Goal: Task Accomplishment & Management: Manage account settings

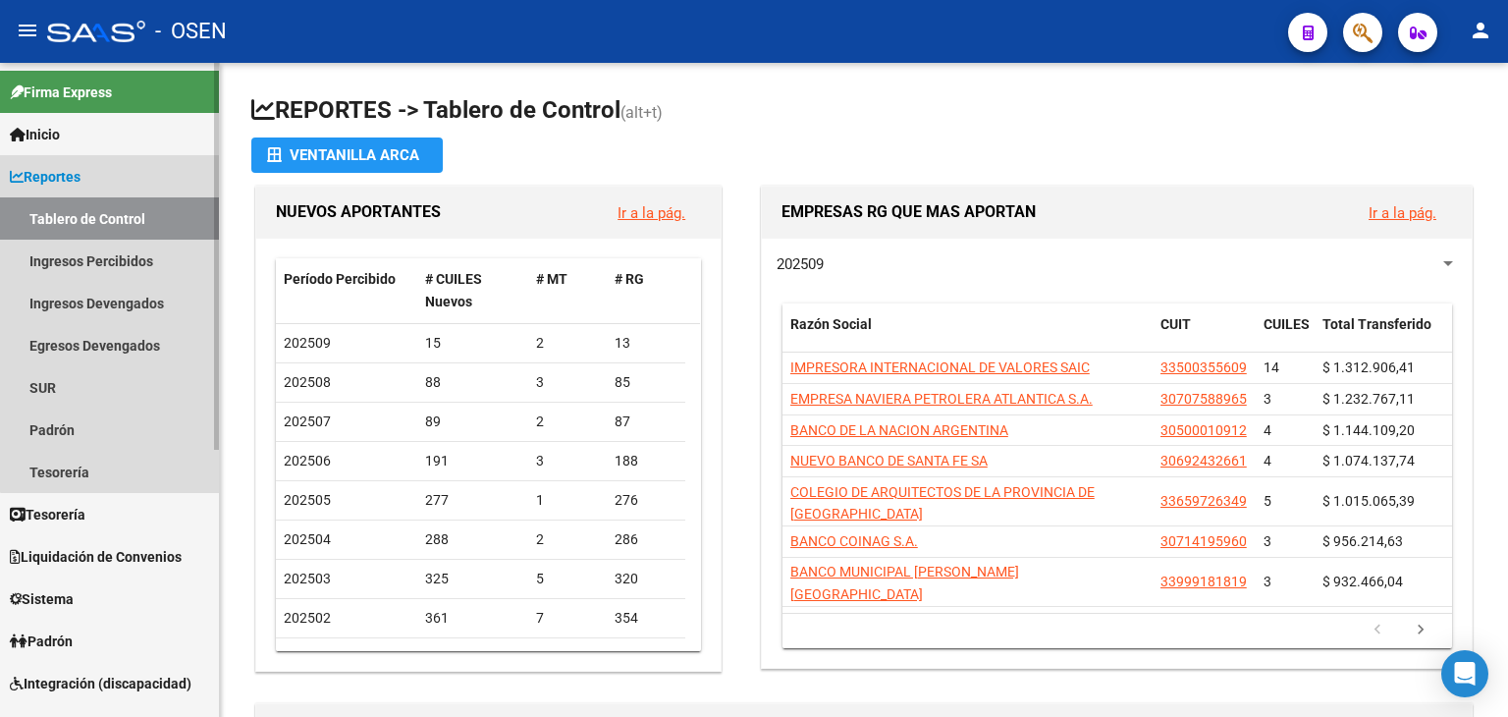
click at [129, 187] on link "Reportes" at bounding box center [109, 176] width 219 height 42
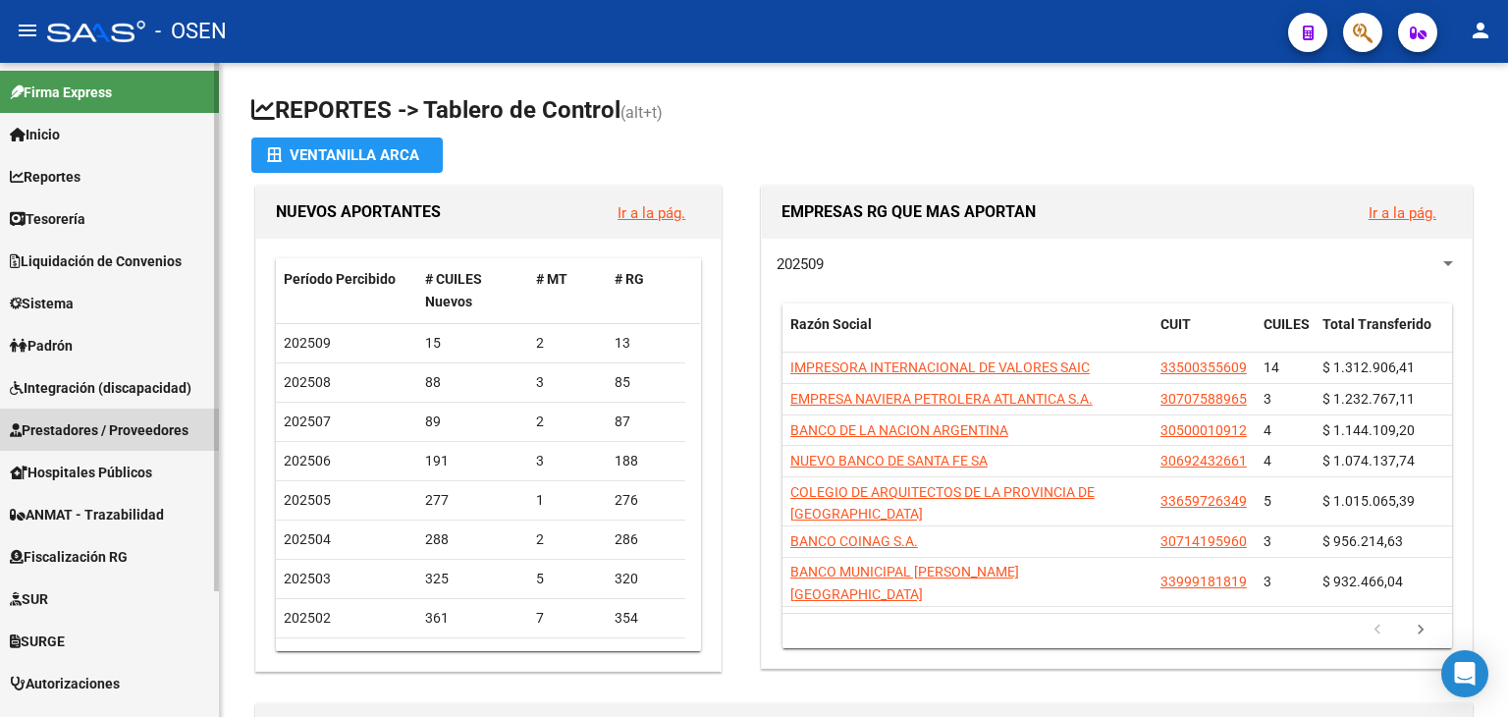
click at [126, 431] on span "Prestadores / Proveedores" at bounding box center [99, 430] width 179 height 22
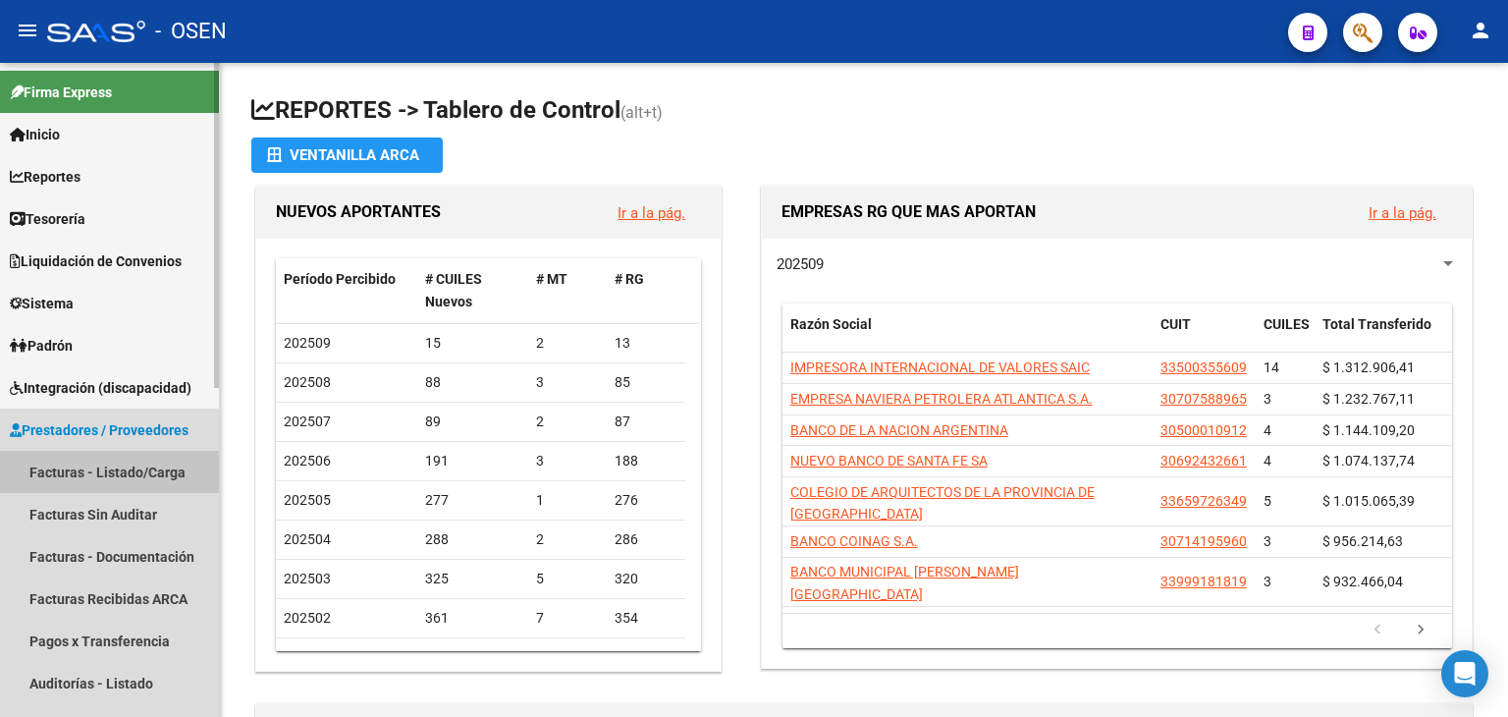
click at [151, 470] on link "Facturas - Listado/Carga" at bounding box center [109, 472] width 219 height 42
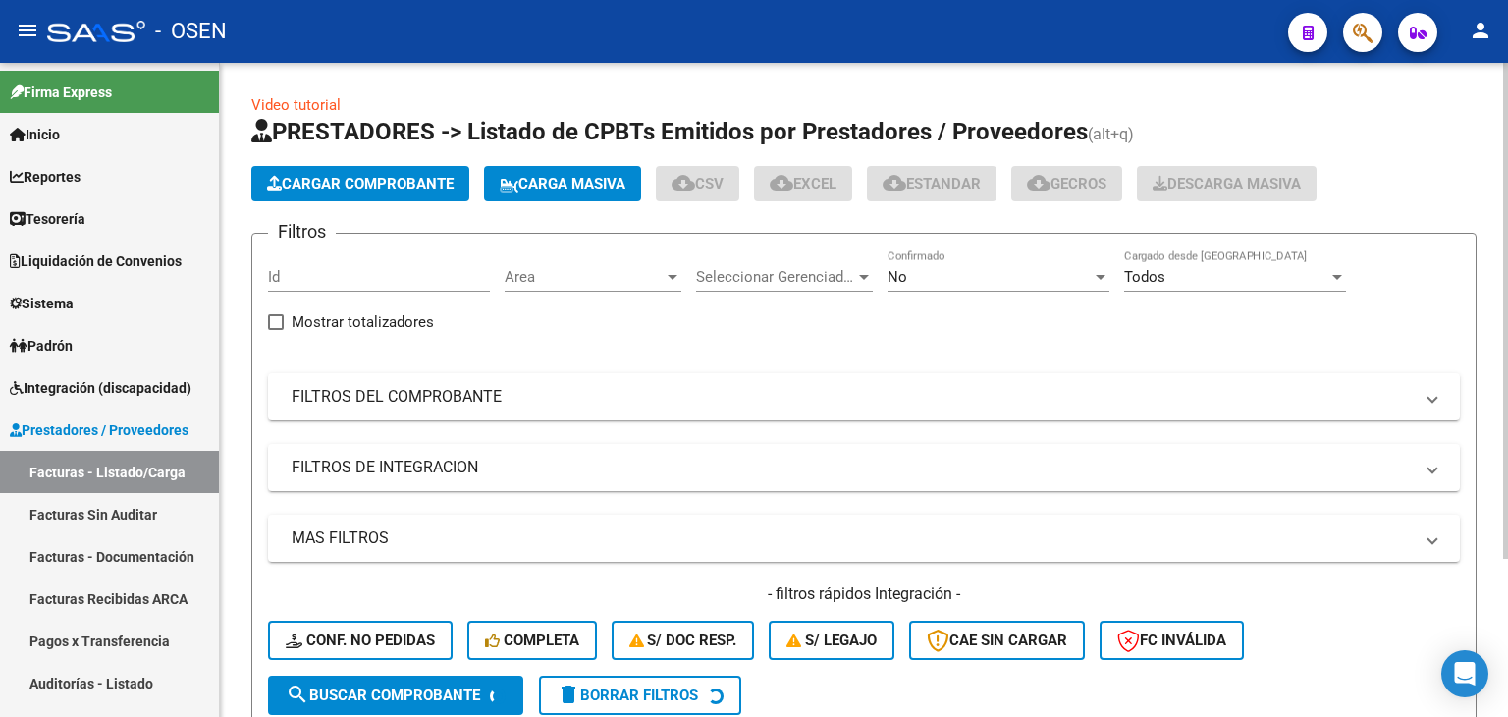
click at [557, 281] on span "Area" at bounding box center [584, 277] width 159 height 18
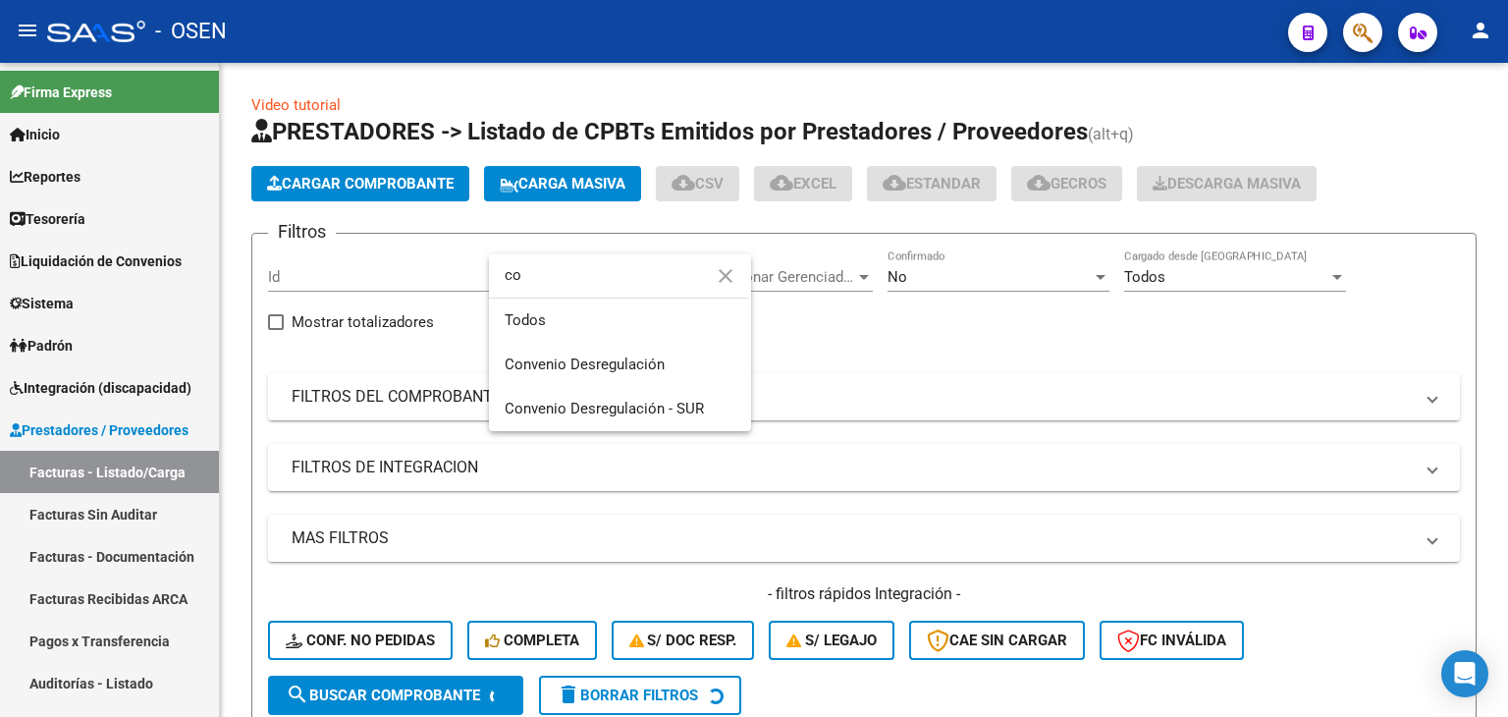
type input "c"
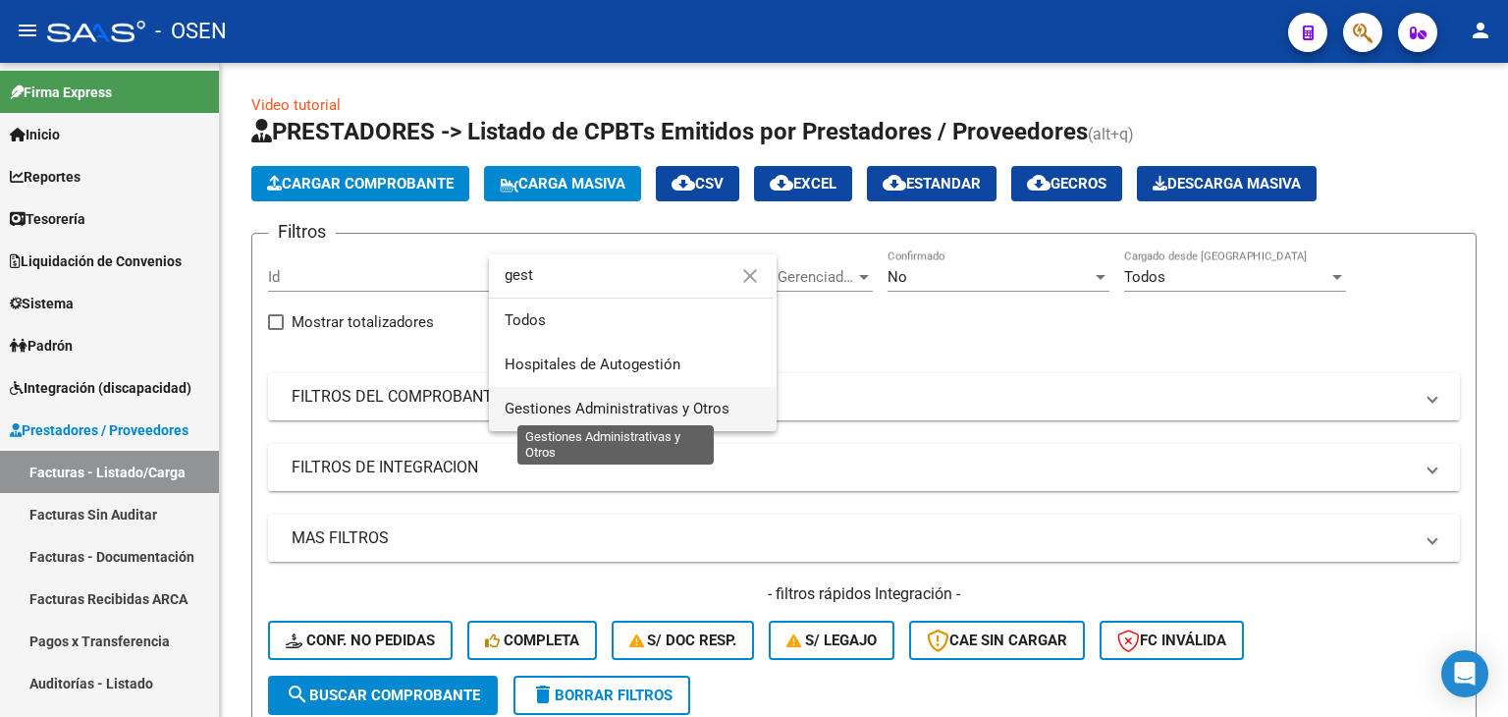
type input "gest"
click at [649, 414] on span "Gestiones Administrativas y Otros" at bounding box center [617, 409] width 225 height 18
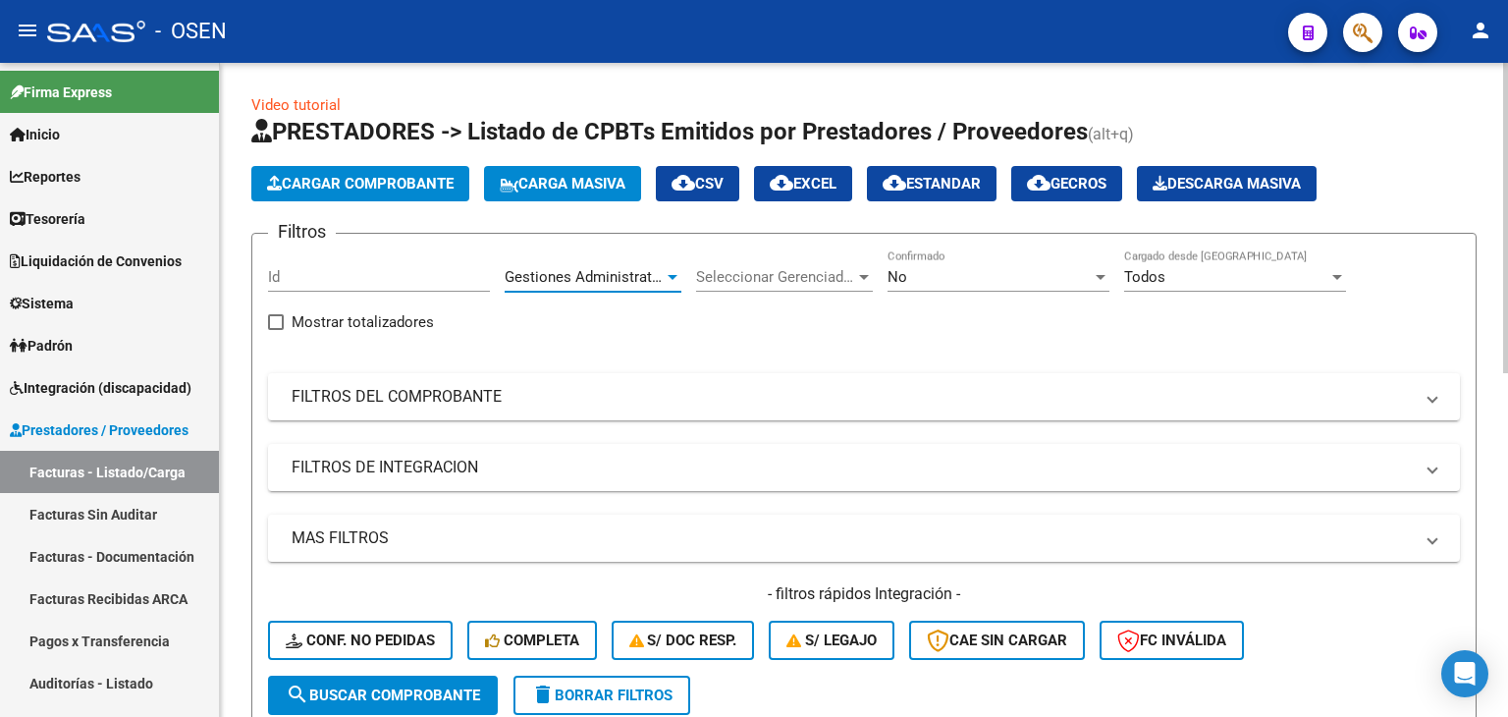
click at [984, 270] on div "No" at bounding box center [990, 277] width 204 height 18
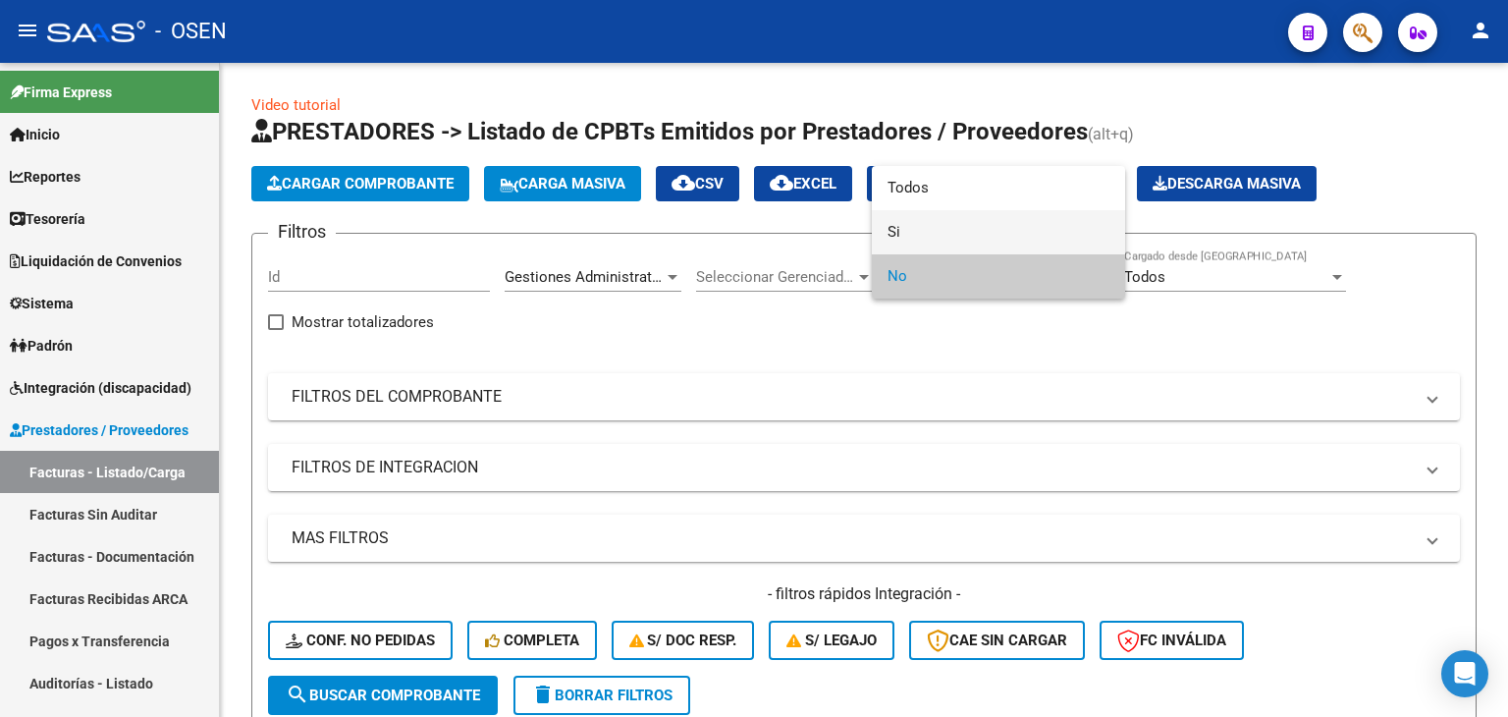
click at [975, 221] on span "Si" at bounding box center [999, 232] width 222 height 44
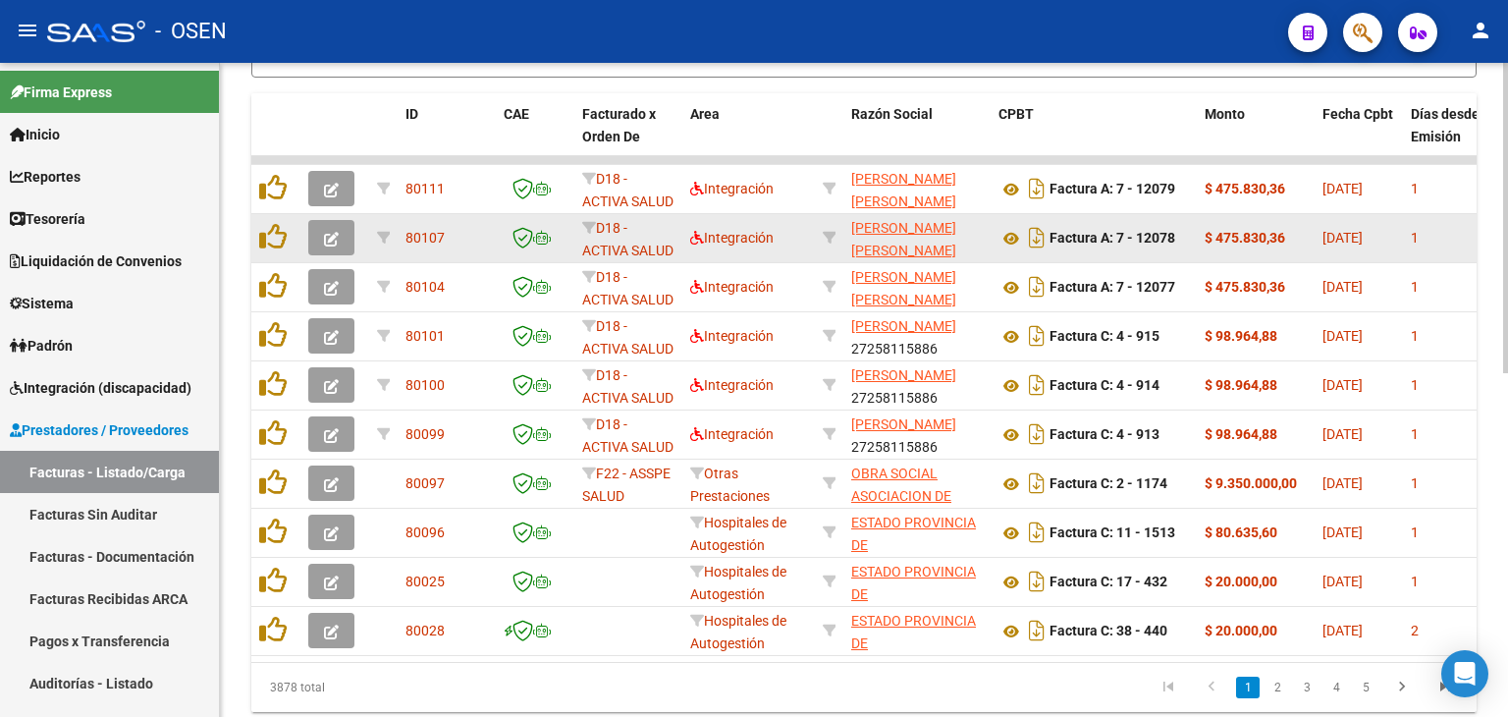
scroll to position [327, 0]
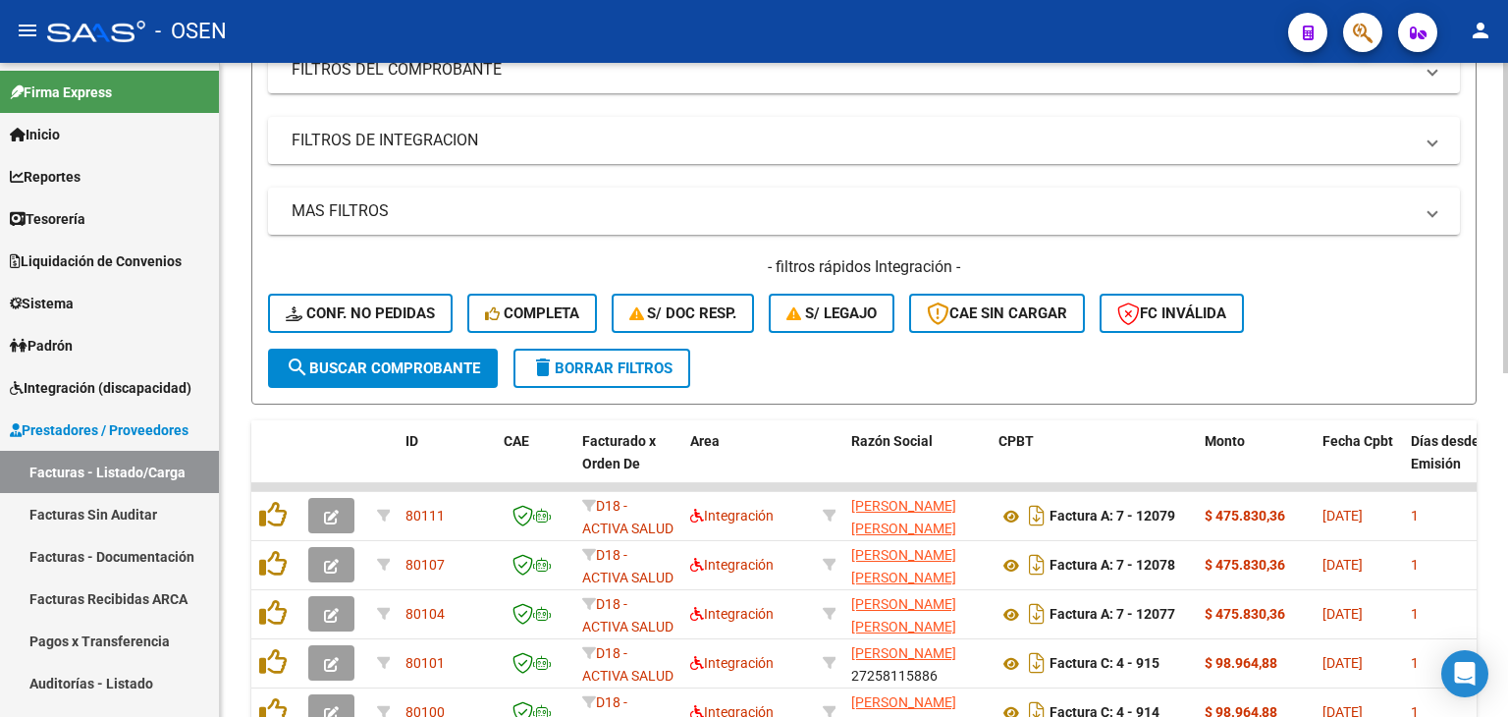
click at [467, 368] on span "search Buscar Comprobante" at bounding box center [383, 368] width 194 height 18
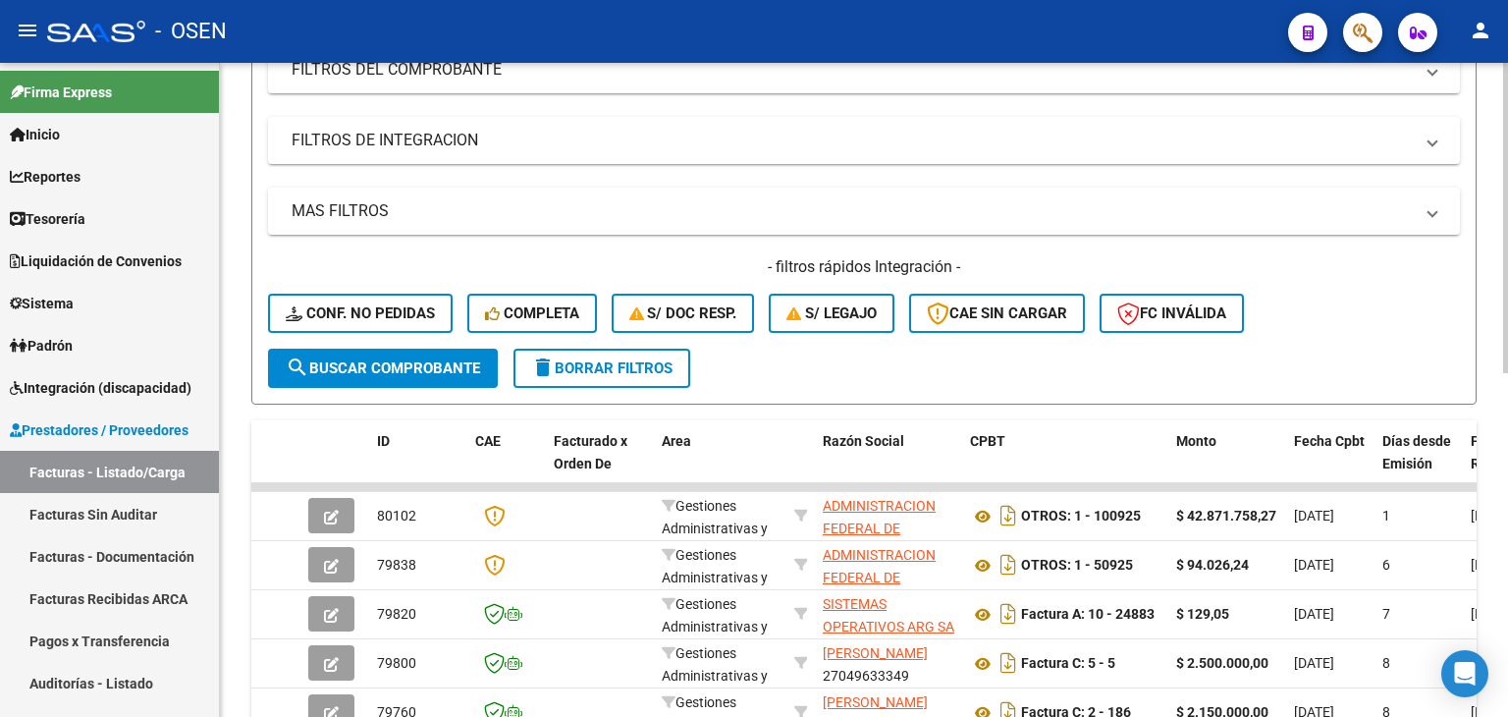
scroll to position [0, 0]
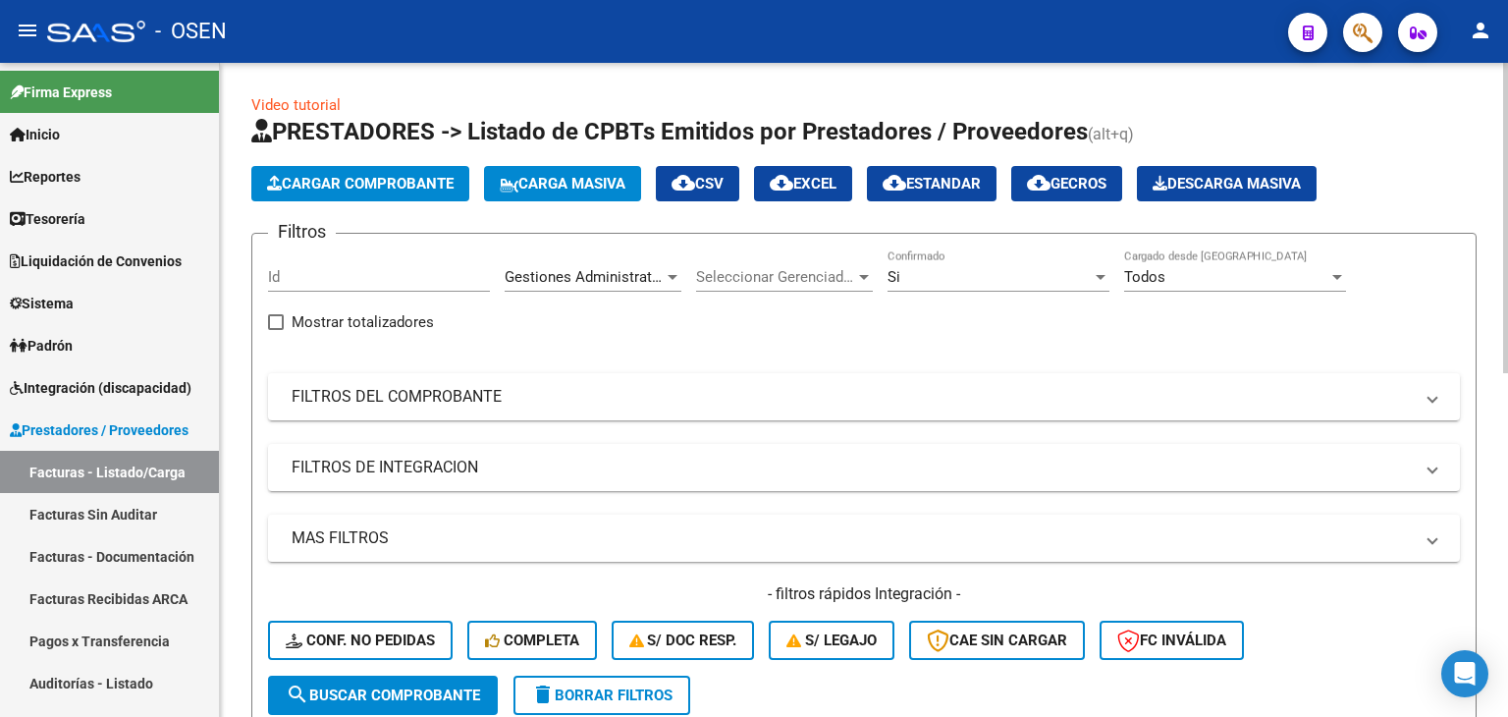
click at [621, 289] on div "Gestiones Administrativas y Otros Area" at bounding box center [593, 270] width 177 height 42
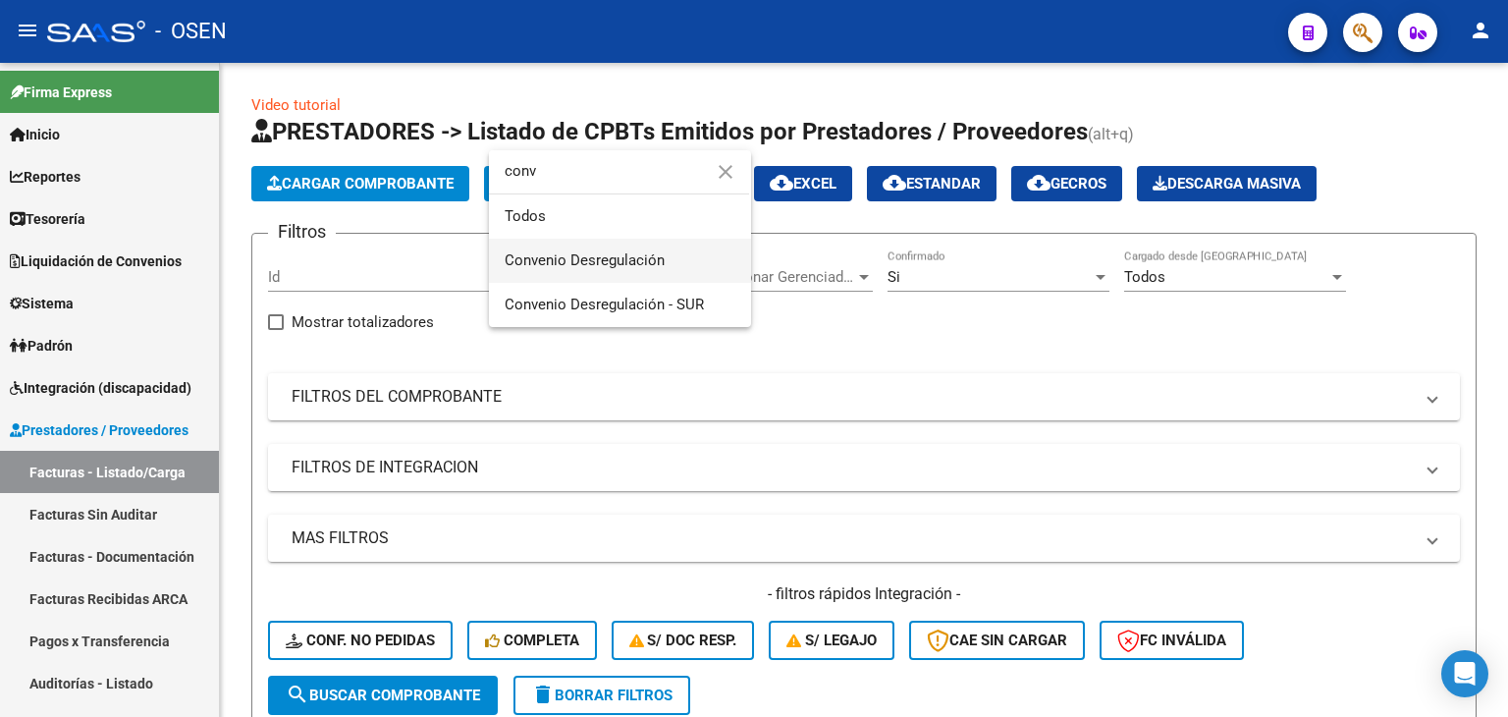
type input "conv"
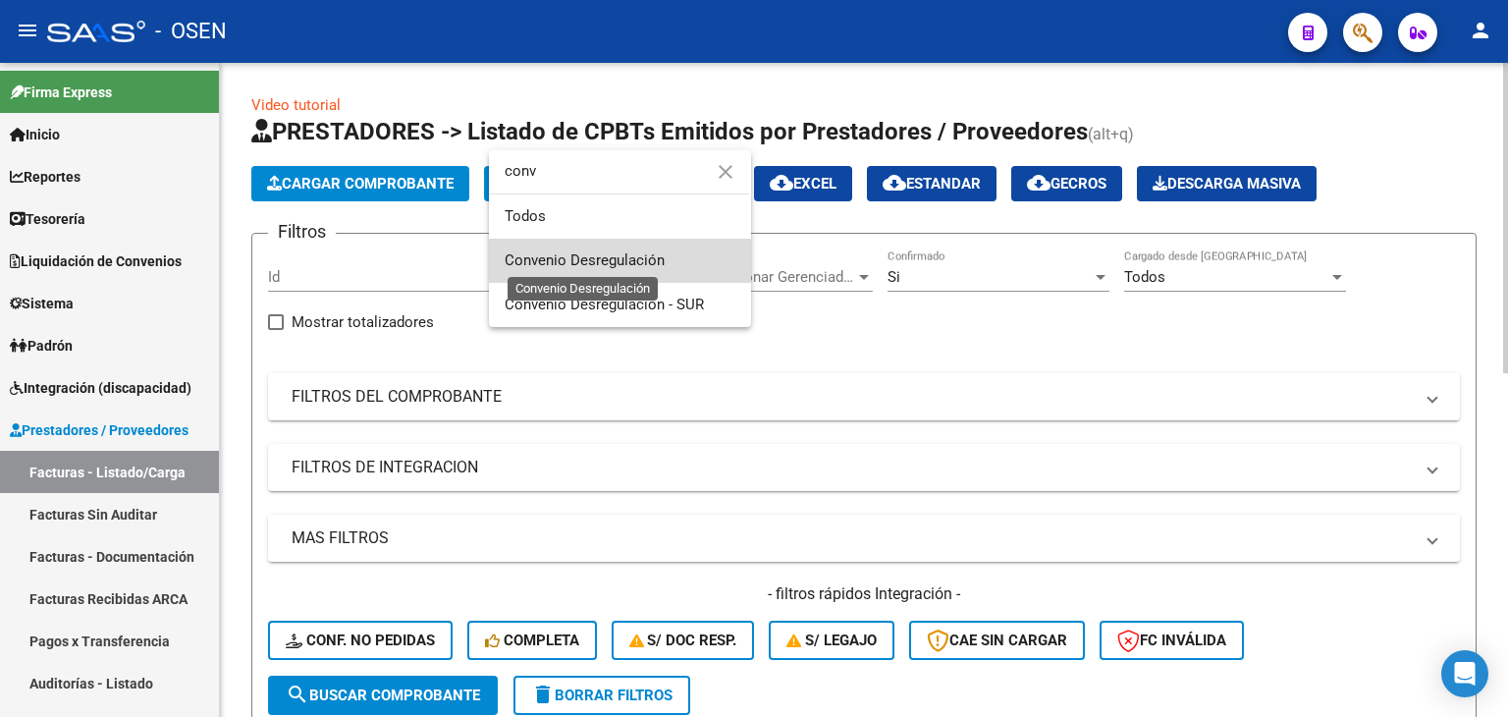
drag, startPoint x: 631, startPoint y: 250, endPoint x: 621, endPoint y: 260, distance: 14.6
click at [630, 251] on span "Convenio Desregulación" at bounding box center [585, 260] width 160 height 18
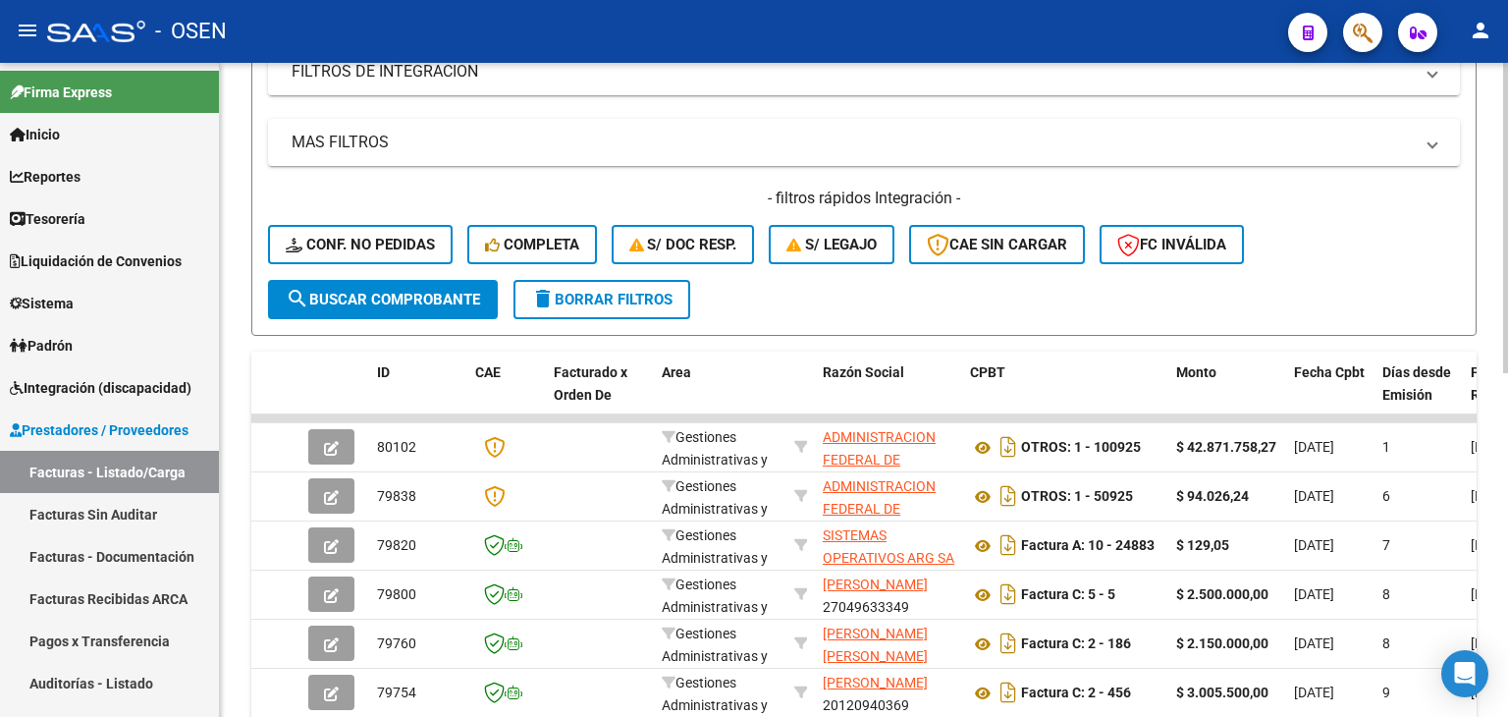
scroll to position [69, 0]
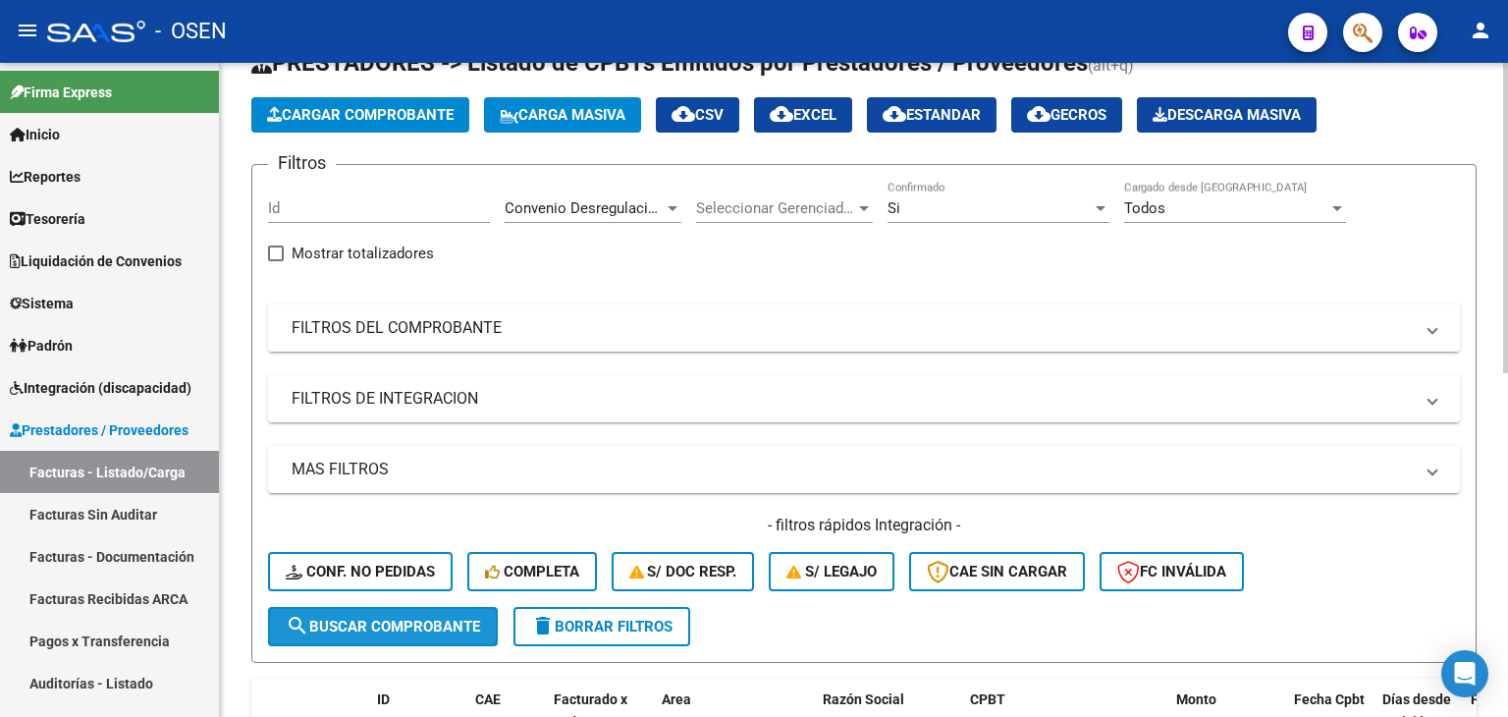
click at [415, 607] on button "search Buscar Comprobante" at bounding box center [383, 626] width 230 height 39
click at [604, 208] on span "Convenio Desregulación" at bounding box center [585, 208] width 160 height 18
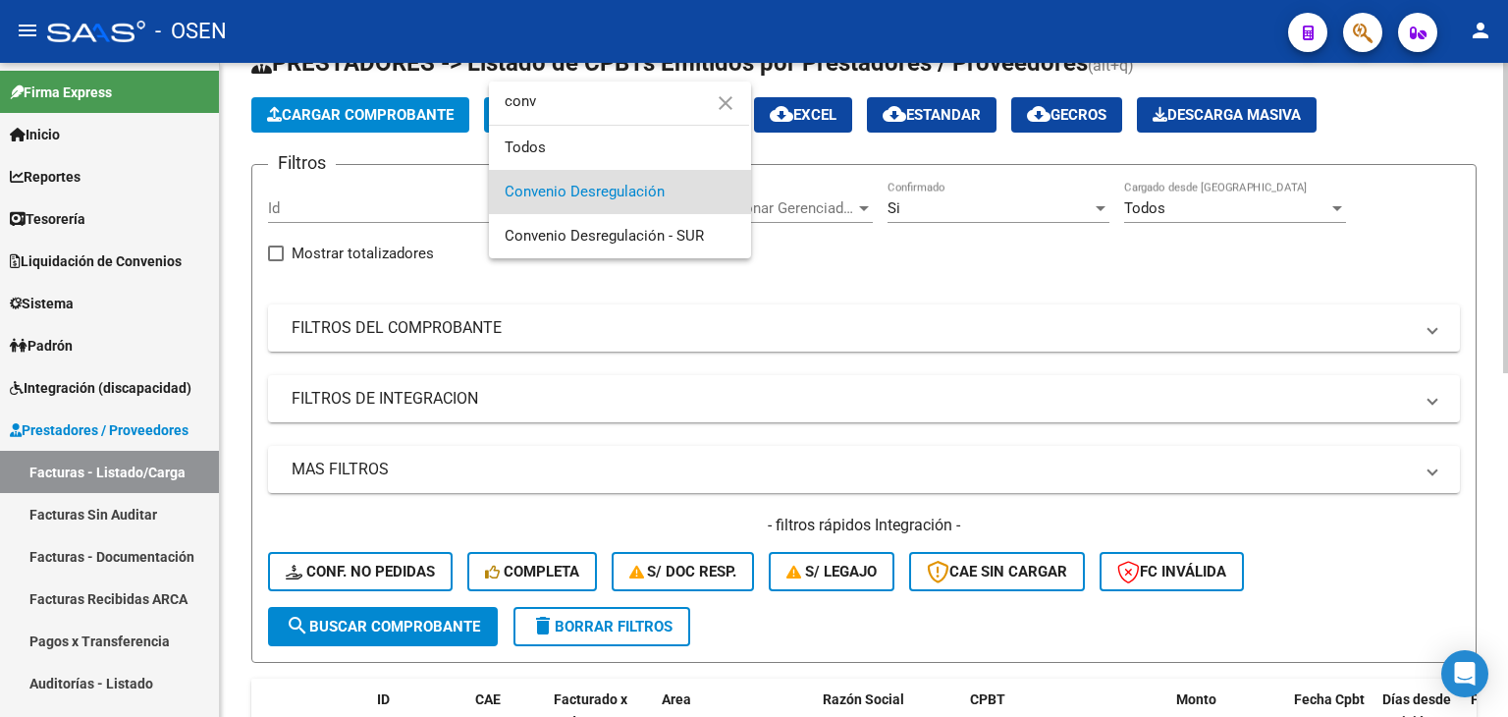
scroll to position [0, 0]
type input "conv"
click at [644, 194] on span "Convenio Desregulación" at bounding box center [585, 192] width 160 height 18
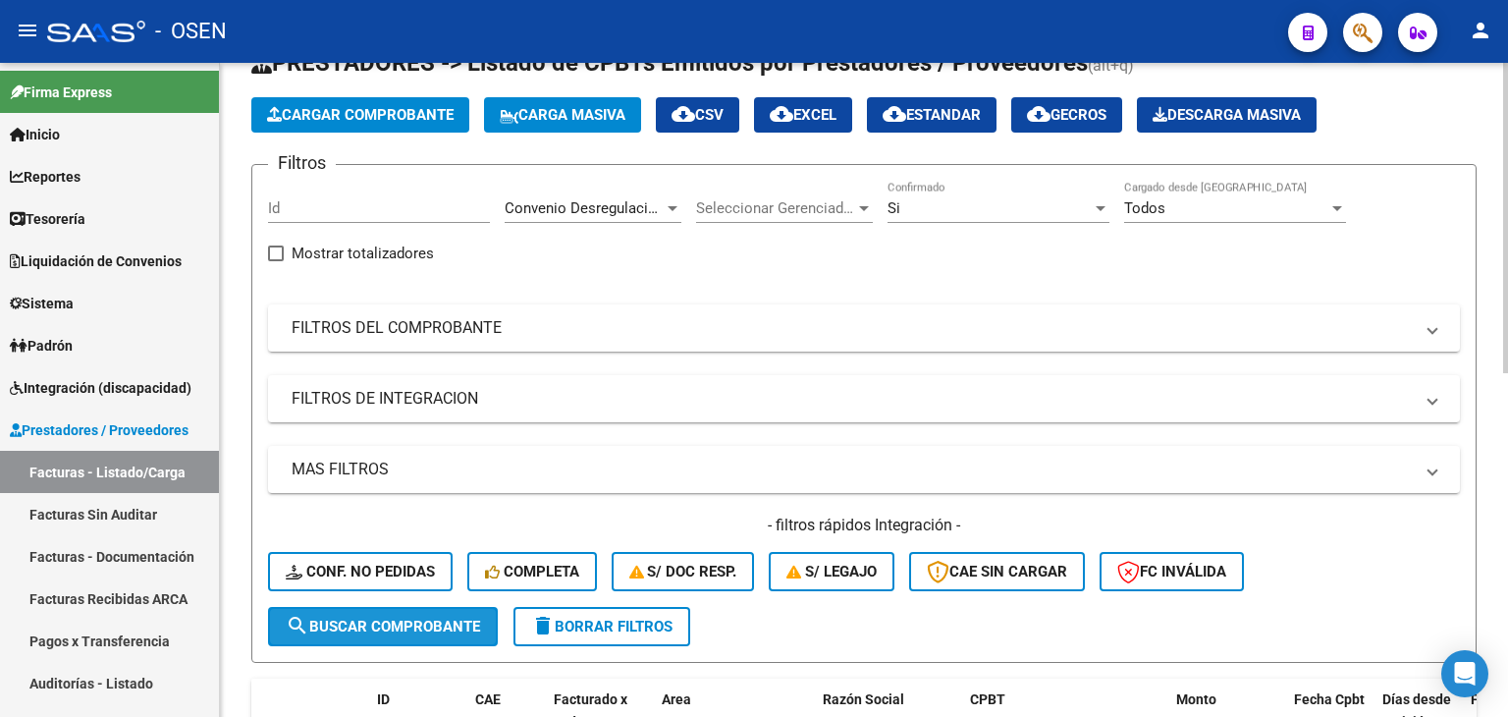
click at [436, 608] on button "search Buscar Comprobante" at bounding box center [383, 626] width 230 height 39
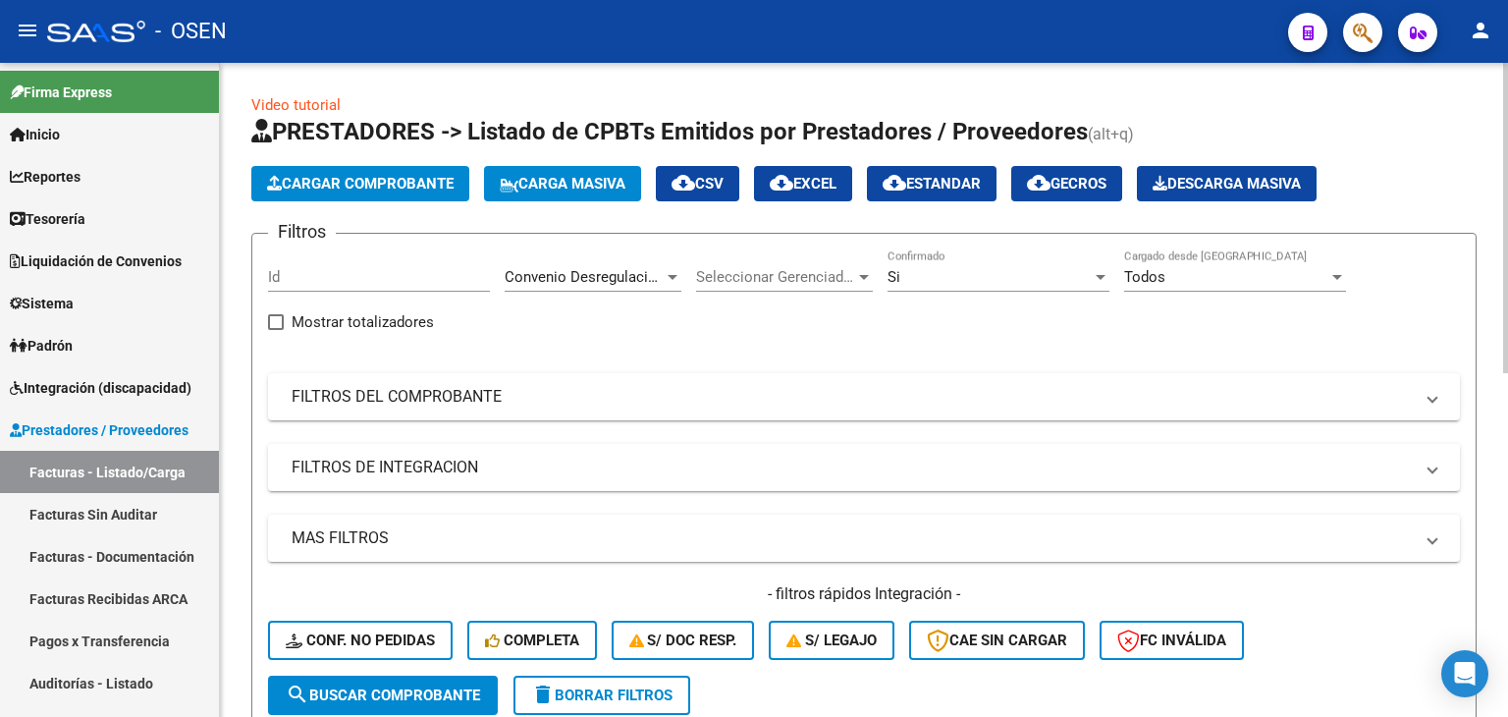
click at [914, 283] on div "Si" at bounding box center [990, 277] width 204 height 18
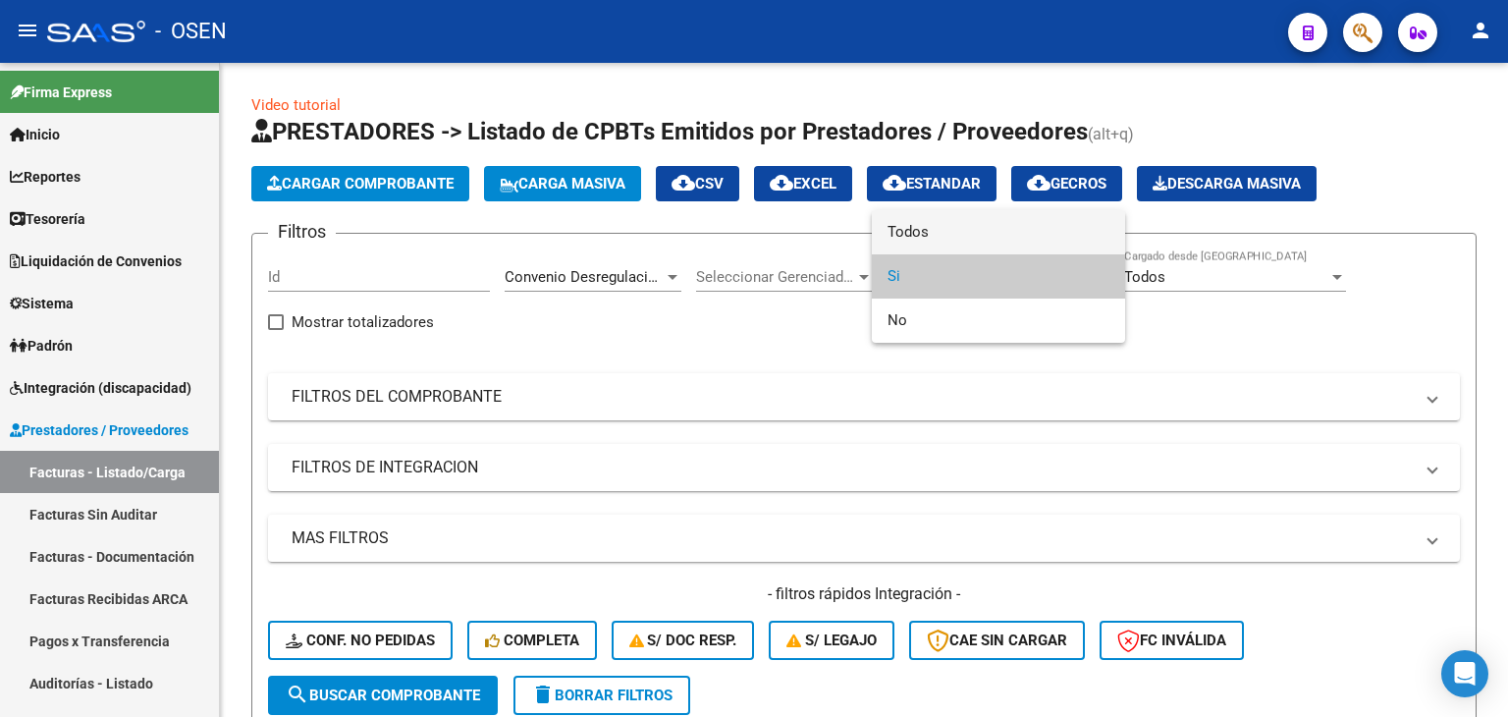
click at [914, 217] on span "Todos" at bounding box center [999, 232] width 222 height 44
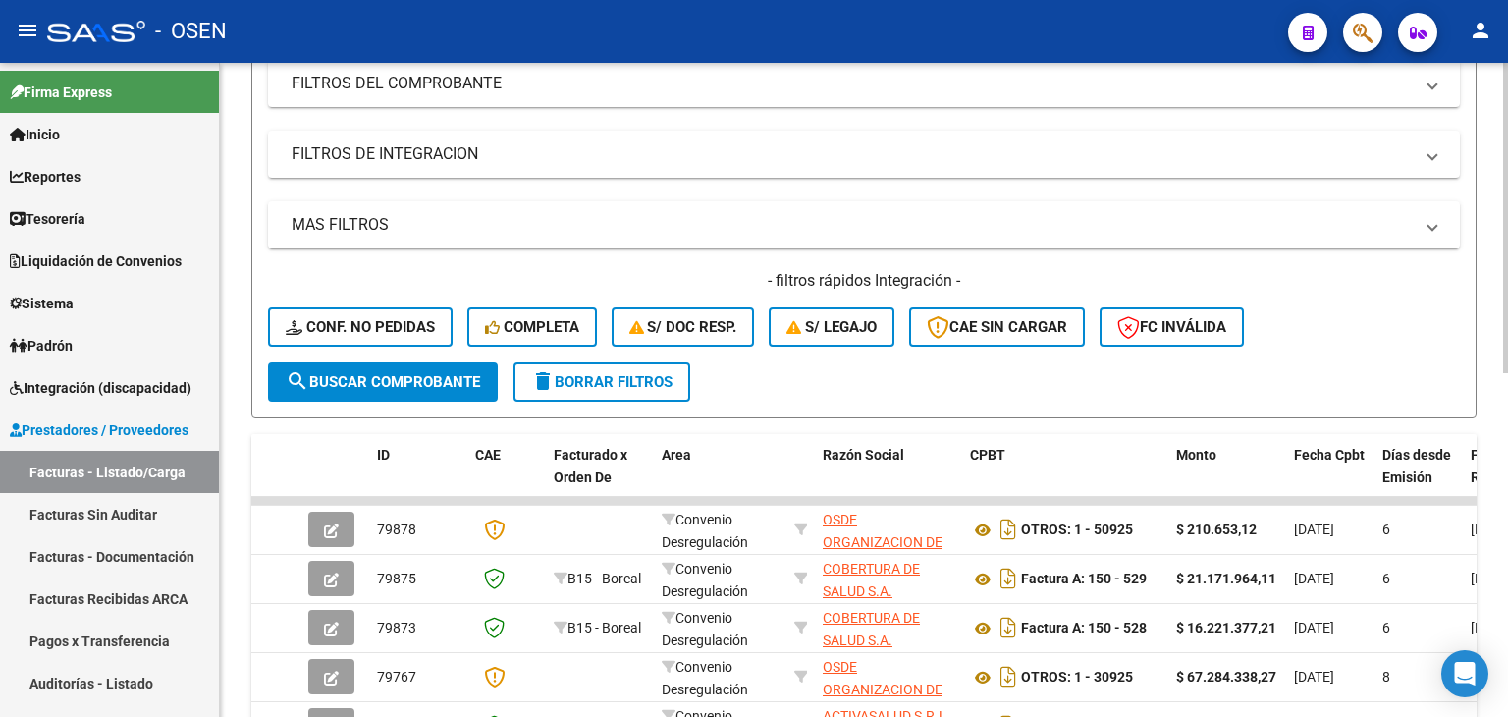
scroll to position [327, 0]
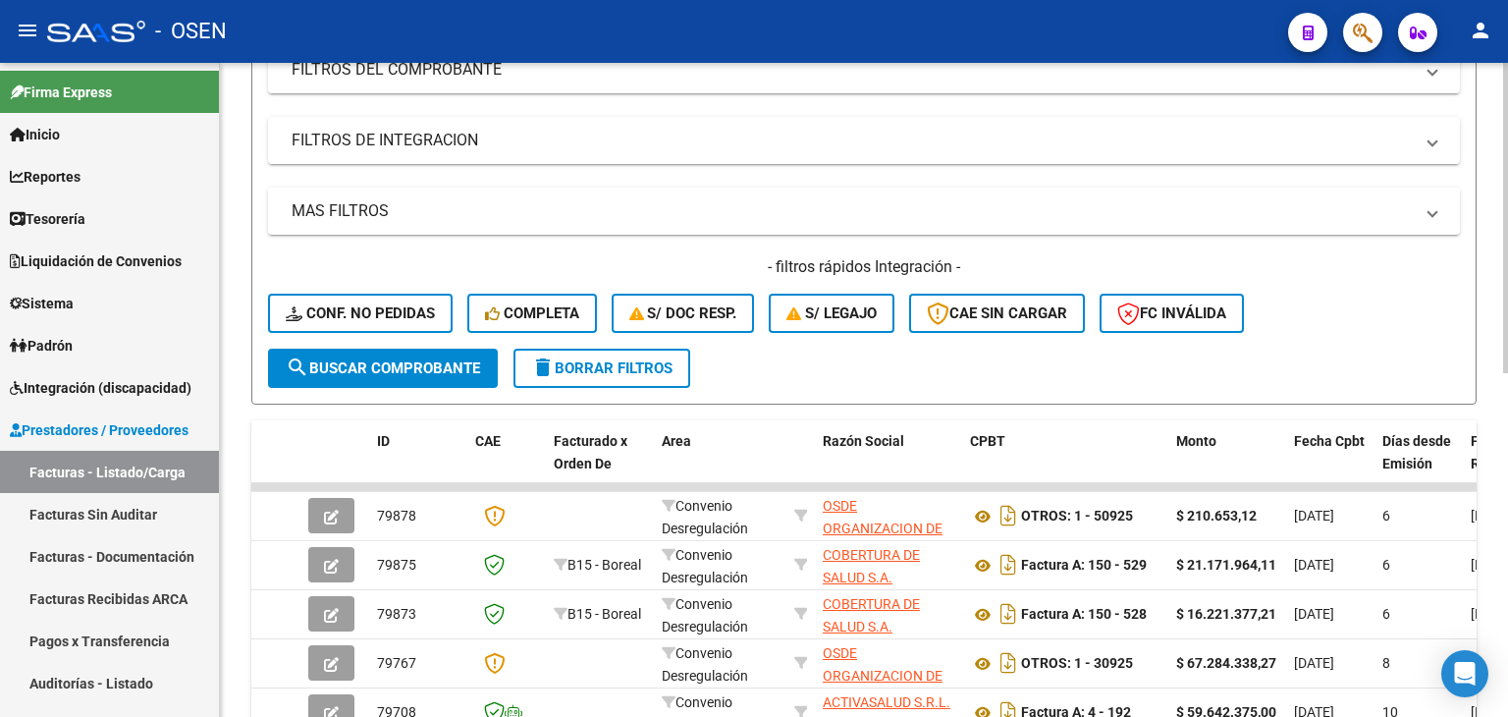
click at [440, 362] on span "search Buscar Comprobante" at bounding box center [383, 368] width 194 height 18
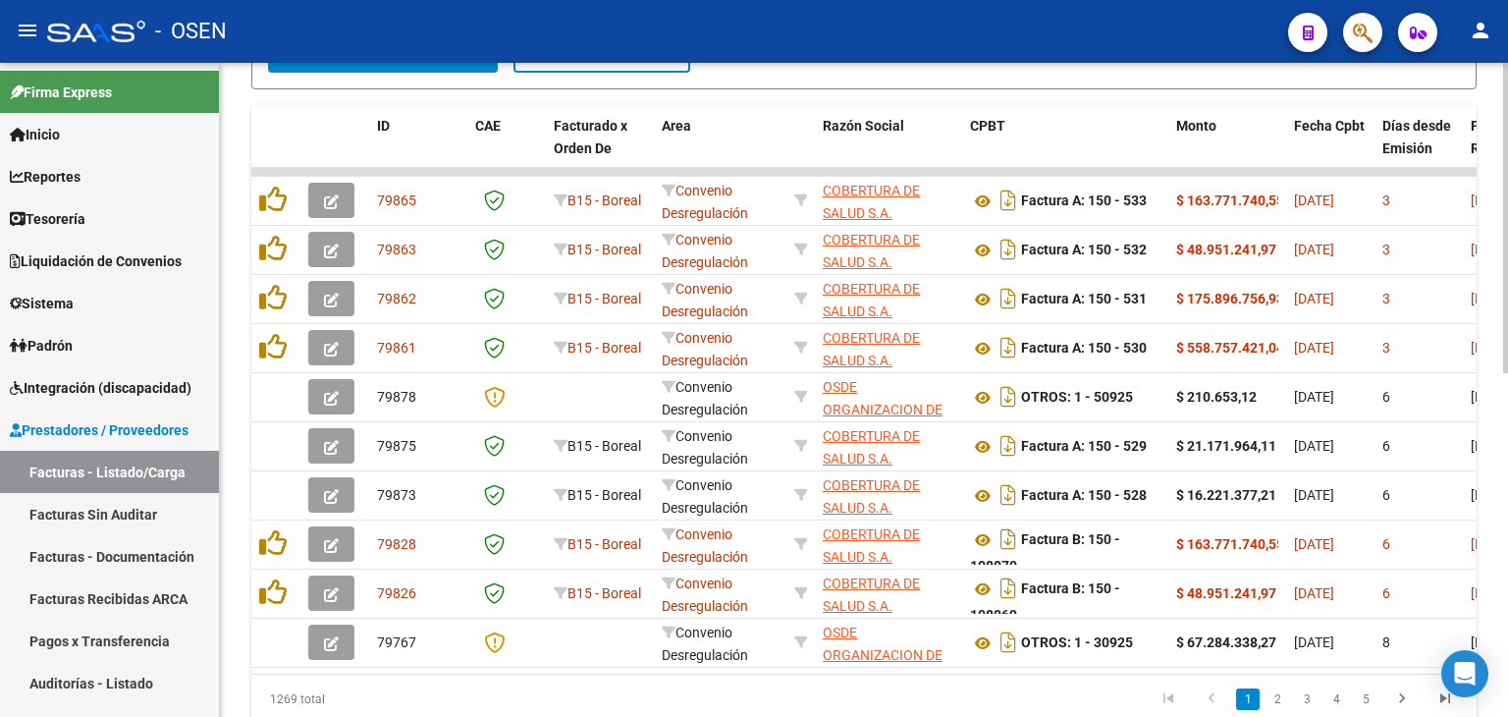
scroll to position [654, 0]
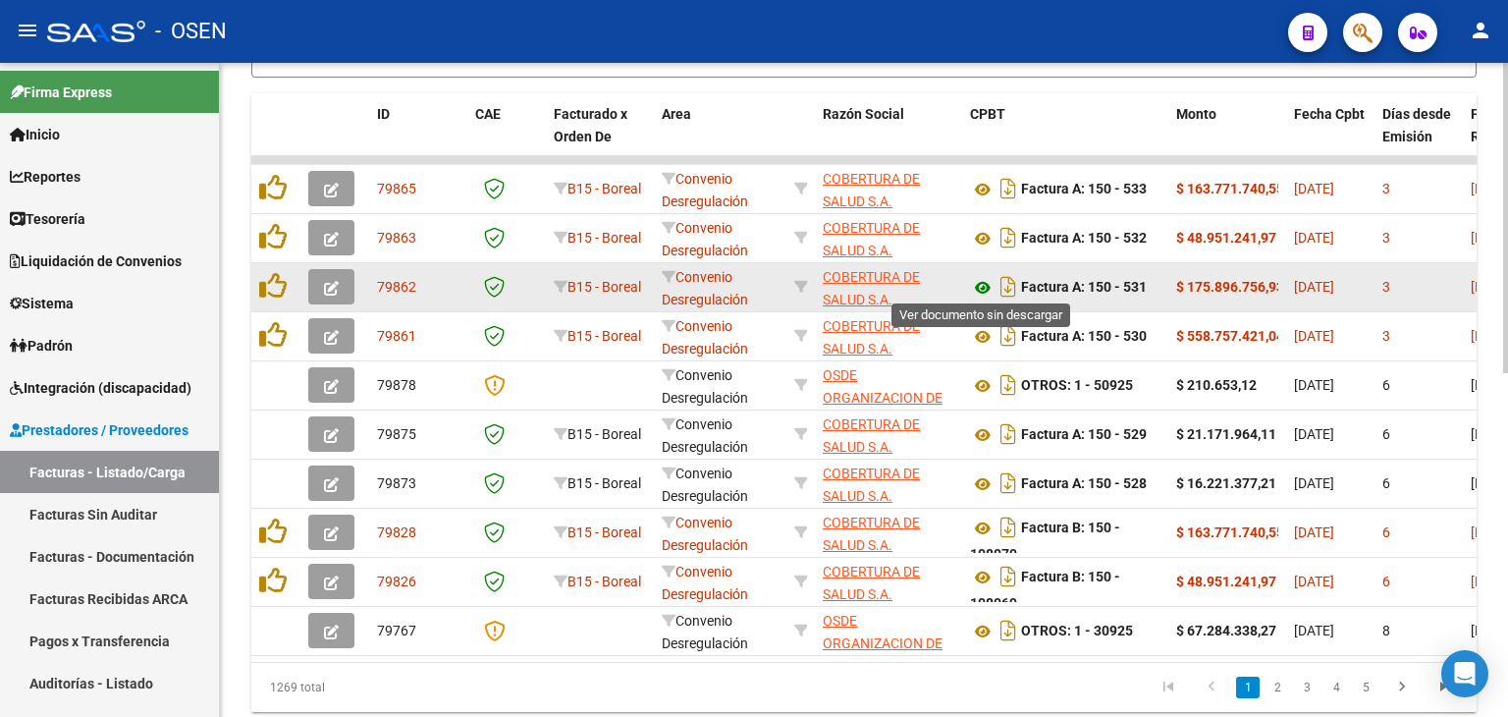
click at [980, 287] on icon at bounding box center [983, 288] width 26 height 24
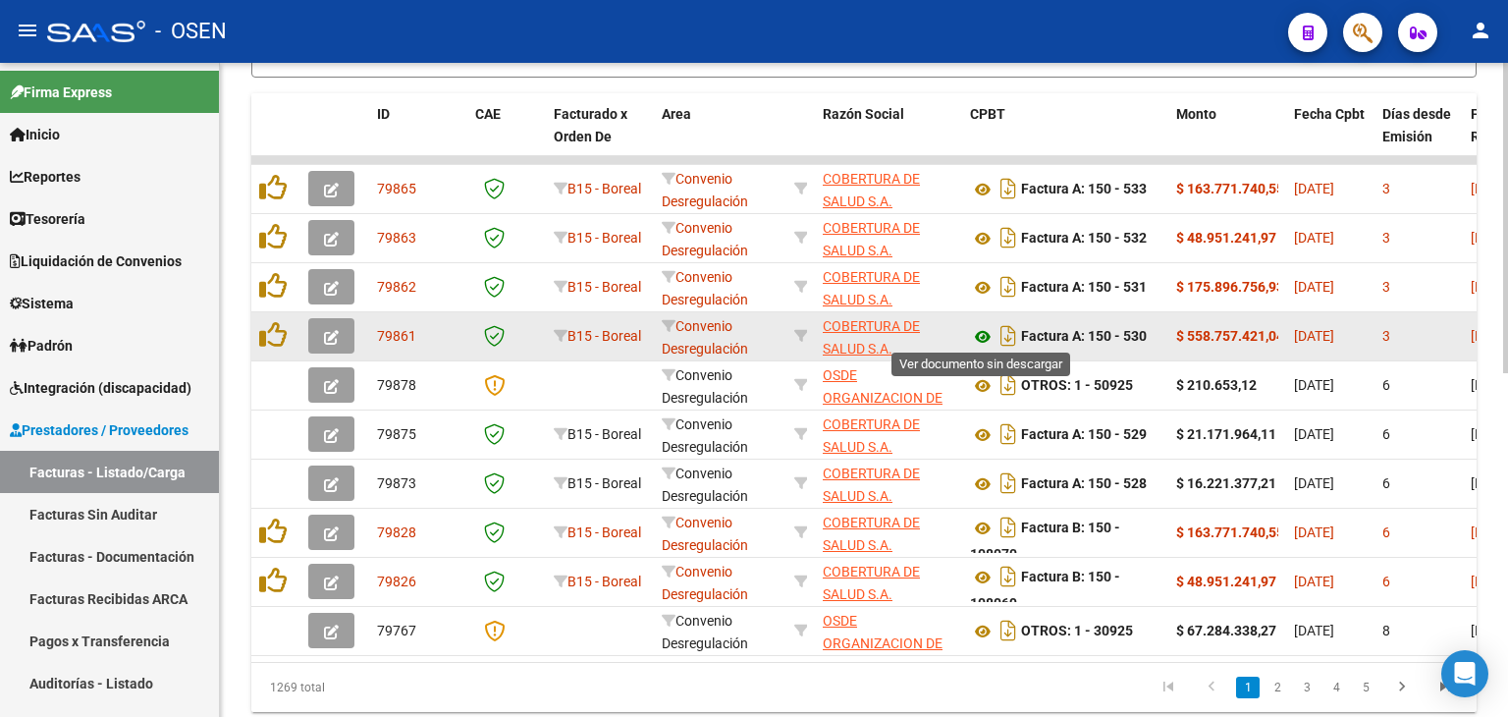
click at [983, 330] on icon at bounding box center [983, 337] width 26 height 24
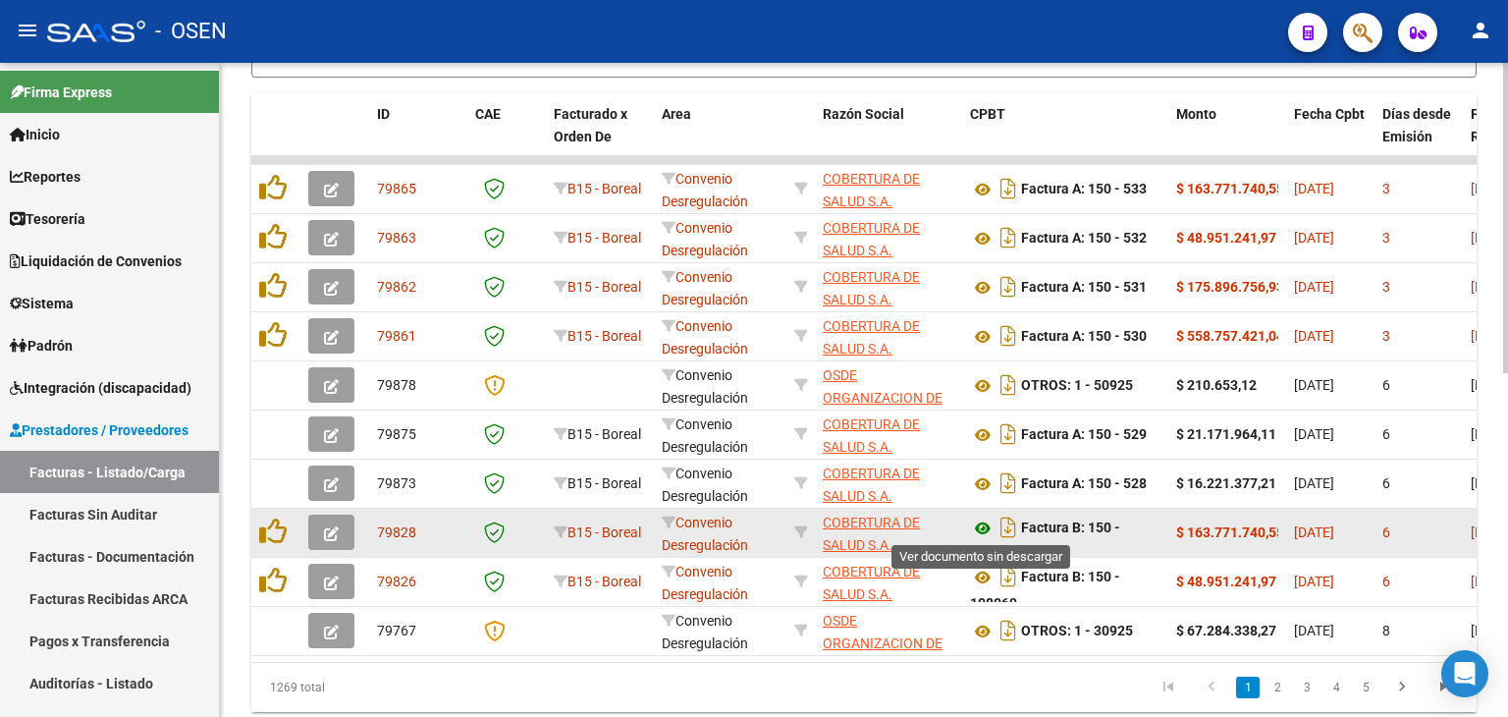
click at [977, 527] on icon at bounding box center [983, 528] width 26 height 24
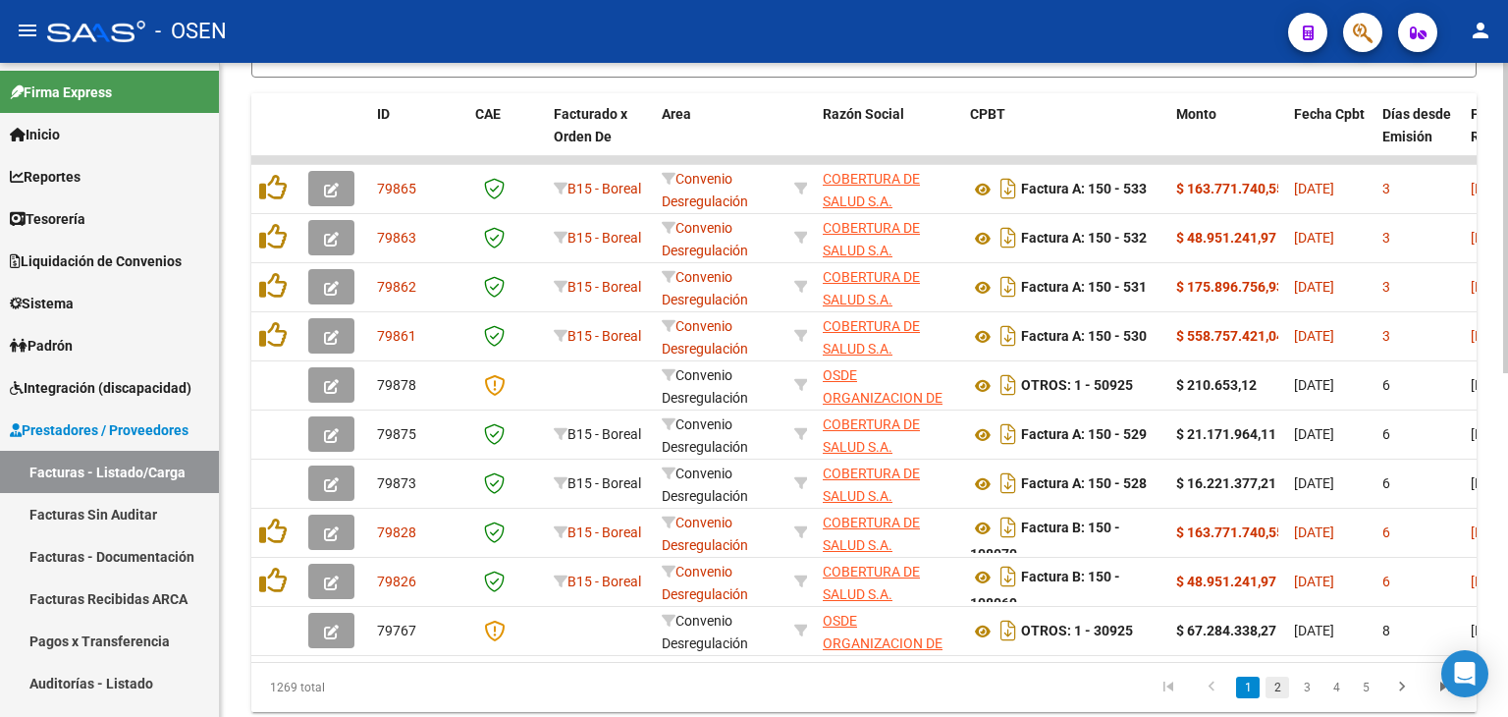
click at [1269, 698] on link "2" at bounding box center [1278, 688] width 24 height 22
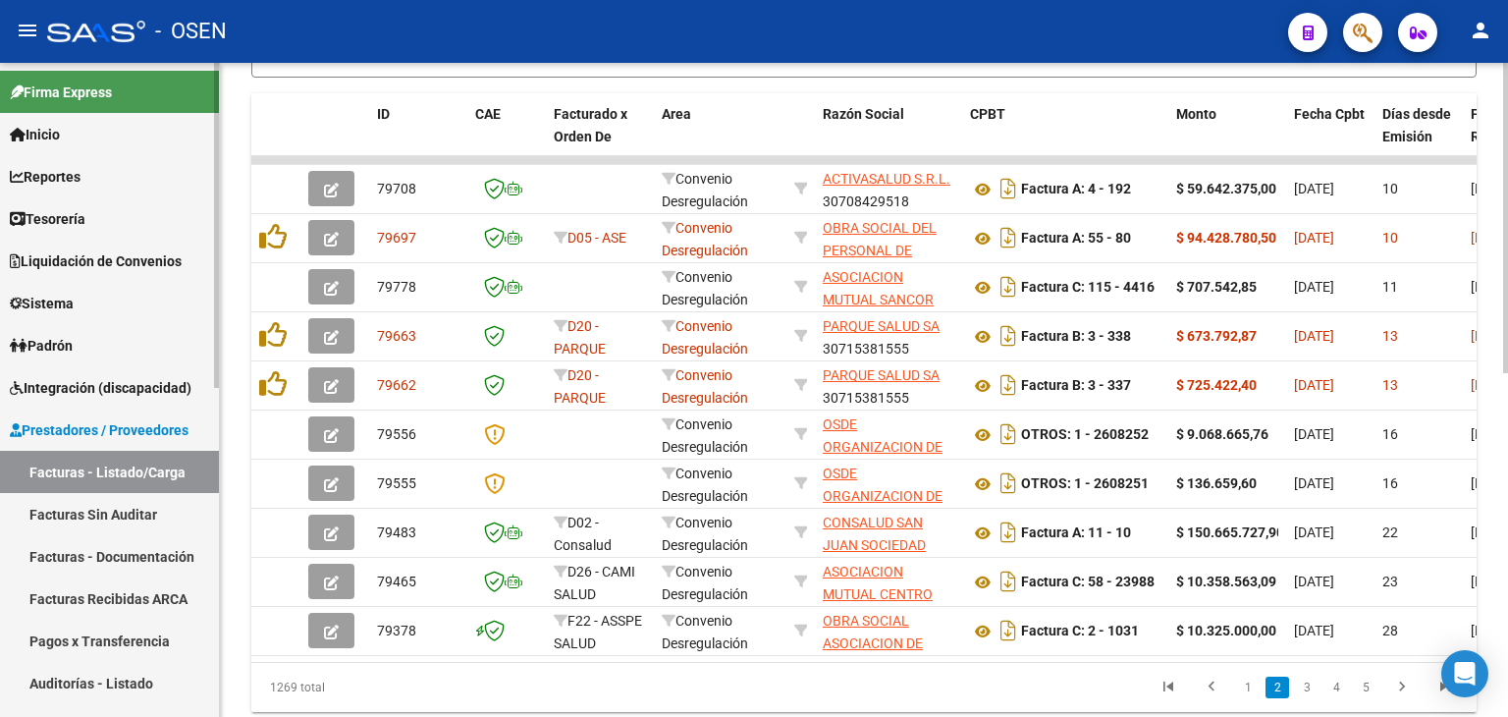
click at [107, 223] on link "Tesorería" at bounding box center [109, 218] width 219 height 42
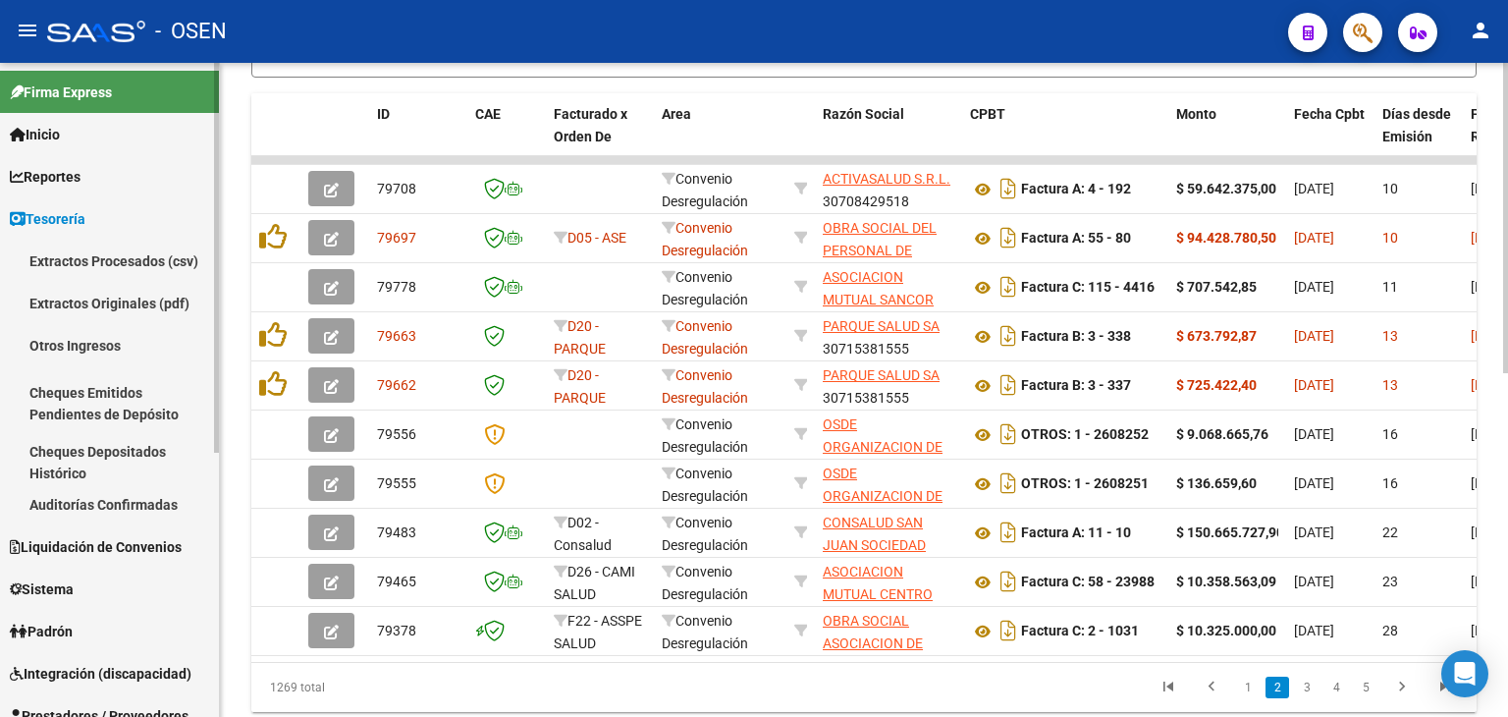
click at [109, 492] on link "Auditorías Confirmadas" at bounding box center [109, 504] width 219 height 42
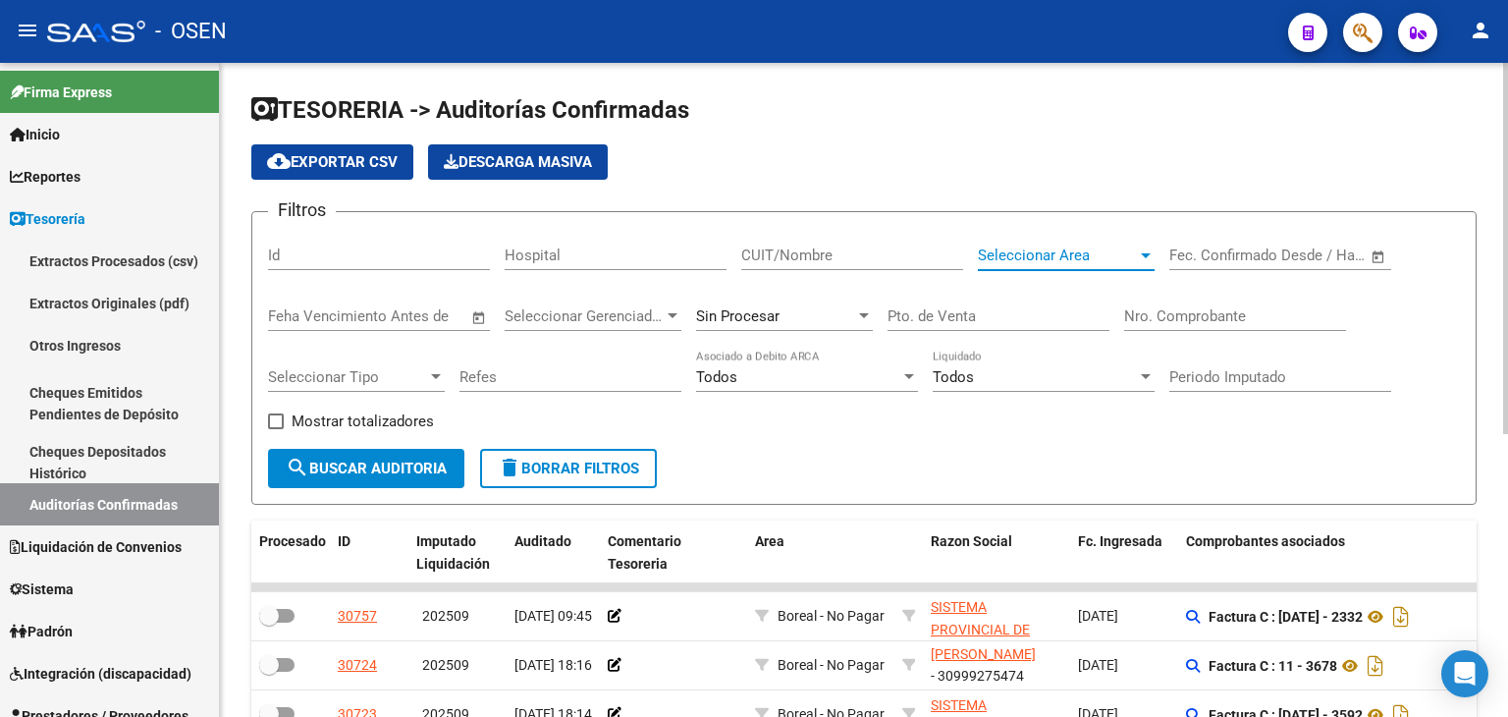
click at [1052, 257] on span "Seleccionar Area" at bounding box center [1057, 255] width 159 height 18
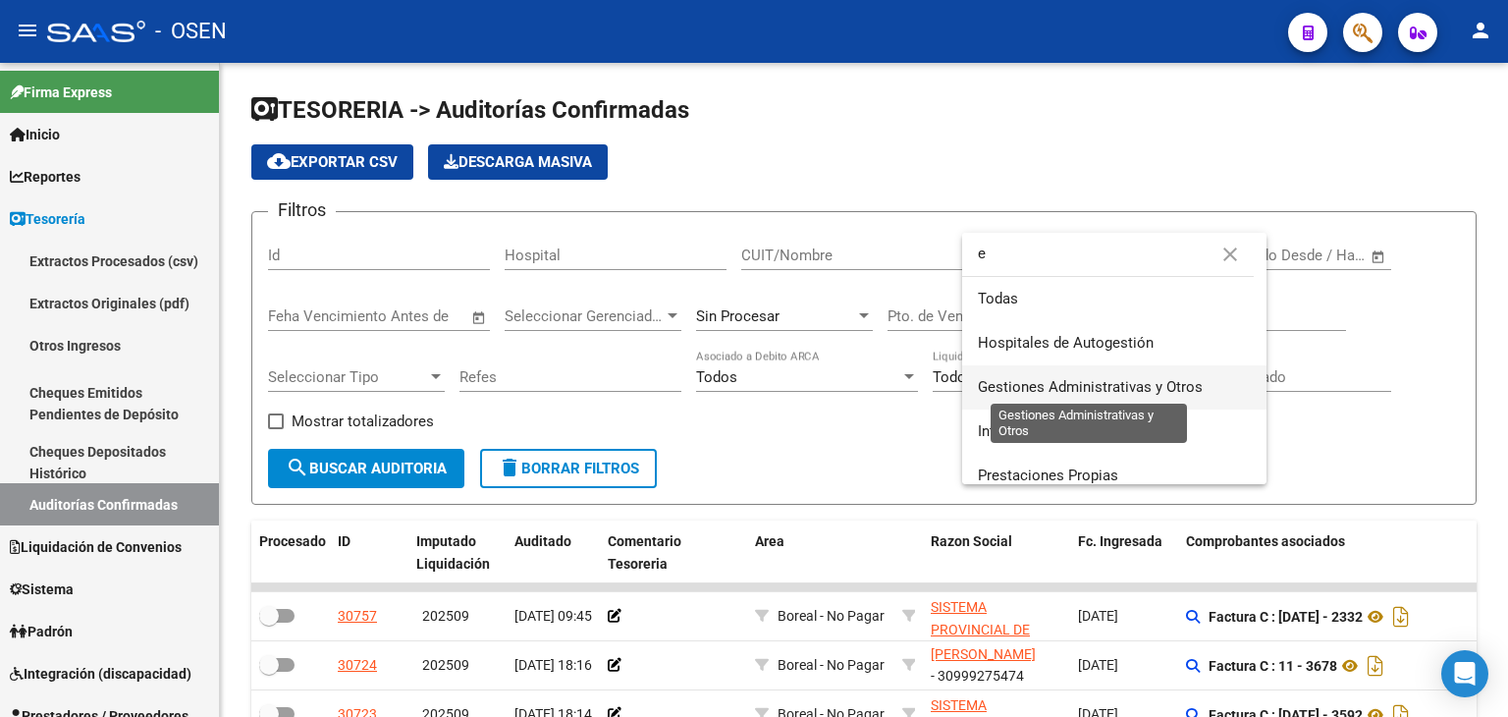
type input "e"
drag, startPoint x: 1054, startPoint y: 378, endPoint x: 792, endPoint y: 396, distance: 261.8
click at [1043, 381] on span "Gestiones Administrativas y Otros" at bounding box center [1090, 387] width 225 height 18
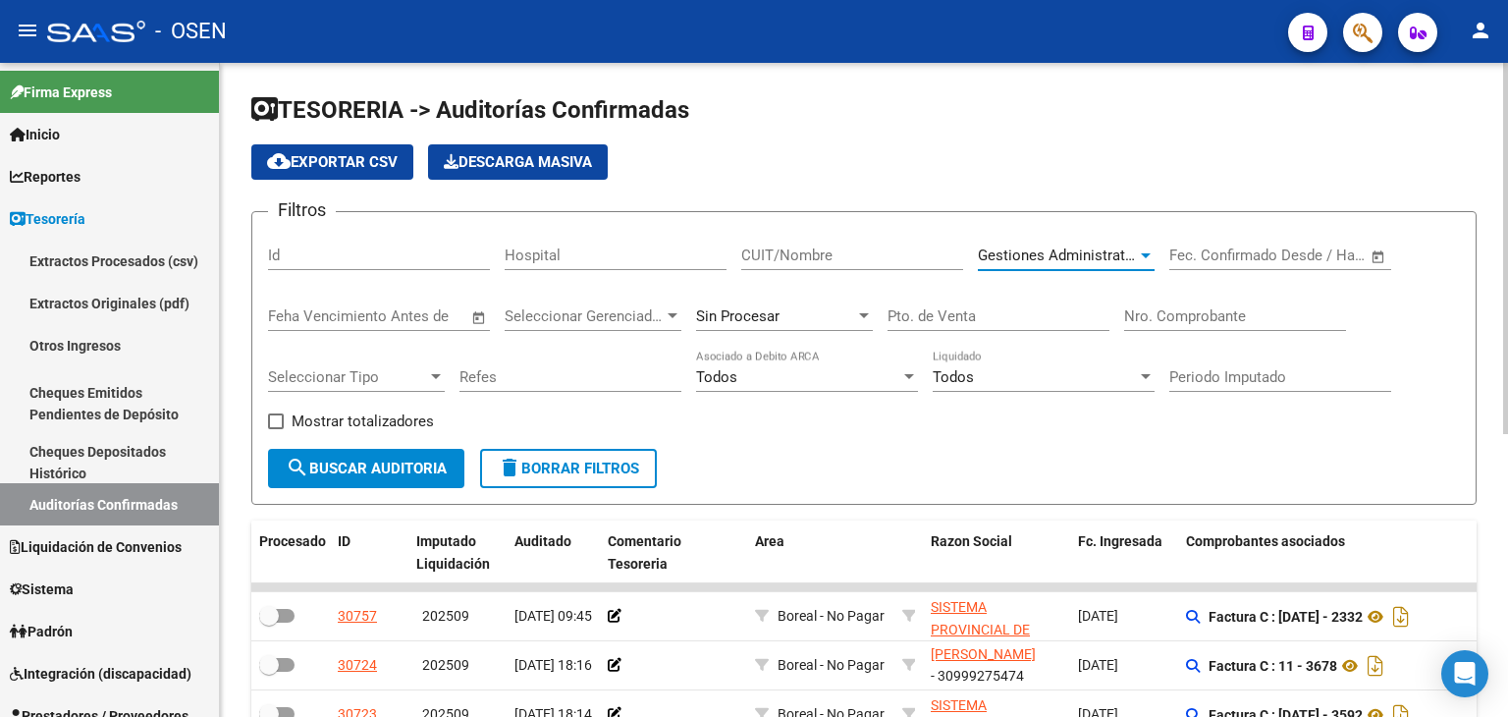
click at [401, 462] on span "search Buscar Auditoria" at bounding box center [366, 469] width 161 height 18
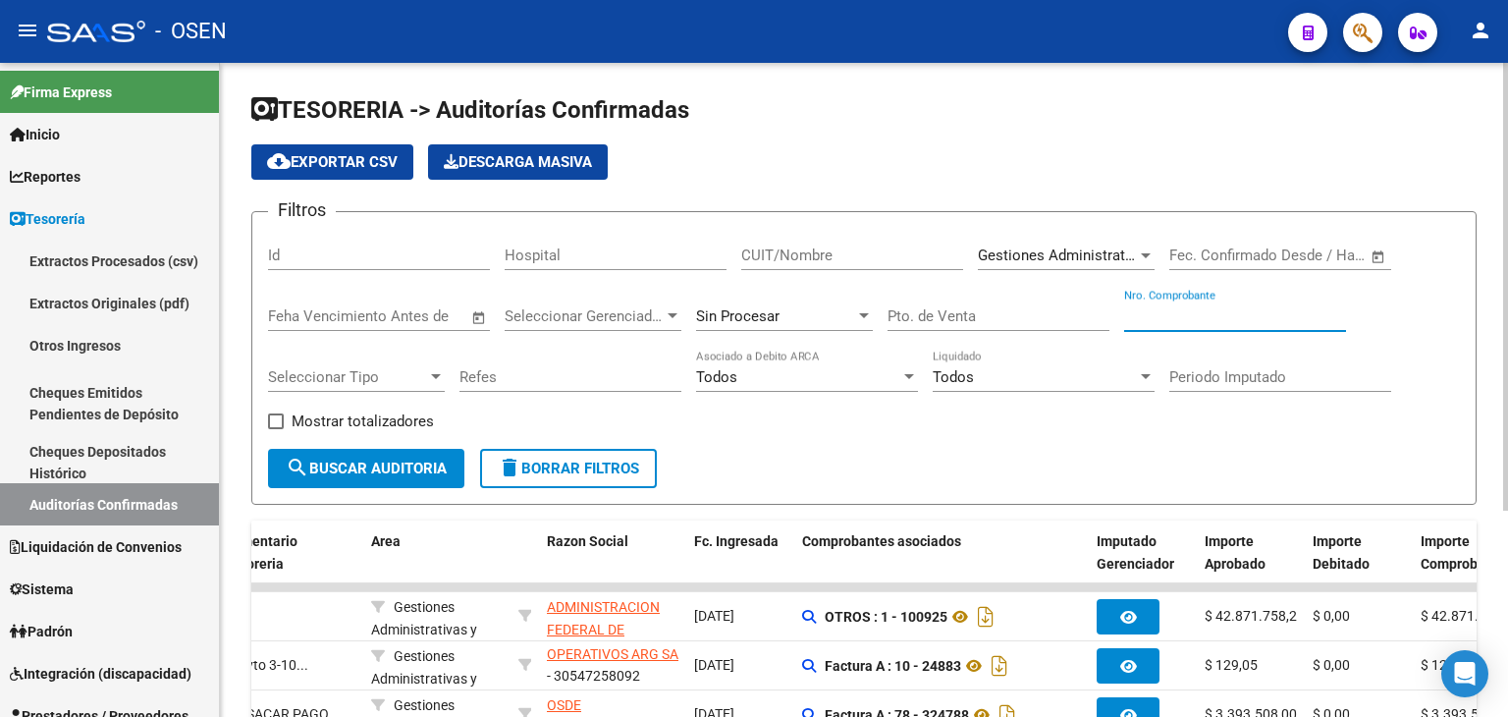
click at [1150, 311] on input "Nro. Comprobante" at bounding box center [1235, 316] width 222 height 18
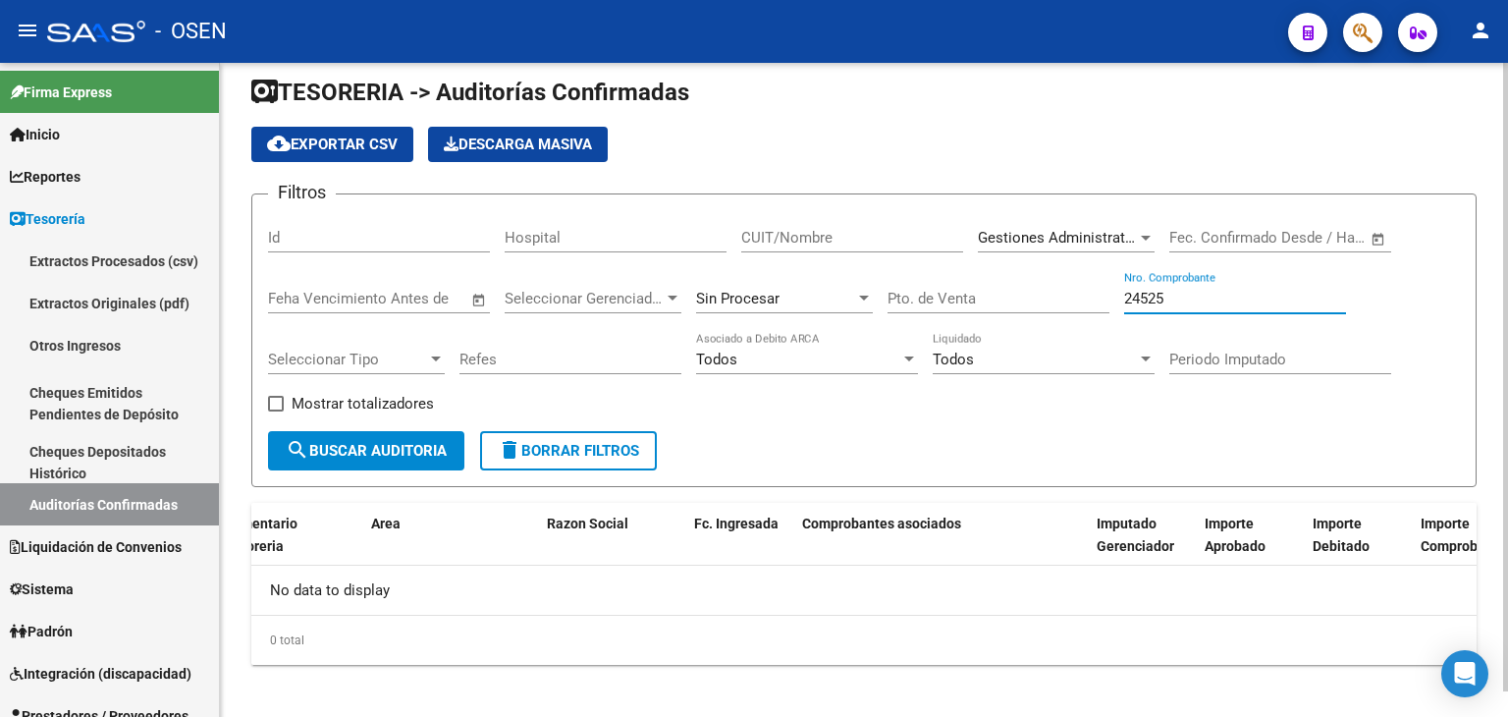
scroll to position [27, 0]
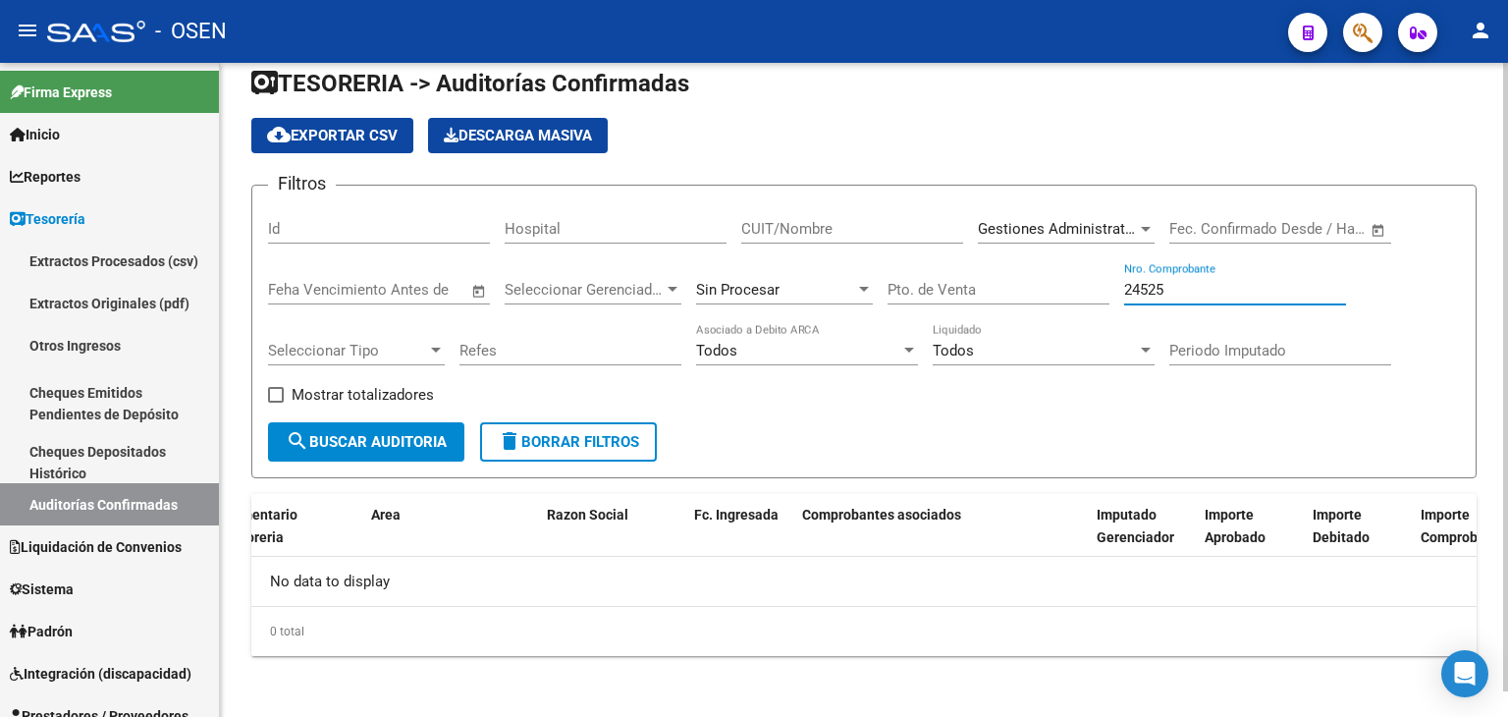
click at [1108, 232] on span "Gestiones Administrativas y Otros" at bounding box center [1090, 229] width 225 height 18
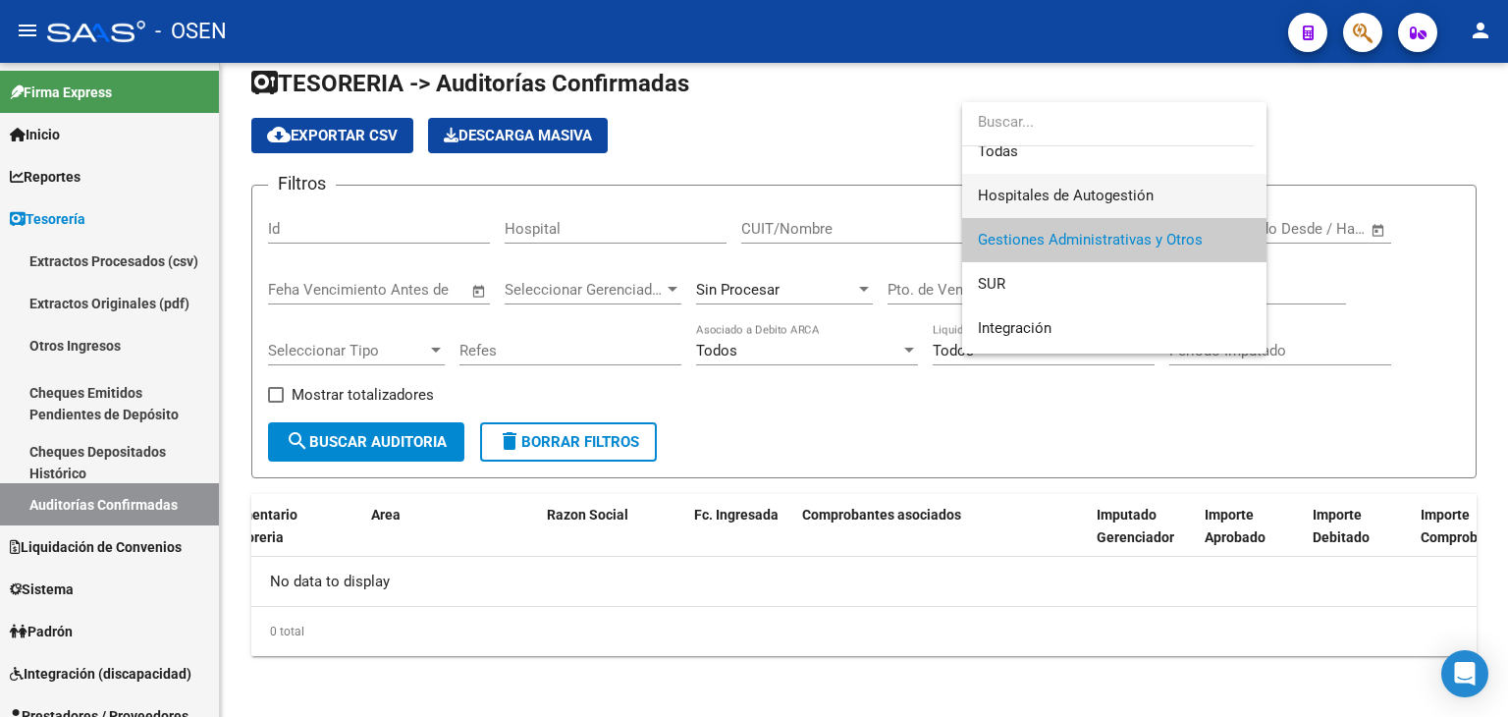
scroll to position [0, 0]
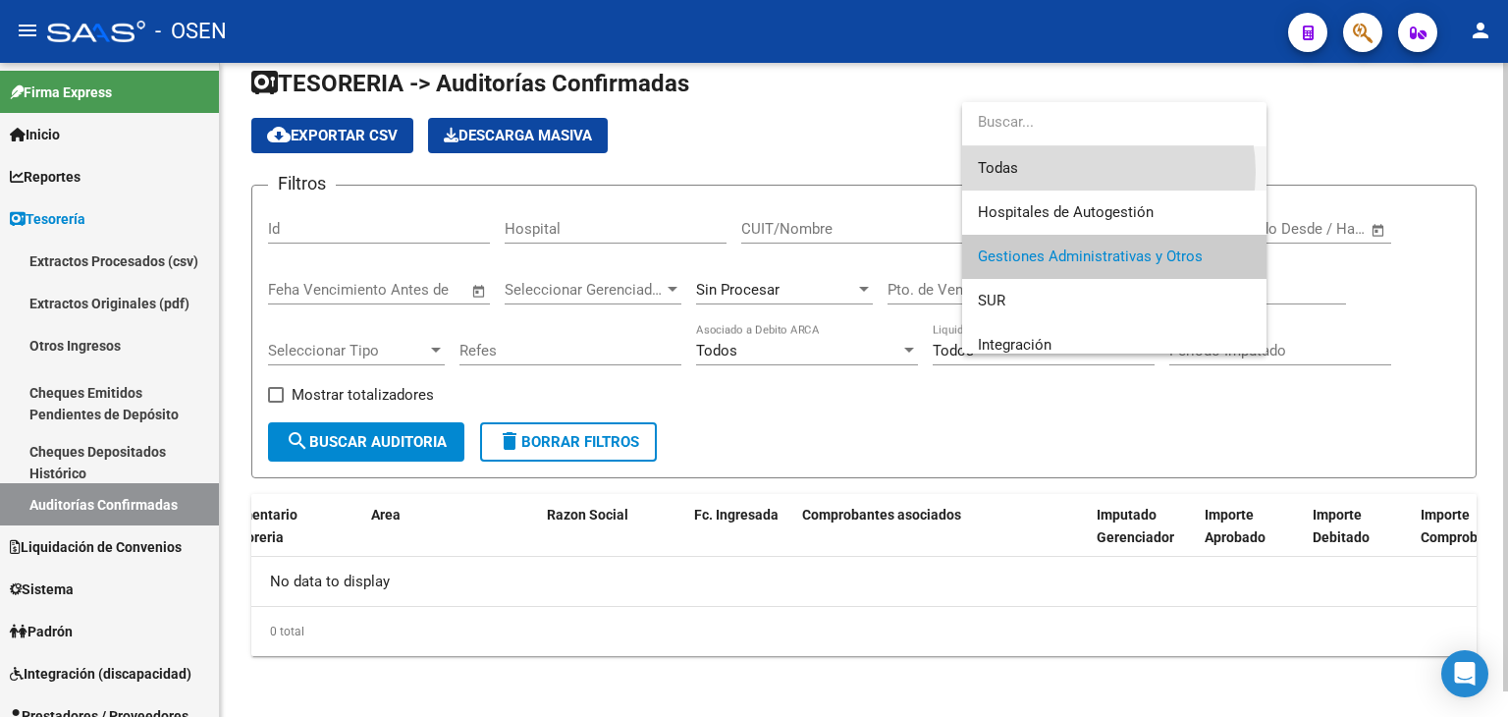
drag, startPoint x: 1088, startPoint y: 172, endPoint x: 863, endPoint y: 260, distance: 241.6
click at [1086, 172] on span "Todas" at bounding box center [1114, 168] width 273 height 44
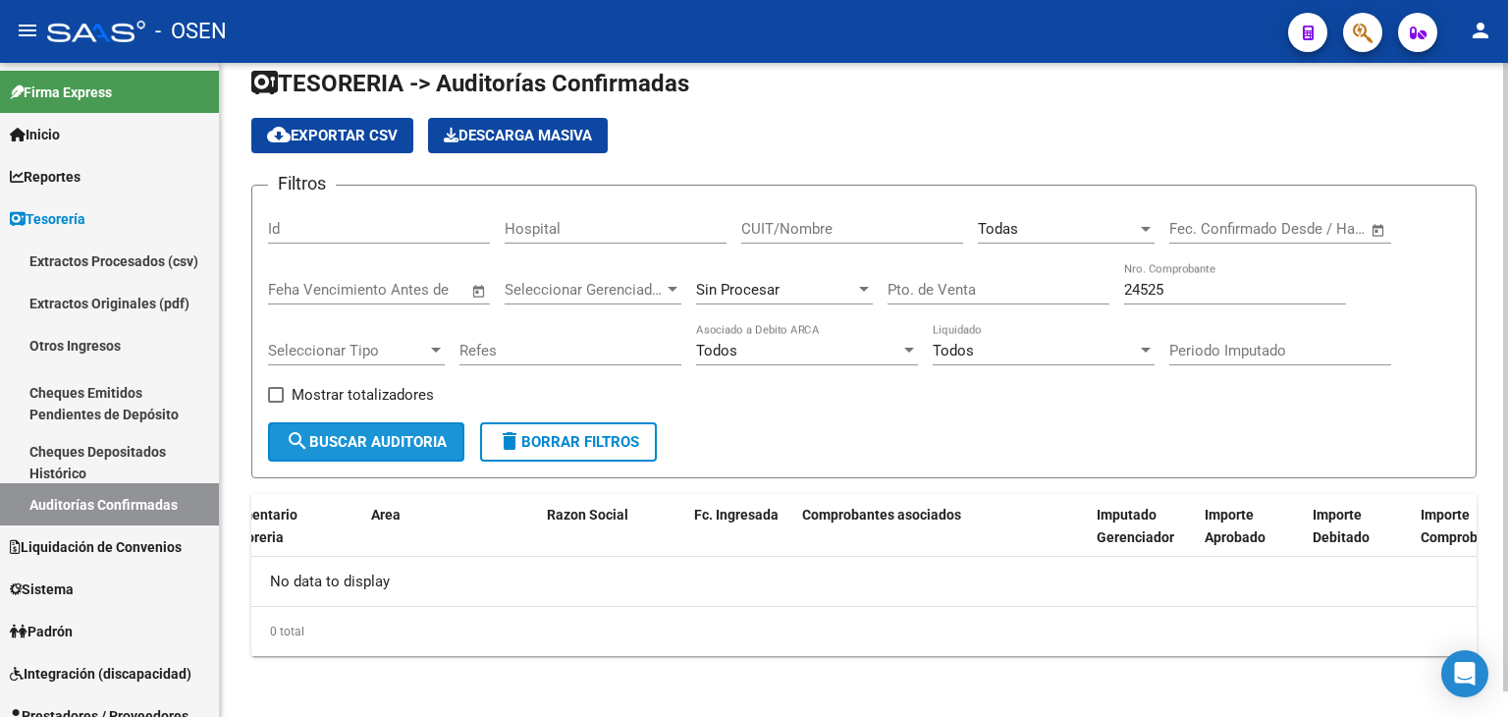
click at [424, 436] on span "search Buscar Auditoria" at bounding box center [366, 442] width 161 height 18
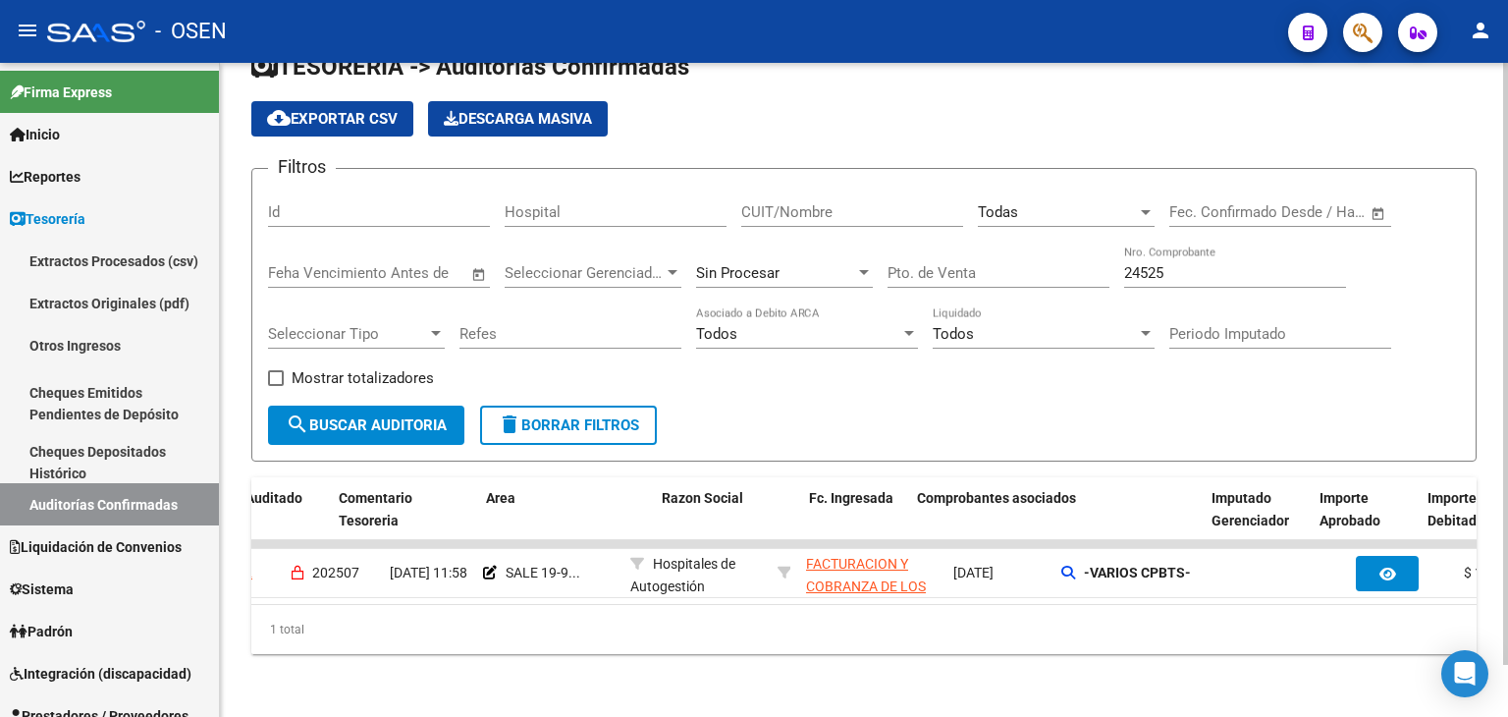
scroll to position [0, 269]
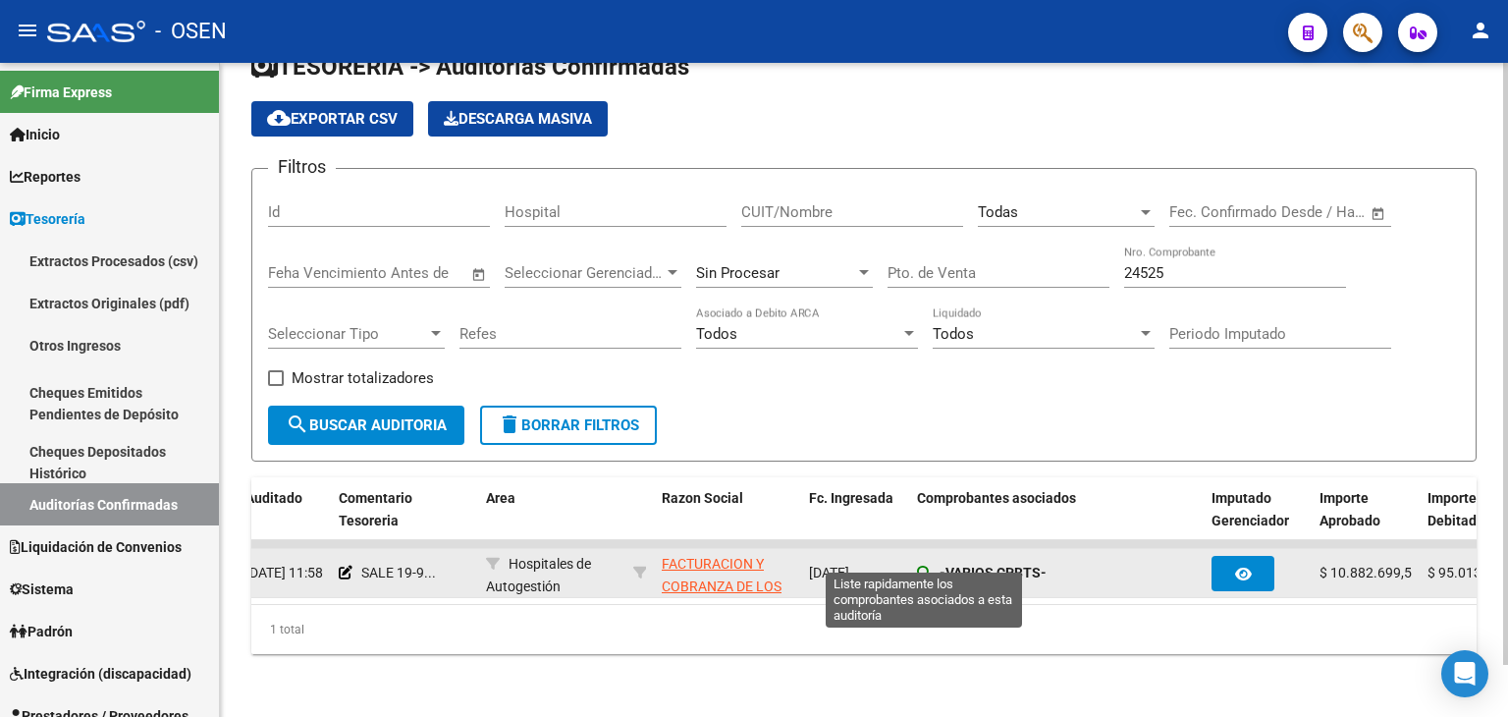
click at [917, 566] on icon at bounding box center [924, 573] width 14 height 14
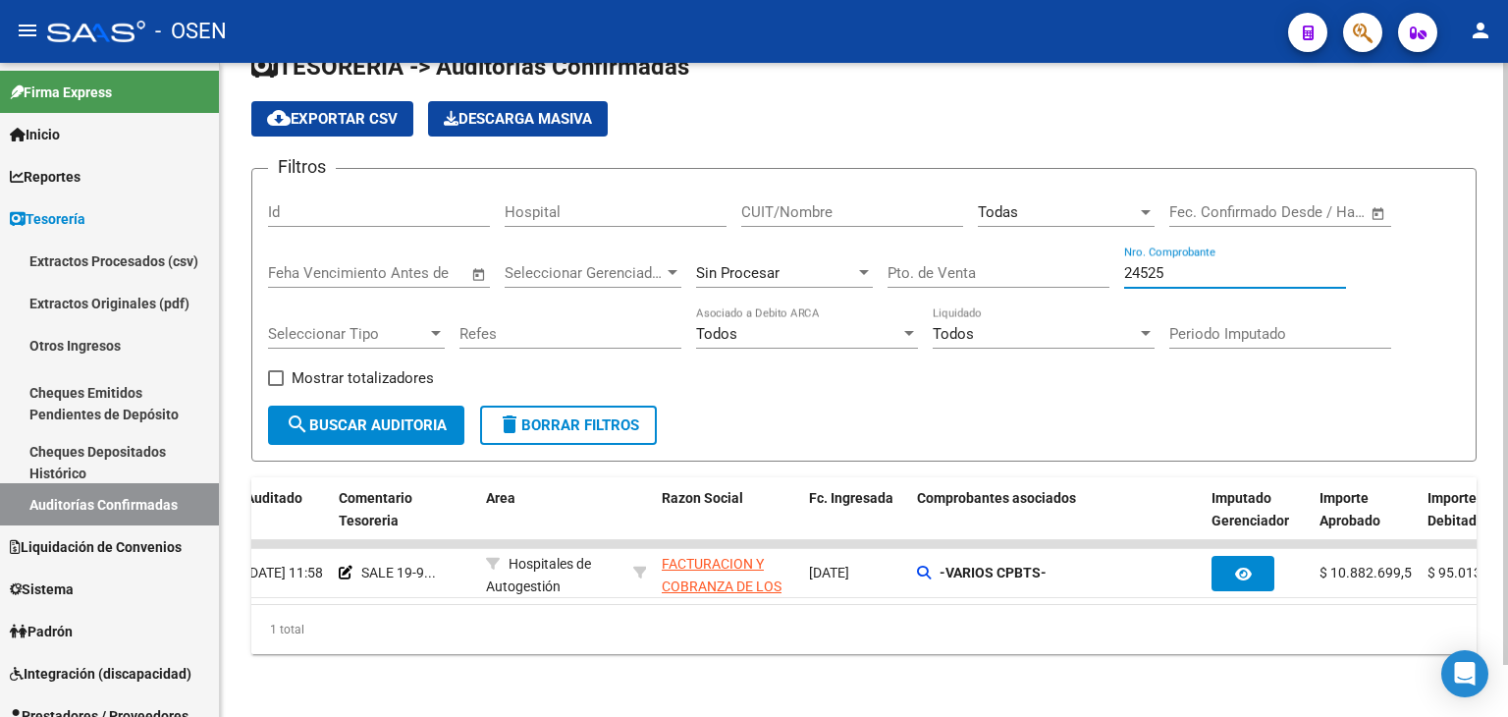
drag, startPoint x: 1168, startPoint y: 266, endPoint x: 1021, endPoint y: 256, distance: 147.6
click at [1021, 256] on div "Filtros Id Hospital CUIT/Nombre Todas Seleccionar Area Fecha inicio – Fecha fin…" at bounding box center [864, 295] width 1192 height 221
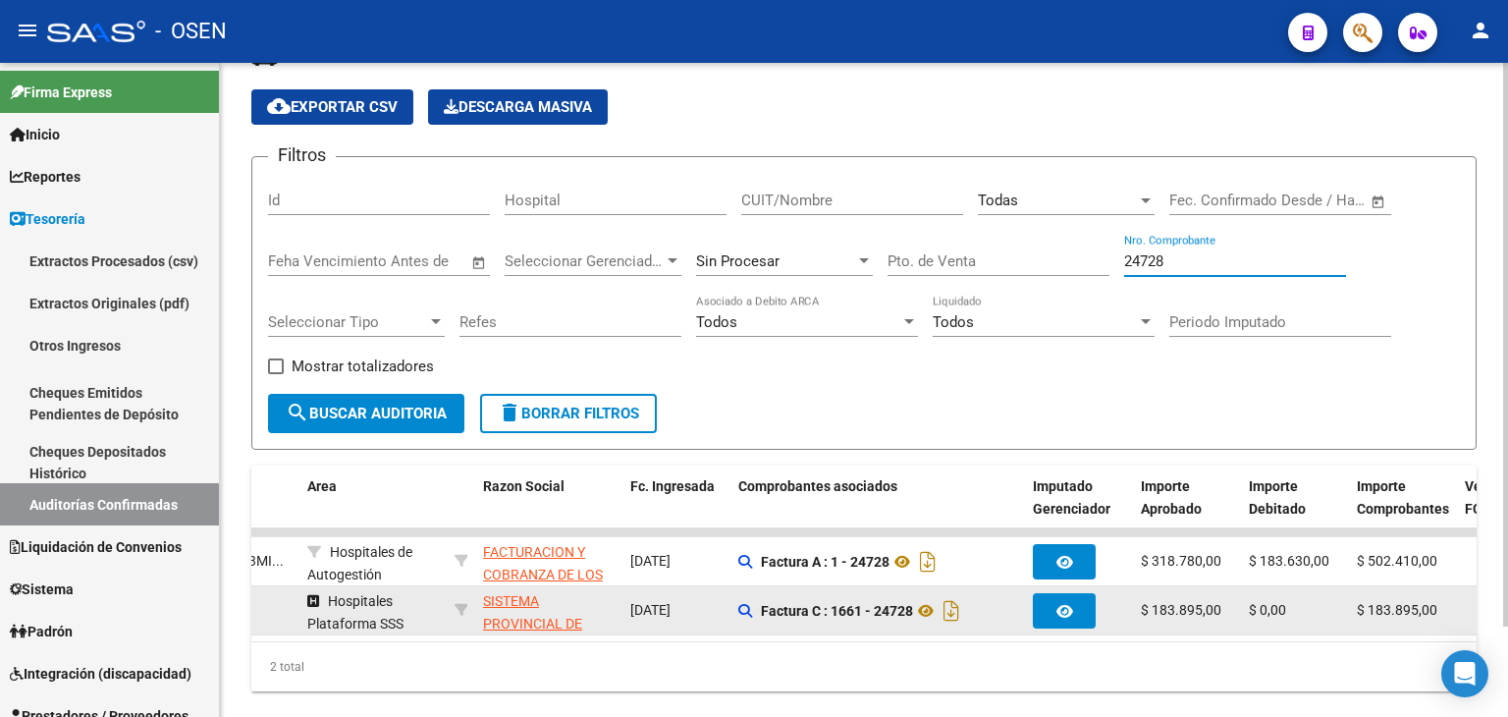
scroll to position [0, 449]
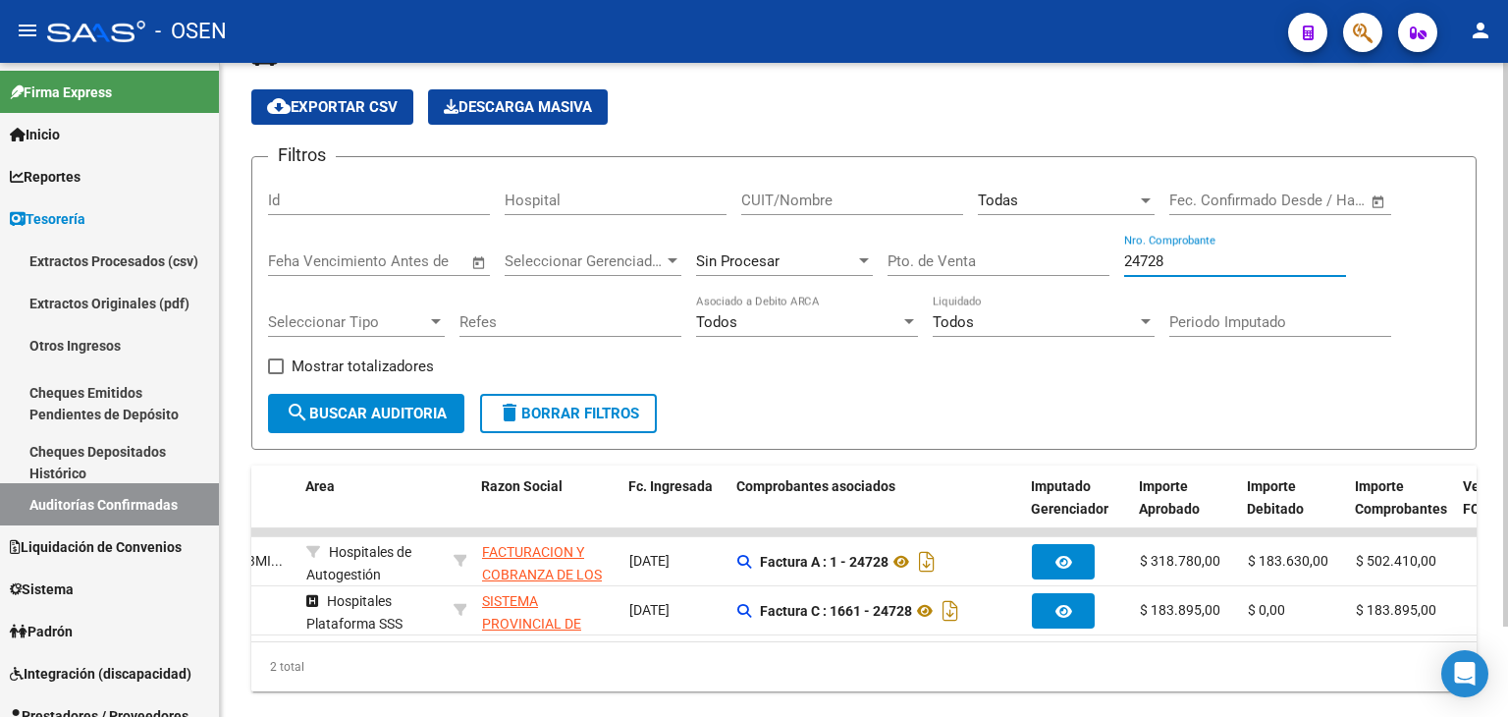
type input "24728"
click at [94, 186] on link "Reportes" at bounding box center [109, 176] width 219 height 42
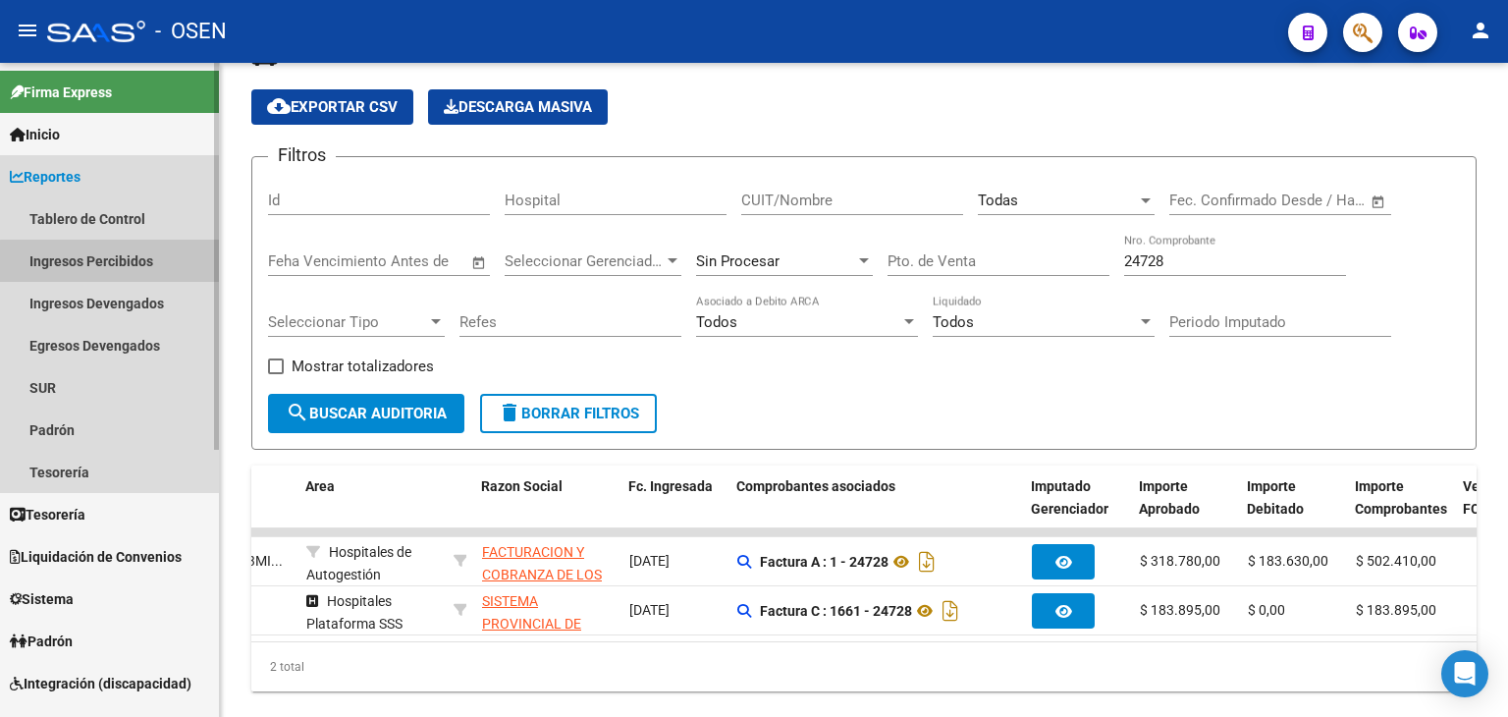
click at [139, 269] on link "Ingresos Percibidos" at bounding box center [109, 261] width 219 height 42
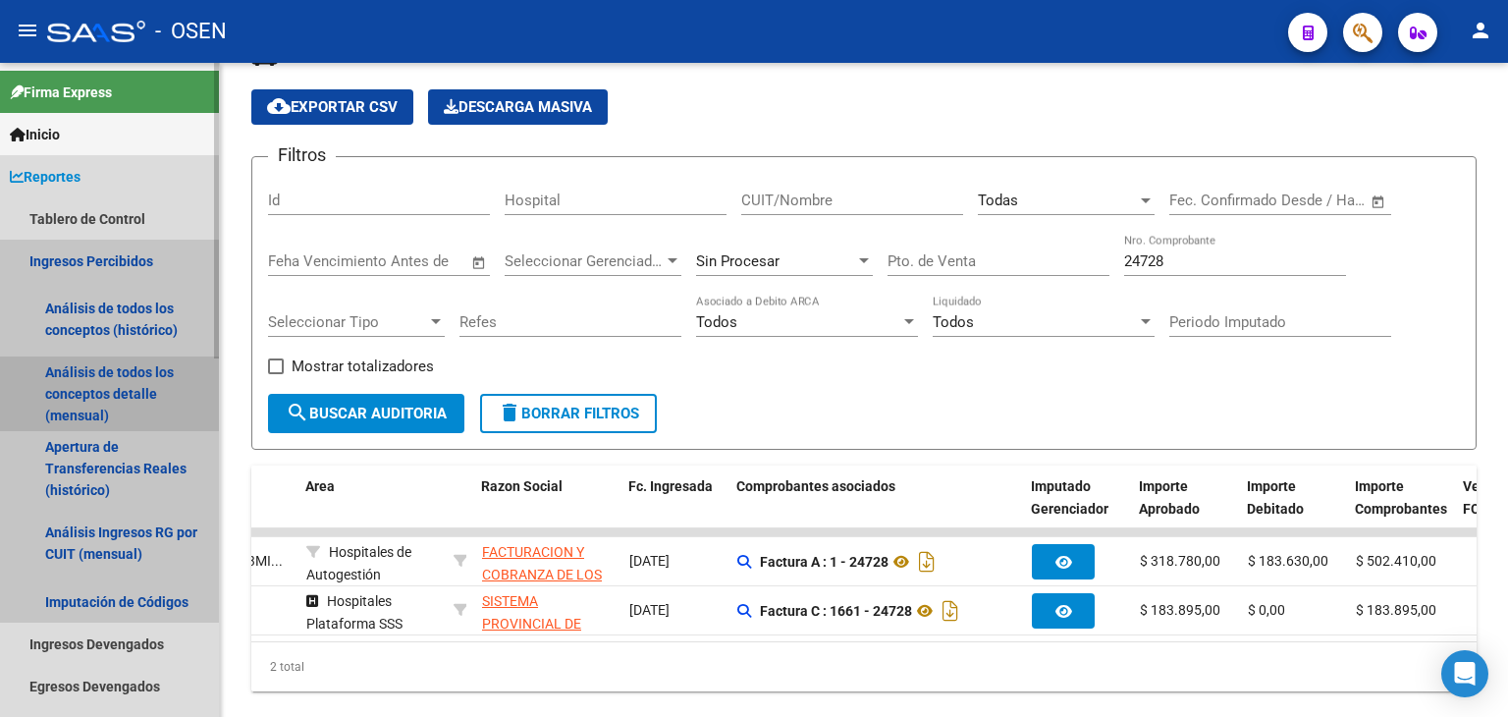
click at [119, 394] on link "Análisis de todos los conceptos detalle (mensual)" at bounding box center [109, 393] width 219 height 75
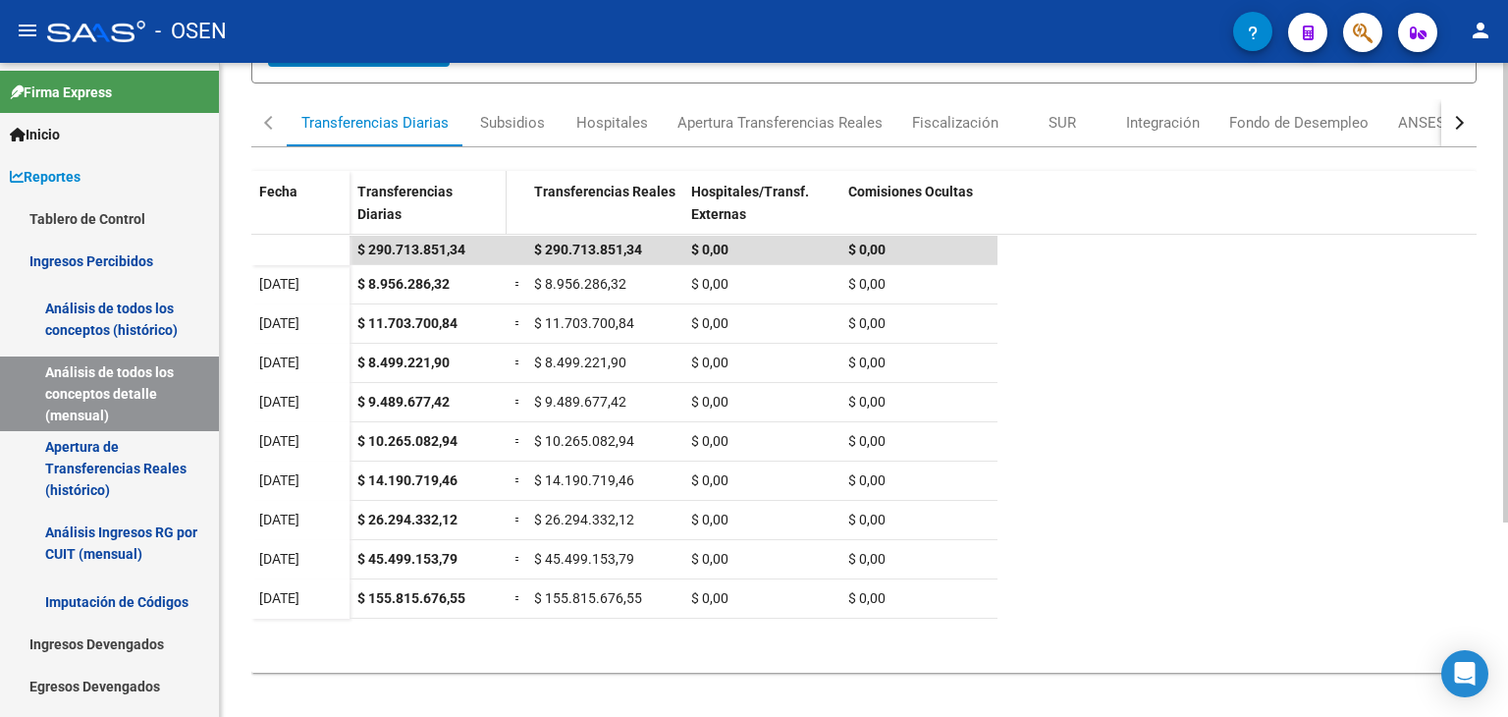
scroll to position [277, 0]
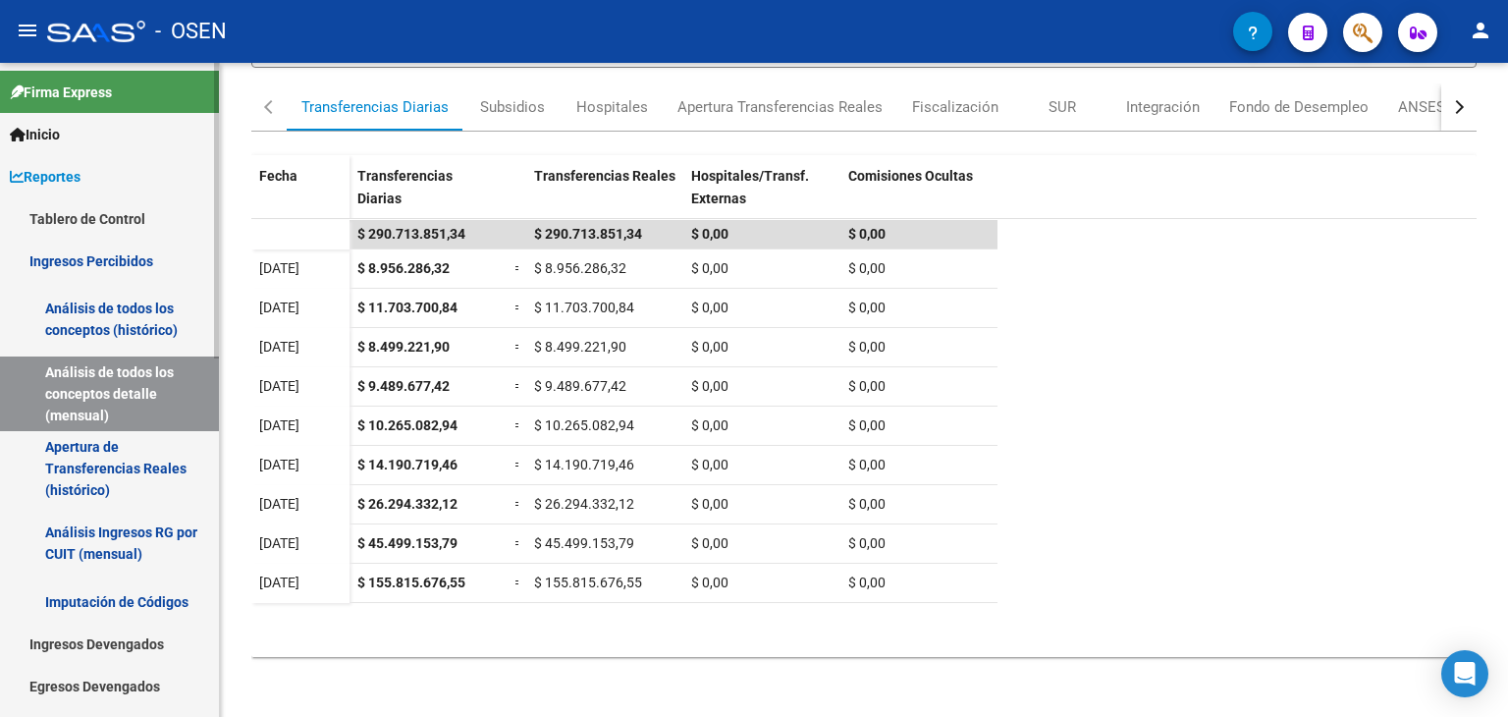
click at [72, 155] on link "Reportes" at bounding box center [109, 176] width 219 height 42
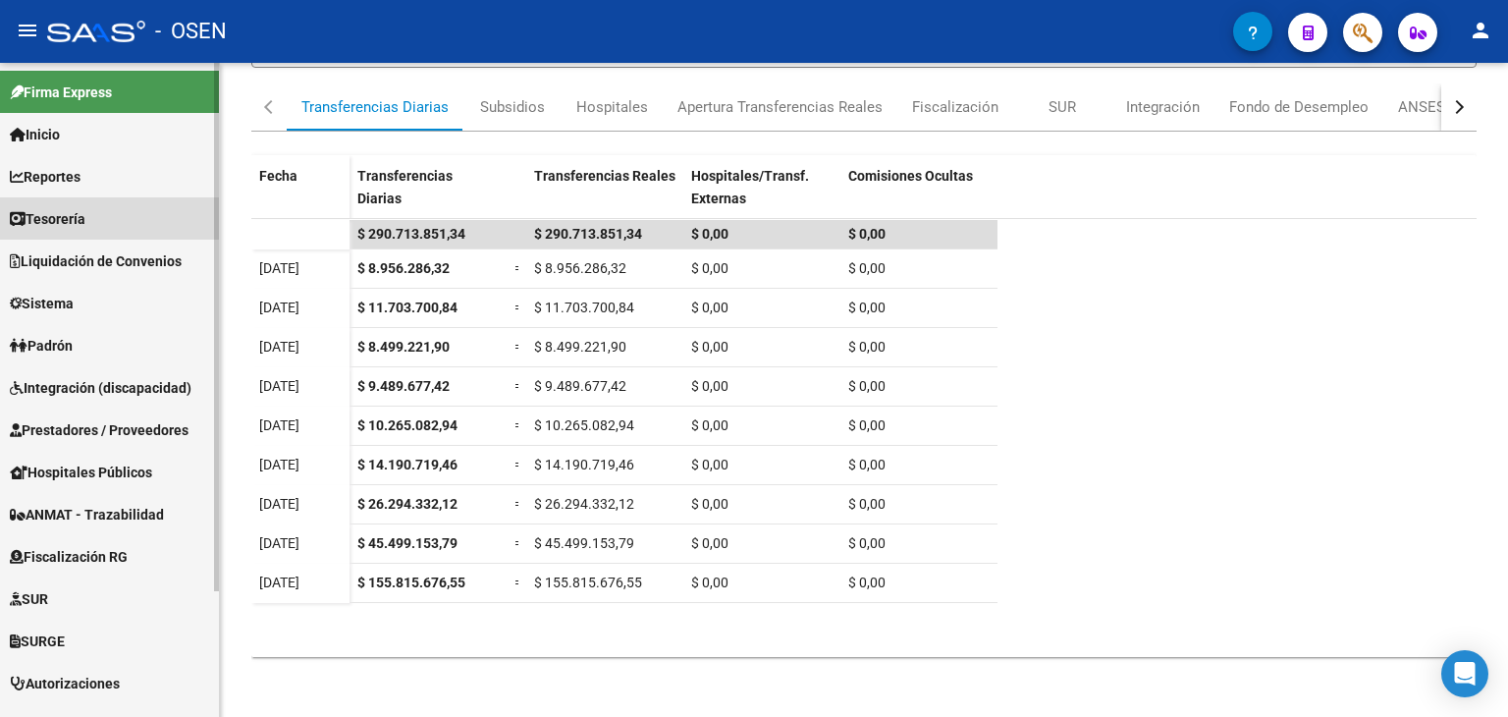
click at [79, 209] on span "Tesorería" at bounding box center [48, 219] width 76 height 22
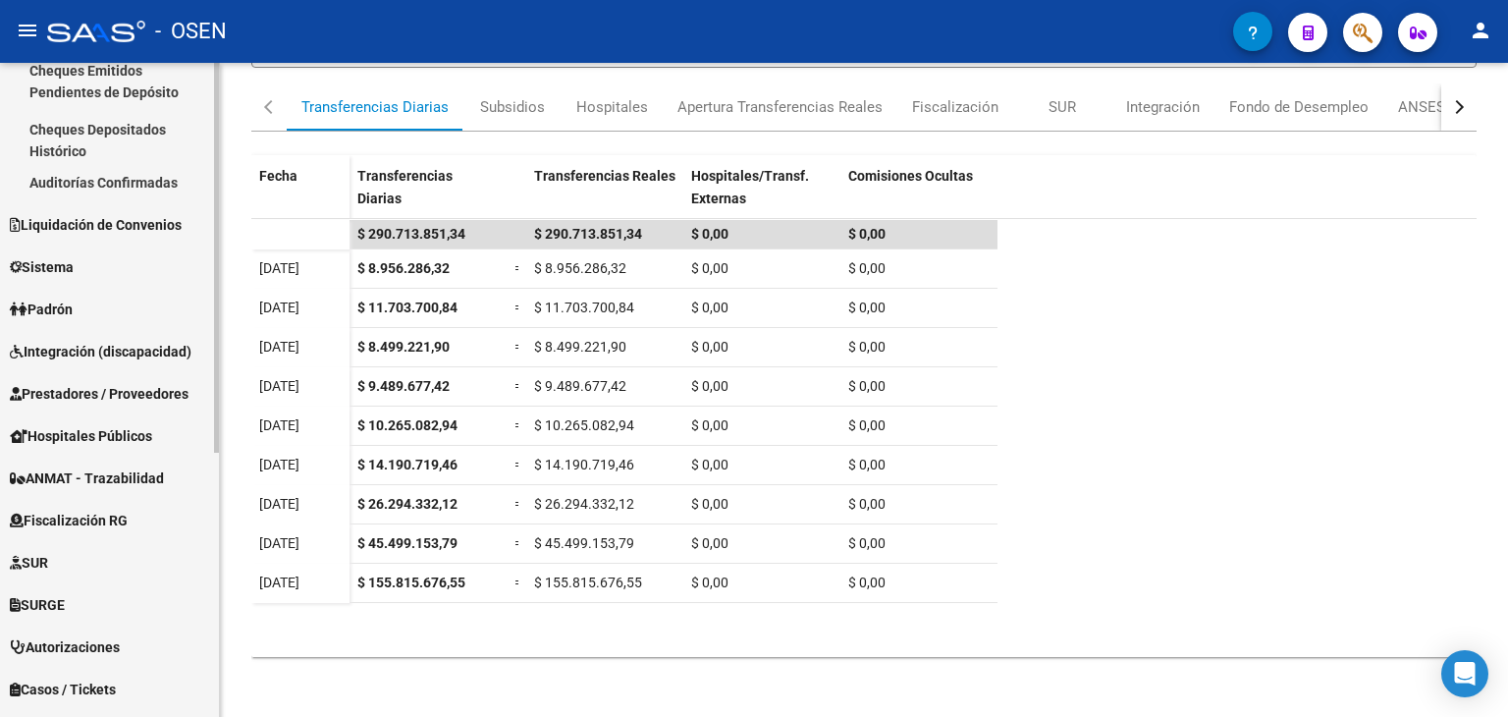
scroll to position [327, 0]
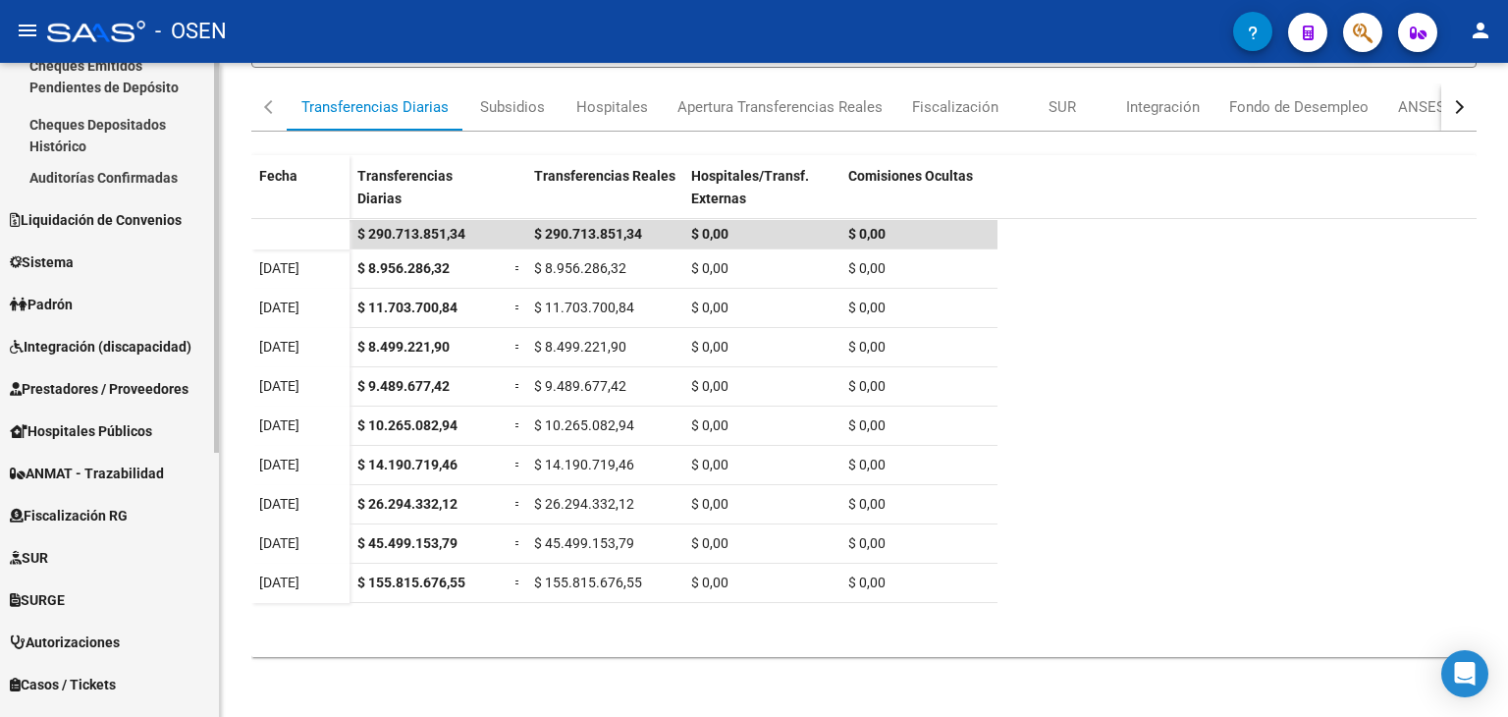
click at [114, 395] on span "Prestadores / Proveedores" at bounding box center [99, 389] width 179 height 22
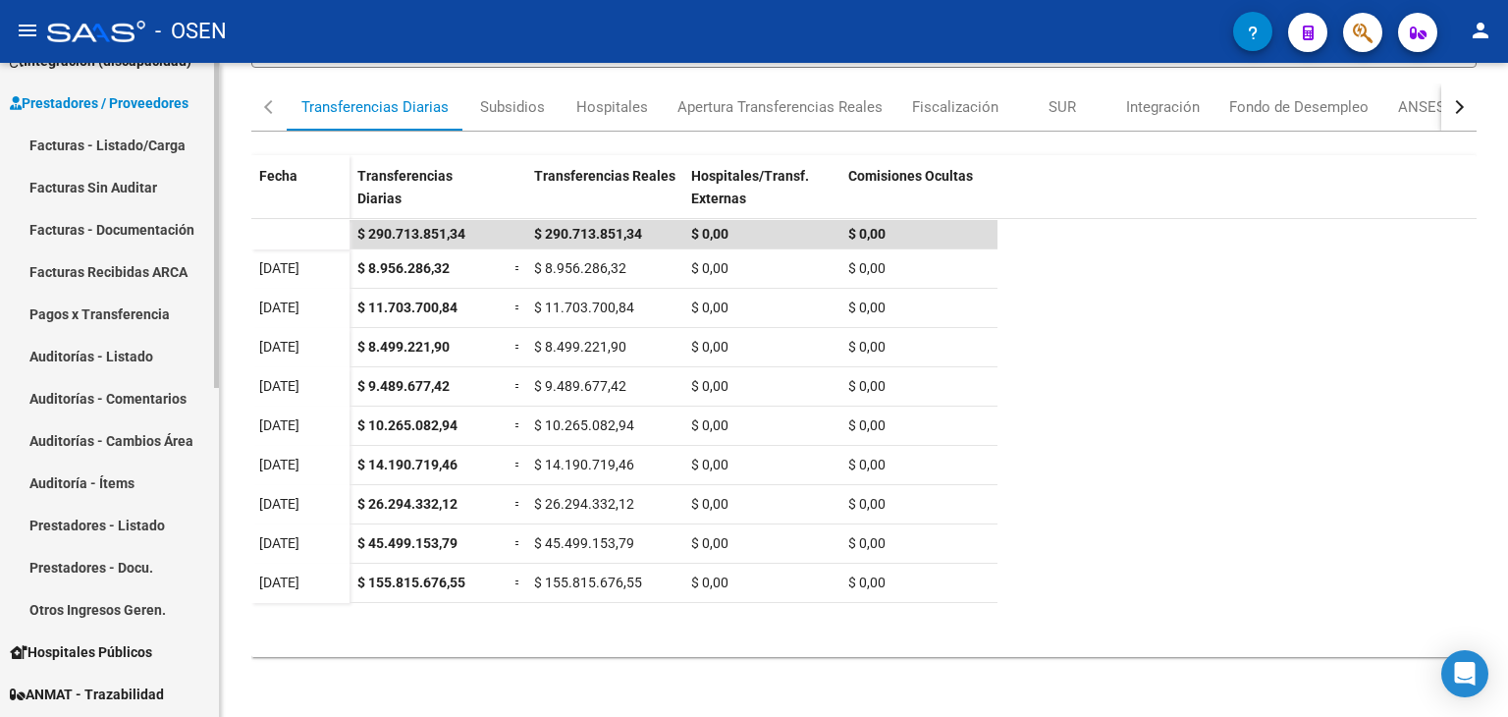
click at [133, 159] on link "Facturas - Listado/Carga" at bounding box center [109, 145] width 219 height 42
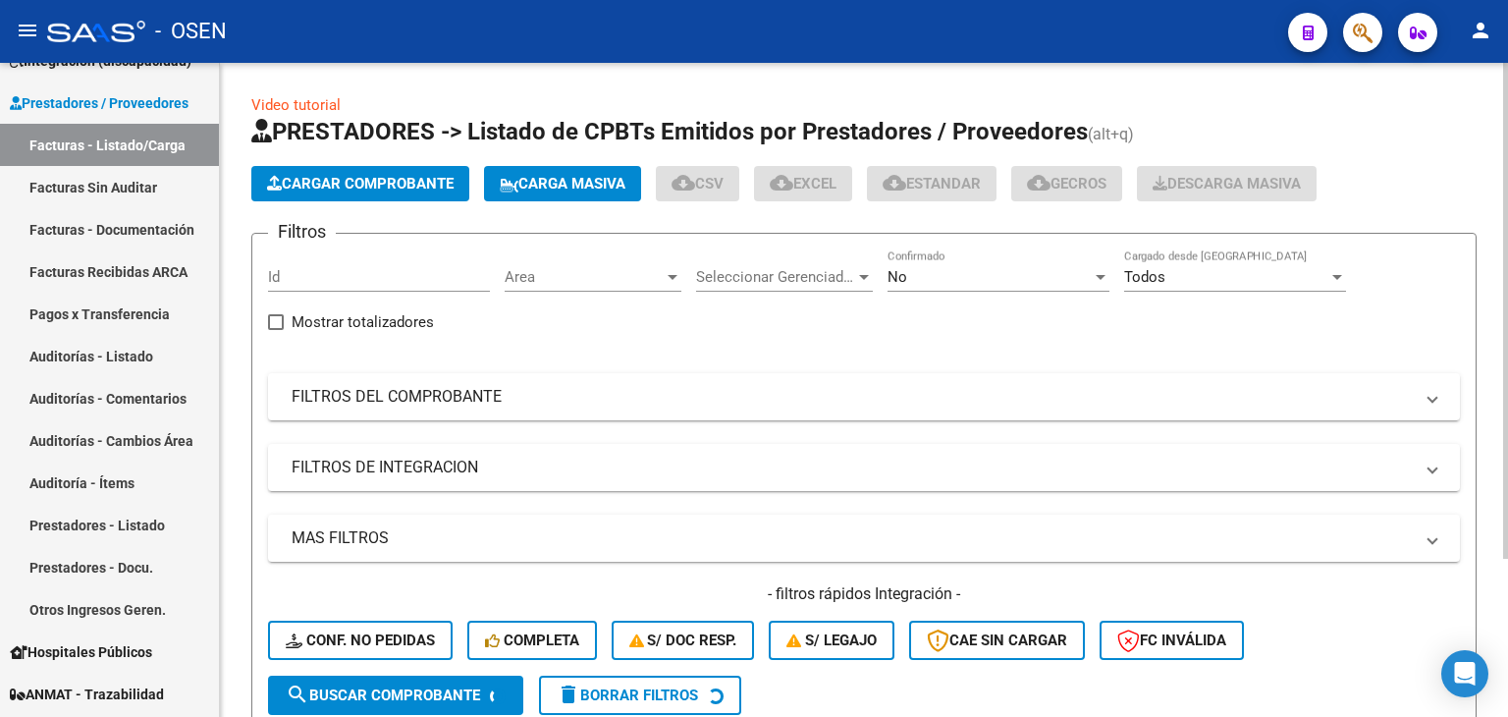
click at [585, 263] on div "Area Area" at bounding box center [593, 270] width 177 height 42
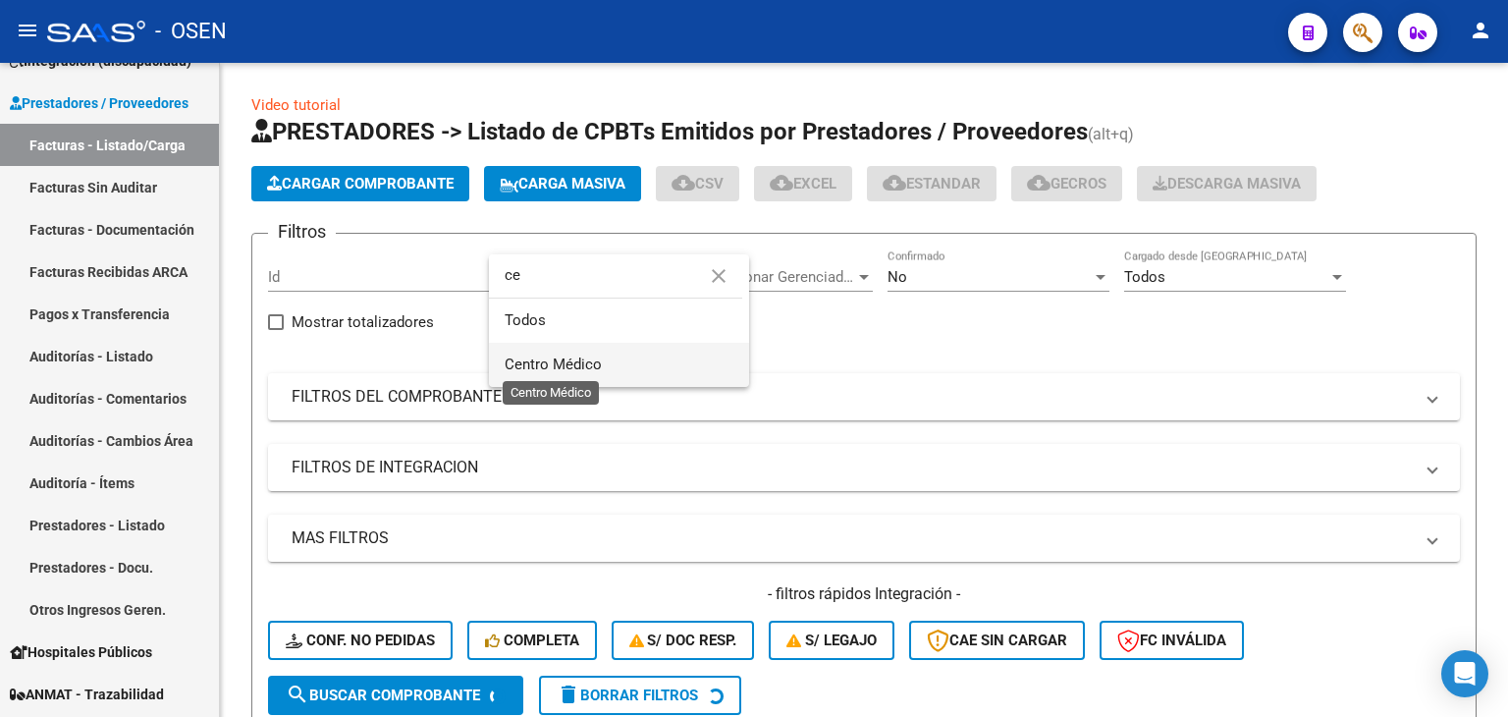
type input "ce"
click at [597, 364] on span "Centro Médico" at bounding box center [553, 364] width 97 height 18
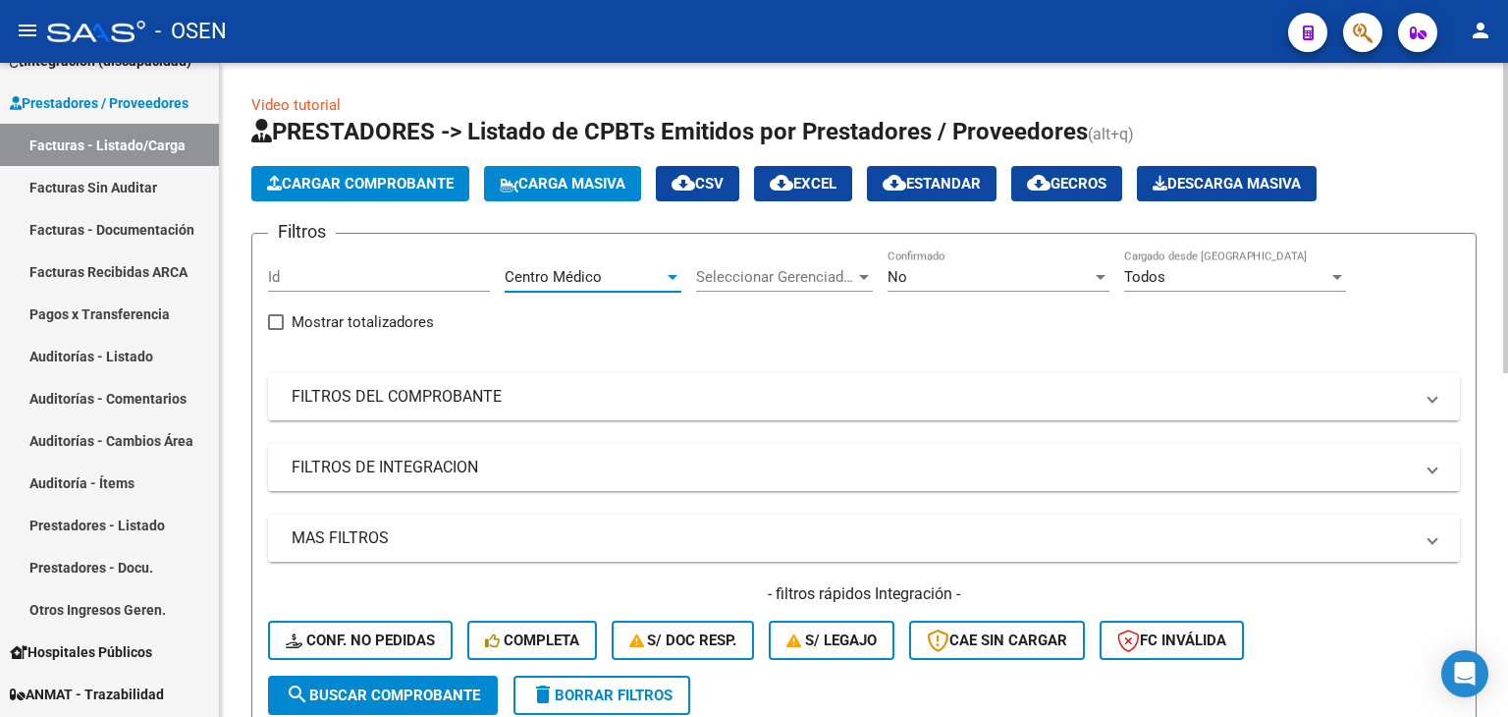
scroll to position [208, 0]
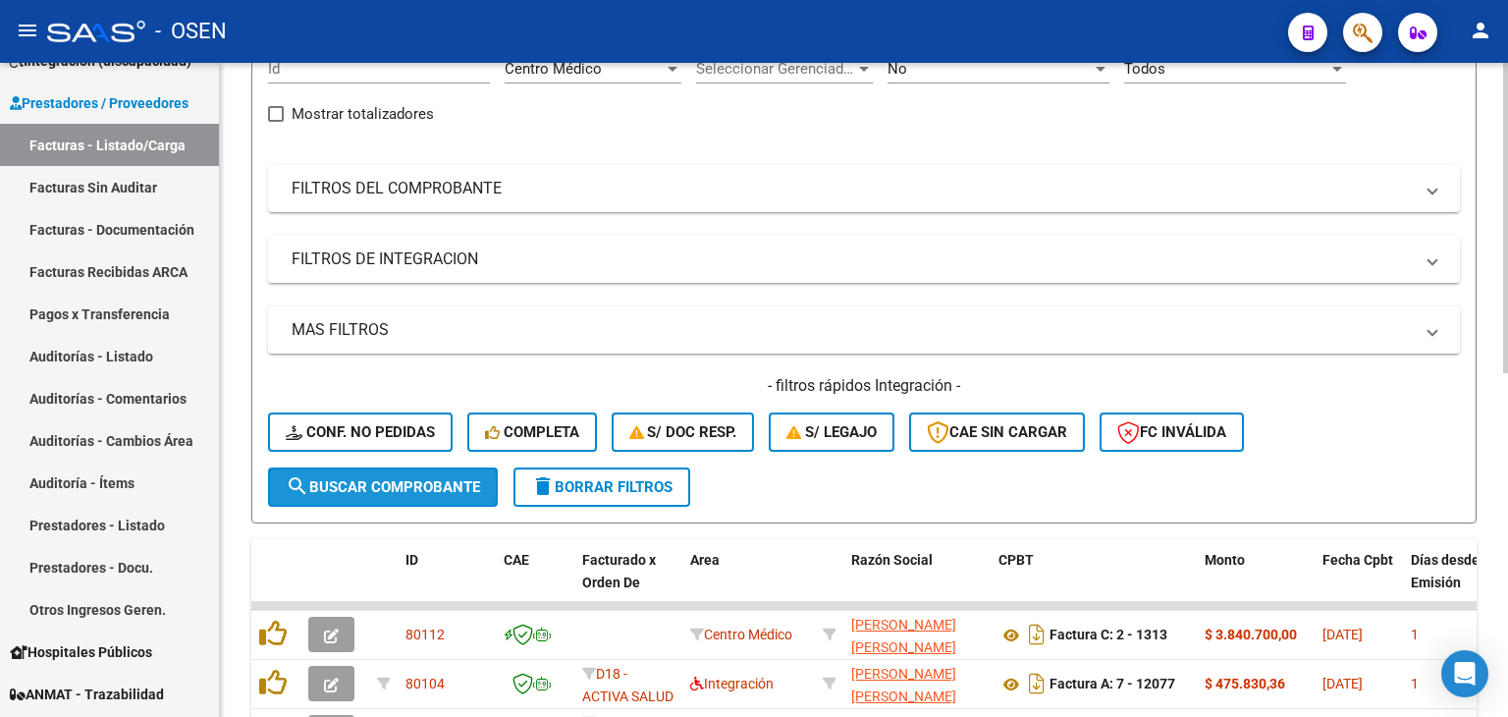
click at [432, 487] on span "search Buscar Comprobante" at bounding box center [383, 487] width 194 height 18
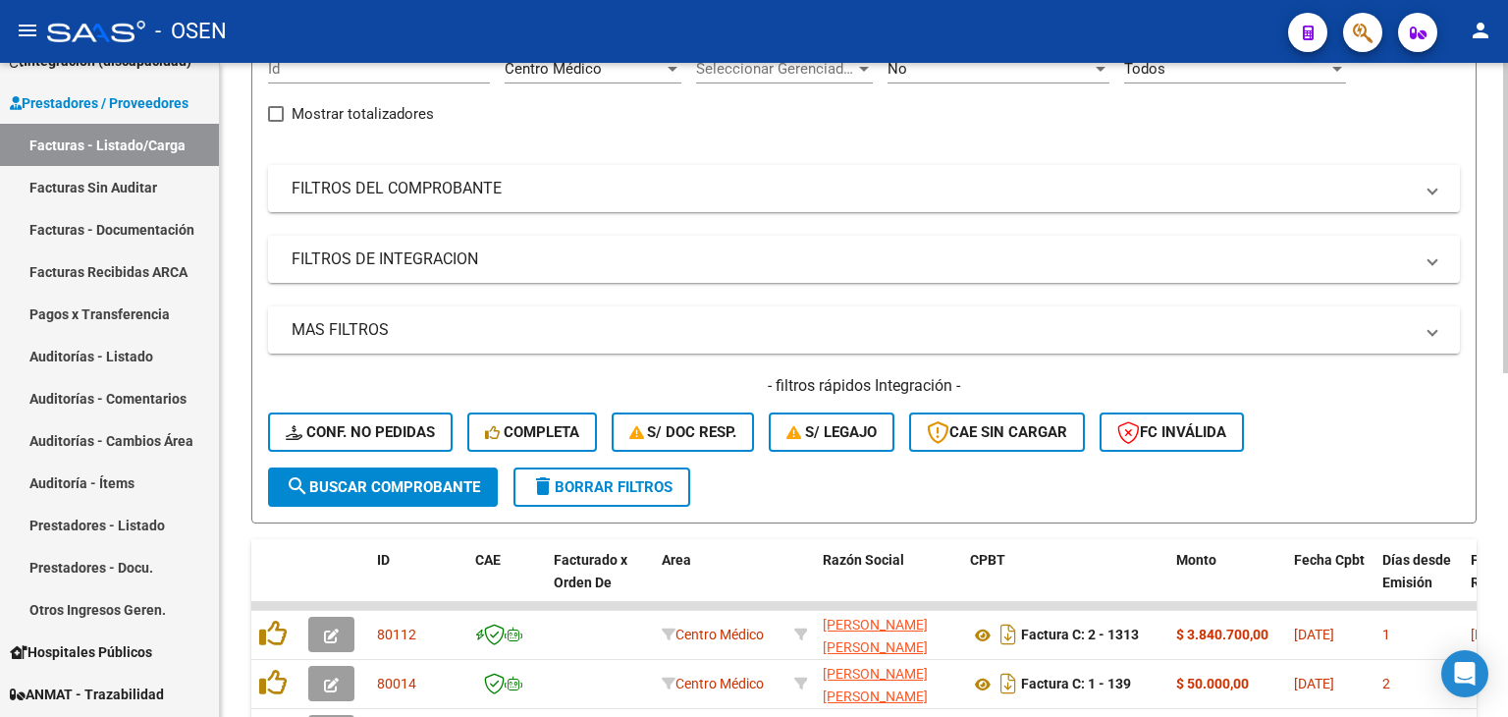
scroll to position [535, 0]
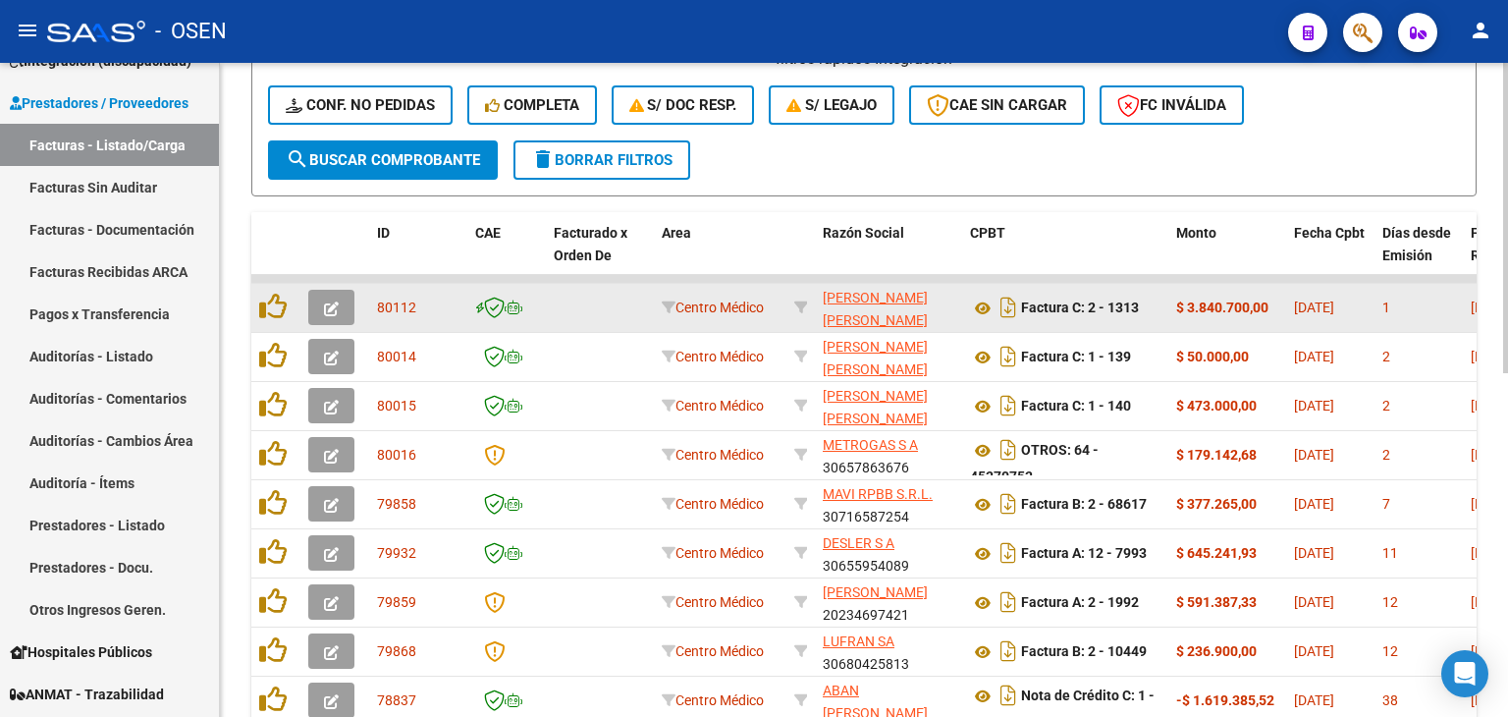
drag, startPoint x: 1186, startPoint y: 297, endPoint x: 1292, endPoint y: 298, distance: 106.1
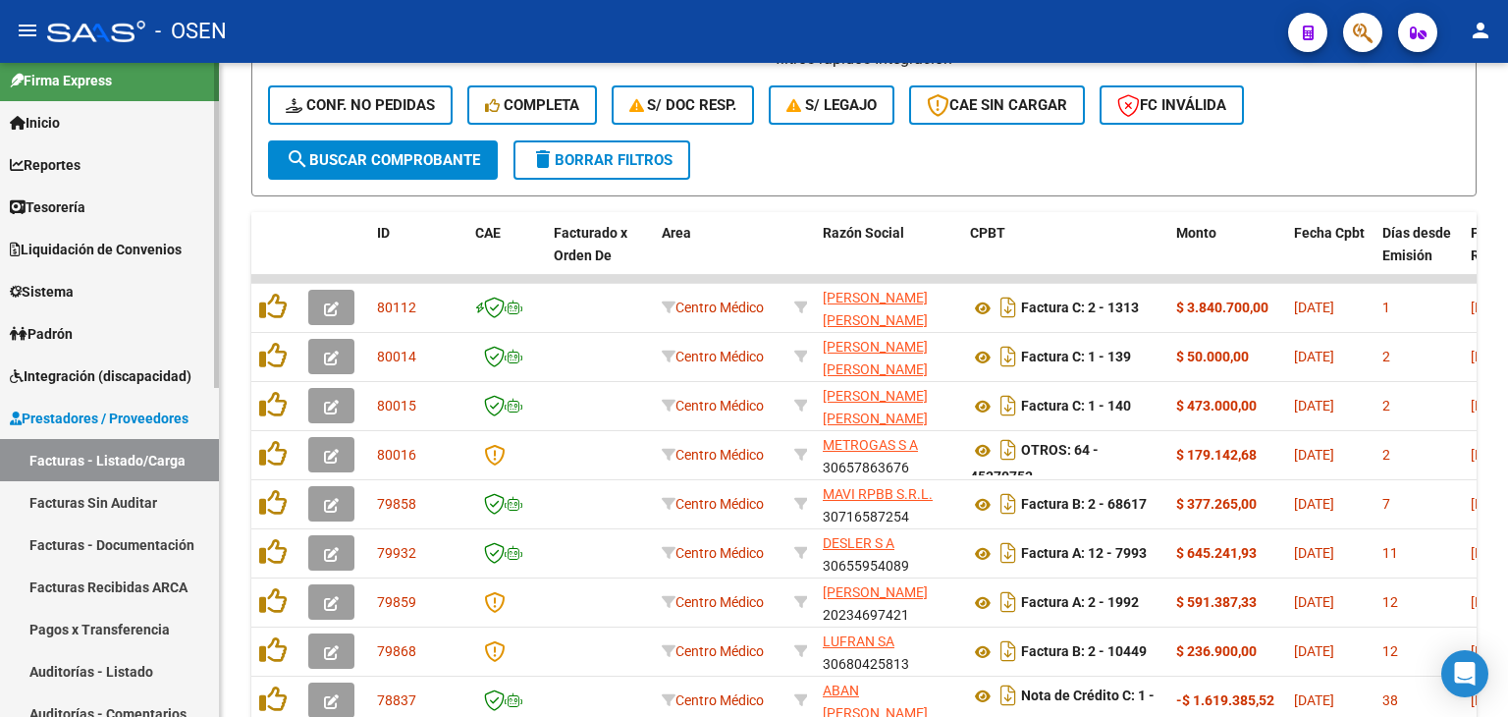
scroll to position [0, 0]
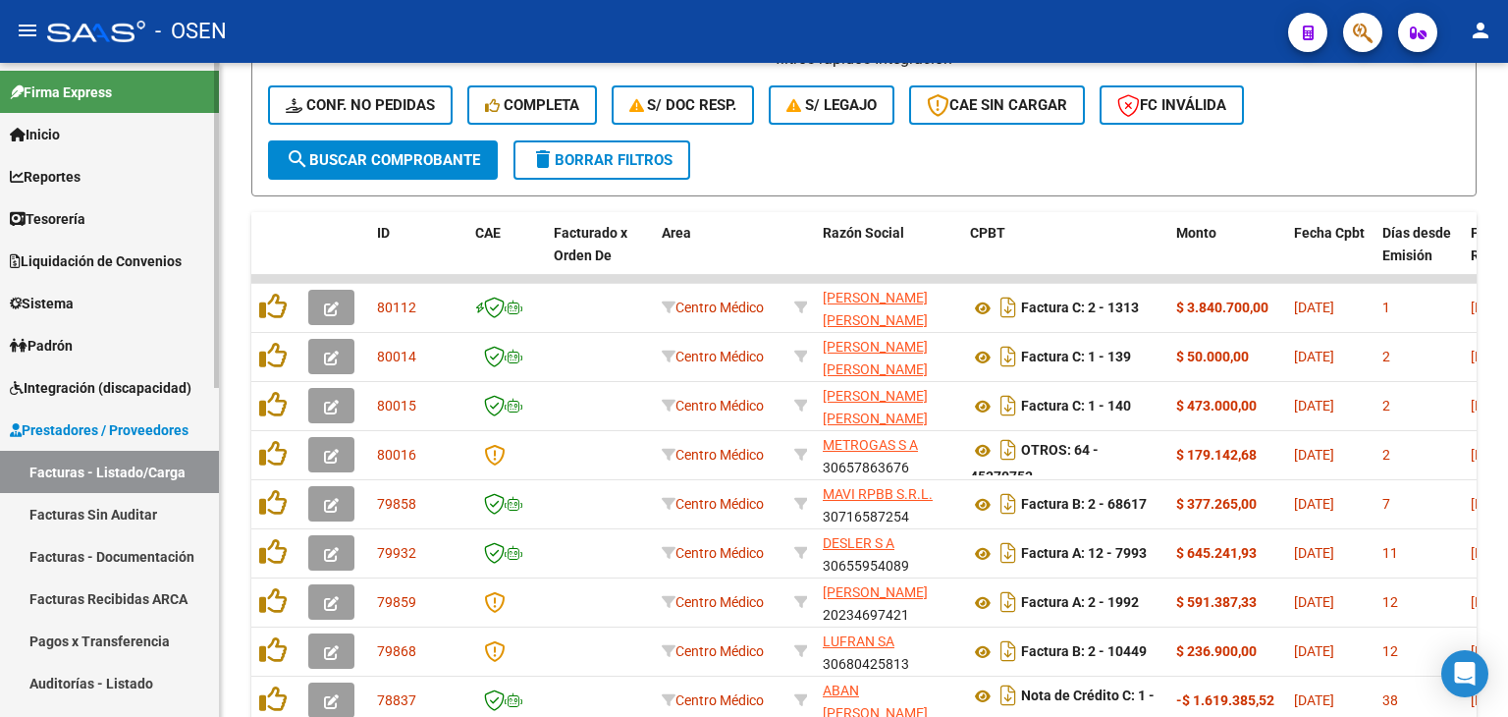
click at [121, 224] on link "Tesorería" at bounding box center [109, 218] width 219 height 42
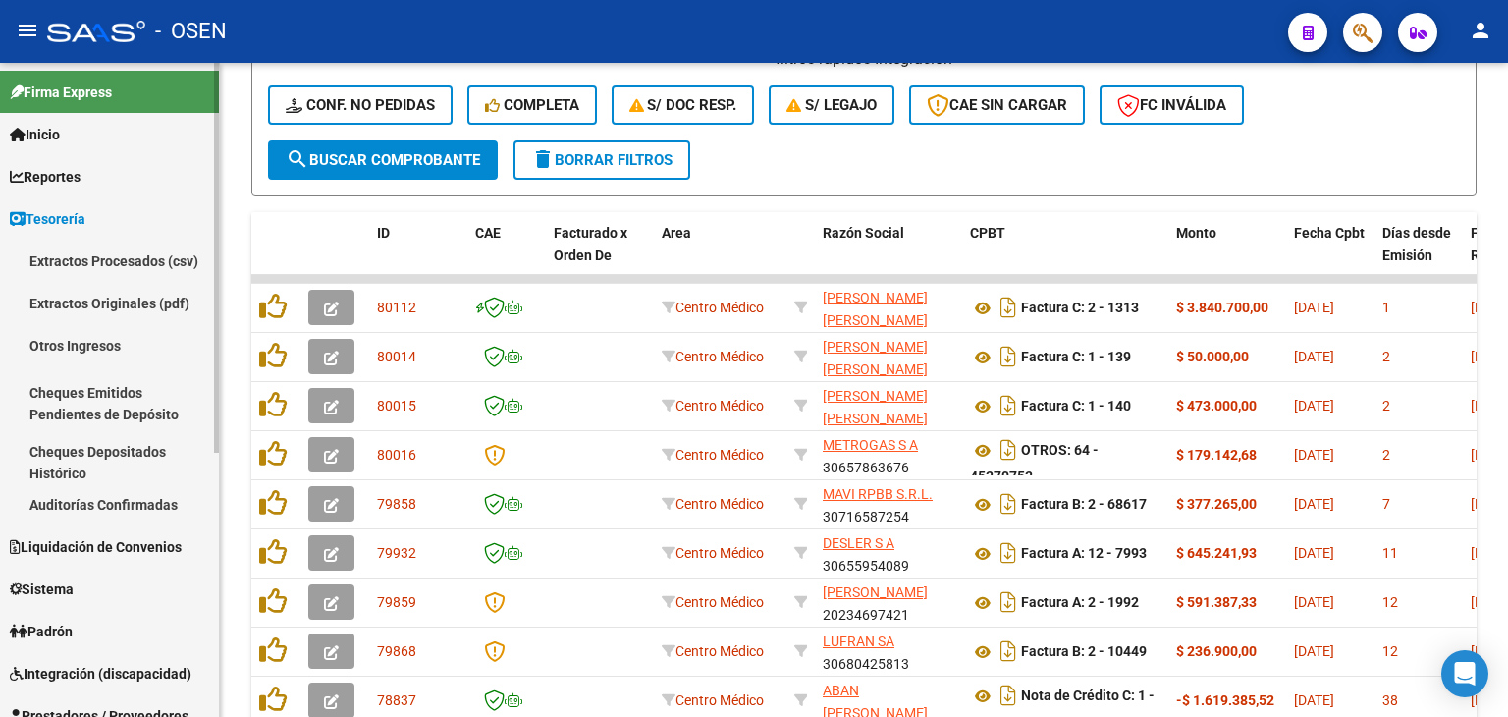
click at [156, 516] on link "Auditorías Confirmadas" at bounding box center [109, 504] width 219 height 42
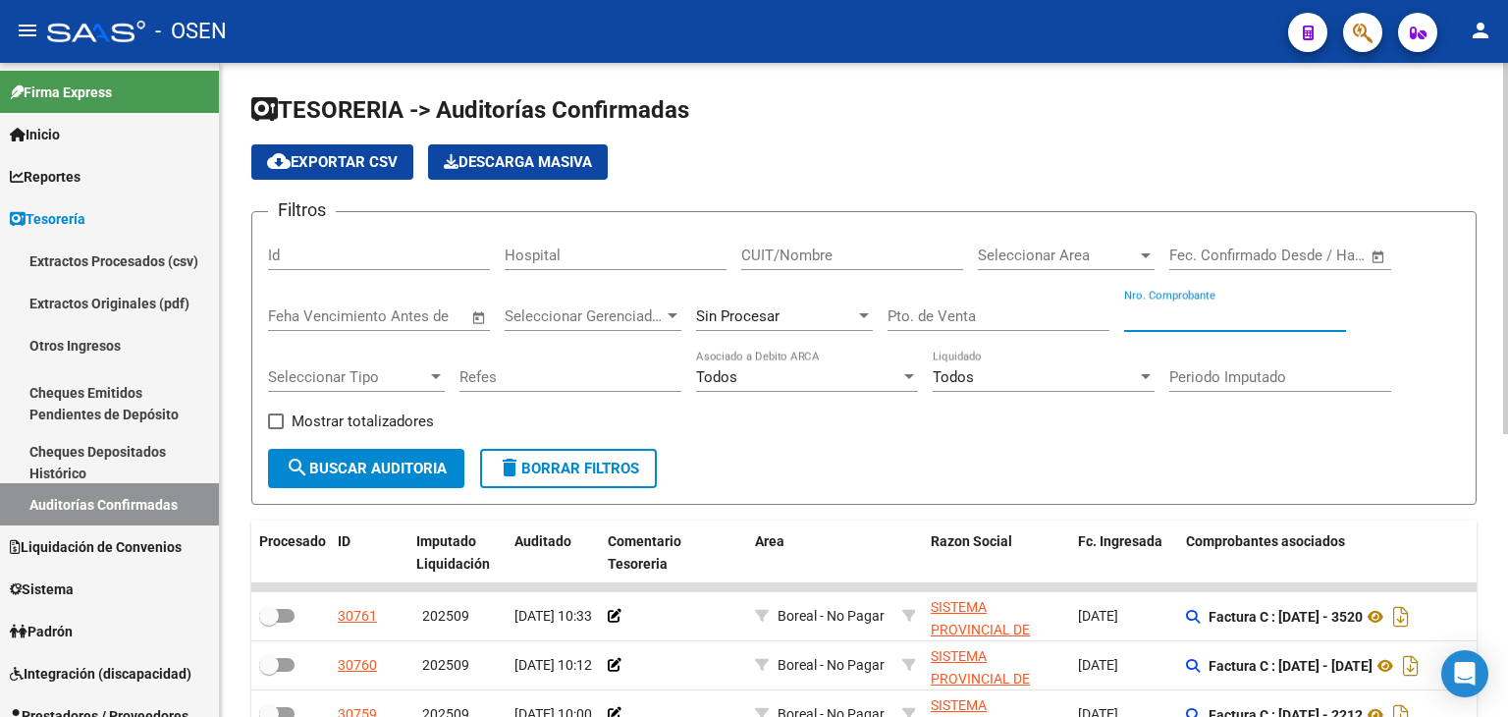
click at [1198, 316] on input "Nro. Comprobante" at bounding box center [1235, 316] width 222 height 18
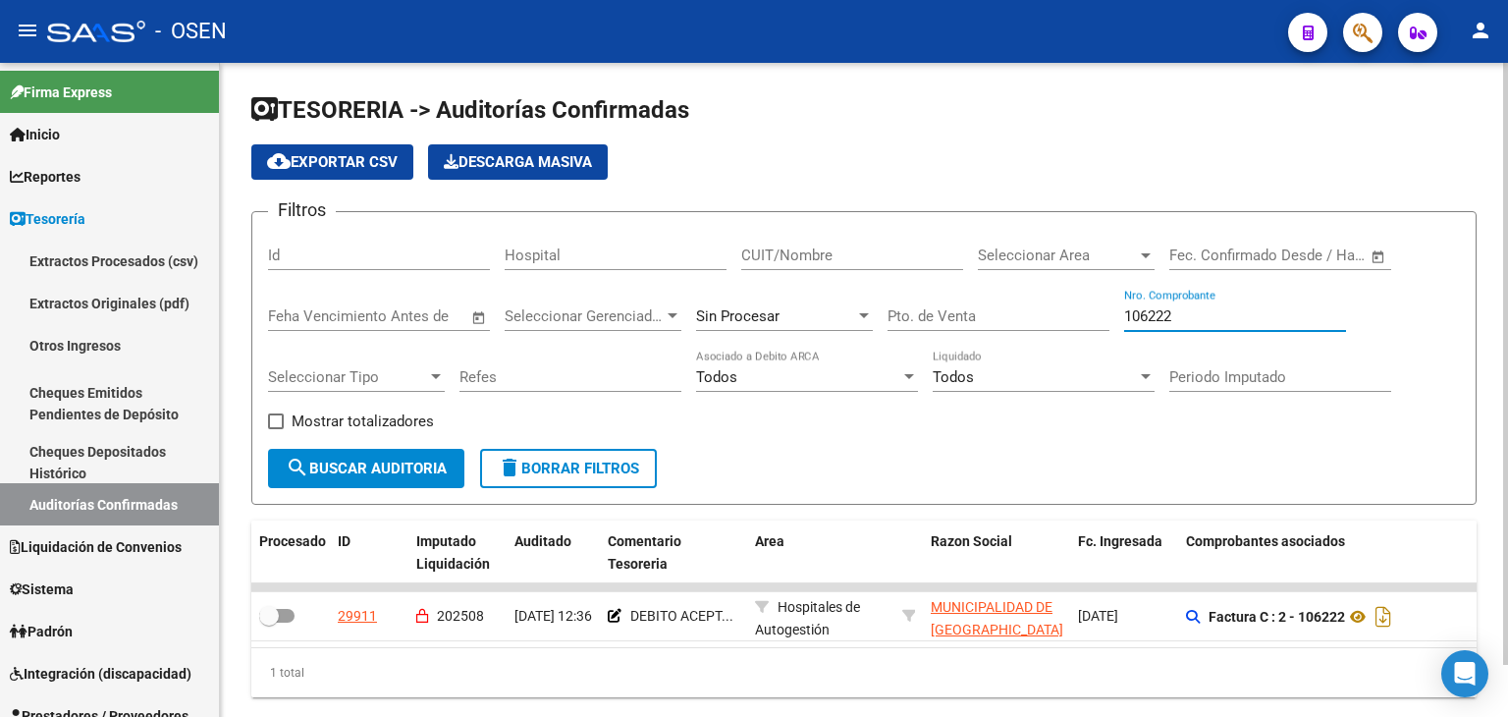
drag, startPoint x: 1205, startPoint y: 307, endPoint x: 1080, endPoint y: 307, distance: 124.7
click at [1080, 307] on div "Filtros Id Hospital CUIT/Nombre Seleccionar Area Seleccionar Area Fecha inicio …" at bounding box center [864, 338] width 1192 height 221
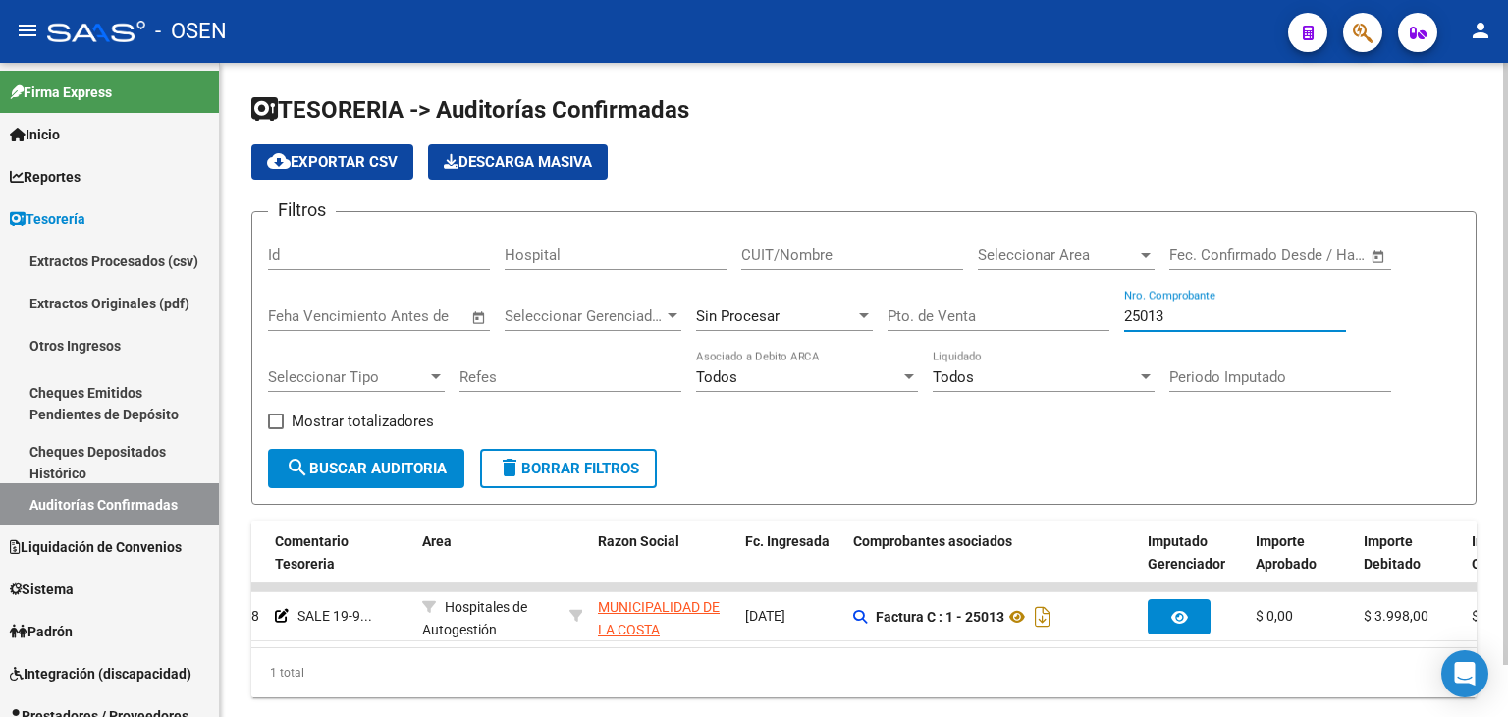
scroll to position [0, 497]
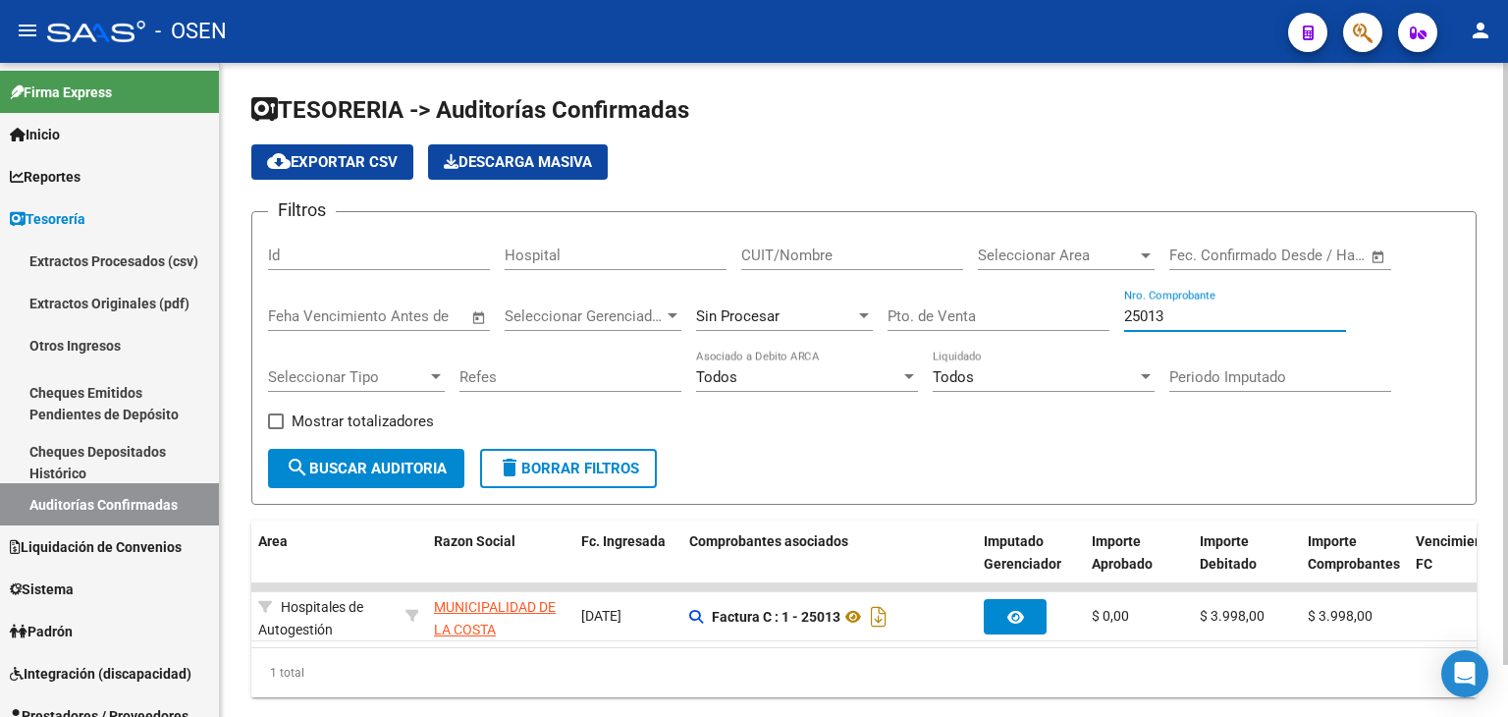
drag, startPoint x: 1202, startPoint y: 307, endPoint x: 930, endPoint y: 304, distance: 272.0
click at [931, 304] on div "Filtros Id Hospital CUIT/Nombre Seleccionar Area Seleccionar Area Fecha inicio …" at bounding box center [864, 338] width 1192 height 221
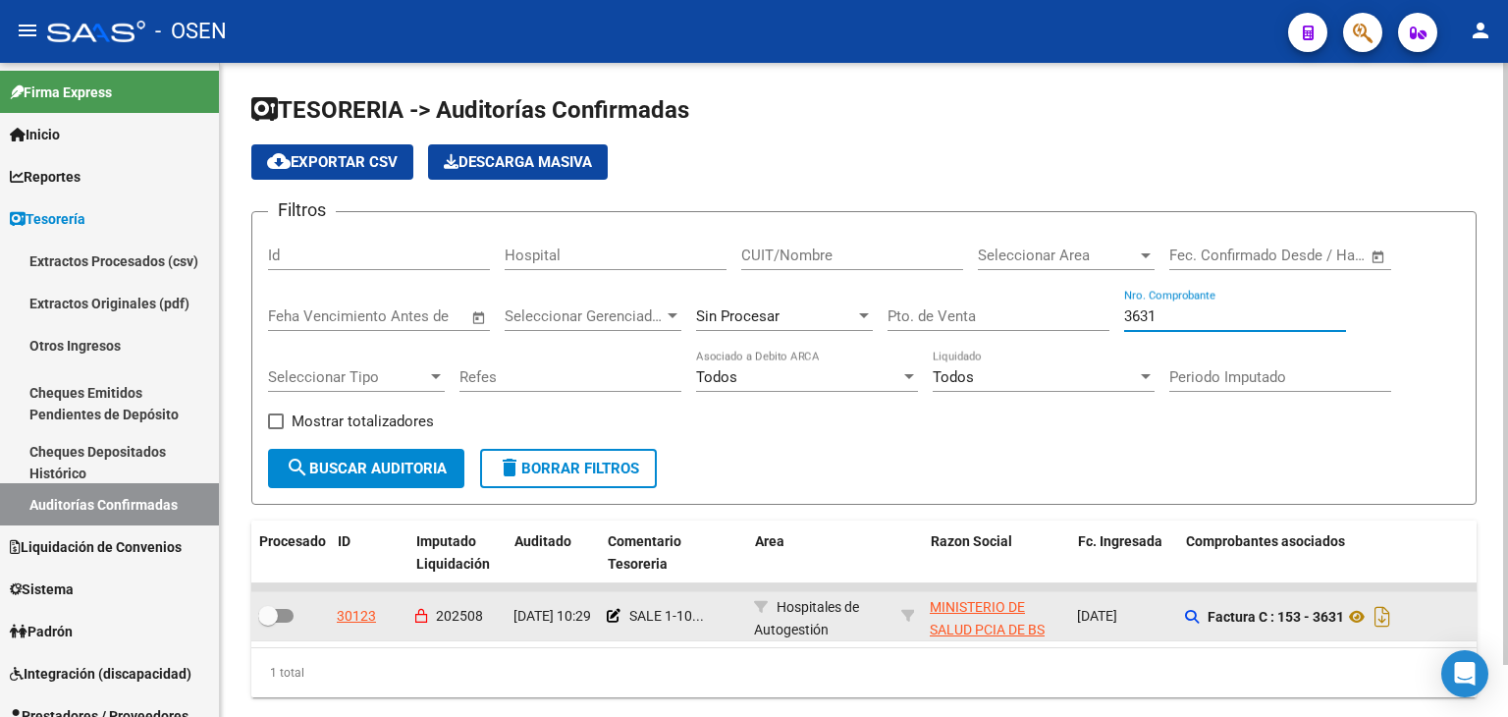
scroll to position [0, 0]
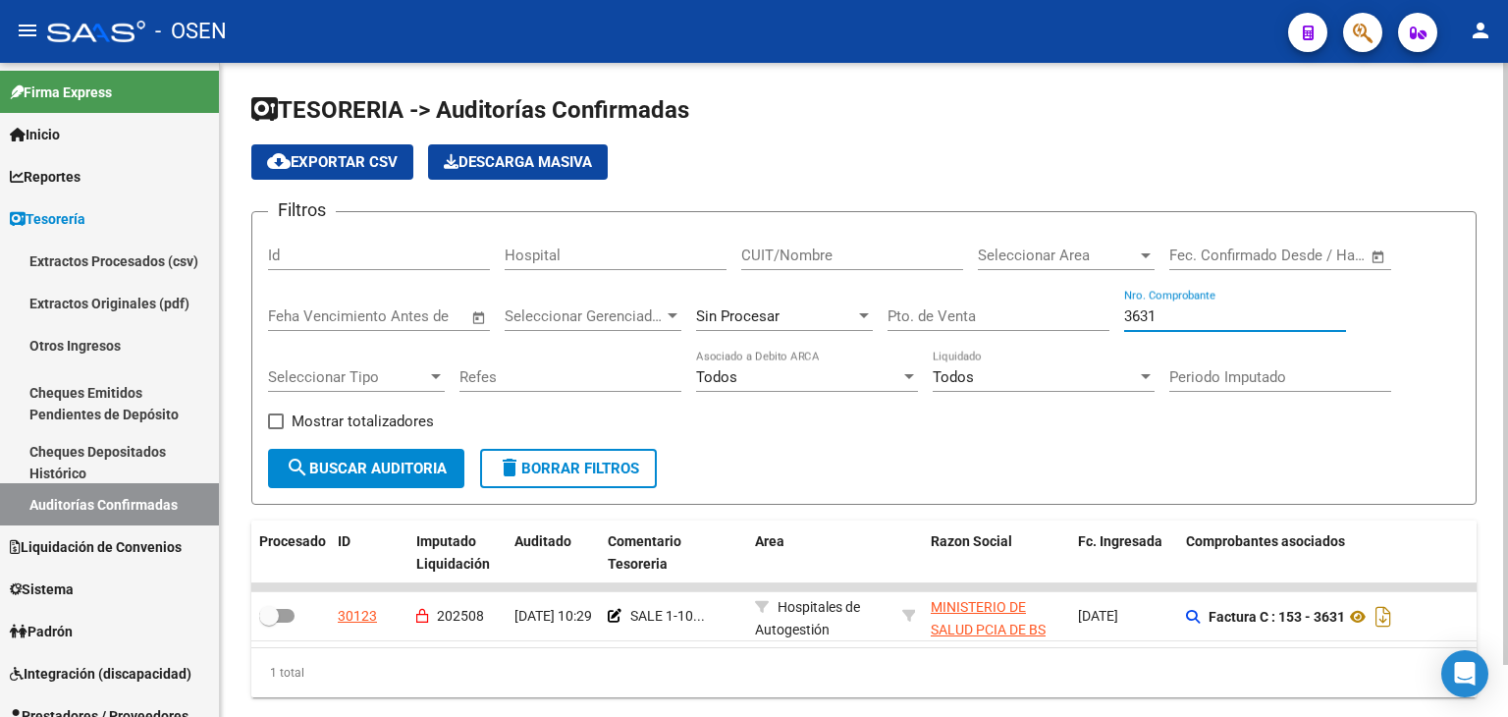
drag, startPoint x: 1178, startPoint y: 308, endPoint x: 1041, endPoint y: 296, distance: 138.1
click at [1045, 299] on div "Filtros Id Hospital CUIT/Nombre Seleccionar Area Seleccionar Area Fecha inicio …" at bounding box center [864, 338] width 1192 height 221
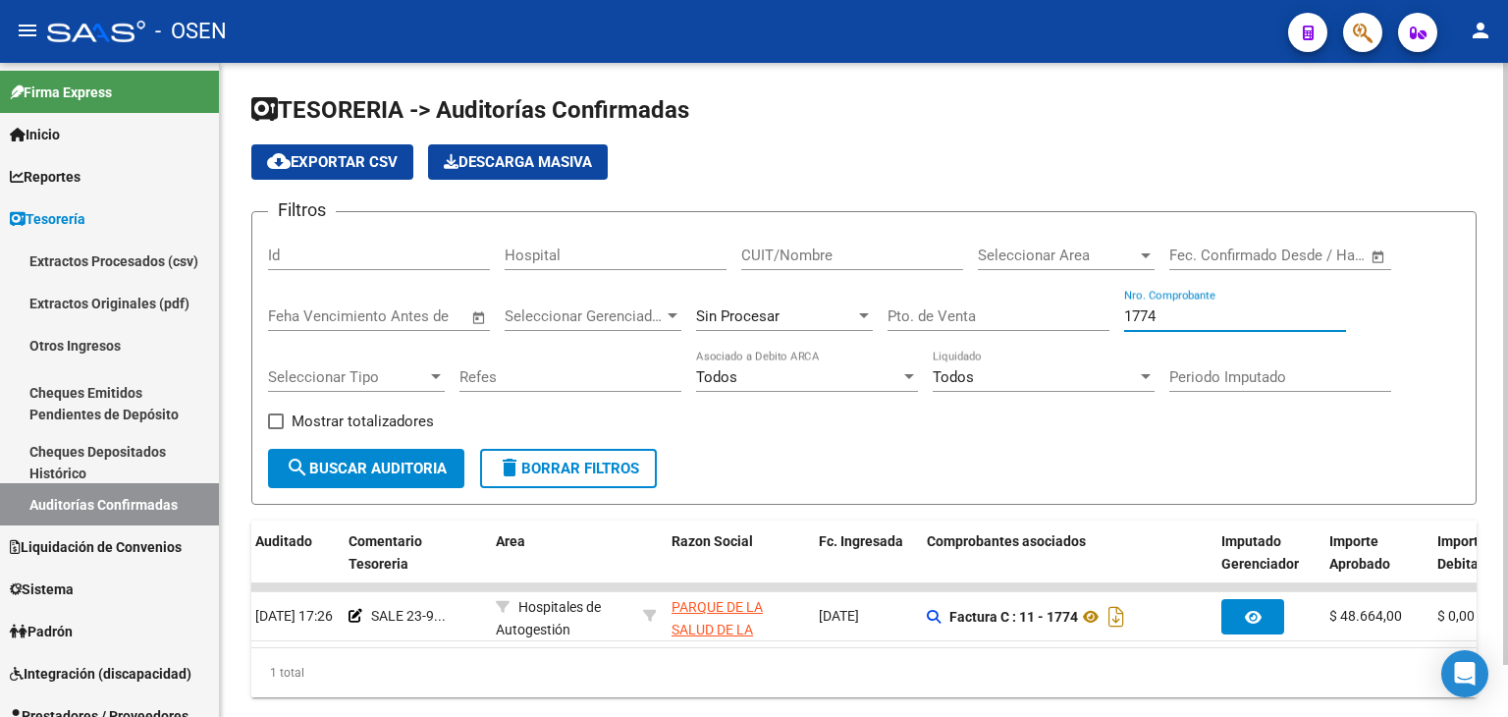
scroll to position [0, 260]
click at [1379, 156] on div "cloud_download Exportar CSV Descarga Masiva" at bounding box center [863, 161] width 1225 height 35
drag, startPoint x: 1173, startPoint y: 319, endPoint x: 1030, endPoint y: 313, distance: 143.5
click at [1030, 313] on div "Filtros Id Hospital CUIT/Nombre Seleccionar Area Seleccionar Area Fecha inicio …" at bounding box center [864, 338] width 1192 height 221
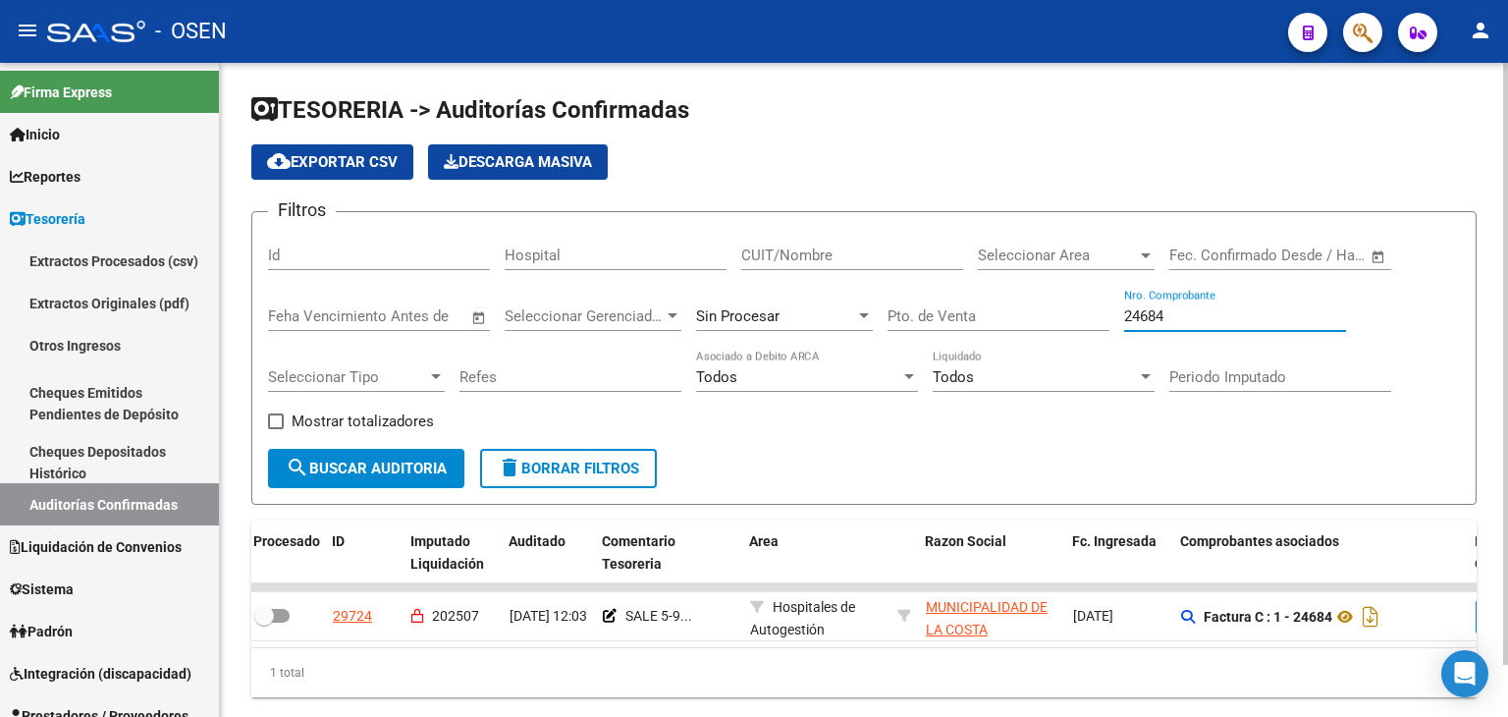
scroll to position [0, 0]
type input "24684"
click at [1222, 423] on div "Filtros Id Hospital CUIT/Nombre Seleccionar Area Seleccionar Area Fecha inicio …" at bounding box center [864, 338] width 1192 height 221
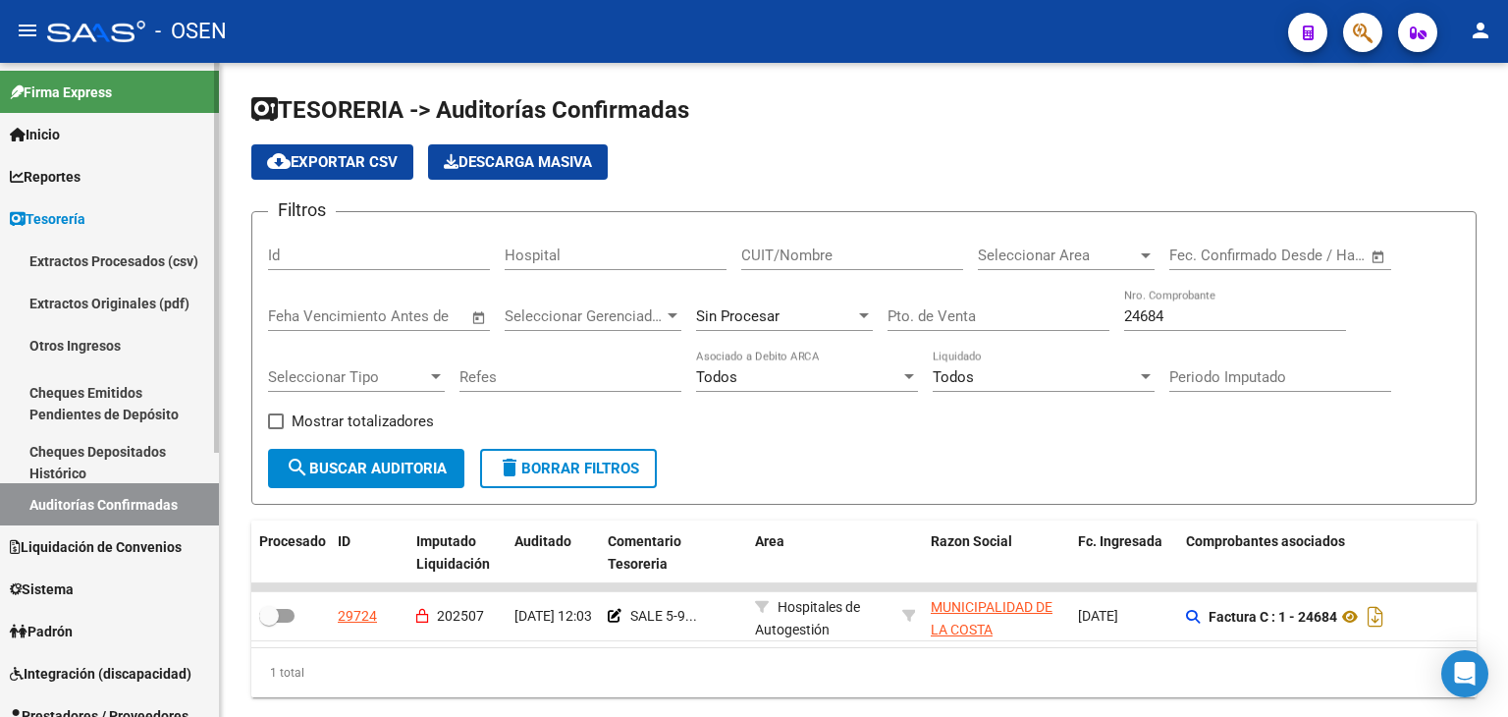
scroll to position [327, 0]
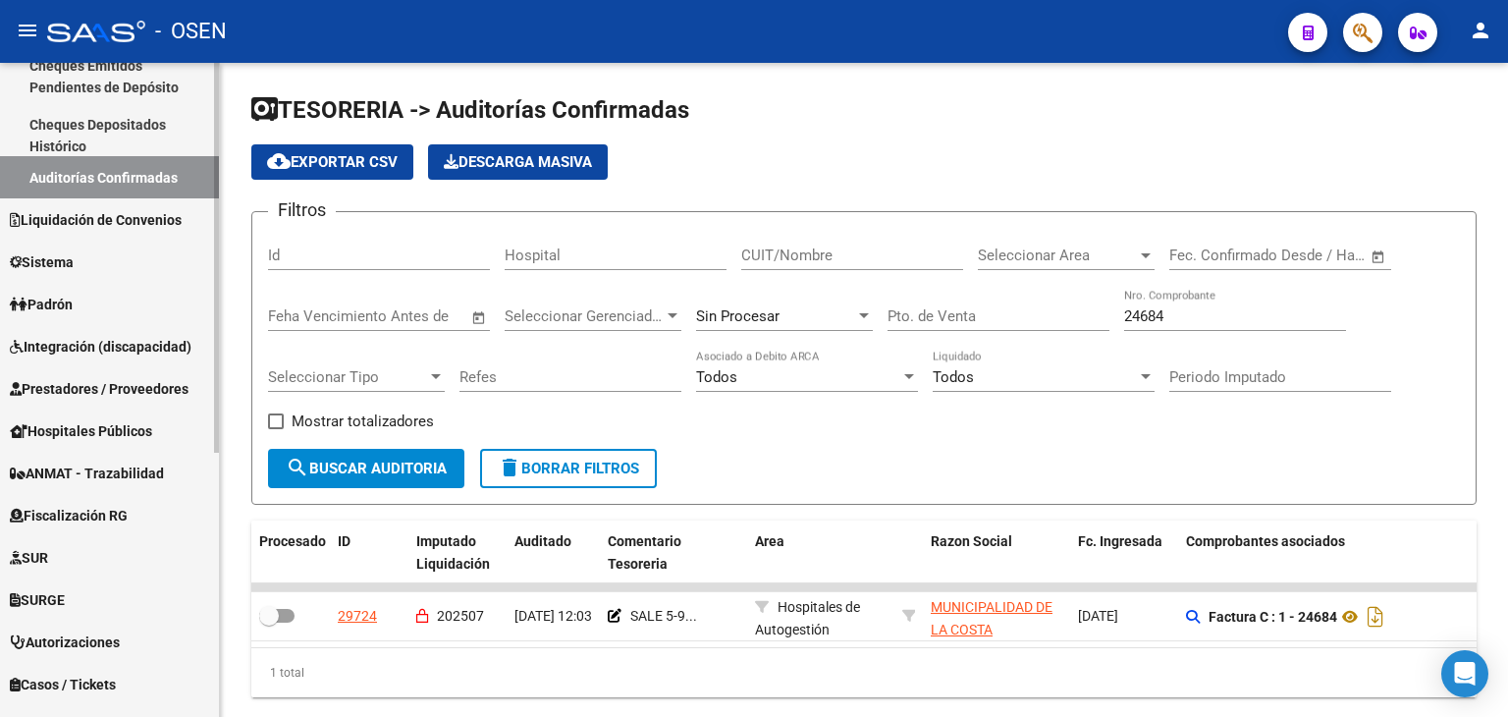
click at [170, 384] on span "Prestadores / Proveedores" at bounding box center [99, 389] width 179 height 22
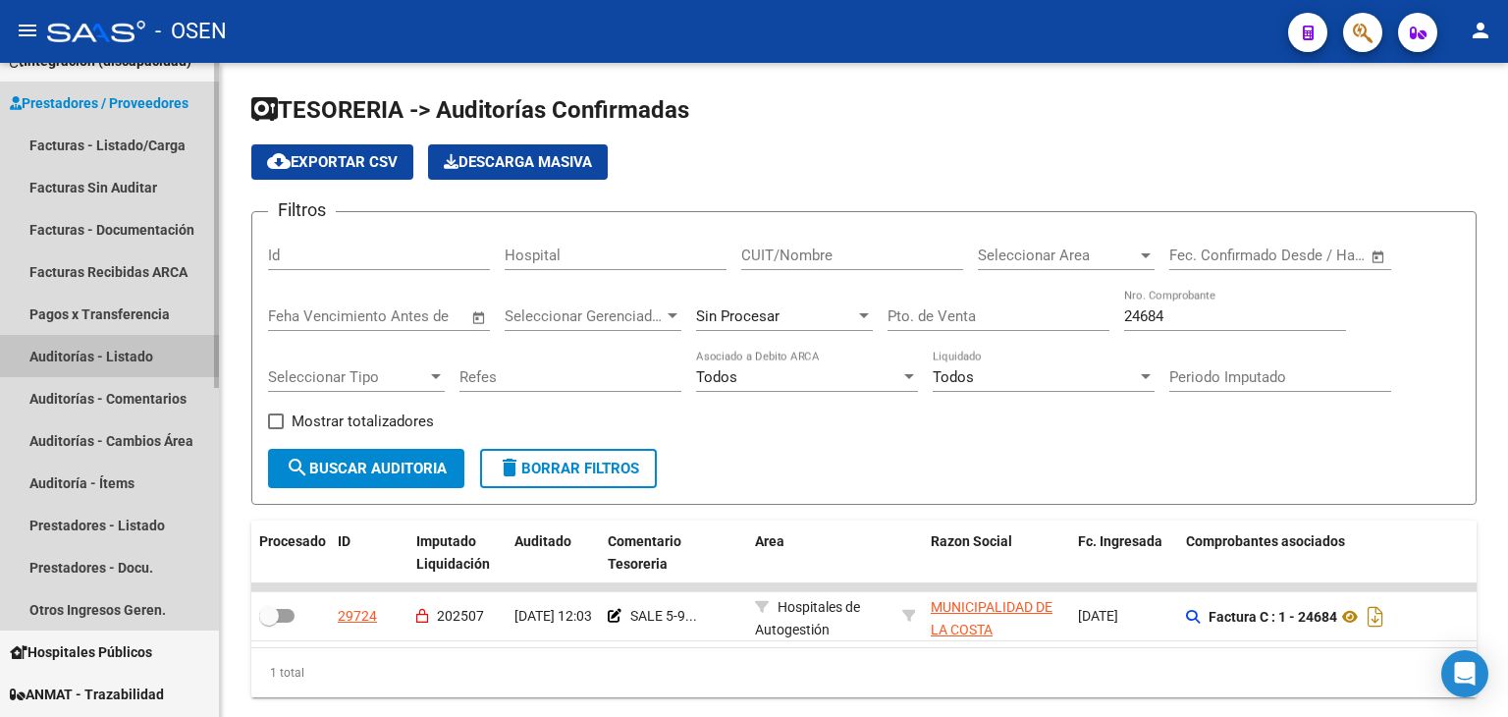
click at [145, 366] on link "Auditorías - Listado" at bounding box center [109, 356] width 219 height 42
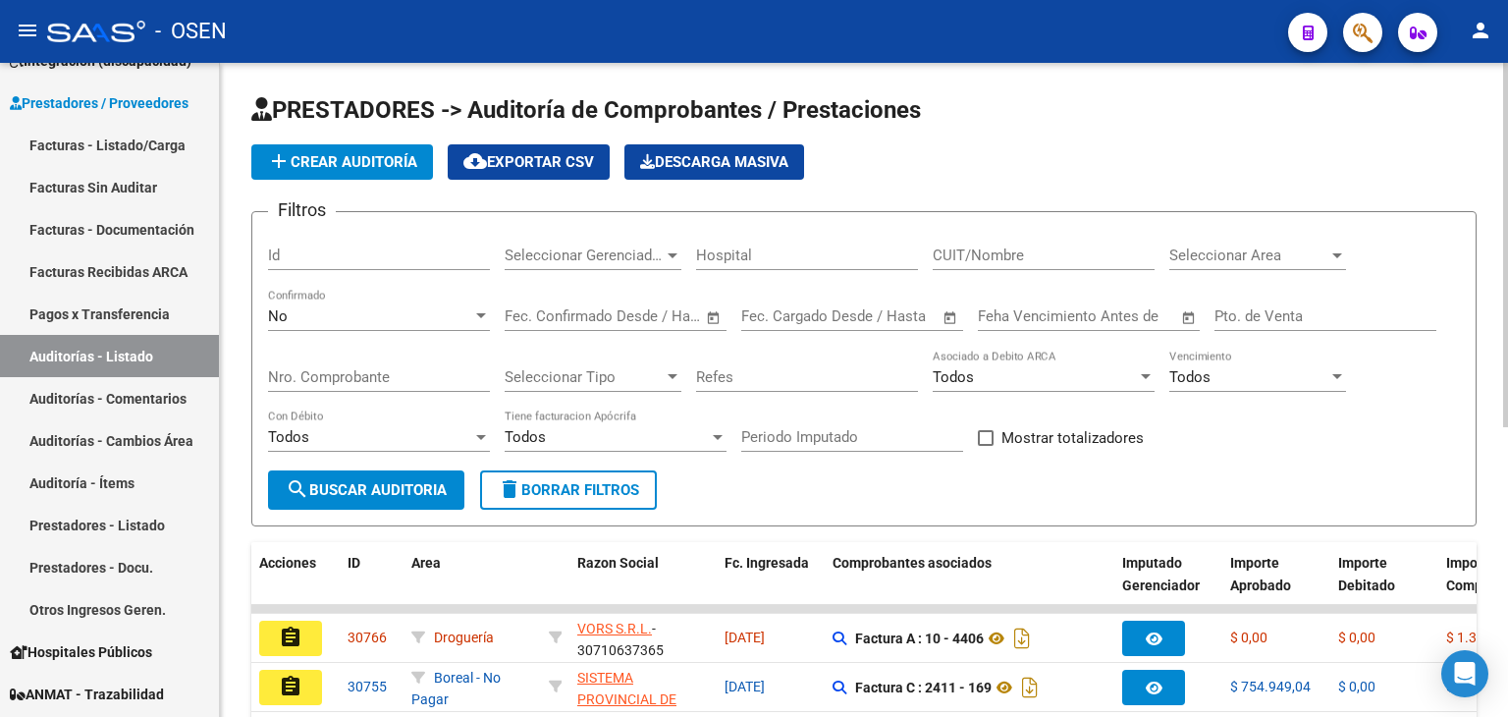
click at [339, 163] on span "add Crear Auditoría" at bounding box center [342, 162] width 150 height 18
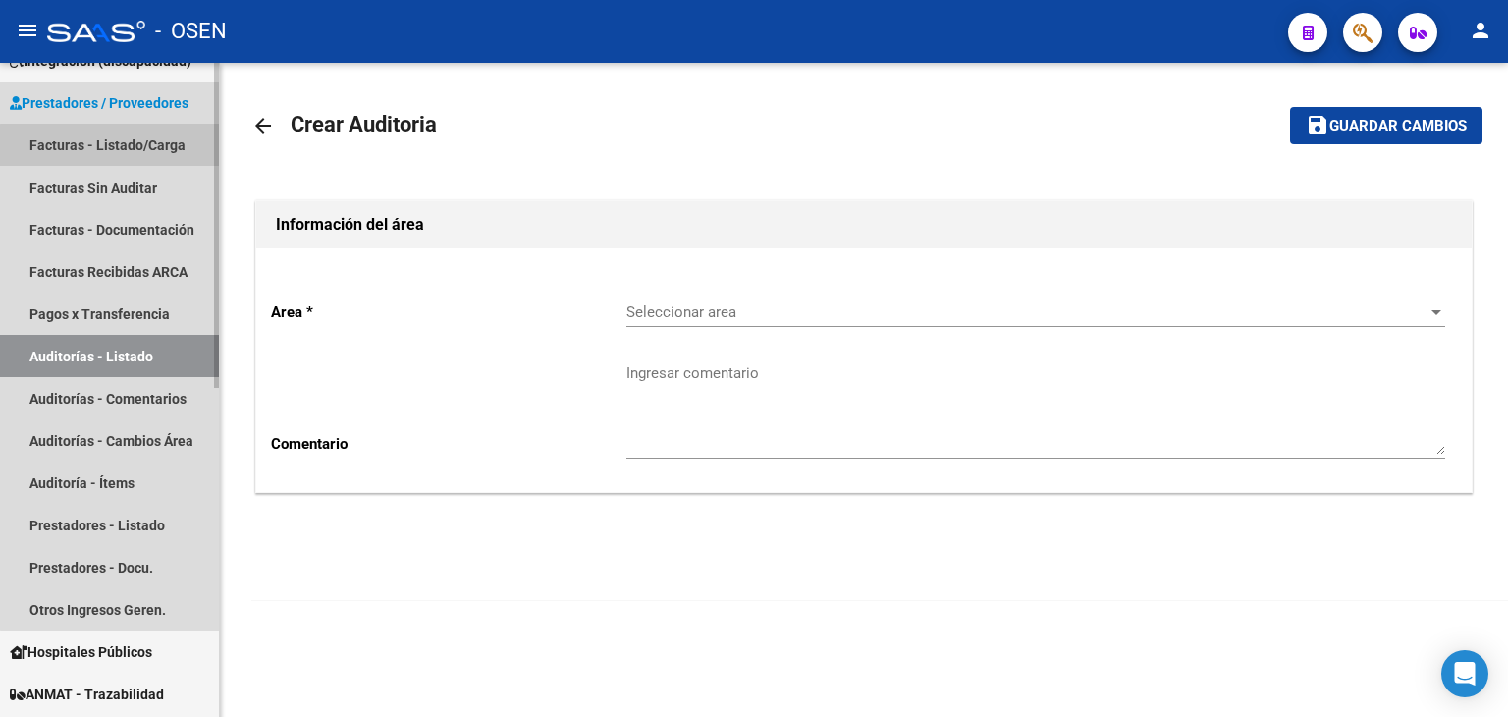
click at [140, 146] on link "Facturas - Listado/Carga" at bounding box center [109, 145] width 219 height 42
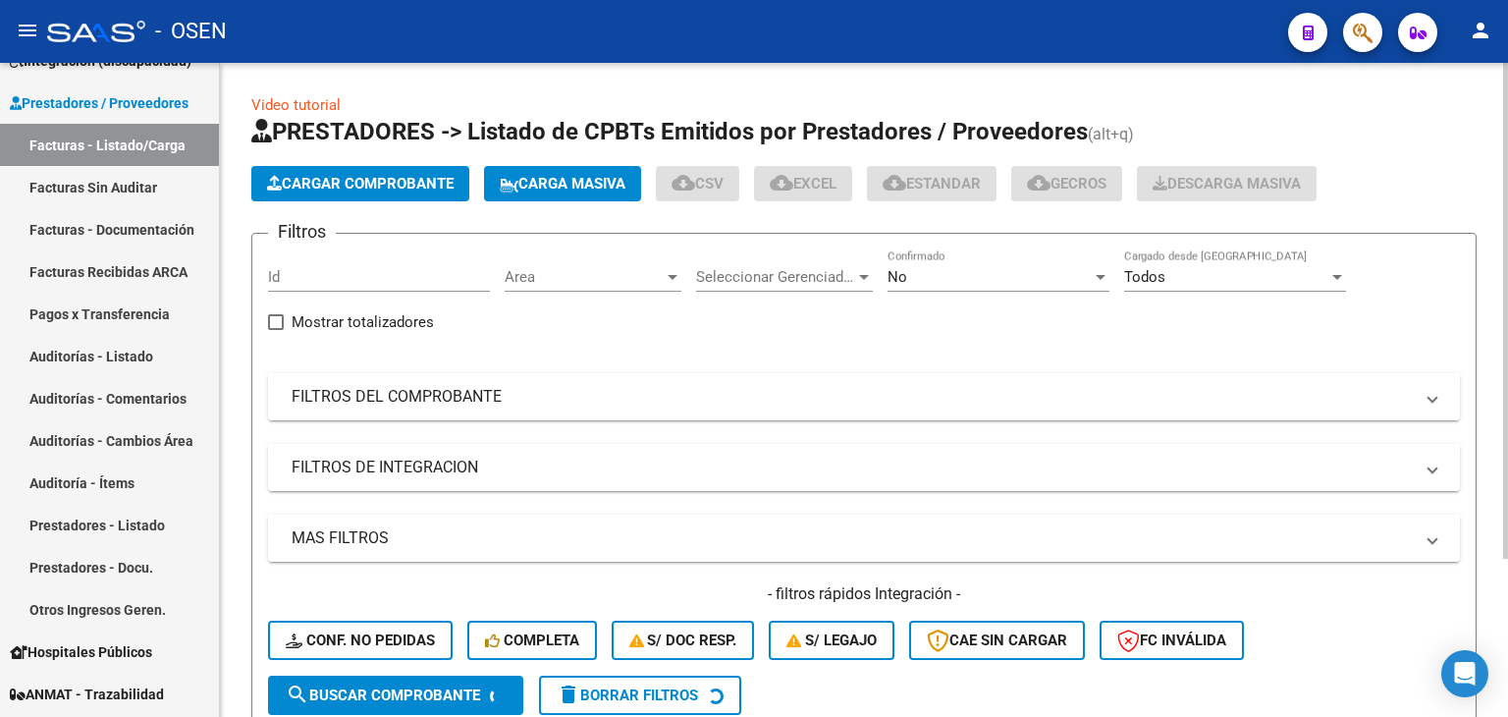
click at [617, 272] on span "Area" at bounding box center [584, 277] width 159 height 18
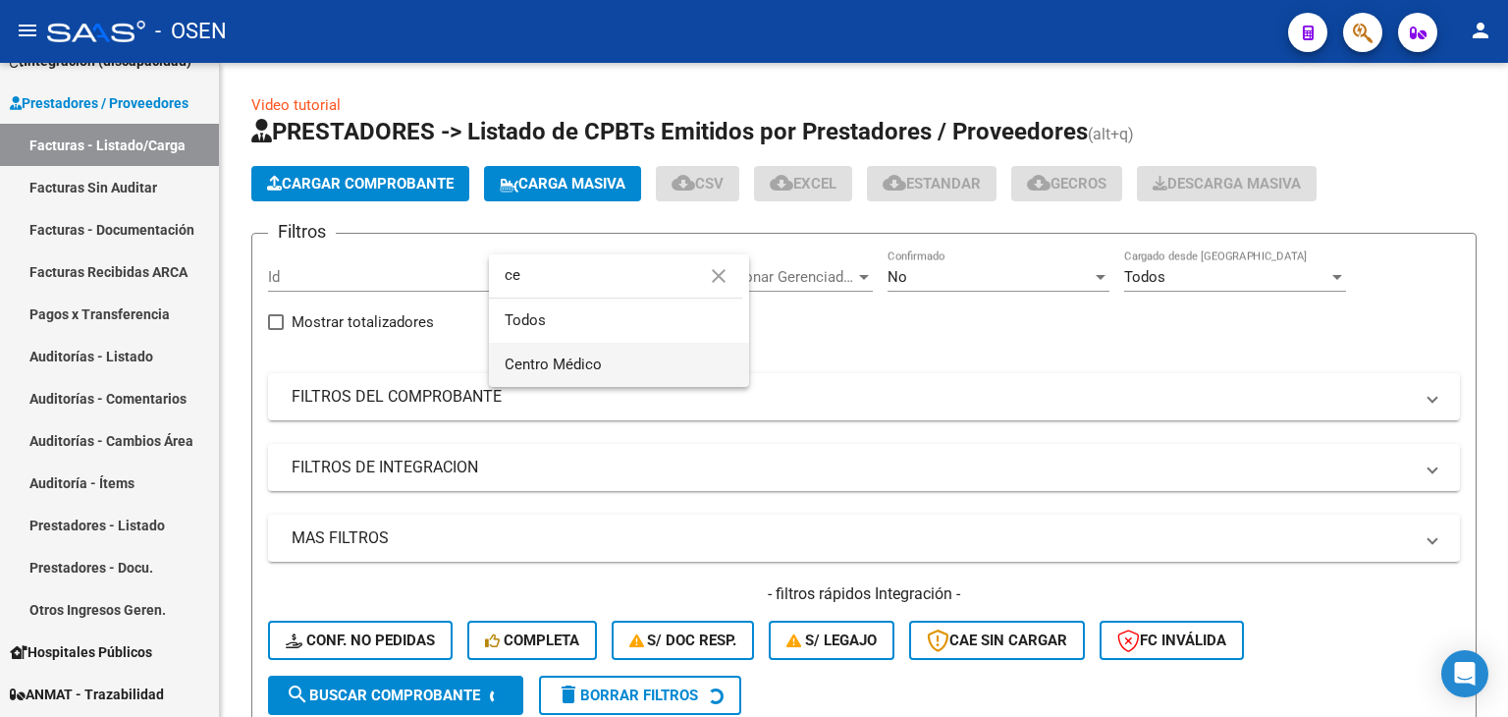
type input "ce"
click at [629, 357] on span "Centro Médico" at bounding box center [619, 365] width 229 height 44
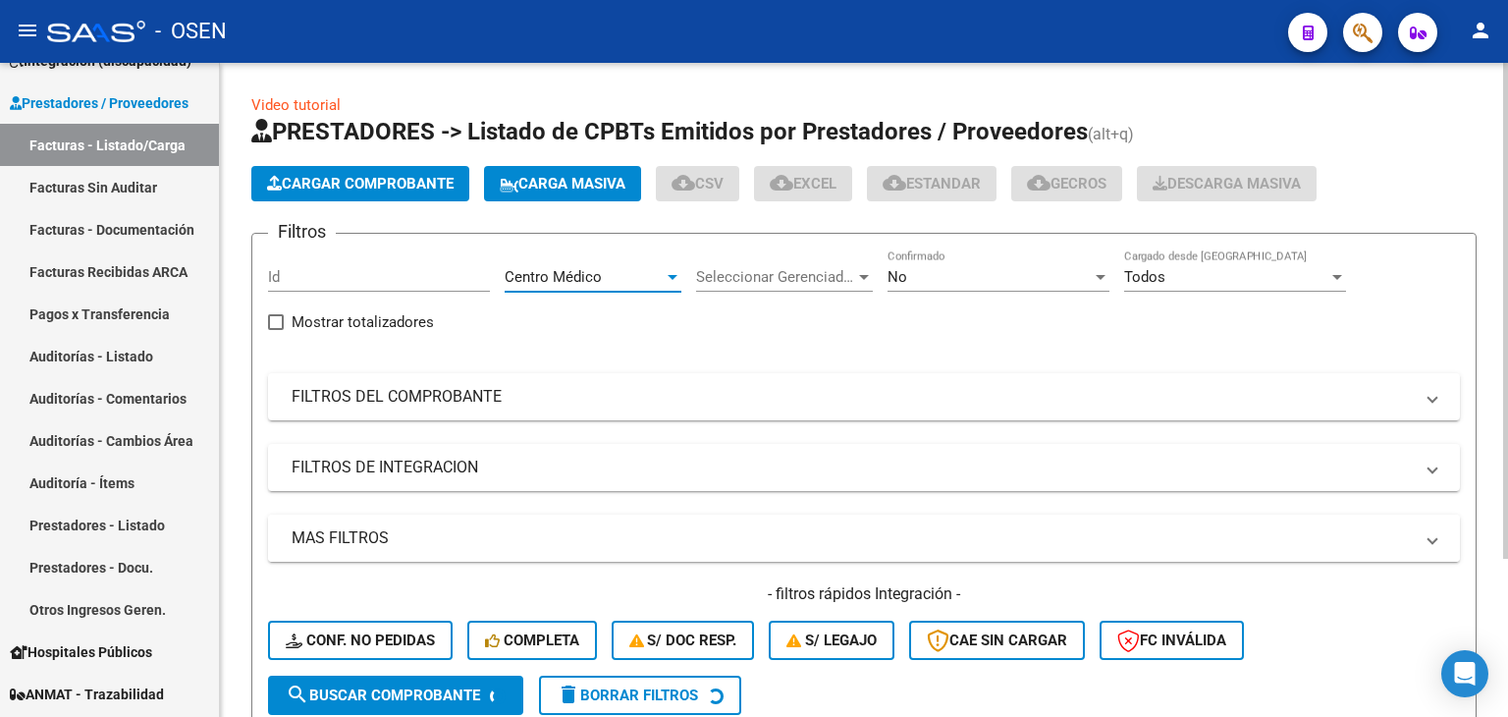
click at [619, 542] on mat-panel-title "MAS FILTROS" at bounding box center [852, 538] width 1121 height 22
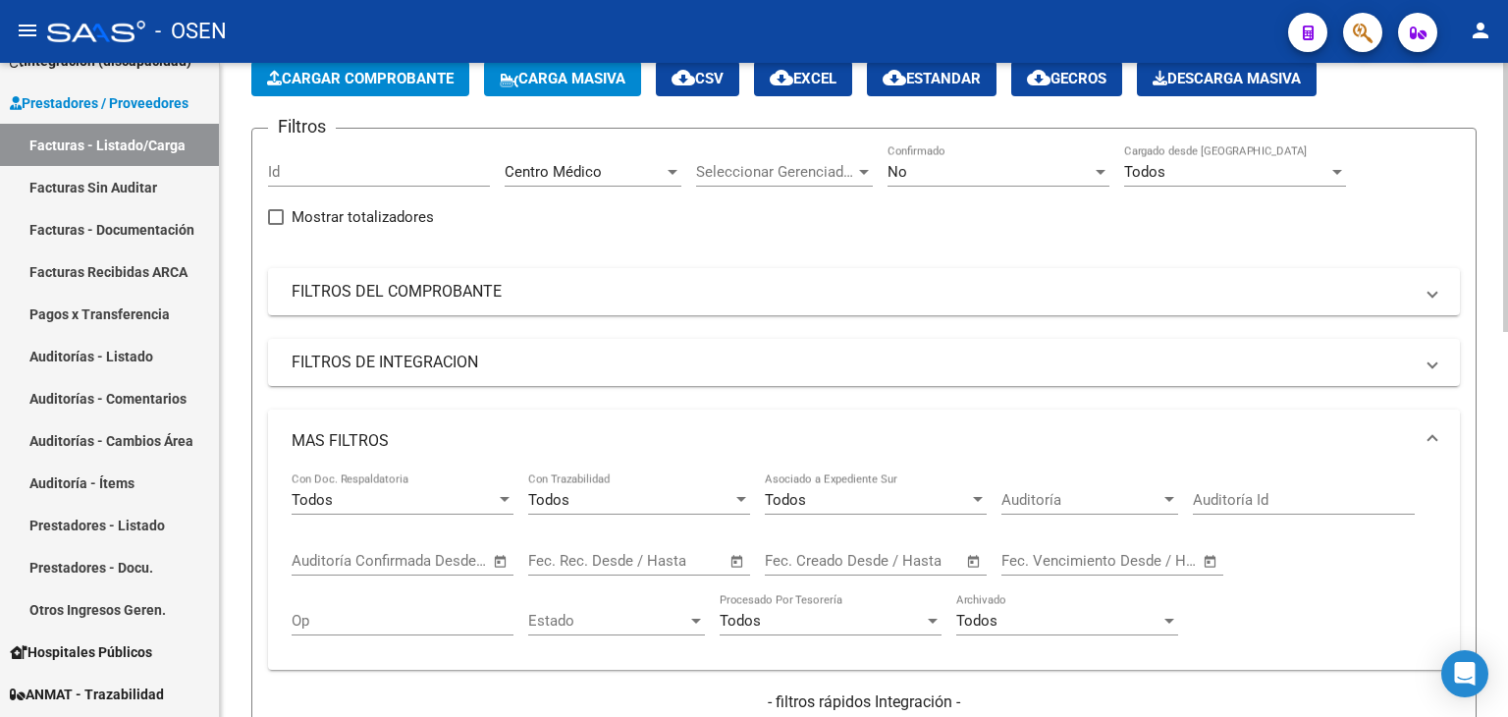
scroll to position [126, 0]
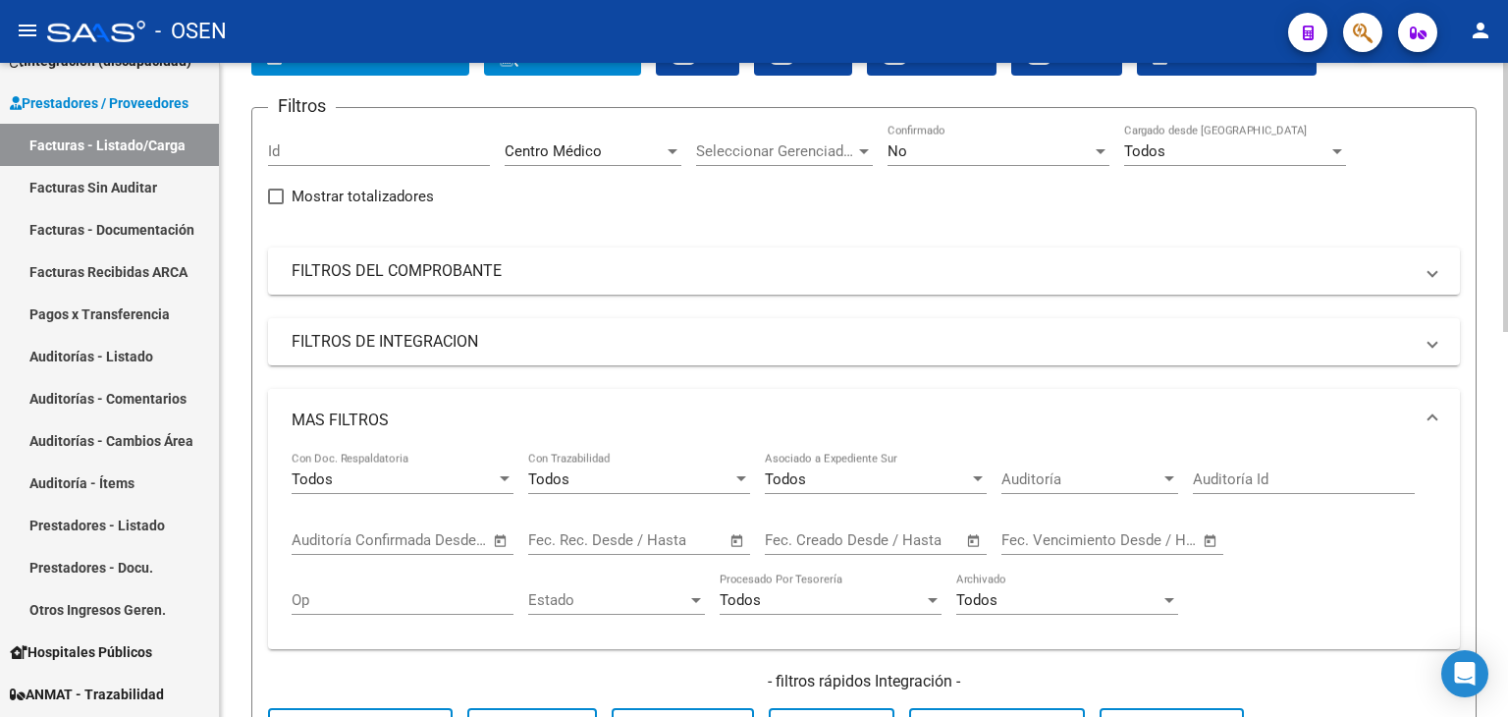
click at [1507, 370] on html "menu - OSEN person Firma Express Inicio Calendario SSS Instructivos Contacto OS…" at bounding box center [754, 358] width 1508 height 717
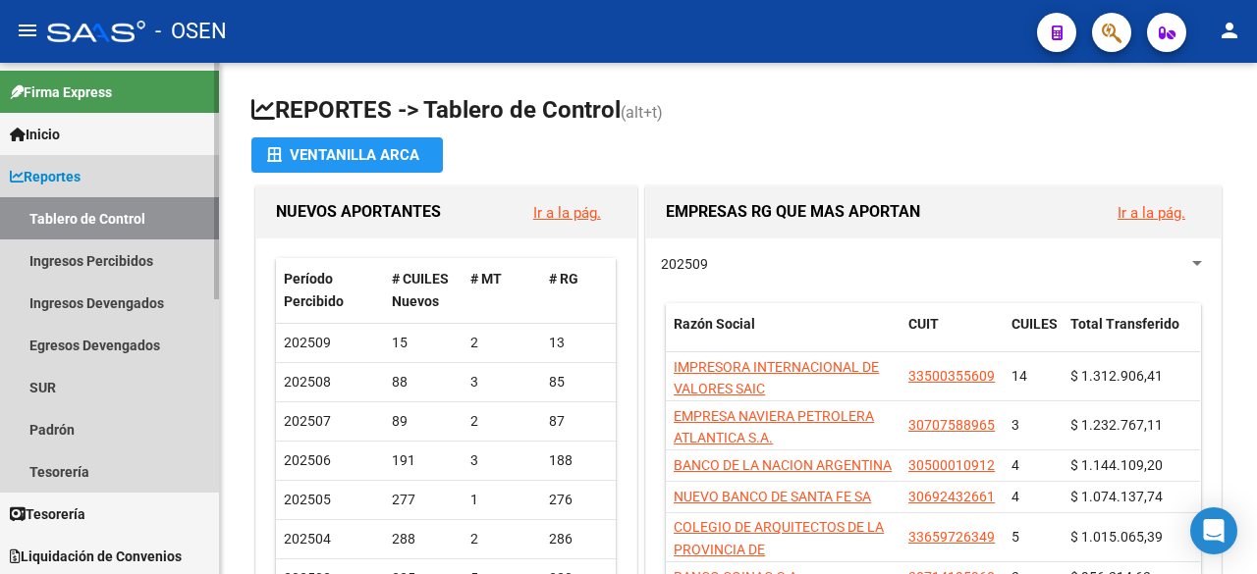
click at [81, 169] on span "Reportes" at bounding box center [45, 177] width 71 height 22
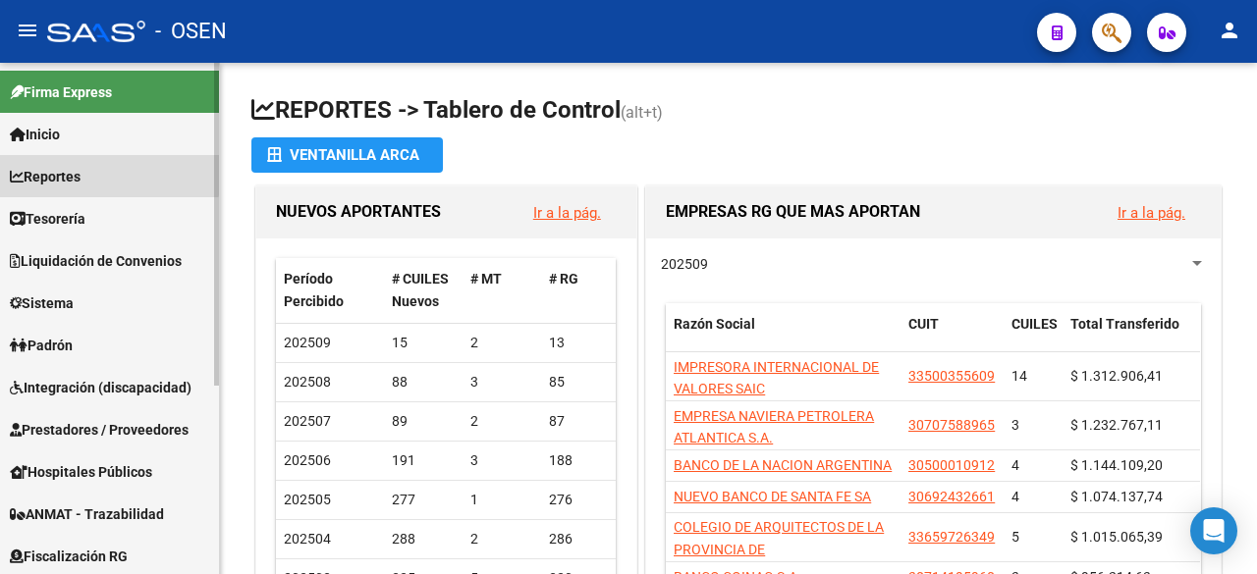
click at [81, 167] on span "Reportes" at bounding box center [45, 177] width 71 height 22
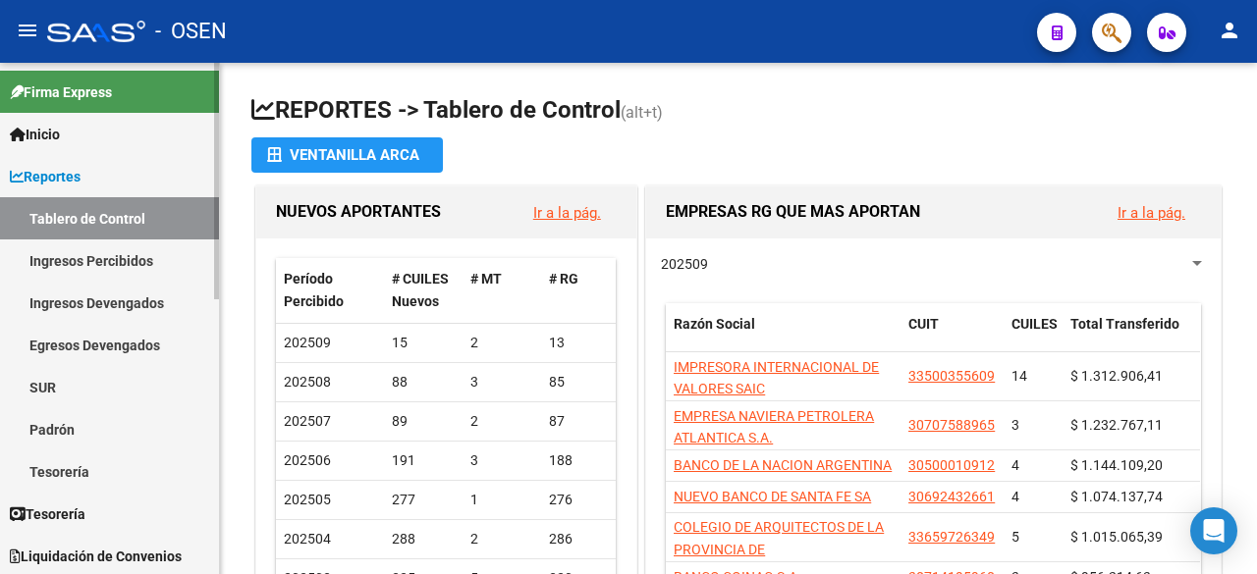
click at [95, 162] on link "Reportes" at bounding box center [109, 176] width 219 height 42
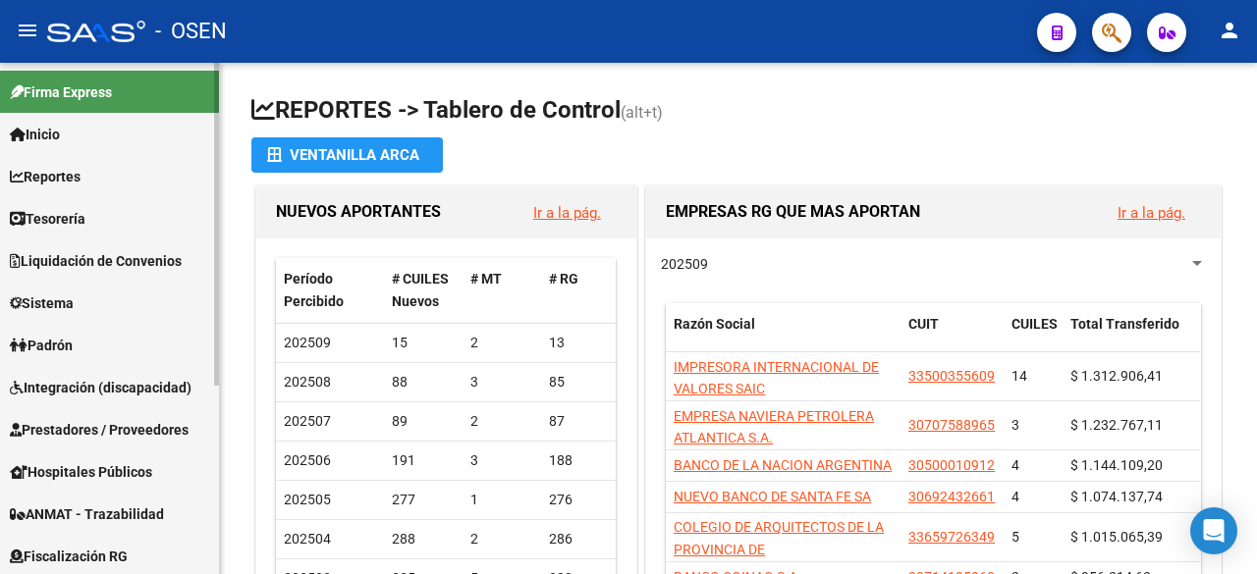
click at [83, 227] on span "Tesorería" at bounding box center [48, 219] width 76 height 22
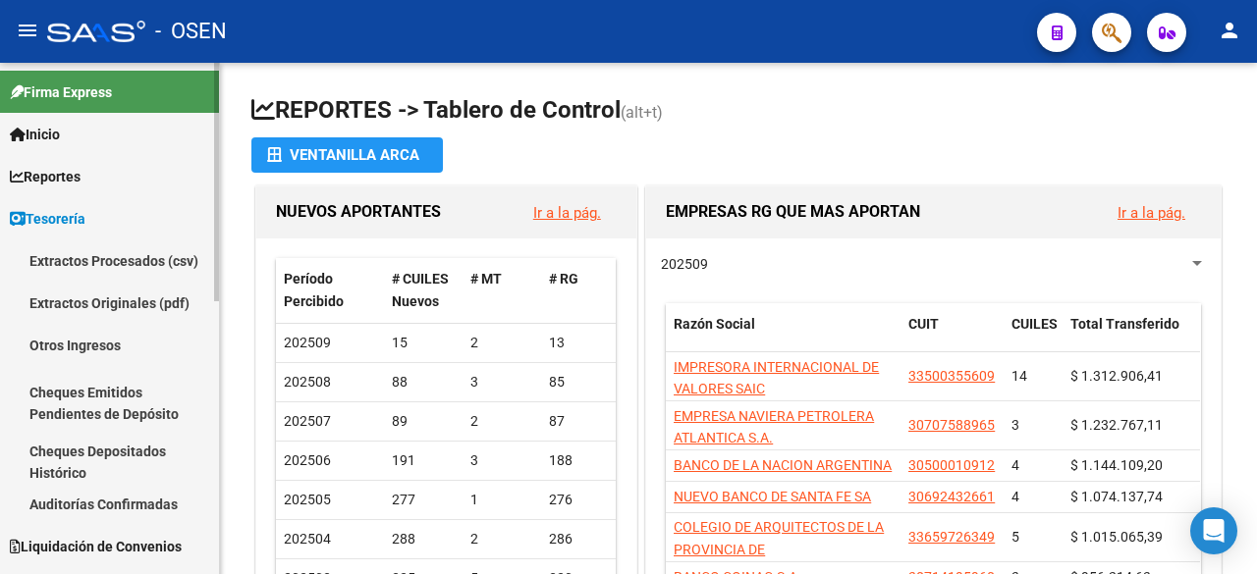
click at [139, 497] on link "Auditorías Confirmadas" at bounding box center [109, 504] width 219 height 42
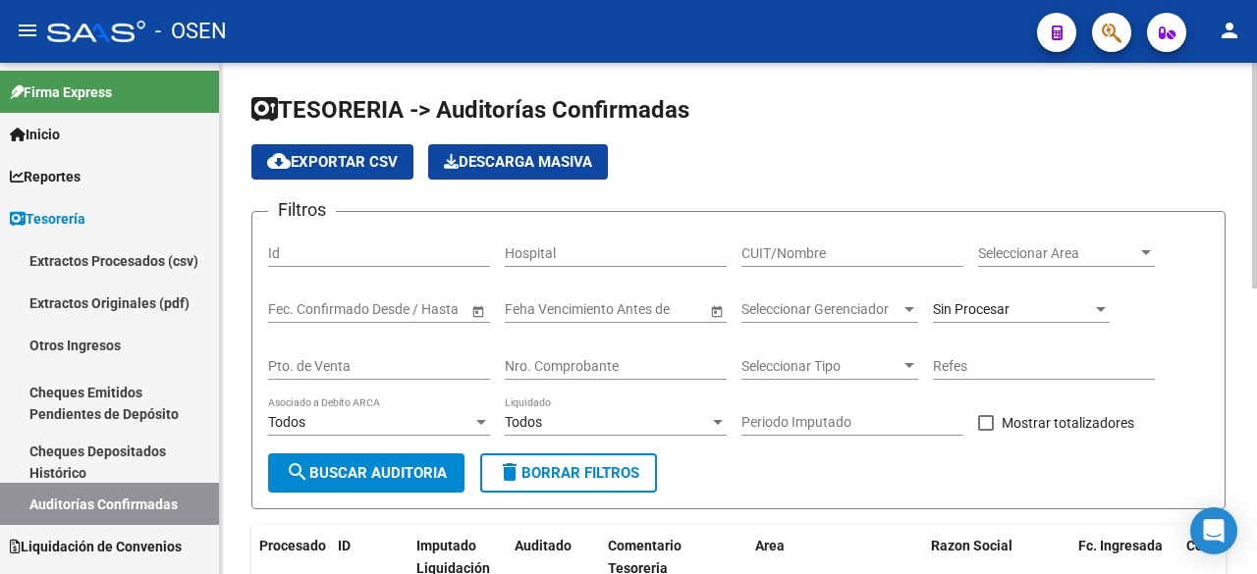
click at [915, 220] on form "Filtros Id Hospital CUIT/Nombre Seleccionar Area Seleccionar Area Fecha inicio …" at bounding box center [738, 360] width 974 height 299
click at [1093, 257] on span "Seleccionar Area" at bounding box center [1057, 253] width 159 height 17
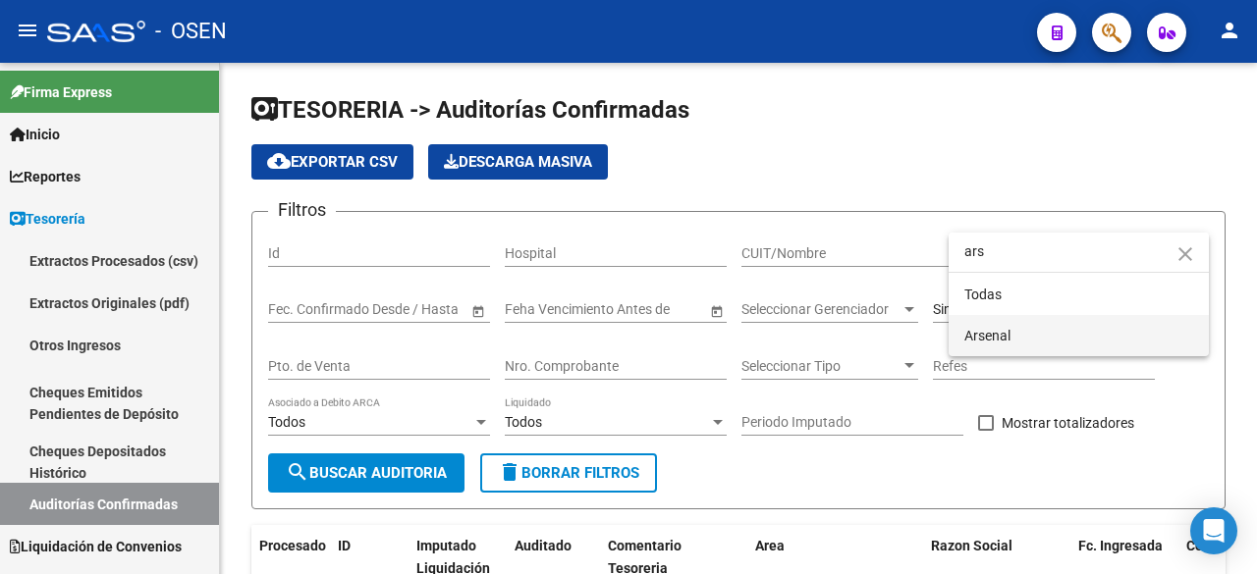
type input "ars"
drag, startPoint x: 1051, startPoint y: 331, endPoint x: 817, endPoint y: 382, distance: 239.2
click at [1035, 337] on span "Arsenal" at bounding box center [1078, 335] width 229 height 41
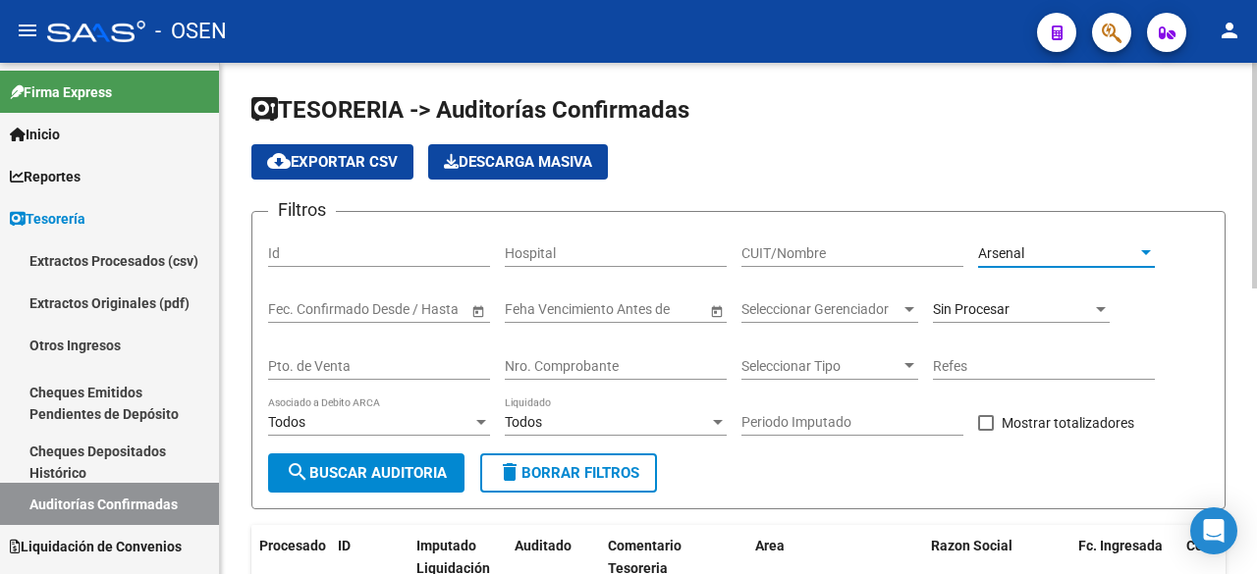
click at [412, 477] on span "search Buscar Auditoria" at bounding box center [366, 473] width 161 height 18
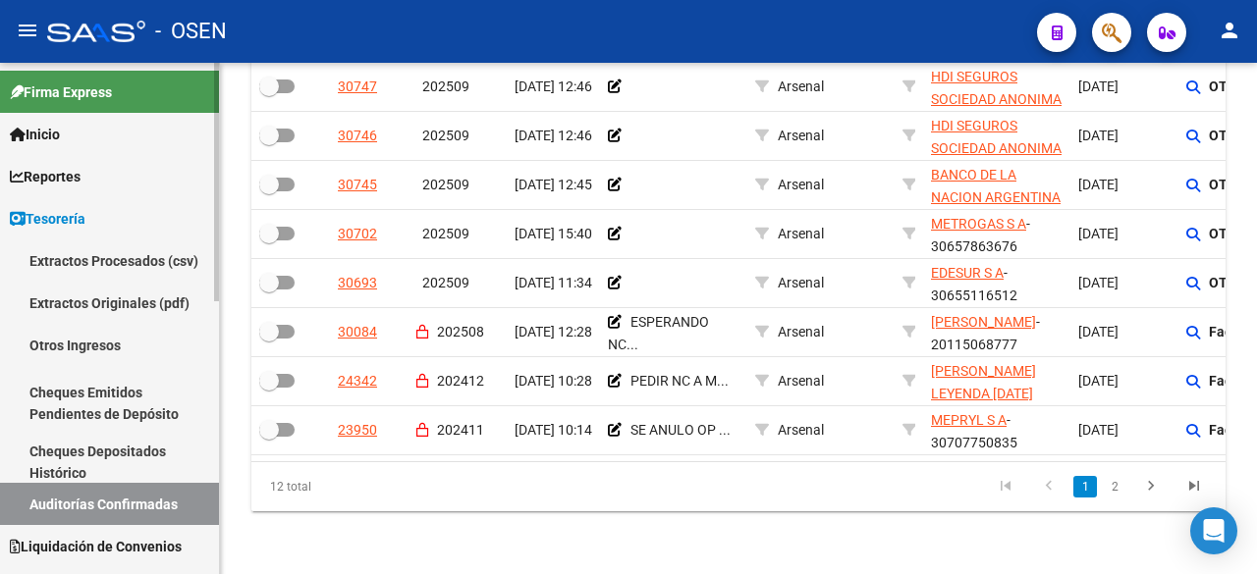
scroll to position [327, 0]
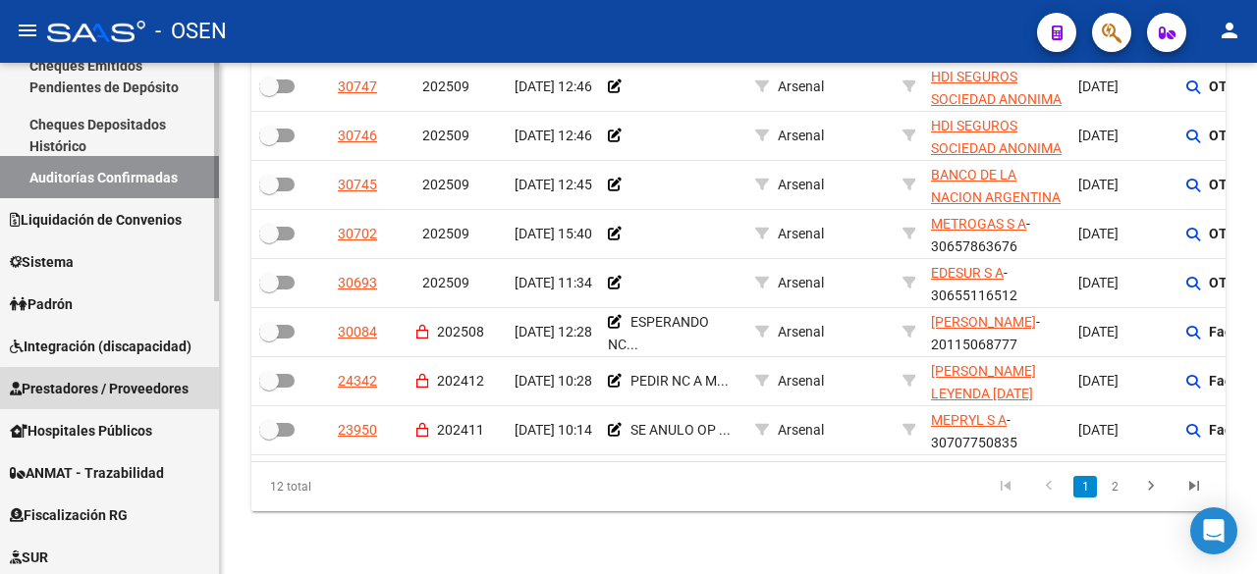
click at [130, 391] on span "Prestadores / Proveedores" at bounding box center [99, 389] width 179 height 22
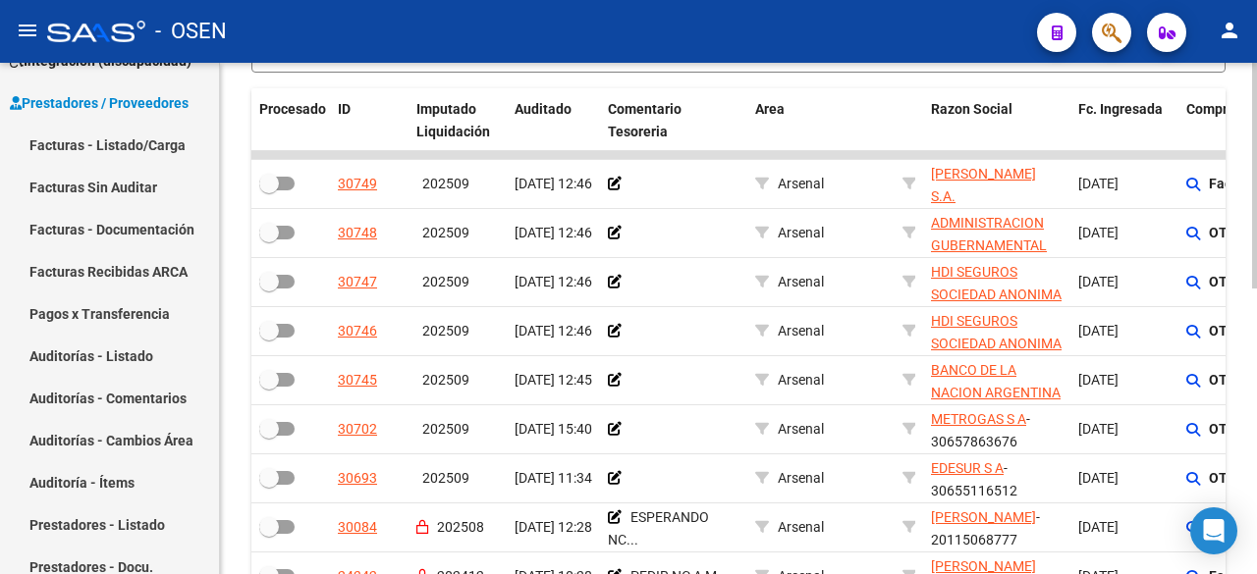
scroll to position [474, 0]
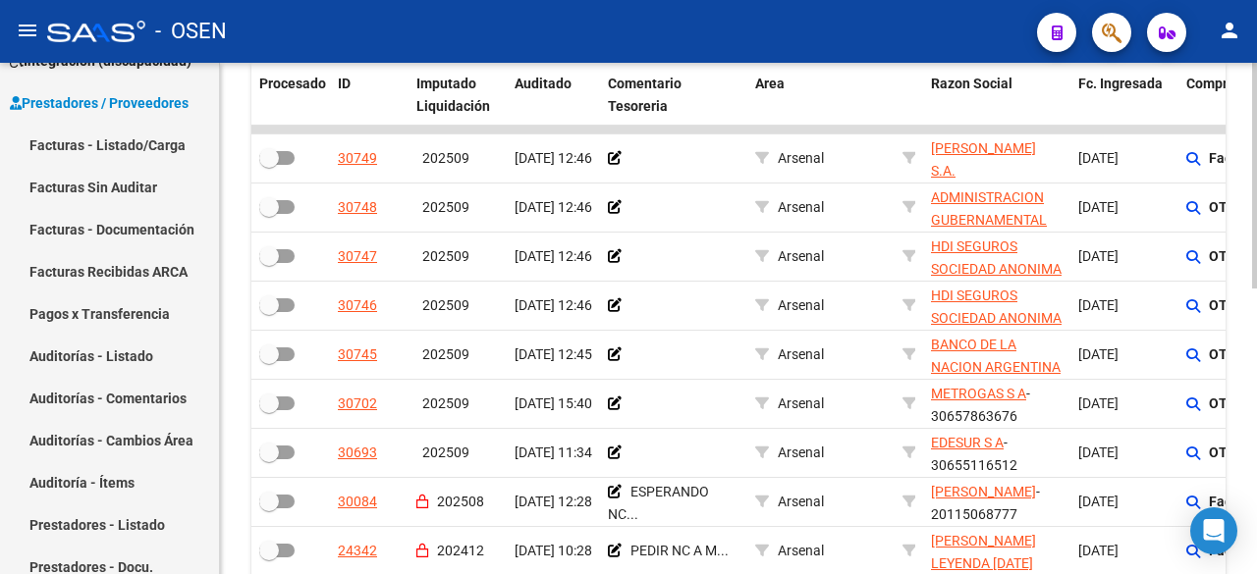
click at [1247, 306] on div "TESORERIA -> Auditorías Confirmadas cloud_download Exportar CSV Descarga Masiva…" at bounding box center [741, 172] width 1042 height 1144
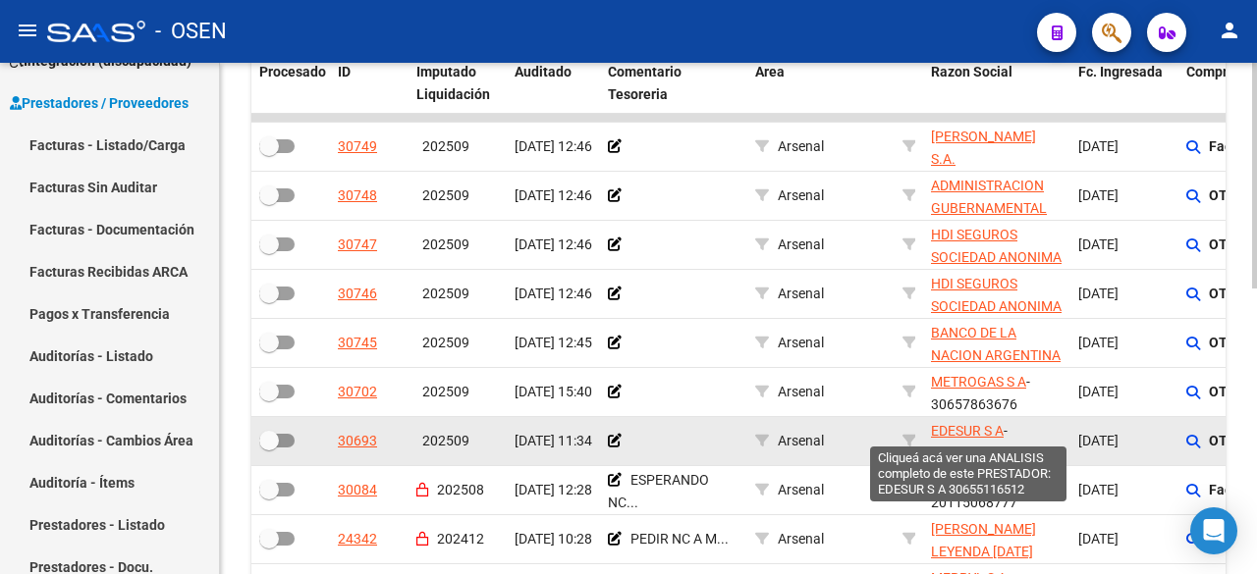
click at [979, 430] on span "EDESUR S A" at bounding box center [967, 431] width 73 height 16
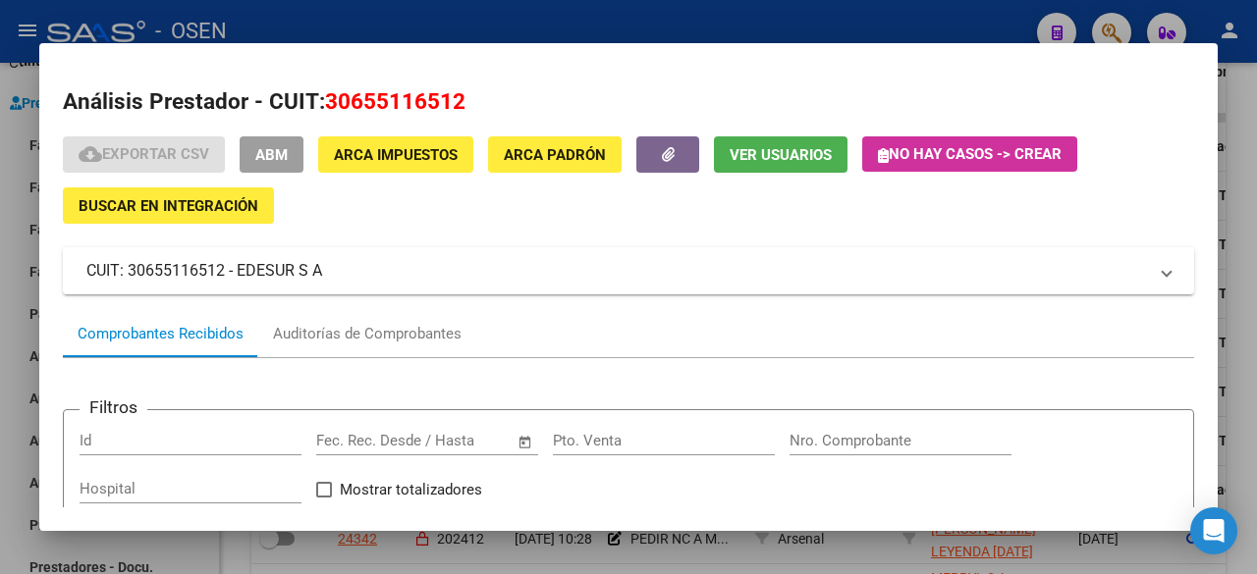
drag, startPoint x: 330, startPoint y: 100, endPoint x: 582, endPoint y: 84, distance: 252.8
click at [542, 135] on div "Análisis Prestador - CUIT: 30655116512 cloud_download Exportar CSV ABM ARCA Imp…" at bounding box center [628, 417] width 1131 height 665
click at [593, 68] on mat-dialog-content "Análisis Prestador - CUIT: 30655116512 cloud_download Exportar CSV ABM ARCA Imp…" at bounding box center [628, 287] width 1178 height 441
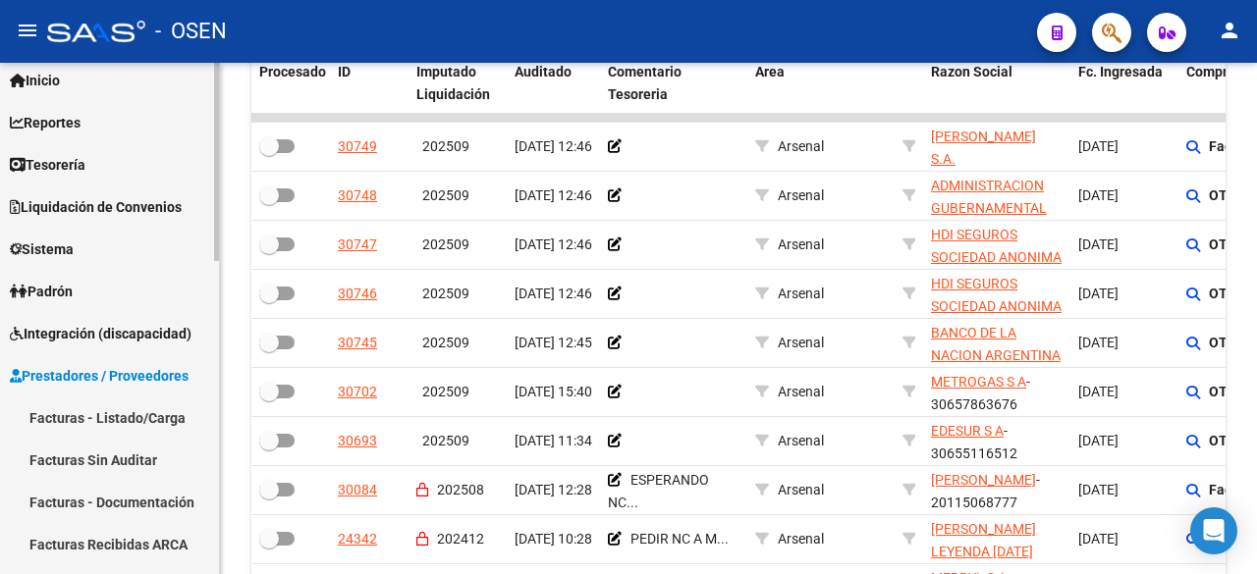
scroll to position [0, 0]
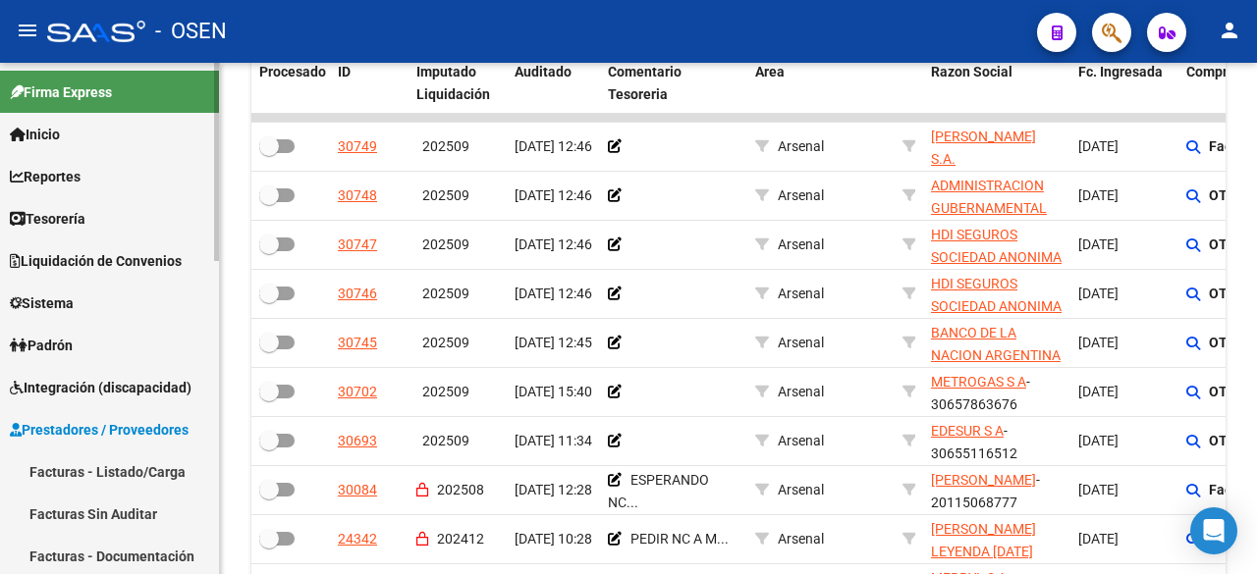
click at [127, 473] on link "Facturas - Listado/Carga" at bounding box center [109, 472] width 219 height 42
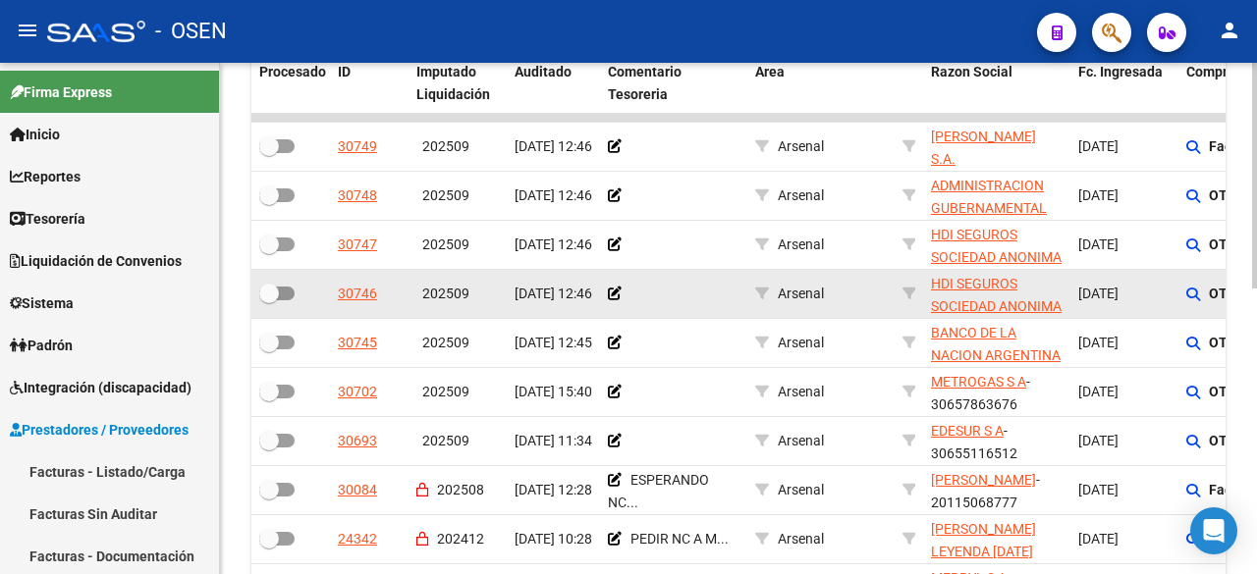
scroll to position [146, 0]
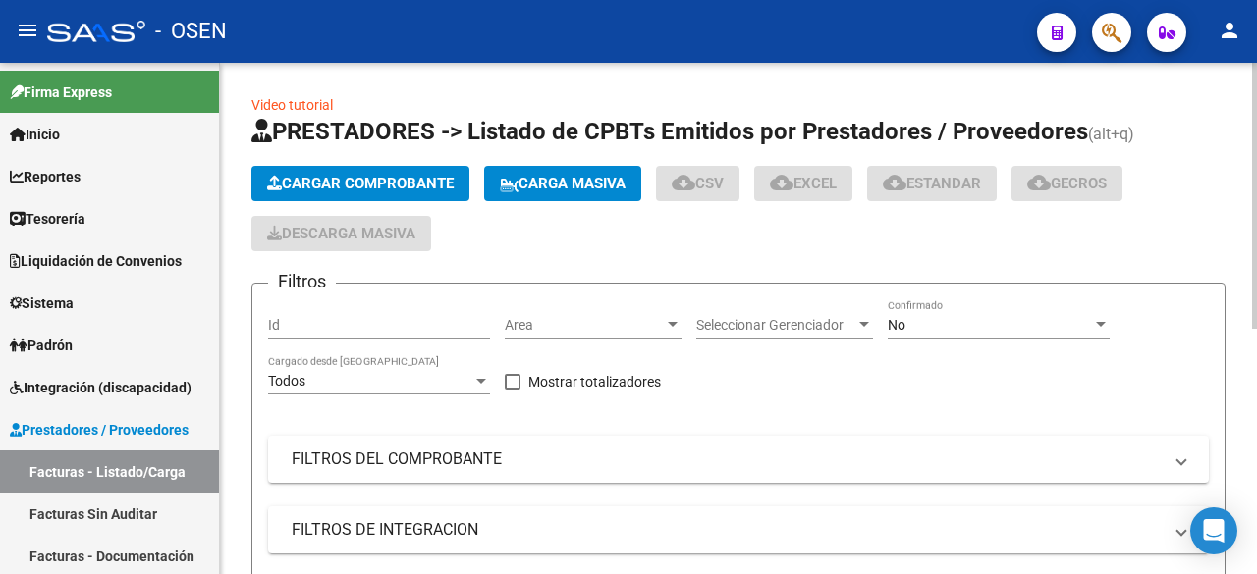
click at [326, 170] on button "Cargar Comprobante" at bounding box center [360, 183] width 218 height 35
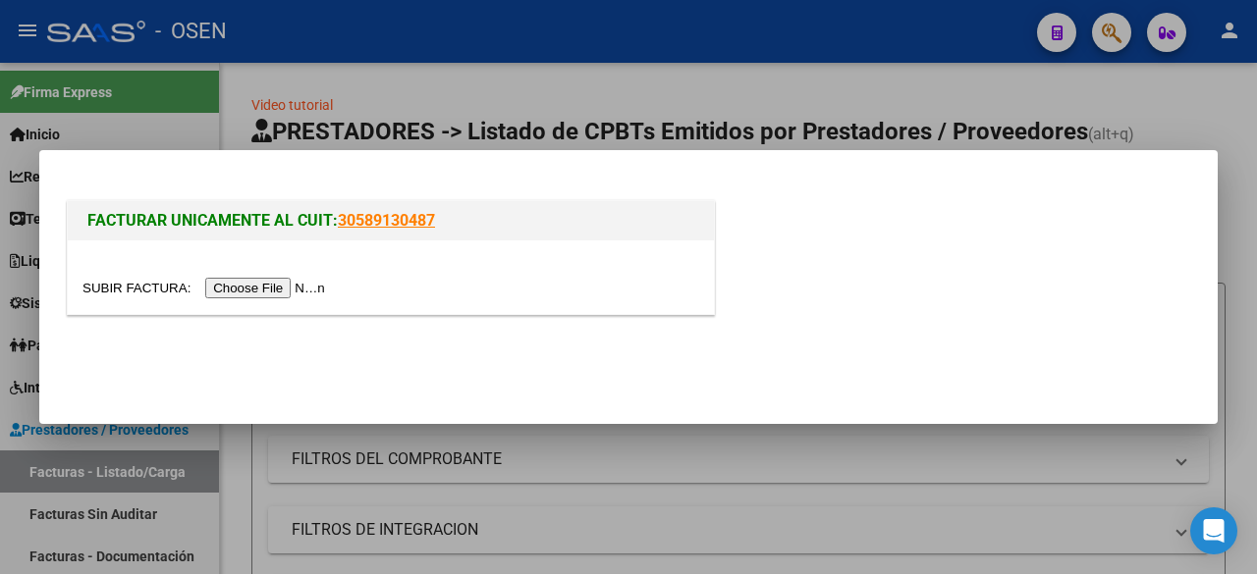
click at [299, 287] on input "file" at bounding box center [206, 288] width 248 height 21
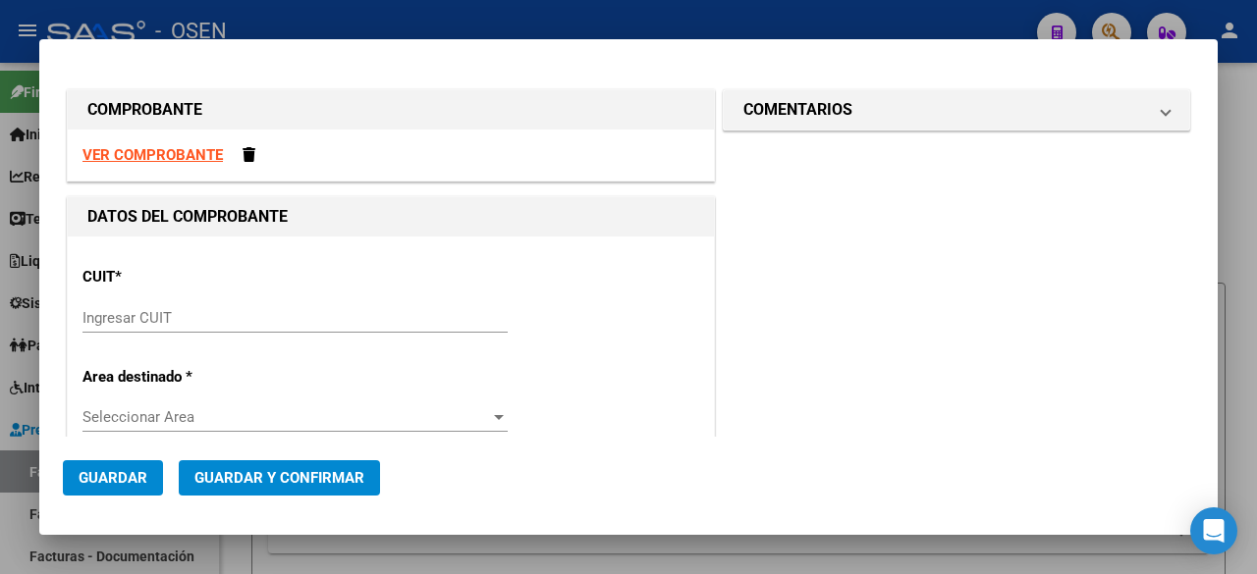
click at [233, 328] on div "Ingresar CUIT" at bounding box center [294, 317] width 425 height 29
click at [233, 311] on input "Ingresar CUIT" at bounding box center [294, 318] width 425 height 18
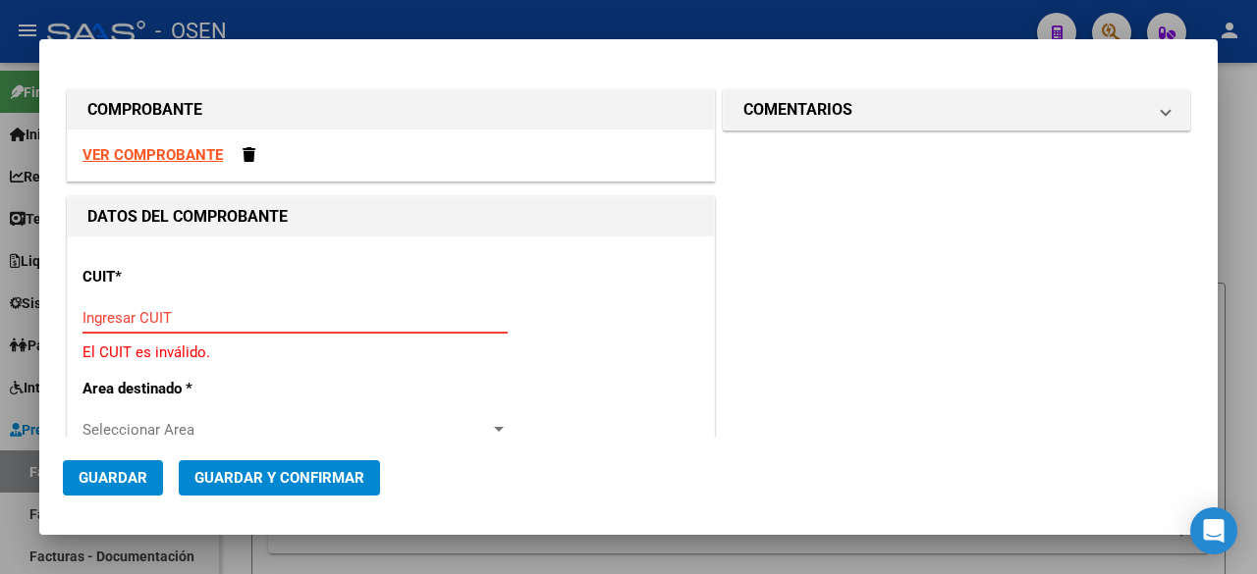
click at [188, 317] on input "Ingresar CUIT" at bounding box center [294, 318] width 425 height 18
paste input "30-65511651-2"
type input "30-65511651-2"
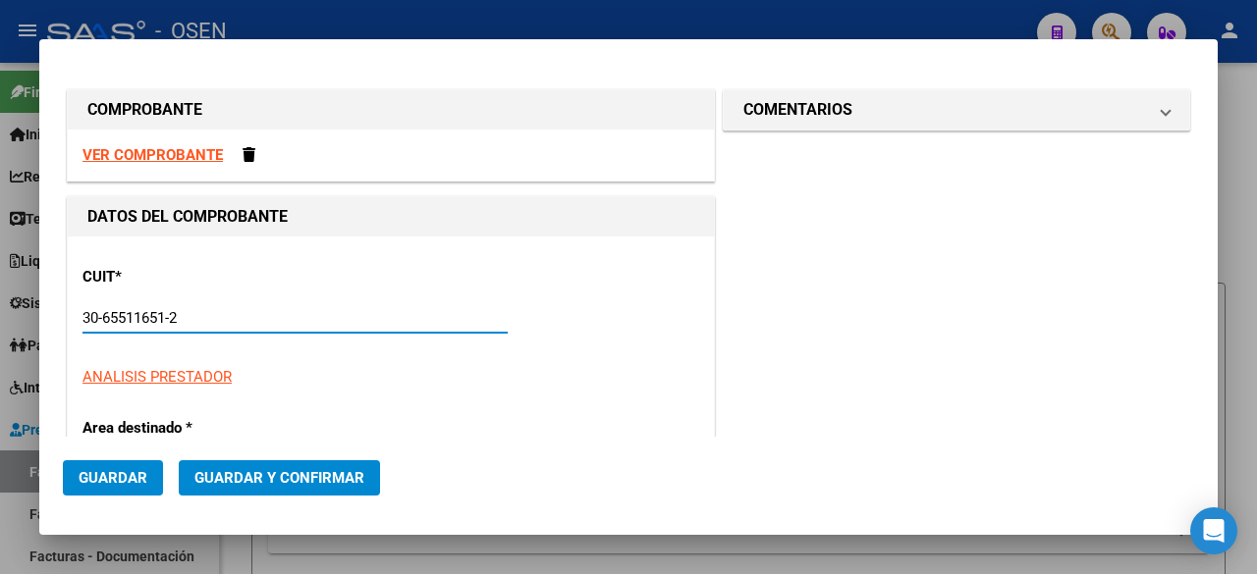
type input "501"
type input "30-65511651-2"
click at [173, 154] on strong "VER COMPROBANTE" at bounding box center [152, 155] width 140 height 18
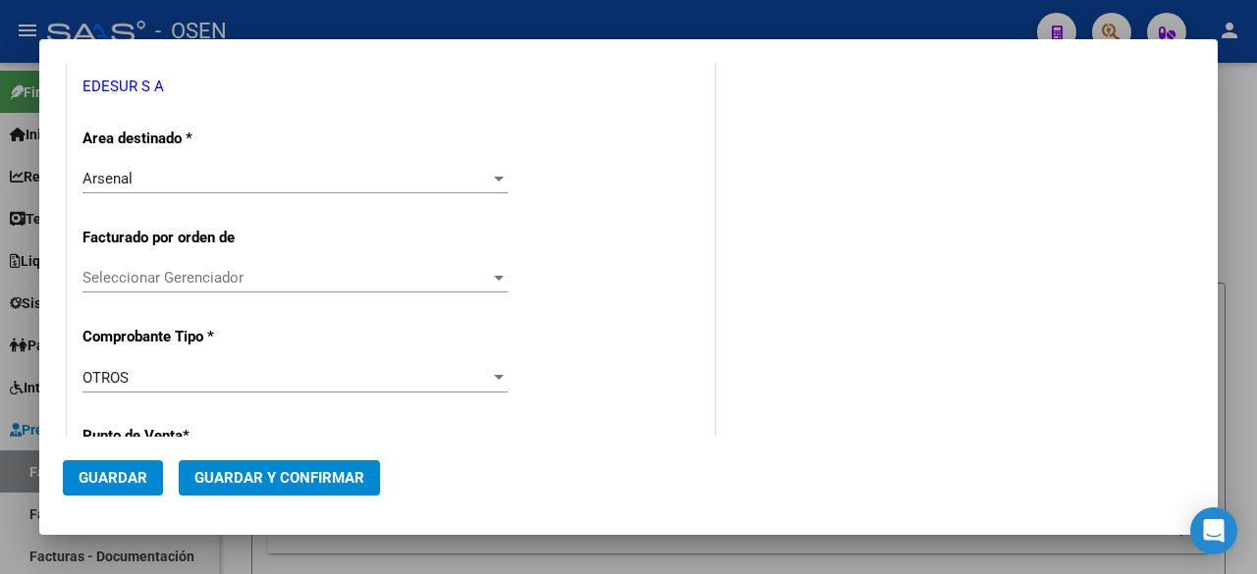
scroll to position [655, 0]
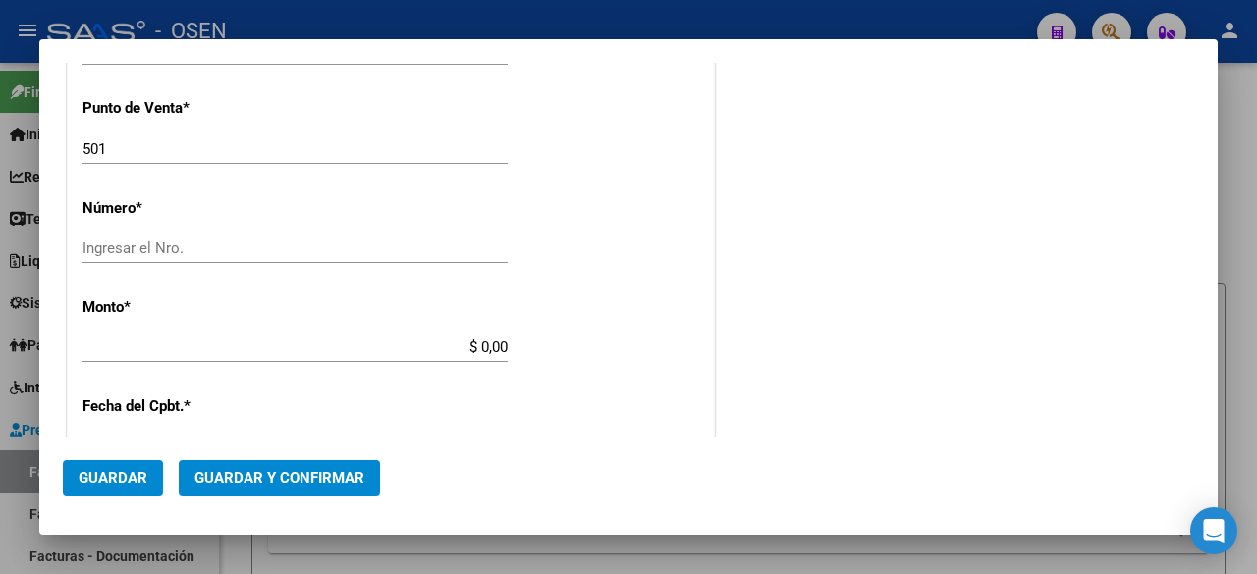
click at [367, 251] on input "Ingresar el Nro." at bounding box center [294, 249] width 425 height 18
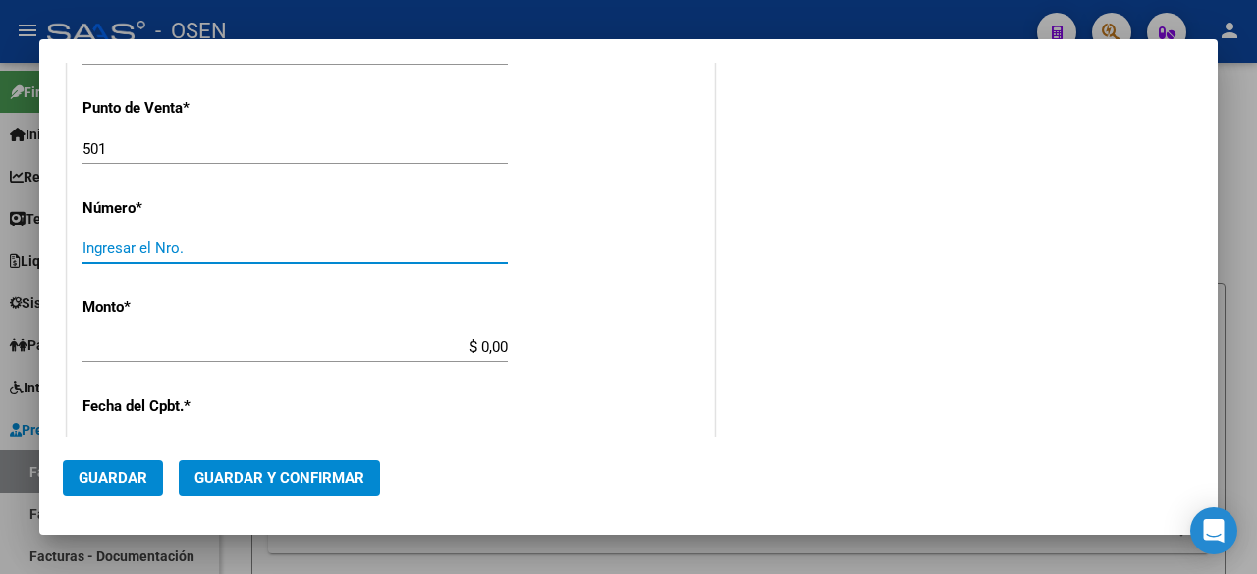
paste input "59333763"
type input "59333763"
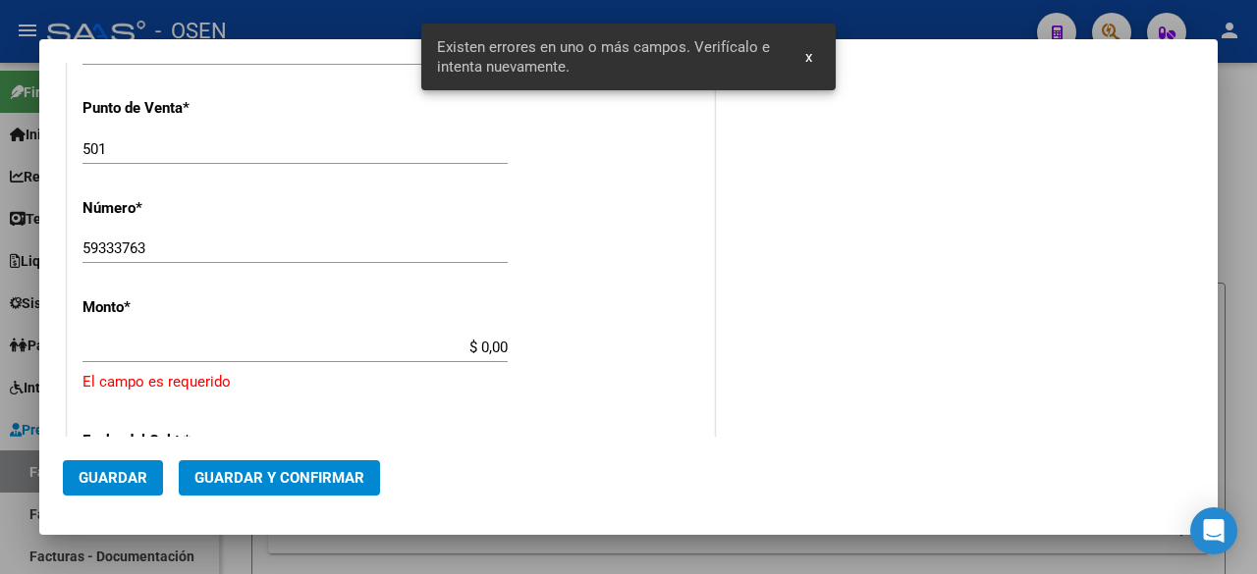
scroll to position [744, 0]
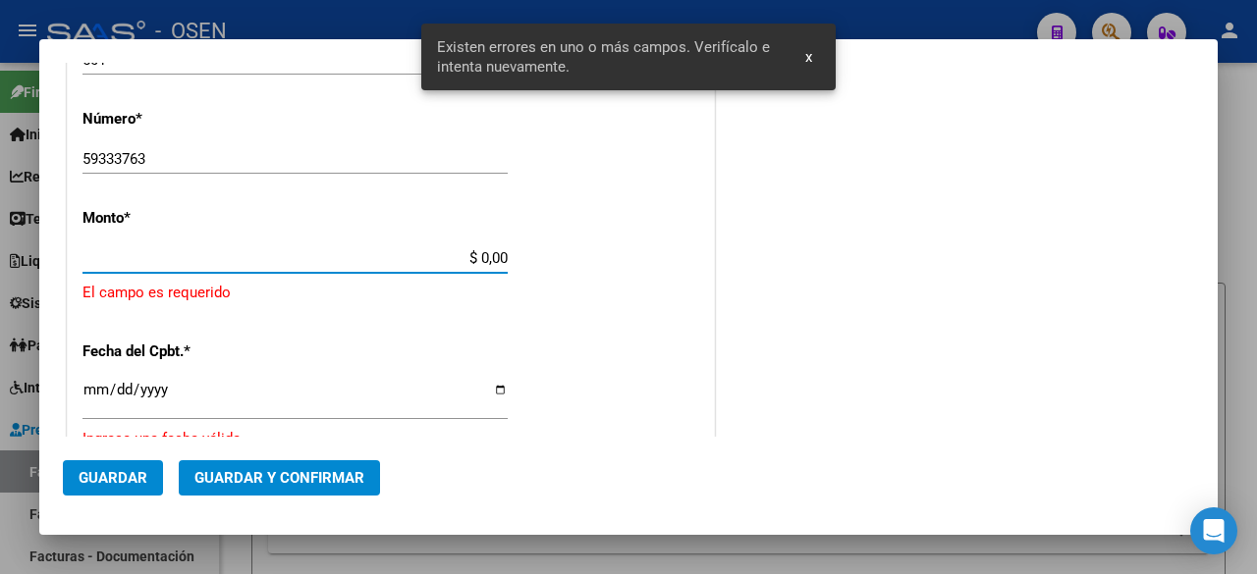
drag, startPoint x: 410, startPoint y: 264, endPoint x: 573, endPoint y: 260, distance: 163.0
click at [573, 260] on div "CUIT * 30-65511651-2 Ingresar CUIT ANALISIS PRESTADOR EDESUR S A ARCA Padrón Ar…" at bounding box center [391, 272] width 646 height 1560
paste input "76,052.2"
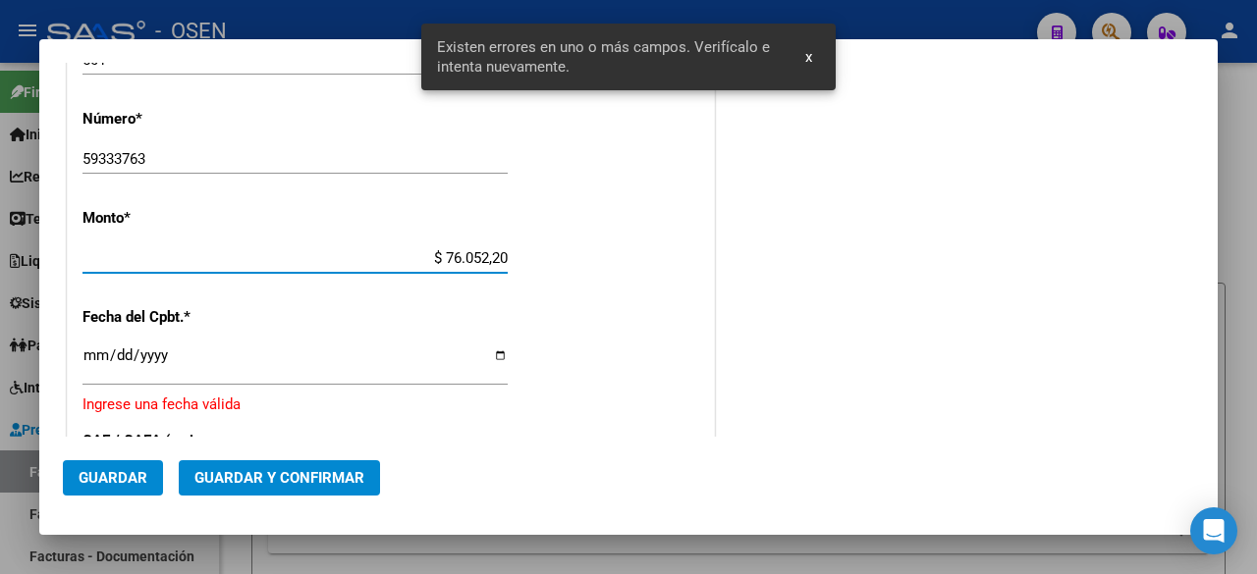
type input "$ 76.052,20"
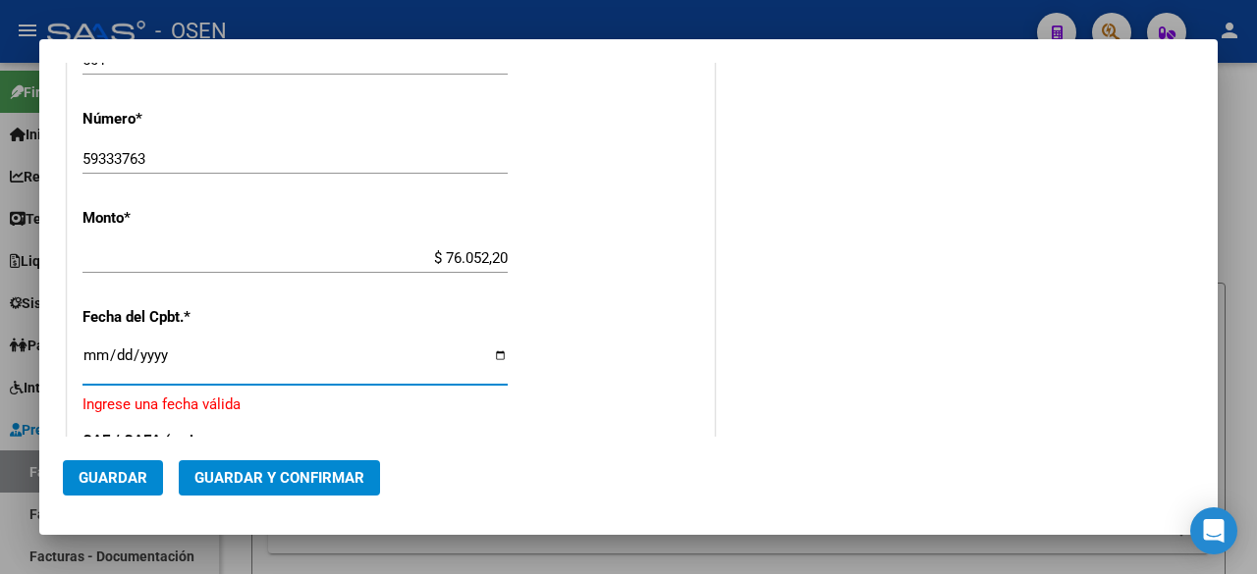
click at [99, 354] on input "Ingresar la fecha" at bounding box center [294, 363] width 425 height 31
type input "2025-09-04"
click at [299, 462] on button "Guardar y Confirmar" at bounding box center [279, 478] width 201 height 35
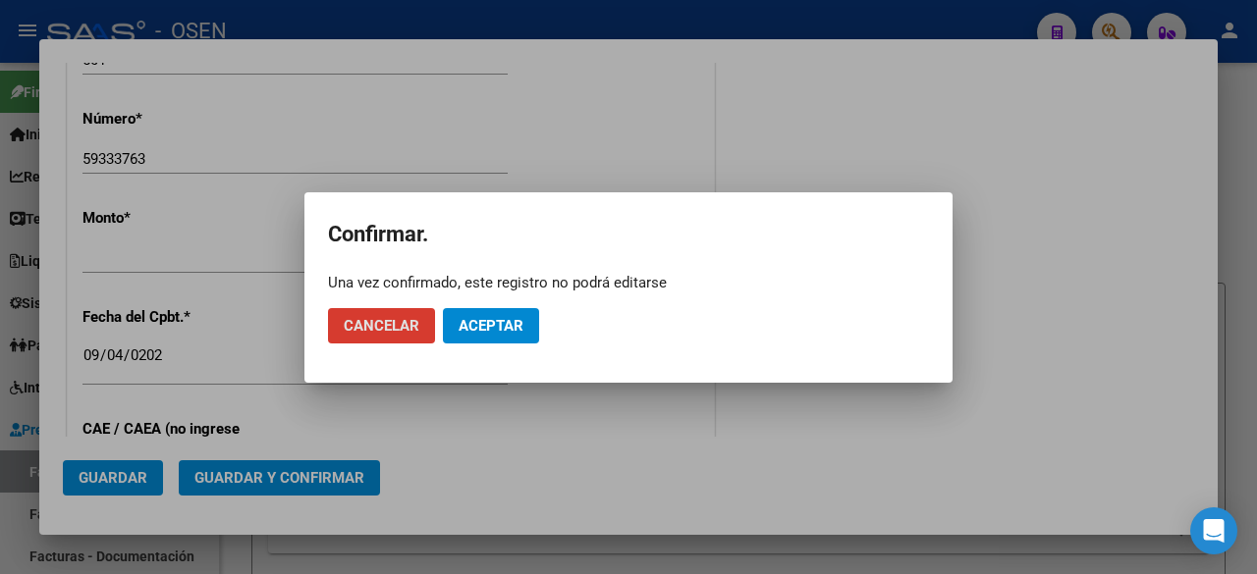
click at [492, 318] on span "Aceptar" at bounding box center [491, 326] width 65 height 18
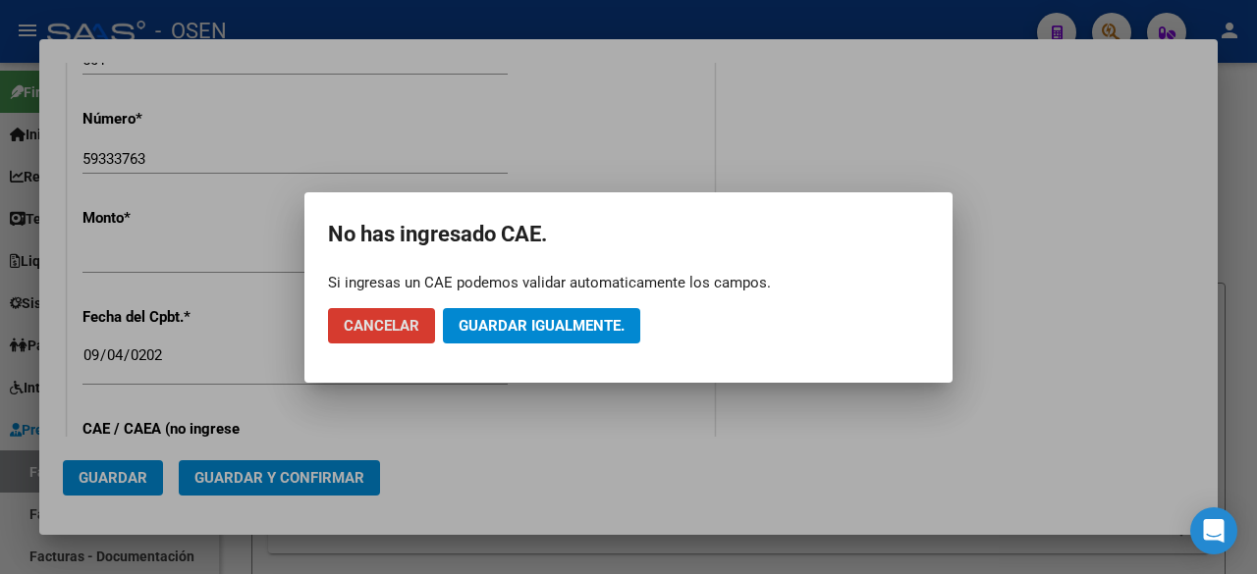
click at [555, 328] on span "Guardar igualmente." at bounding box center [542, 326] width 166 height 18
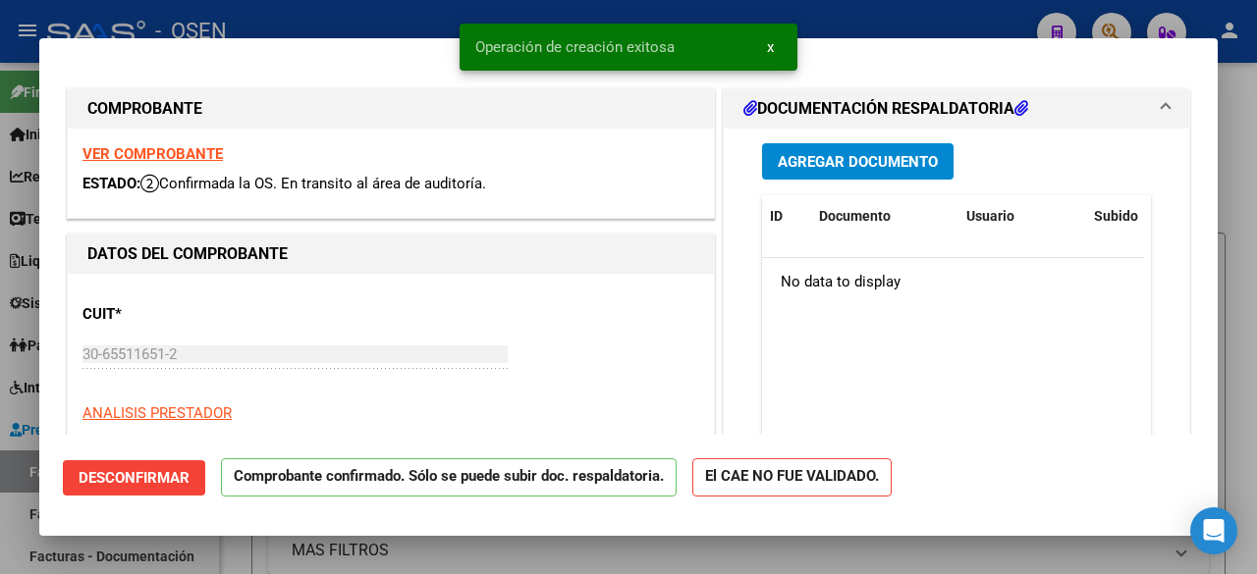
scroll to position [327, 0]
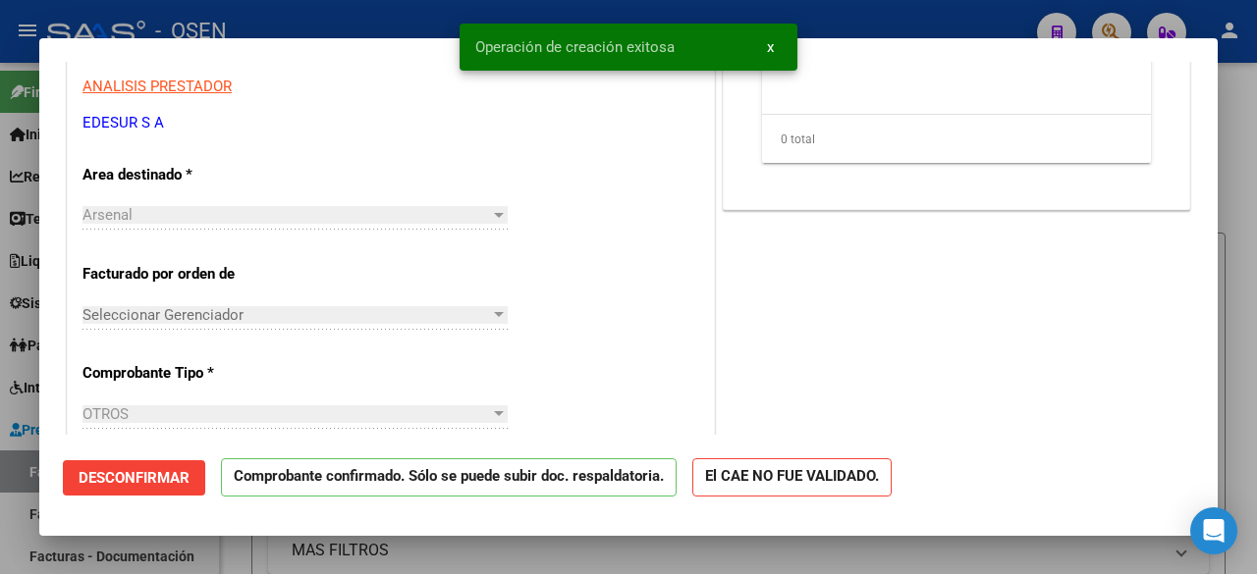
click at [210, 556] on div at bounding box center [628, 287] width 1257 height 574
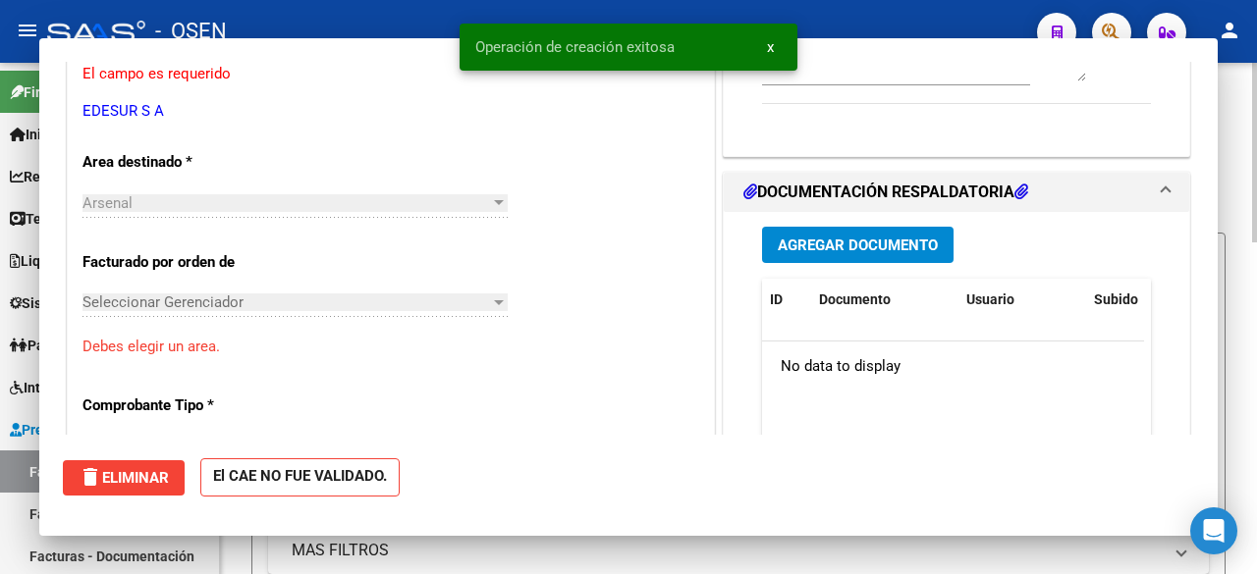
scroll to position [0, 0]
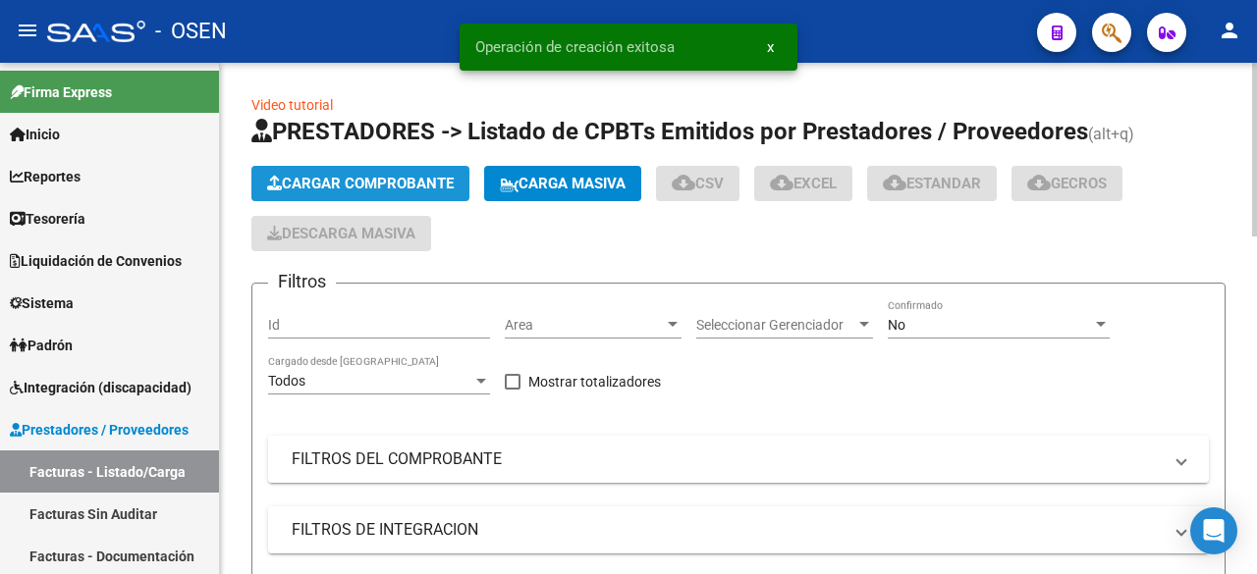
click at [308, 179] on span "Cargar Comprobante" at bounding box center [360, 184] width 187 height 18
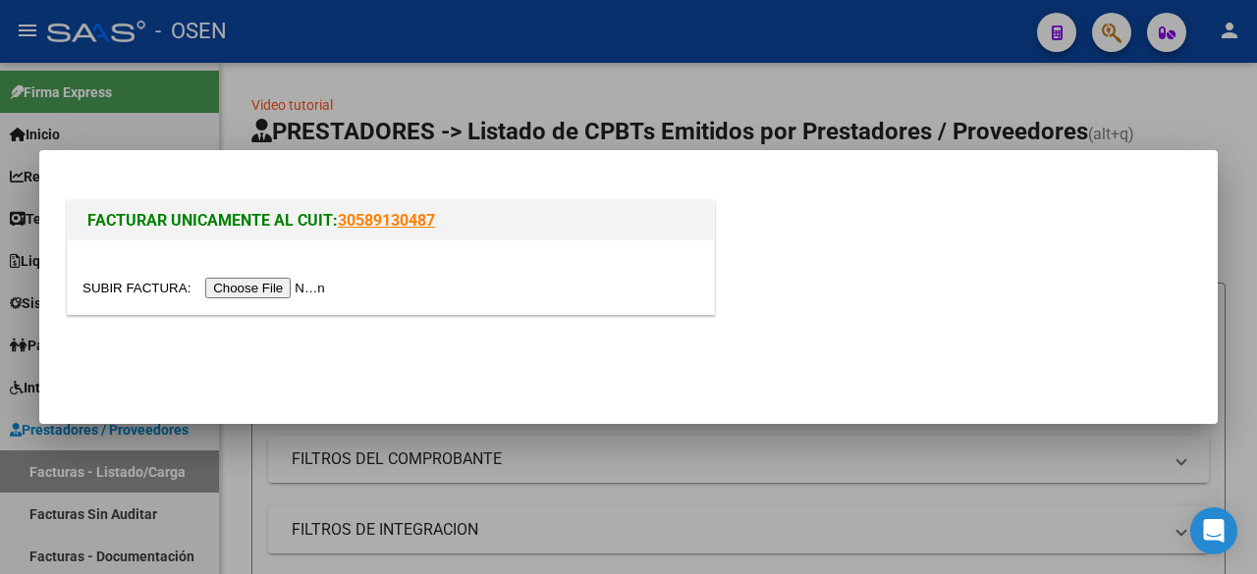
click at [289, 295] on input "file" at bounding box center [206, 288] width 248 height 21
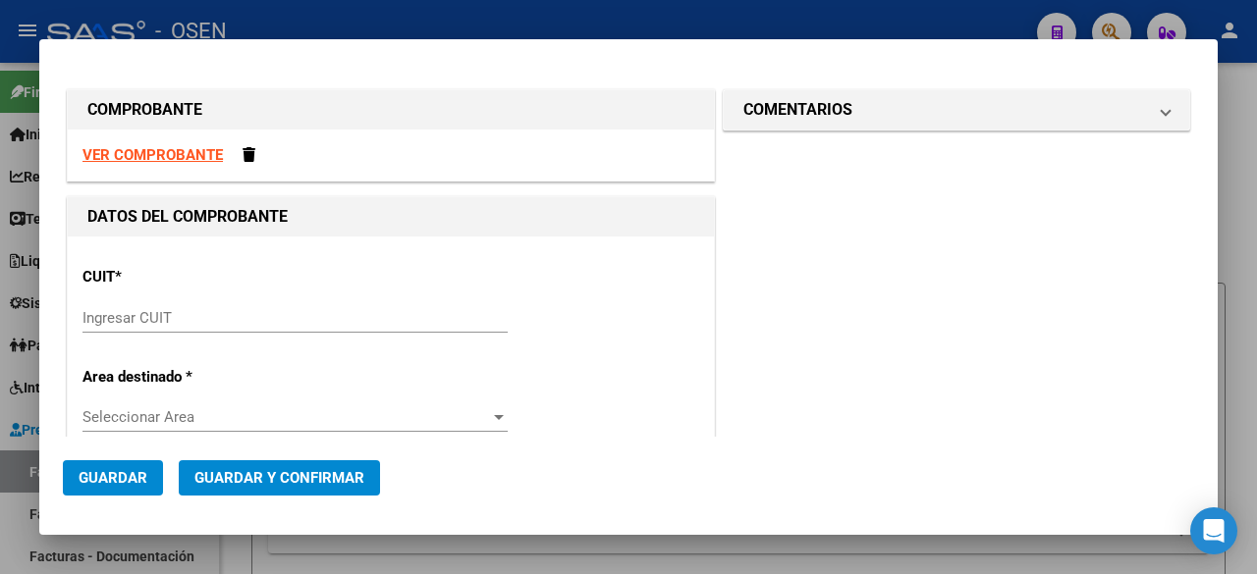
click at [195, 154] on strong "VER COMPROBANTE" at bounding box center [152, 155] width 140 height 18
drag, startPoint x: 387, startPoint y: 311, endPoint x: 282, endPoint y: 322, distance: 105.6
click at [285, 318] on input "Ingresar CUIT" at bounding box center [294, 318] width 425 height 18
click at [272, 309] on input "Ingresar CUIT" at bounding box center [294, 318] width 425 height 18
paste input "76-05220"
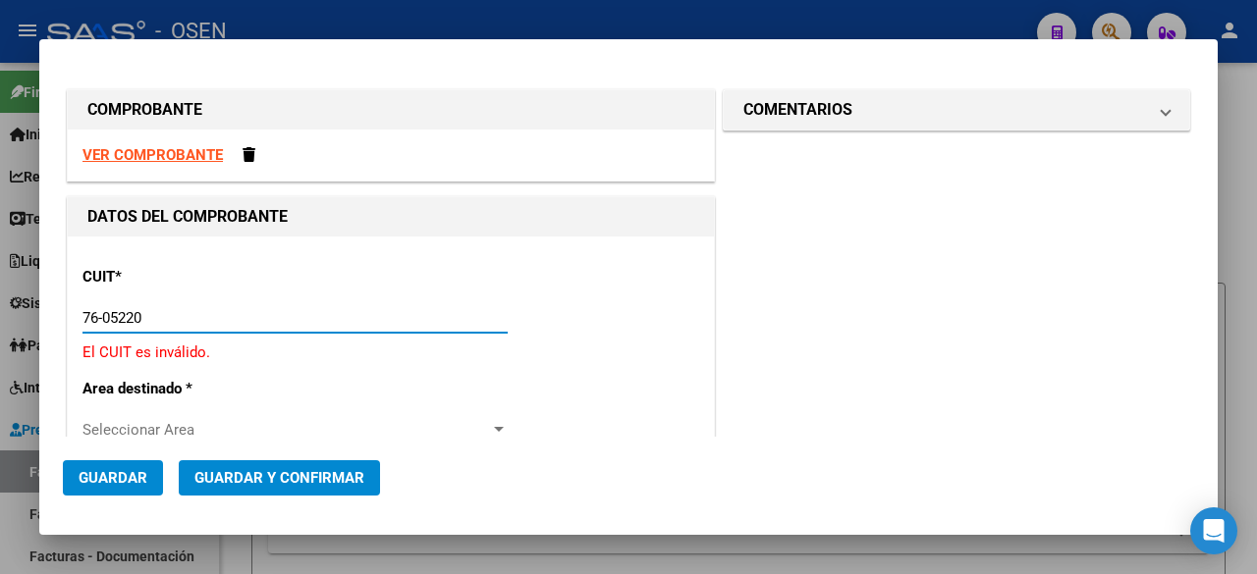
click at [272, 309] on input "76-05220" at bounding box center [294, 318] width 425 height 18
click at [250, 316] on input "76-05220" at bounding box center [294, 318] width 425 height 18
drag, startPoint x: 304, startPoint y: 315, endPoint x: -2, endPoint y: 322, distance: 306.4
click at [0, 322] on html "menu - OSEN person Firma Express Inicio Calendario SSS Instructivos Contacto OS…" at bounding box center [628, 287] width 1257 height 574
paste input "30-65511651-2"
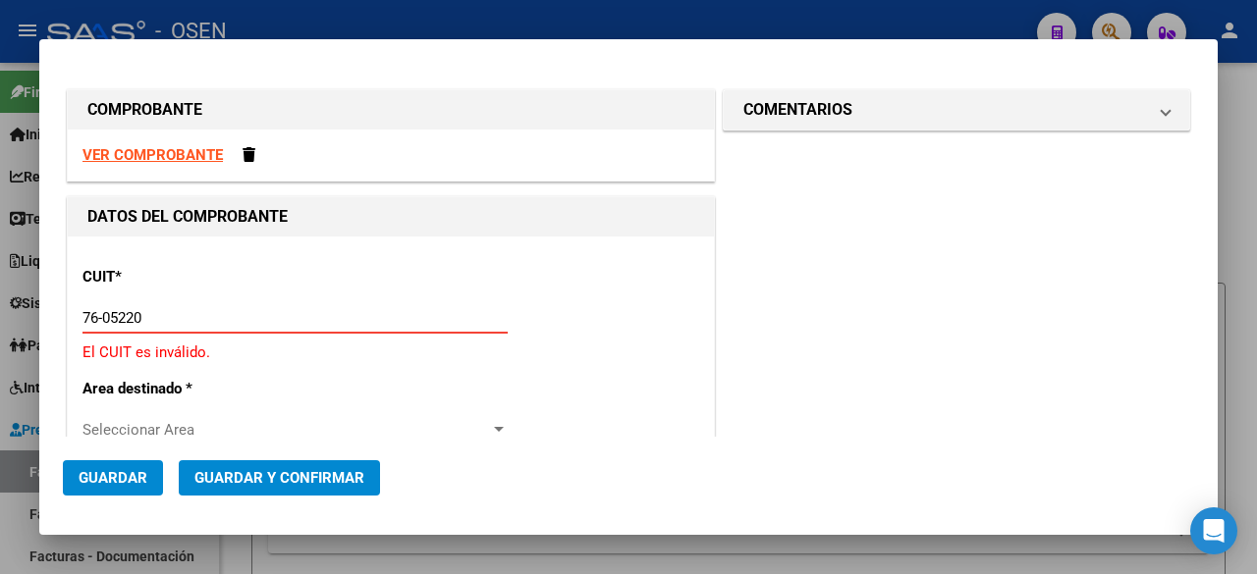
type input "30-65511651-2"
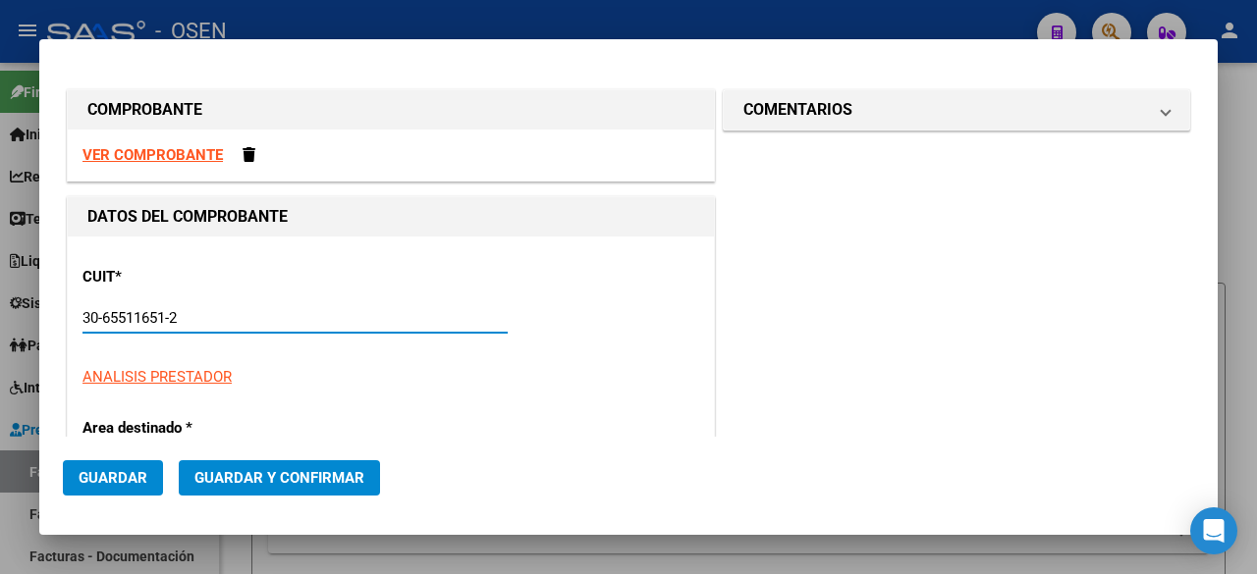
type input "501"
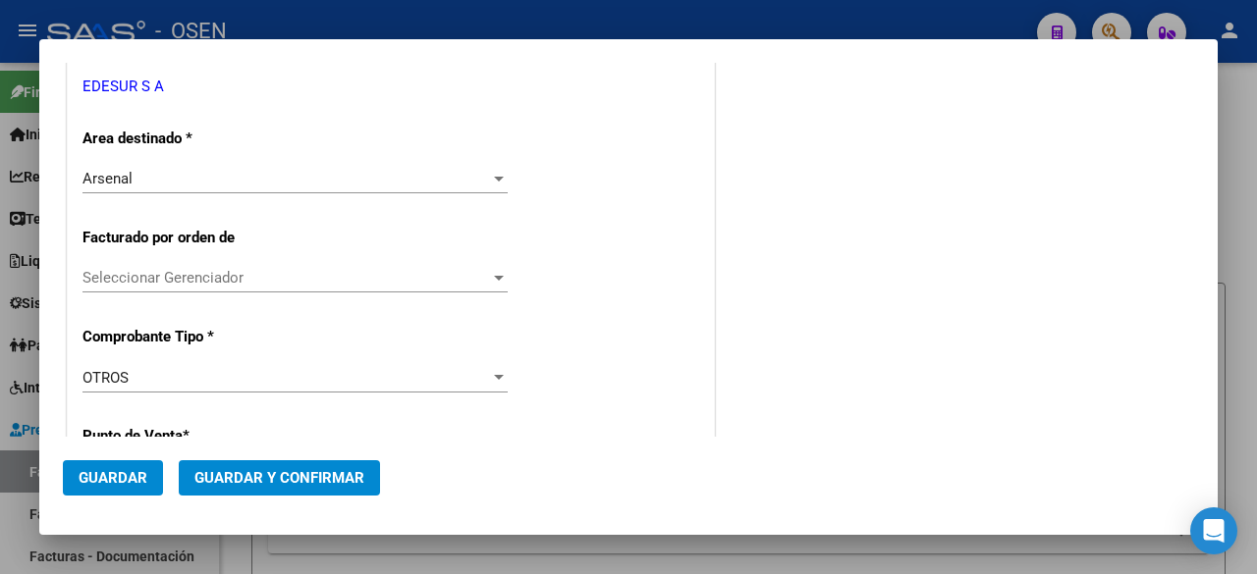
scroll to position [655, 0]
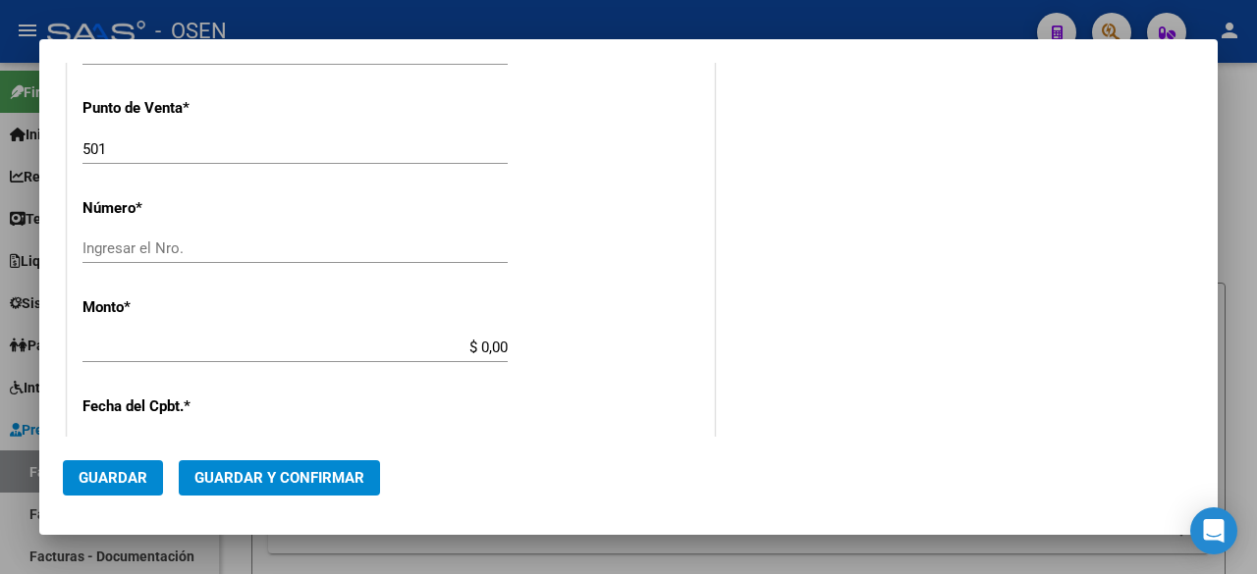
type input "30-65511651-2"
click at [206, 259] on div "Ingresar el Nro." at bounding box center [294, 248] width 425 height 29
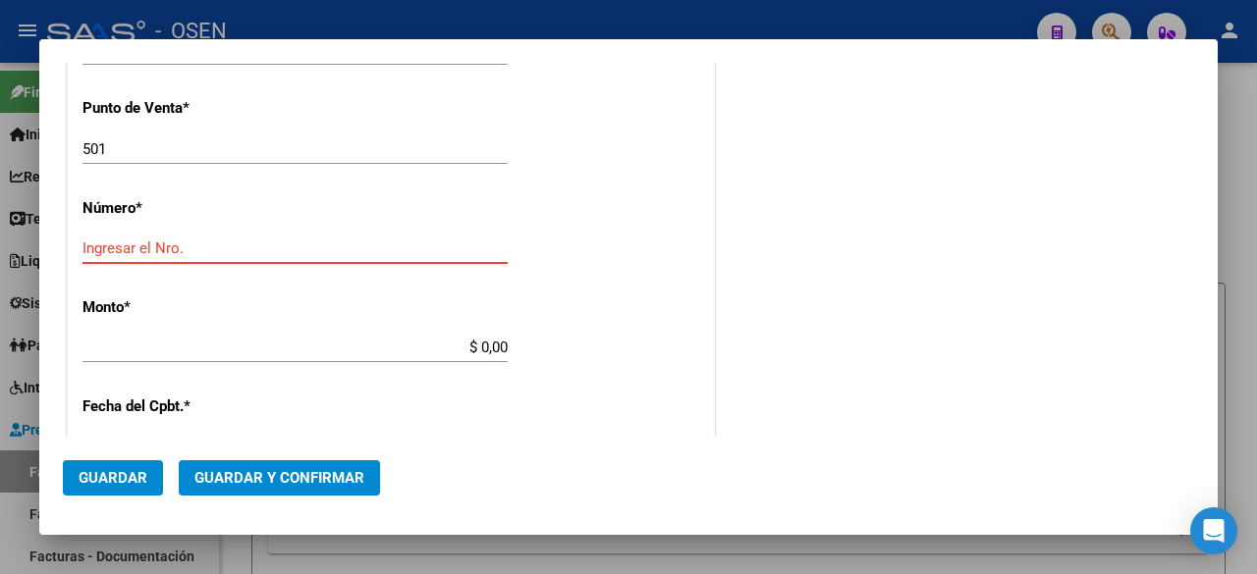
paste input "59390023"
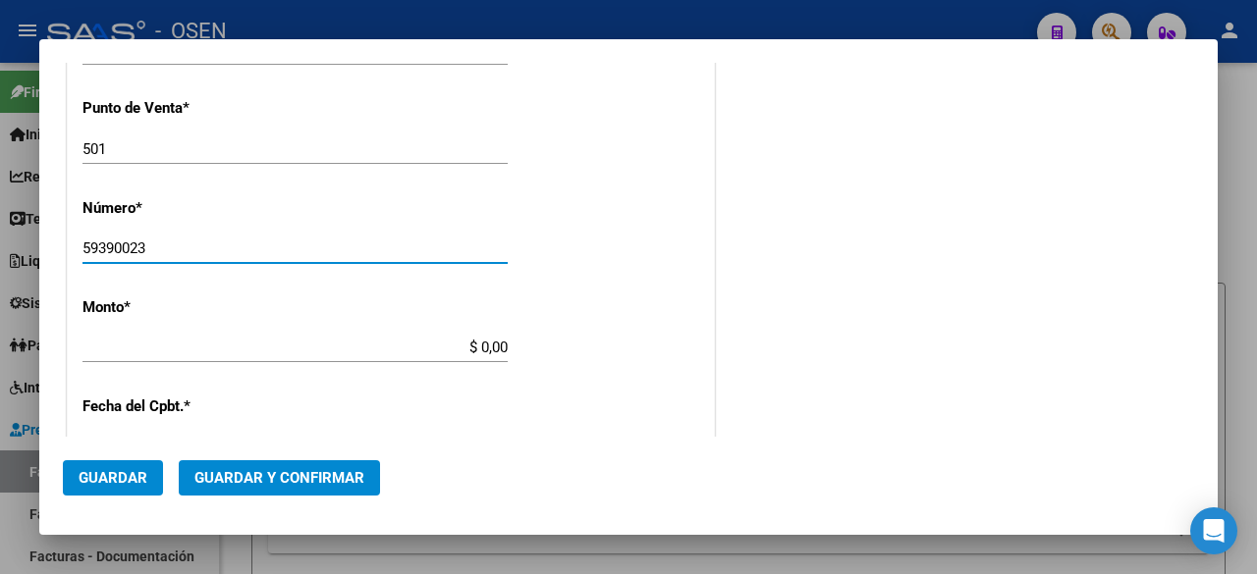
type input "59390023"
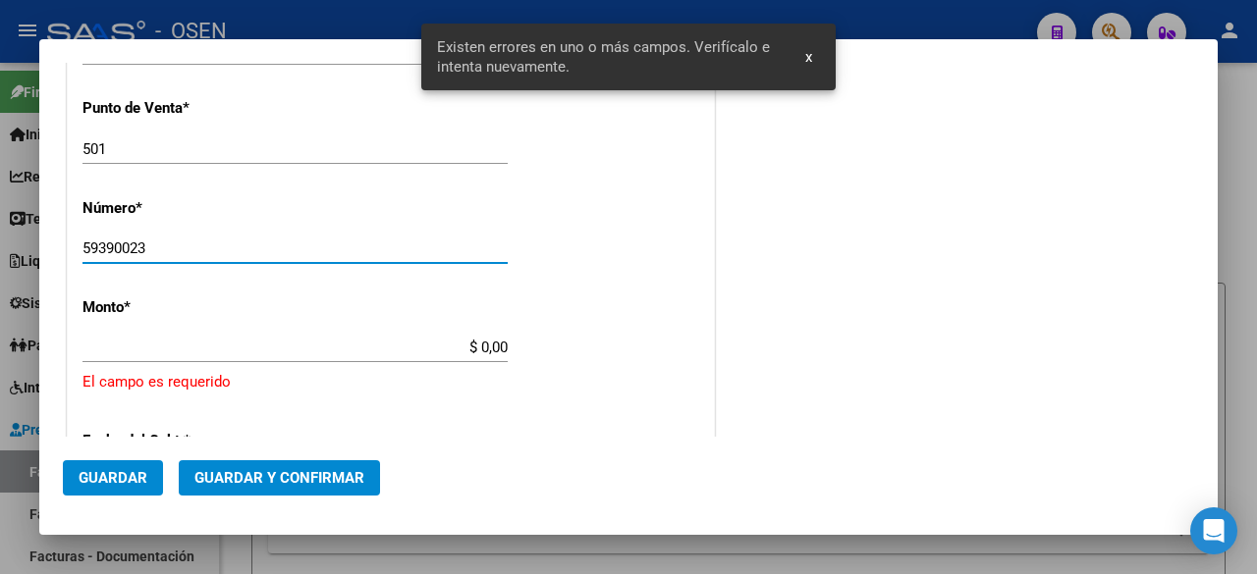
scroll to position [744, 0]
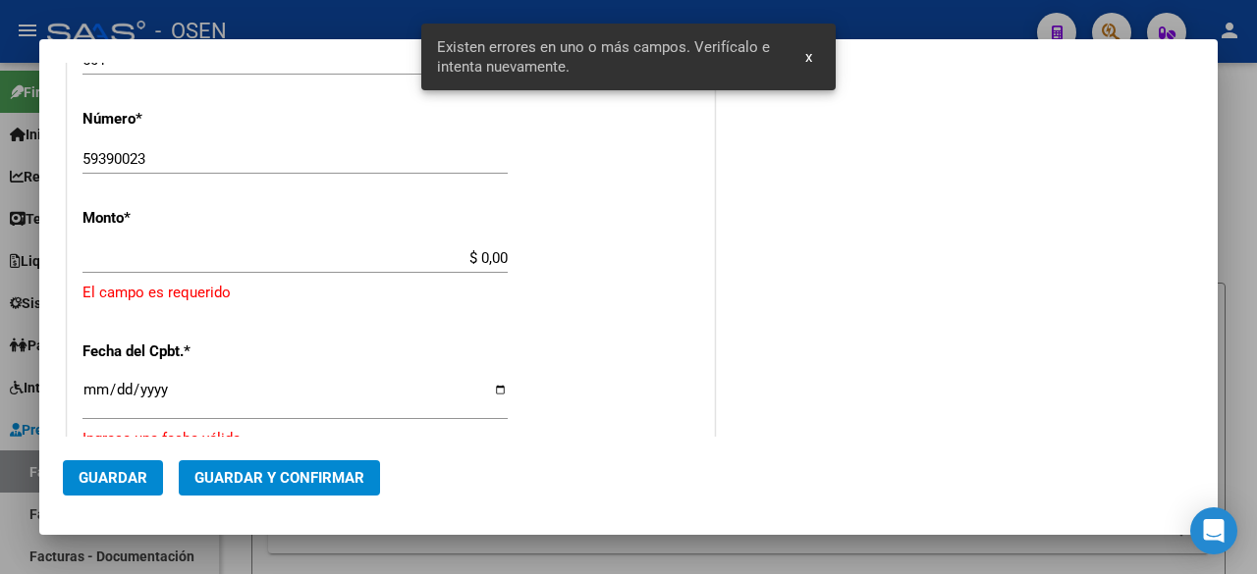
drag, startPoint x: 423, startPoint y: 245, endPoint x: 438, endPoint y: 261, distance: 21.5
click at [430, 246] on div "$ 0,00 Ingresar el monto" at bounding box center [294, 258] width 425 height 29
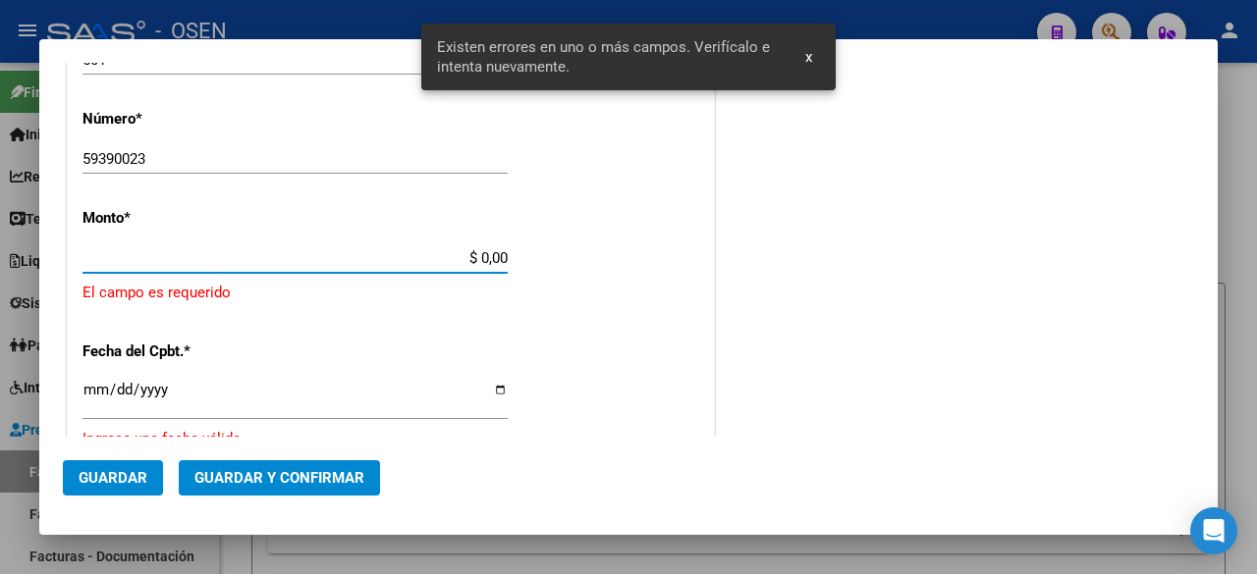
drag, startPoint x: 440, startPoint y: 262, endPoint x: 590, endPoint y: 262, distance: 150.2
click at [592, 262] on div "CUIT * 30-65511651-2 Ingresar CUIT ANALISIS PRESTADOR EDESUR S A ARCA Padrón Ar…" at bounding box center [391, 272] width 646 height 1560
paste input "105,900.51"
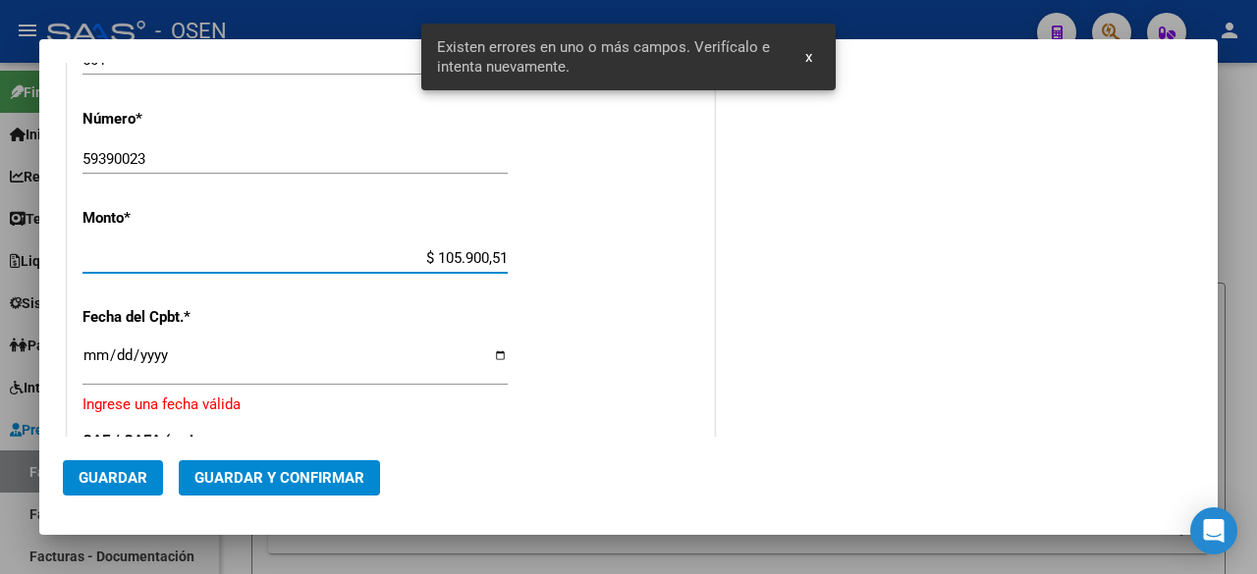
type input "$ 105.900,51"
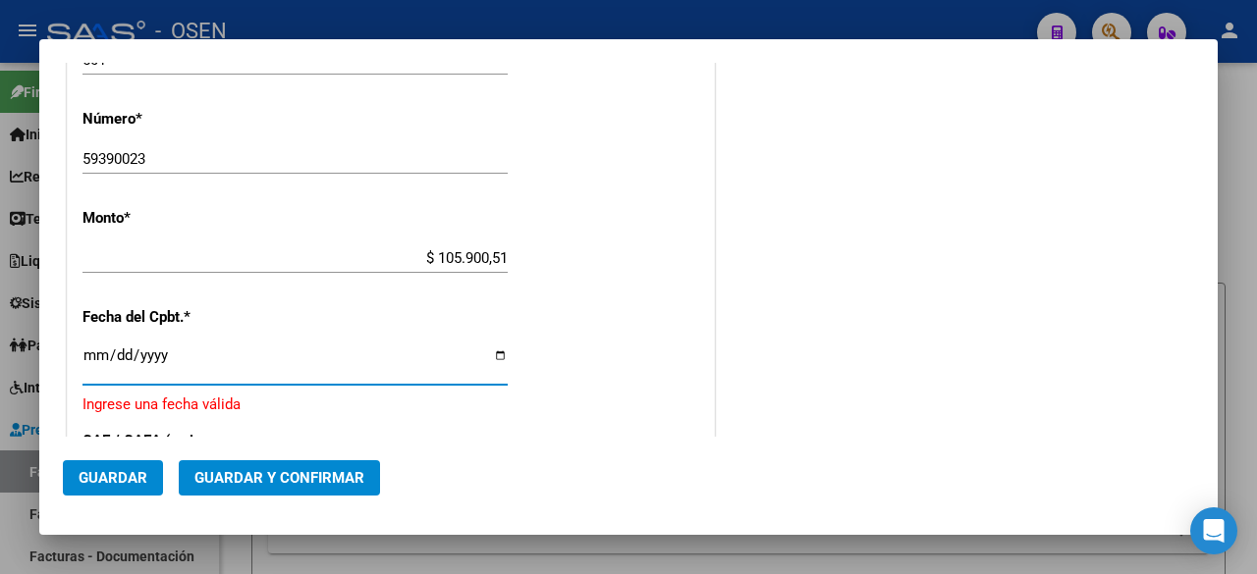
drag, startPoint x: 95, startPoint y: 358, endPoint x: 97, endPoint y: 346, distance: 12.9
click at [95, 357] on input "Ingresar la fecha" at bounding box center [294, 363] width 425 height 31
type input "2025-09-04"
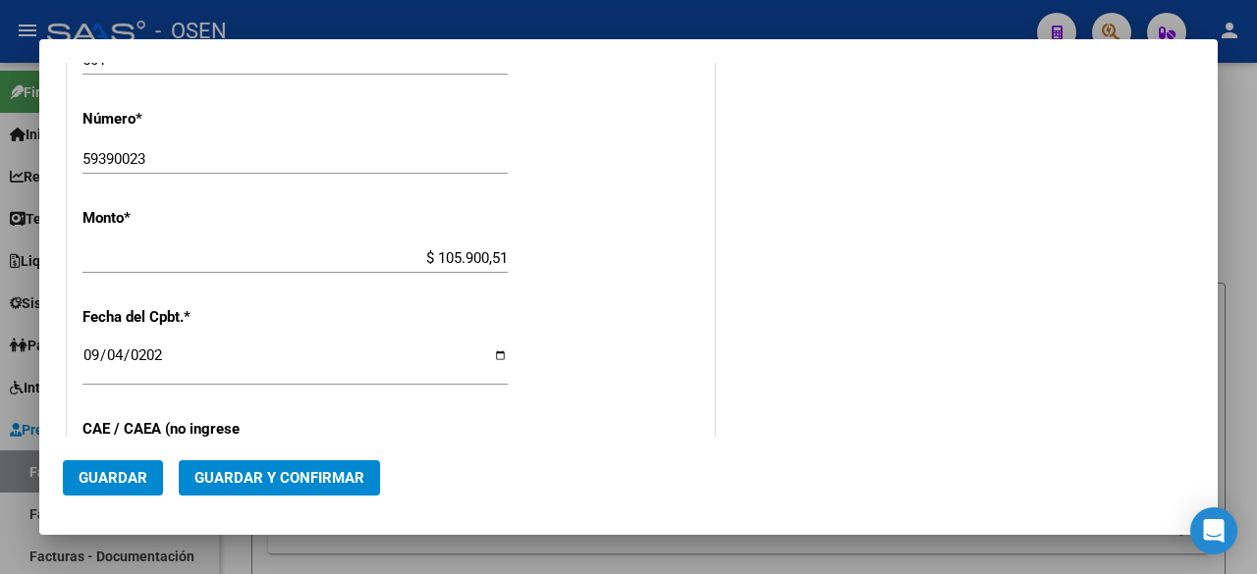
drag, startPoint x: 284, startPoint y: 451, endPoint x: 287, endPoint y: 463, distance: 13.1
click at [284, 457] on mat-dialog-actions "Guardar Guardar y Confirmar" at bounding box center [628, 474] width 1131 height 75
click at [287, 463] on button "Guardar y Confirmar" at bounding box center [279, 478] width 201 height 35
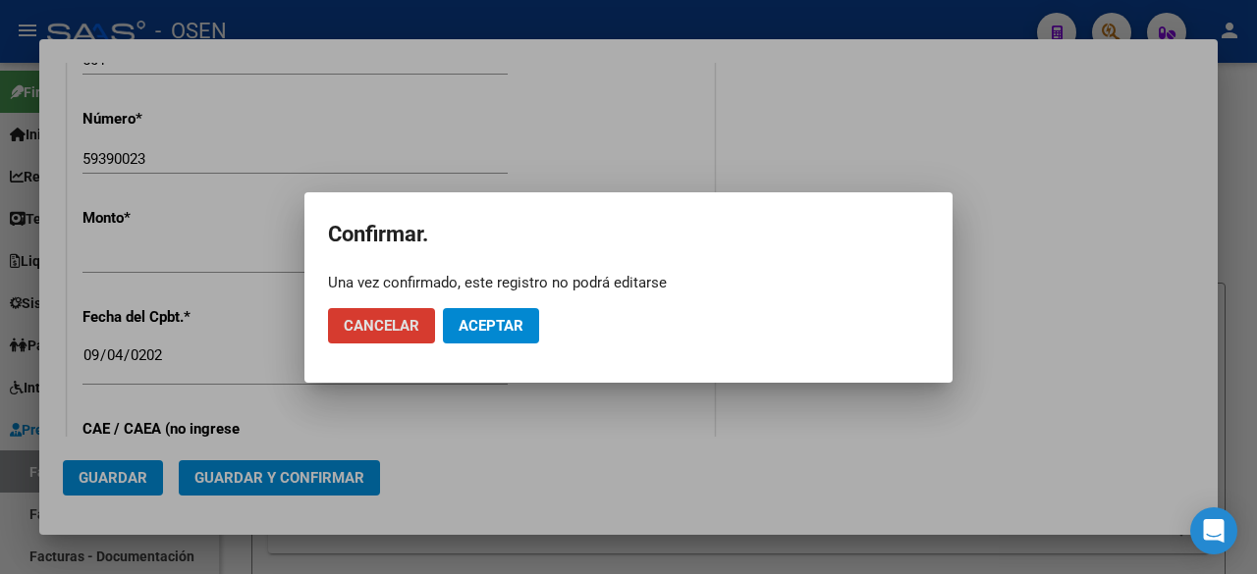
click at [469, 299] on mat-dialog-actions "Cancelar Aceptar" at bounding box center [628, 326] width 601 height 67
click at [489, 332] on span "Aceptar" at bounding box center [491, 326] width 65 height 18
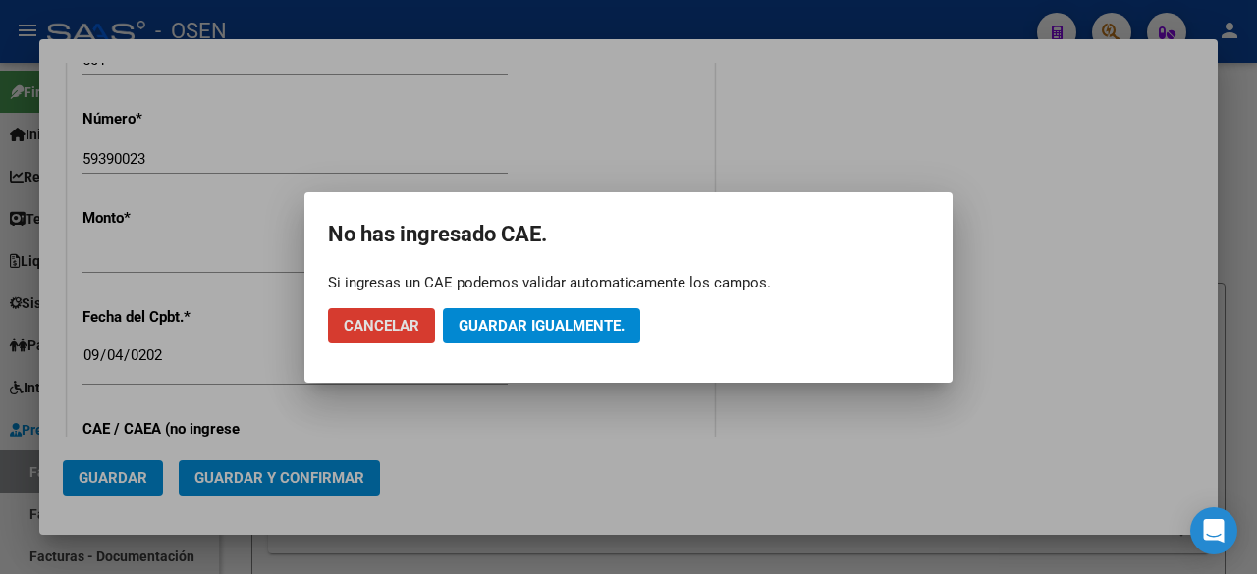
click at [517, 328] on span "Guardar igualmente." at bounding box center [542, 326] width 166 height 18
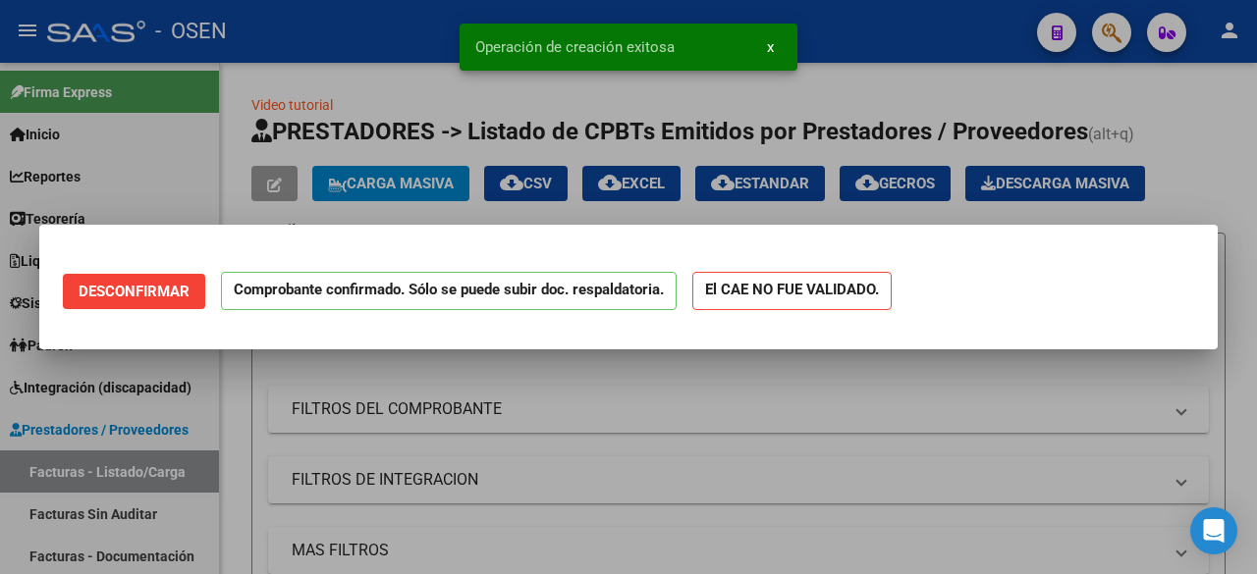
scroll to position [0, 0]
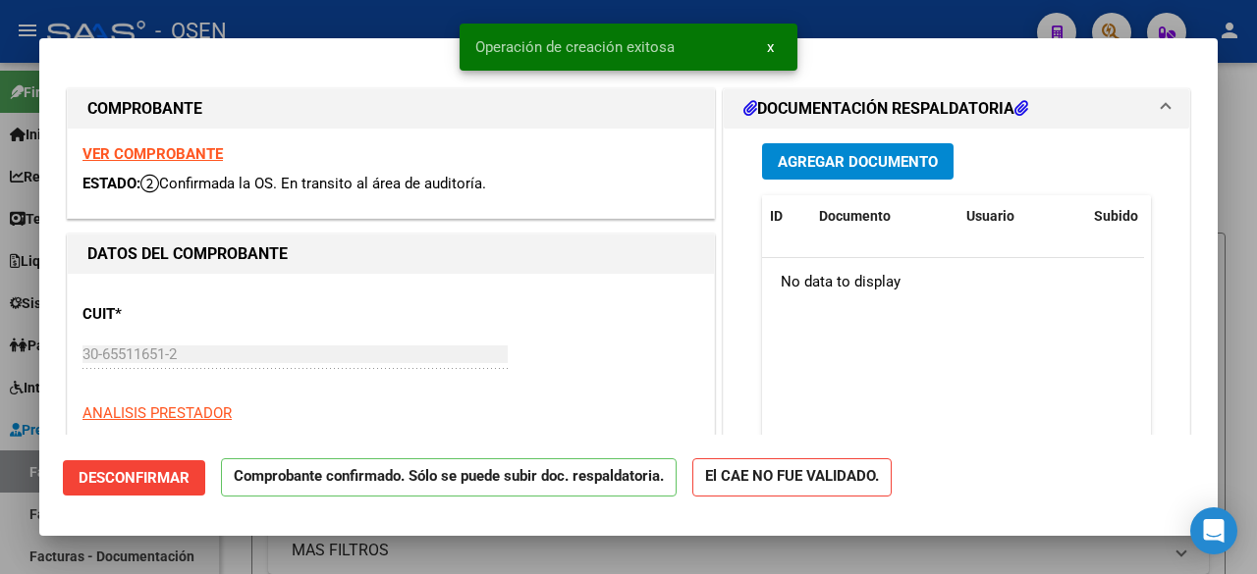
click at [223, 555] on div at bounding box center [628, 287] width 1257 height 574
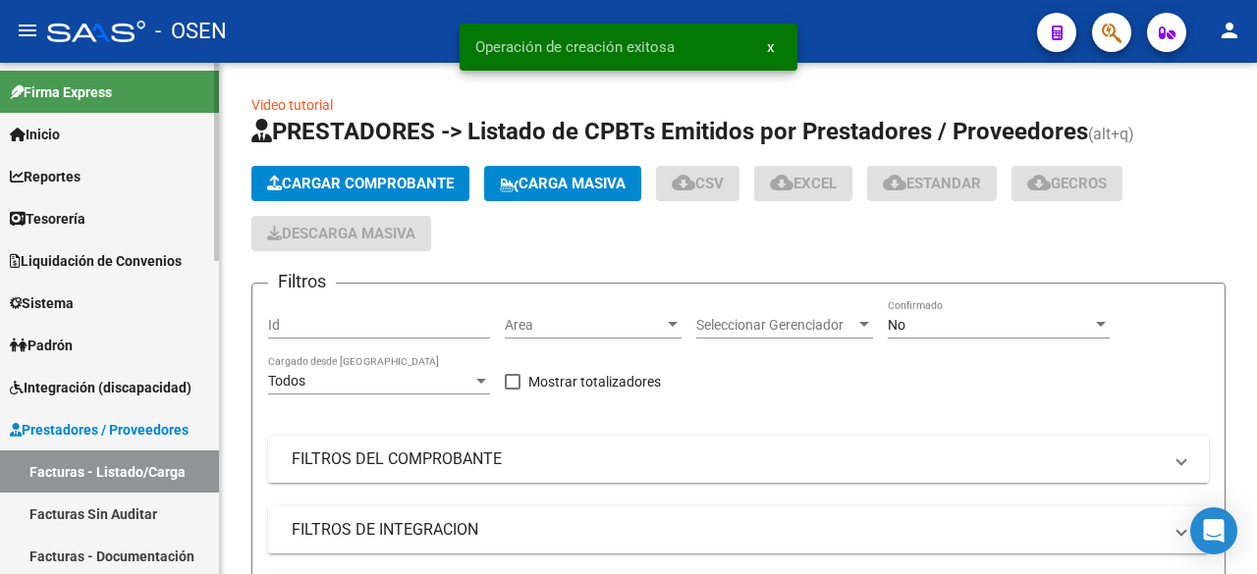
scroll to position [327, 0]
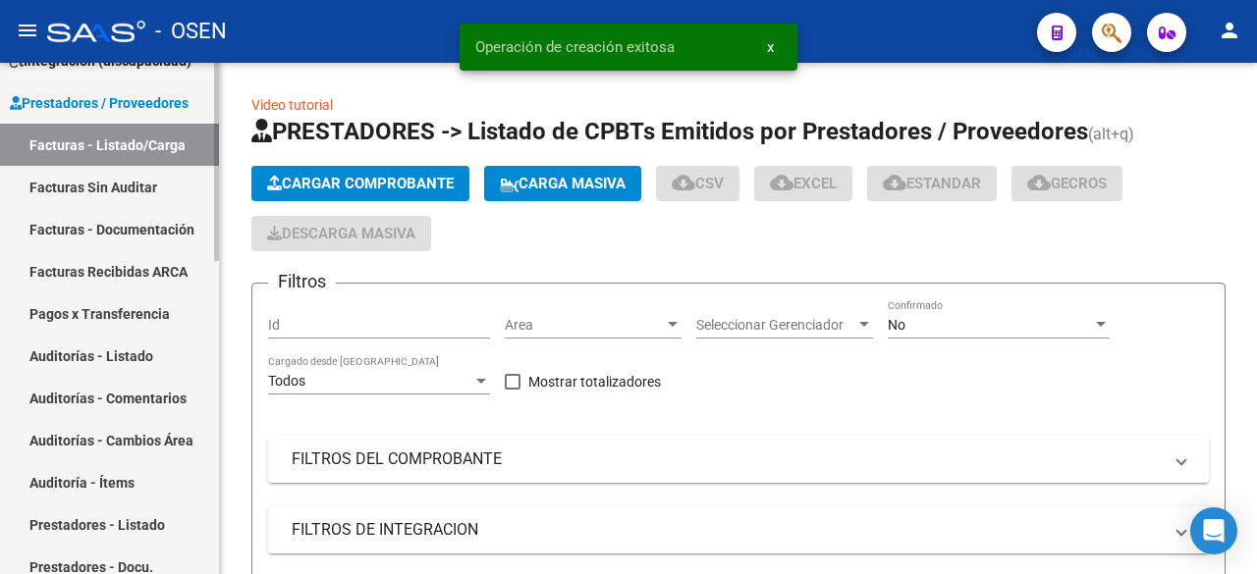
click at [145, 349] on link "Auditorías - Listado" at bounding box center [109, 356] width 219 height 42
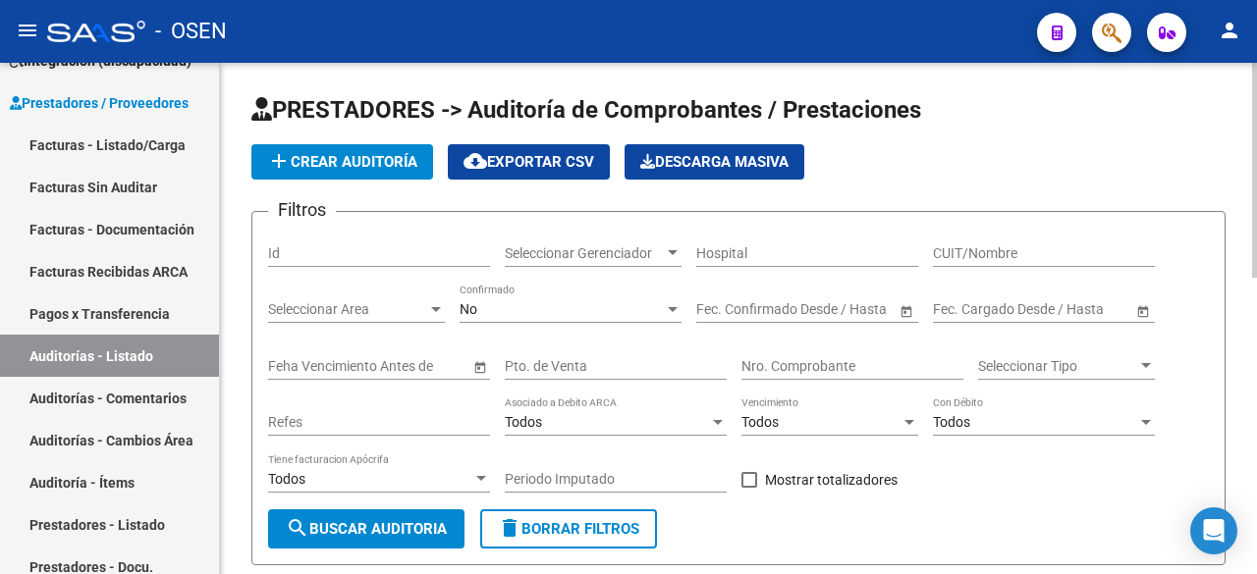
click at [314, 167] on span "add Crear Auditoría" at bounding box center [342, 162] width 150 height 18
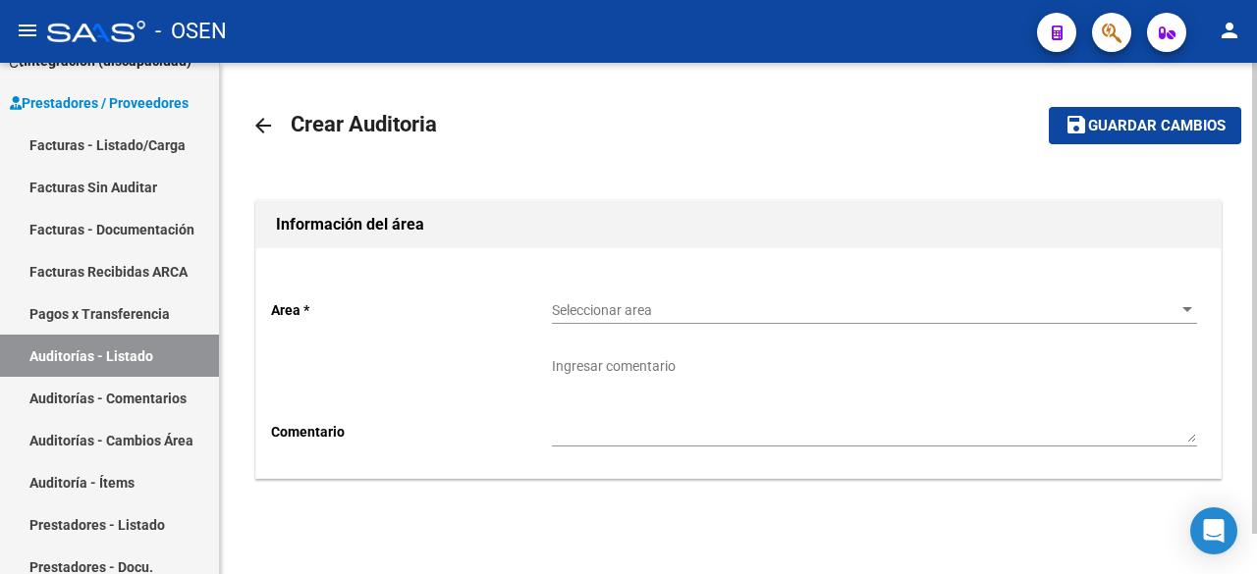
click at [635, 300] on div "Seleccionar area Seleccionar area" at bounding box center [874, 304] width 645 height 39
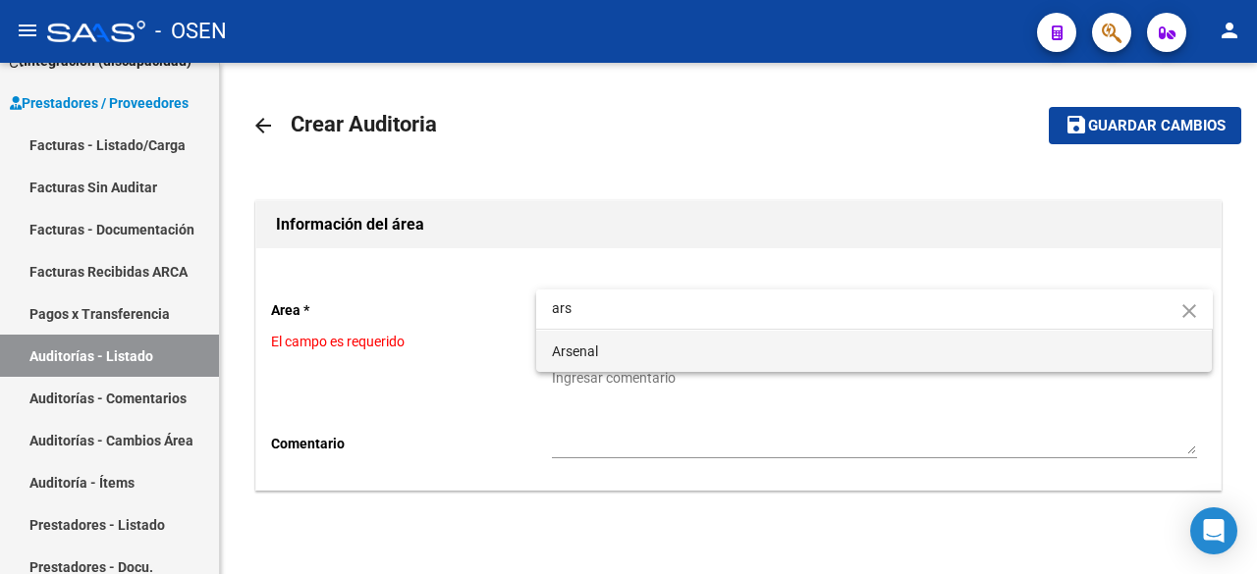
type input "ars"
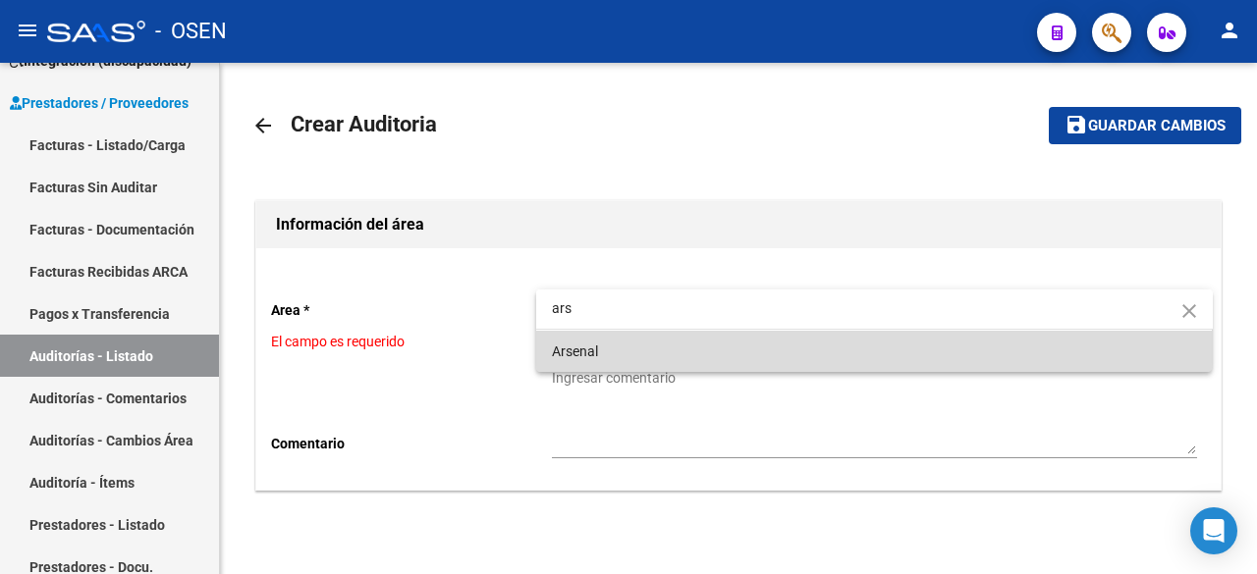
click at [636, 343] on span "Arsenal" at bounding box center [874, 351] width 645 height 41
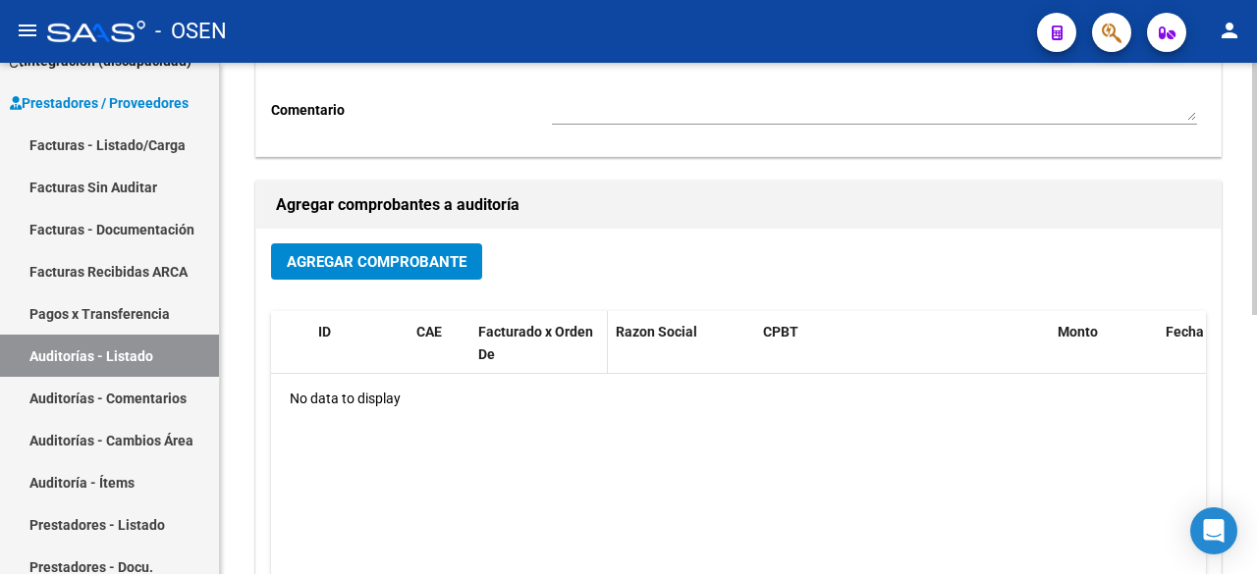
scroll to position [327, 0]
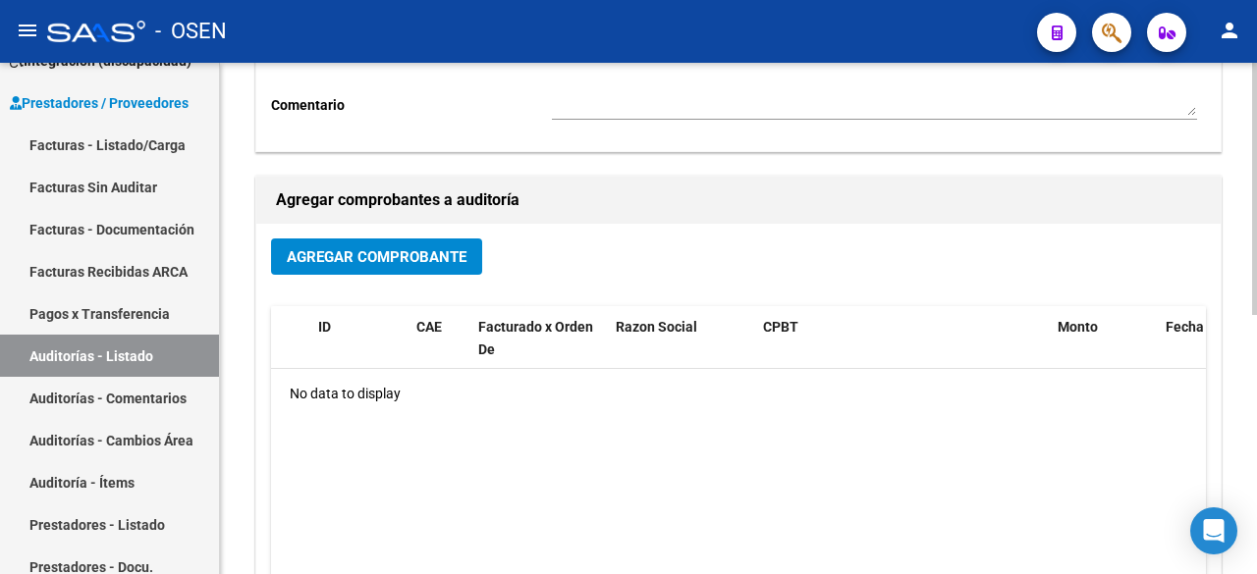
click at [400, 259] on span "Agregar Comprobante" at bounding box center [377, 257] width 180 height 18
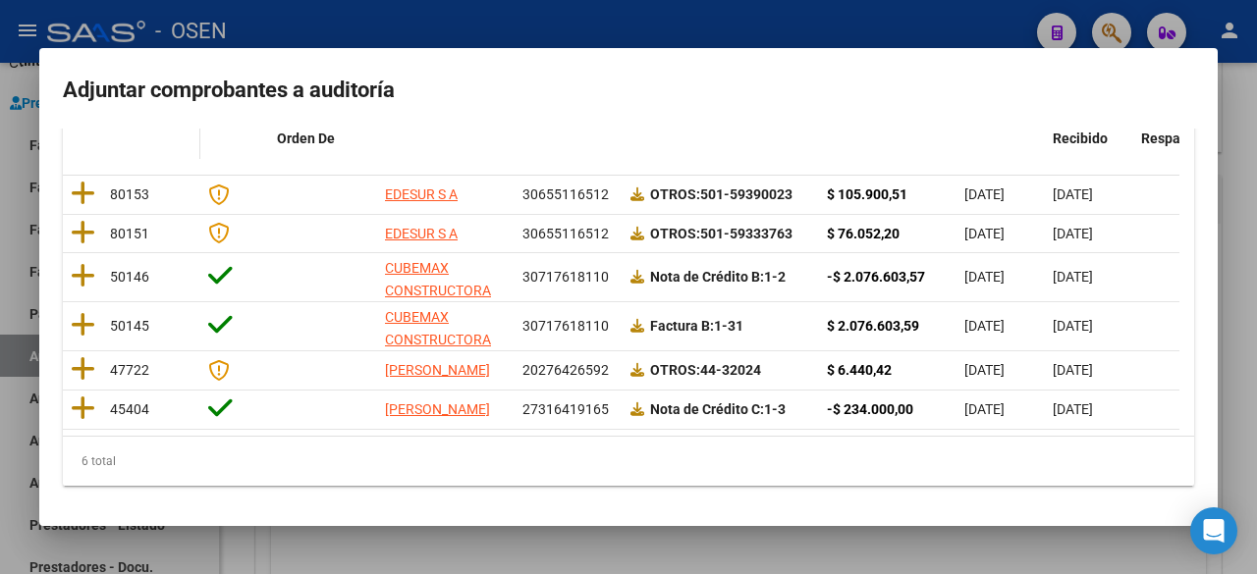
scroll to position [317, 0]
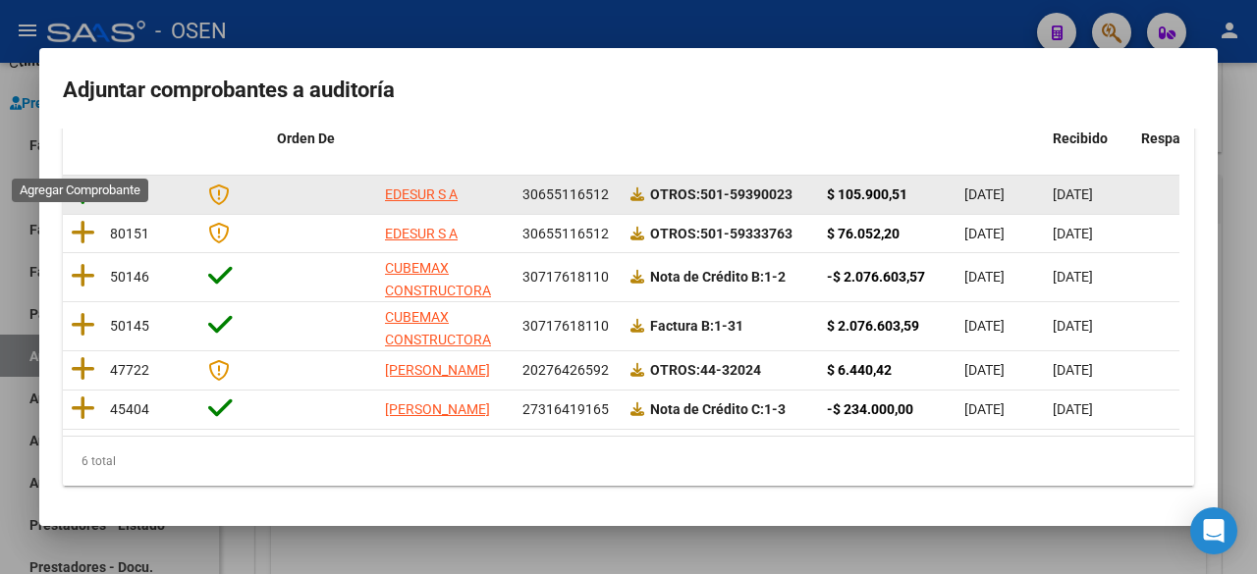
click at [85, 180] on icon at bounding box center [83, 193] width 25 height 27
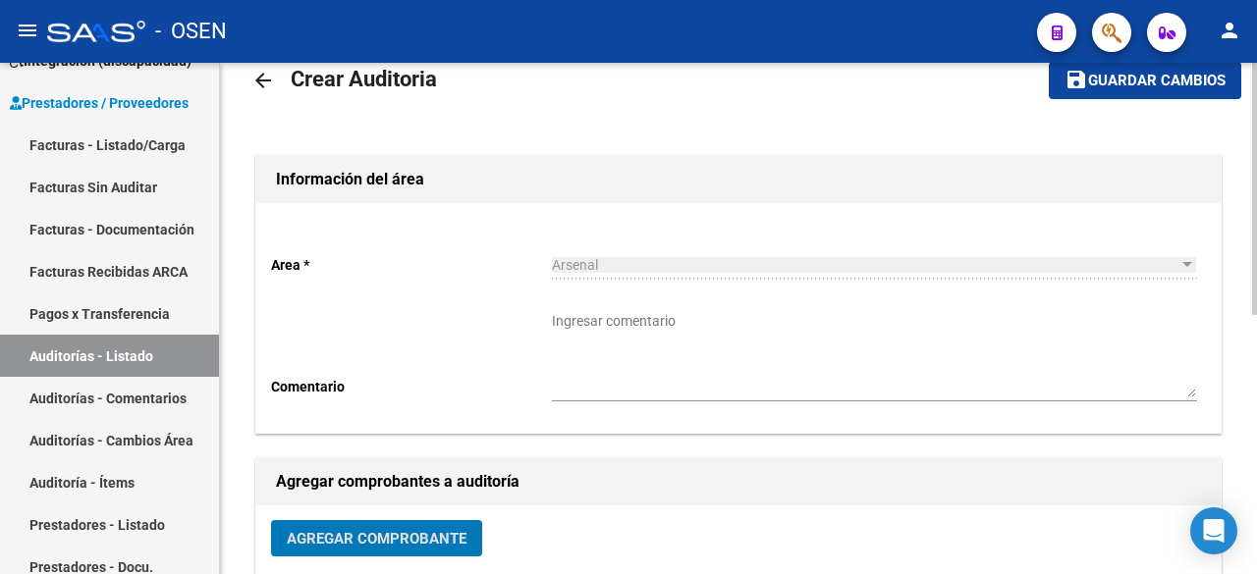
scroll to position [0, 0]
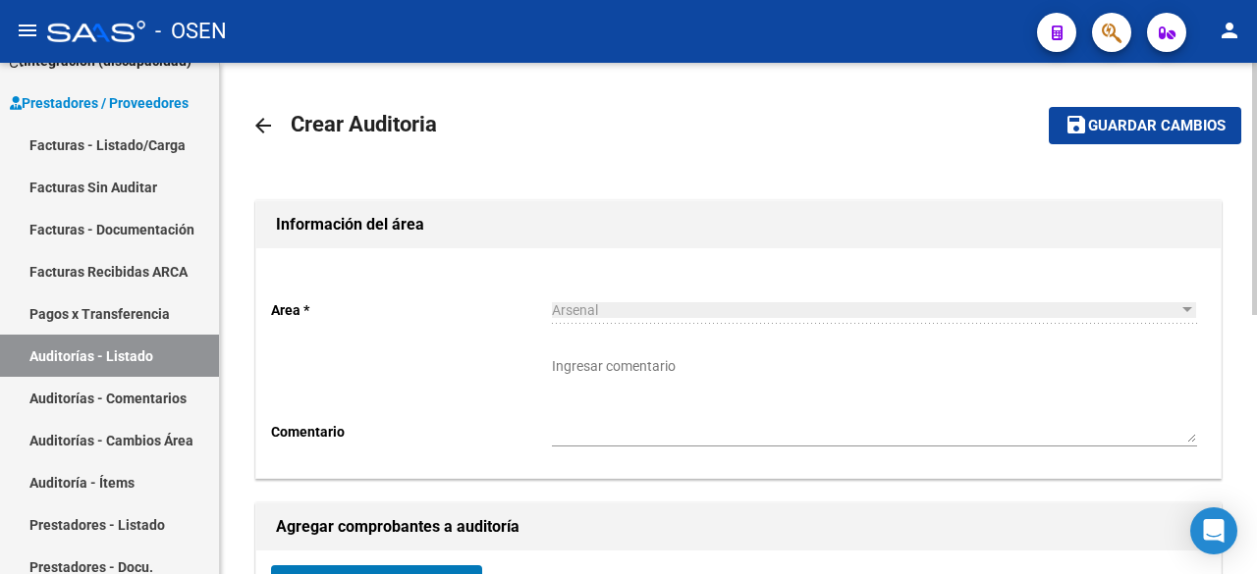
click at [1098, 136] on button "save Guardar cambios" at bounding box center [1145, 125] width 192 height 36
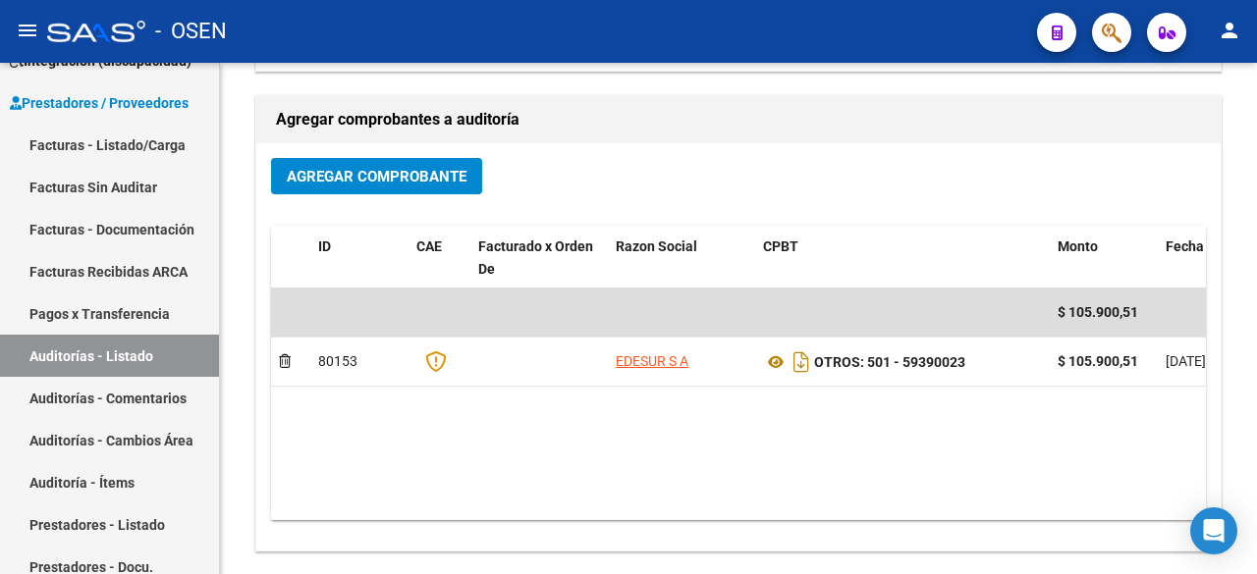
scroll to position [524, 0]
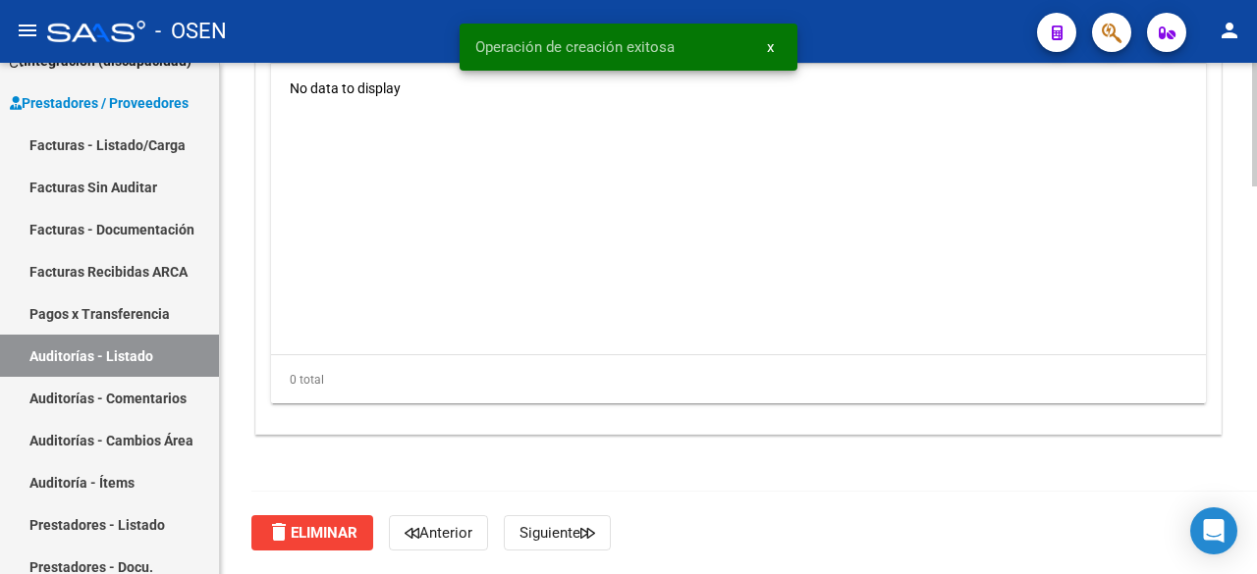
scroll to position [1283, 0]
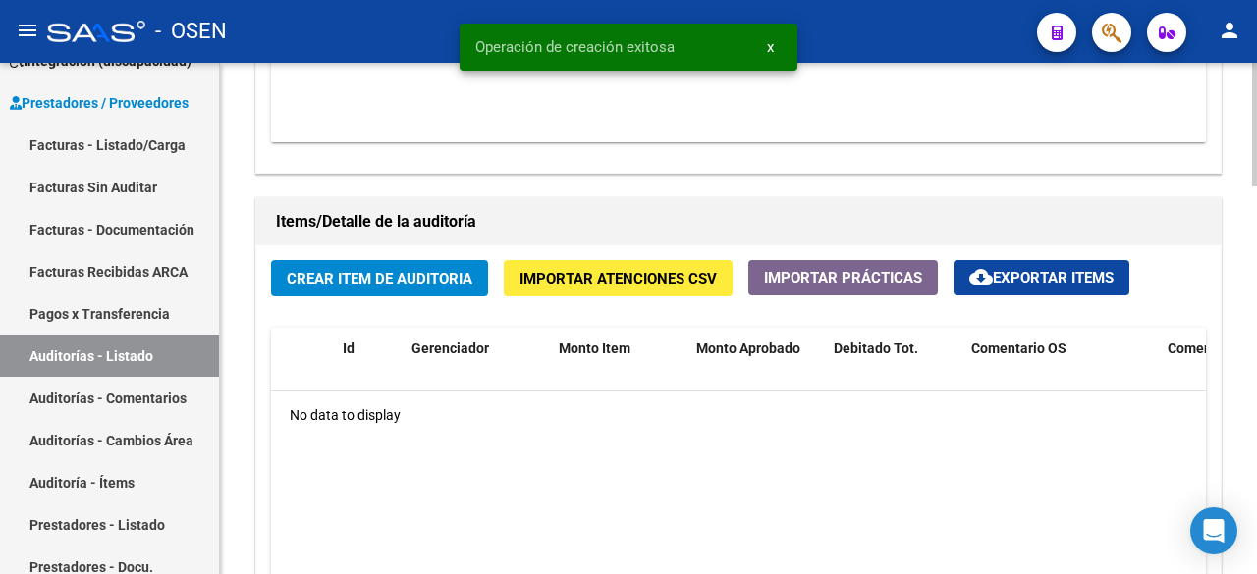
click at [445, 271] on span "Crear Item de Auditoria" at bounding box center [380, 279] width 186 height 18
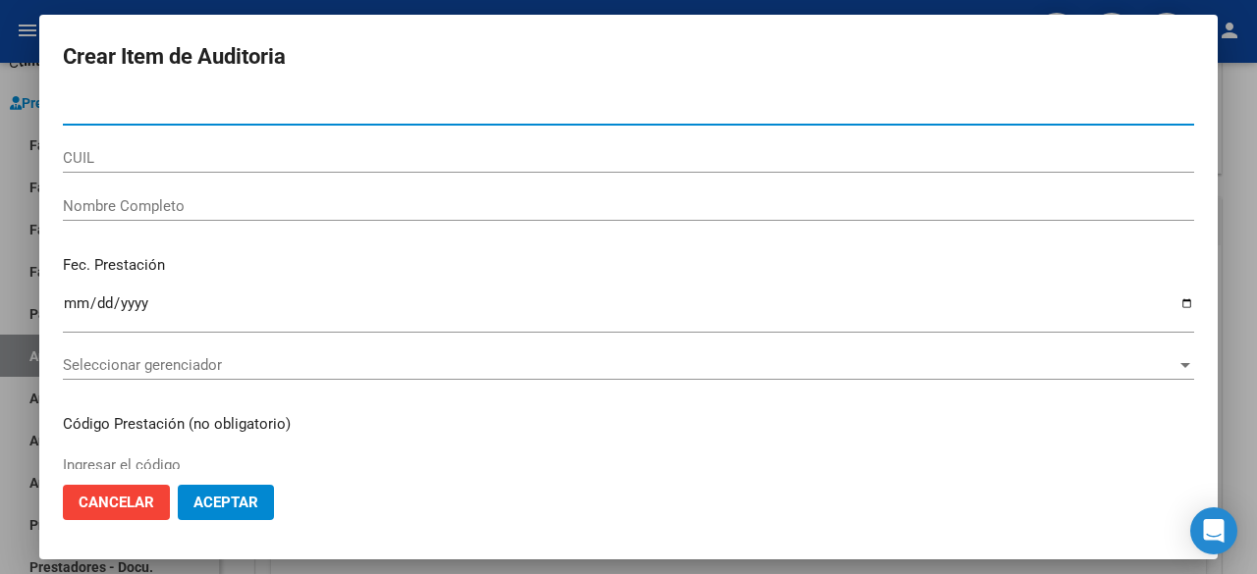
click at [250, 511] on span "Aceptar" at bounding box center [225, 503] width 65 height 18
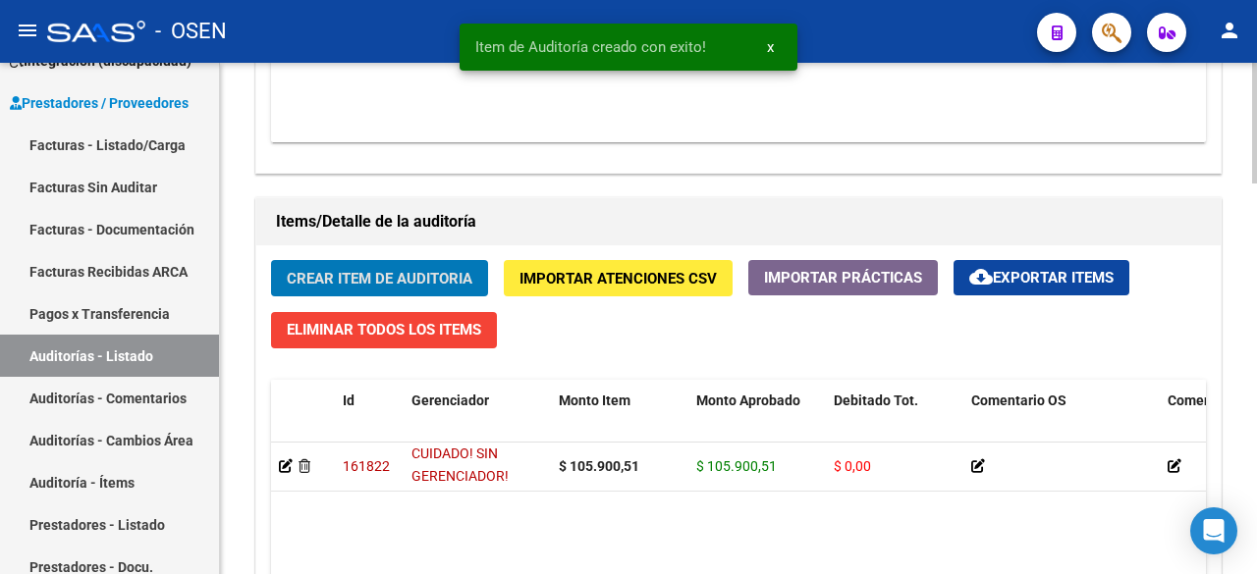
scroll to position [1663, 0]
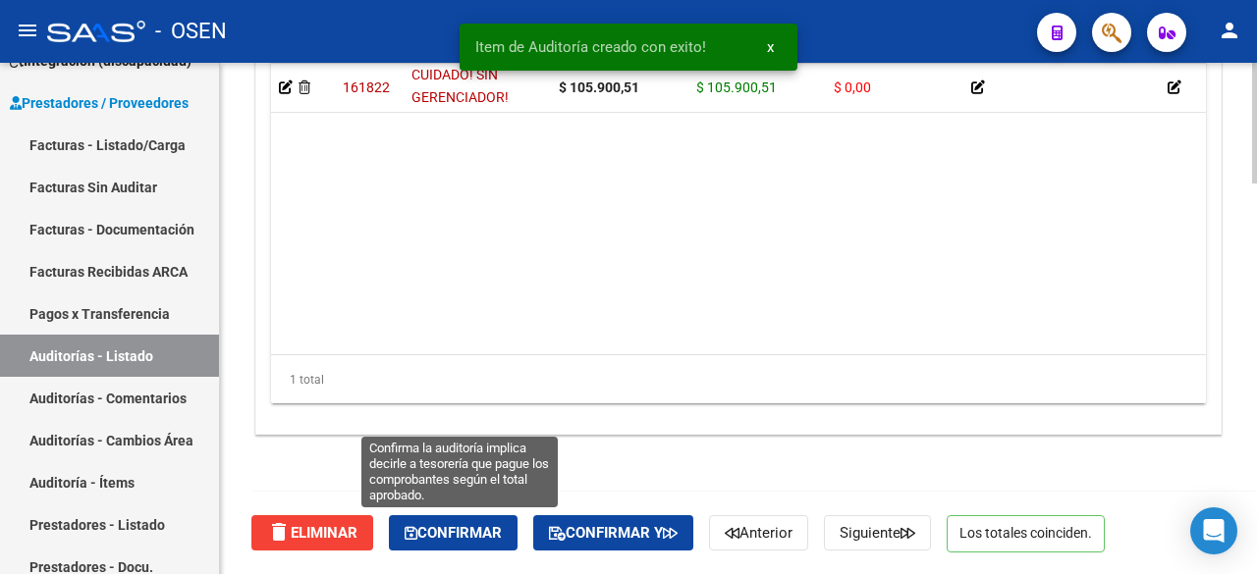
click at [483, 527] on span "Confirmar" at bounding box center [453, 533] width 97 height 18
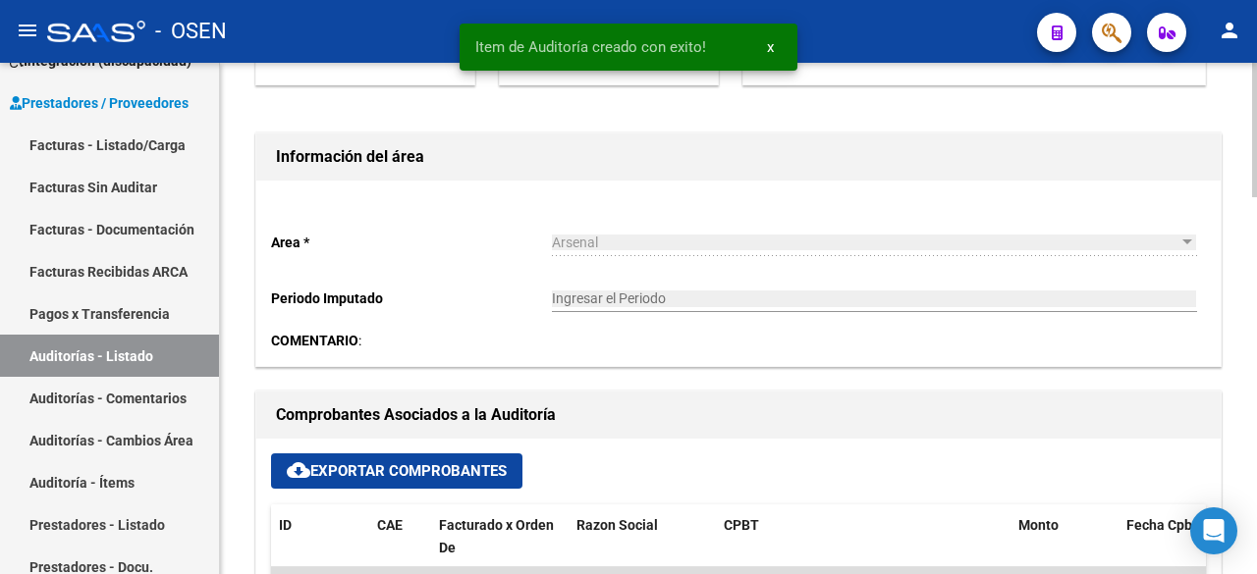
scroll to position [0, 0]
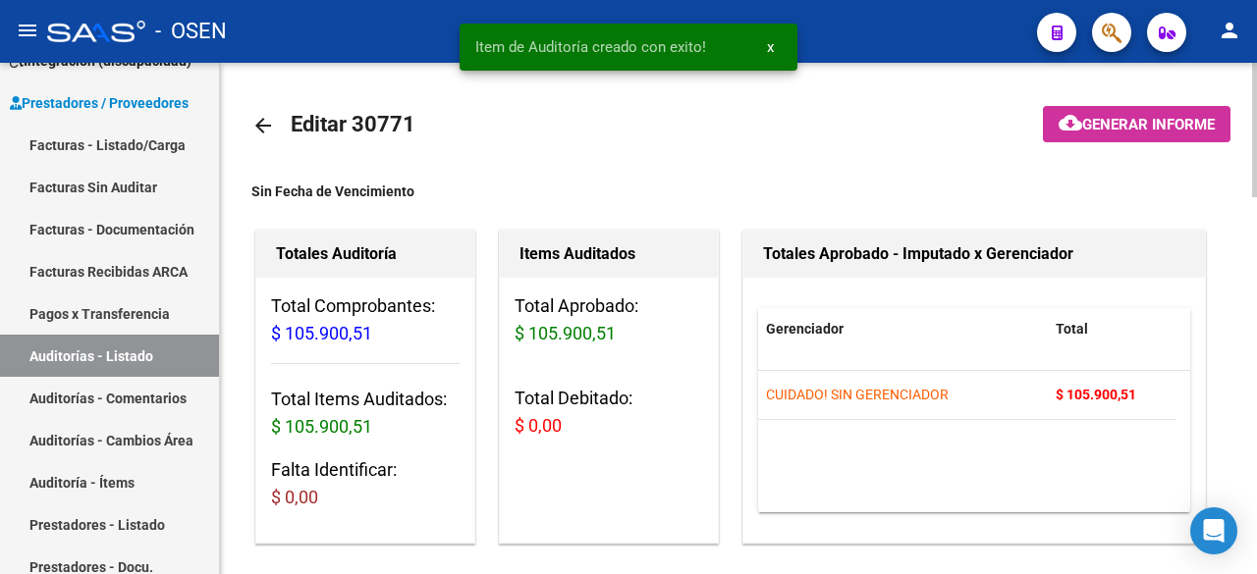
type input "202509"
click at [264, 136] on mat-icon "arrow_back" at bounding box center [263, 126] width 24 height 24
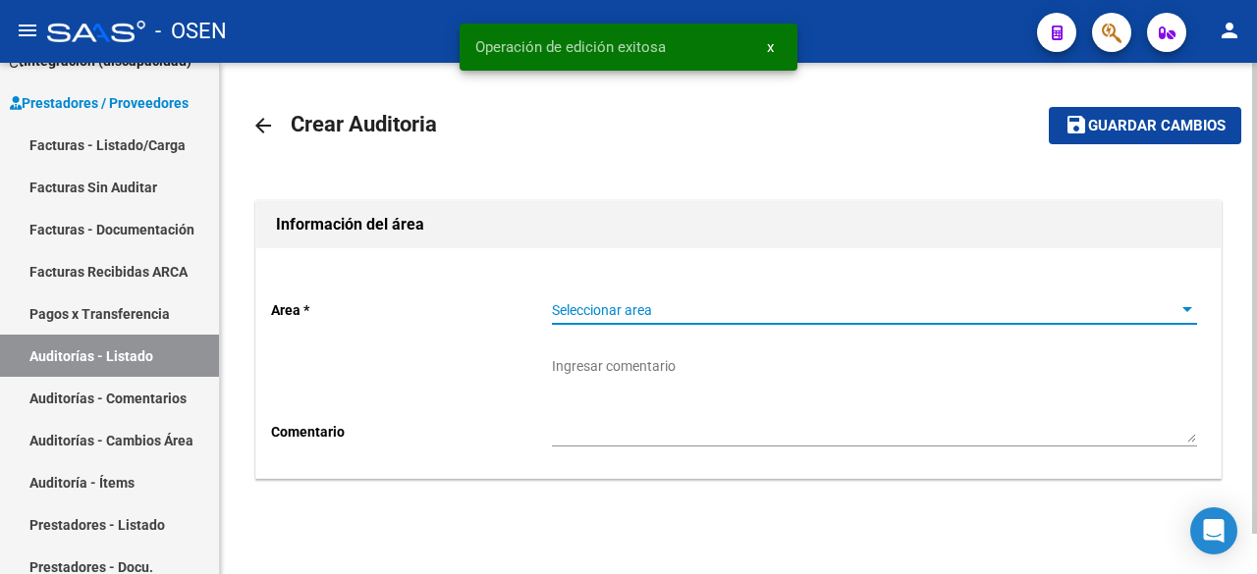
click at [694, 303] on span "Seleccionar area" at bounding box center [865, 310] width 627 height 17
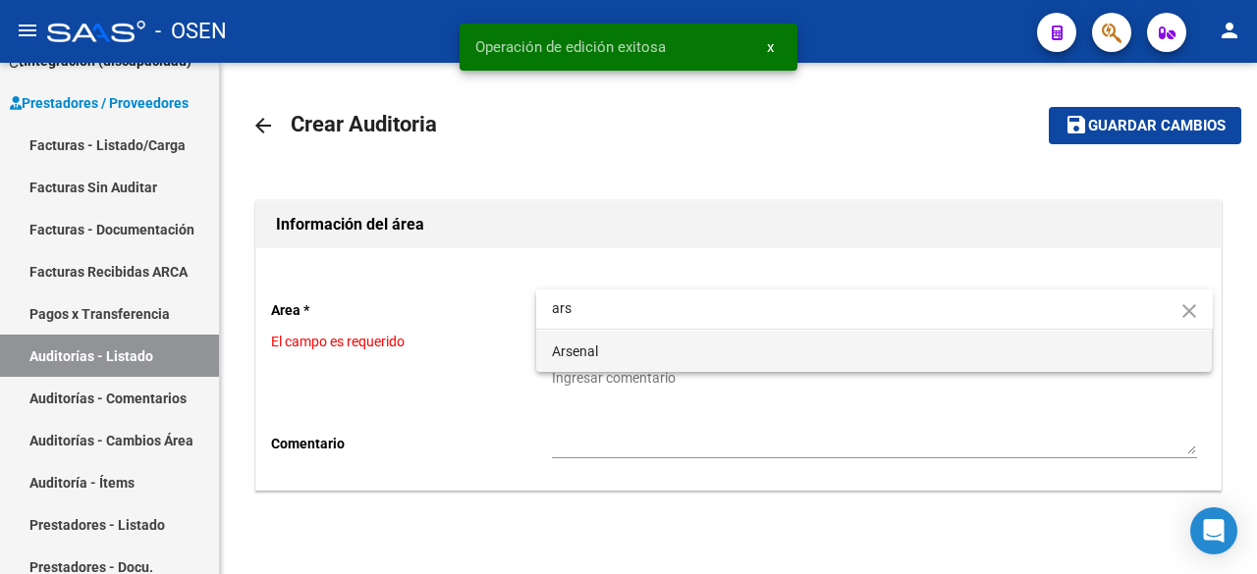
type input "ars"
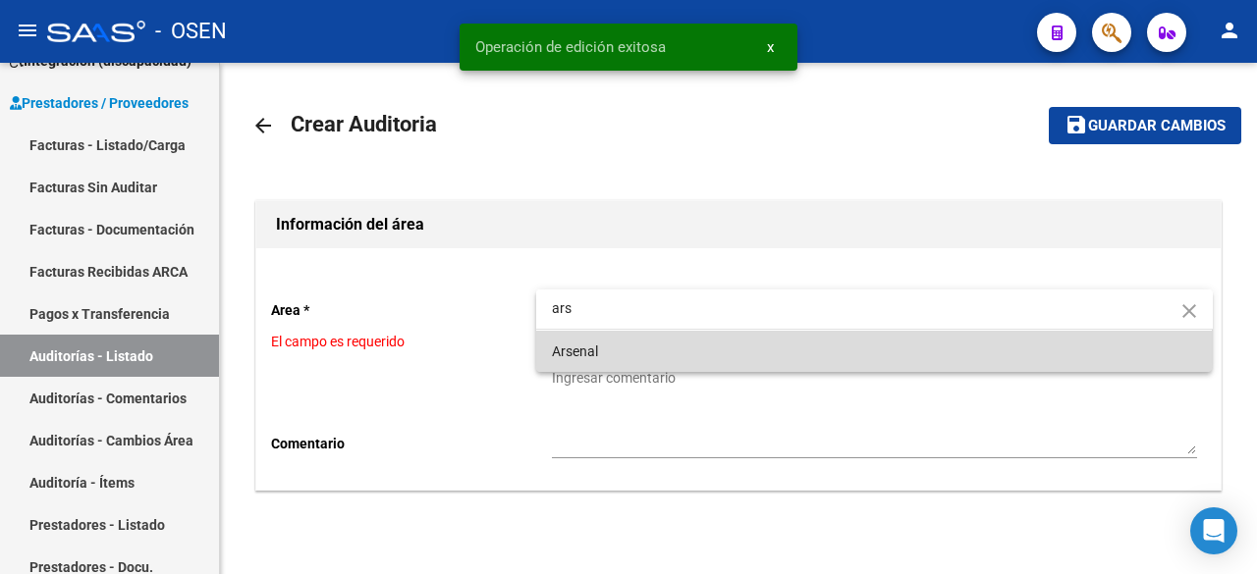
click at [684, 348] on span "Arsenal" at bounding box center [874, 351] width 645 height 41
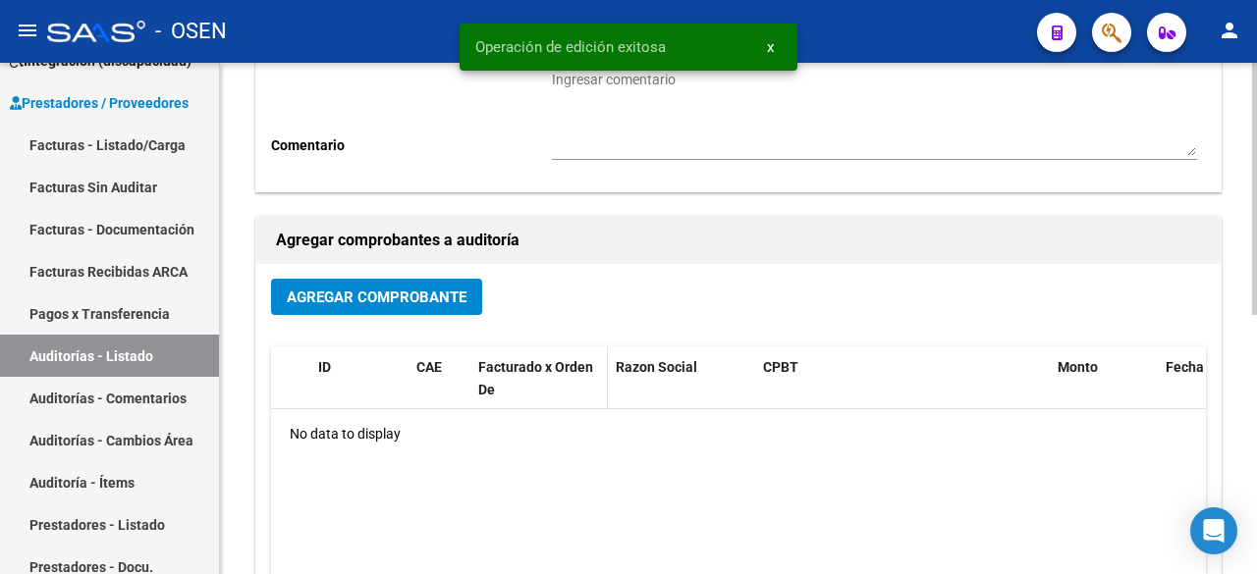
scroll to position [327, 0]
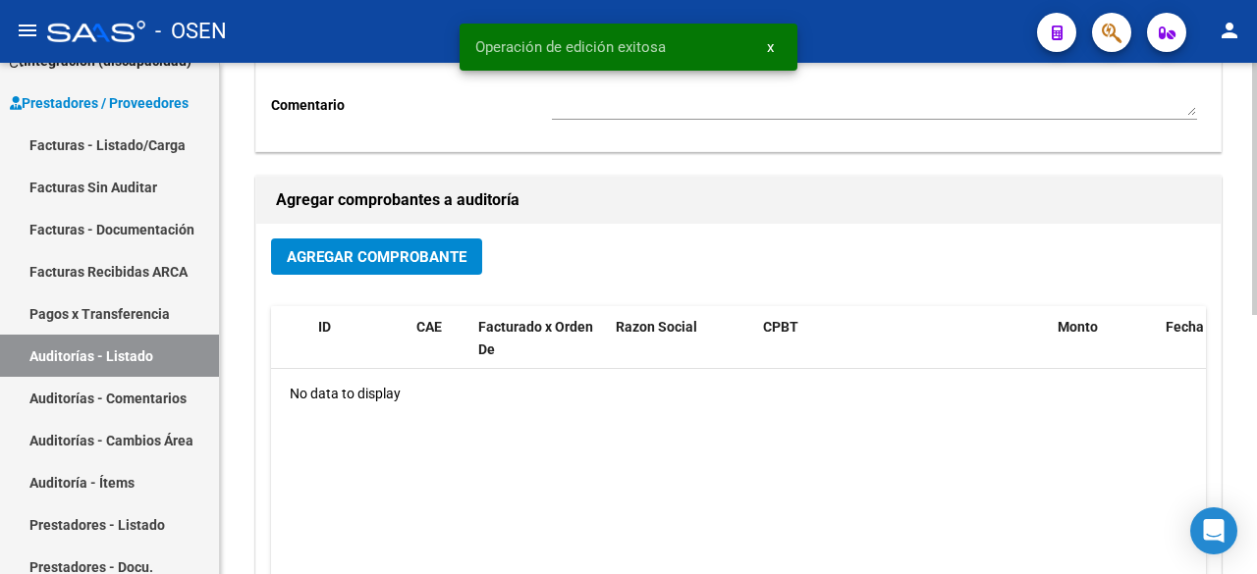
click at [352, 264] on span "Agregar Comprobante" at bounding box center [377, 257] width 180 height 18
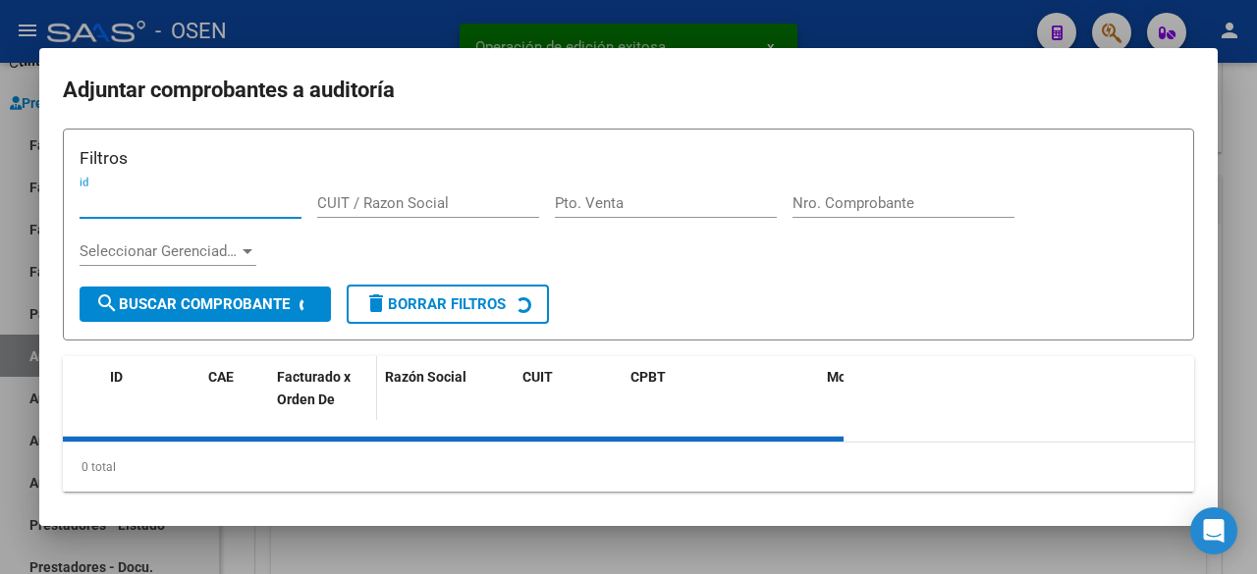
scroll to position [25, 0]
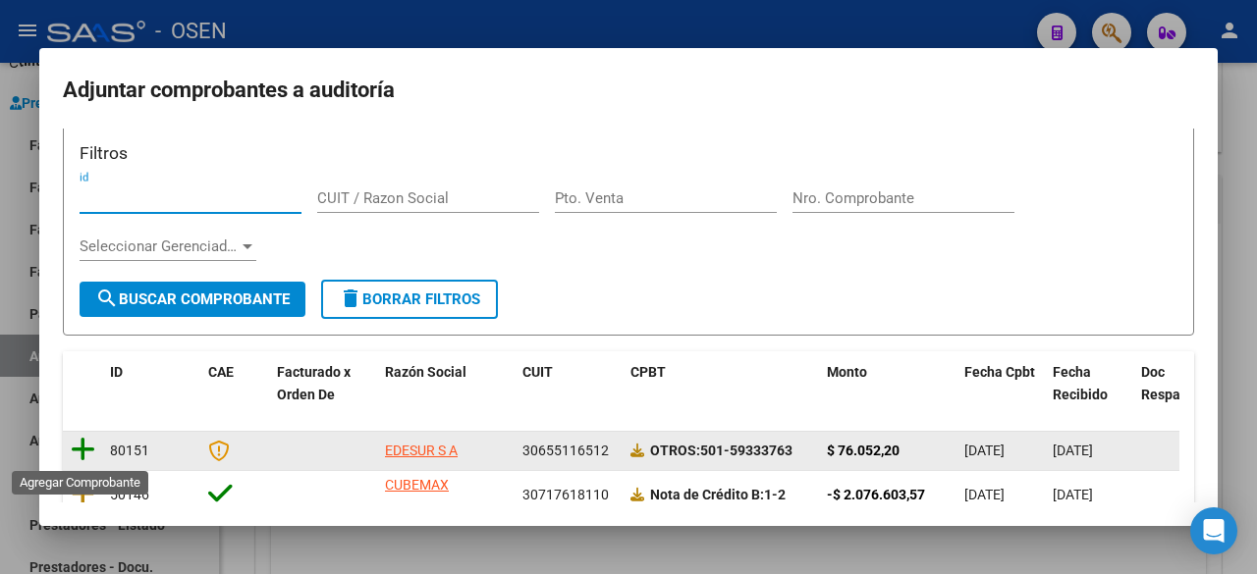
click at [91, 451] on icon at bounding box center [83, 449] width 25 height 27
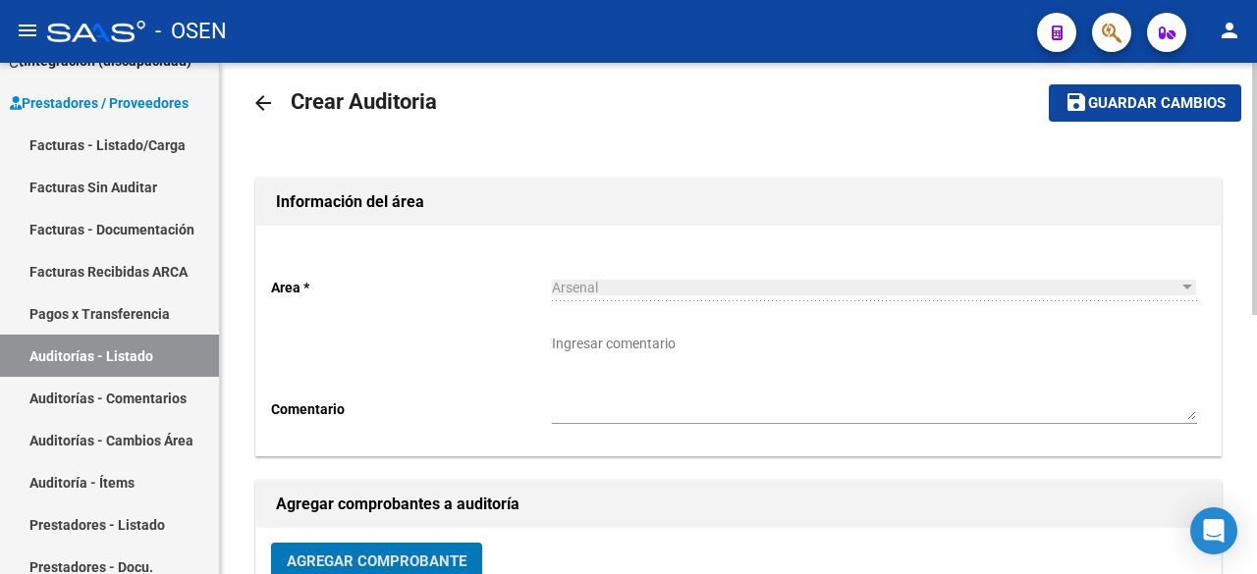
scroll to position [0, 0]
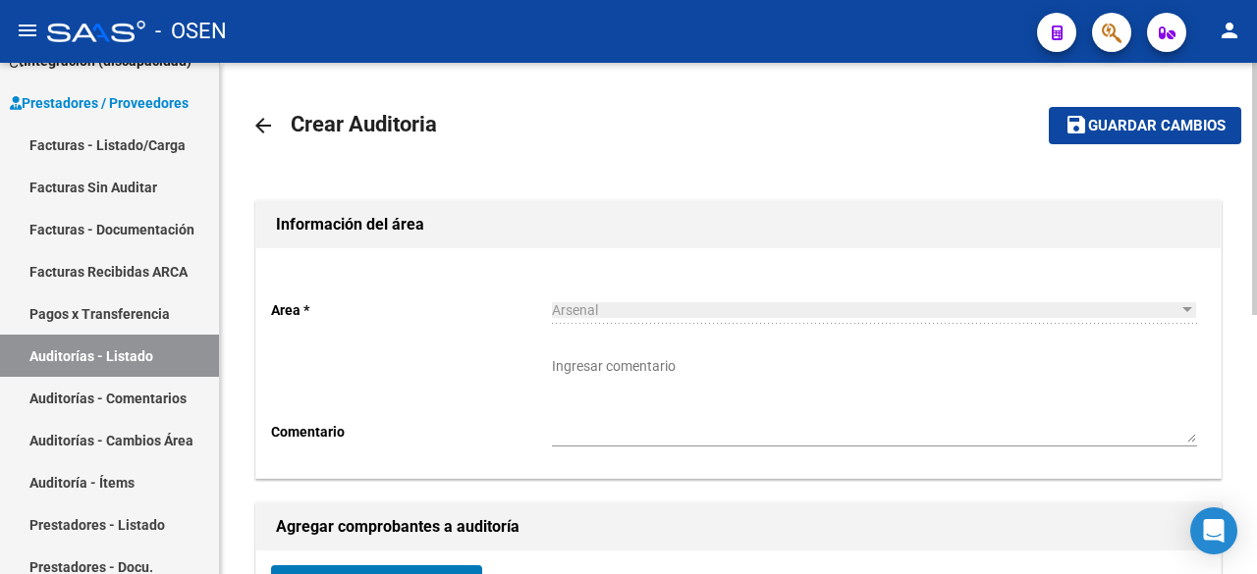
click at [1097, 130] on span "Guardar cambios" at bounding box center [1156, 127] width 137 height 18
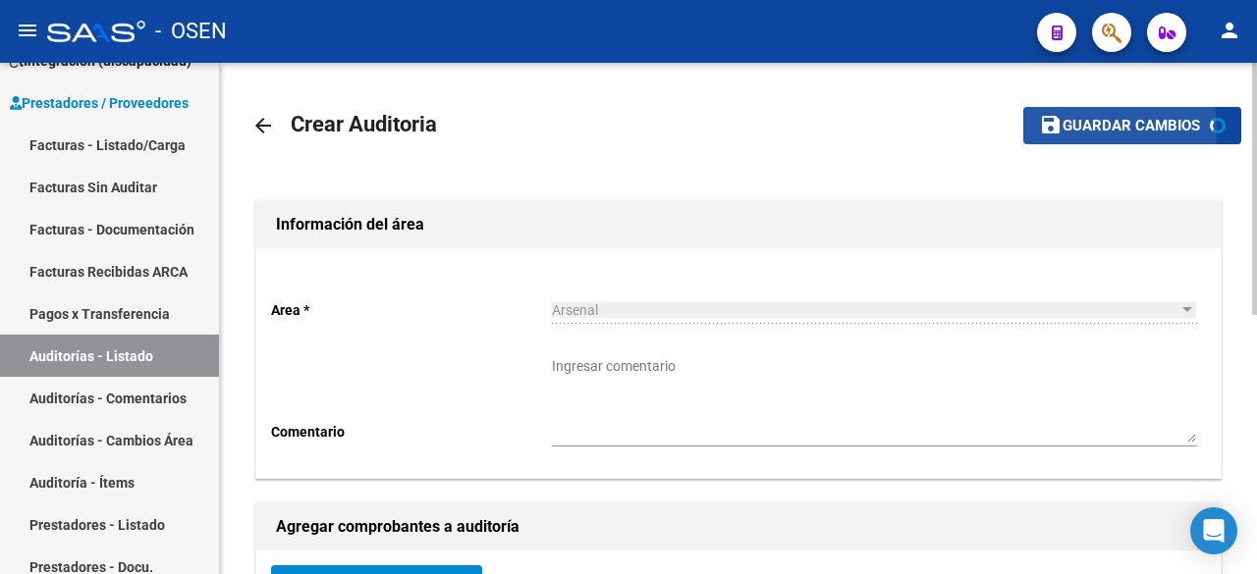
scroll to position [325, 0]
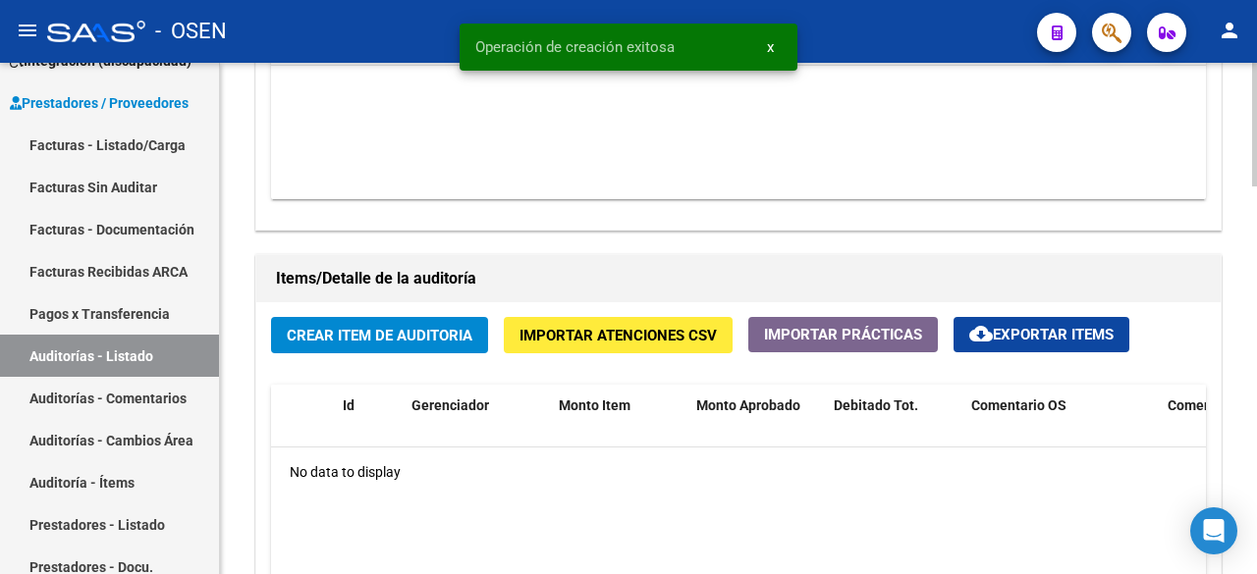
scroll to position [1309, 0]
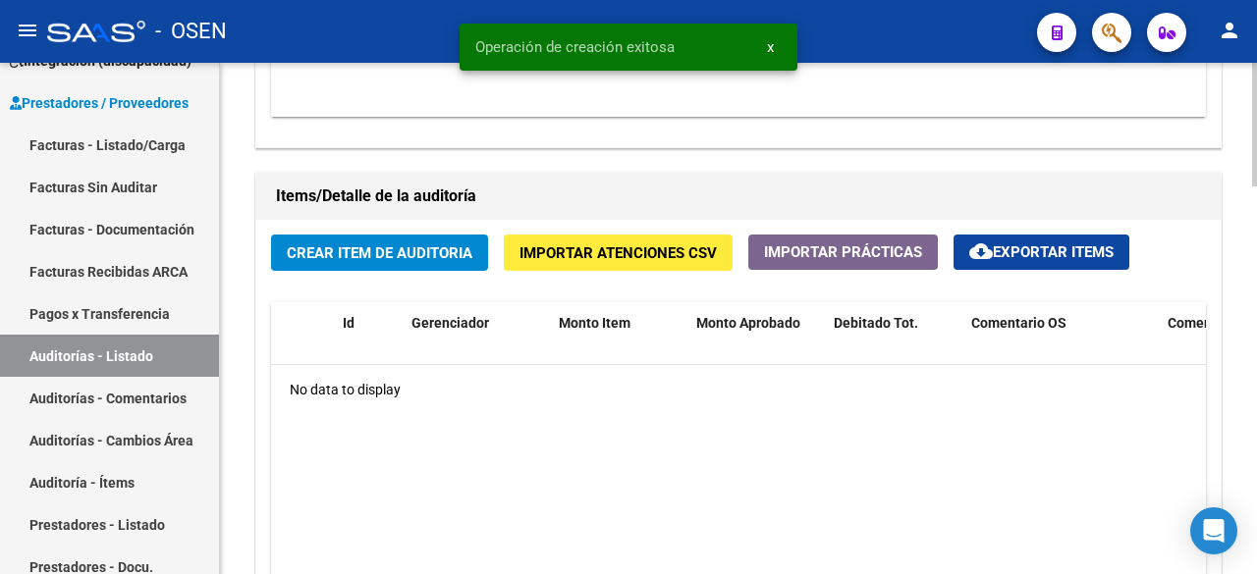
click at [421, 253] on span "Crear Item de Auditoria" at bounding box center [380, 253] width 186 height 18
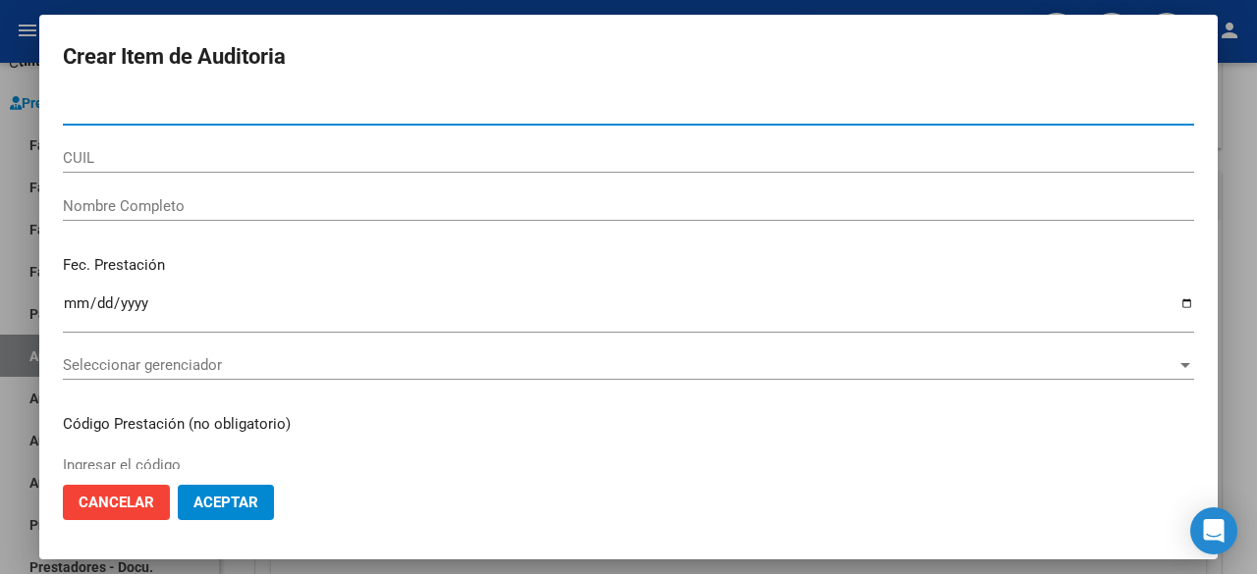
click at [227, 509] on span "Aceptar" at bounding box center [225, 503] width 65 height 18
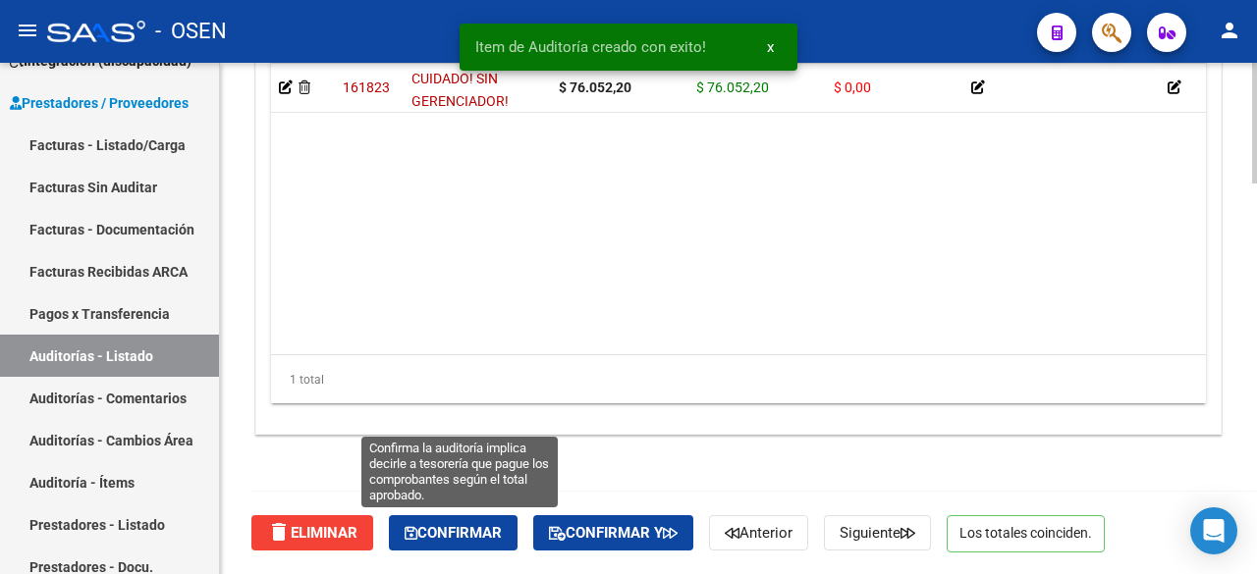
click at [436, 545] on button "Confirmar" at bounding box center [453, 533] width 129 height 35
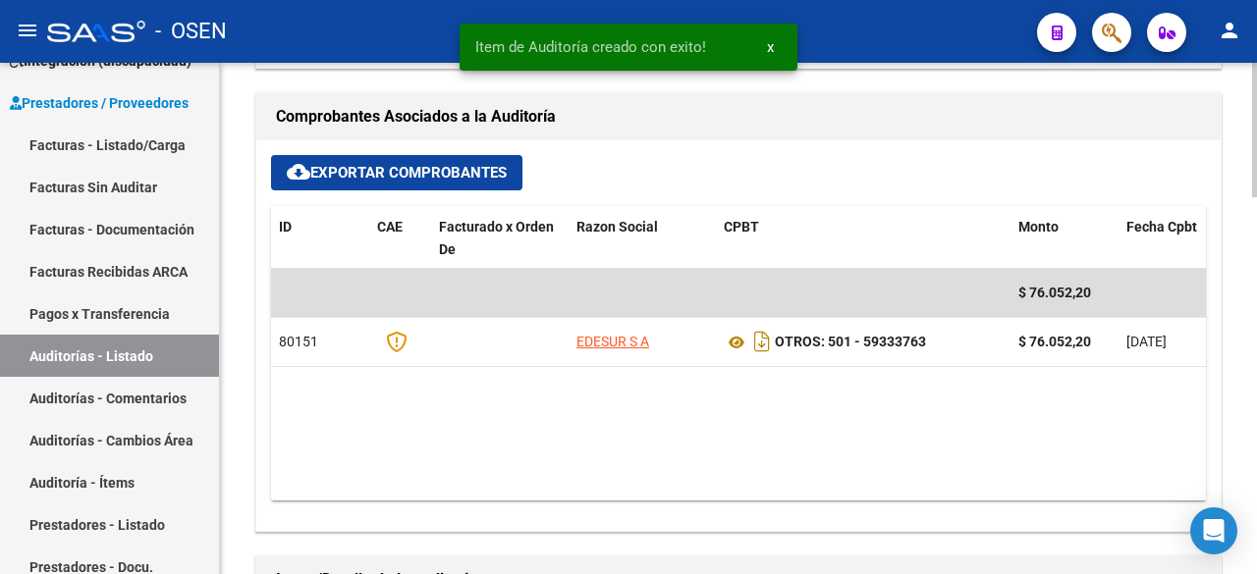
type input "202509"
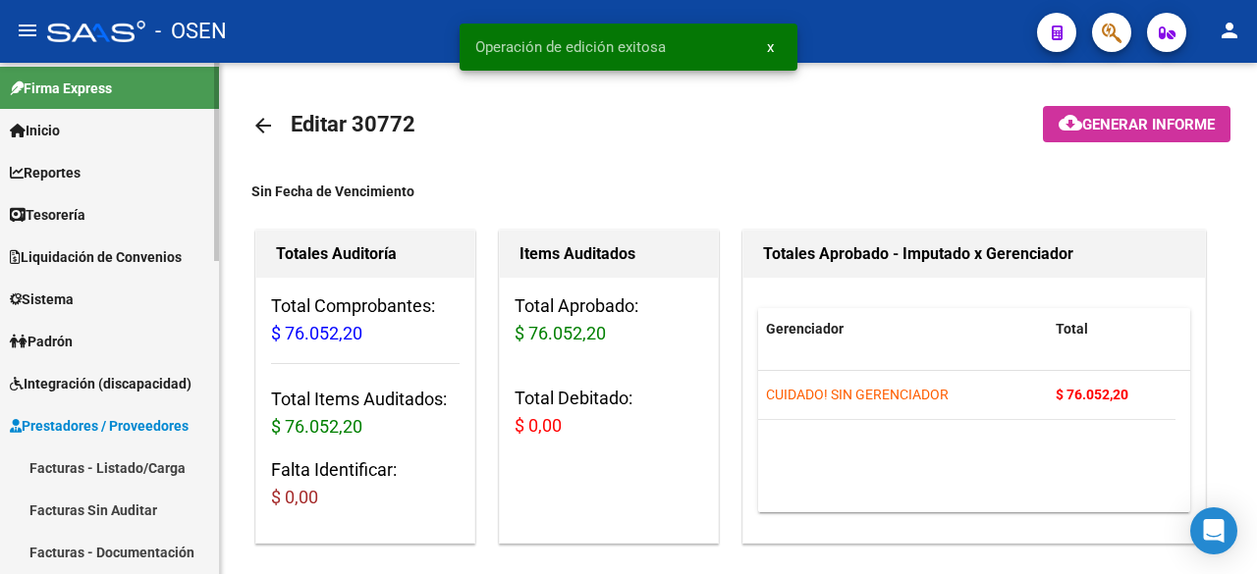
scroll to position [0, 0]
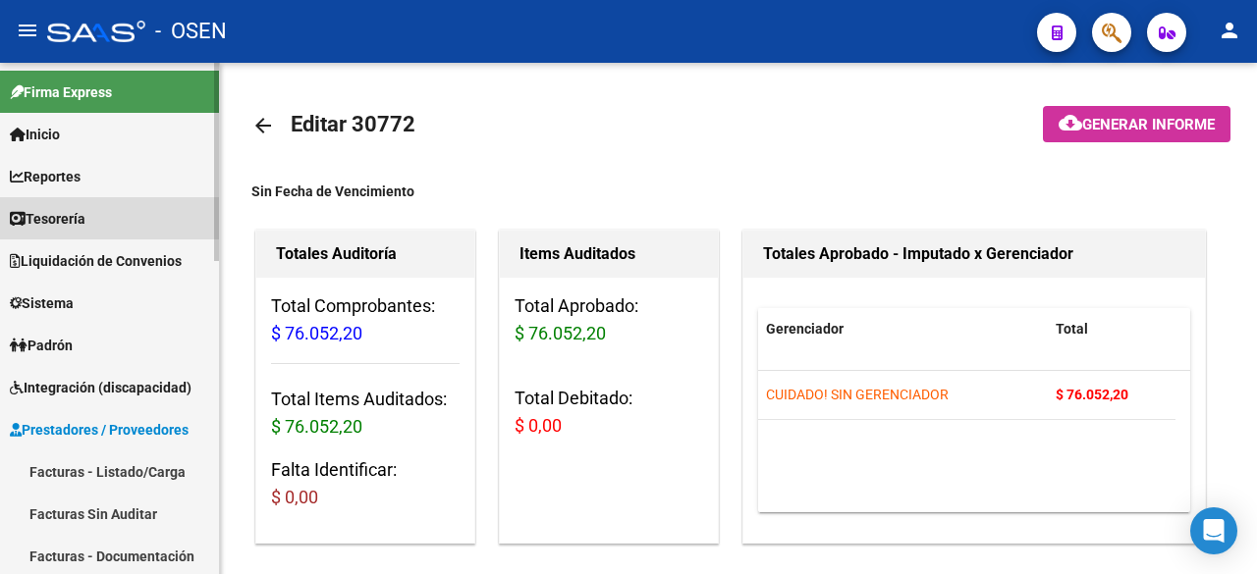
click at [110, 211] on link "Tesorería" at bounding box center [109, 218] width 219 height 42
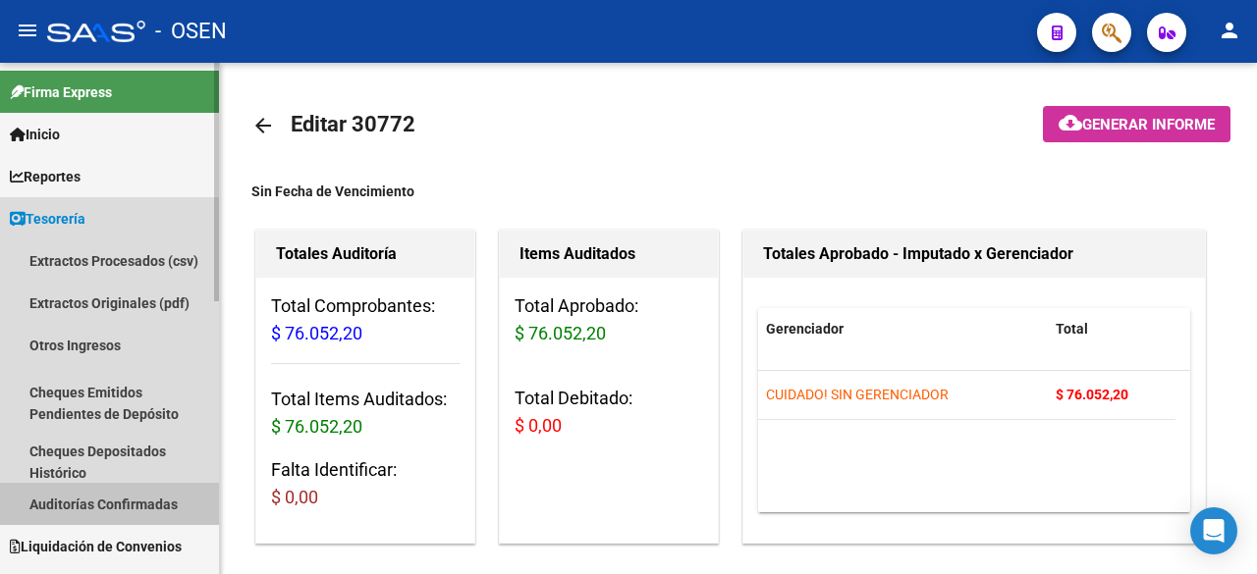
click at [152, 507] on link "Auditorías Confirmadas" at bounding box center [109, 504] width 219 height 42
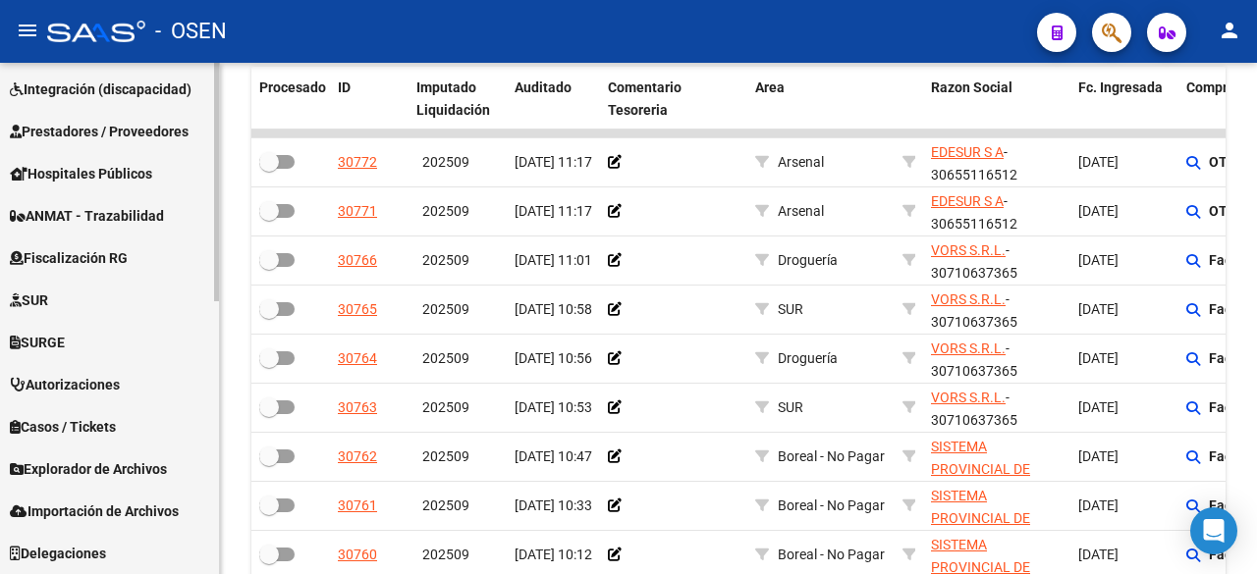
scroll to position [257, 0]
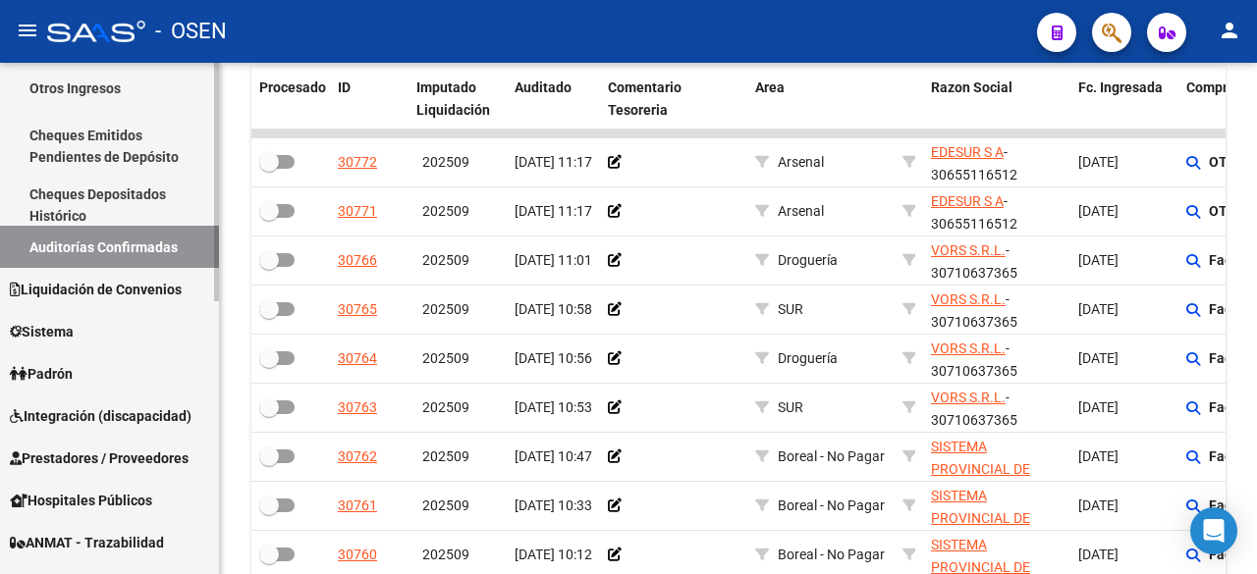
click at [95, 467] on span "Prestadores / Proveedores" at bounding box center [99, 459] width 179 height 22
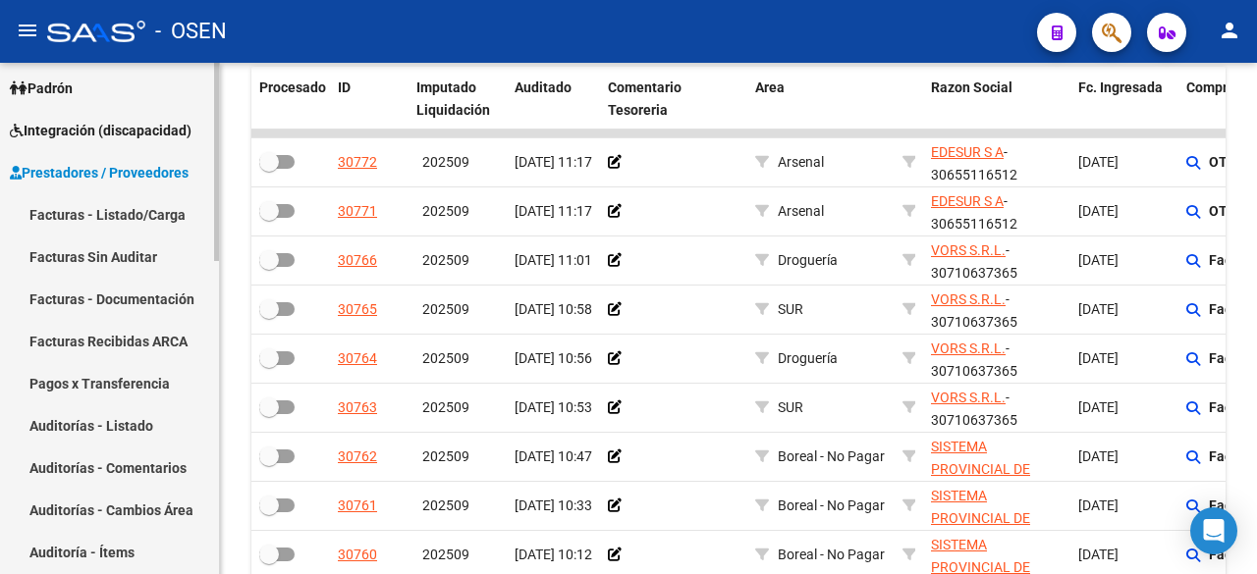
click at [162, 202] on link "Facturas - Listado/Carga" at bounding box center [109, 214] width 219 height 42
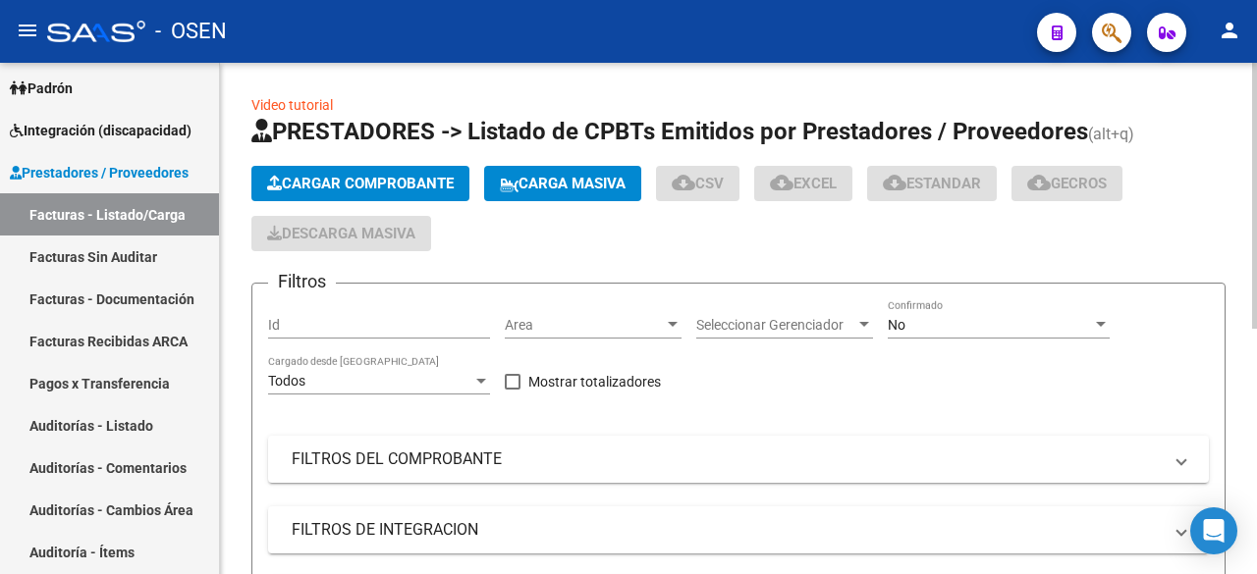
click at [395, 175] on span "Cargar Comprobante" at bounding box center [360, 184] width 187 height 18
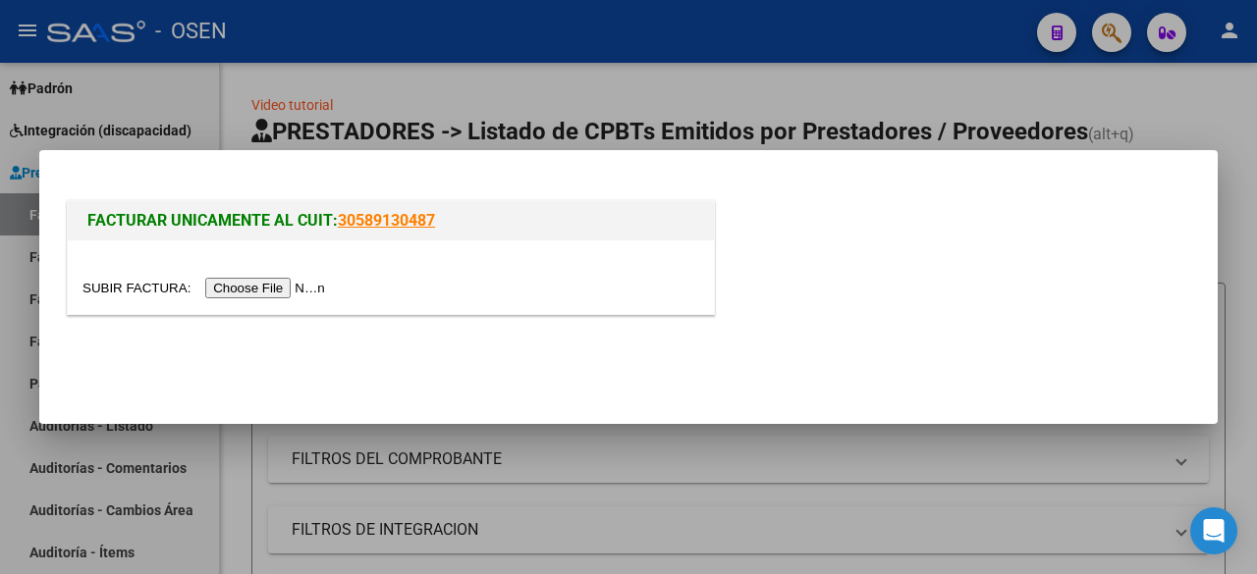
click at [272, 296] on input "file" at bounding box center [206, 288] width 248 height 21
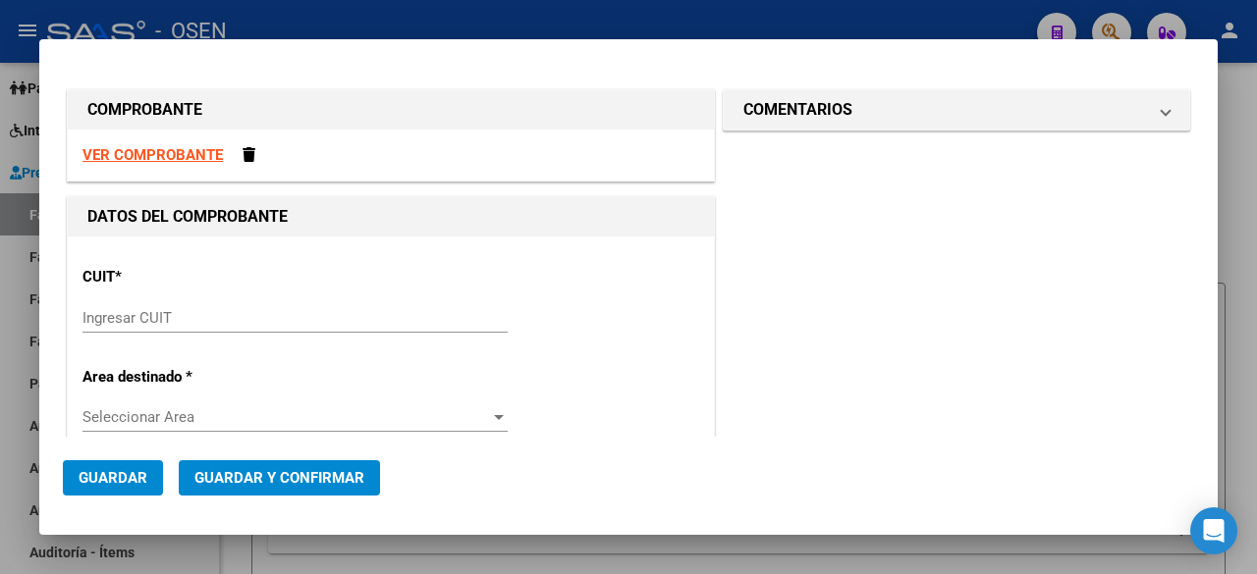
click at [190, 150] on strong "VER COMPROBANTE" at bounding box center [152, 155] width 140 height 18
click at [290, 318] on input "Ingresar CUIT" at bounding box center [294, 318] width 425 height 18
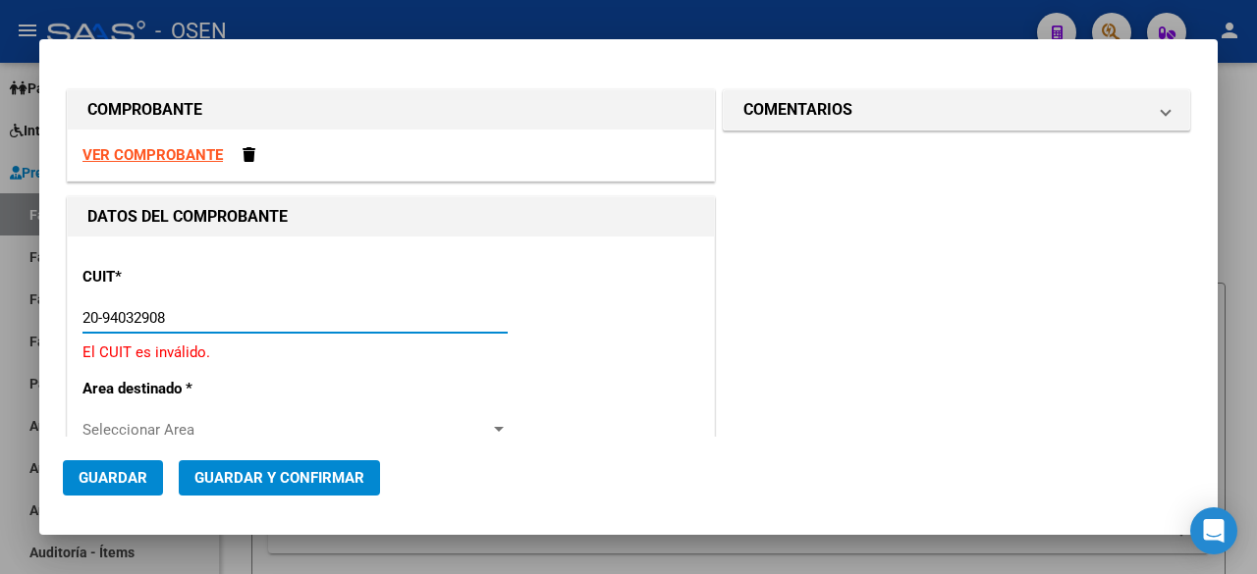
type input "20-94032908-7"
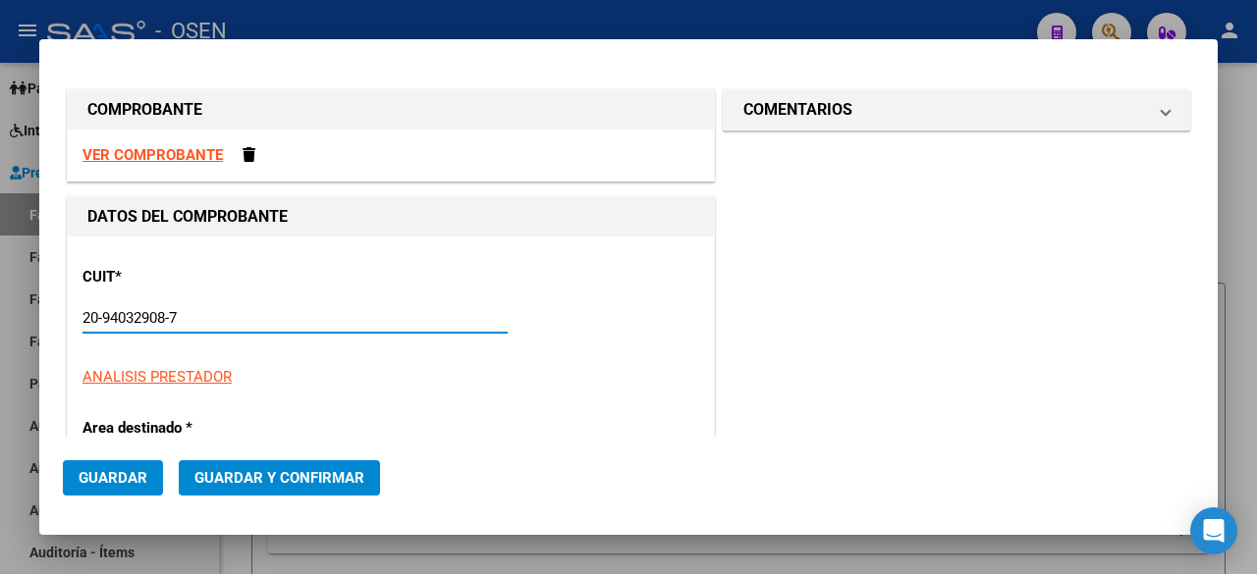
type input "1"
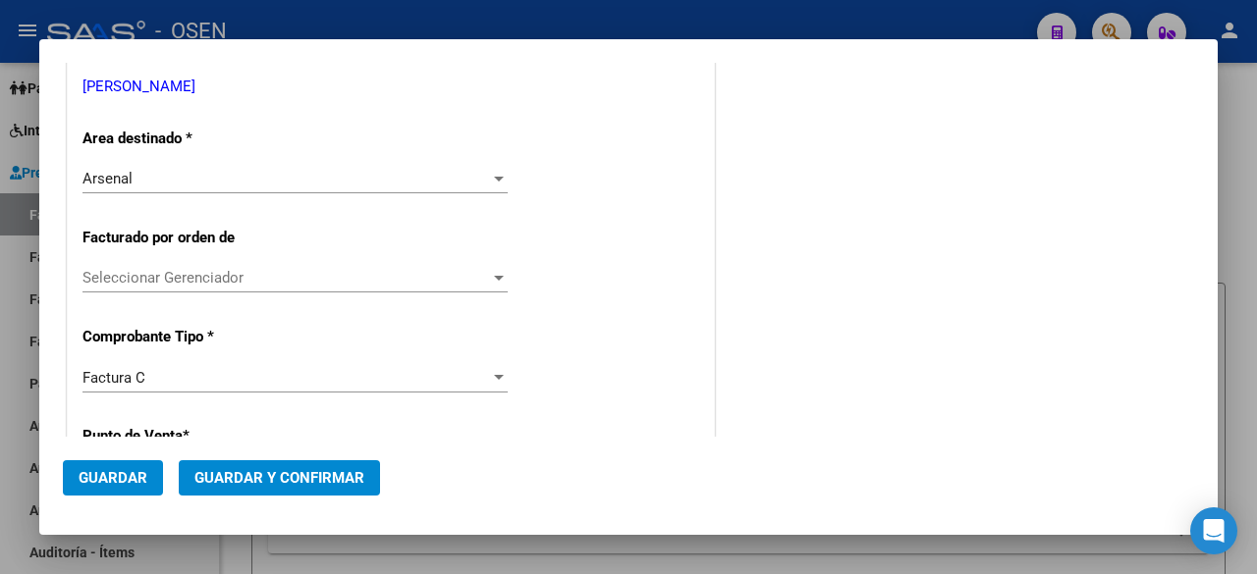
scroll to position [655, 0]
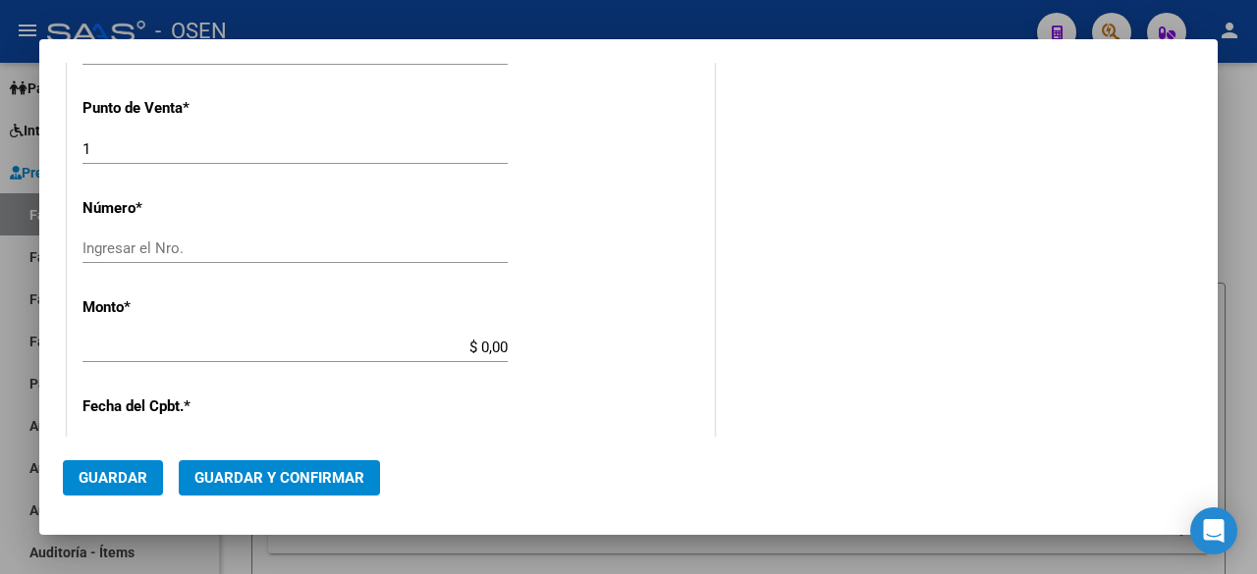
type input "20-94032908-7"
click at [315, 246] on input "Ingresar el Nro." at bounding box center [294, 249] width 425 height 18
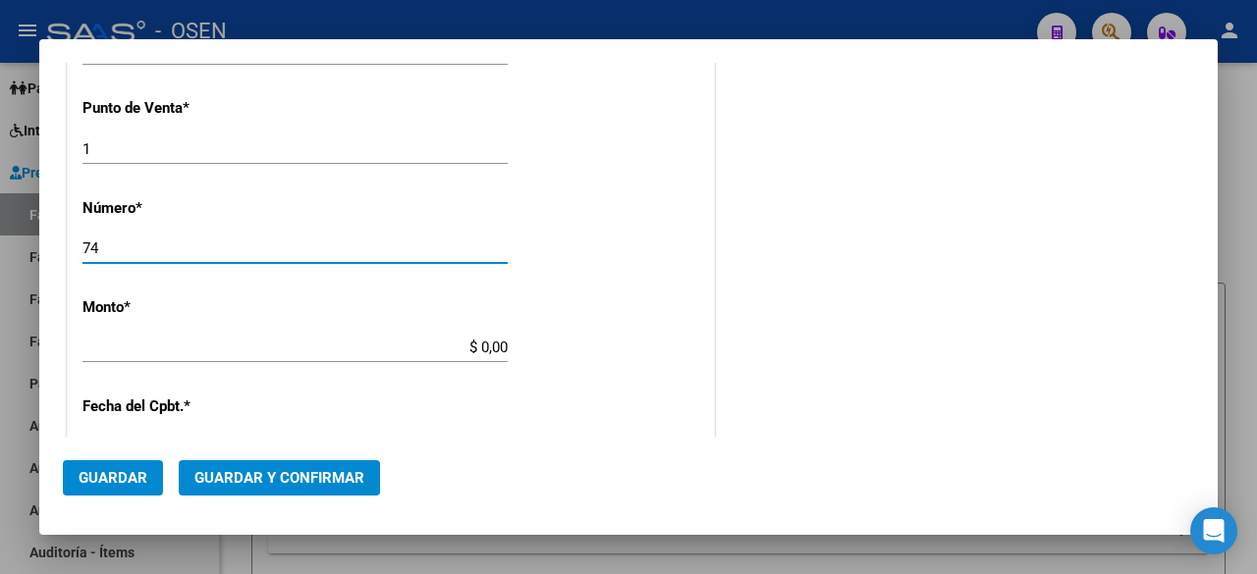
type input "74"
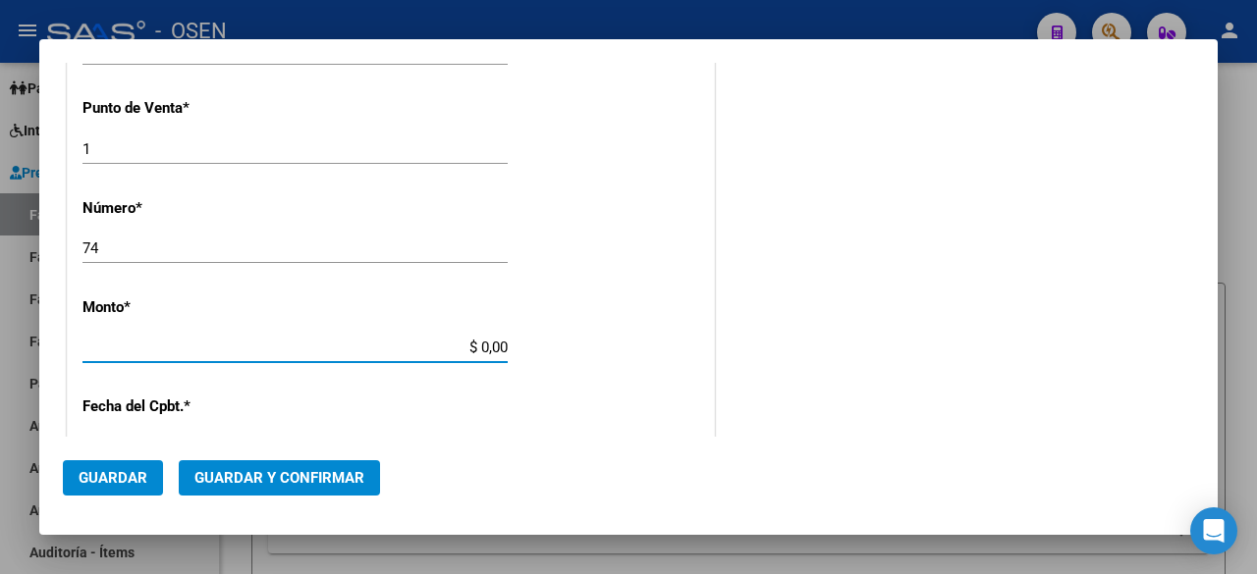
type input "$ 900.000,00"
type input "2025-09-10"
type input "75377614779437"
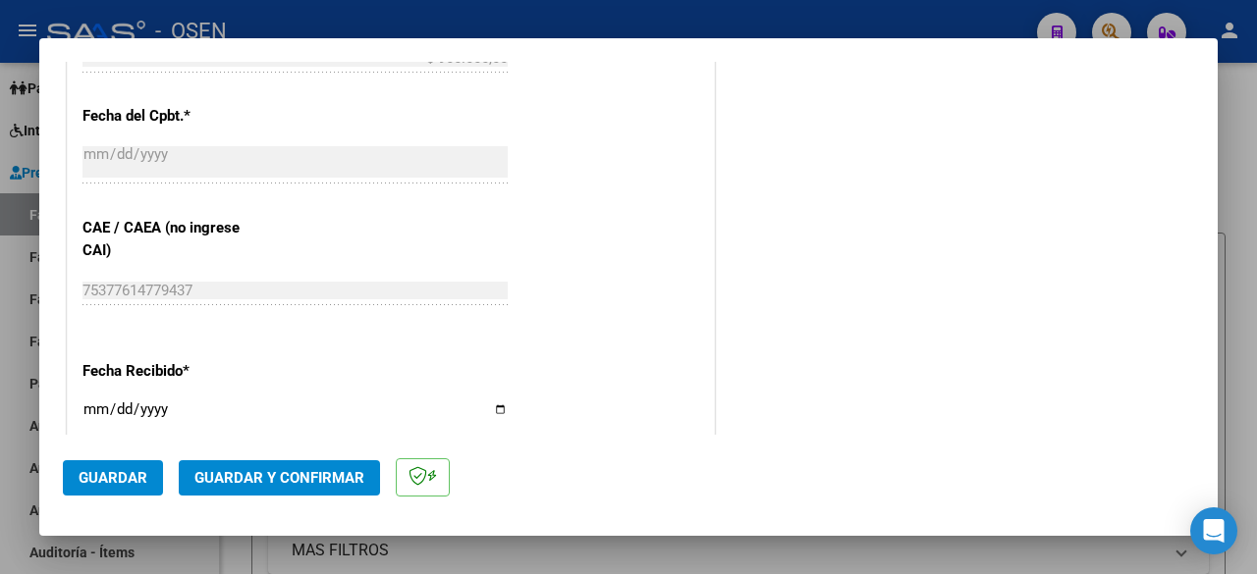
scroll to position [1309, 0]
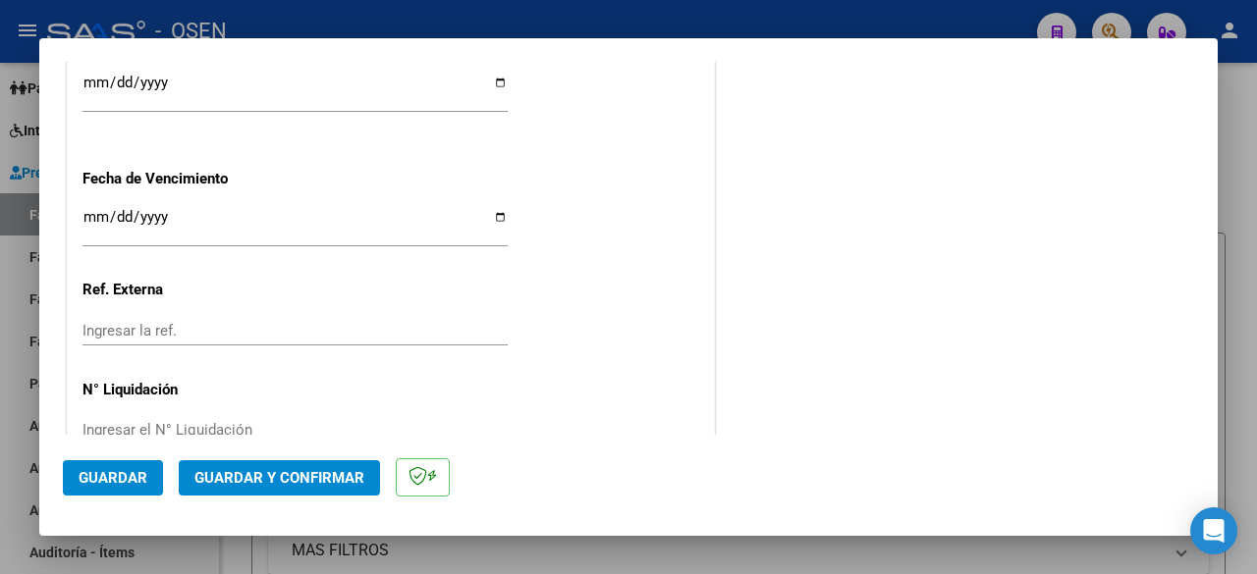
drag, startPoint x: 305, startPoint y: 459, endPoint x: 306, endPoint y: 468, distance: 9.9
click at [305, 461] on mat-dialog-actions "Guardar Guardar y Confirmar" at bounding box center [628, 474] width 1131 height 78
click at [308, 474] on span "Guardar y Confirmar" at bounding box center [279, 478] width 170 height 18
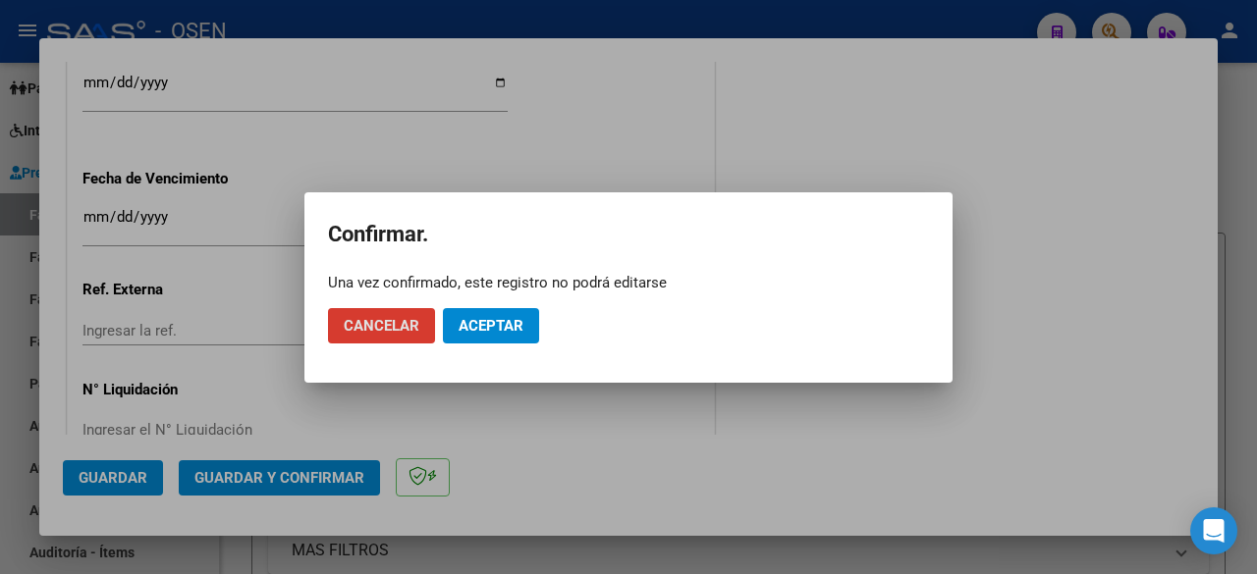
click at [467, 334] on span "Aceptar" at bounding box center [491, 326] width 65 height 18
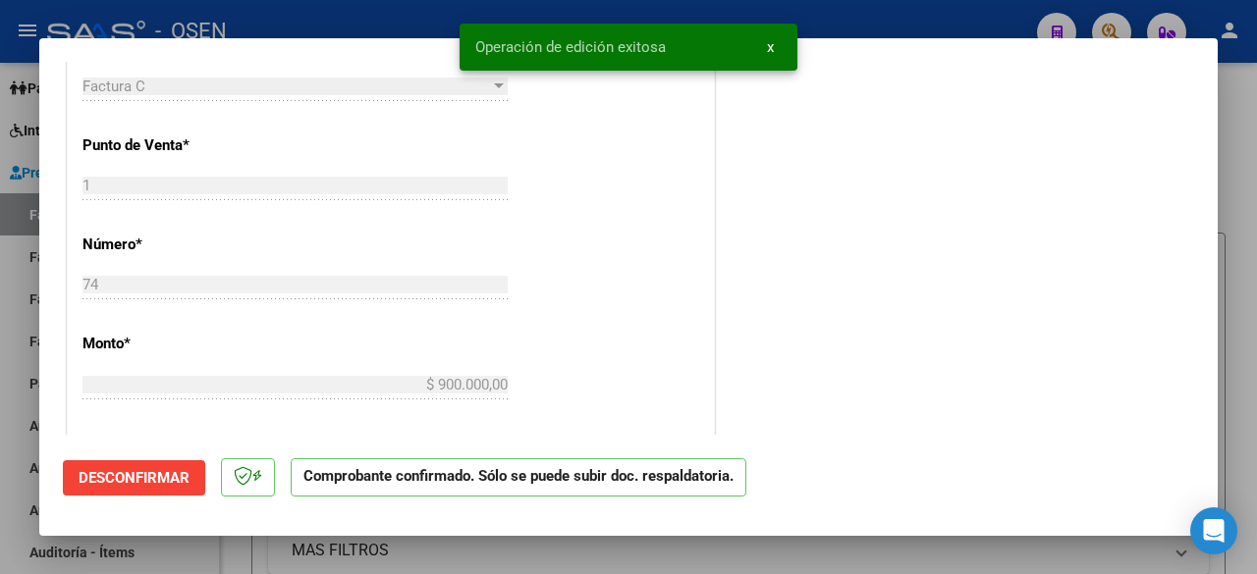
scroll to position [327, 0]
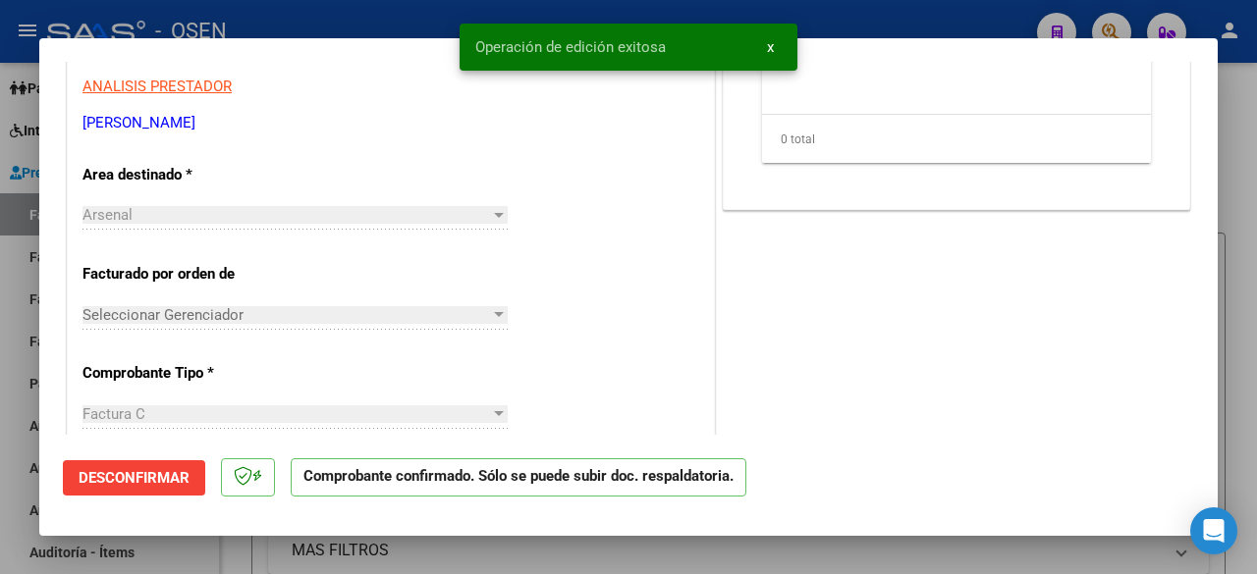
click at [11, 382] on div at bounding box center [628, 287] width 1257 height 574
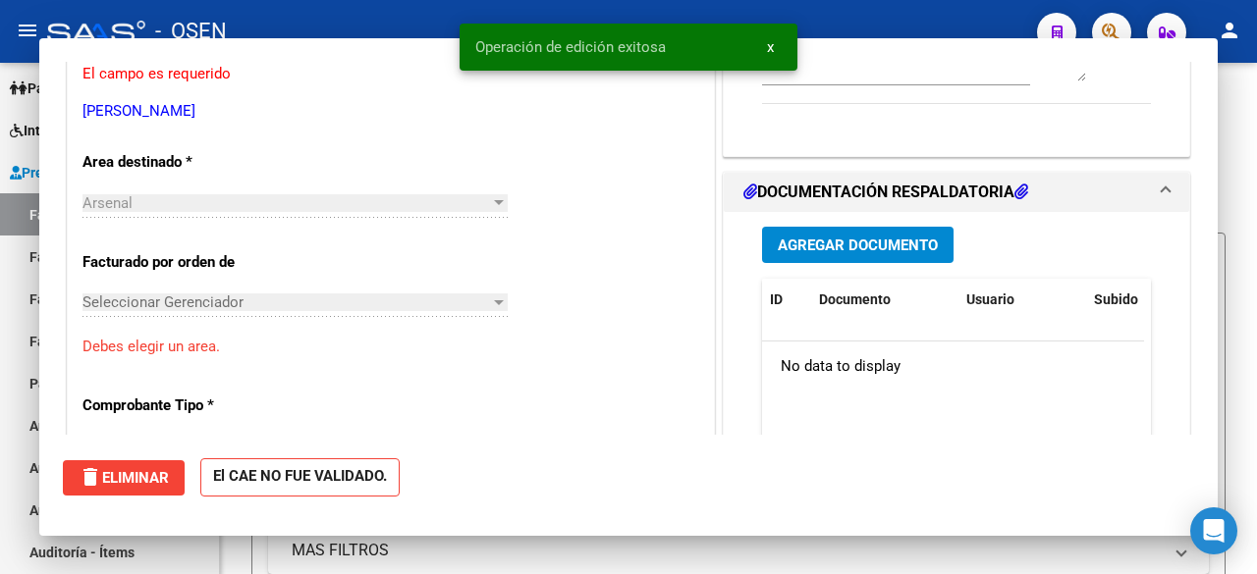
scroll to position [0, 0]
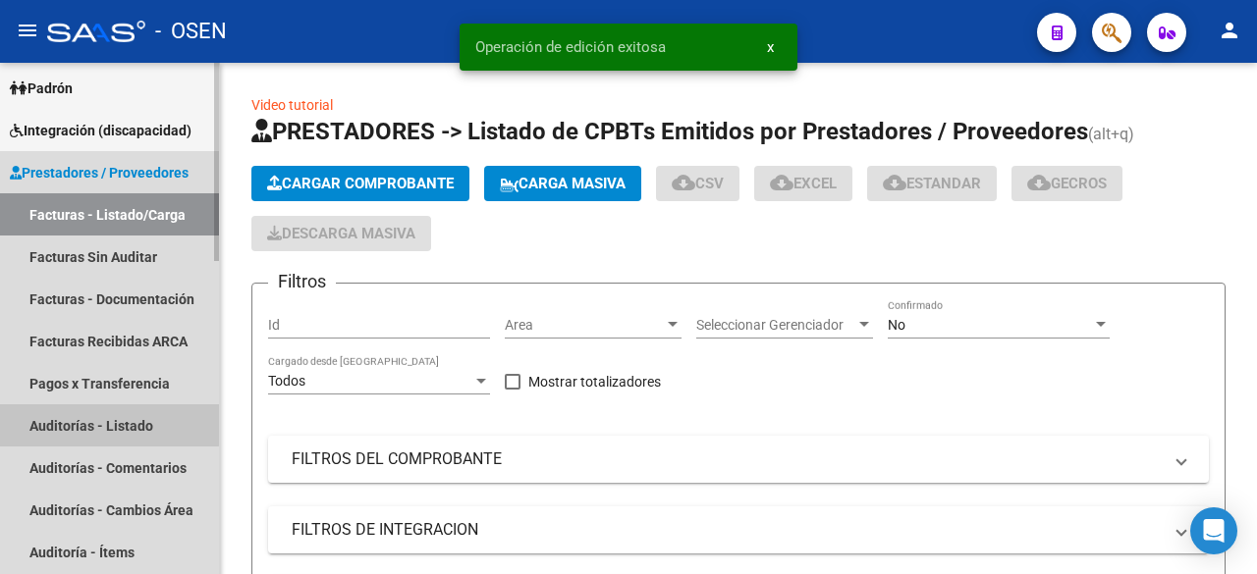
click at [54, 415] on link "Auditorías - Listado" at bounding box center [109, 426] width 219 height 42
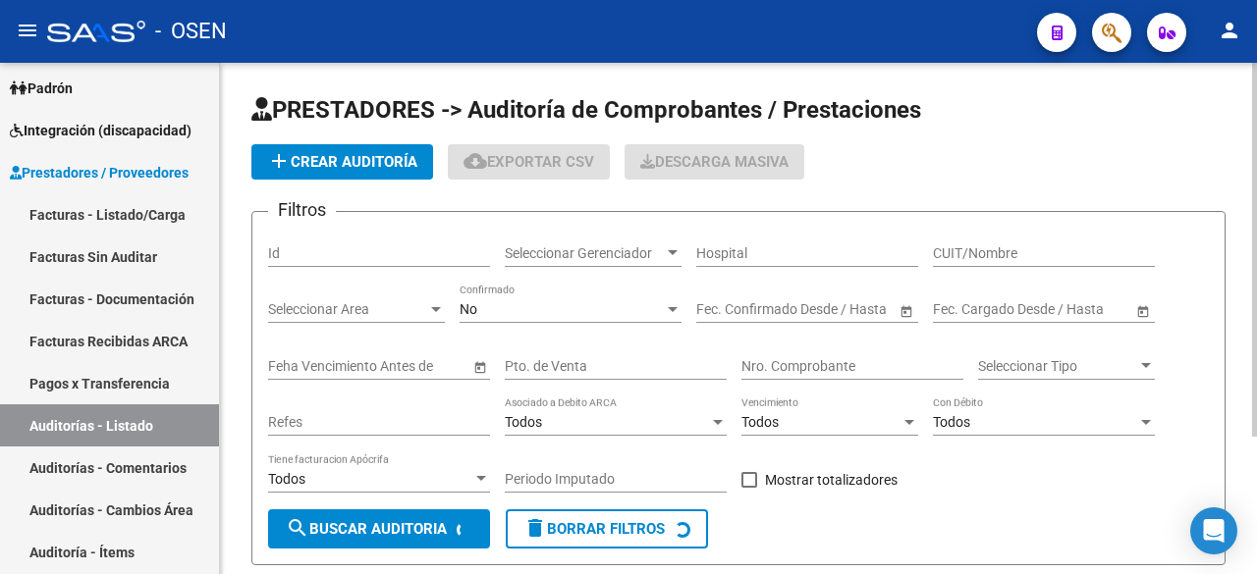
click at [354, 161] on span "add Crear Auditoría" at bounding box center [342, 162] width 150 height 18
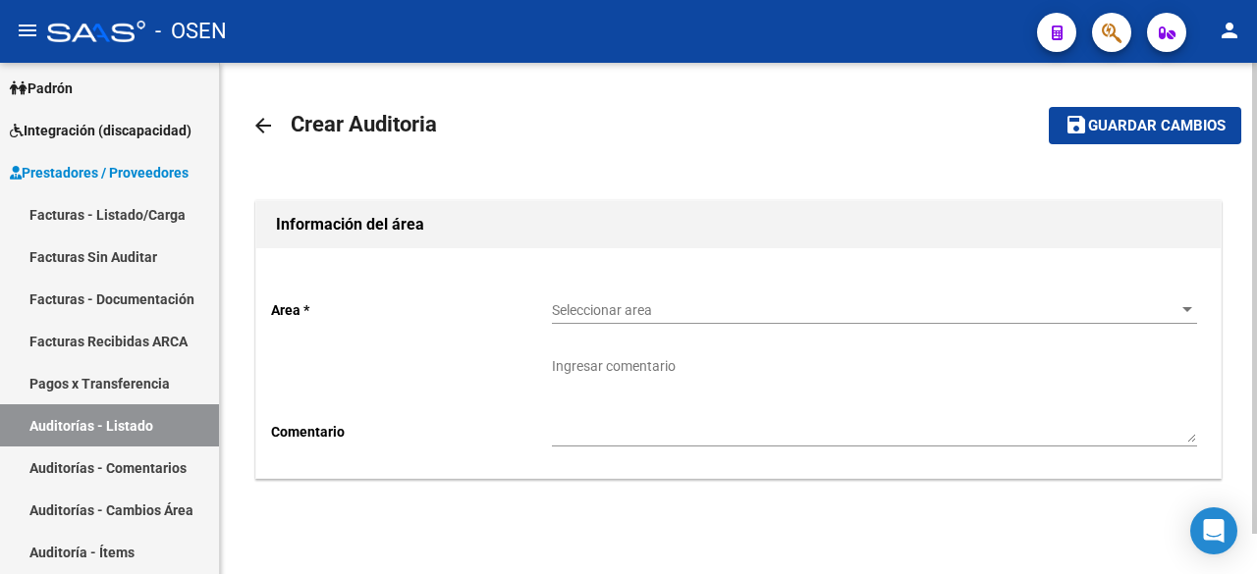
click at [672, 298] on div "Seleccionar area Seleccionar area" at bounding box center [874, 304] width 645 height 39
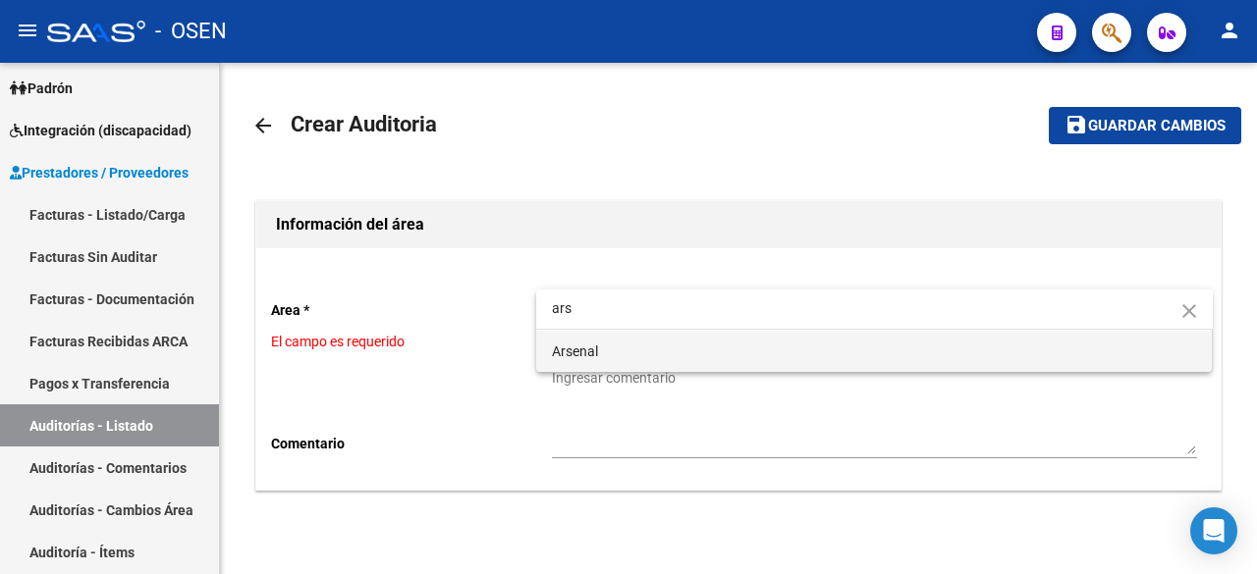
type input "ars"
click at [633, 351] on span "Arsenal" at bounding box center [874, 351] width 645 height 41
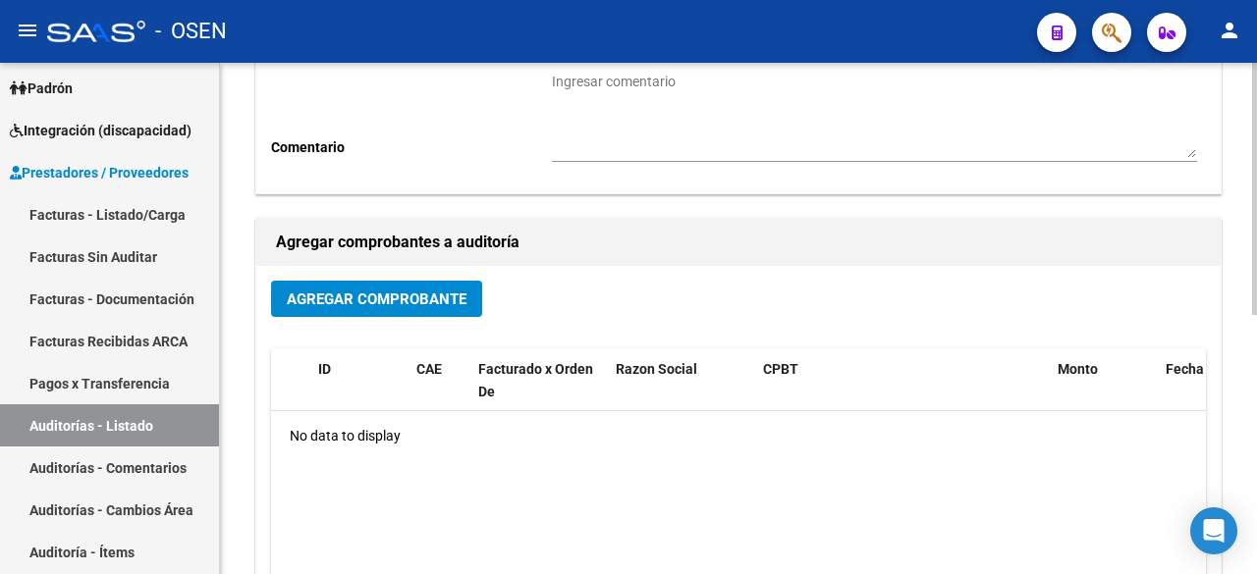
scroll to position [327, 0]
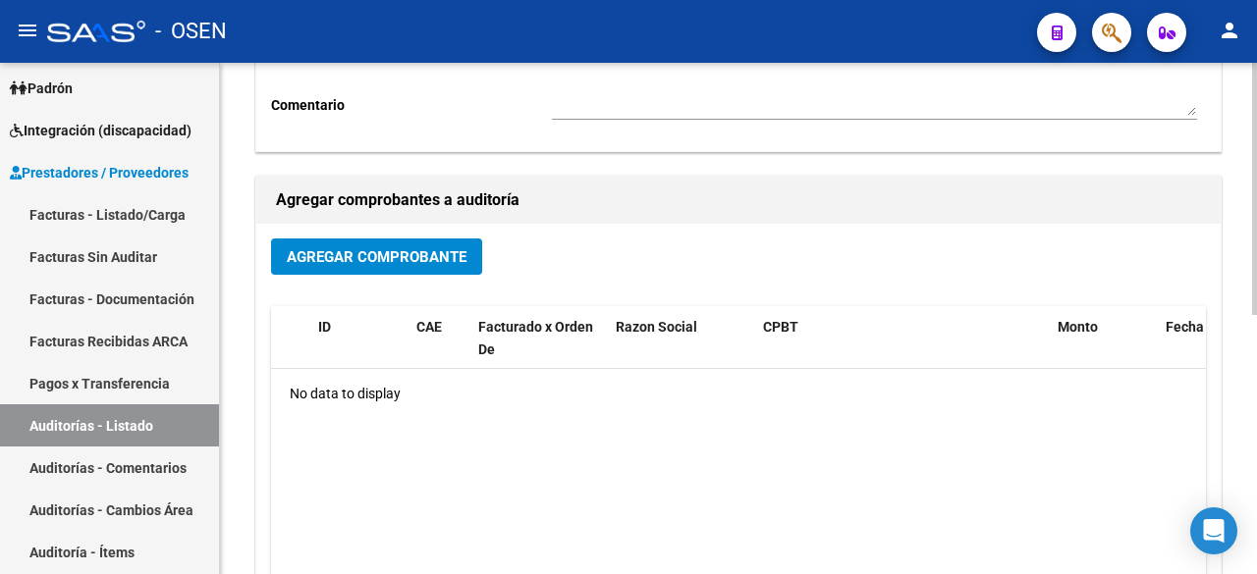
click at [383, 254] on span "Agregar Comprobante" at bounding box center [377, 257] width 180 height 18
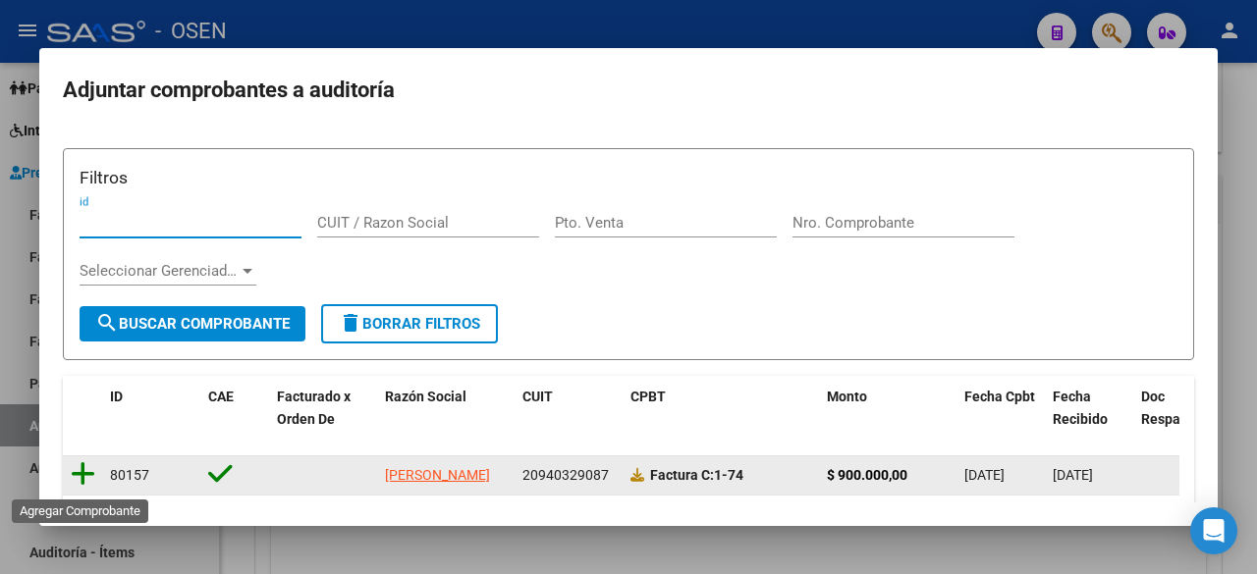
click at [83, 477] on icon at bounding box center [83, 474] width 25 height 27
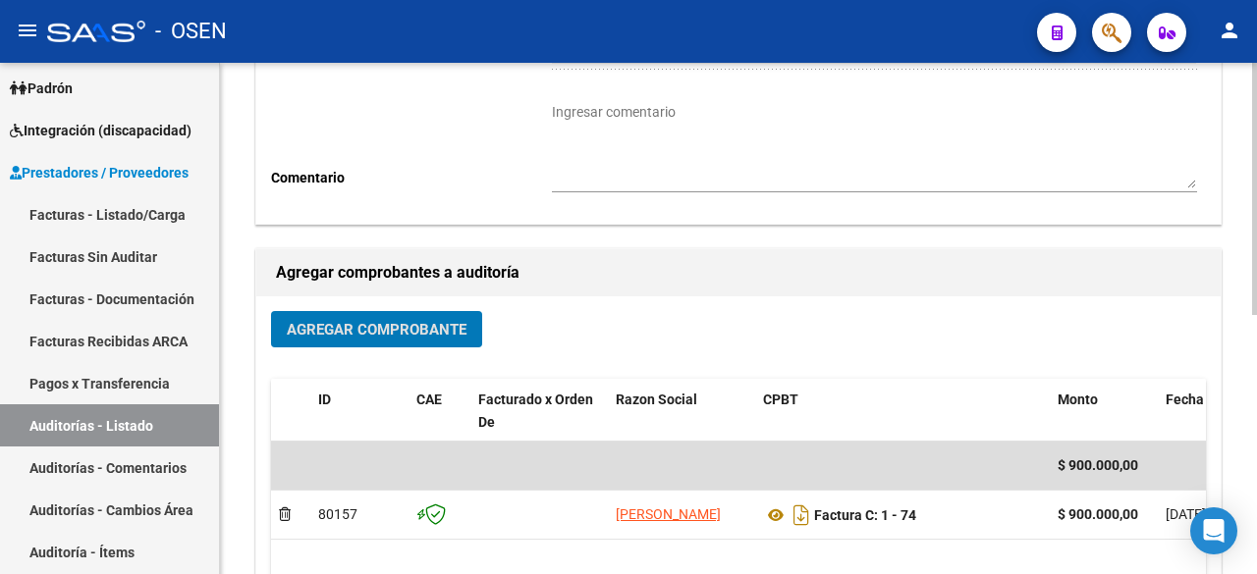
scroll to position [0, 0]
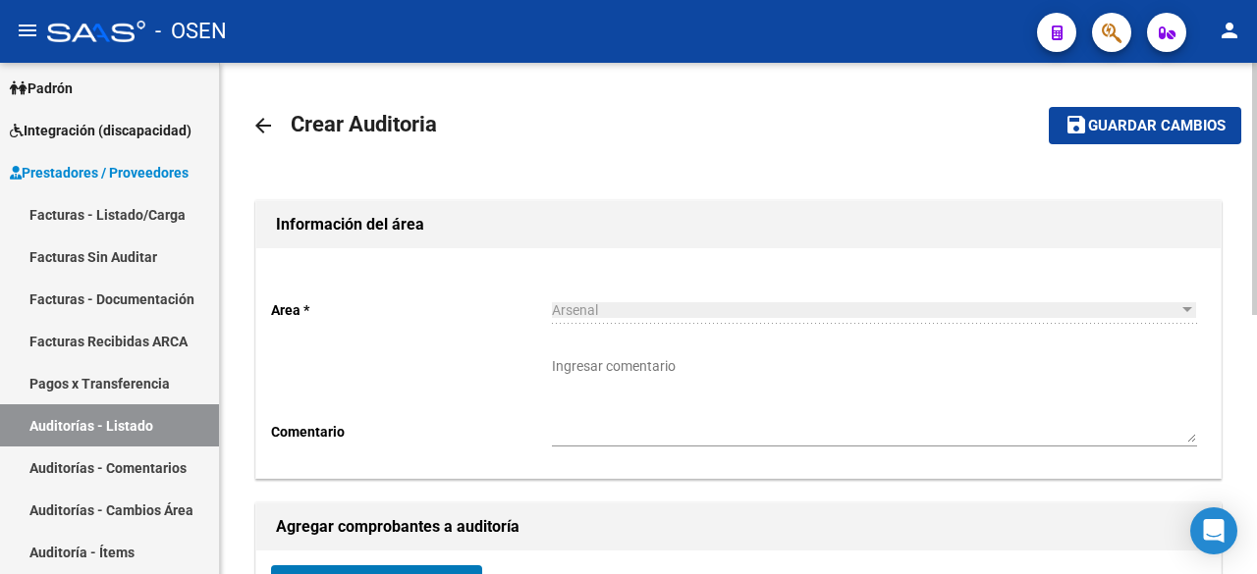
click at [1115, 120] on span "Guardar cambios" at bounding box center [1156, 127] width 137 height 18
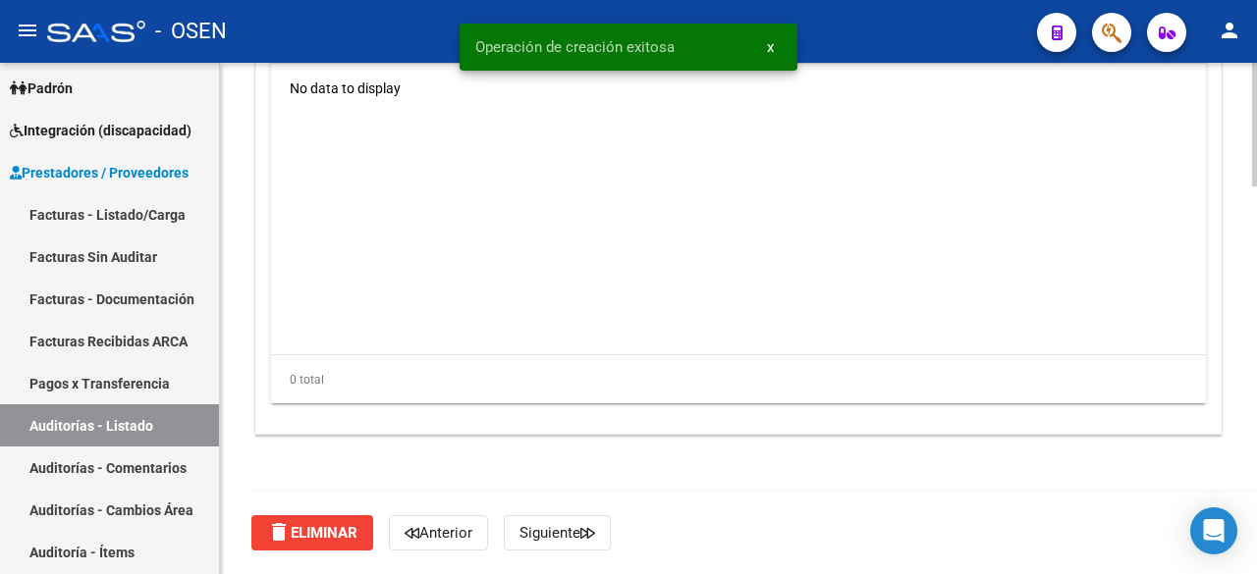
scroll to position [1283, 0]
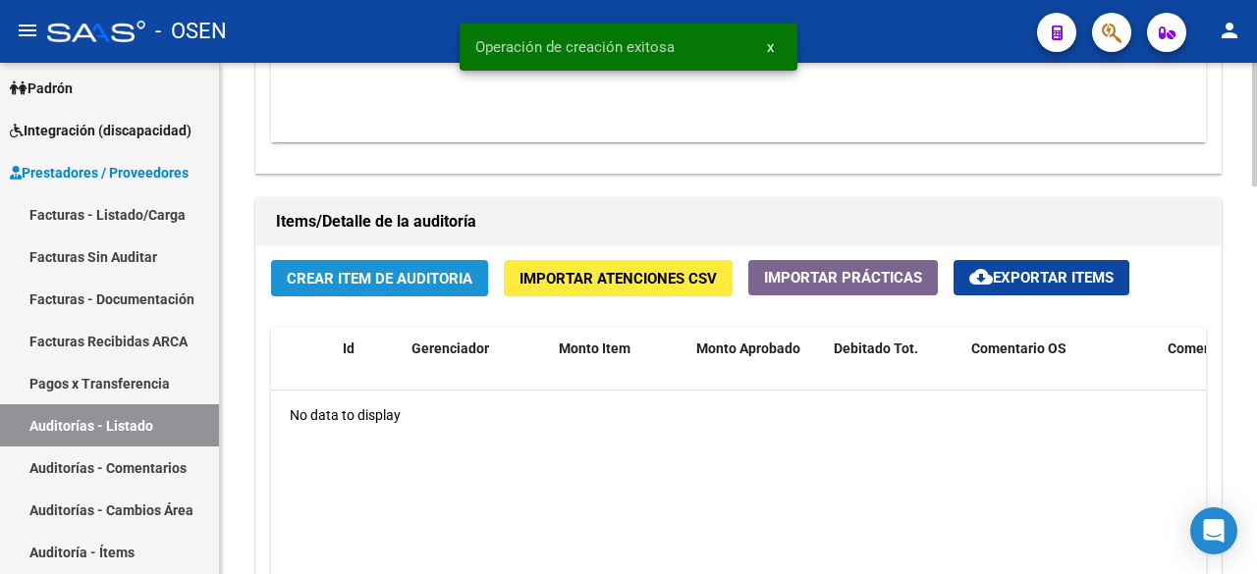
click at [432, 278] on span "Crear Item de Auditoria" at bounding box center [380, 279] width 186 height 18
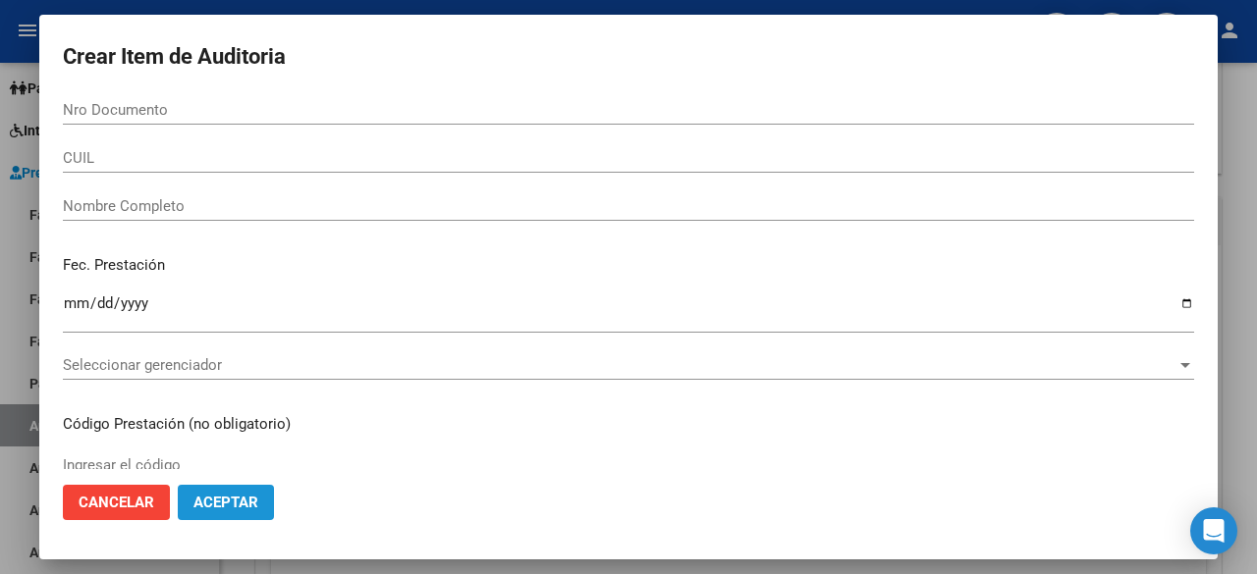
click at [271, 504] on button "Aceptar" at bounding box center [226, 502] width 96 height 35
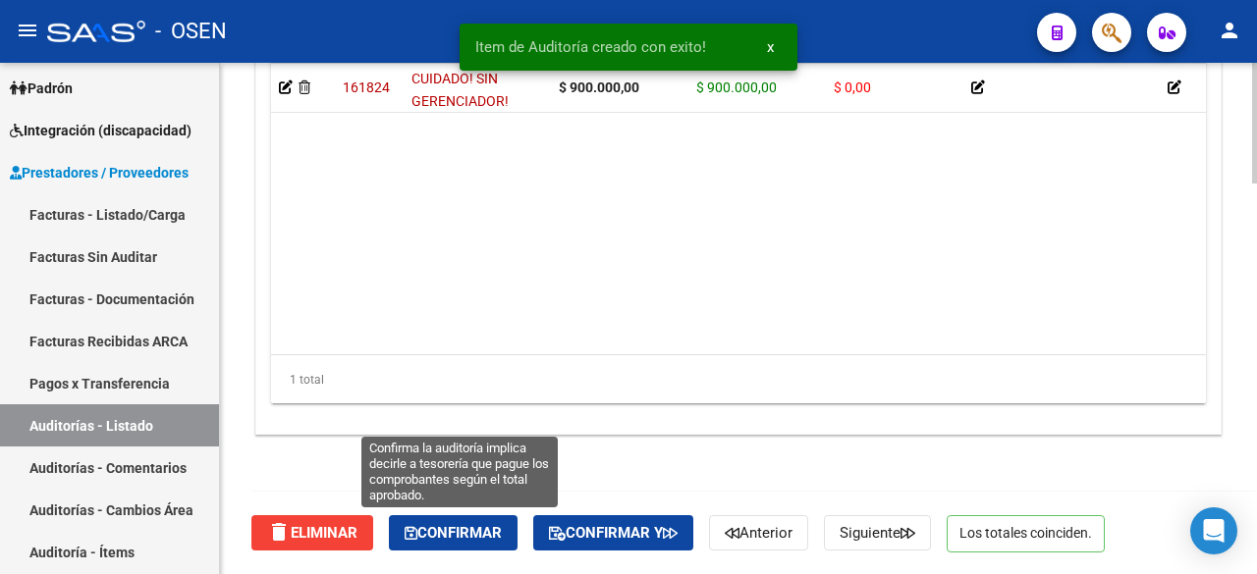
click at [487, 516] on button "Confirmar" at bounding box center [453, 533] width 129 height 35
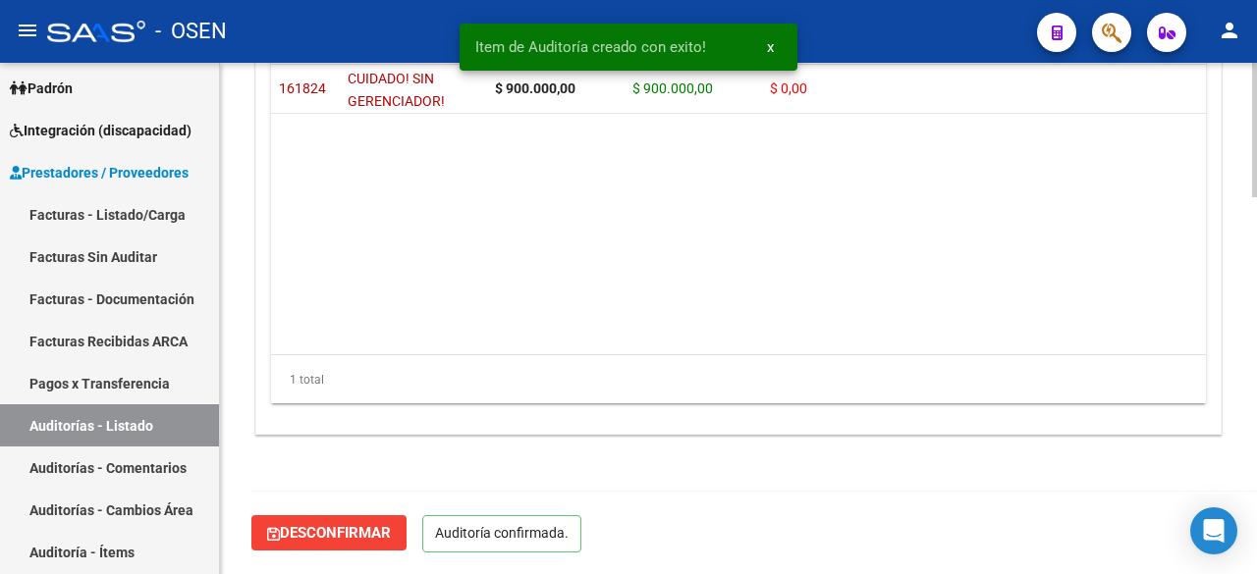
scroll to position [1440, 0]
type input "202509"
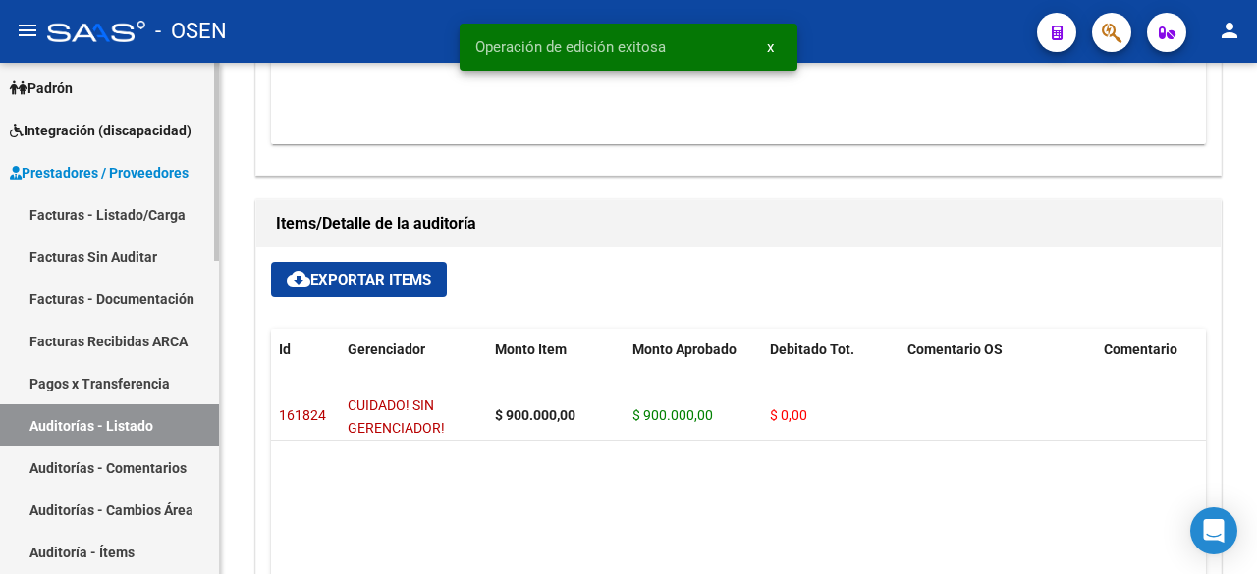
click at [107, 214] on link "Facturas - Listado/Carga" at bounding box center [109, 214] width 219 height 42
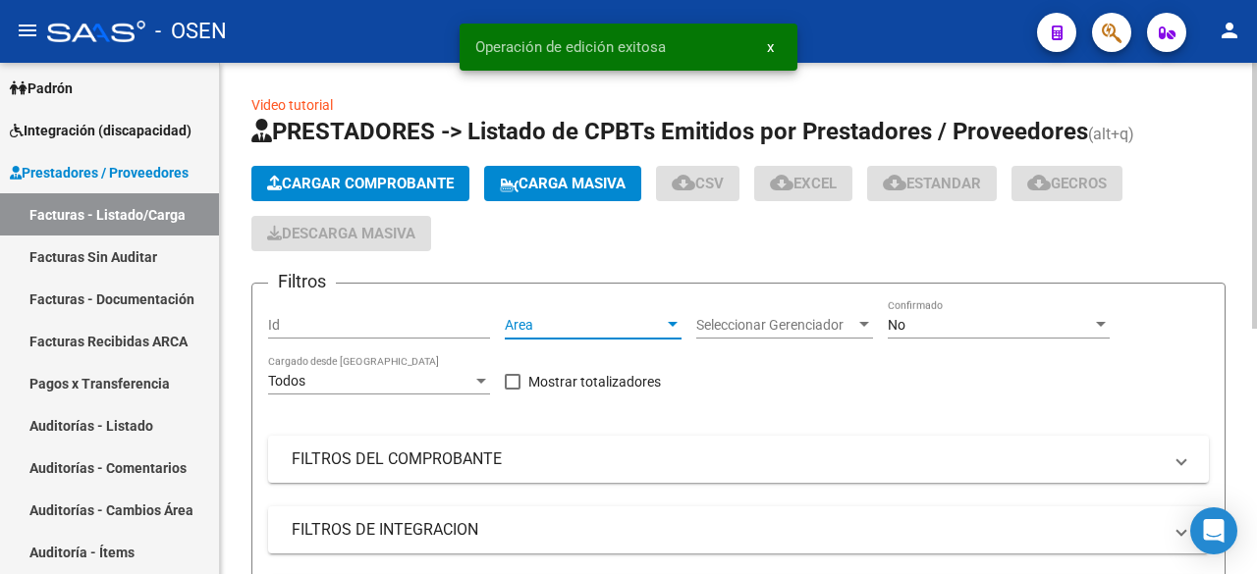
click at [625, 321] on span "Area" at bounding box center [584, 325] width 159 height 17
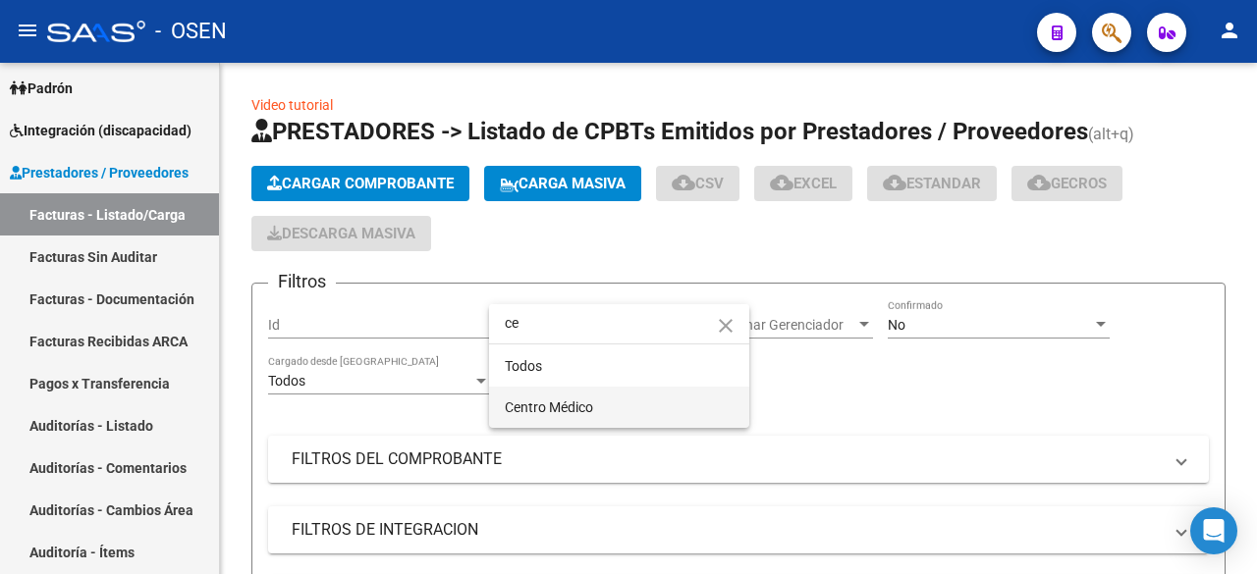
type input "ce"
click at [575, 400] on span "Centro Médico" at bounding box center [549, 408] width 88 height 16
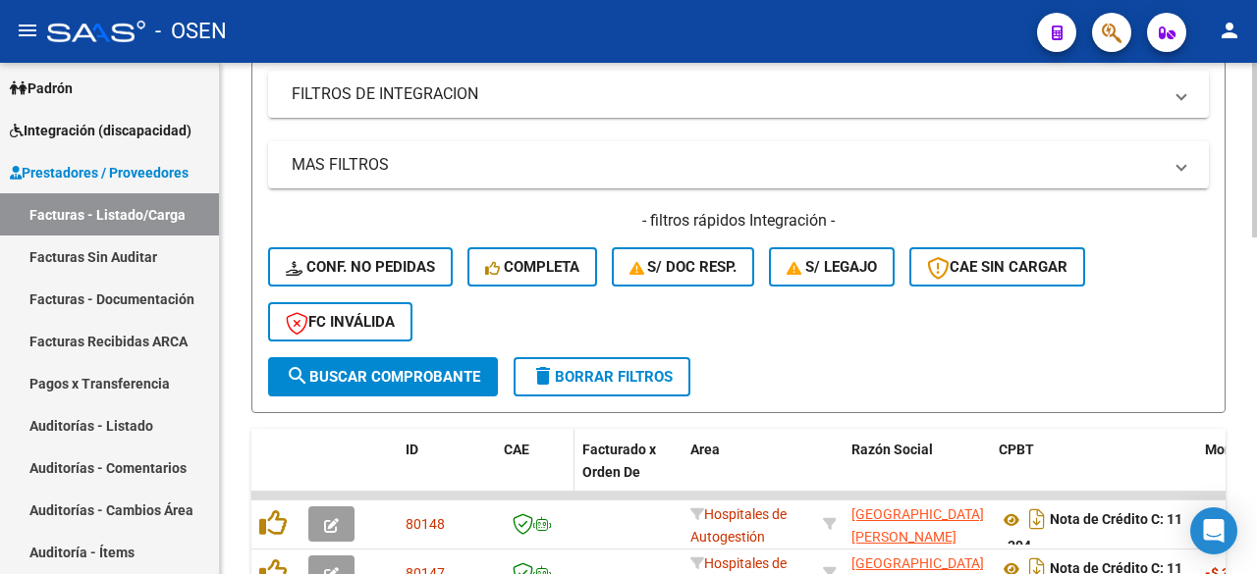
scroll to position [471, 0]
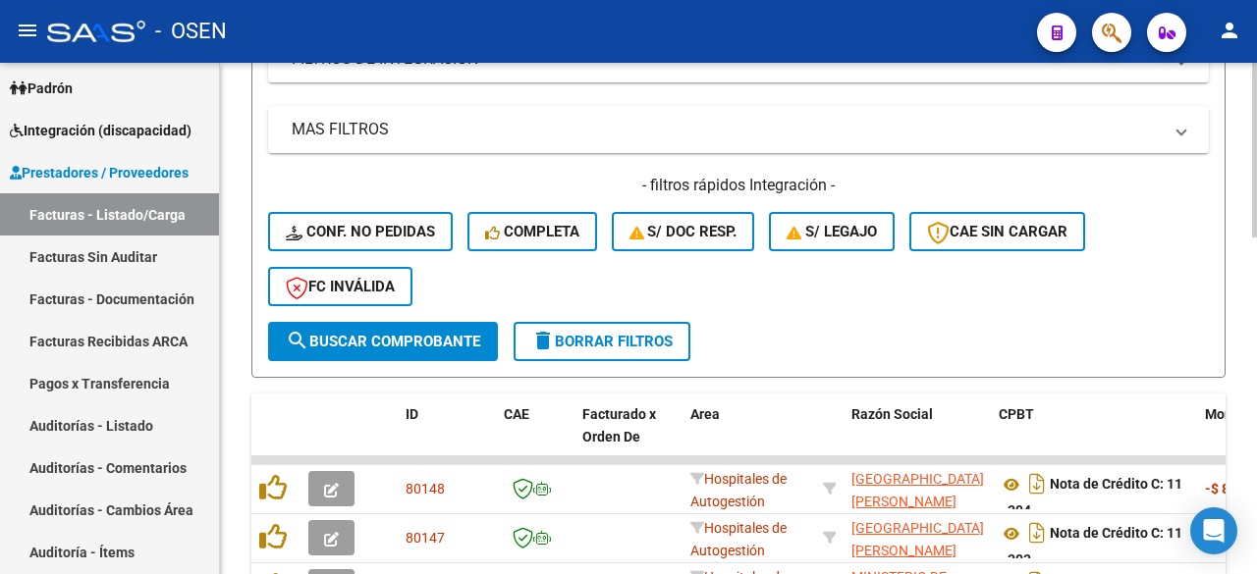
click at [432, 347] on span "search Buscar Comprobante" at bounding box center [383, 342] width 194 height 18
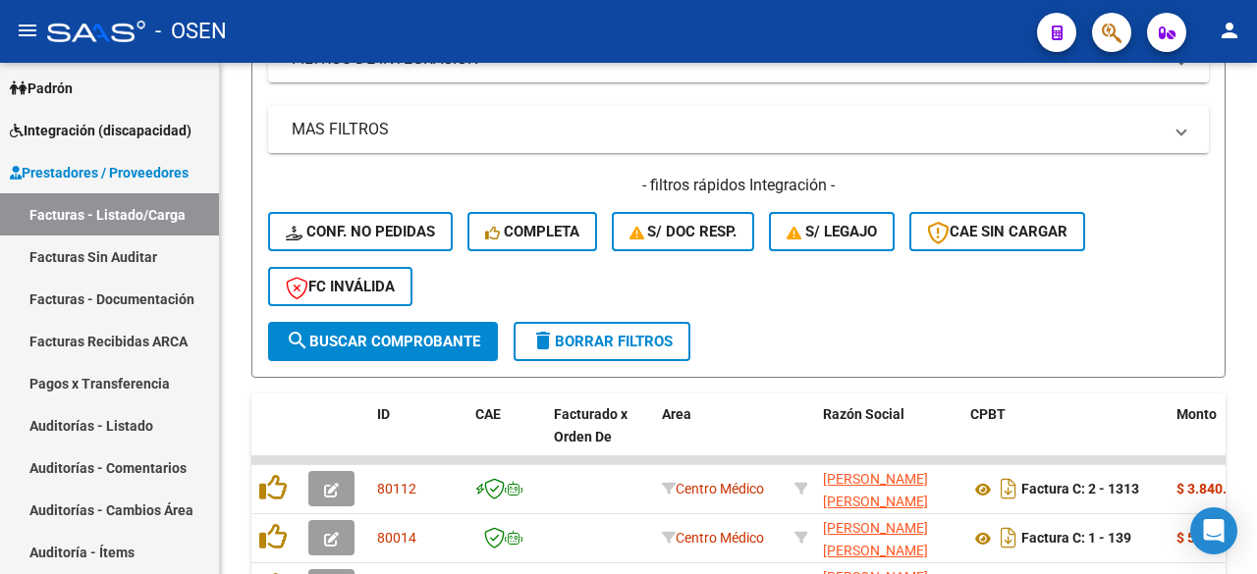
scroll to position [798, 0]
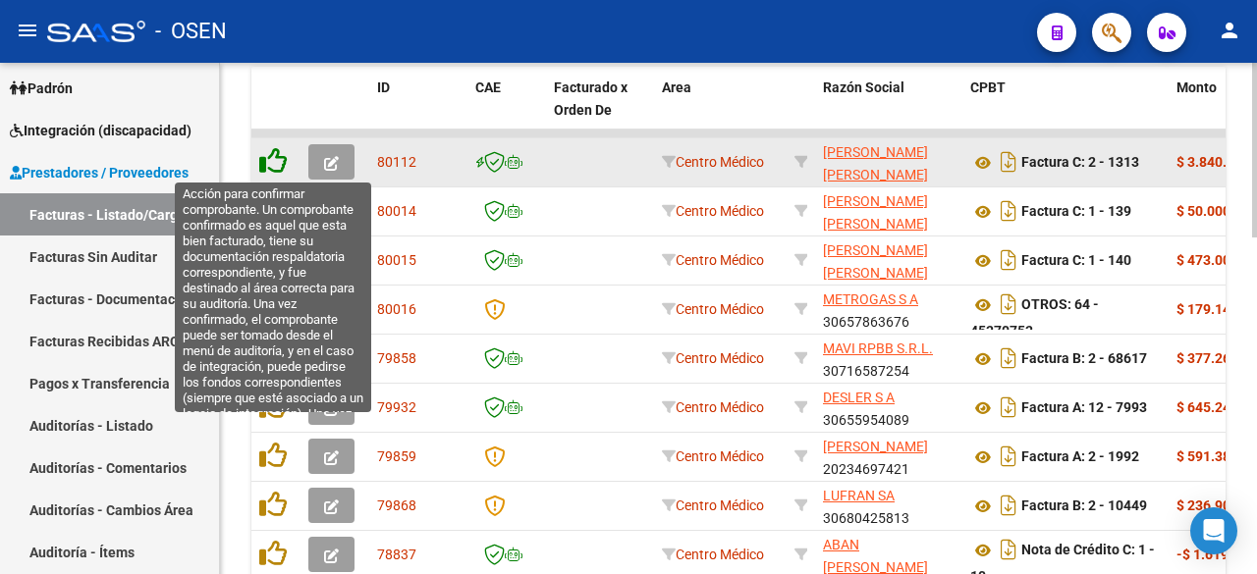
click at [276, 165] on icon at bounding box center [272, 160] width 27 height 27
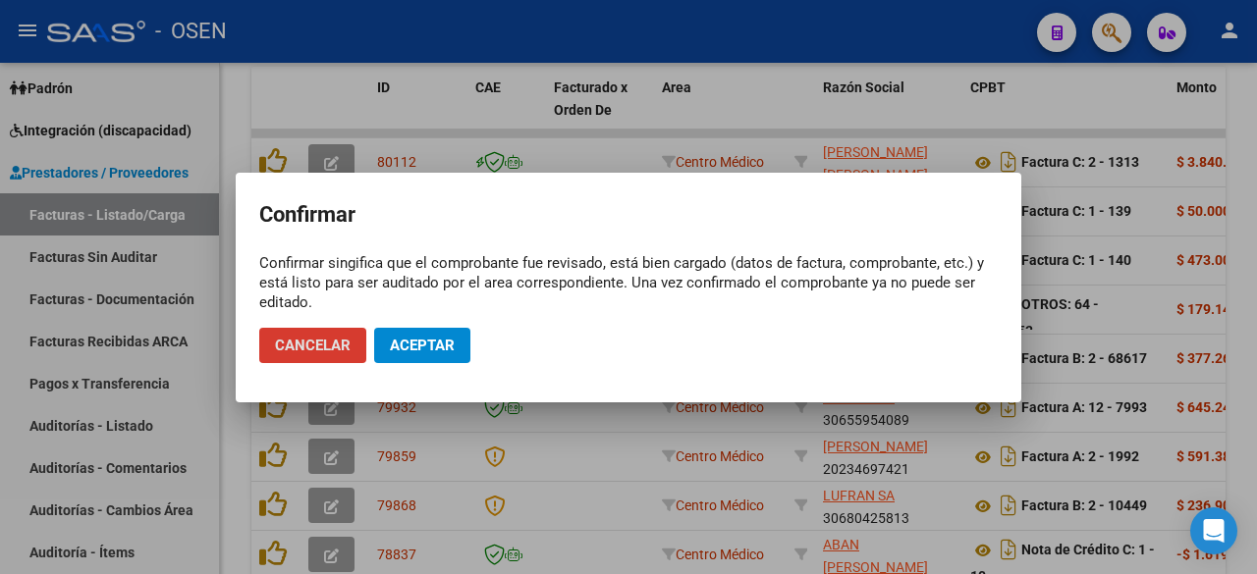
click at [446, 347] on span "Aceptar" at bounding box center [422, 346] width 65 height 18
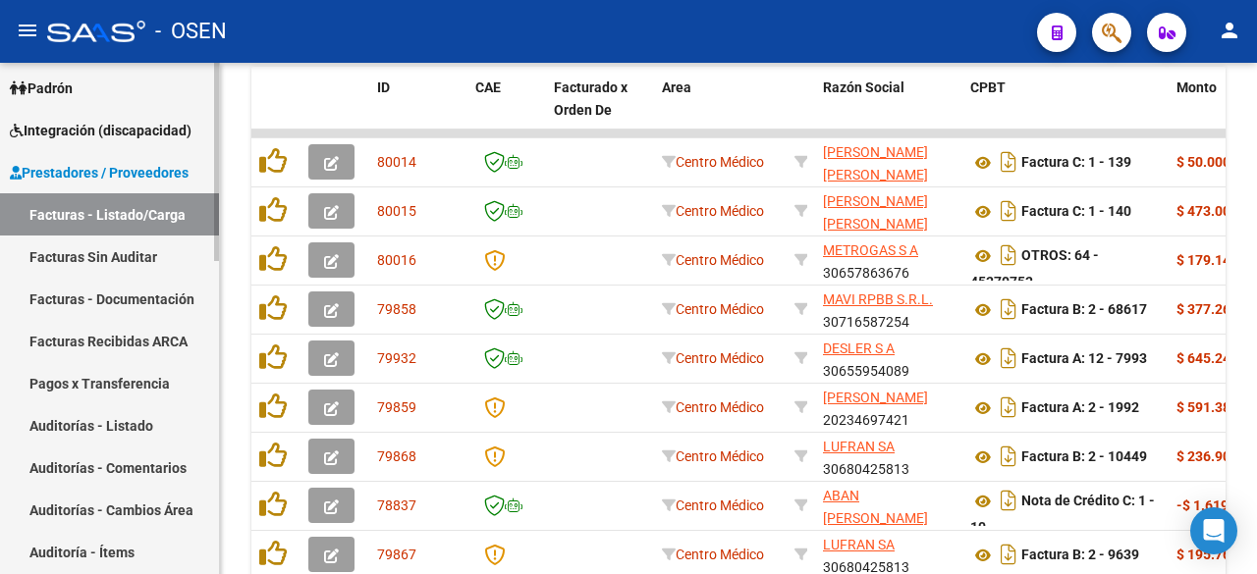
click at [119, 421] on link "Auditorías - Listado" at bounding box center [109, 426] width 219 height 42
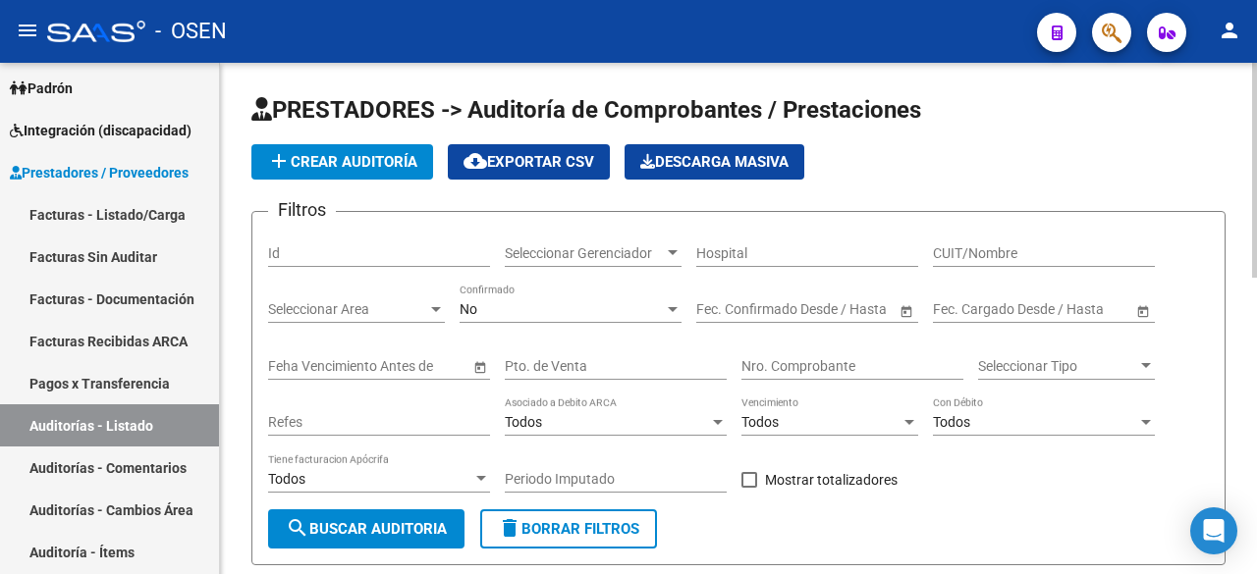
click at [355, 160] on span "add Crear Auditoría" at bounding box center [342, 162] width 150 height 18
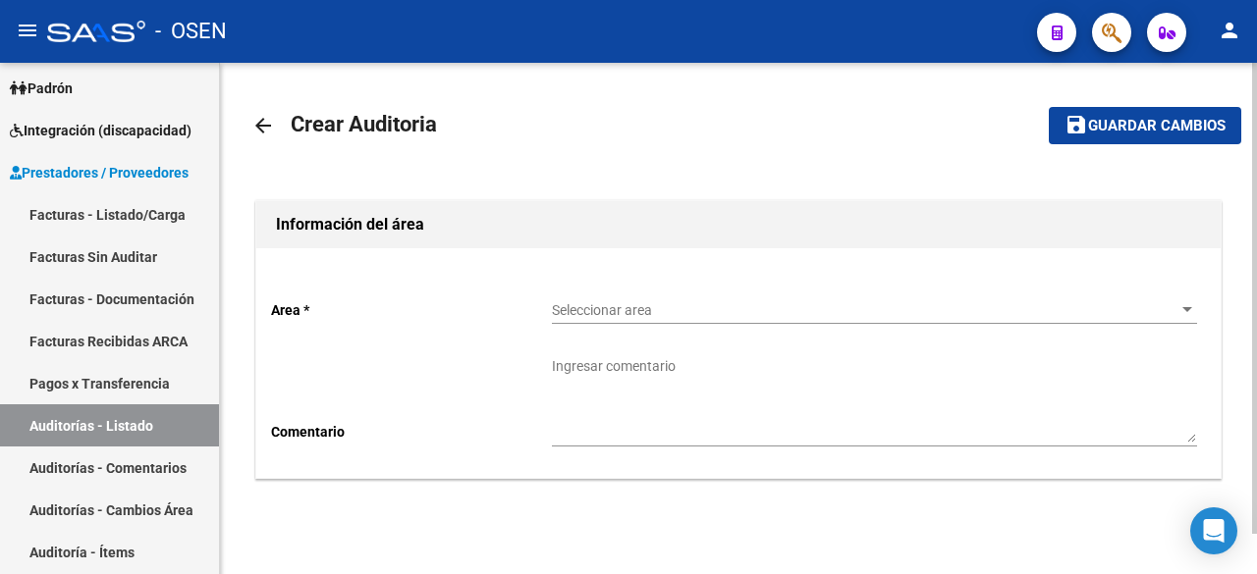
click at [611, 299] on div "Seleccionar area Seleccionar area" at bounding box center [874, 304] width 645 height 39
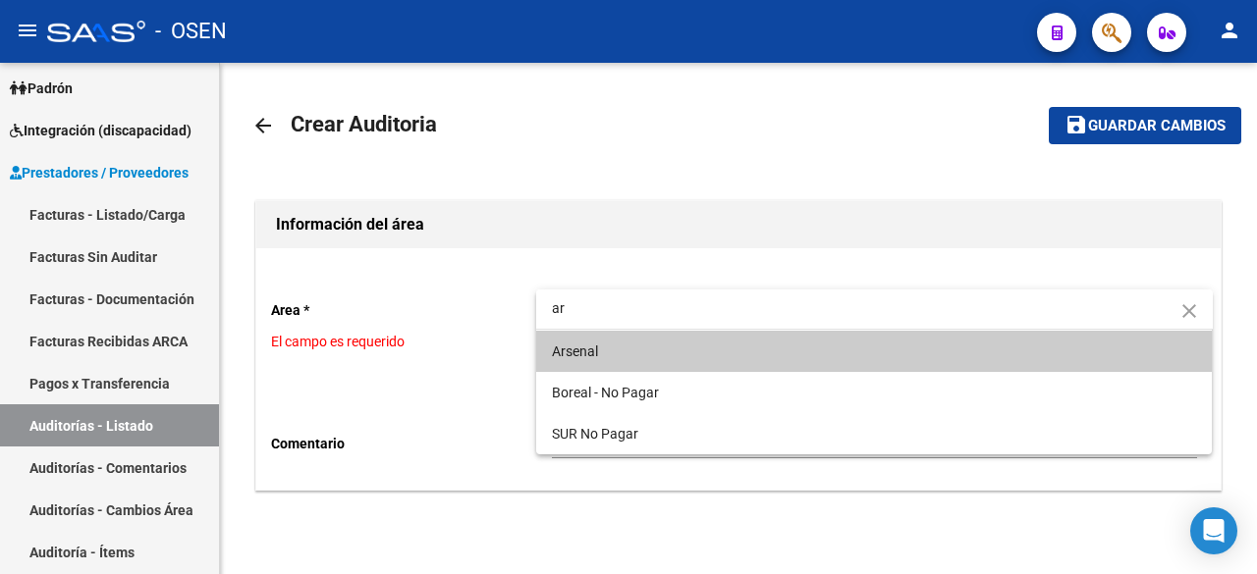
type input "ar"
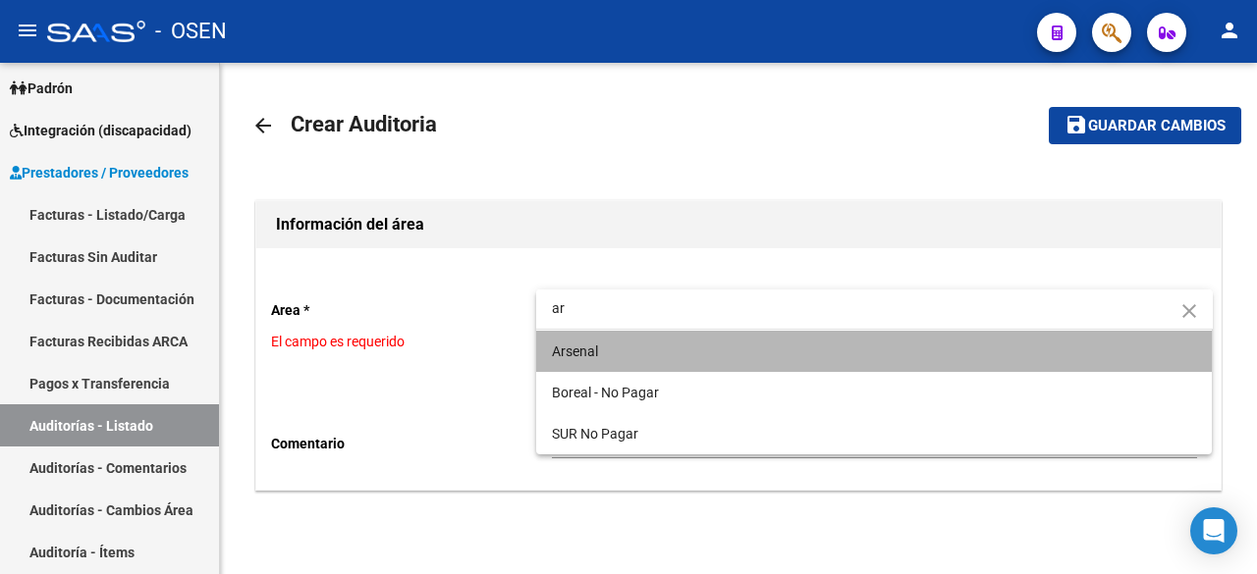
click at [611, 349] on span "Arsenal" at bounding box center [874, 351] width 645 height 41
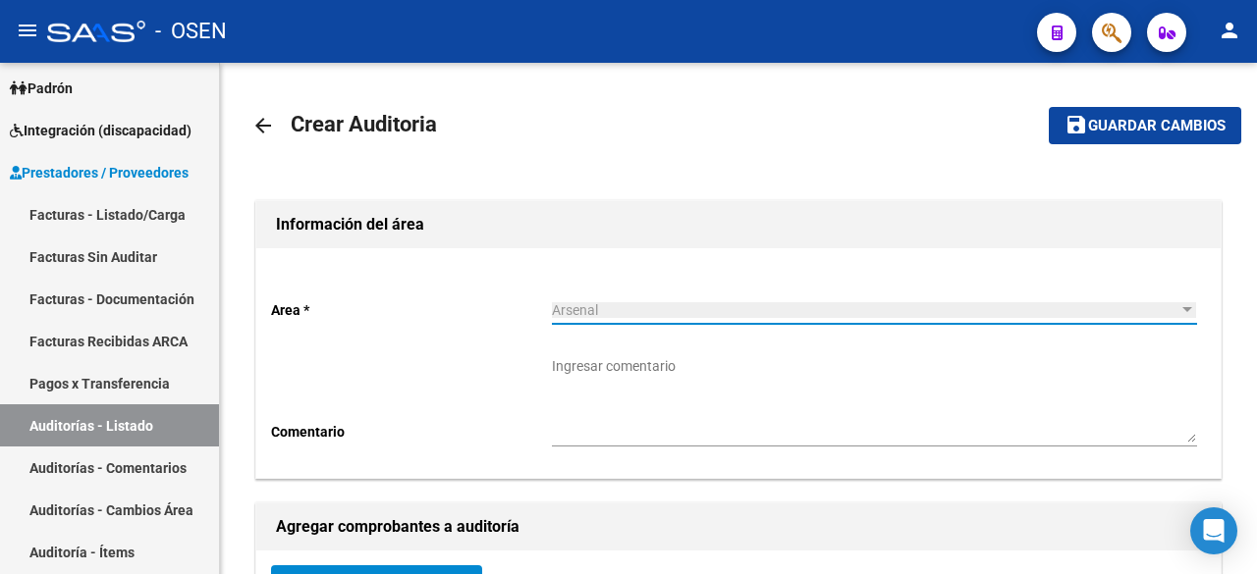
scroll to position [327, 0]
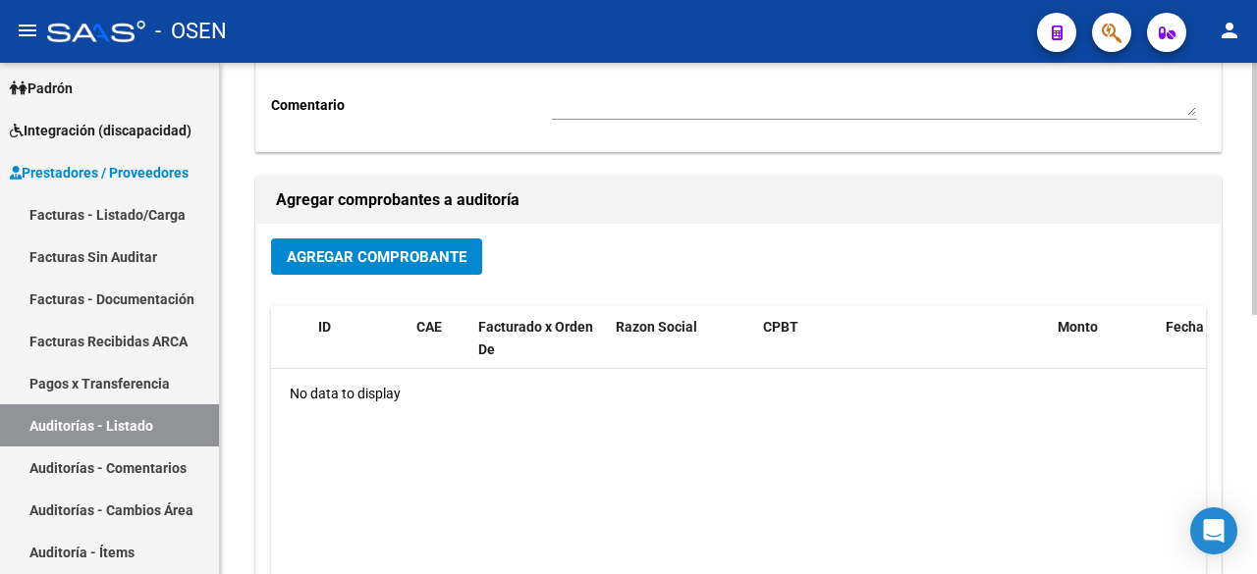
click at [417, 268] on button "Agregar Comprobante" at bounding box center [376, 257] width 211 height 36
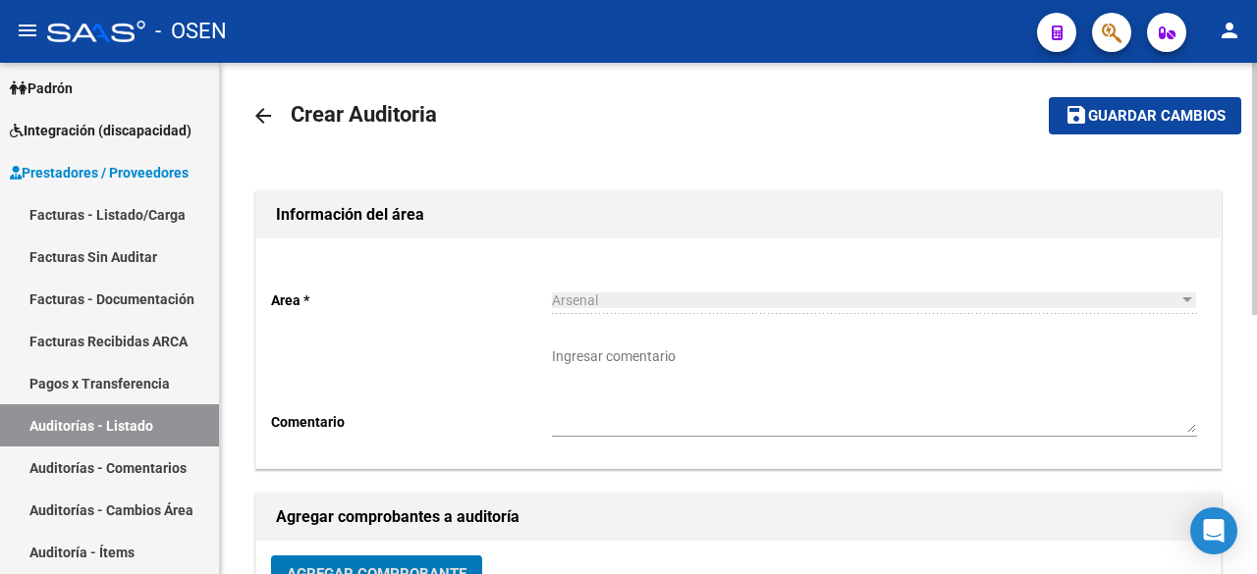
scroll to position [0, 0]
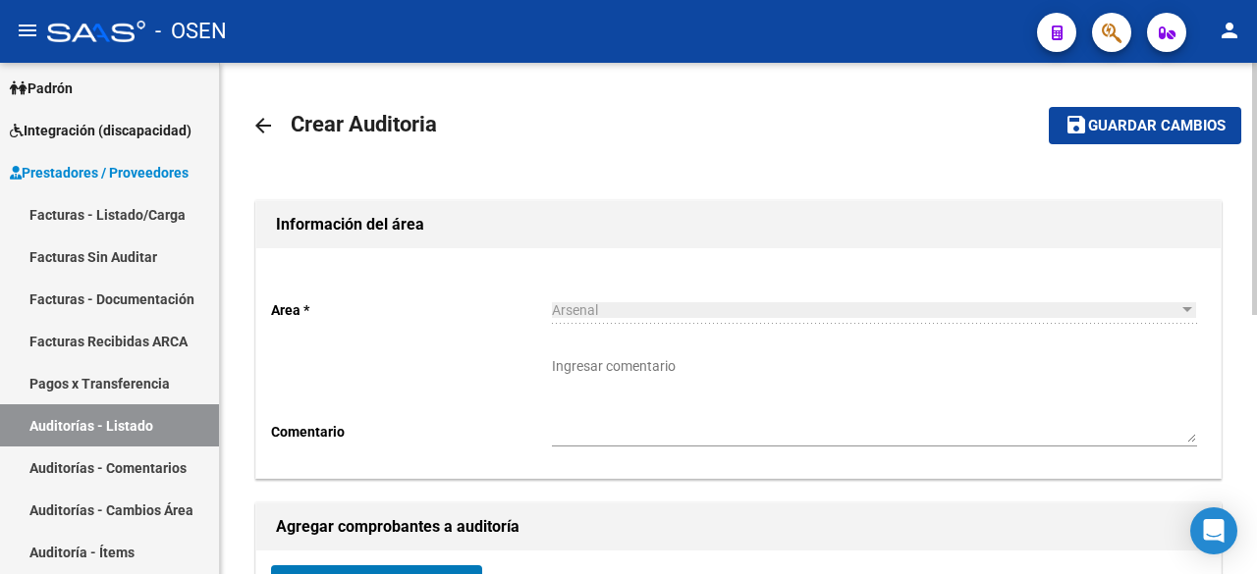
click at [260, 125] on mat-icon "arrow_back" at bounding box center [263, 126] width 24 height 24
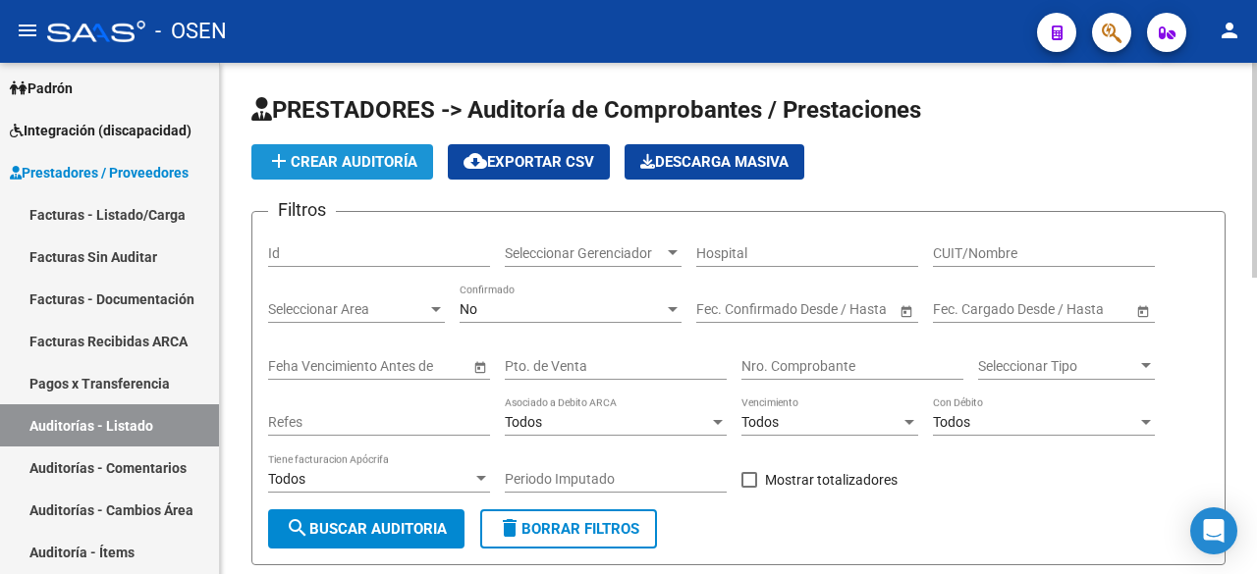
click at [388, 158] on span "add Crear Auditoría" at bounding box center [342, 162] width 150 height 18
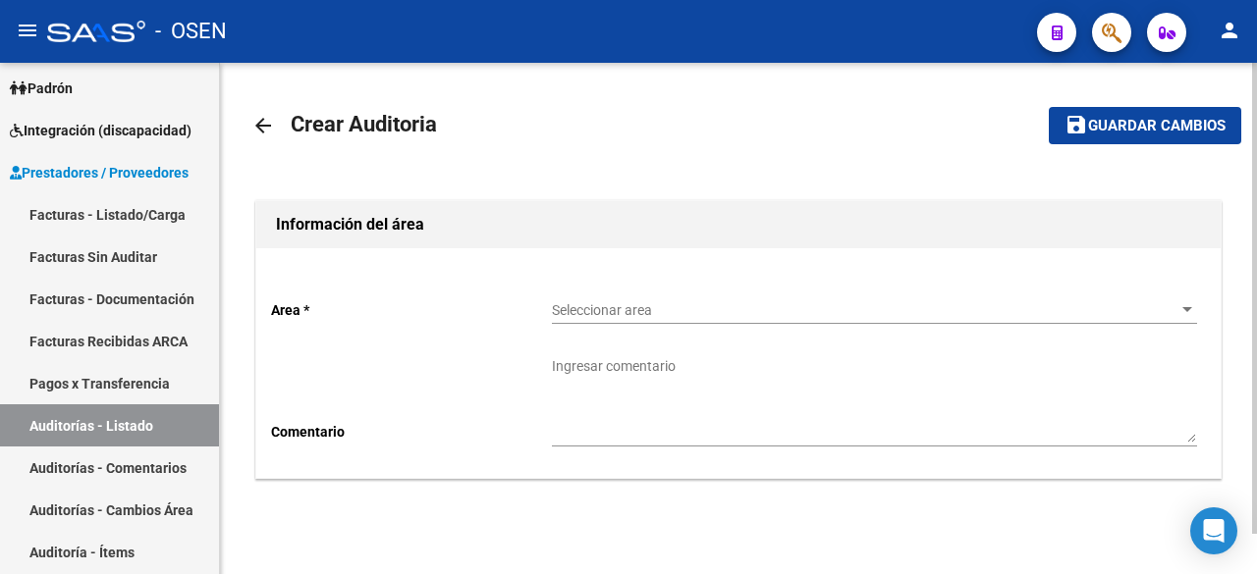
drag, startPoint x: 692, startPoint y: 334, endPoint x: 697, endPoint y: 319, distance: 15.5
click at [697, 324] on div "Seleccionar area Seleccionar area" at bounding box center [874, 313] width 645 height 56
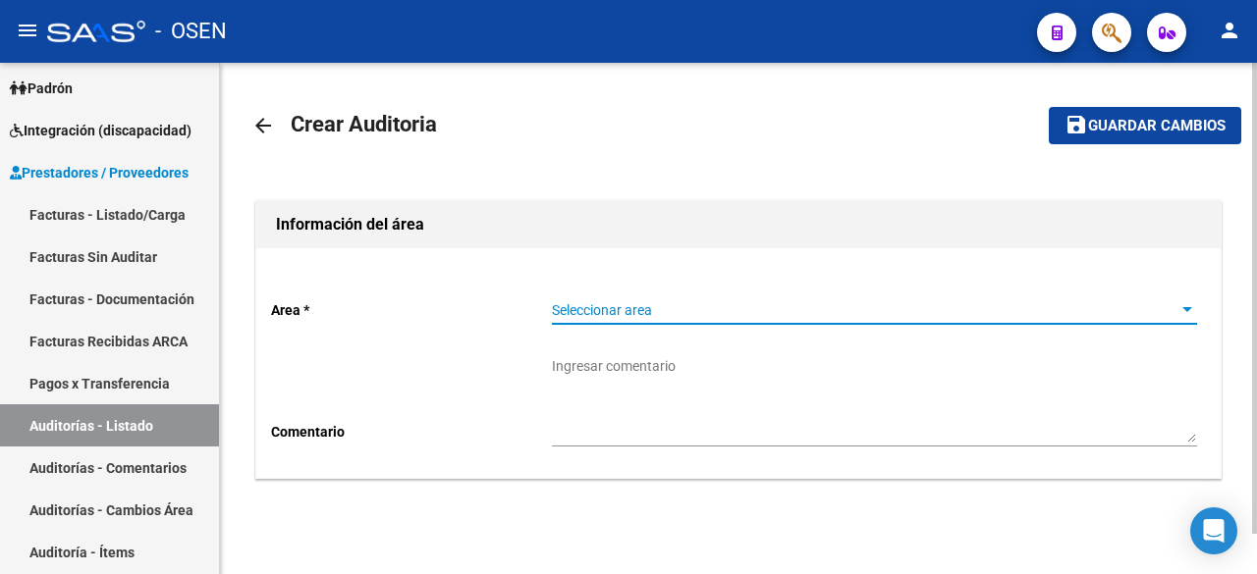
click at [699, 312] on span "Seleccionar area" at bounding box center [865, 310] width 627 height 17
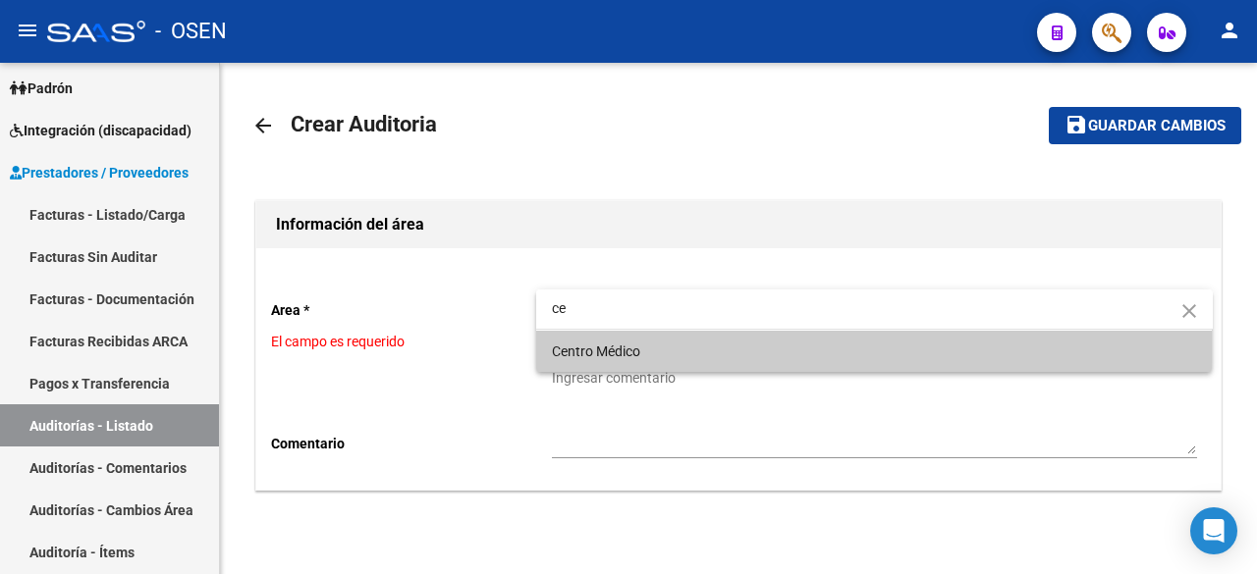
type input "ce"
click at [679, 351] on span "Centro Médico" at bounding box center [874, 351] width 645 height 41
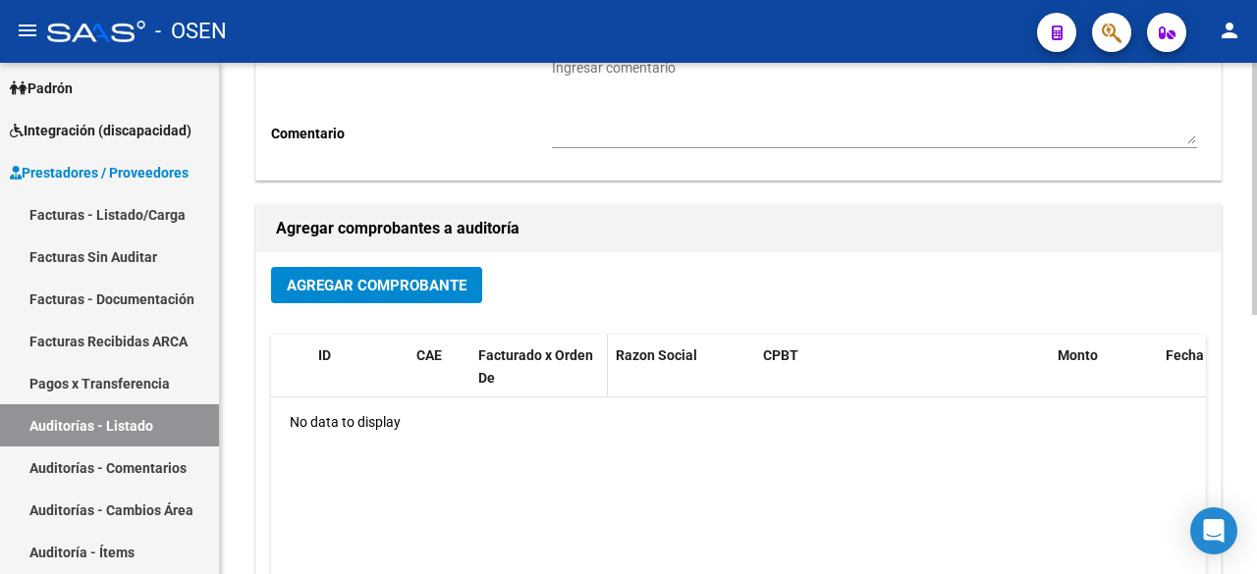
scroll to position [327, 0]
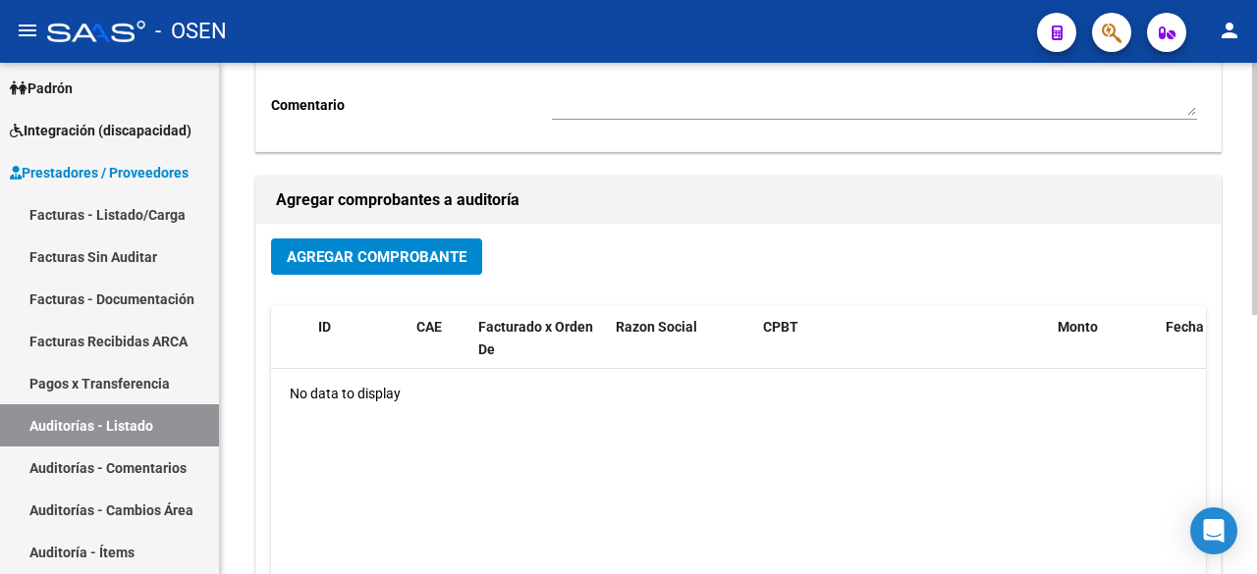
click at [434, 264] on span "Agregar Comprobante" at bounding box center [377, 257] width 180 height 18
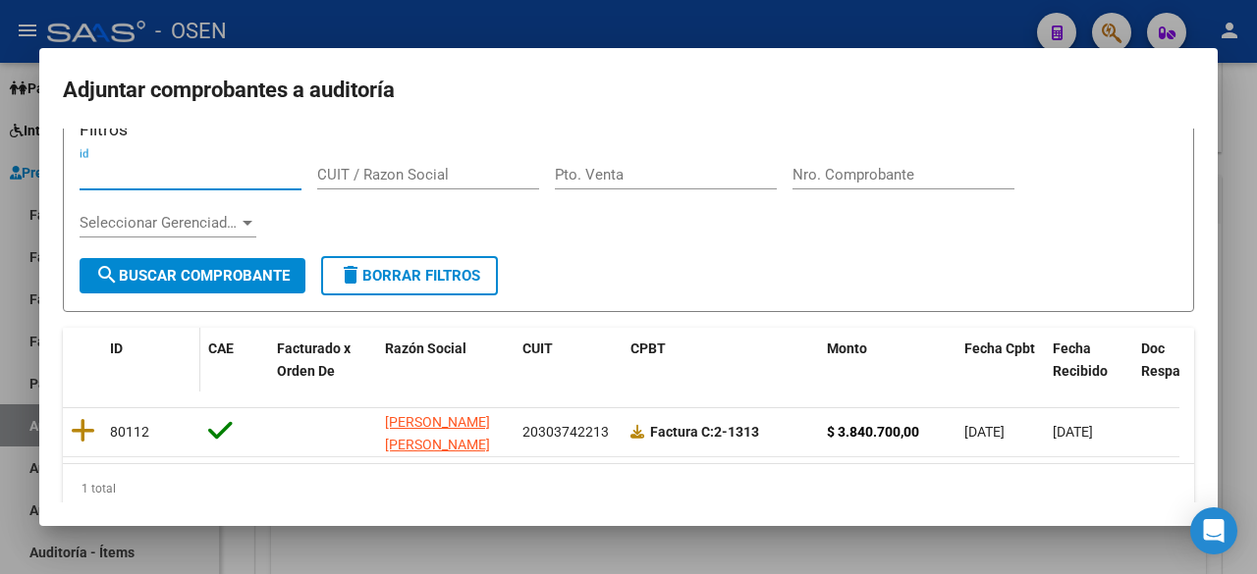
scroll to position [89, 0]
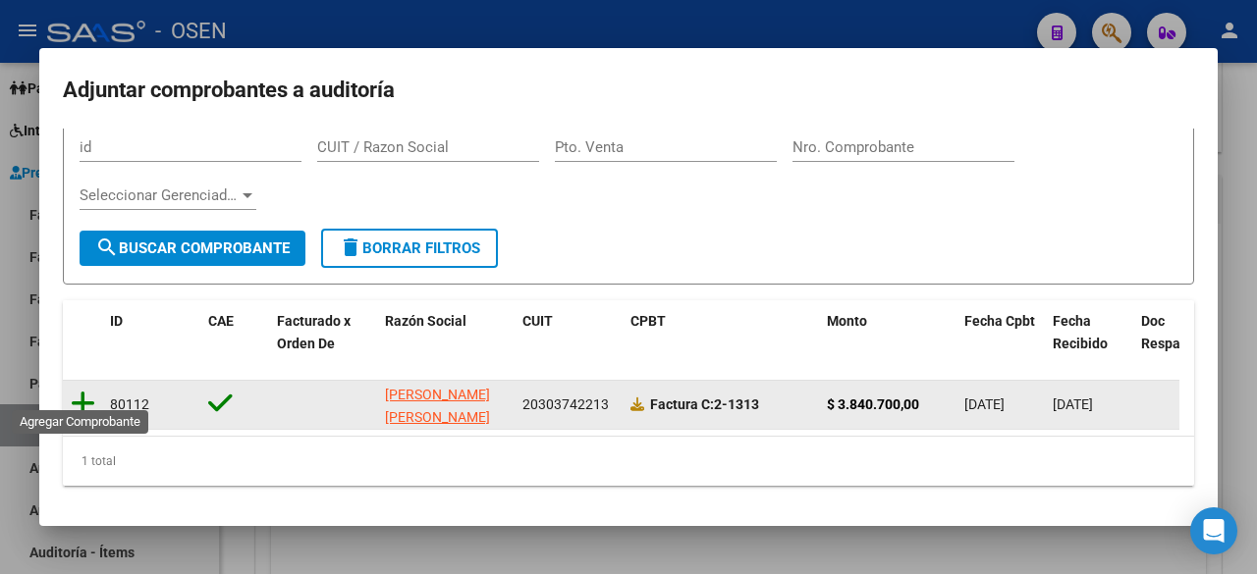
click at [77, 391] on icon at bounding box center [83, 403] width 25 height 27
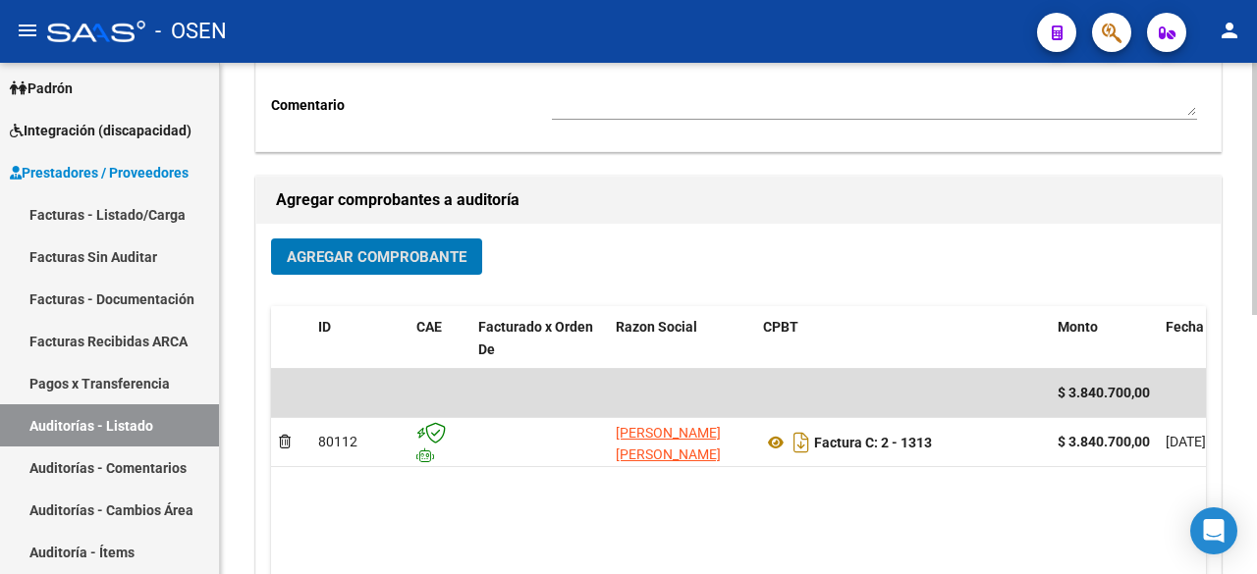
scroll to position [0, 0]
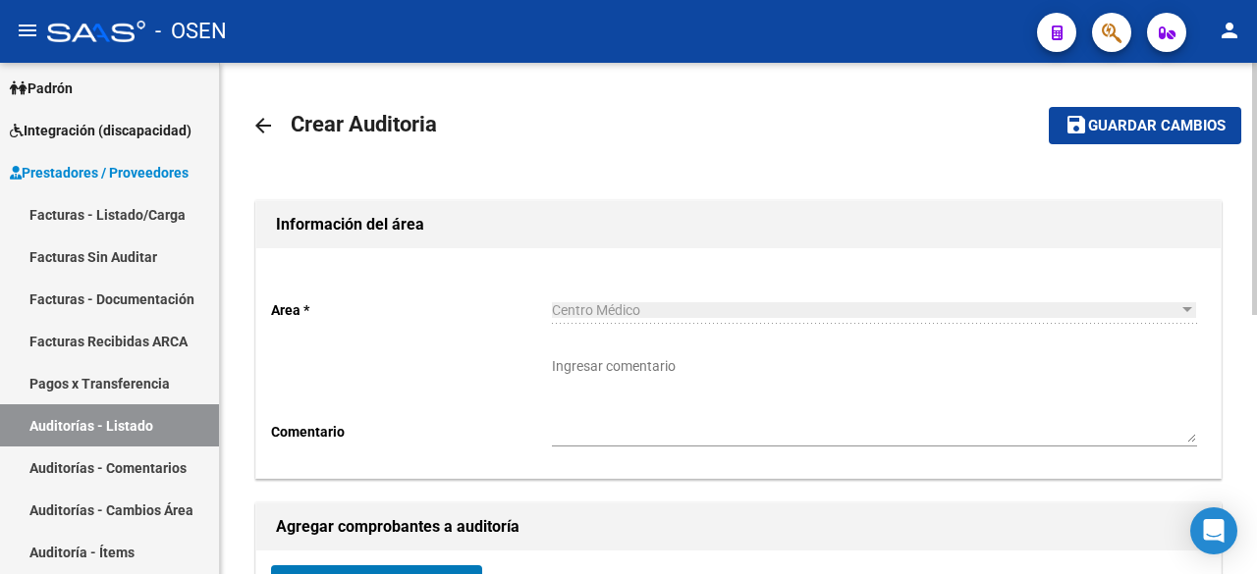
click at [1061, 136] on button "save Guardar cambios" at bounding box center [1145, 125] width 192 height 36
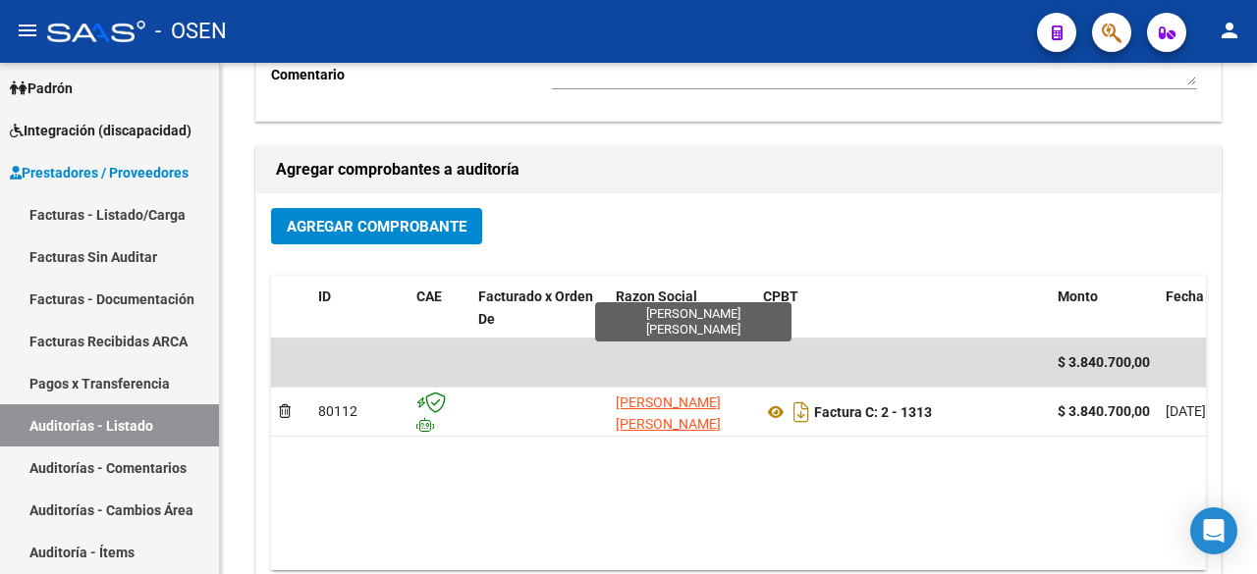
scroll to position [524, 0]
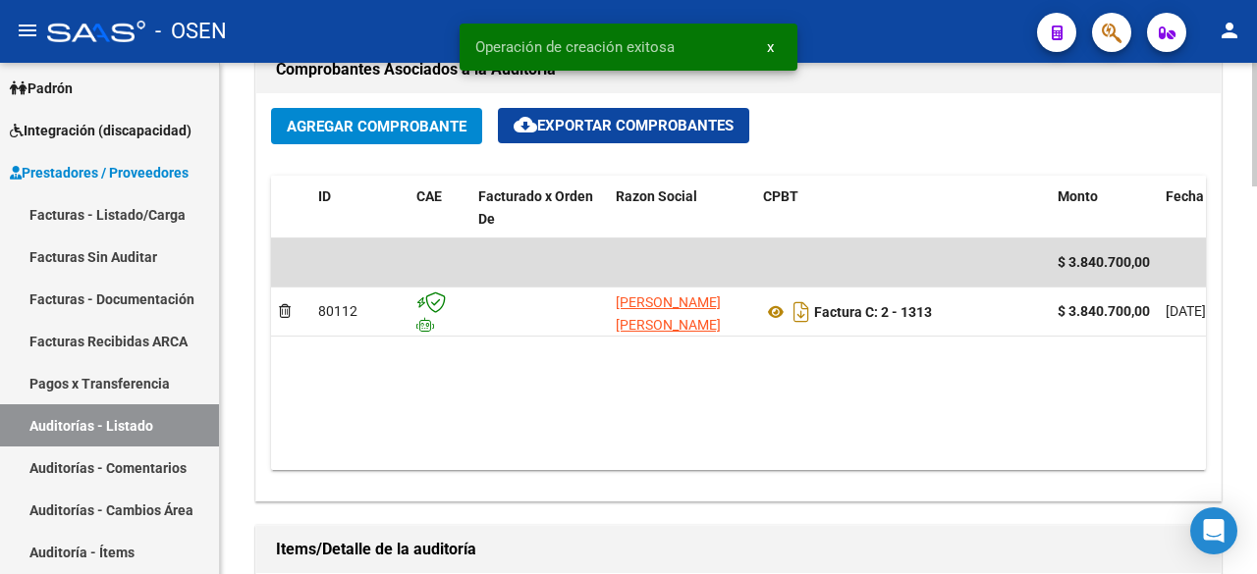
scroll to position [1283, 0]
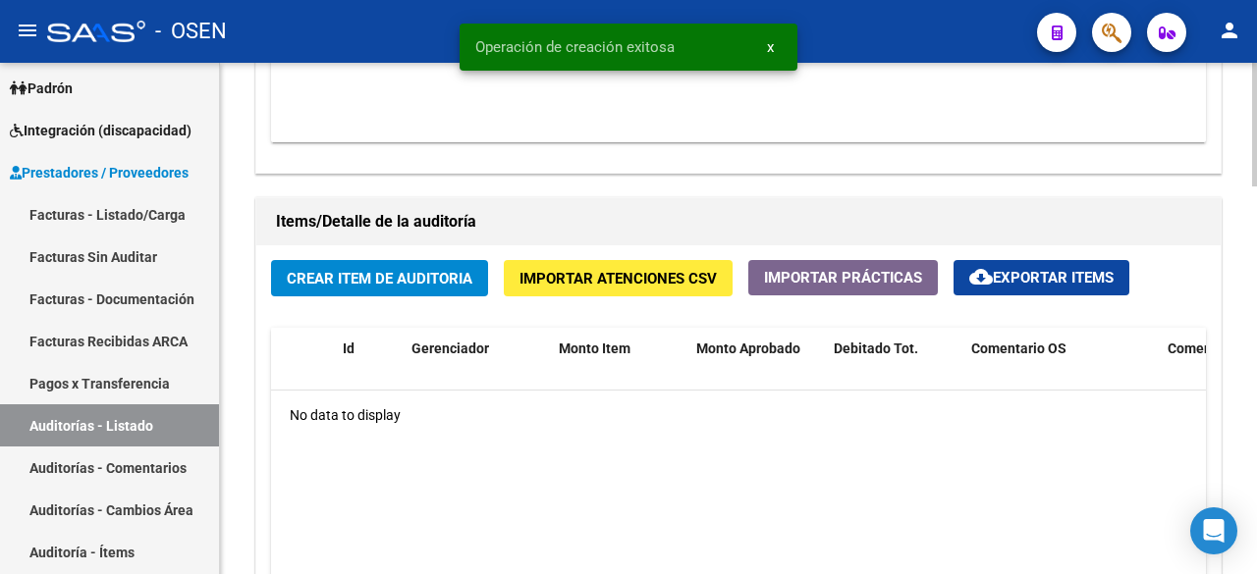
click at [446, 282] on span "Crear Item de Auditoria" at bounding box center [380, 279] width 186 height 18
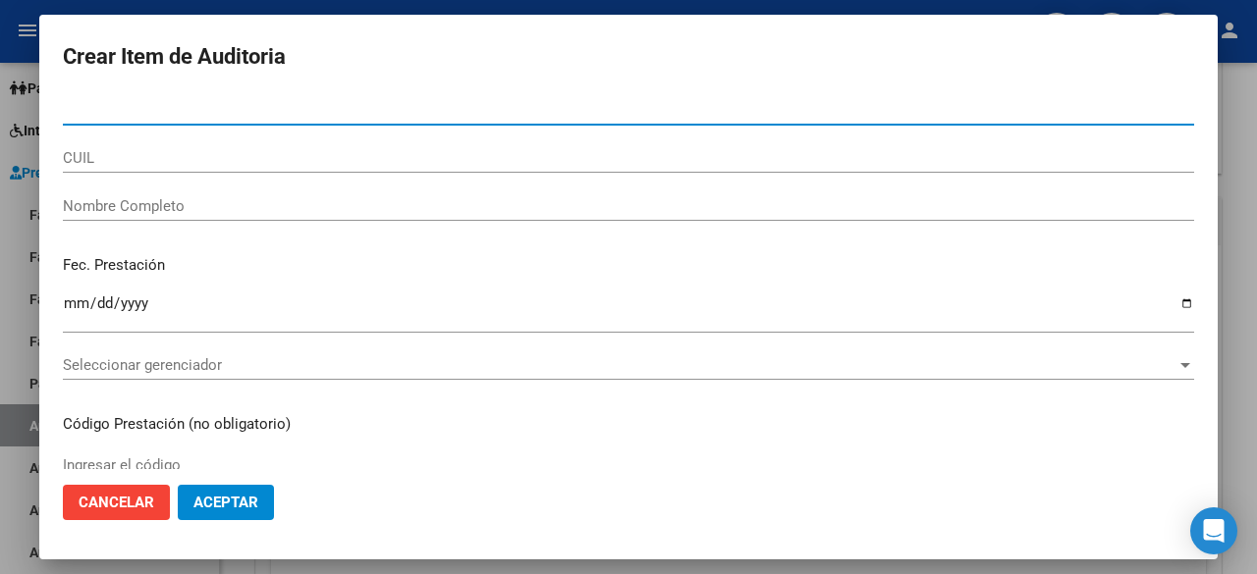
click at [246, 501] on span "Aceptar" at bounding box center [225, 503] width 65 height 18
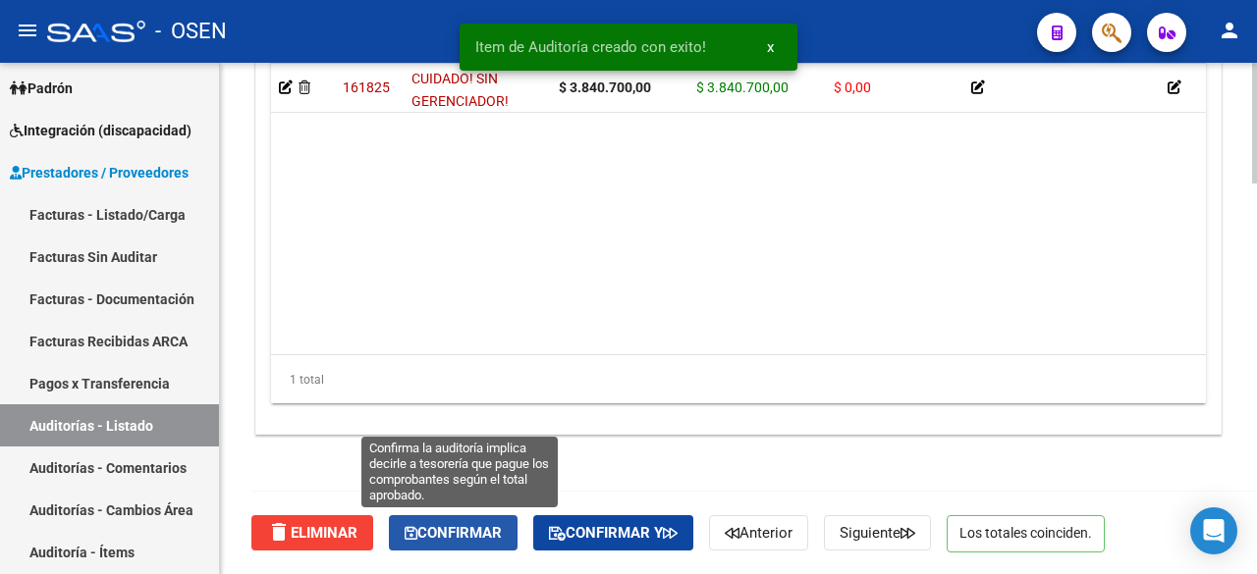
click at [492, 528] on span "Confirmar" at bounding box center [453, 533] width 97 height 18
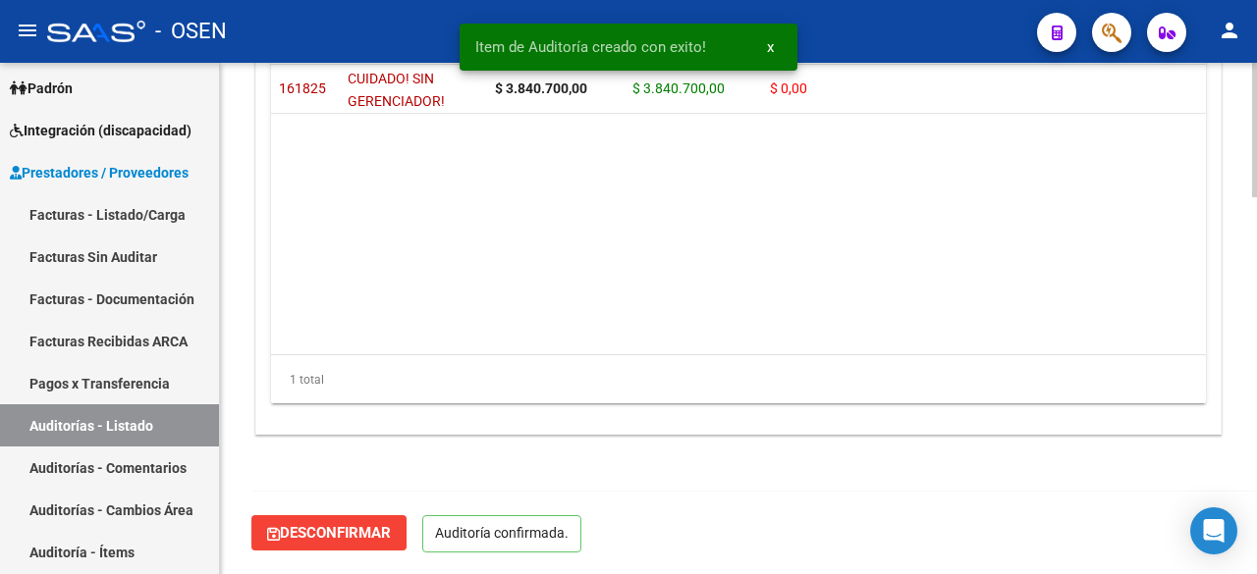
scroll to position [1440, 0]
type input "202509"
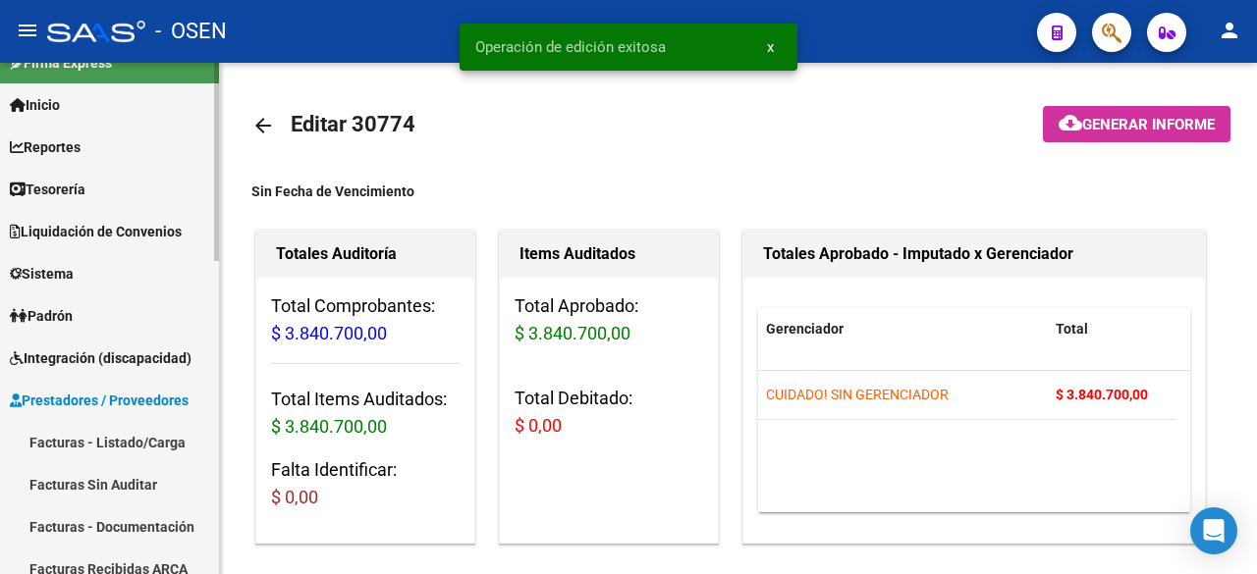
scroll to position [0, 0]
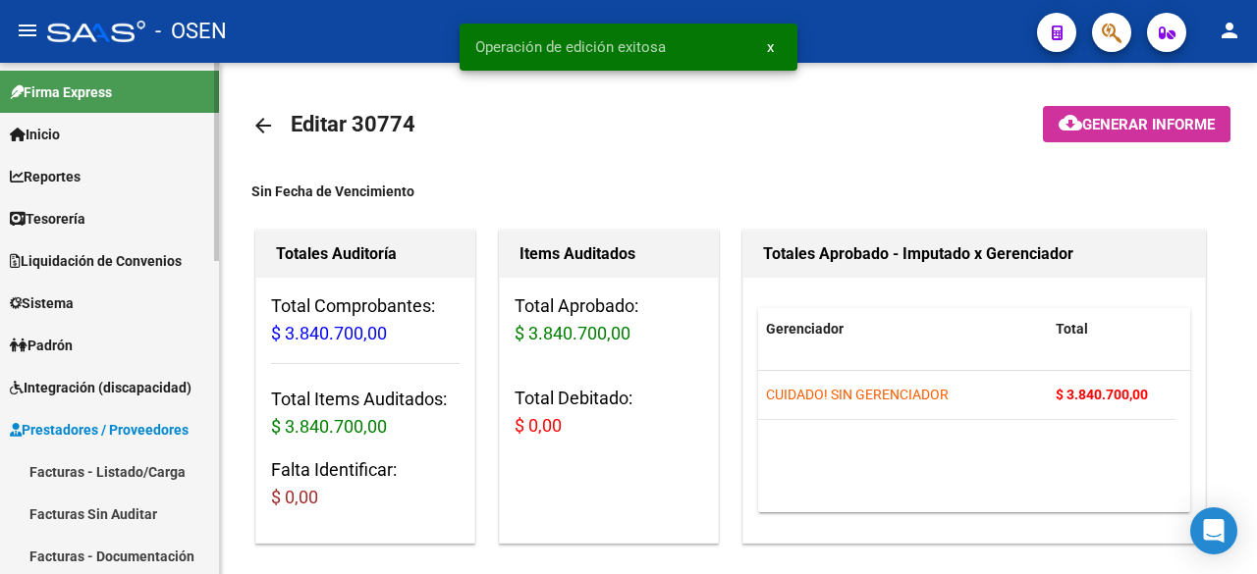
click at [139, 207] on link "Tesorería" at bounding box center [109, 218] width 219 height 42
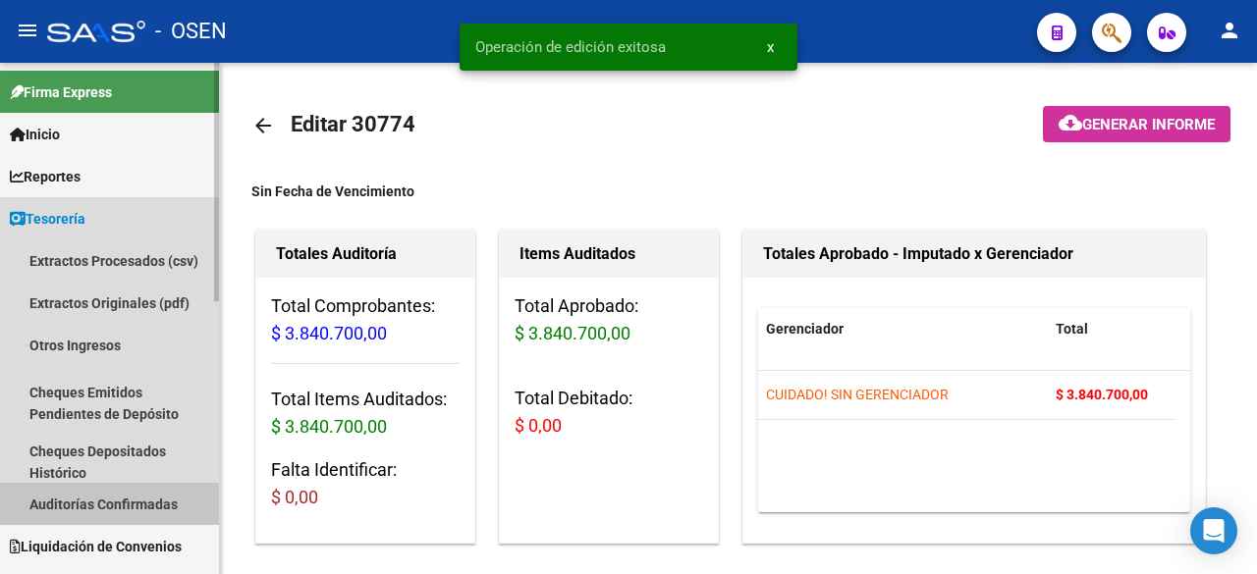
click at [149, 498] on link "Auditorías Confirmadas" at bounding box center [109, 504] width 219 height 42
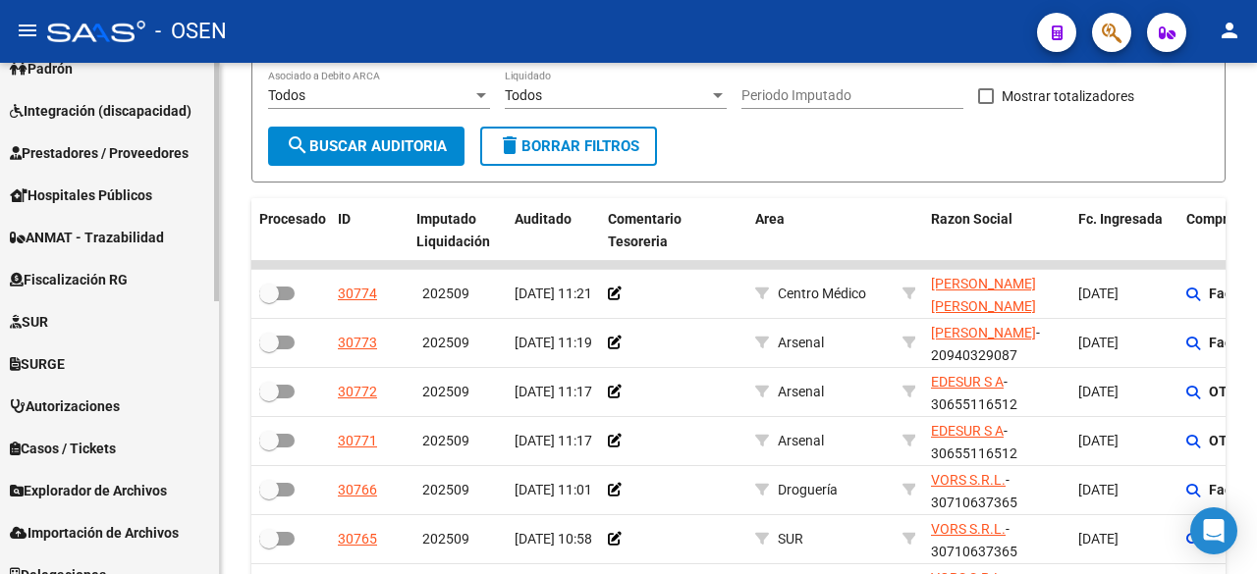
scroll to position [584, 0]
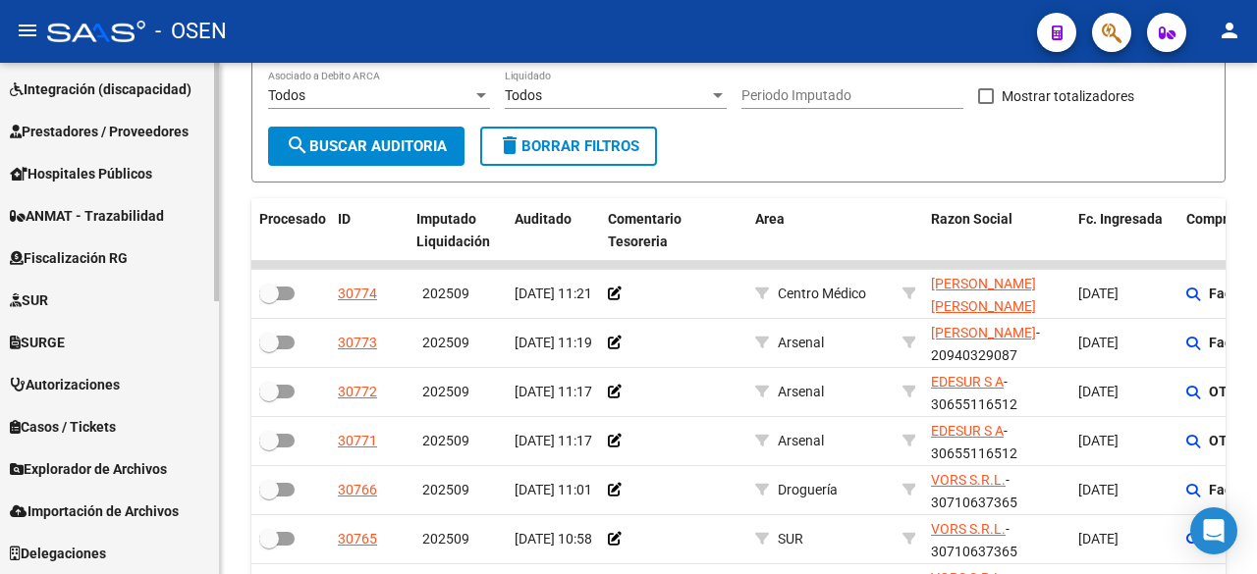
click at [171, 129] on span "Prestadores / Proveedores" at bounding box center [99, 132] width 179 height 22
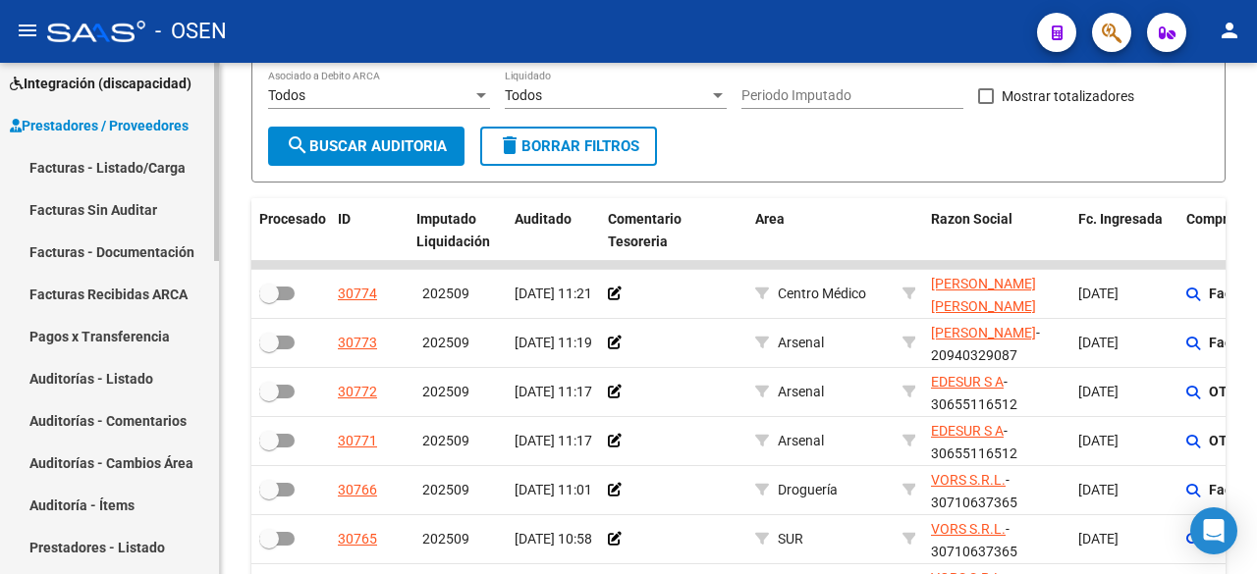
scroll to position [299, 0]
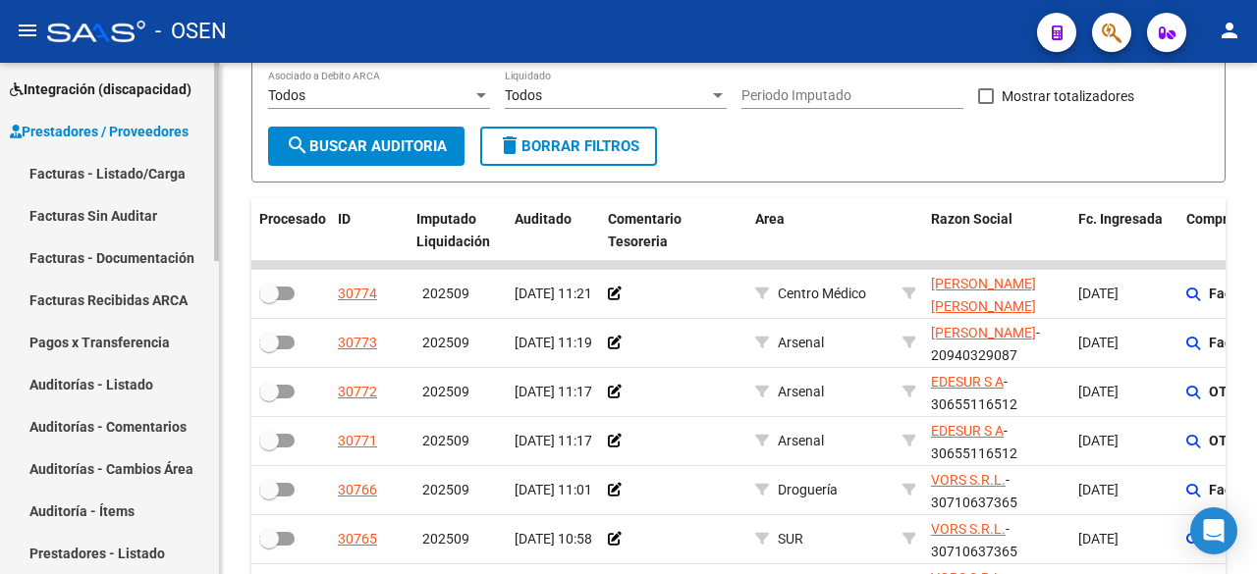
click at [143, 172] on link "Facturas - Listado/Carga" at bounding box center [109, 173] width 219 height 42
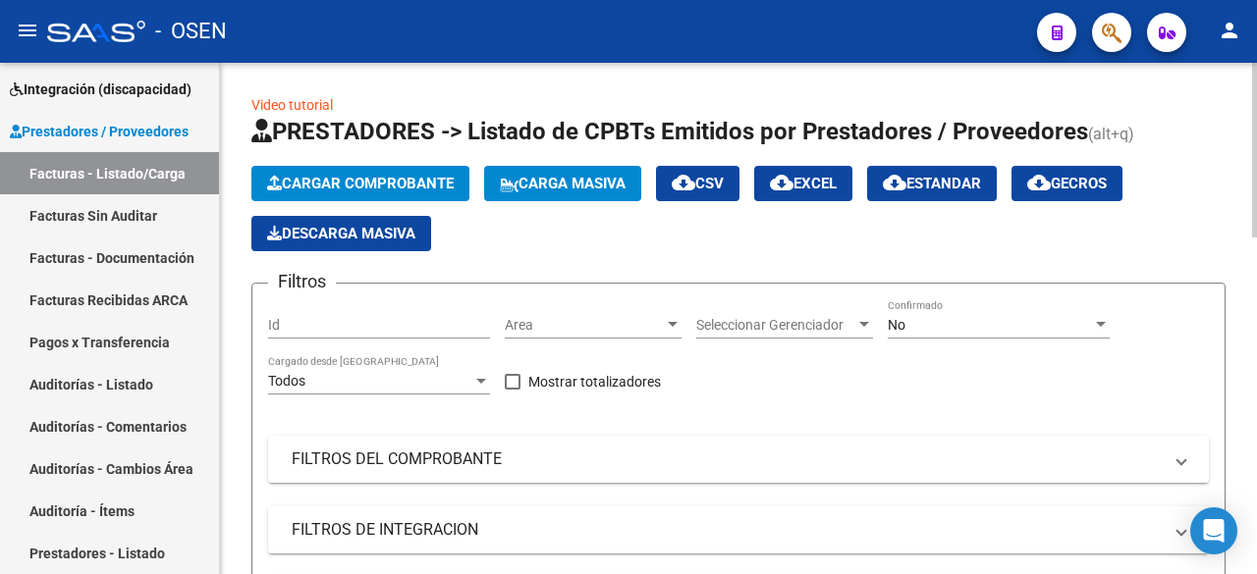
click at [602, 324] on span "Area" at bounding box center [584, 325] width 159 height 17
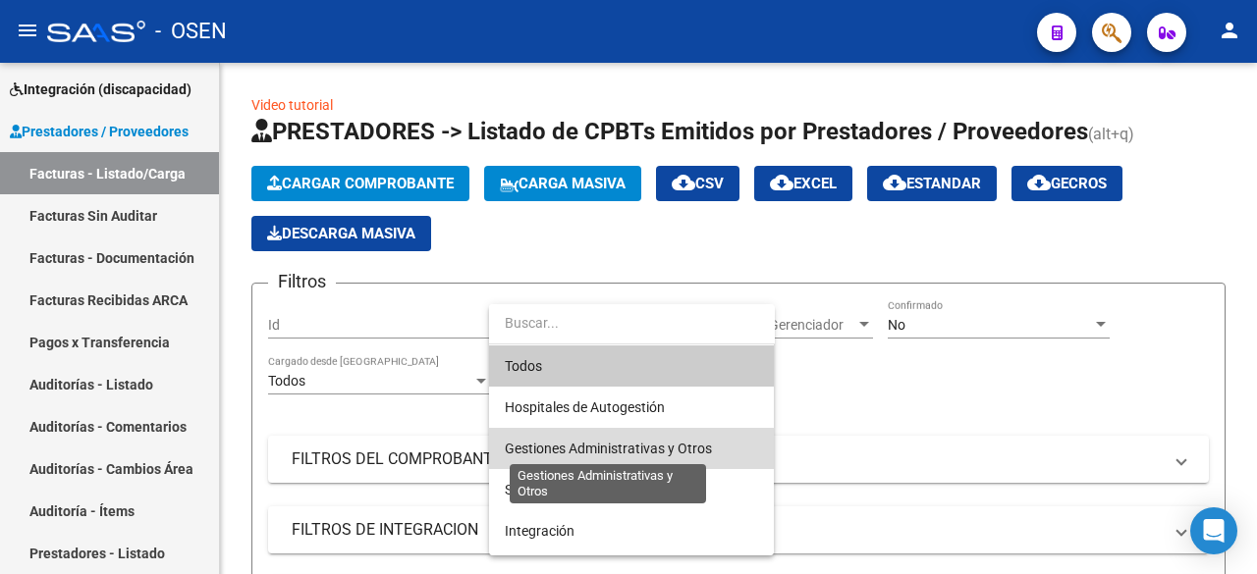
click at [583, 452] on span "Gestiones Administrativas y Otros" at bounding box center [608, 449] width 207 height 16
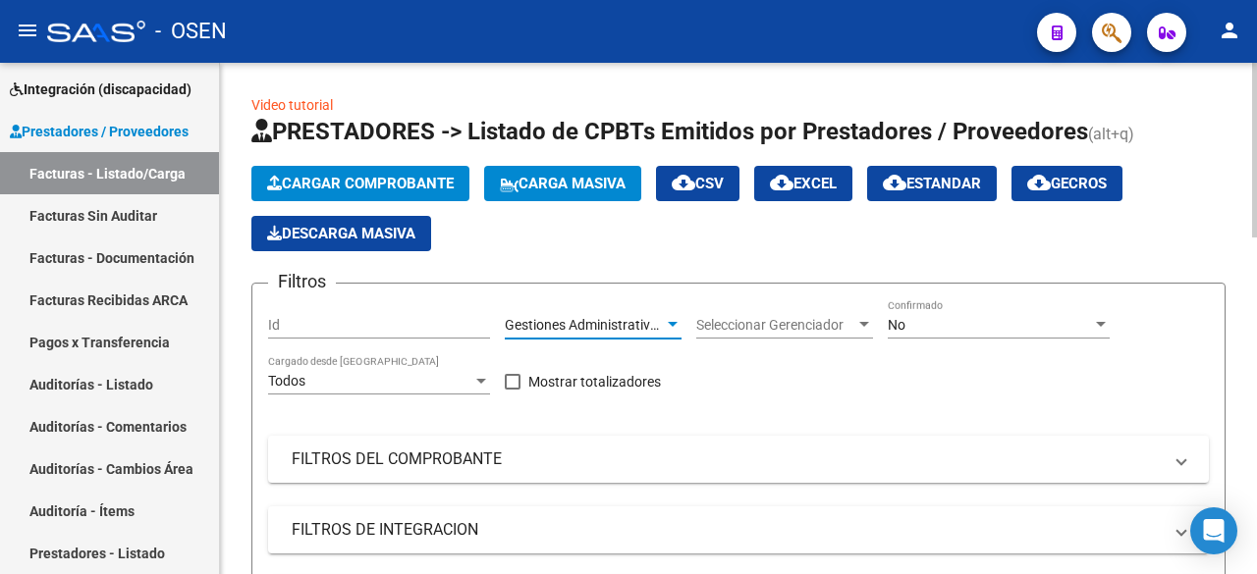
scroll to position [327, 0]
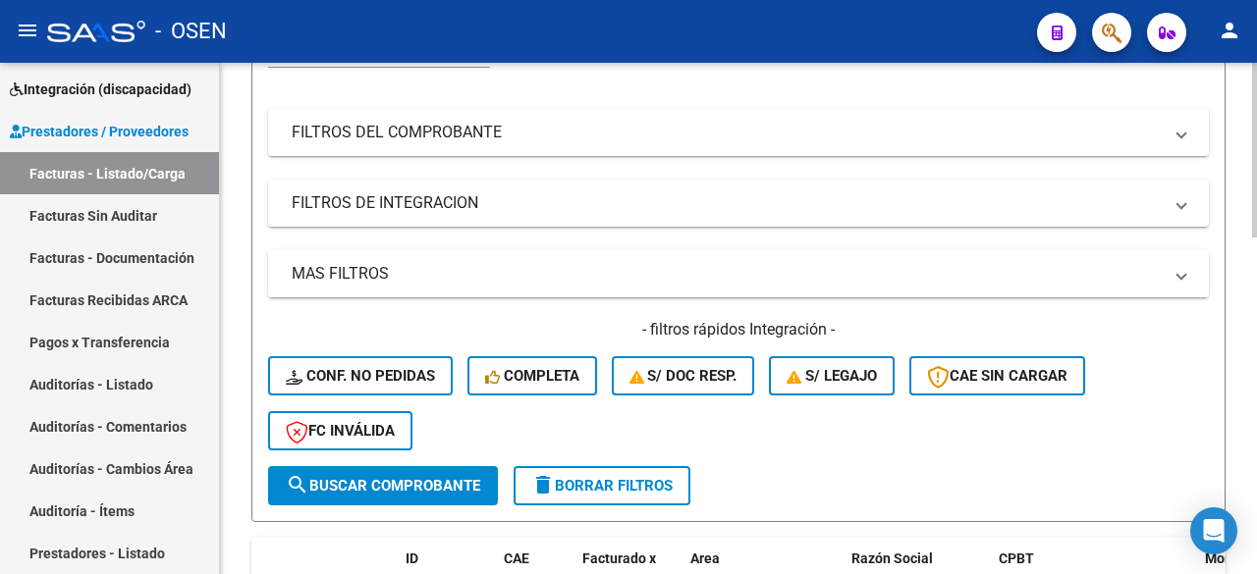
click at [716, 287] on mat-expansion-panel-header "MAS FILTROS" at bounding box center [738, 273] width 941 height 47
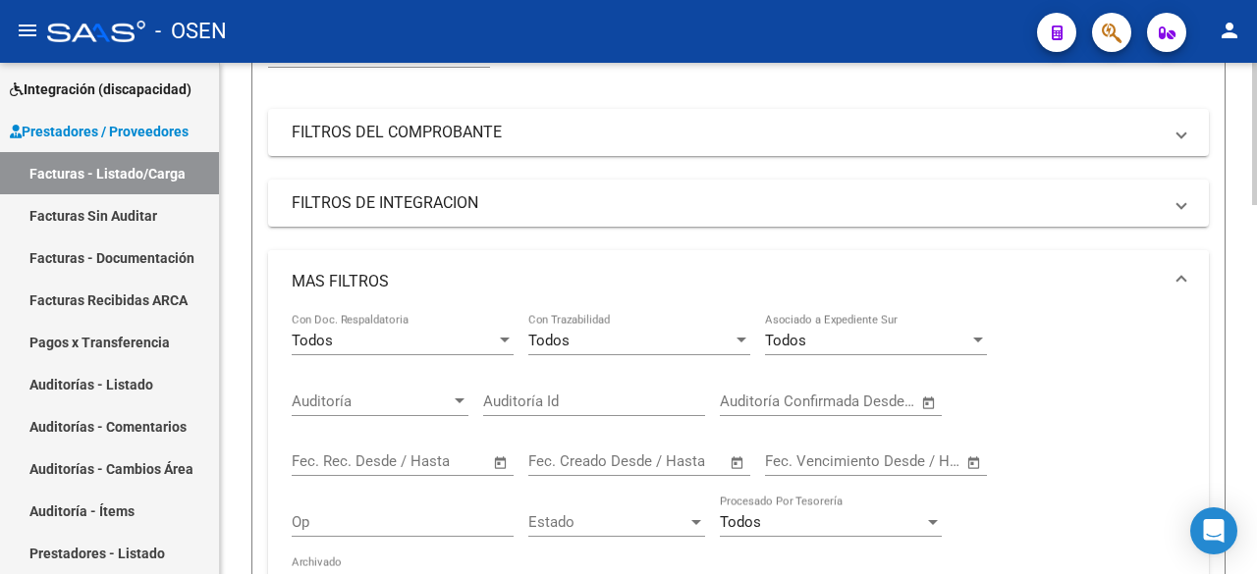
scroll to position [0, 0]
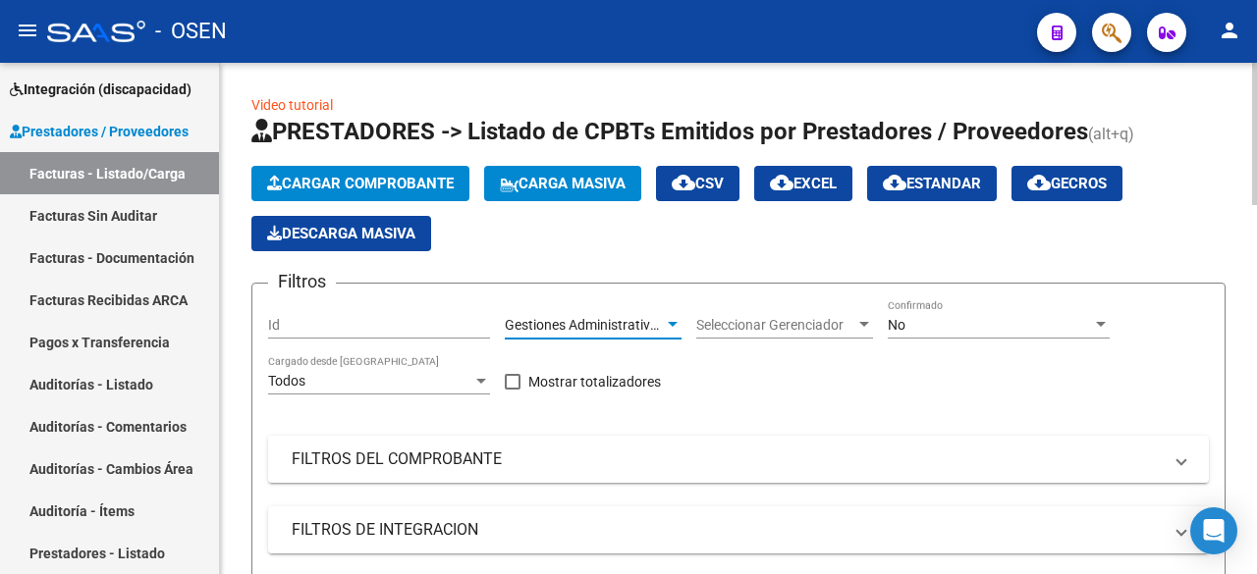
click at [629, 320] on span "Gestiones Administrativas y Otros" at bounding box center [608, 325] width 207 height 16
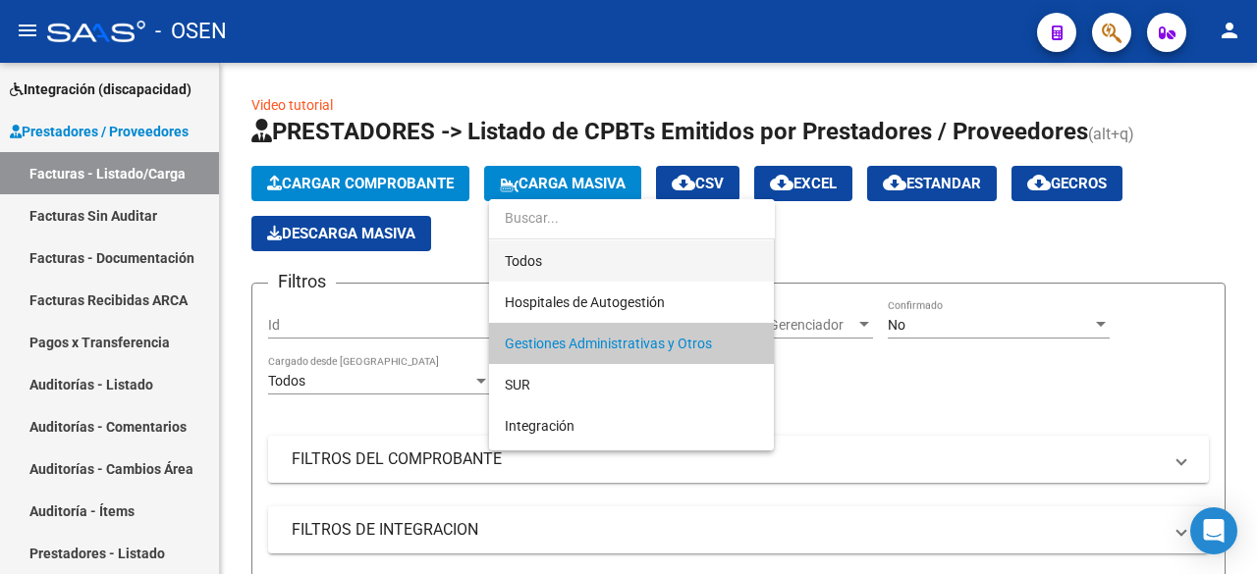
click at [605, 268] on span "Todos" at bounding box center [631, 261] width 253 height 41
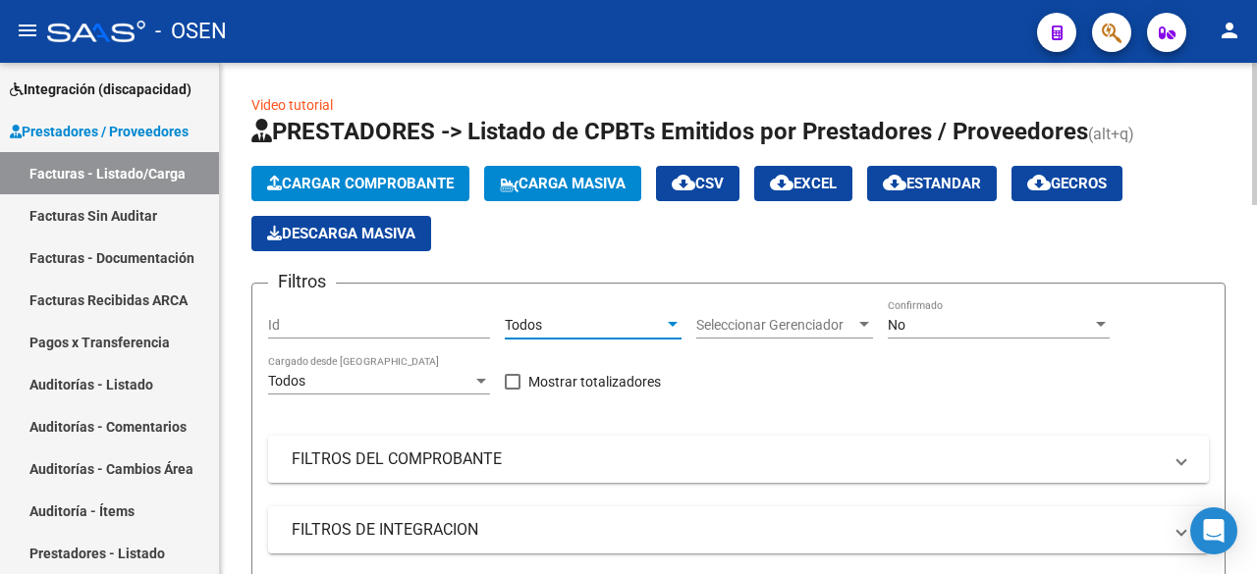
click at [906, 321] on div "No" at bounding box center [990, 325] width 204 height 17
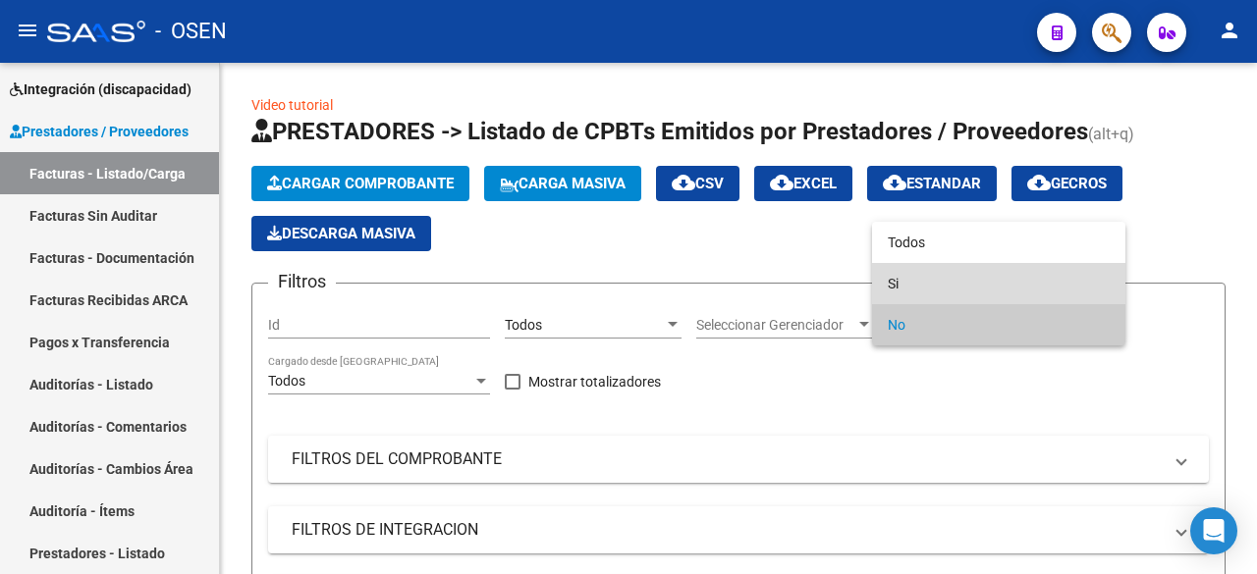
click at [900, 283] on span "Si" at bounding box center [999, 283] width 222 height 41
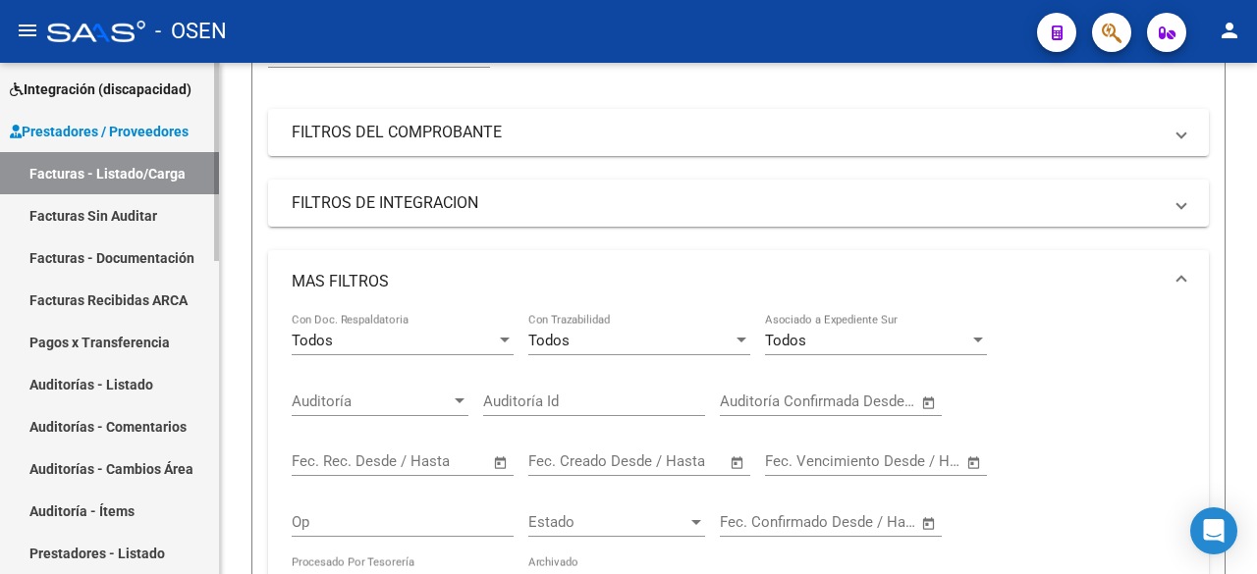
click at [132, 218] on link "Facturas Sin Auditar" at bounding box center [109, 215] width 219 height 42
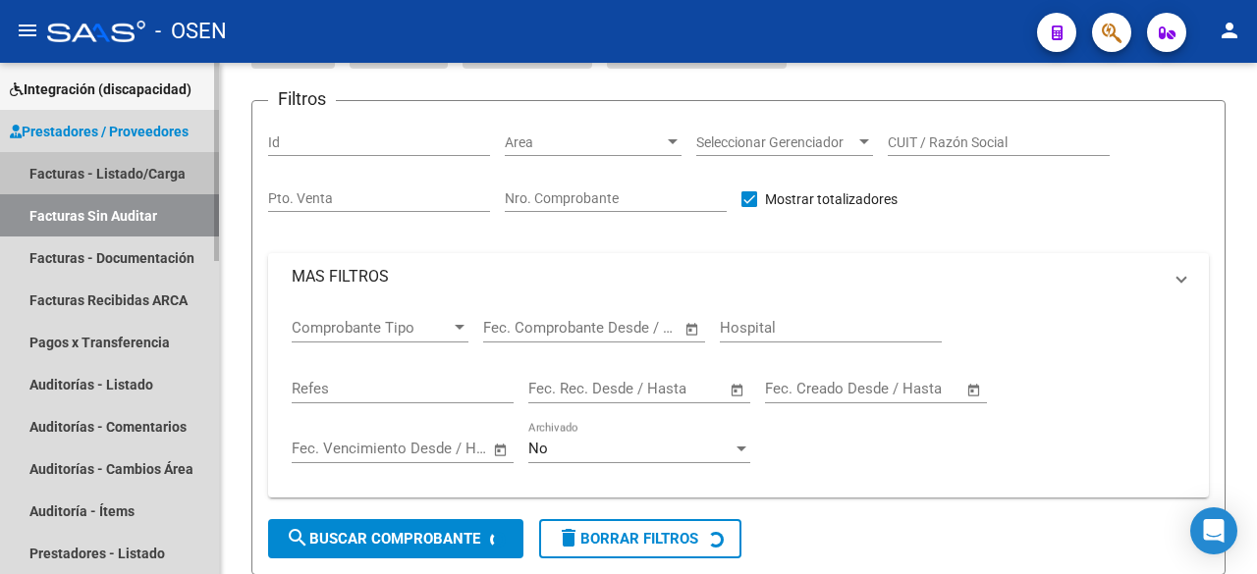
click at [154, 174] on link "Facturas - Listado/Carga" at bounding box center [109, 173] width 219 height 42
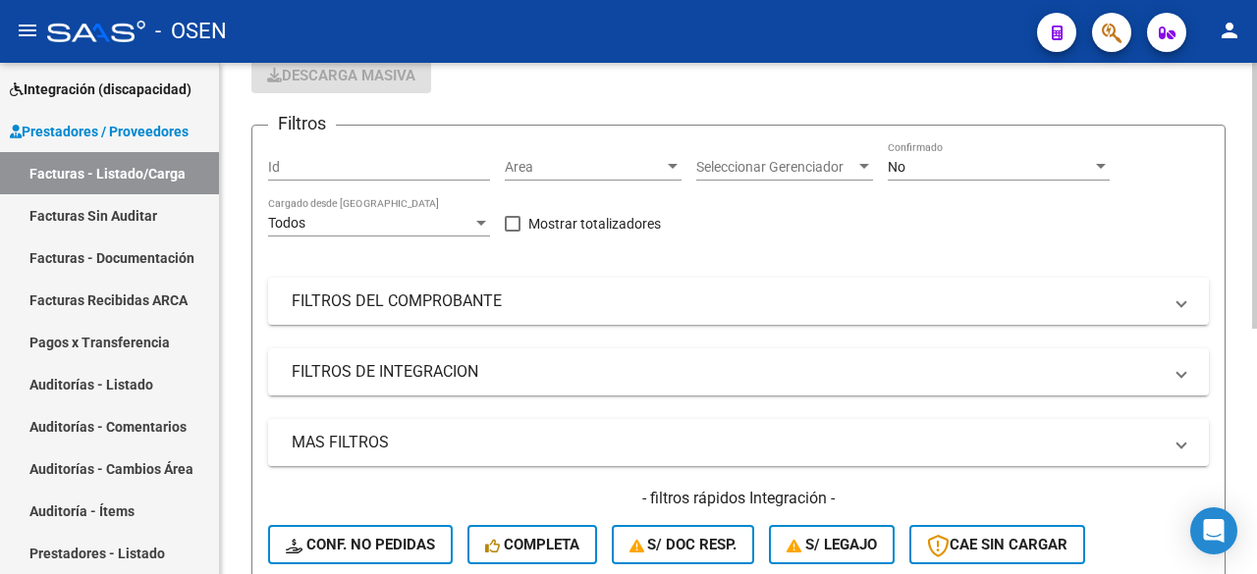
scroll to position [327, 0]
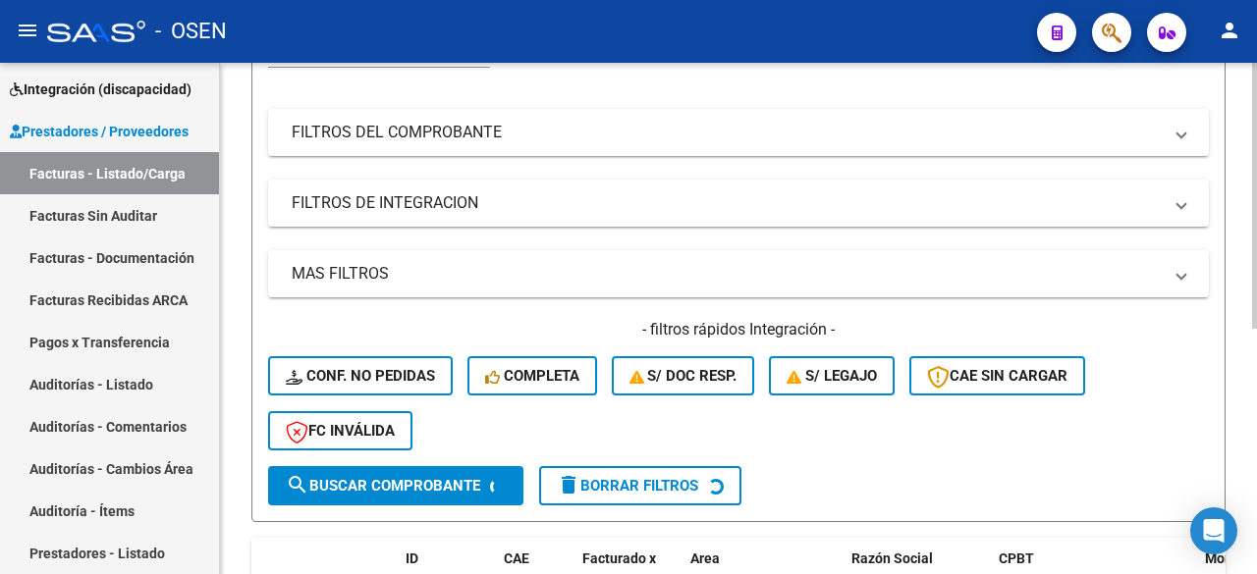
click at [761, 290] on mat-expansion-panel-header "MAS FILTROS" at bounding box center [738, 273] width 941 height 47
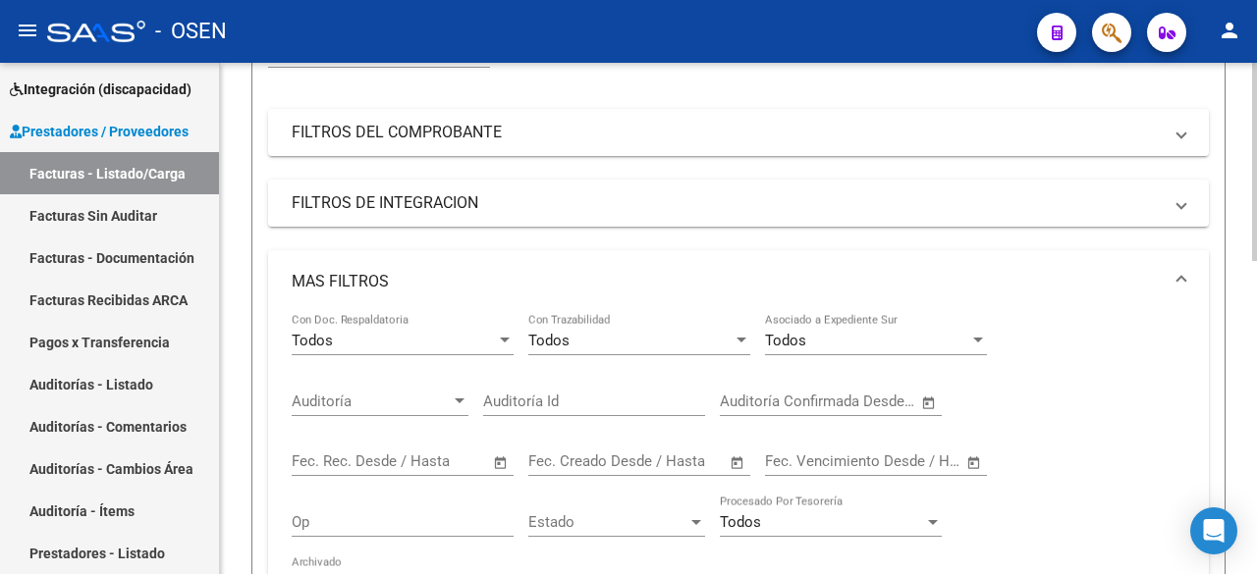
click at [931, 400] on span "Open calendar" at bounding box center [928, 402] width 47 height 47
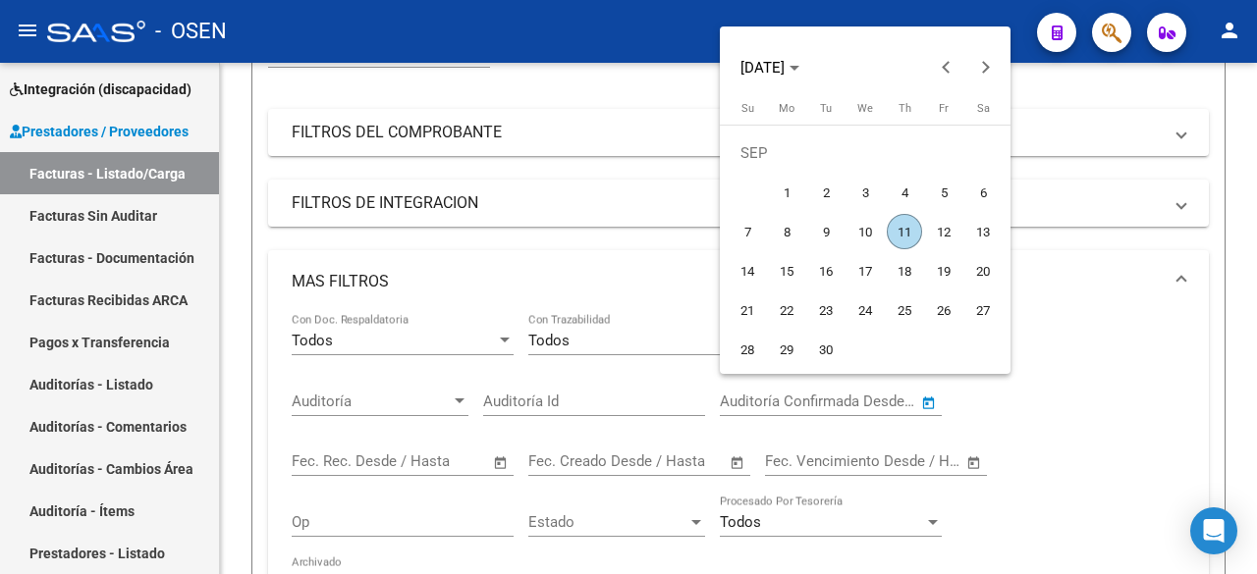
click at [872, 221] on span "10" at bounding box center [864, 231] width 35 height 35
type input "[DATE]"
click at [891, 227] on span "11" at bounding box center [904, 231] width 35 height 35
type input "[DATE]"
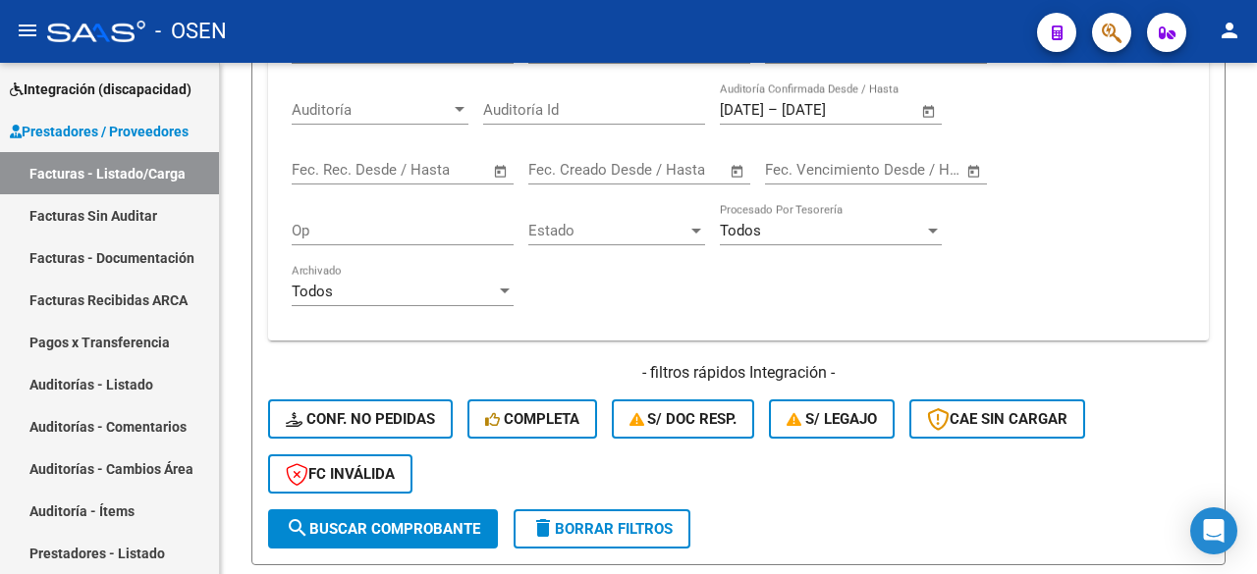
scroll to position [655, 0]
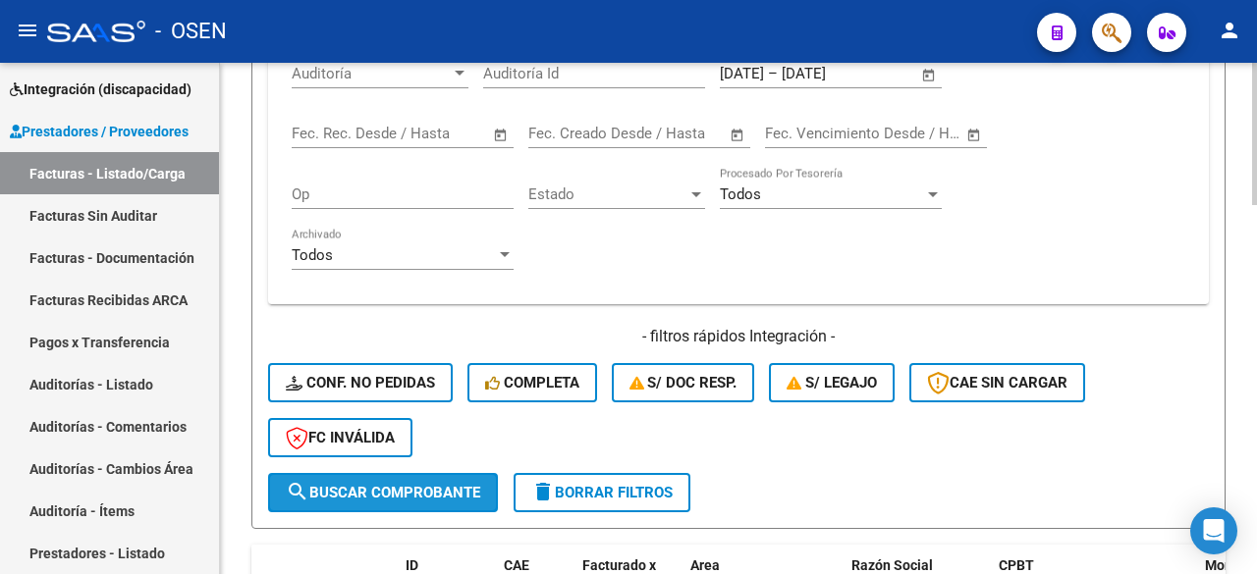
click at [387, 484] on span "search Buscar Comprobante" at bounding box center [383, 493] width 194 height 18
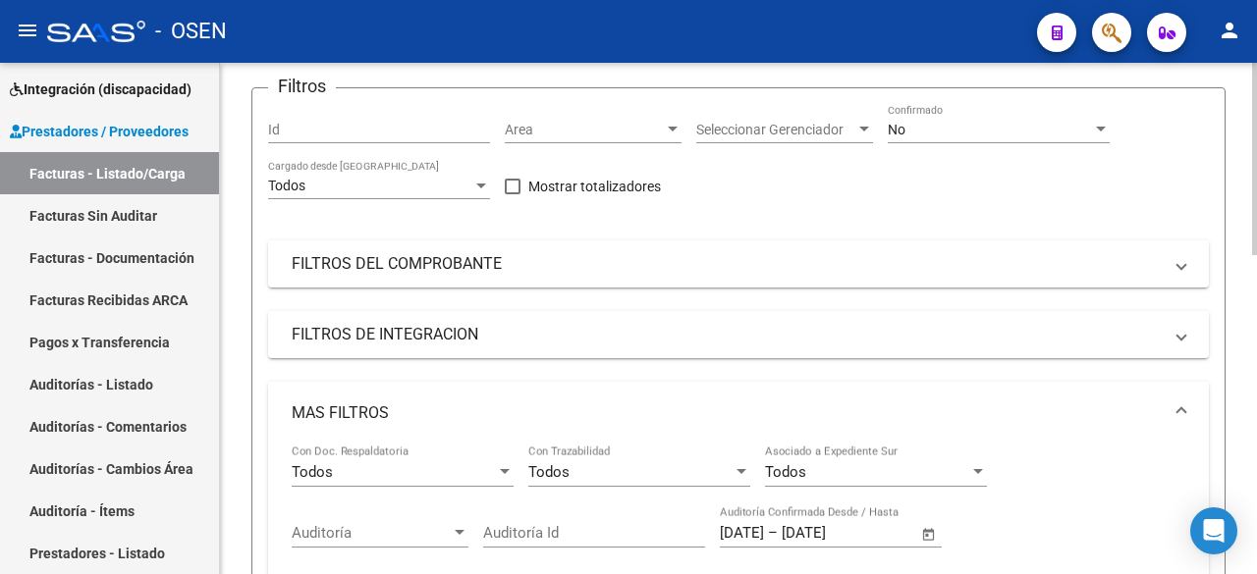
scroll to position [0, 0]
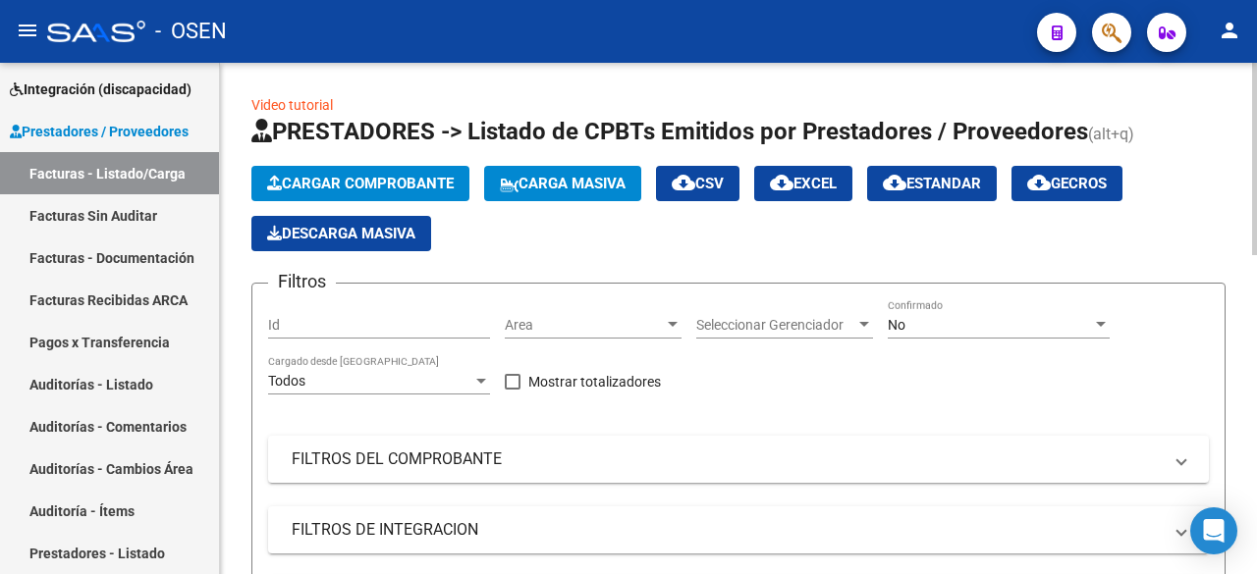
click at [980, 314] on div "No Confirmado" at bounding box center [999, 318] width 222 height 39
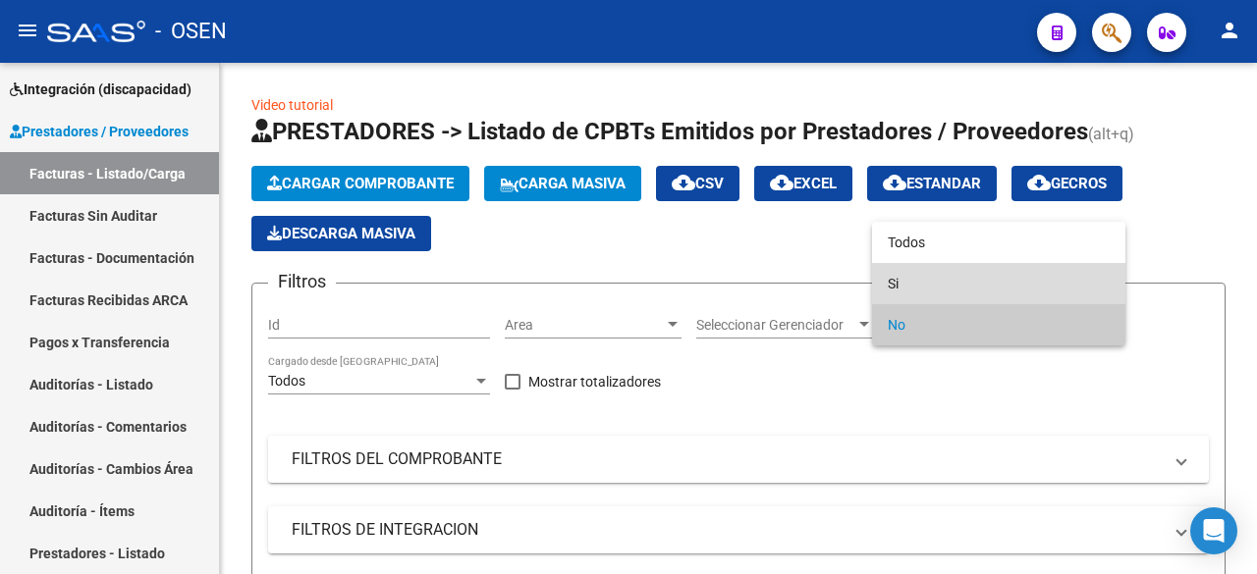
click at [966, 285] on span "Si" at bounding box center [999, 283] width 222 height 41
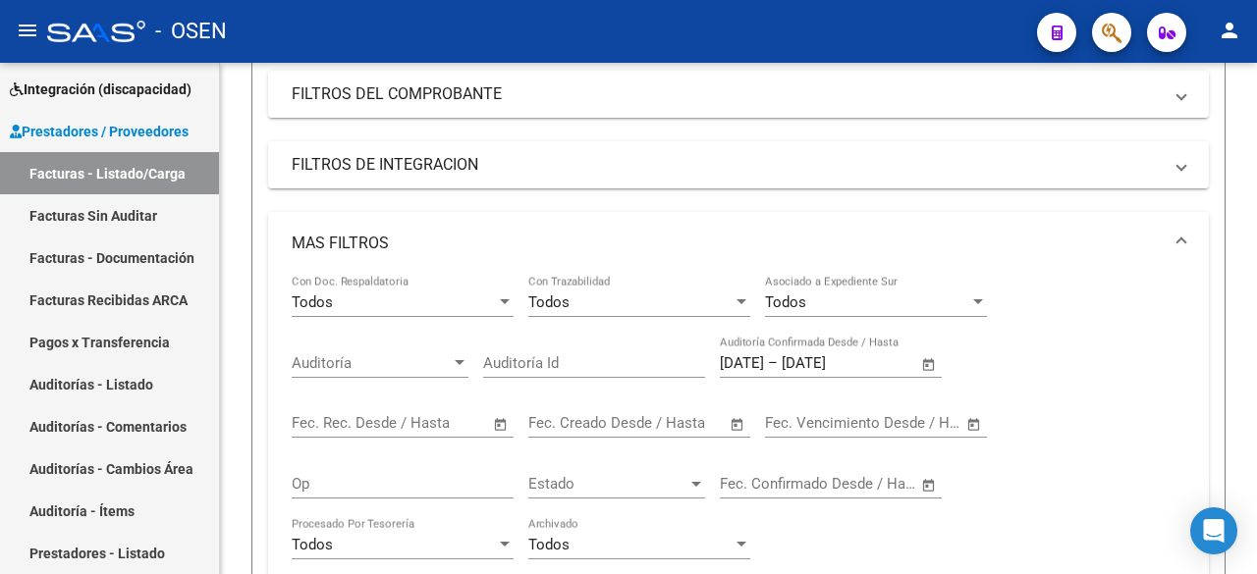
scroll to position [327, 0]
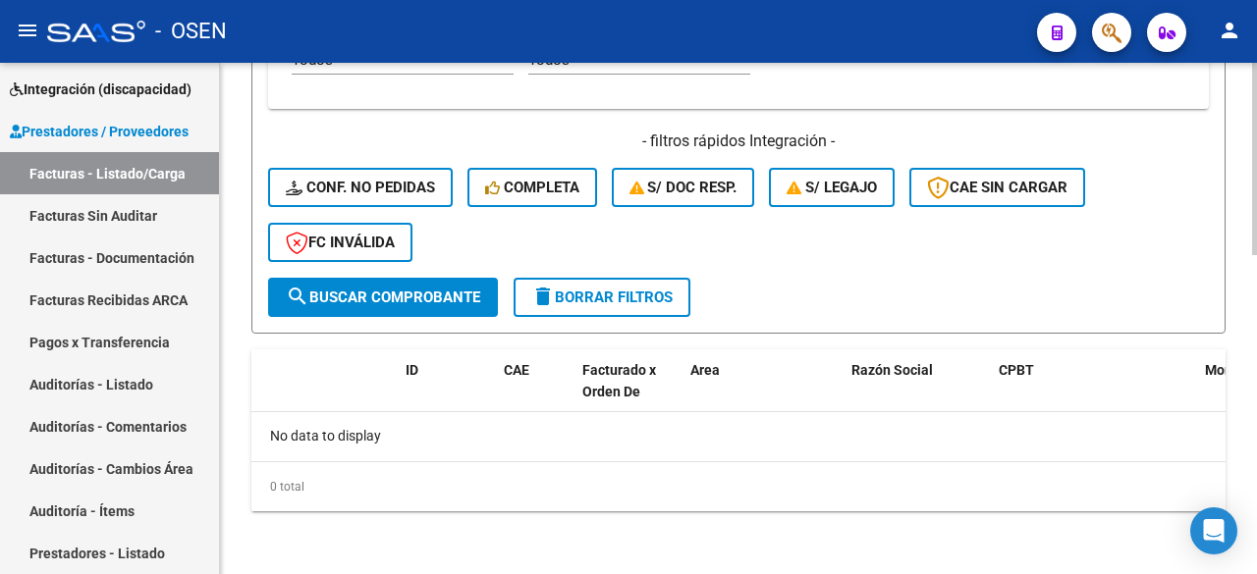
click at [454, 302] on span "search Buscar Comprobante" at bounding box center [383, 298] width 194 height 18
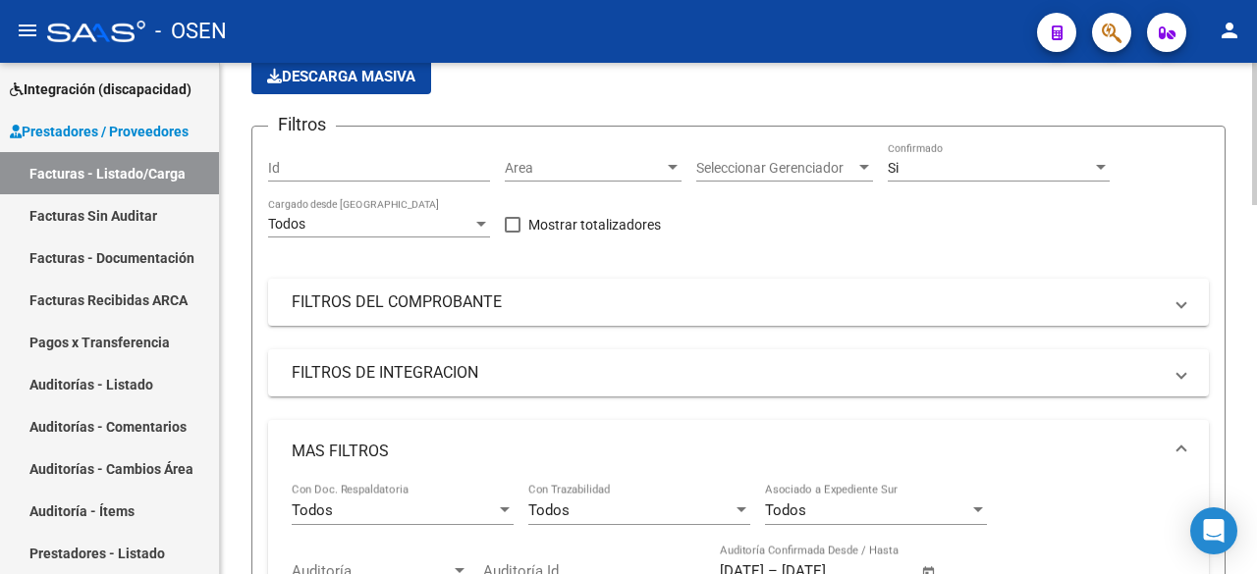
scroll to position [0, 0]
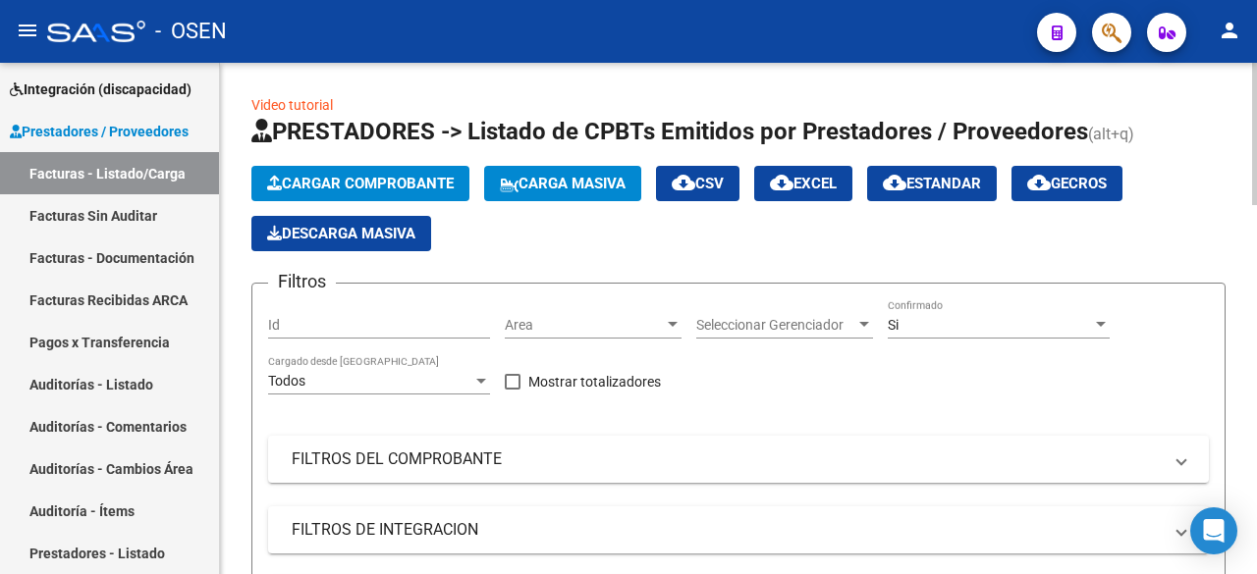
click at [695, 188] on mat-icon "cloud_download" at bounding box center [684, 183] width 24 height 24
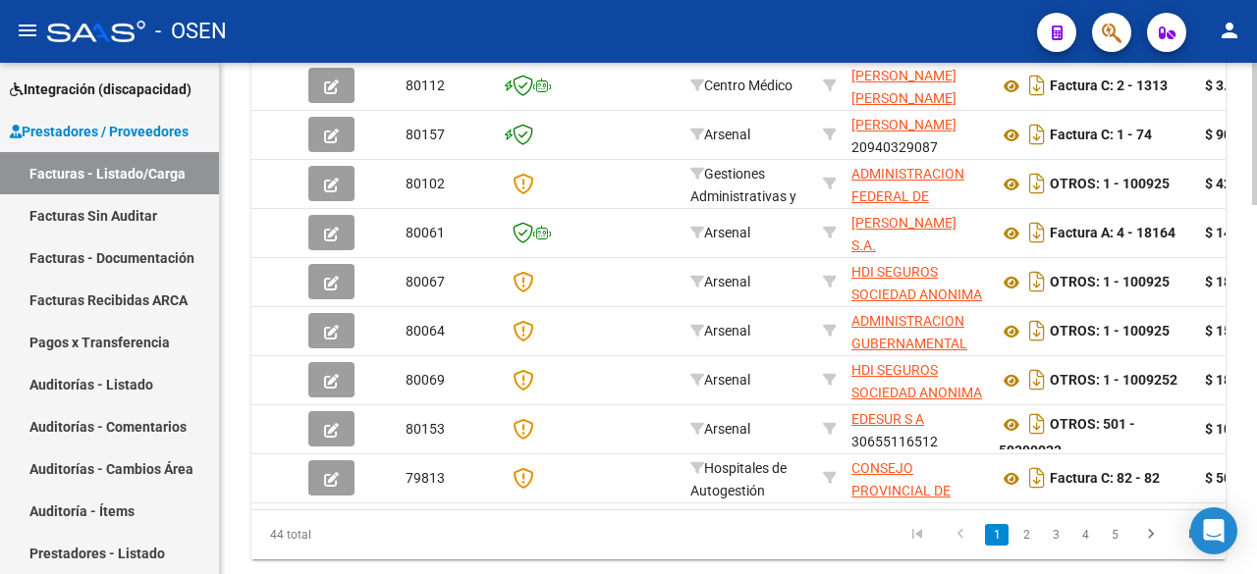
scroll to position [1309, 0]
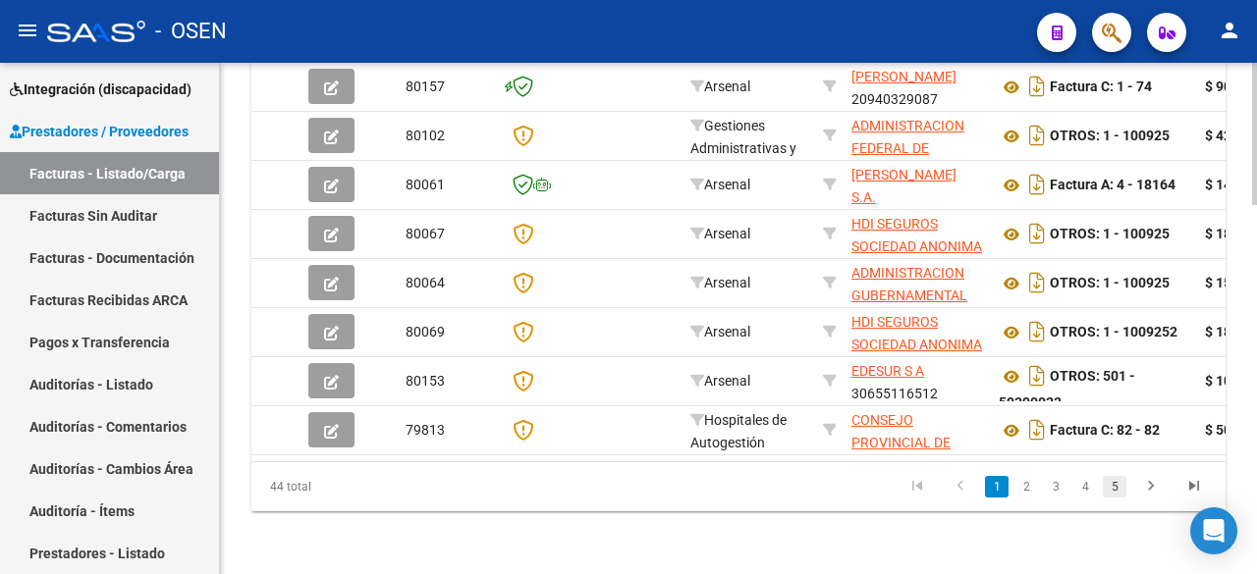
click at [1110, 497] on link "5" at bounding box center [1115, 487] width 24 height 22
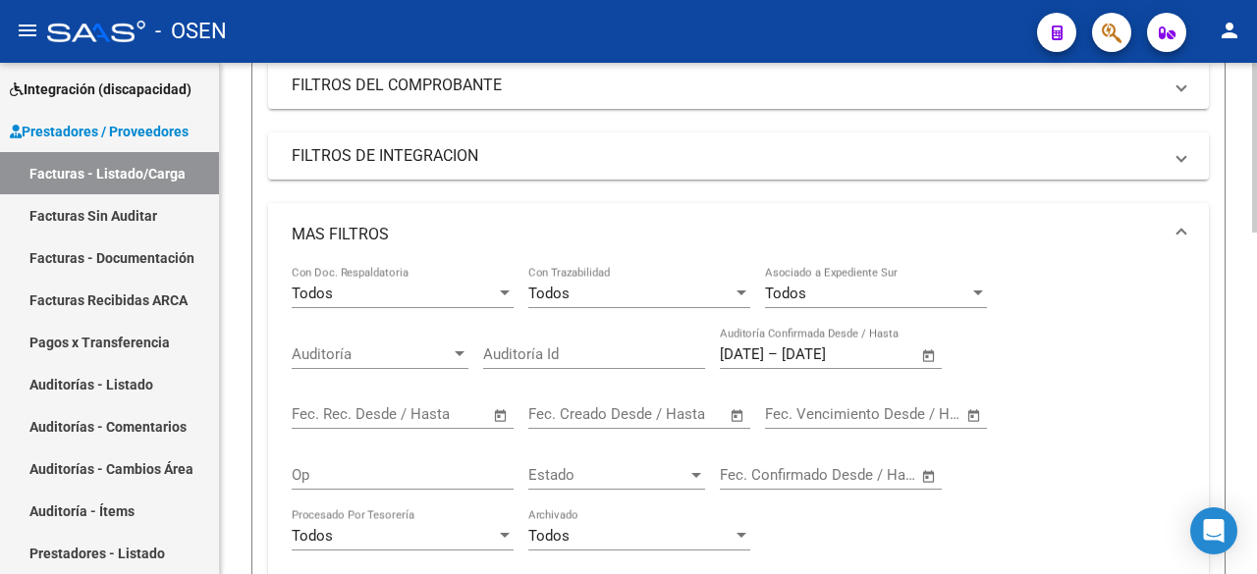
scroll to position [46, 0]
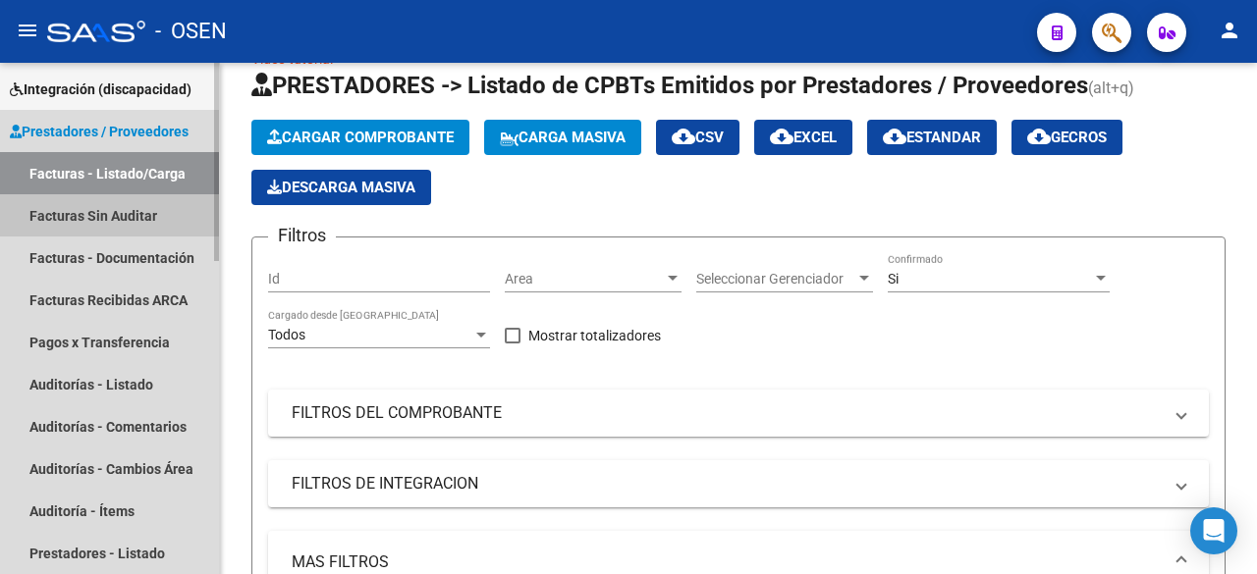
click at [83, 227] on link "Facturas Sin Auditar" at bounding box center [109, 215] width 219 height 42
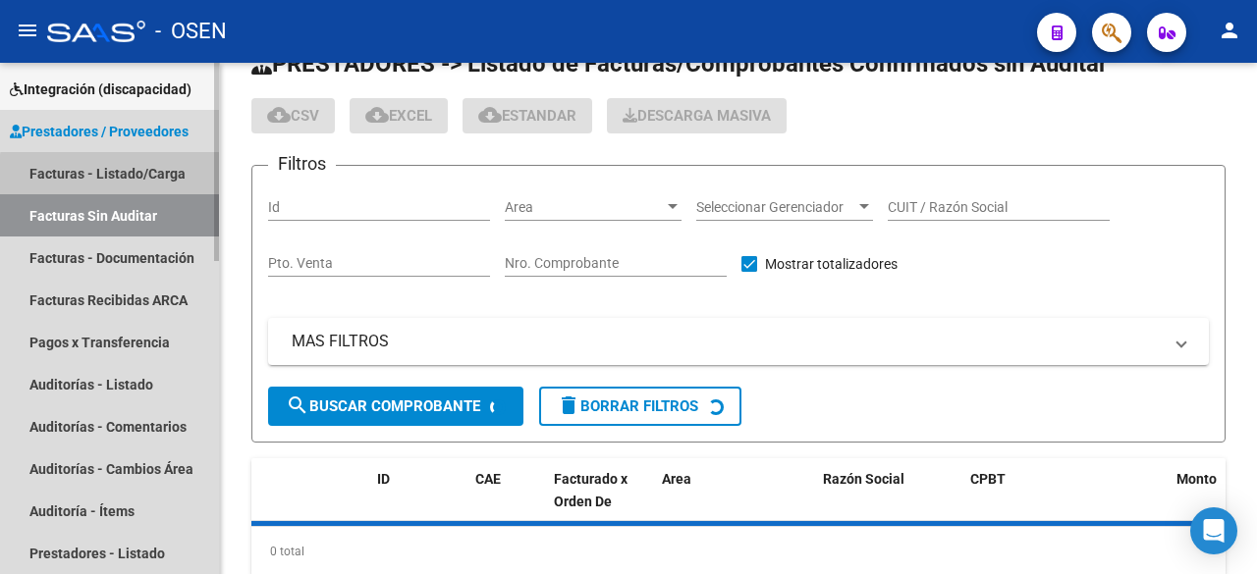
click at [119, 176] on link "Facturas - Listado/Carga" at bounding box center [109, 173] width 219 height 42
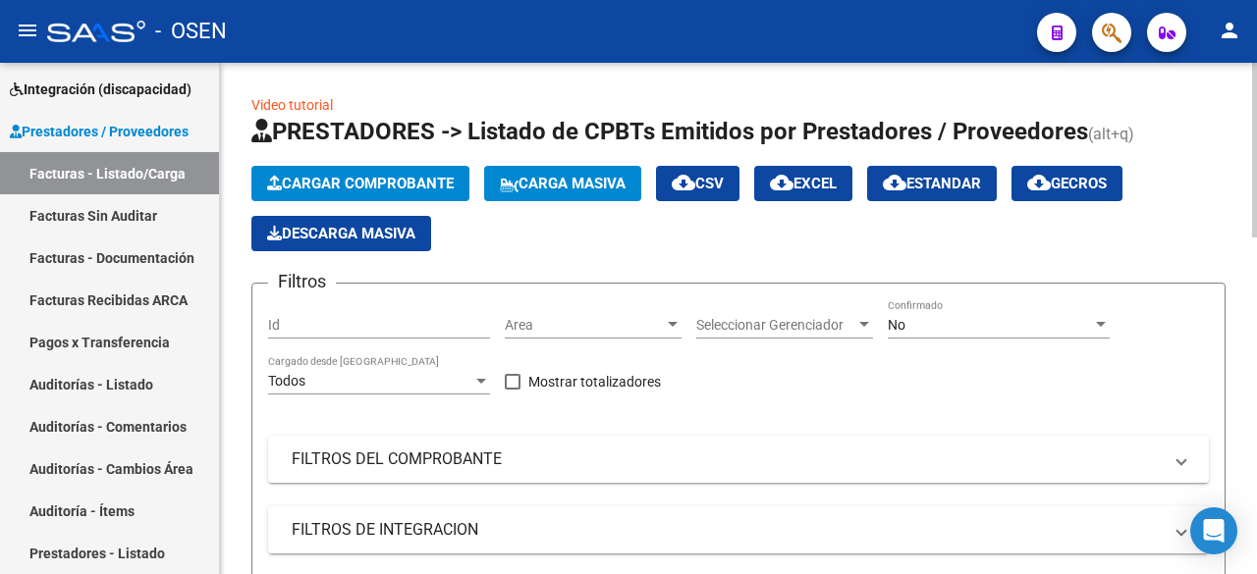
scroll to position [327, 0]
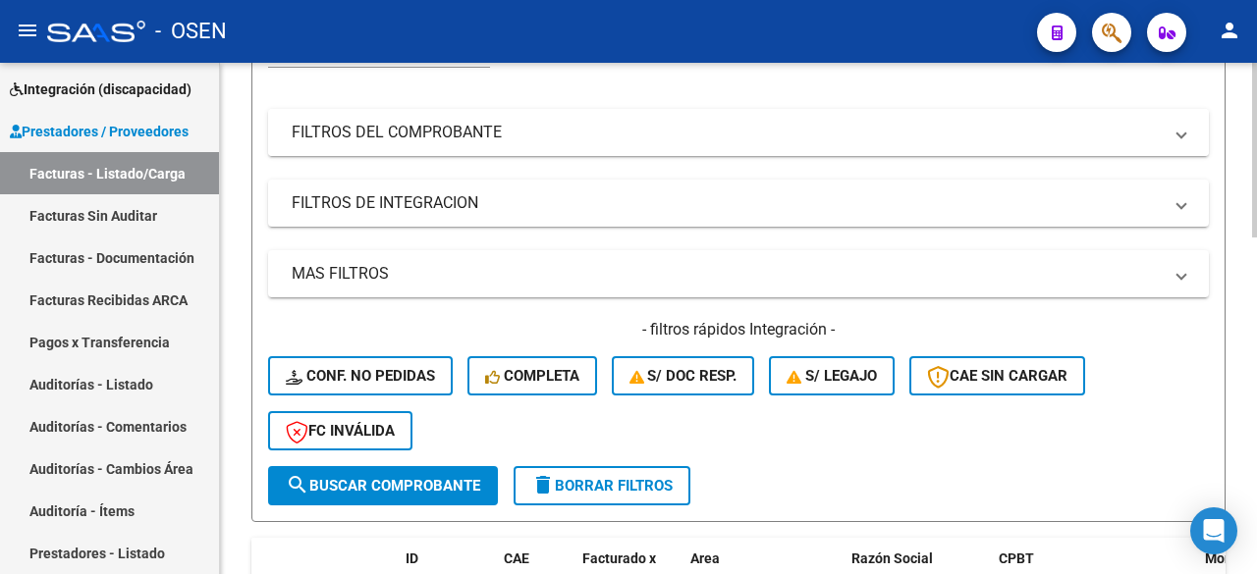
click at [564, 146] on mat-expansion-panel-header "FILTROS DEL COMPROBANTE" at bounding box center [738, 132] width 941 height 47
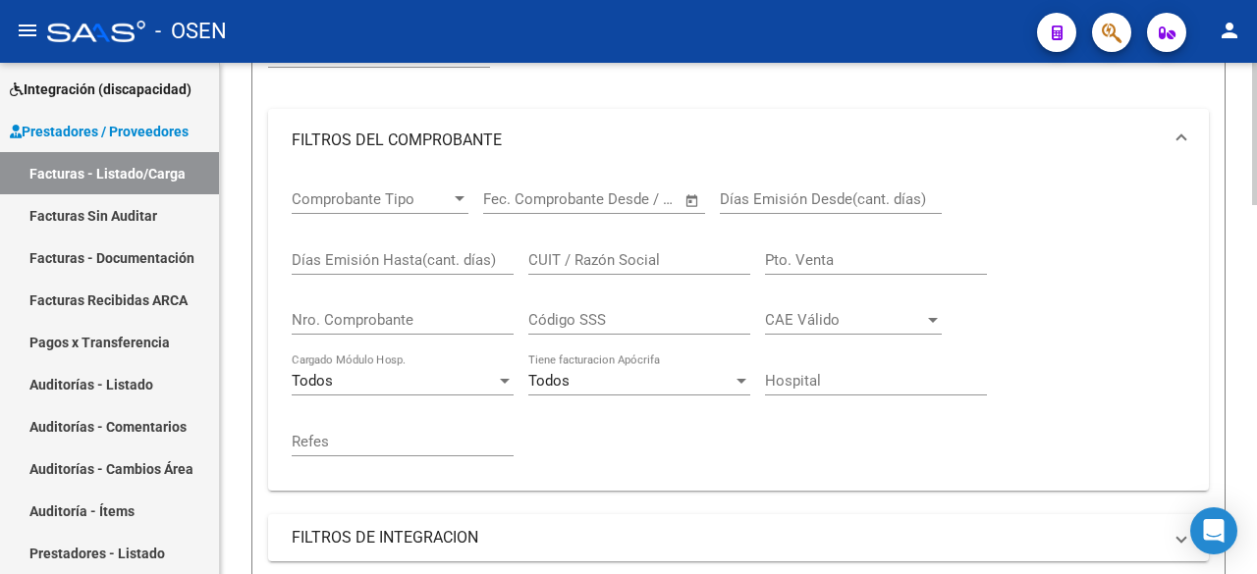
click at [452, 197] on div at bounding box center [460, 199] width 18 height 16
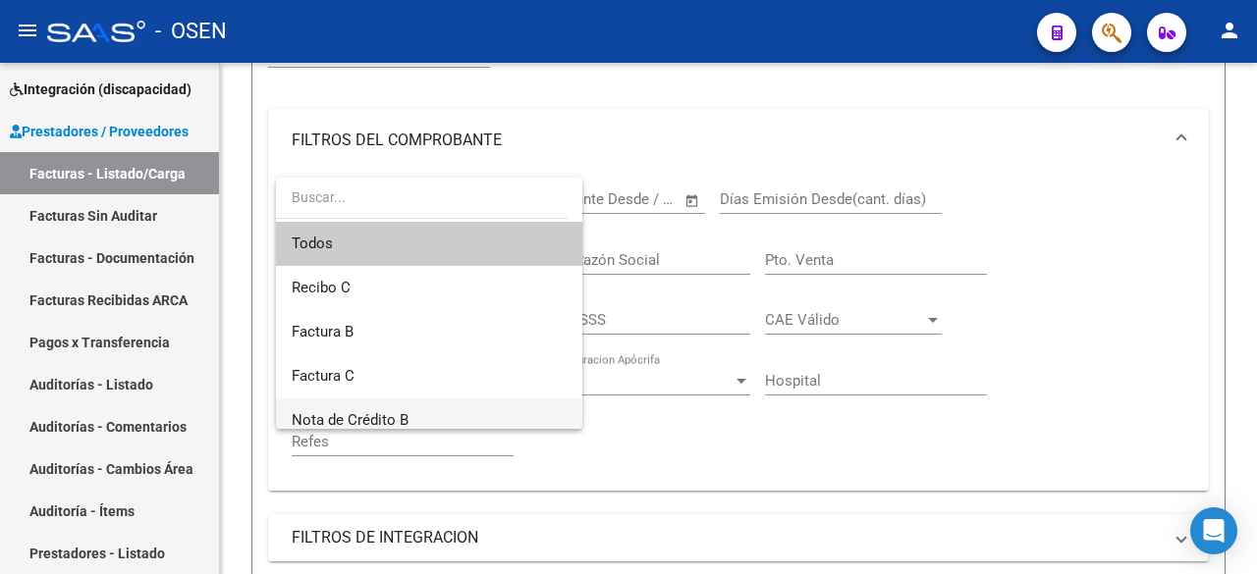
click at [421, 411] on span "Nota de Crédito B" at bounding box center [429, 421] width 275 height 44
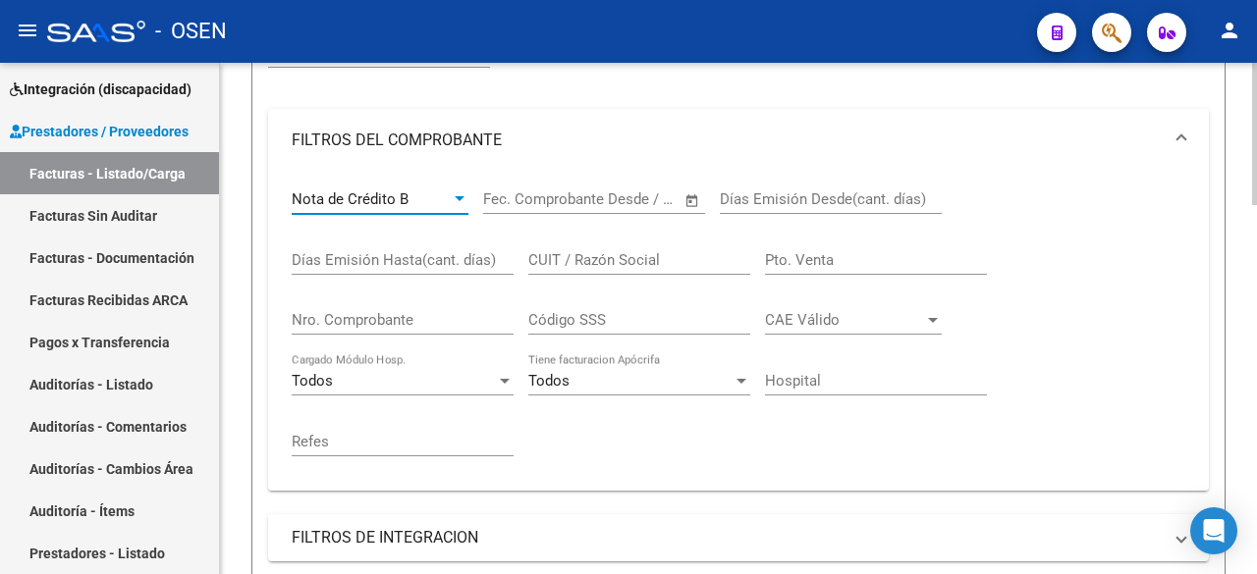
scroll to position [655, 0]
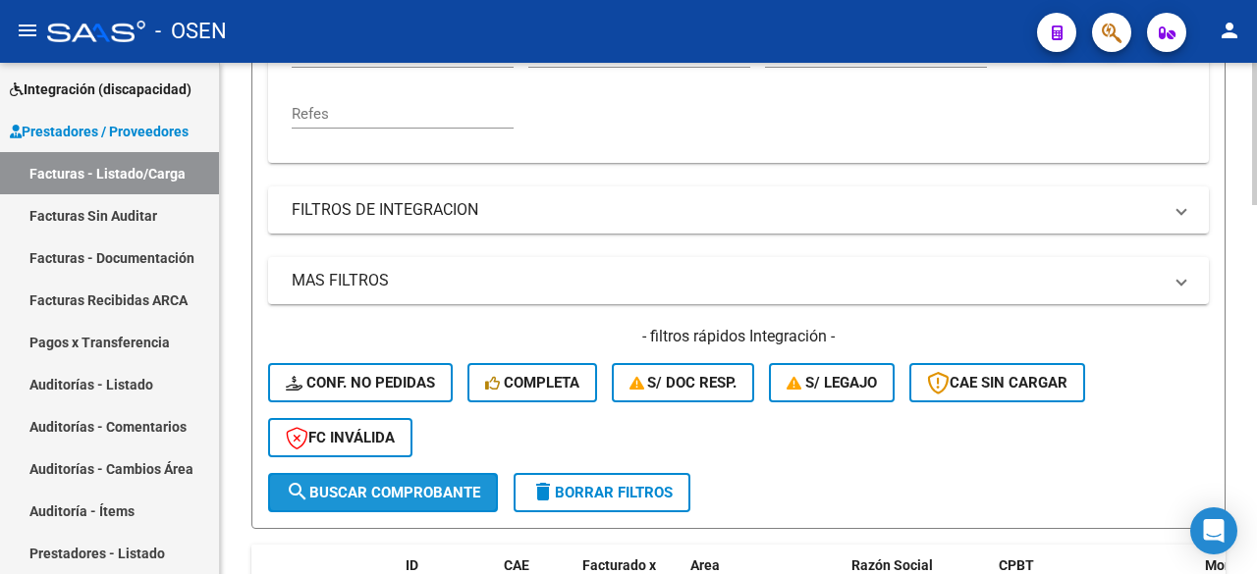
click at [440, 488] on span "search Buscar Comprobante" at bounding box center [383, 493] width 194 height 18
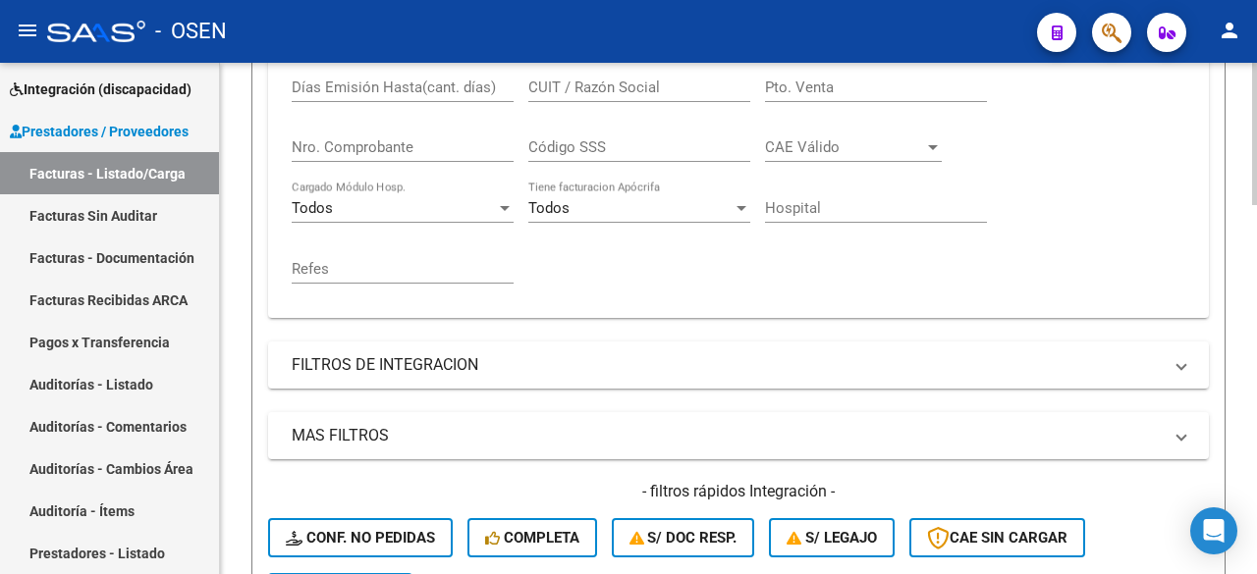
scroll to position [493, 0]
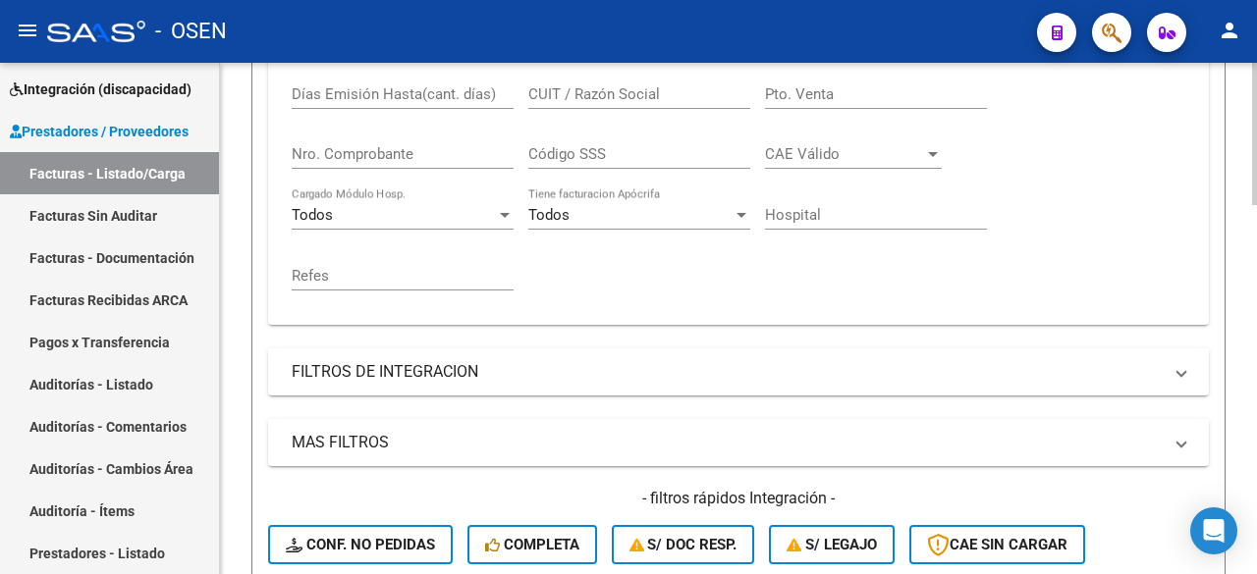
click at [1256, 323] on div at bounding box center [1254, 273] width 5 height 142
click at [661, 439] on mat-panel-title "MAS FILTROS" at bounding box center [727, 443] width 870 height 22
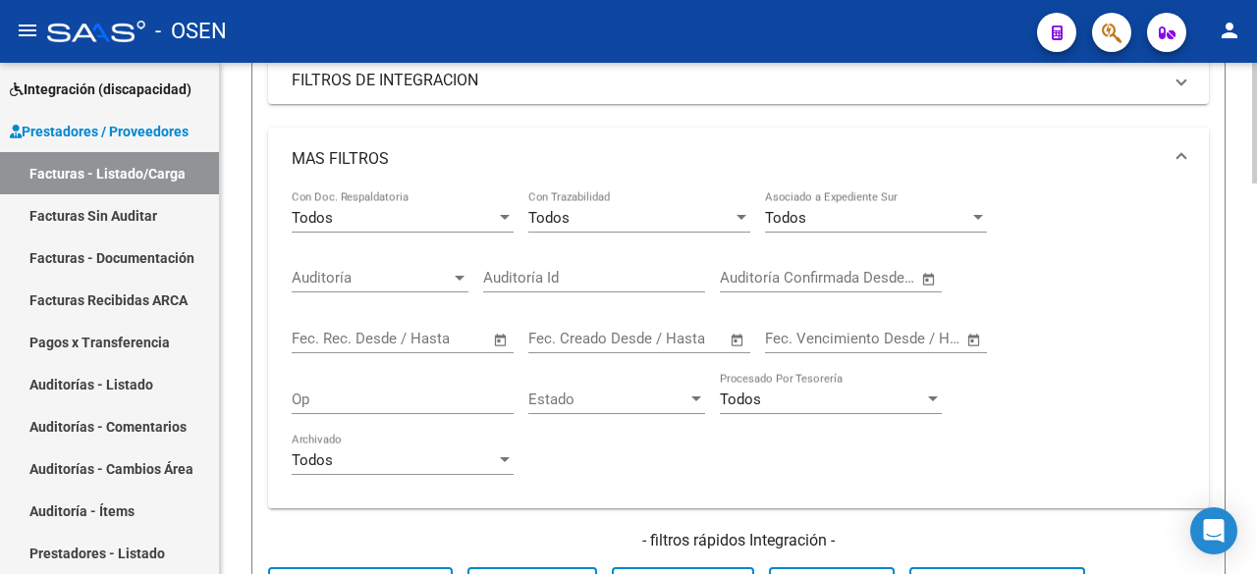
scroll to position [820, 0]
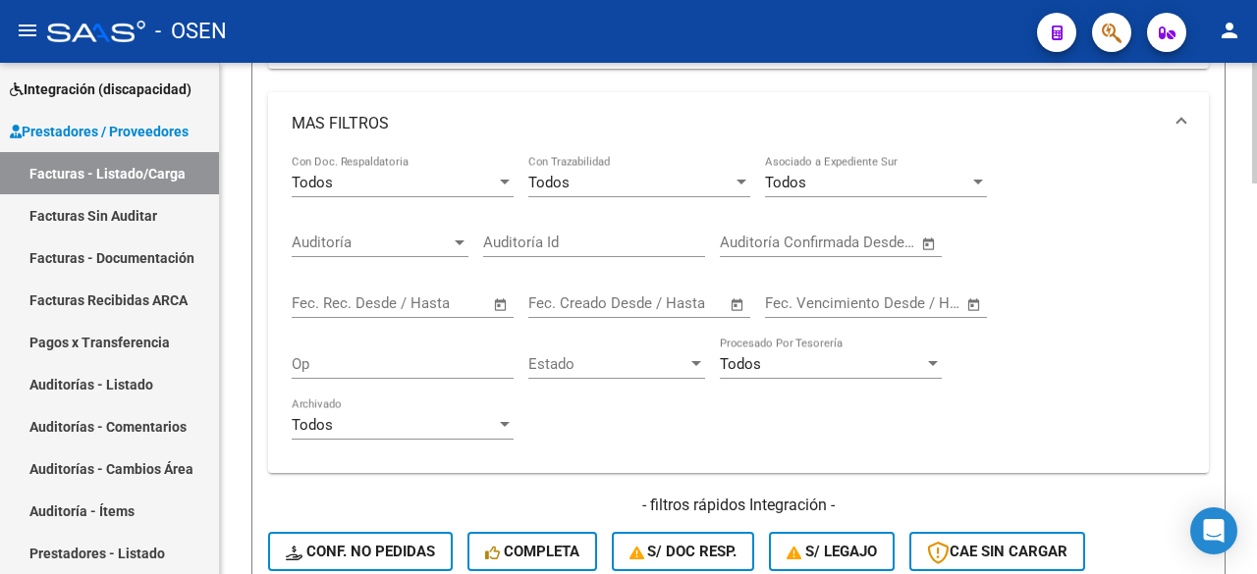
click at [724, 301] on span "Open calendar" at bounding box center [737, 304] width 47 height 47
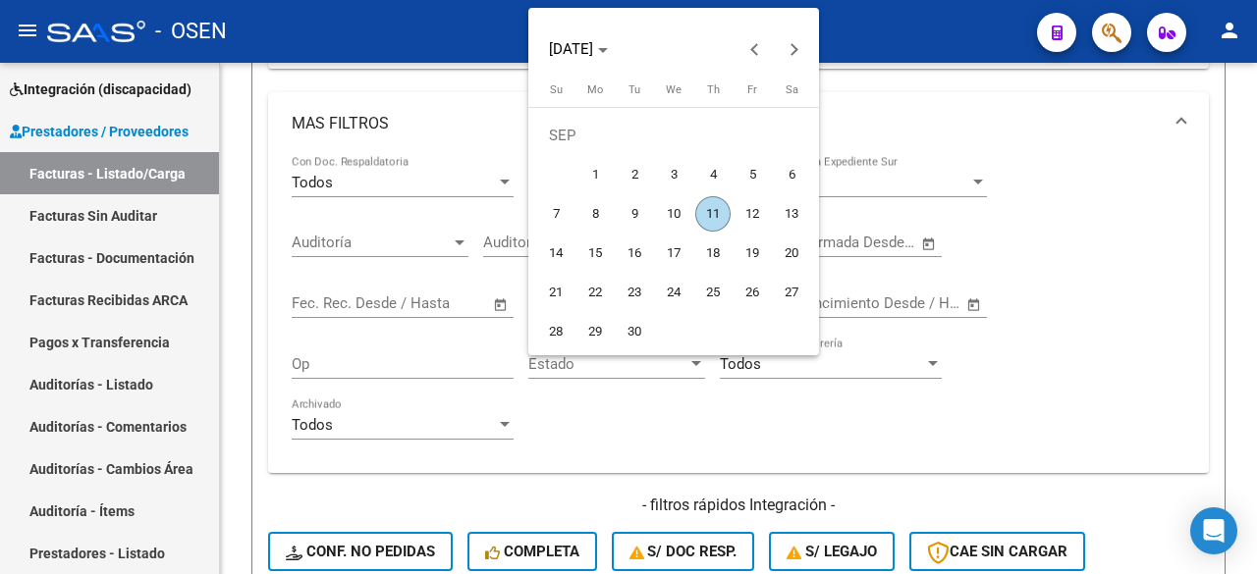
click at [672, 208] on span "10" at bounding box center [673, 213] width 35 height 35
type input "[DATE]"
click at [708, 208] on span "11" at bounding box center [712, 213] width 35 height 35
type input "[DATE]"
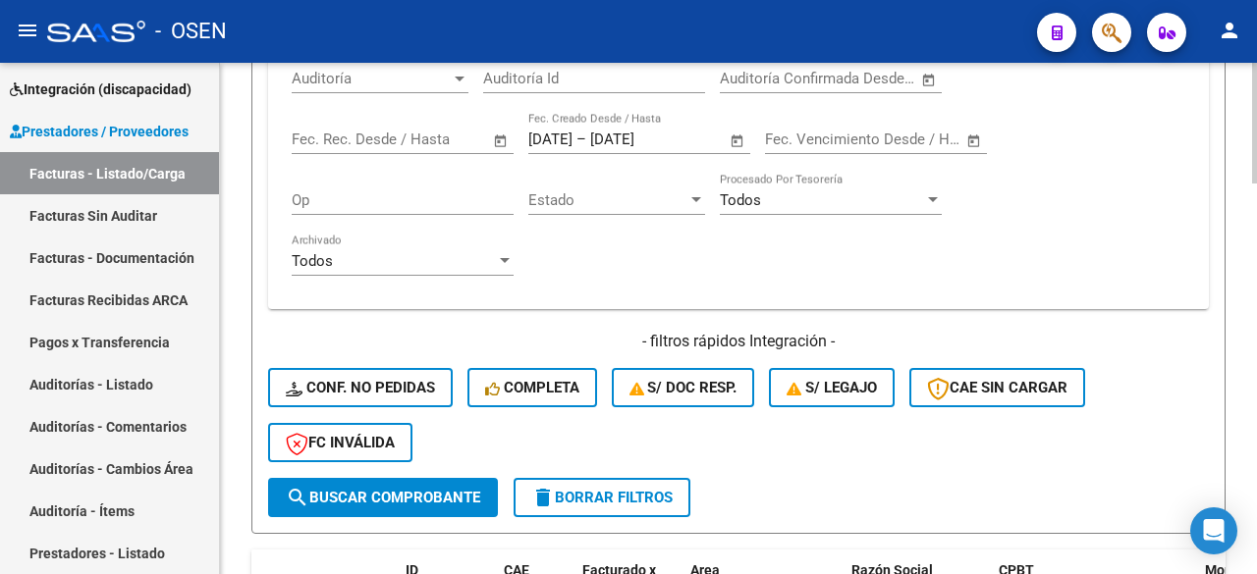
scroll to position [1147, 0]
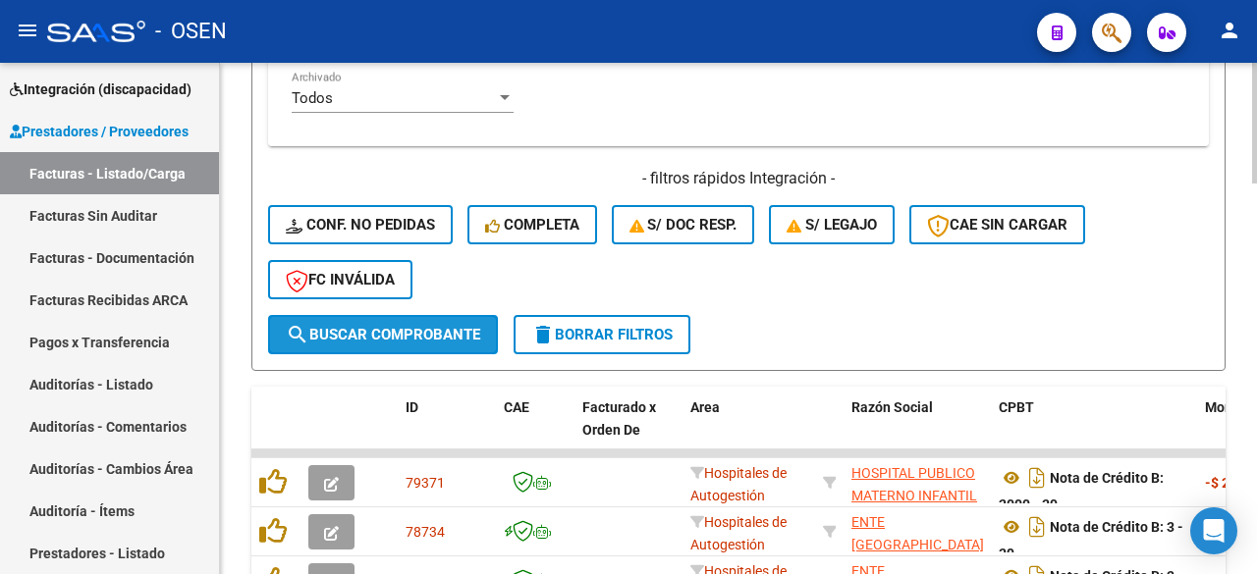
click at [405, 340] on span "search Buscar Comprobante" at bounding box center [383, 335] width 194 height 18
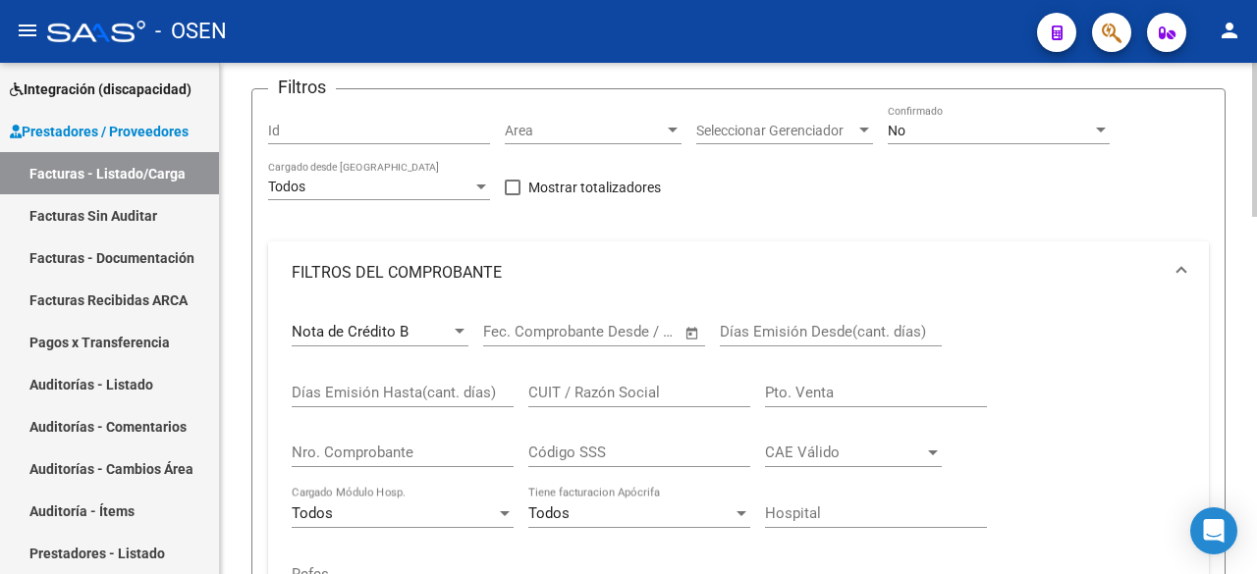
scroll to position [165, 0]
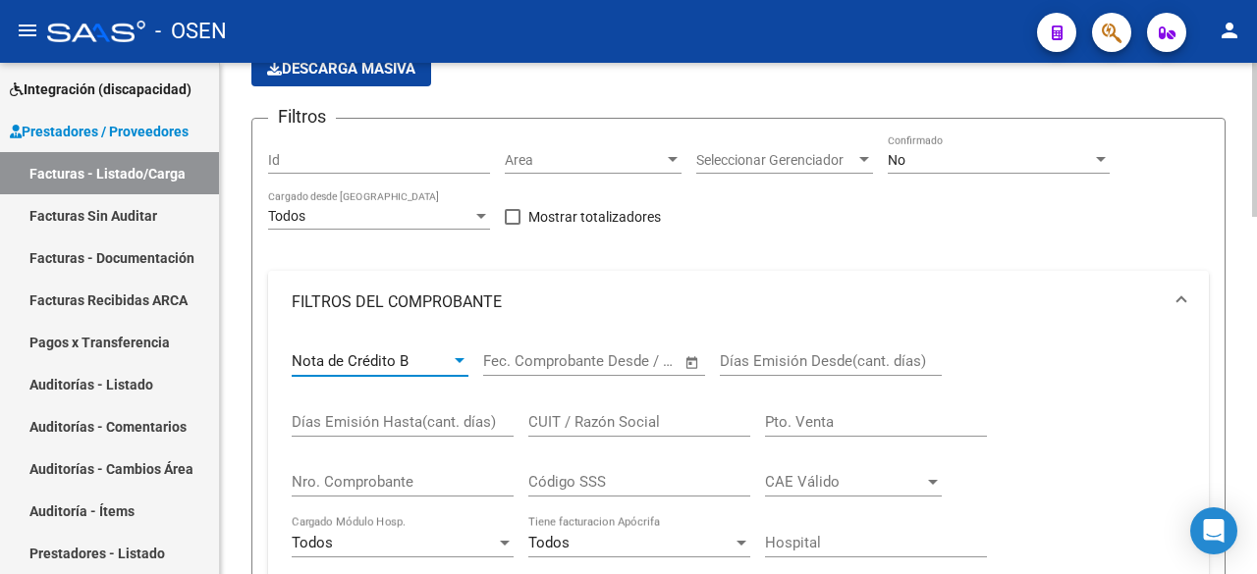
click at [421, 353] on div "Nota de Crédito B" at bounding box center [371, 362] width 159 height 18
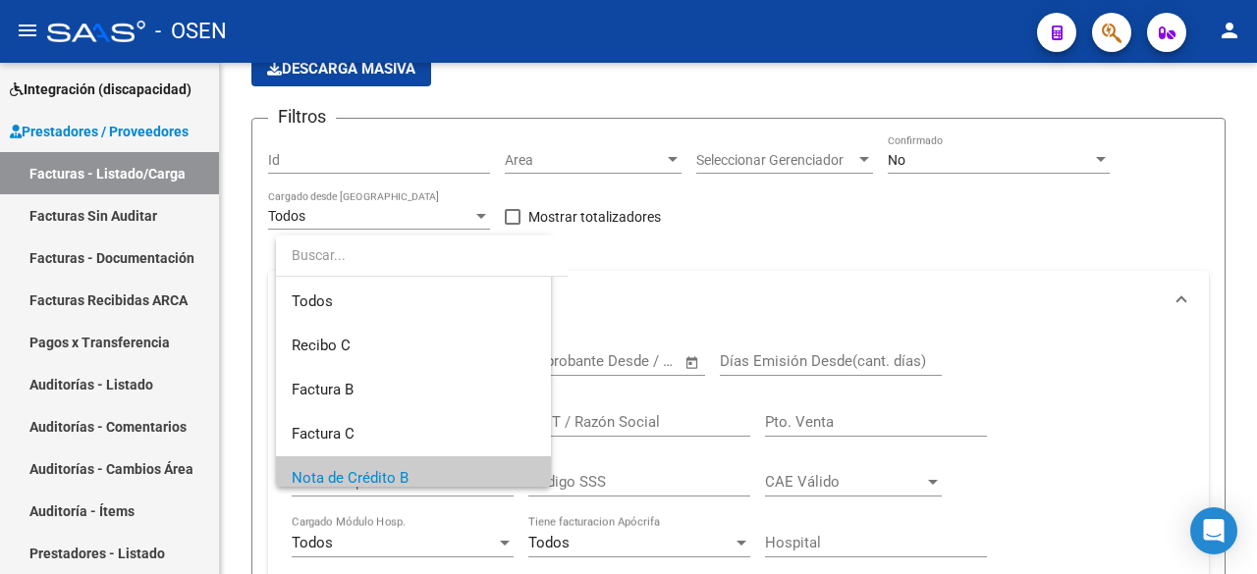
scroll to position [118, 0]
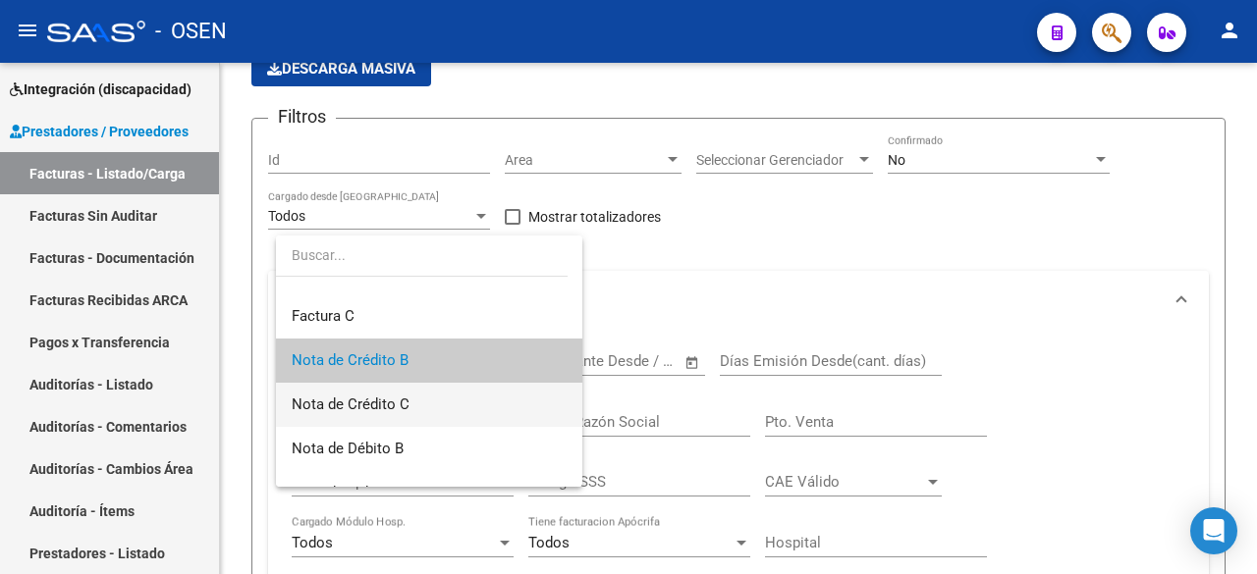
click at [414, 391] on span "Nota de Crédito C" at bounding box center [429, 405] width 275 height 44
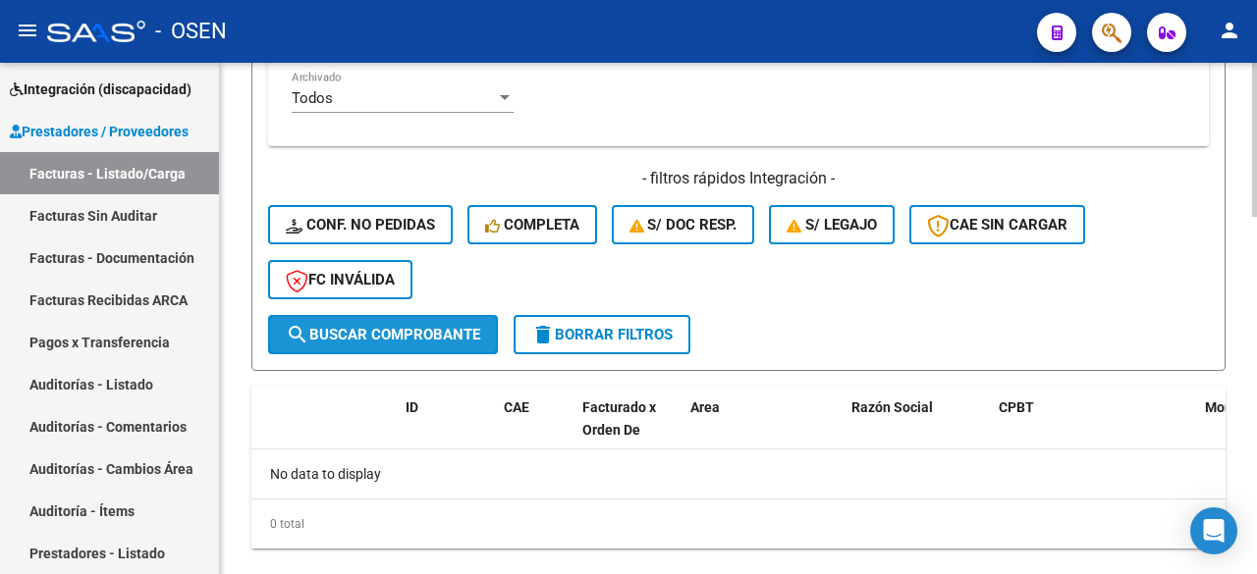
click at [442, 318] on button "search Buscar Comprobante" at bounding box center [383, 334] width 230 height 39
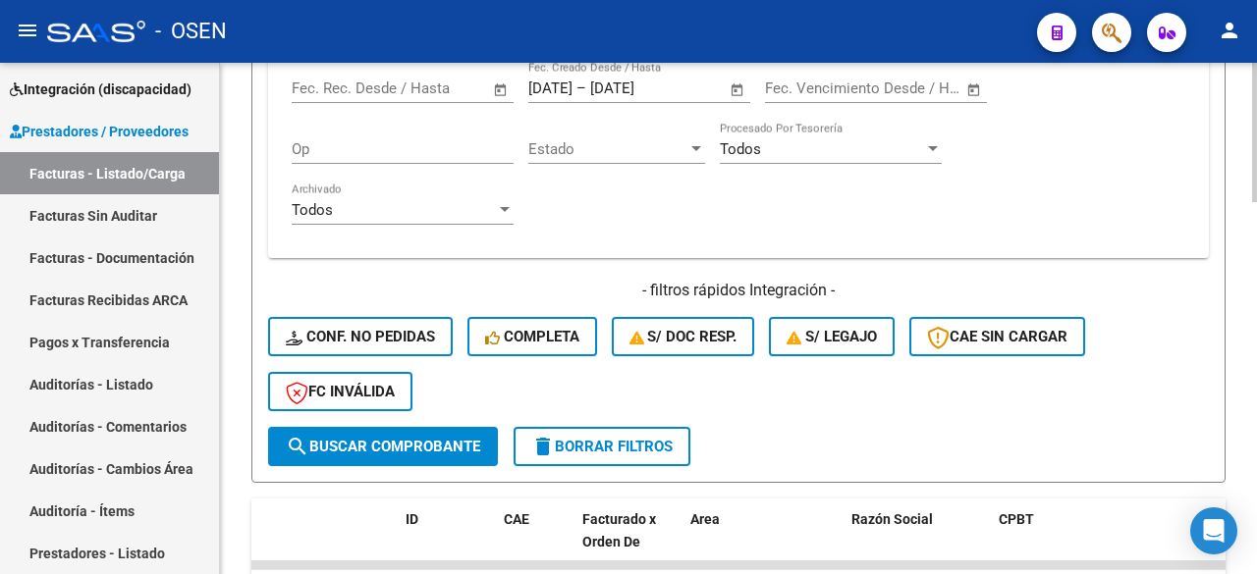
scroll to position [1362, 0]
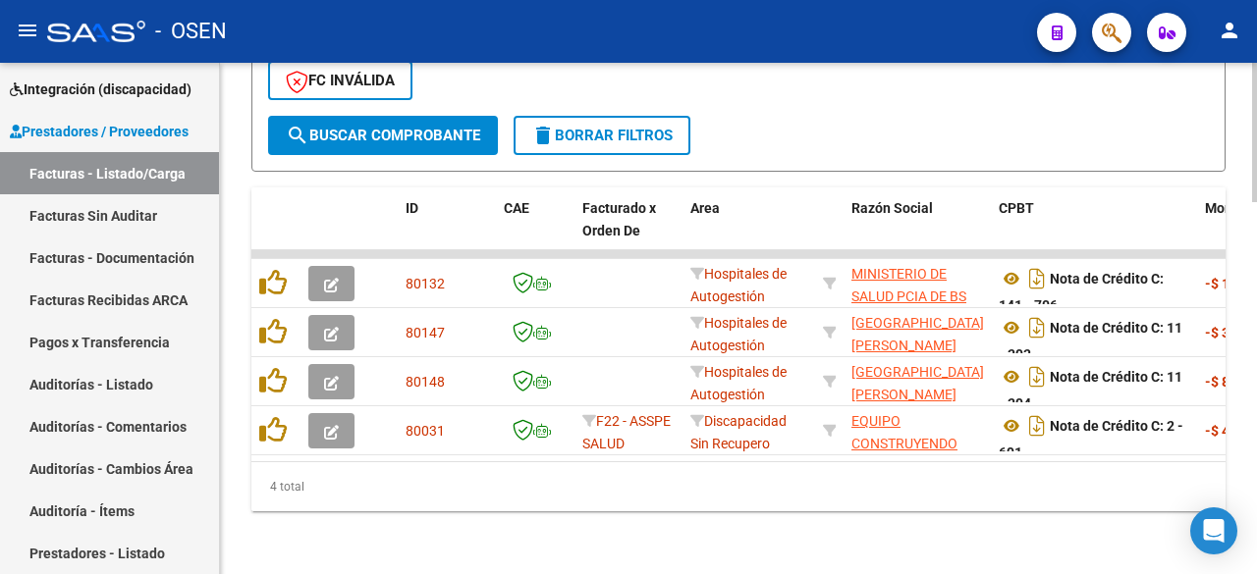
click at [402, 462] on div "4 total" at bounding box center [738, 486] width 974 height 49
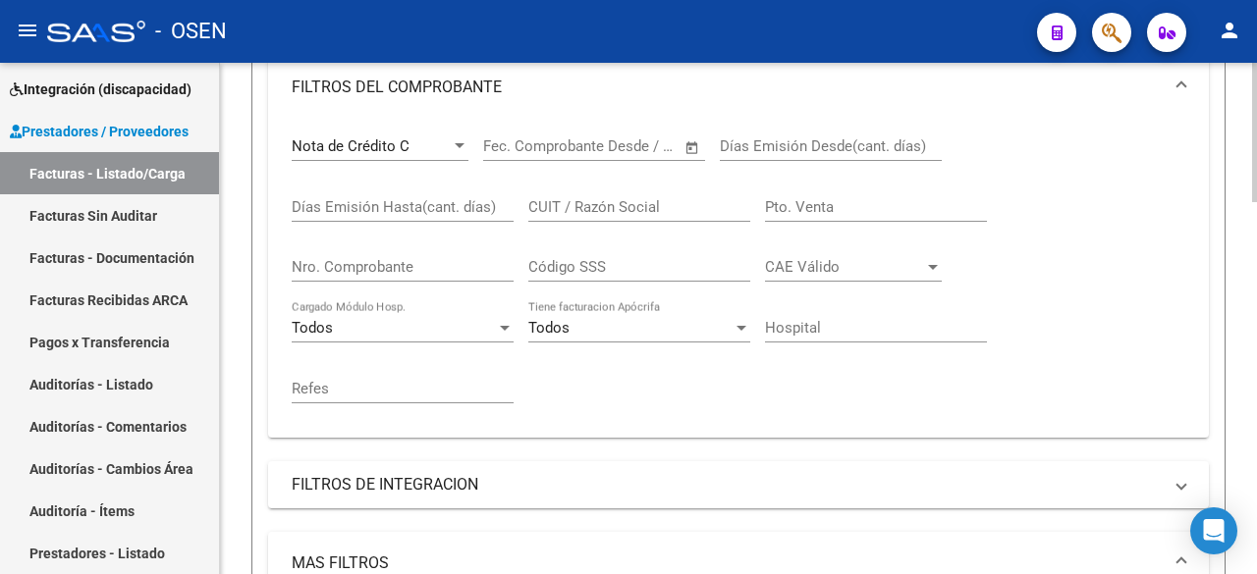
scroll to position [53, 0]
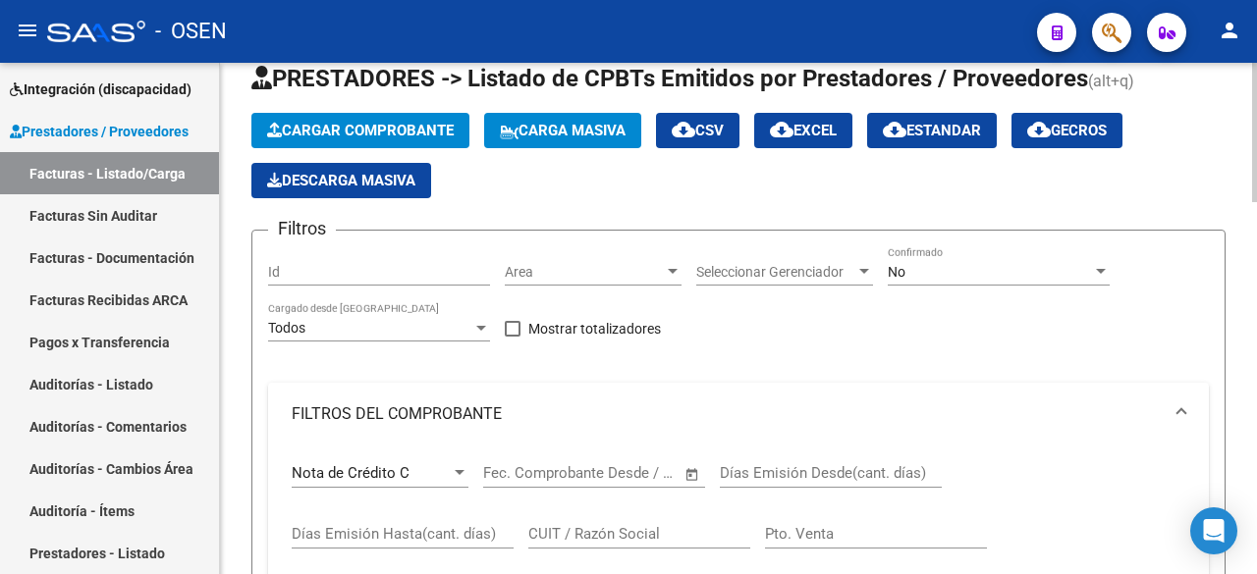
click at [724, 134] on span "cloud_download CSV" at bounding box center [698, 131] width 52 height 18
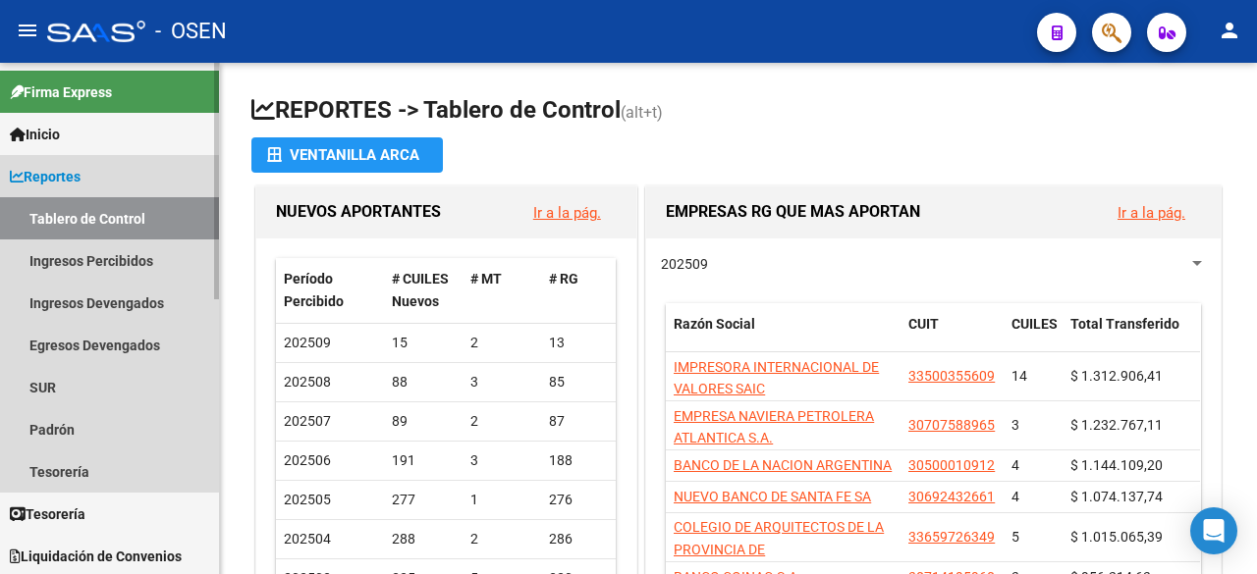
click at [94, 177] on link "Reportes" at bounding box center [109, 176] width 219 height 42
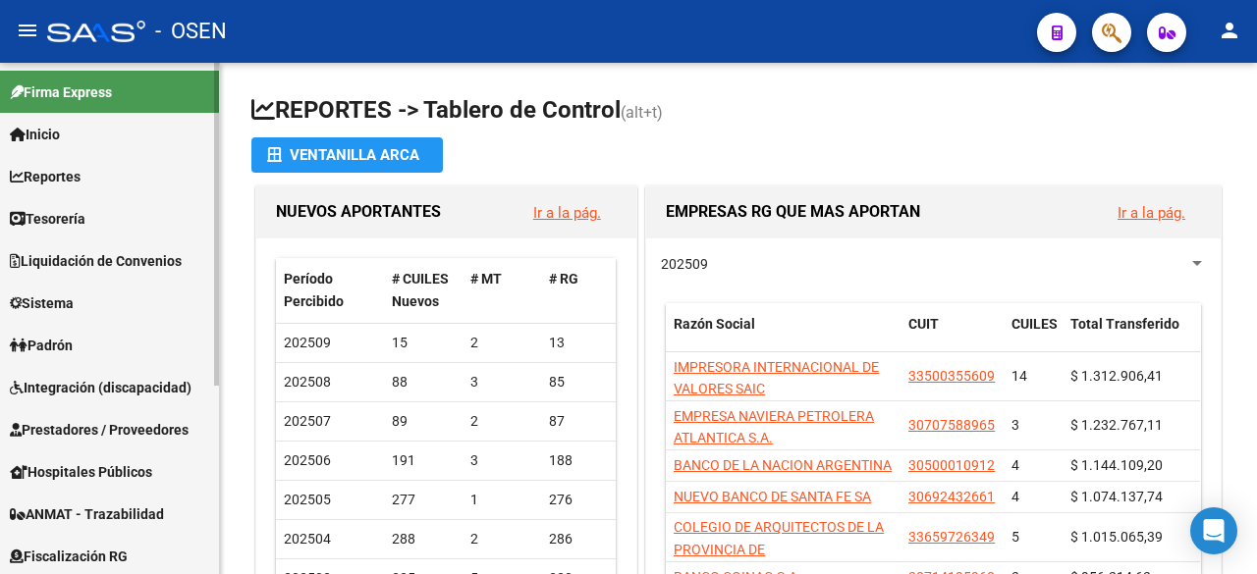
click at [79, 216] on span "Tesorería" at bounding box center [48, 219] width 76 height 22
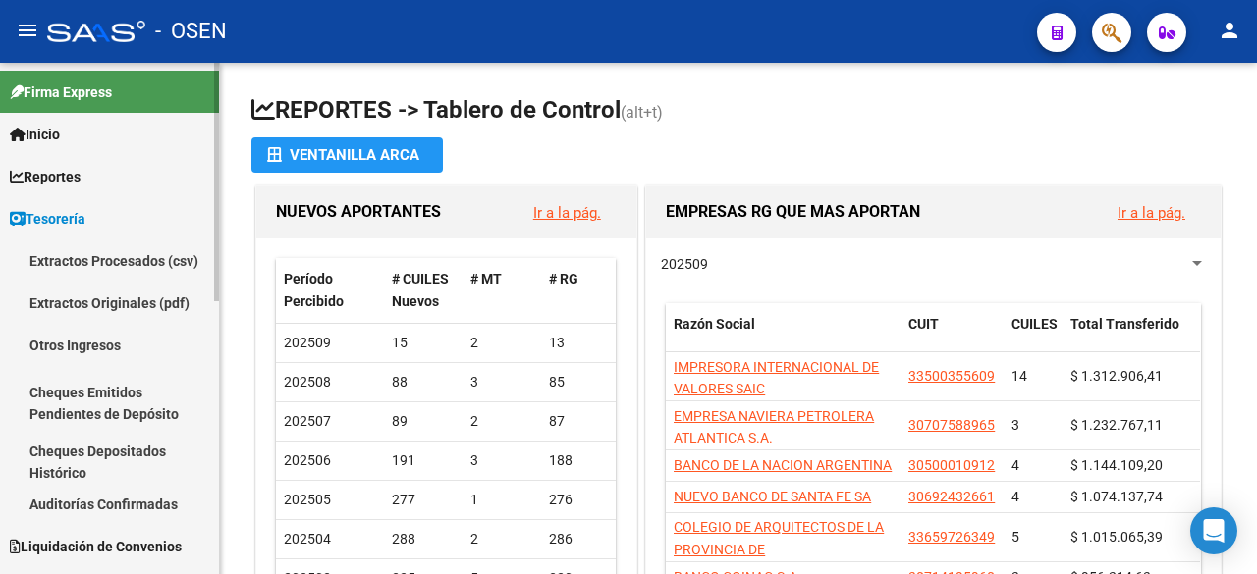
click at [131, 503] on link "Auditorías Confirmadas" at bounding box center [109, 504] width 219 height 42
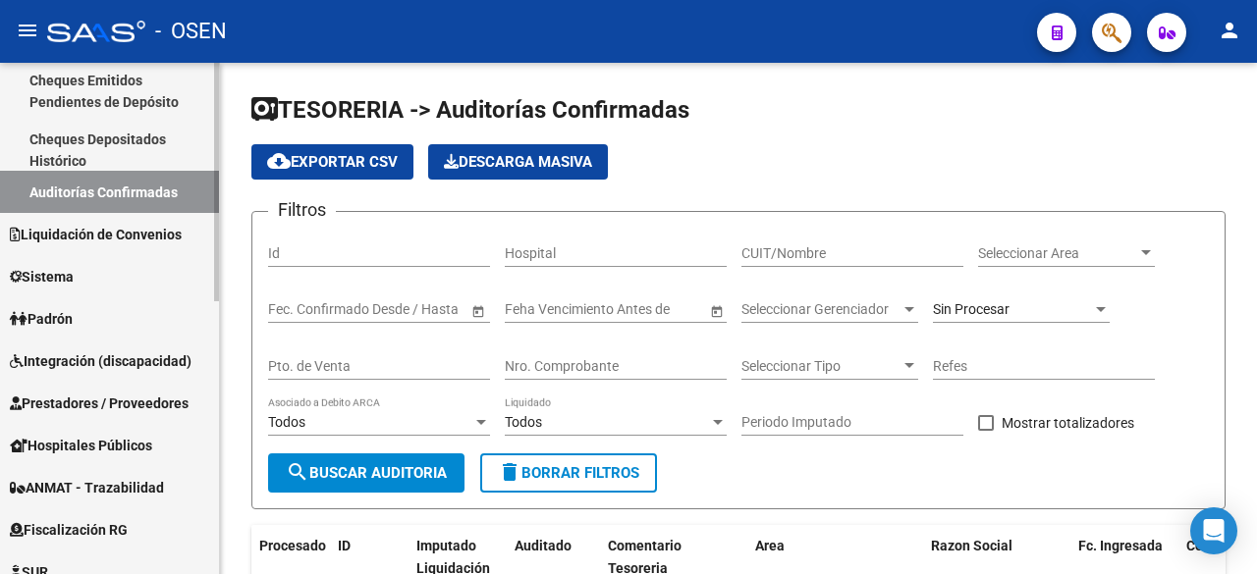
scroll to position [327, 0]
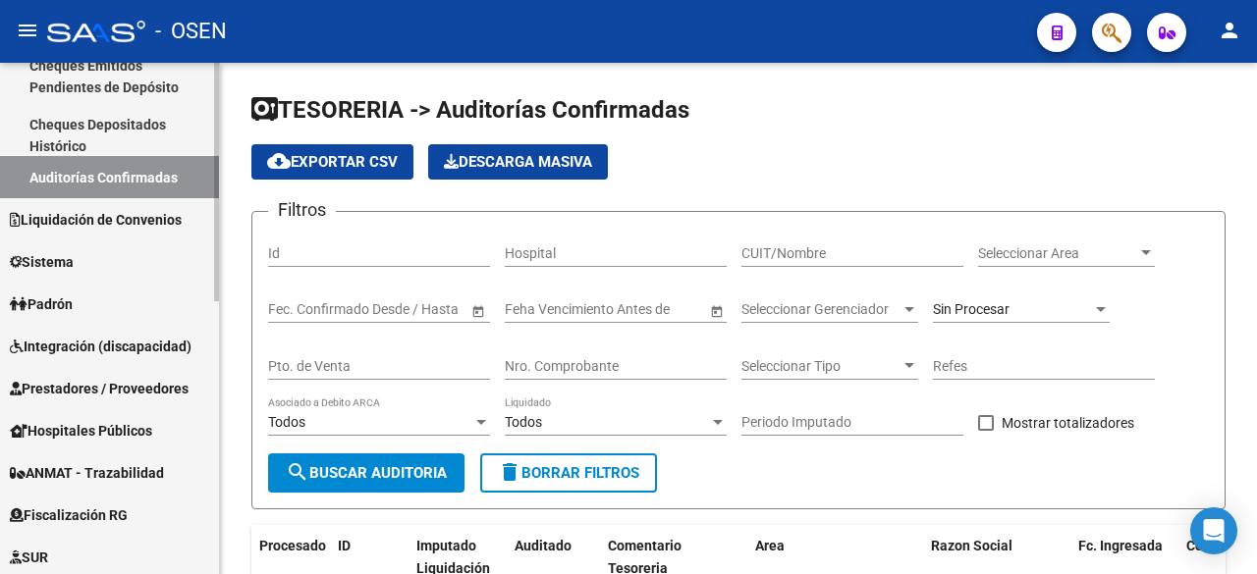
click at [92, 391] on span "Prestadores / Proveedores" at bounding box center [99, 389] width 179 height 22
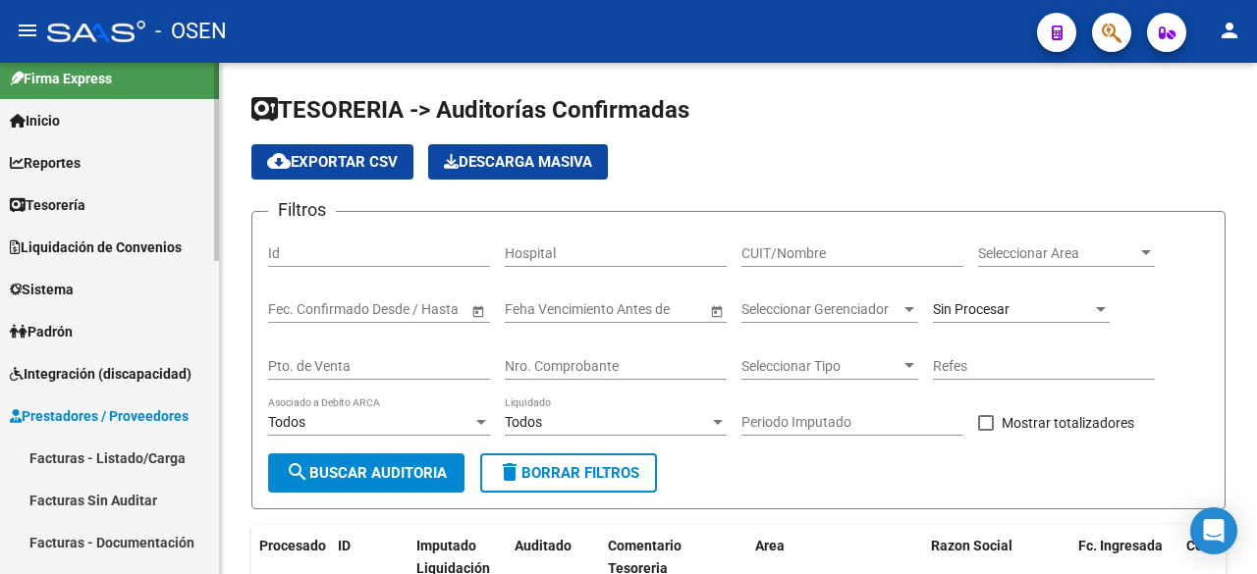
scroll to position [0, 0]
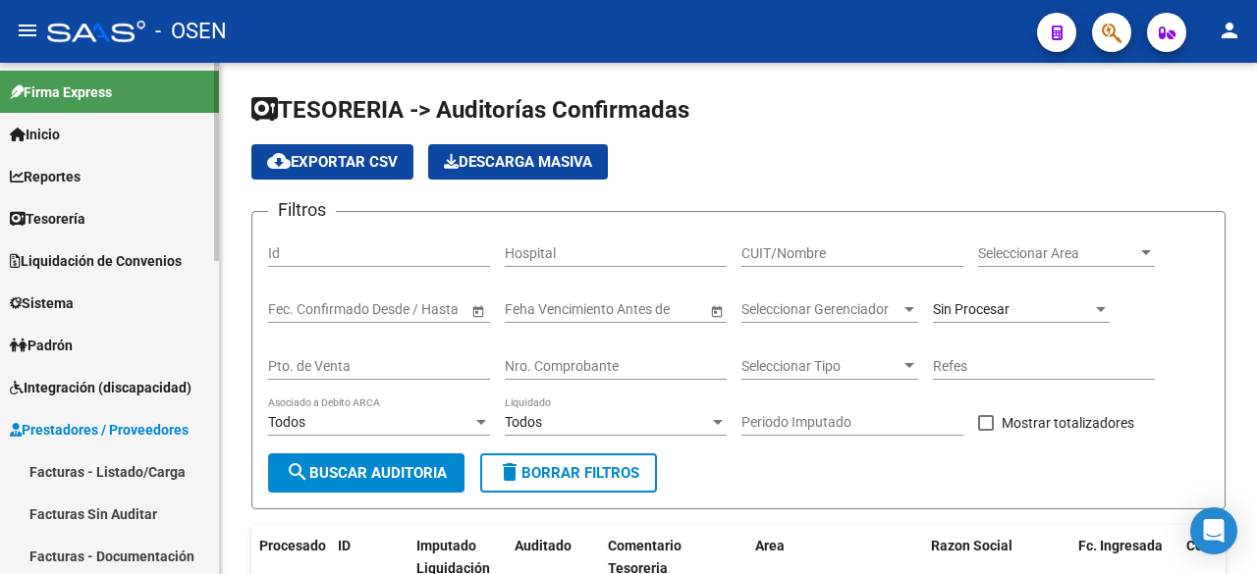
click at [123, 467] on link "Facturas - Listado/Carga" at bounding box center [109, 472] width 219 height 42
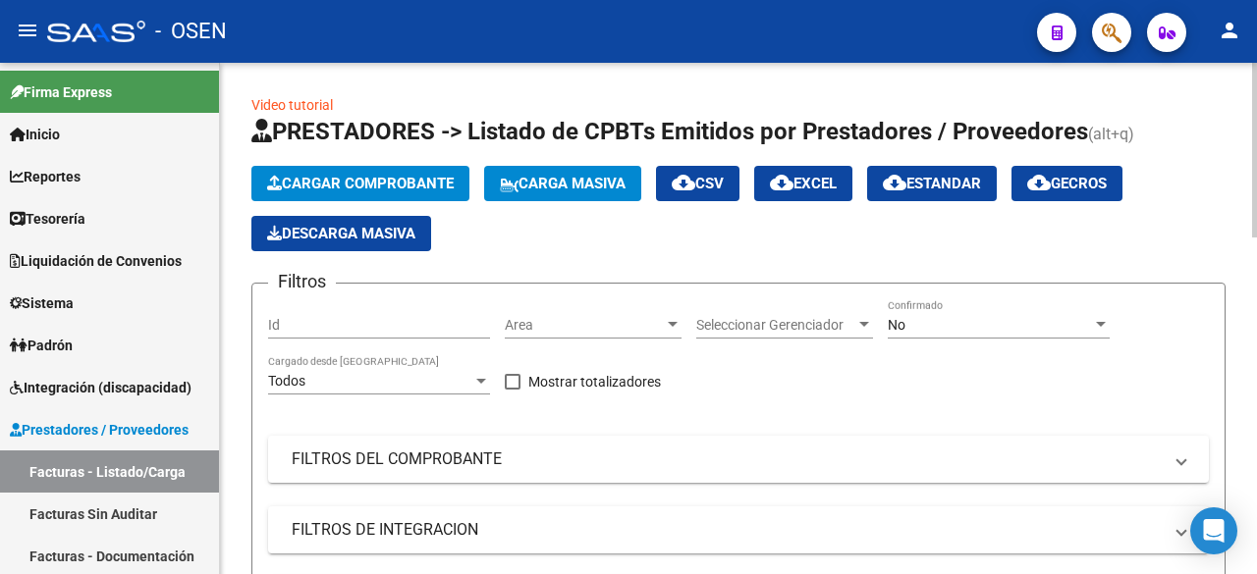
click at [659, 320] on span "Area" at bounding box center [584, 325] width 159 height 17
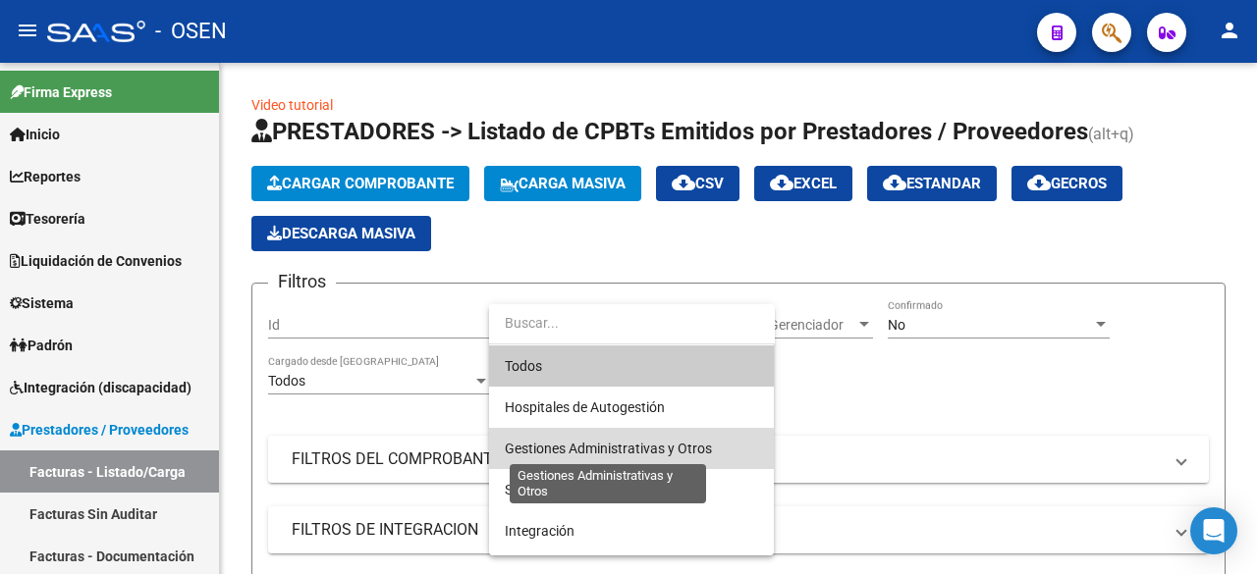
click at [664, 445] on span "Gestiones Administrativas y Otros" at bounding box center [608, 449] width 207 height 16
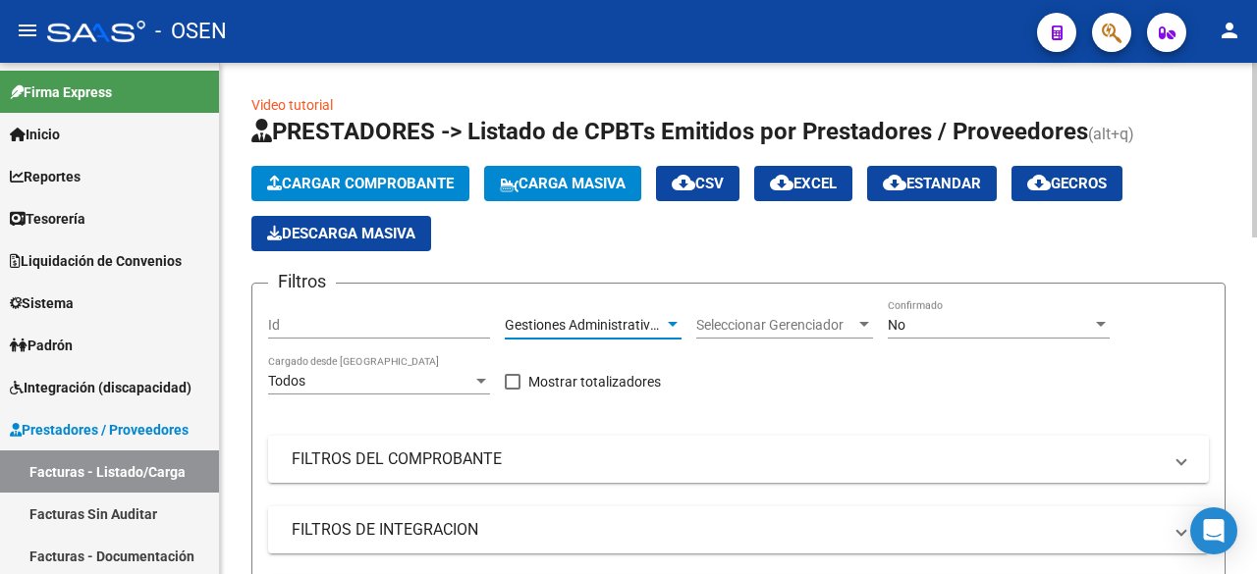
click at [660, 324] on span "Gestiones Administrativas y Otros" at bounding box center [608, 325] width 207 height 16
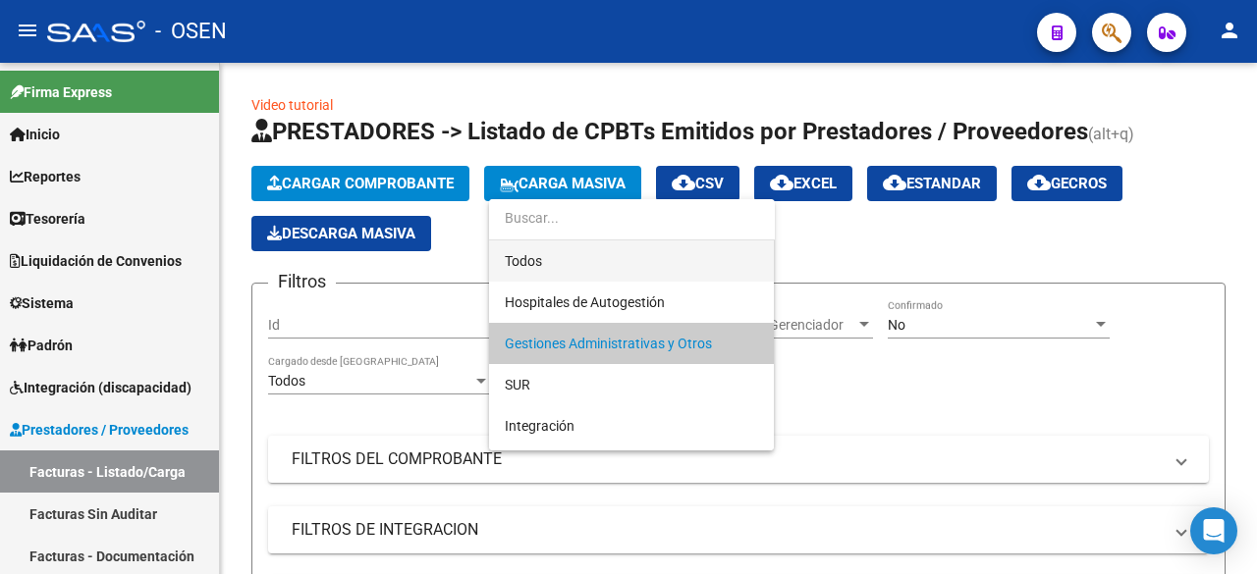
click at [660, 269] on span "Todos" at bounding box center [631, 261] width 253 height 41
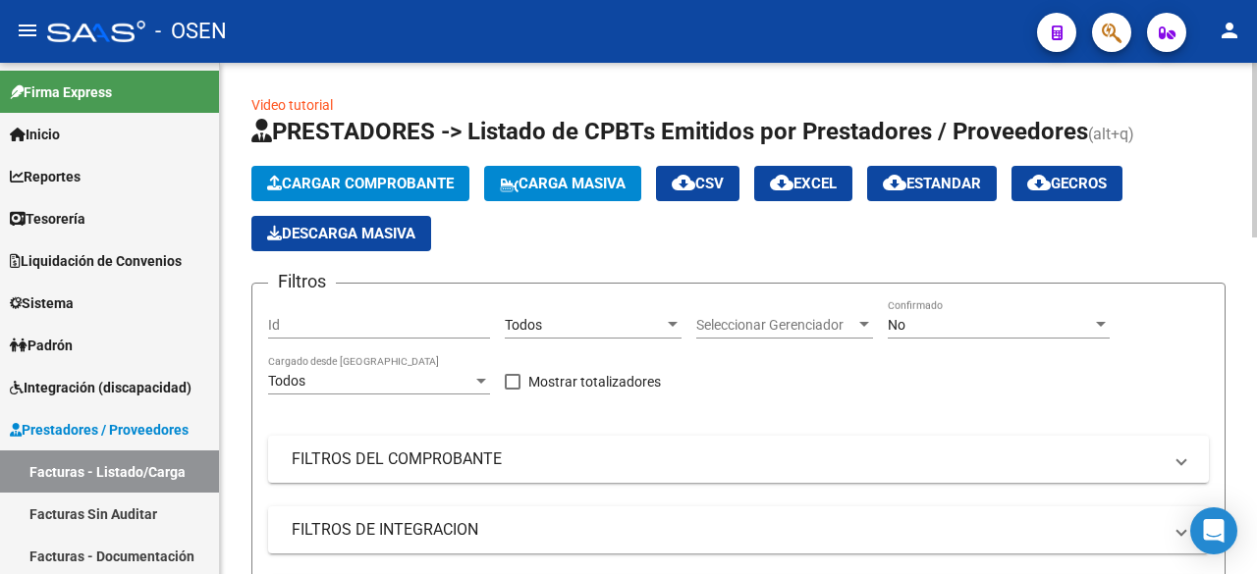
click at [966, 311] on div "No Confirmado" at bounding box center [999, 318] width 222 height 39
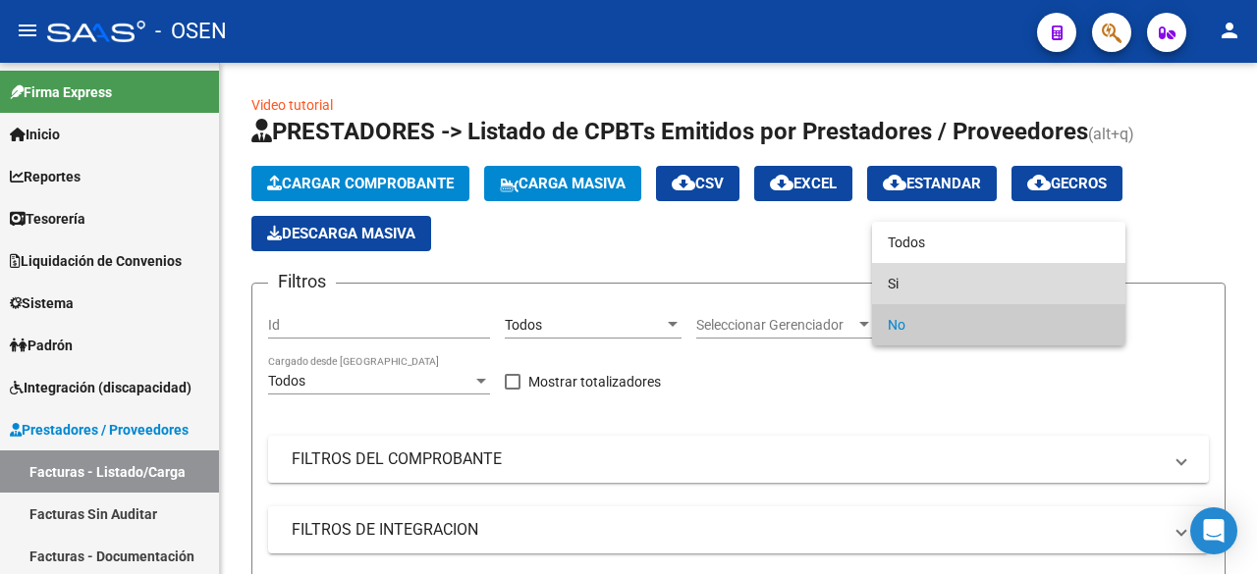
click at [963, 287] on span "Si" at bounding box center [999, 283] width 222 height 41
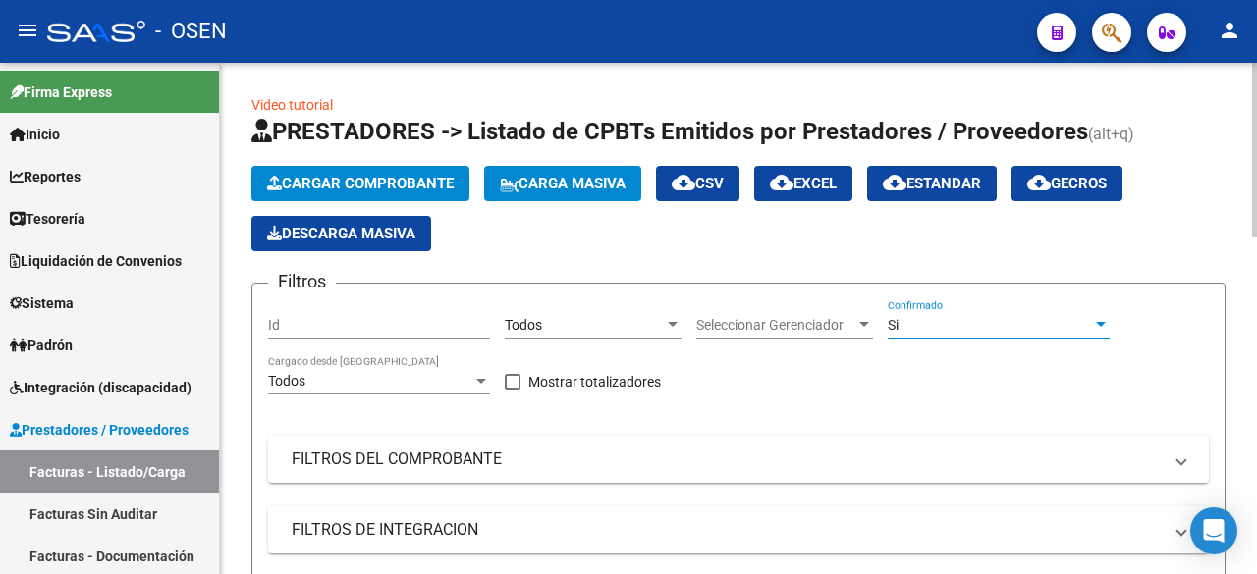
scroll to position [327, 0]
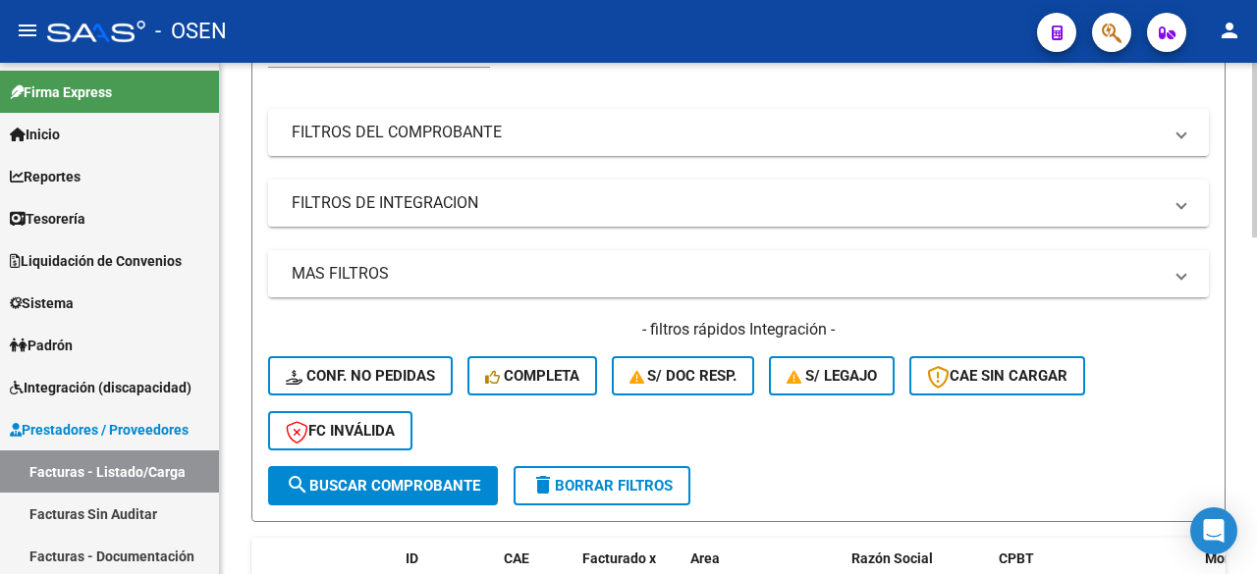
click at [684, 273] on mat-panel-title "MAS FILTROS" at bounding box center [727, 274] width 870 height 22
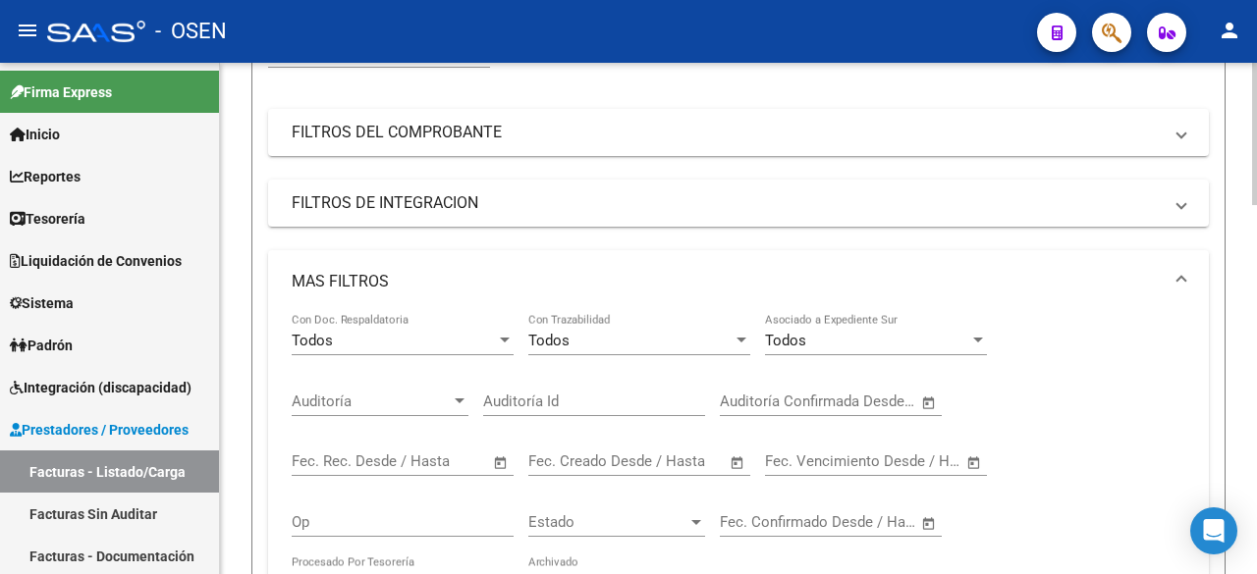
click at [741, 463] on span "Open calendar" at bounding box center [737, 463] width 47 height 47
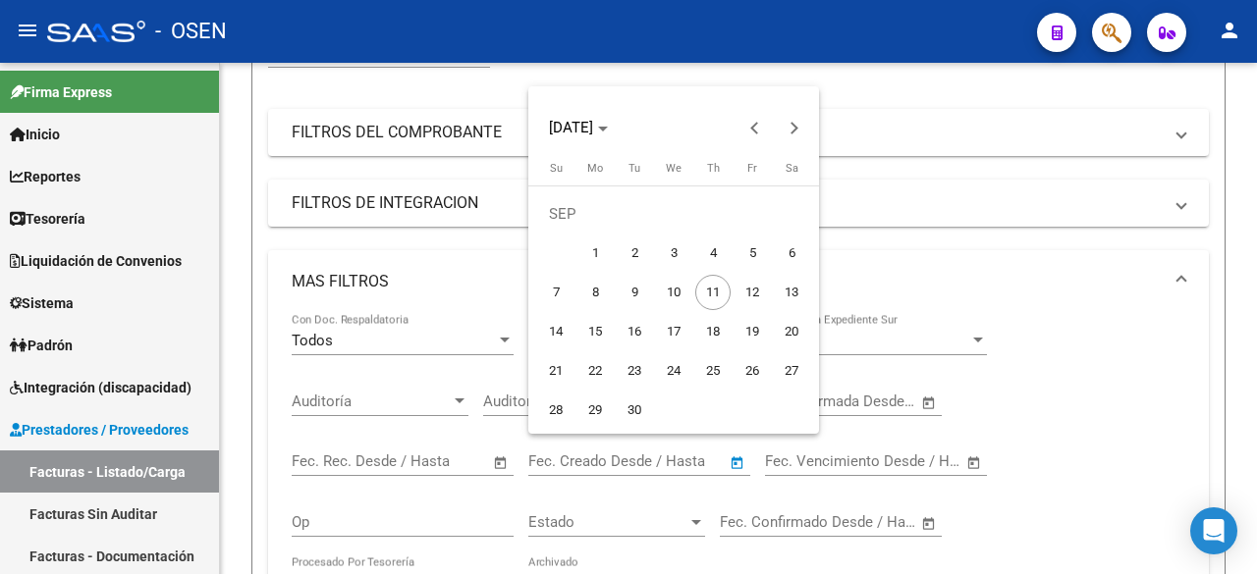
click at [683, 285] on span "10" at bounding box center [673, 292] width 35 height 35
type input "[DATE]"
click at [714, 289] on span "11" at bounding box center [712, 292] width 35 height 35
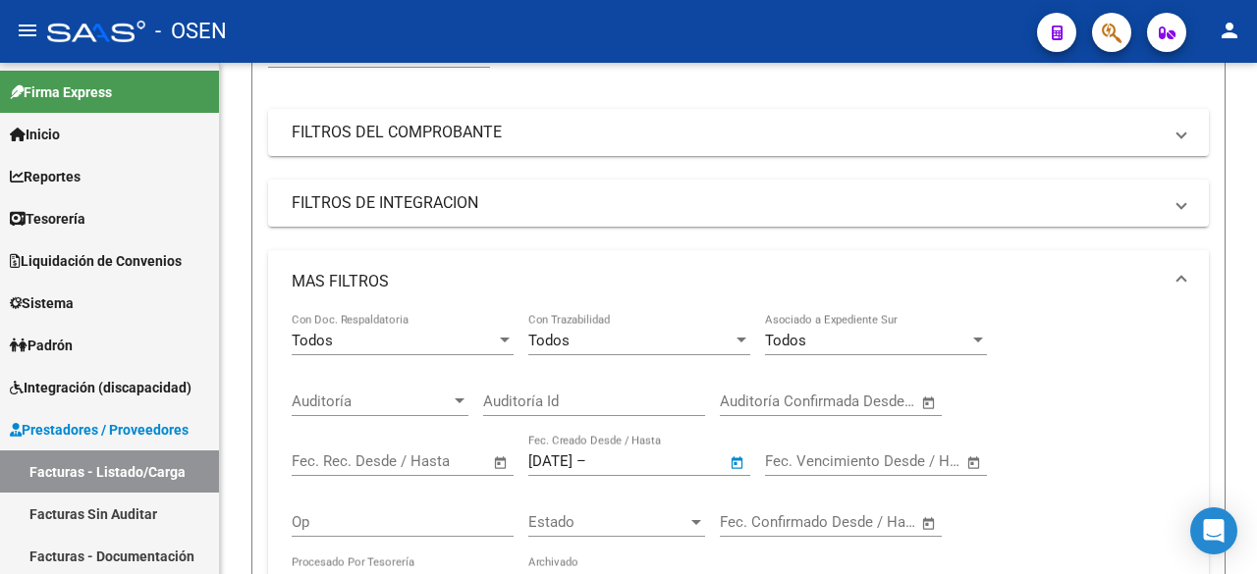
type input "[DATE]"
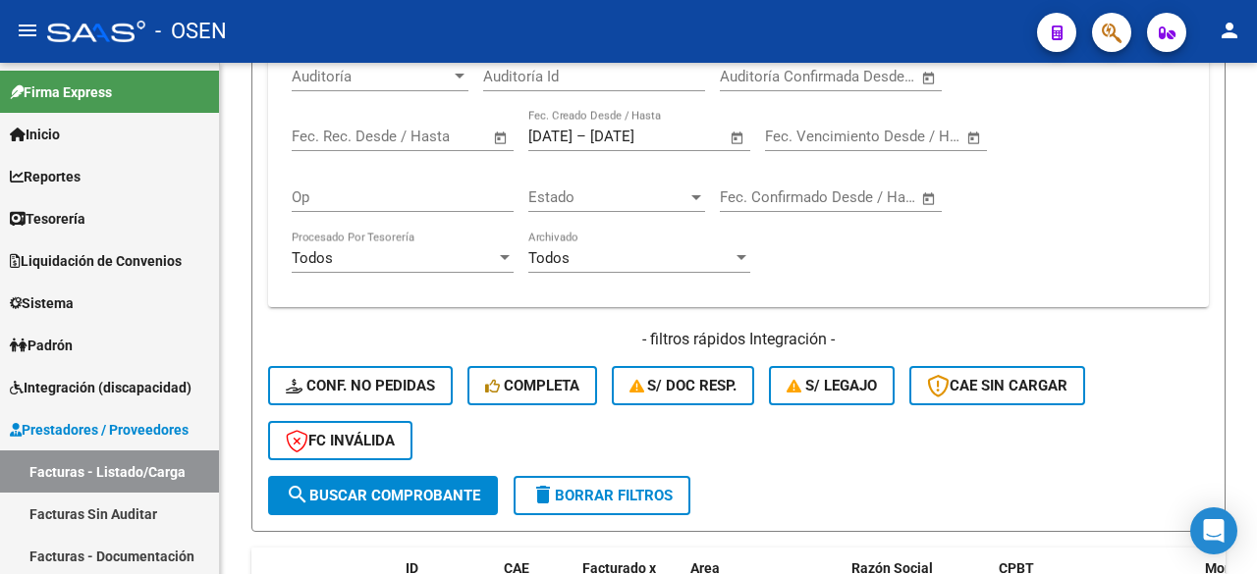
scroll to position [655, 0]
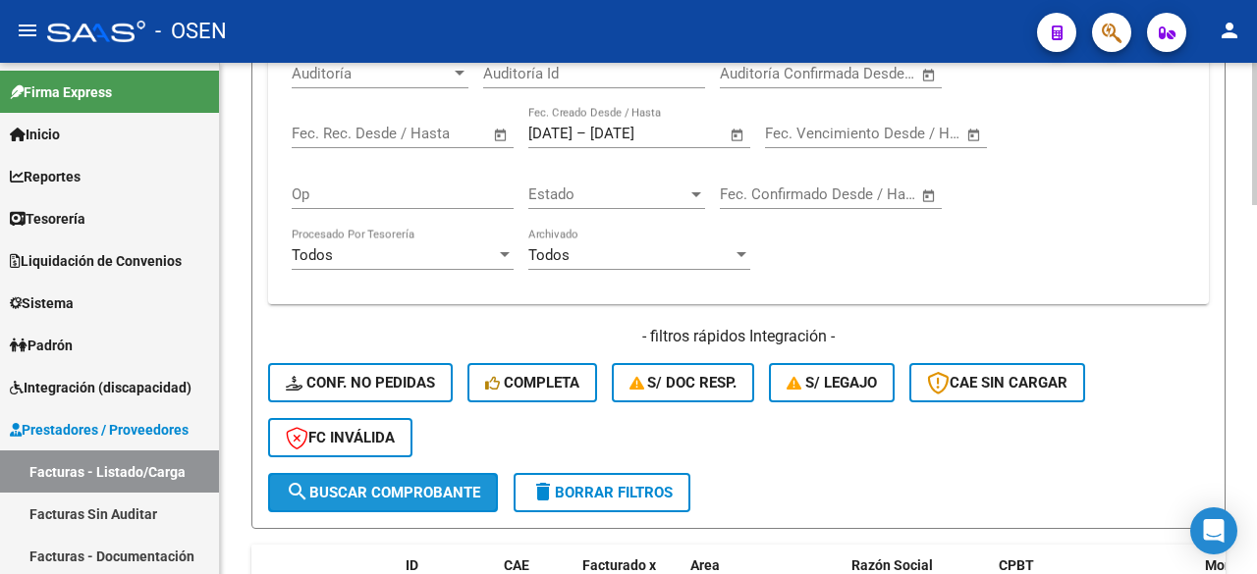
click at [446, 484] on span "search Buscar Comprobante" at bounding box center [383, 493] width 194 height 18
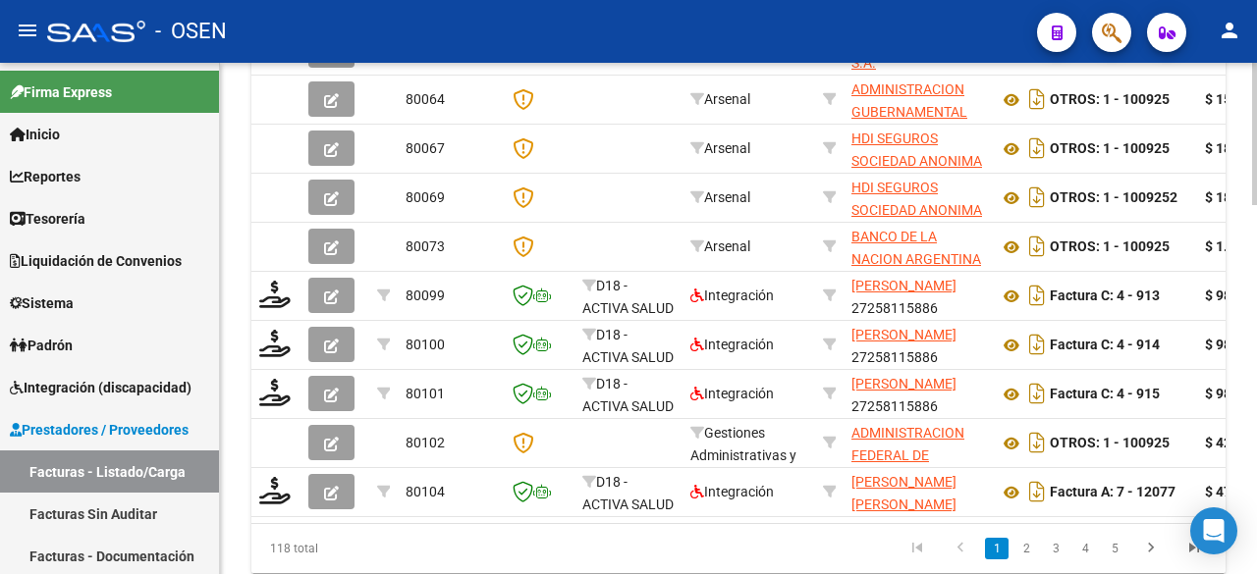
scroll to position [1242, 0]
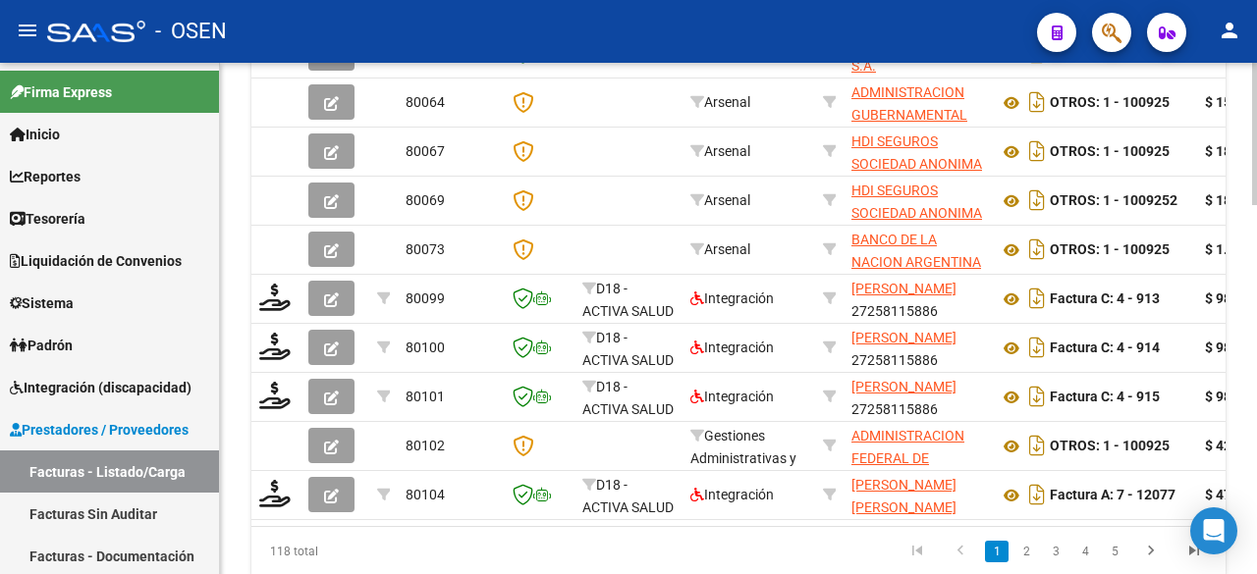
click at [1253, 463] on div at bounding box center [1254, 484] width 5 height 142
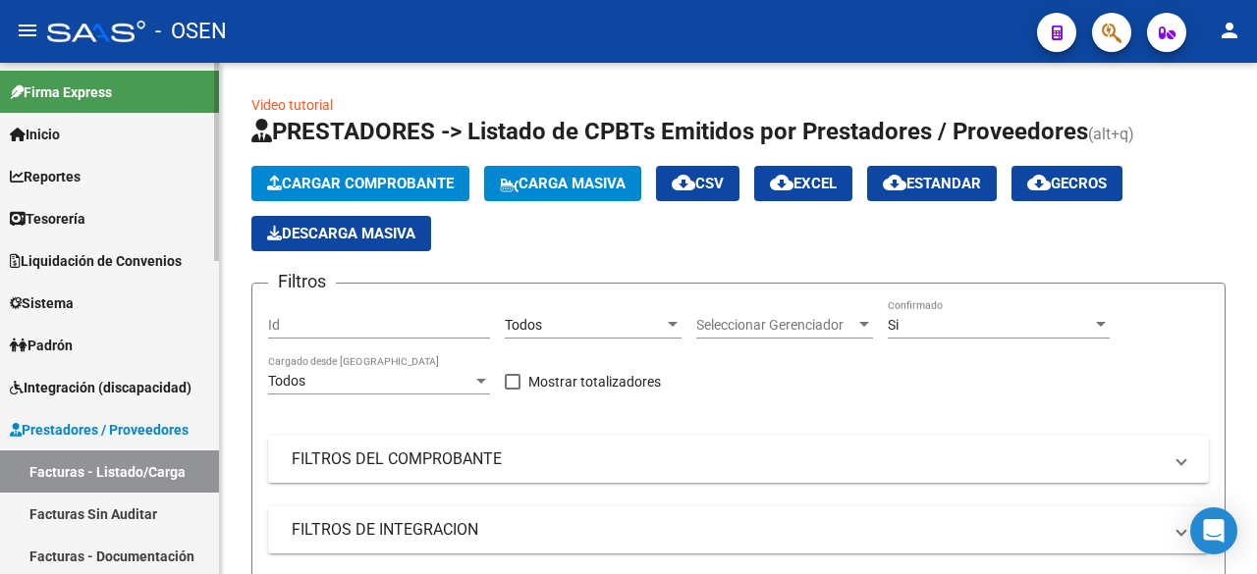
scroll to position [327, 0]
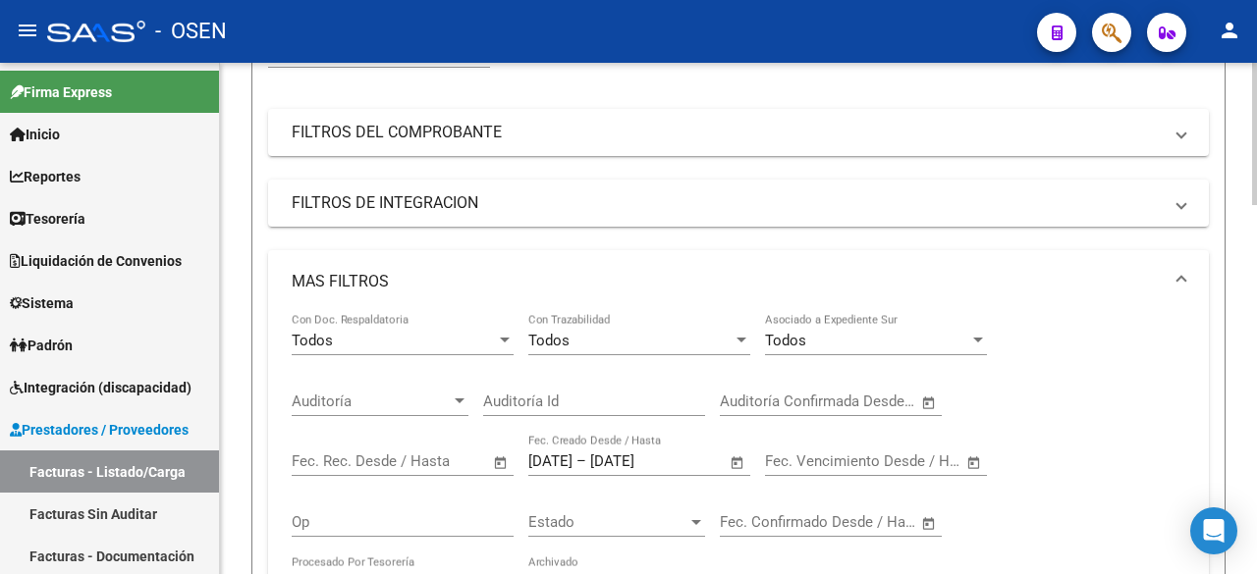
drag, startPoint x: 145, startPoint y: 499, endPoint x: 239, endPoint y: 477, distance: 95.8
click at [145, 499] on link "Facturas Sin Auditar" at bounding box center [109, 514] width 219 height 42
click at [156, 477] on link "Facturas - Listado/Carga" at bounding box center [109, 472] width 219 height 42
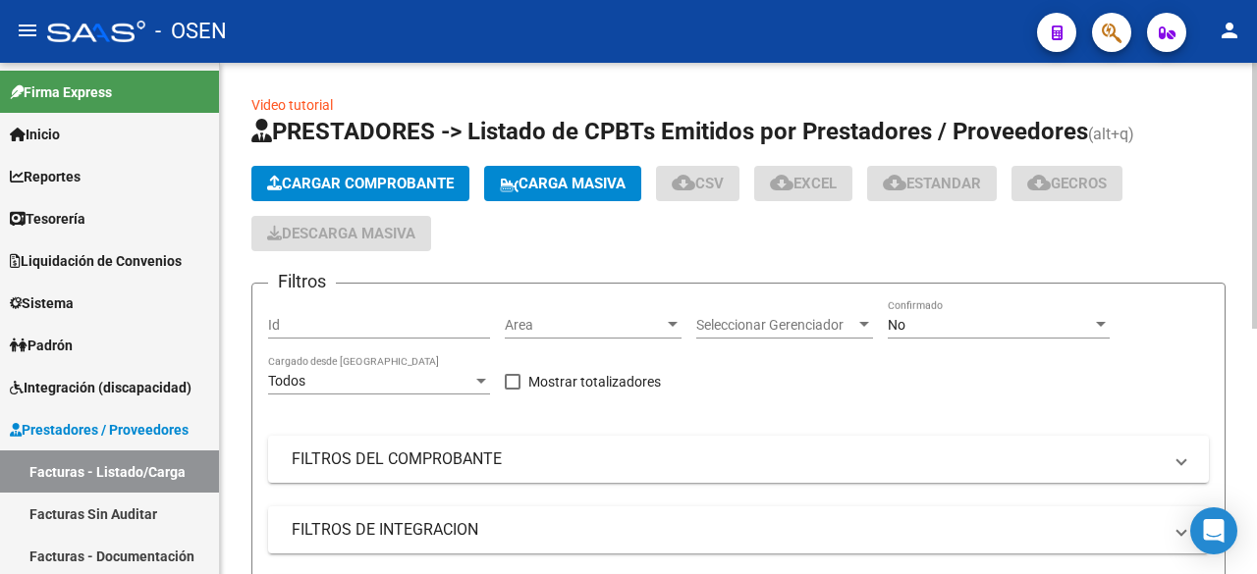
click at [969, 311] on div "No Confirmado" at bounding box center [999, 318] width 222 height 39
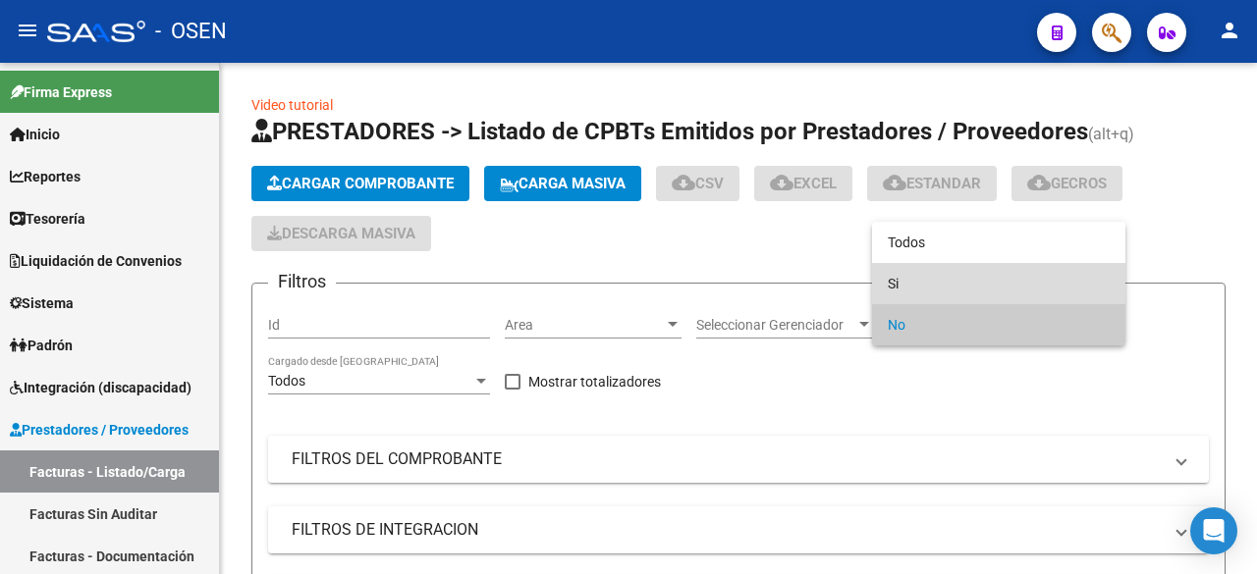
click at [951, 280] on span "Si" at bounding box center [999, 283] width 222 height 41
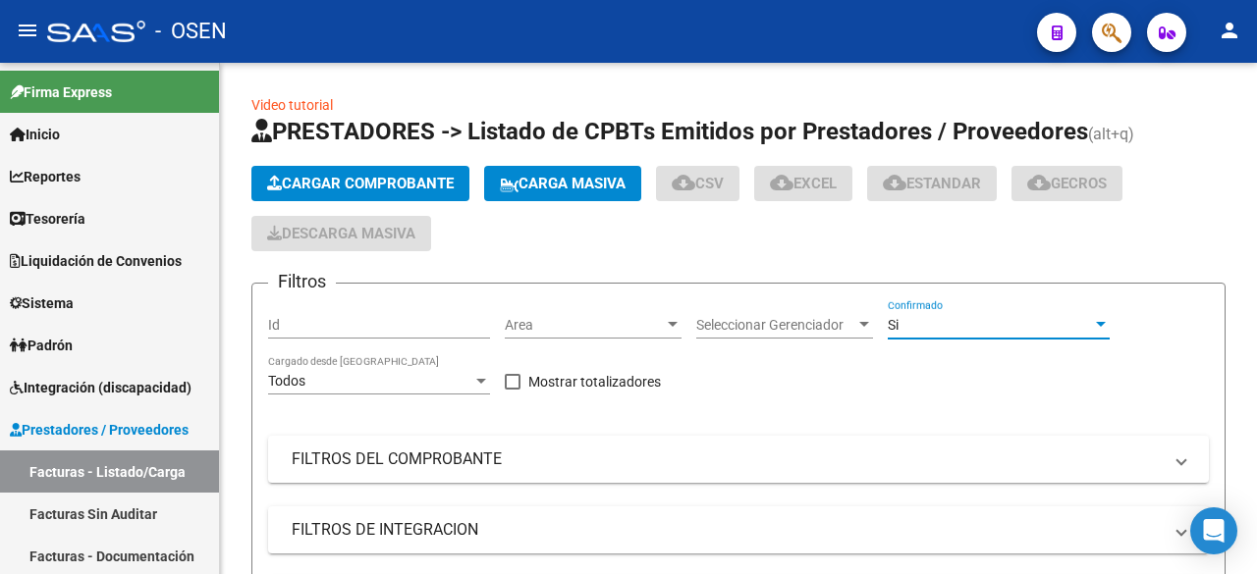
scroll to position [327, 0]
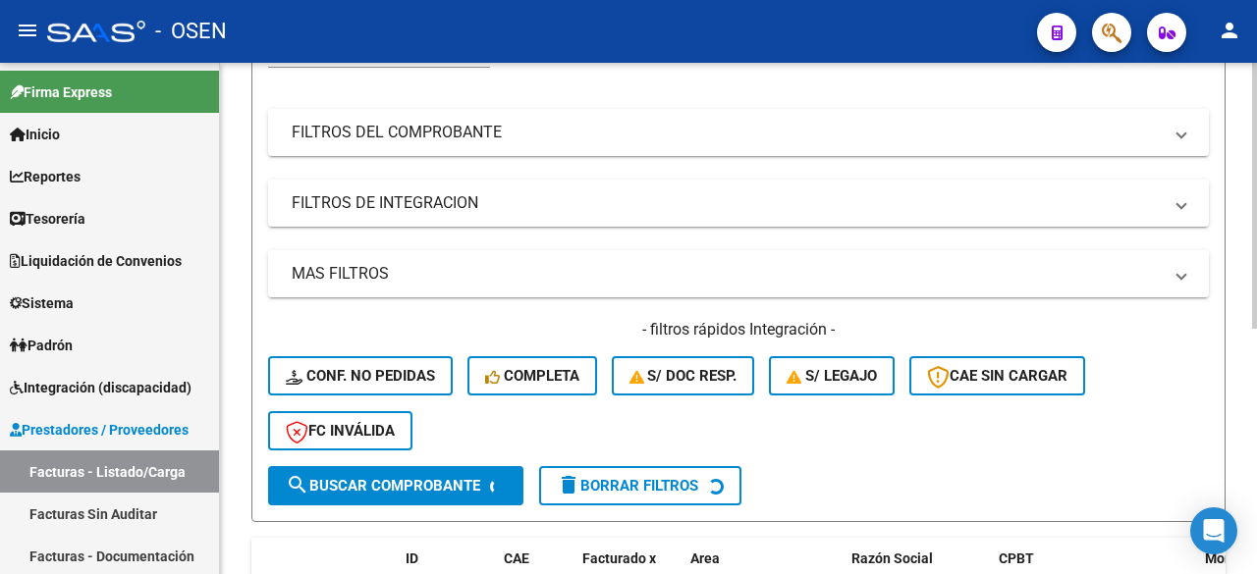
click at [685, 267] on mat-panel-title "MAS FILTROS" at bounding box center [727, 274] width 870 height 22
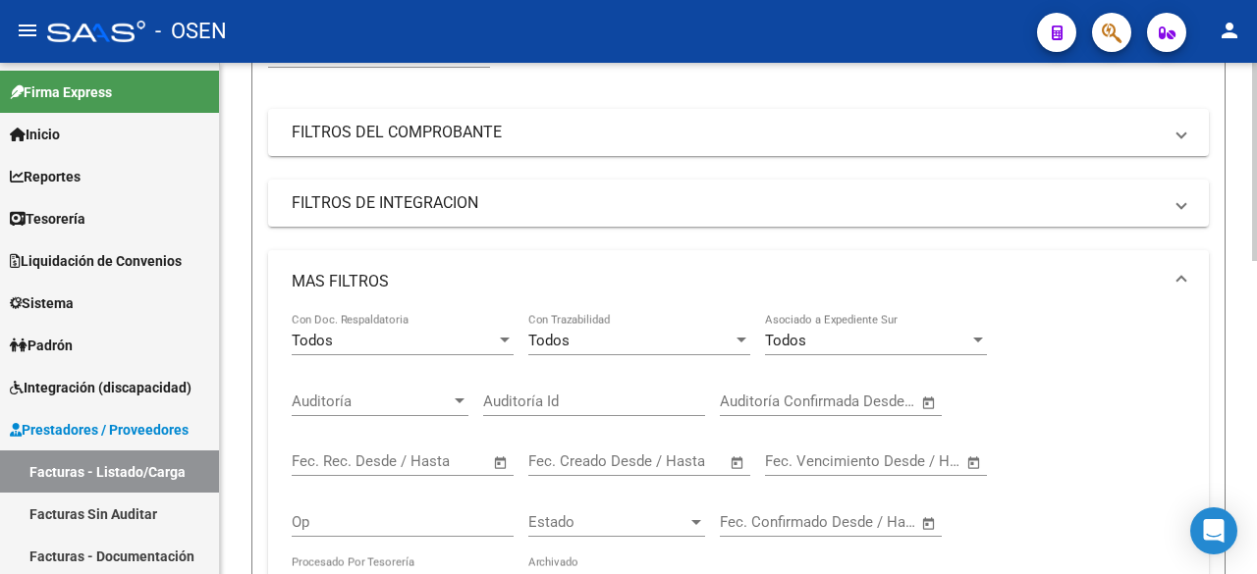
click at [739, 461] on span "Open calendar" at bounding box center [737, 463] width 47 height 47
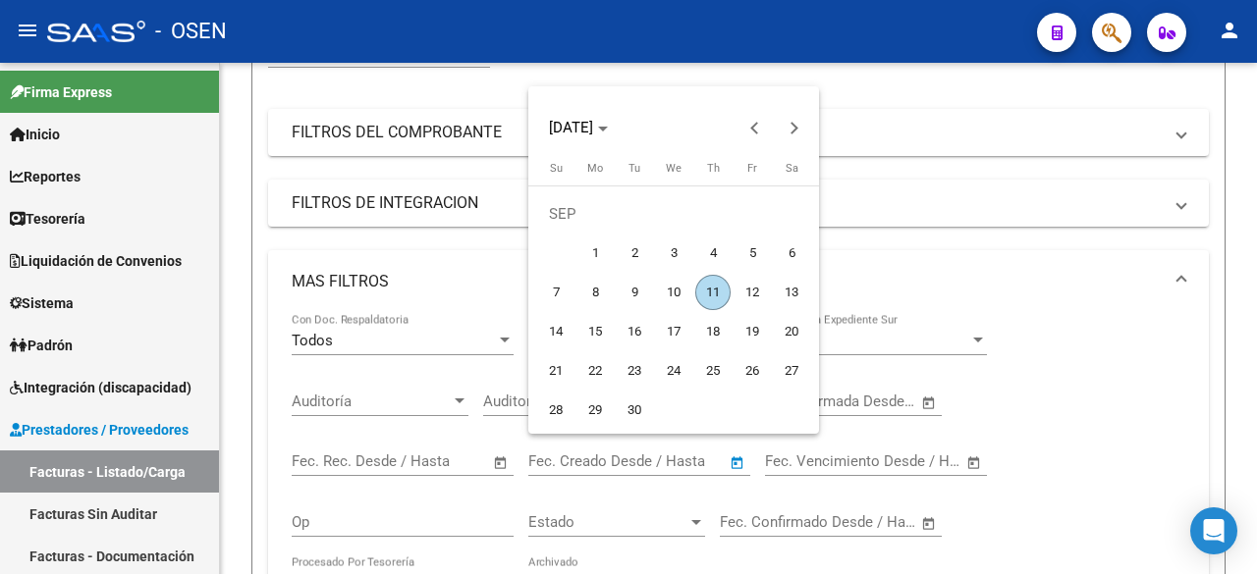
click at [679, 283] on span "10" at bounding box center [673, 292] width 35 height 35
type input "[DATE]"
click at [707, 290] on span "11" at bounding box center [712, 292] width 35 height 35
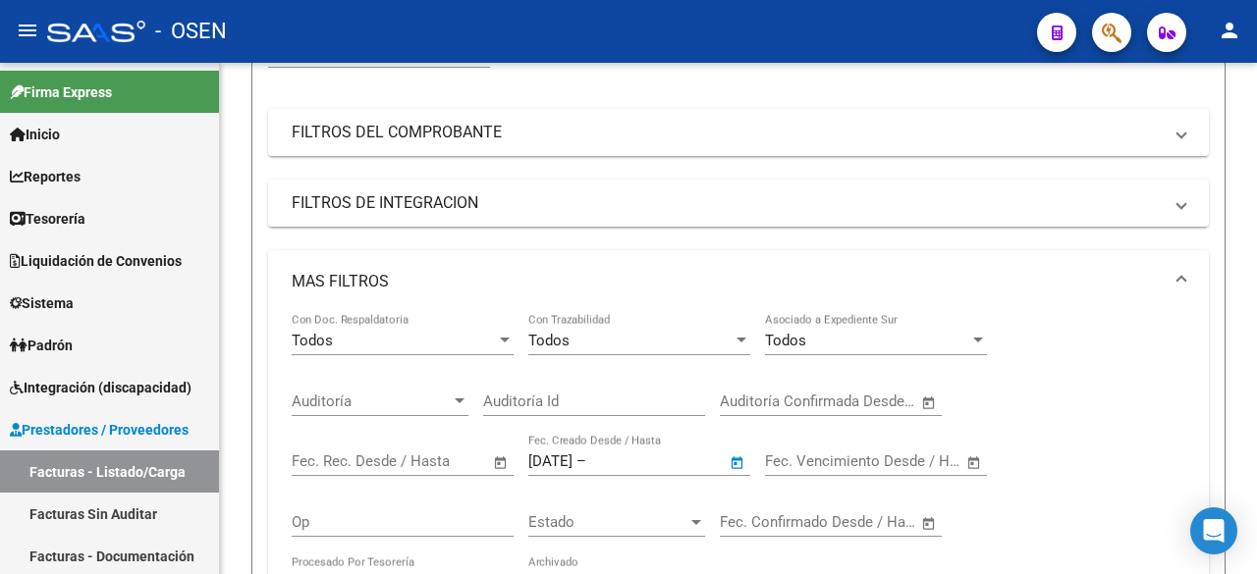
type input "[DATE]"
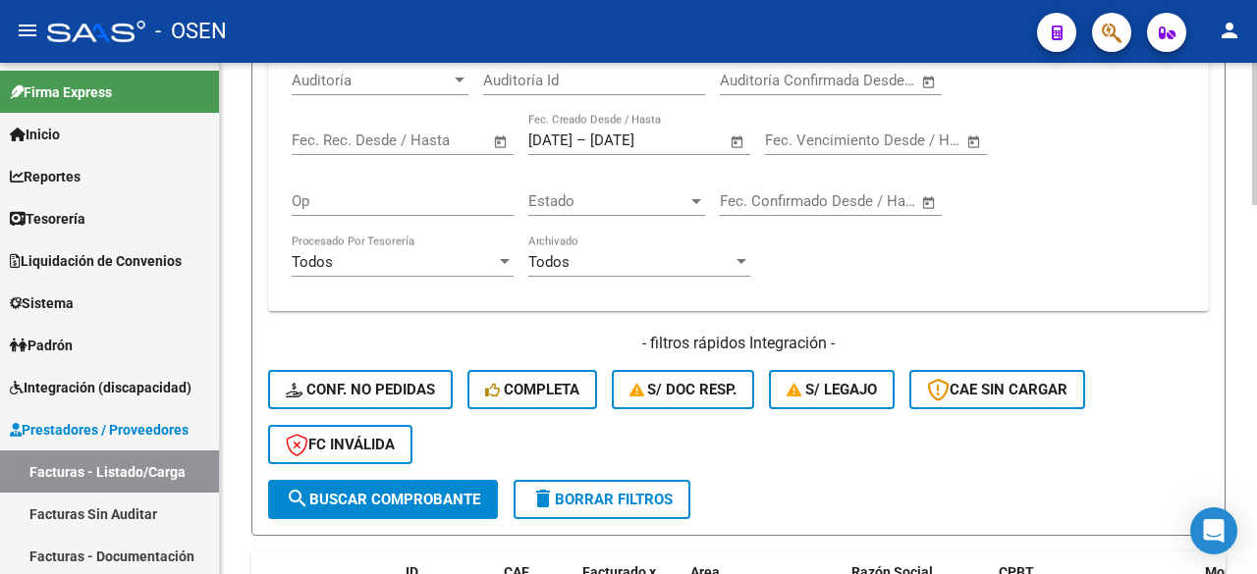
scroll to position [655, 0]
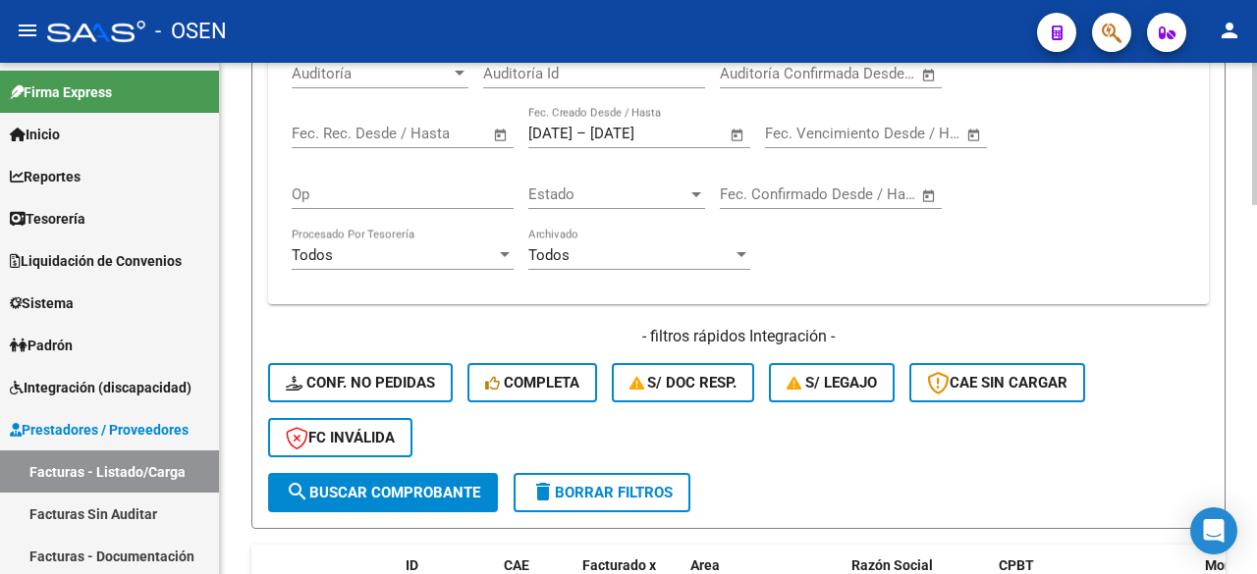
click at [463, 489] on span "search Buscar Comprobante" at bounding box center [383, 493] width 194 height 18
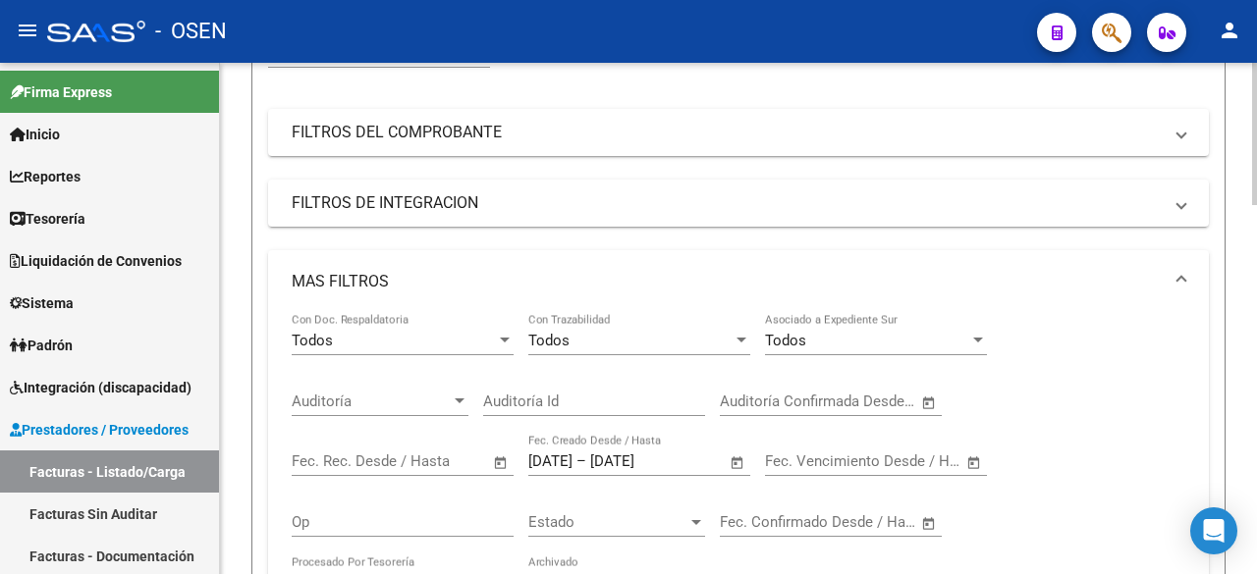
scroll to position [0, 0]
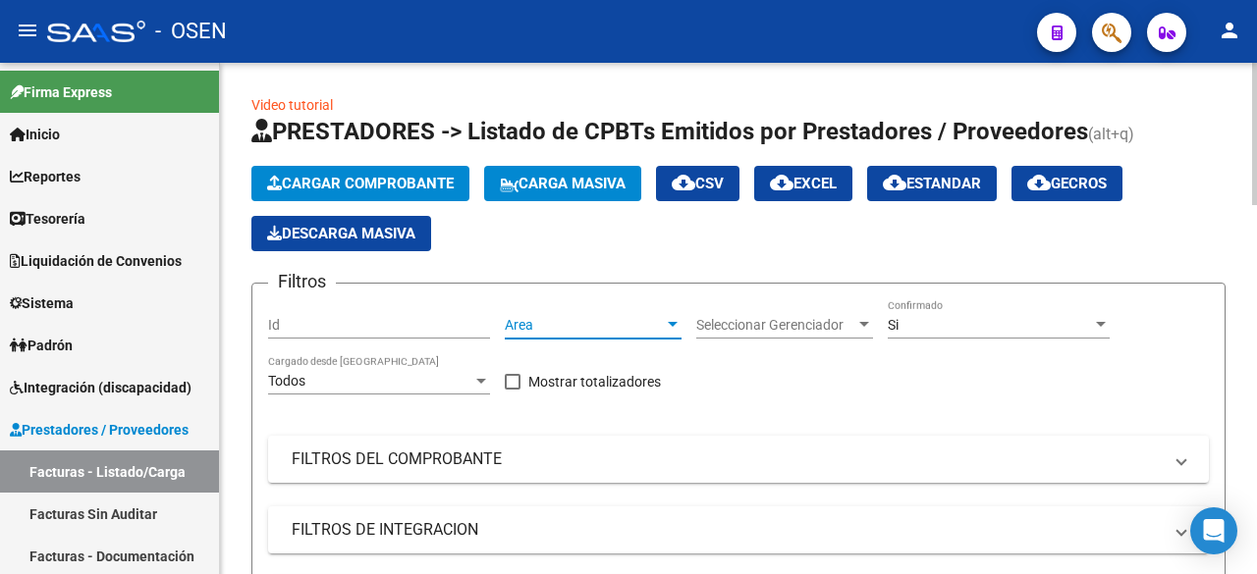
click at [593, 318] on span "Area" at bounding box center [584, 325] width 159 height 17
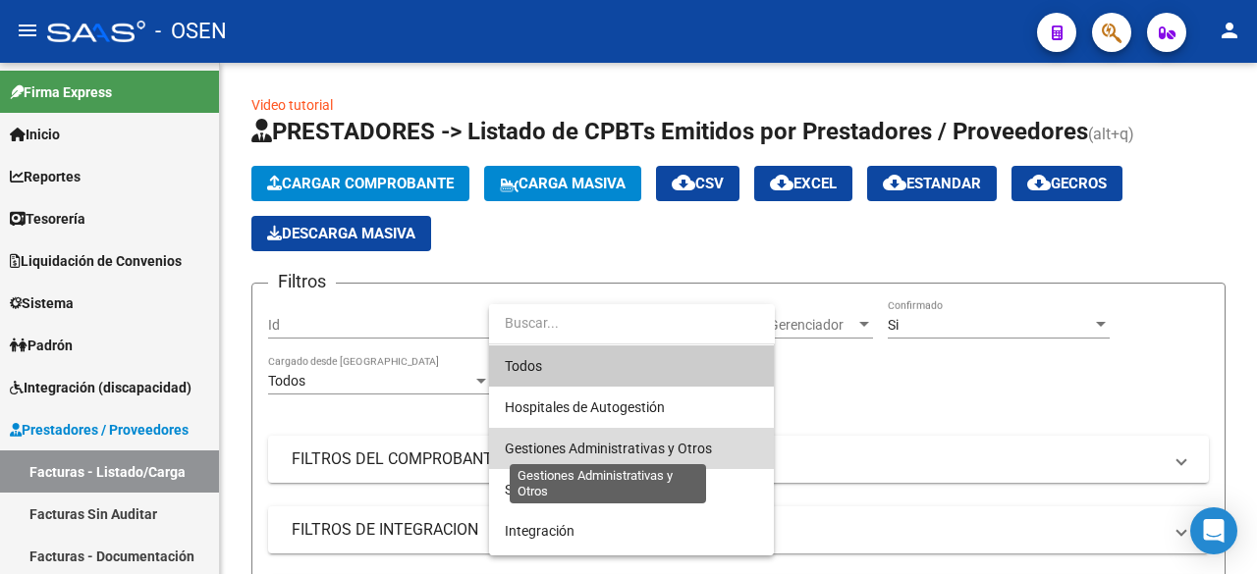
click at [687, 443] on span "Gestiones Administrativas y Otros" at bounding box center [608, 449] width 207 height 16
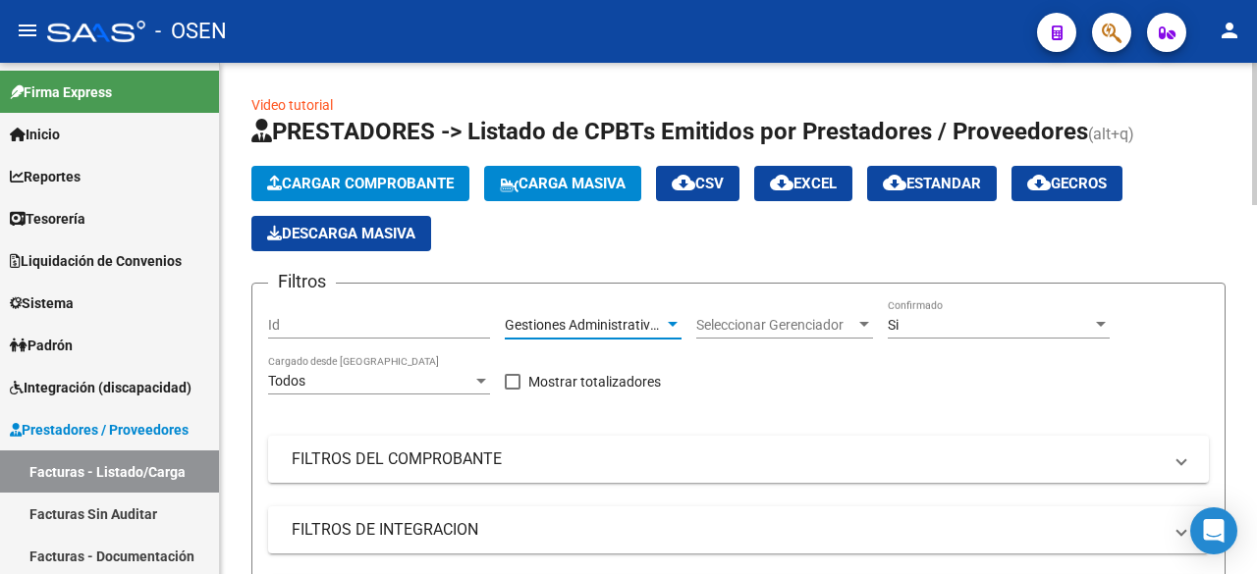
click at [653, 329] on span "Gestiones Administrativas y Otros" at bounding box center [608, 325] width 207 height 16
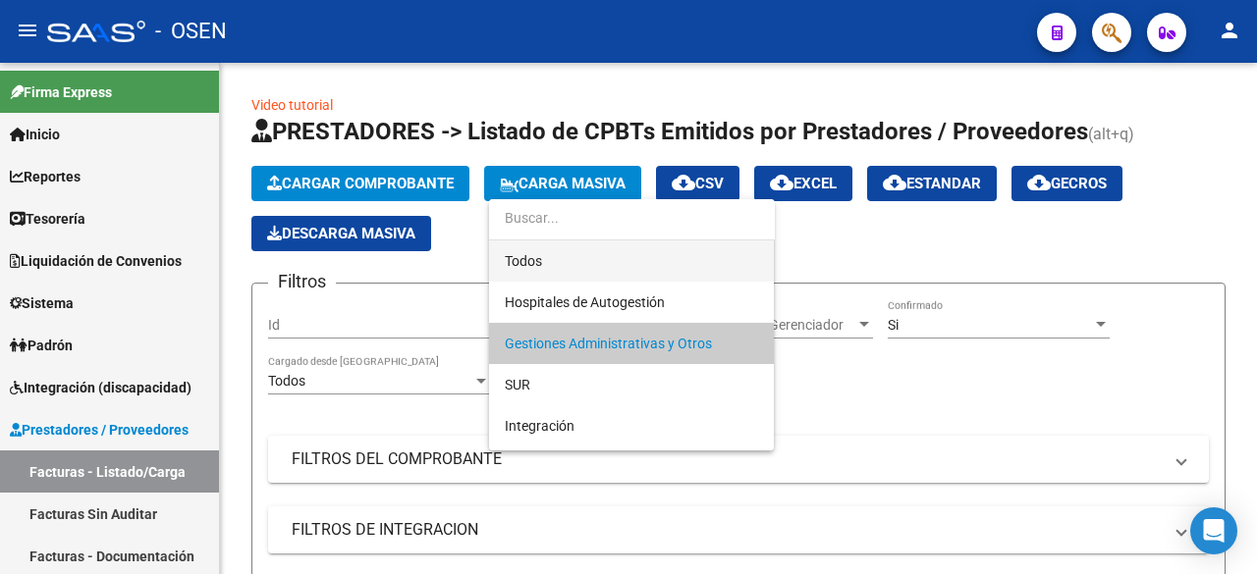
click at [665, 279] on span "Todos" at bounding box center [631, 261] width 253 height 41
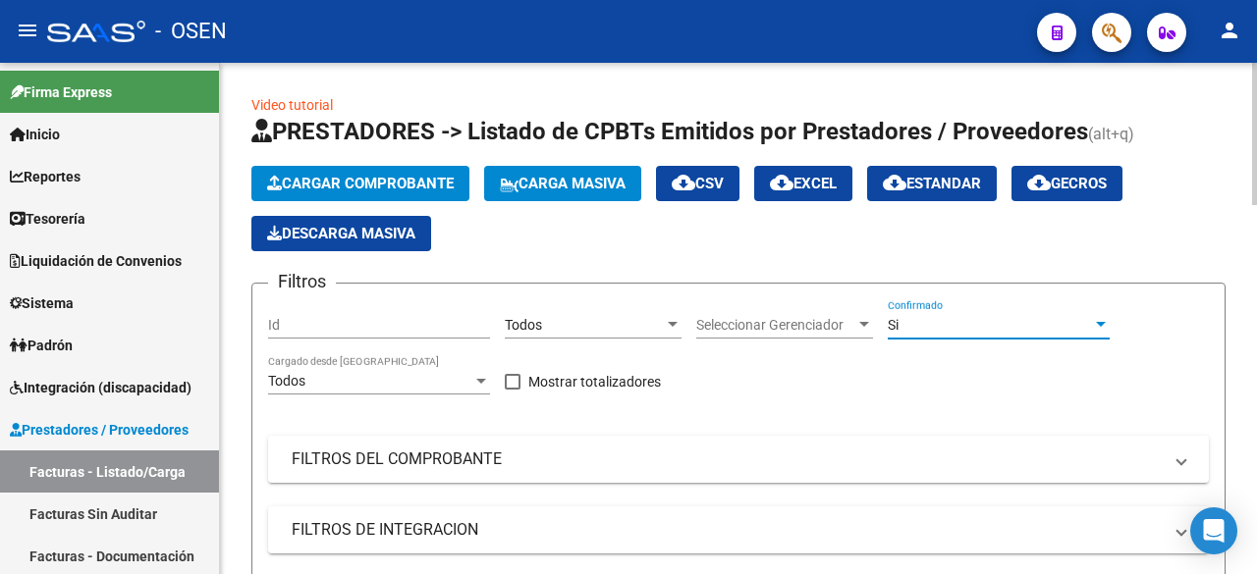
click at [914, 331] on div "Si" at bounding box center [990, 325] width 204 height 17
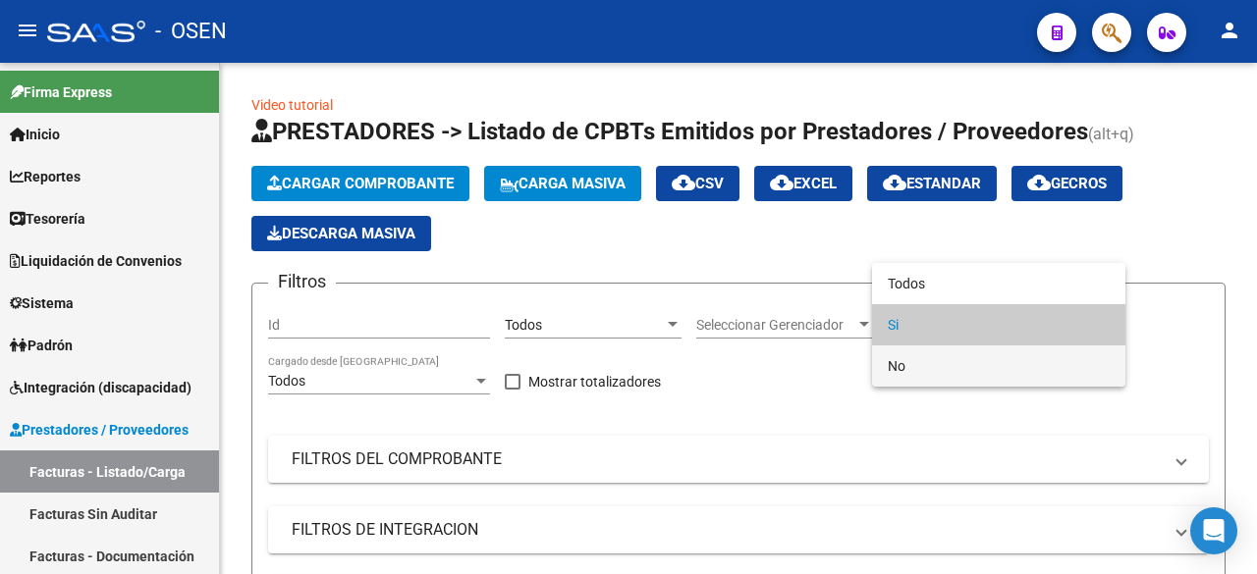
click at [920, 364] on span "No" at bounding box center [999, 366] width 222 height 41
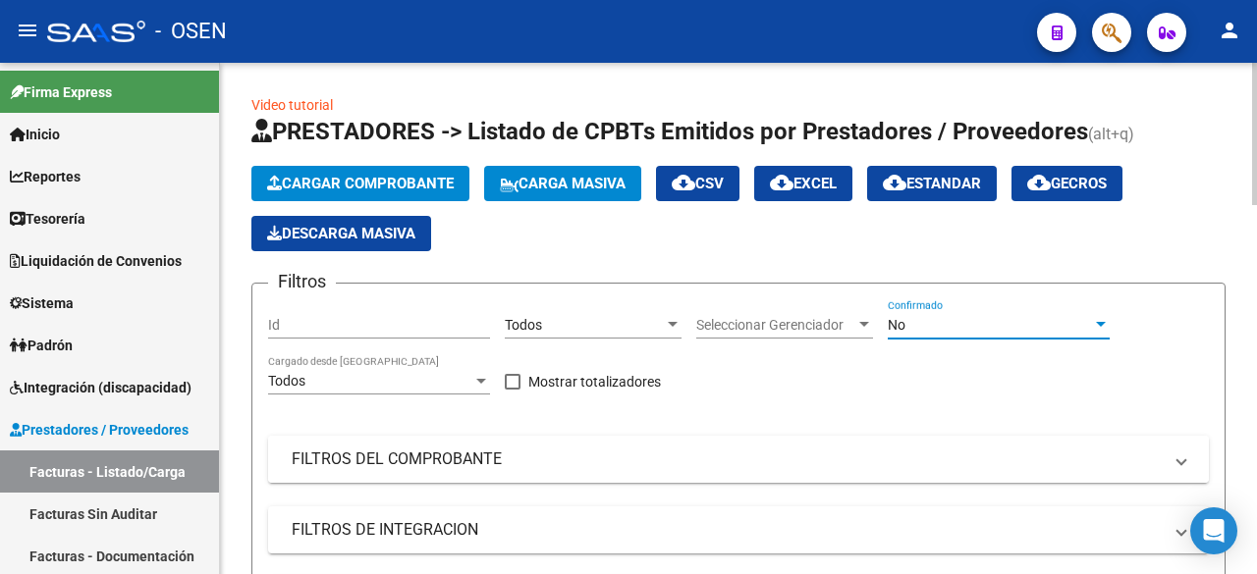
click at [496, 449] on mat-panel-title "FILTROS DEL COMPROBANTE" at bounding box center [727, 460] width 870 height 22
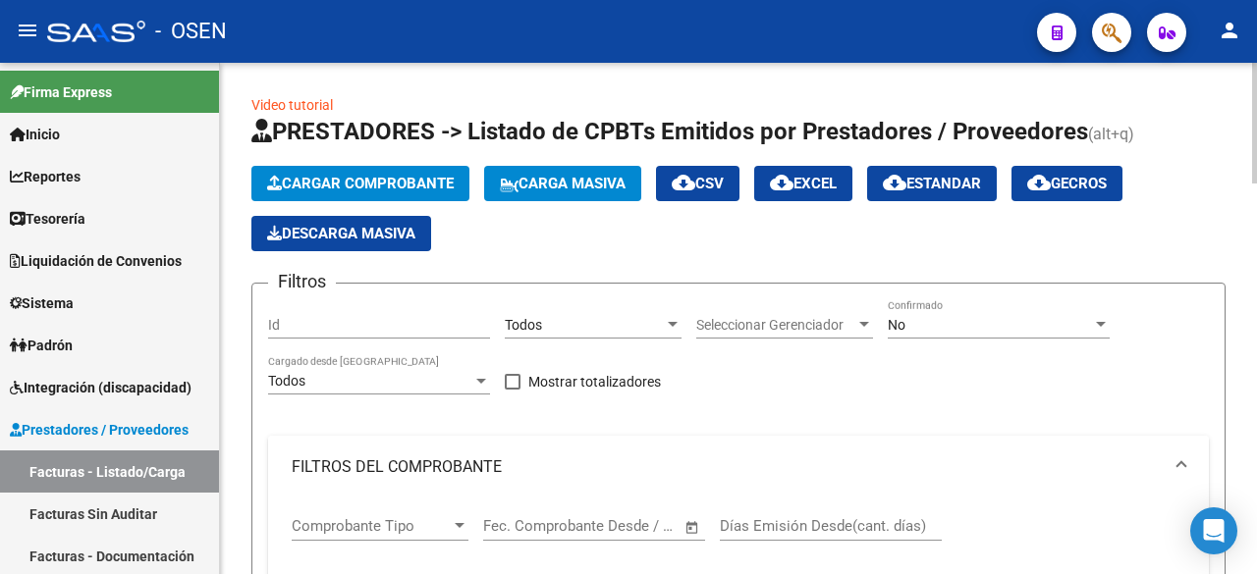
scroll to position [327, 0]
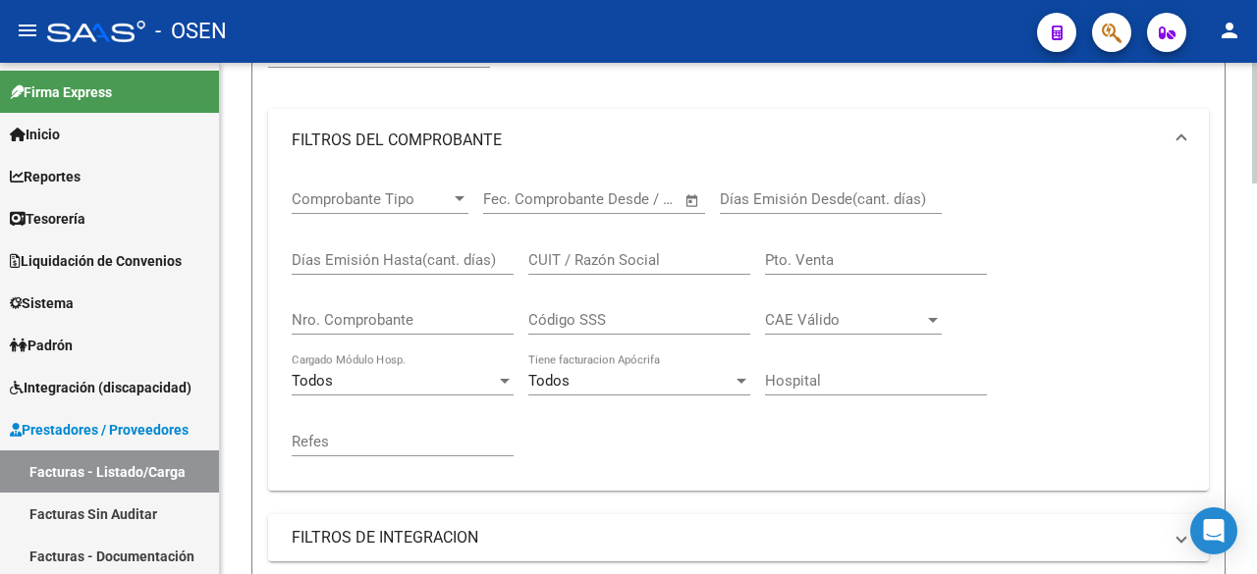
click at [450, 193] on span "Comprobante Tipo" at bounding box center [371, 199] width 159 height 18
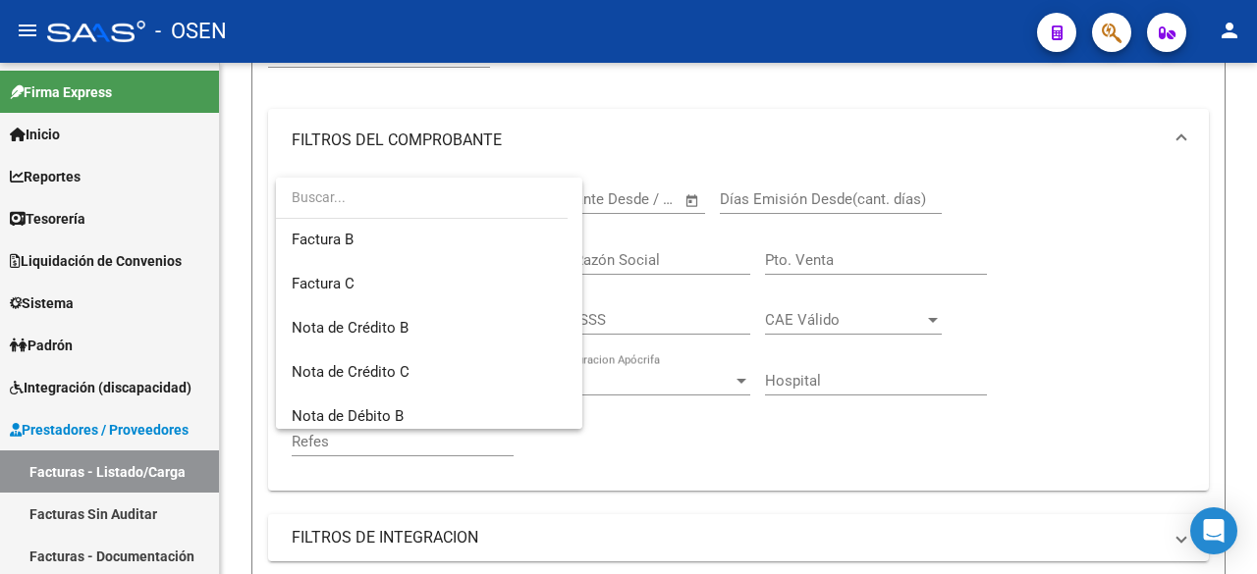
scroll to position [151, 0]
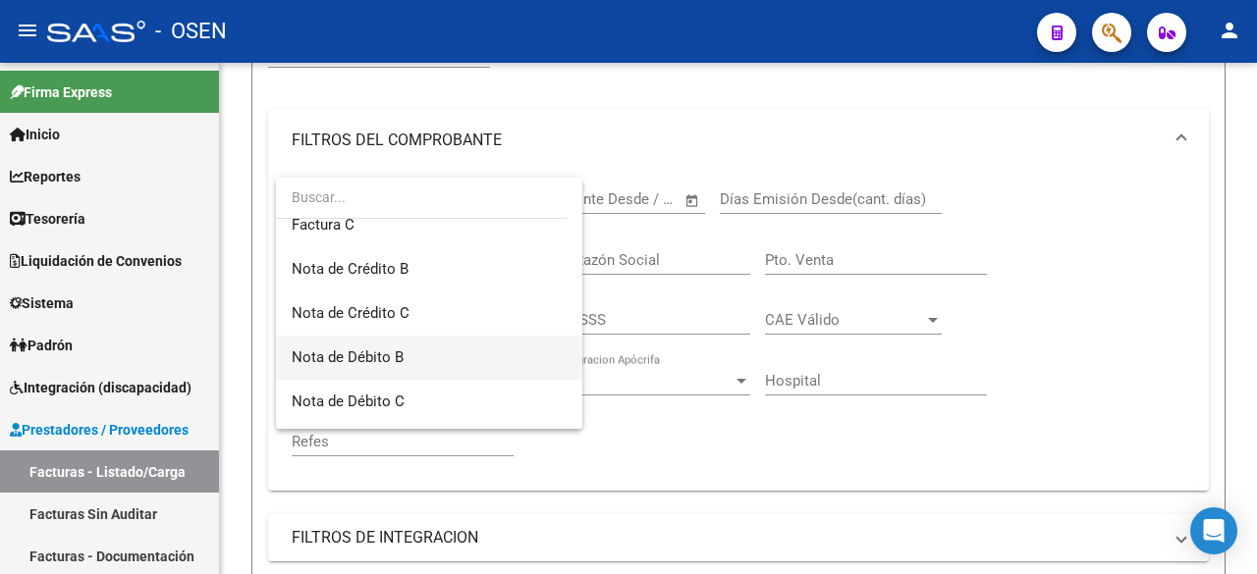
click at [420, 356] on span "Nota de Débito B" at bounding box center [429, 358] width 275 height 44
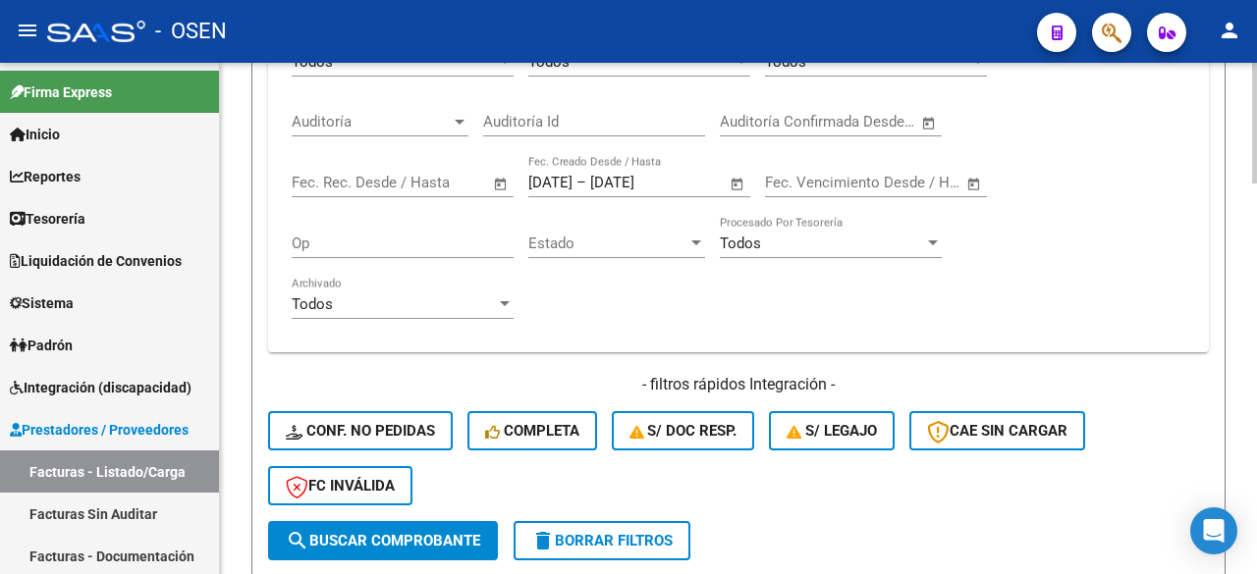
scroll to position [982, 0]
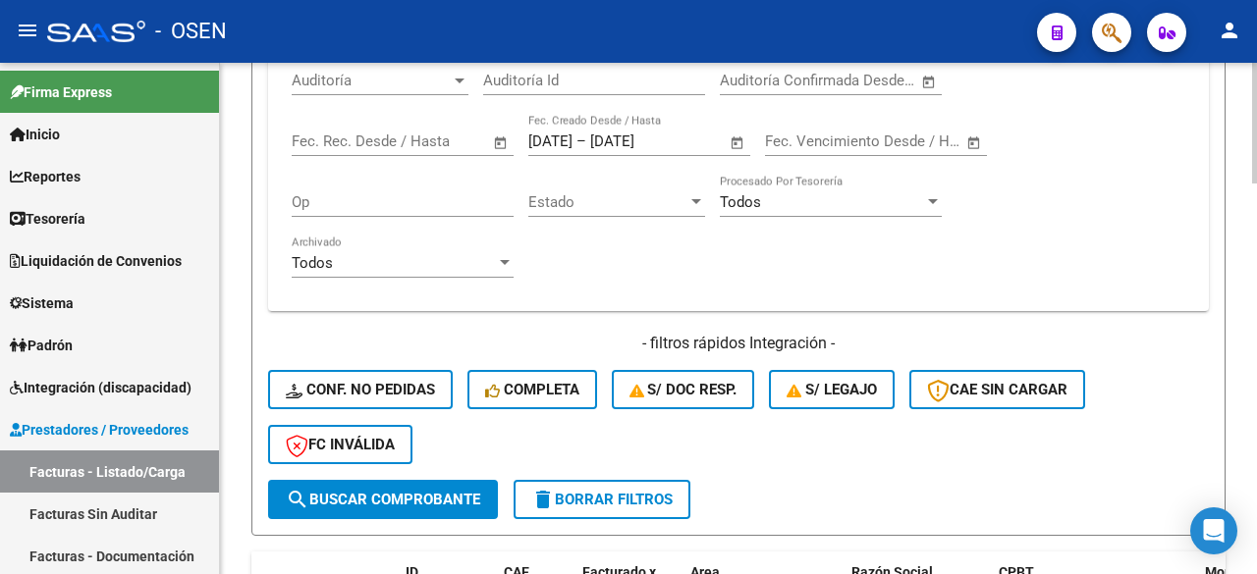
click at [440, 504] on span "search Buscar Comprobante" at bounding box center [383, 500] width 194 height 18
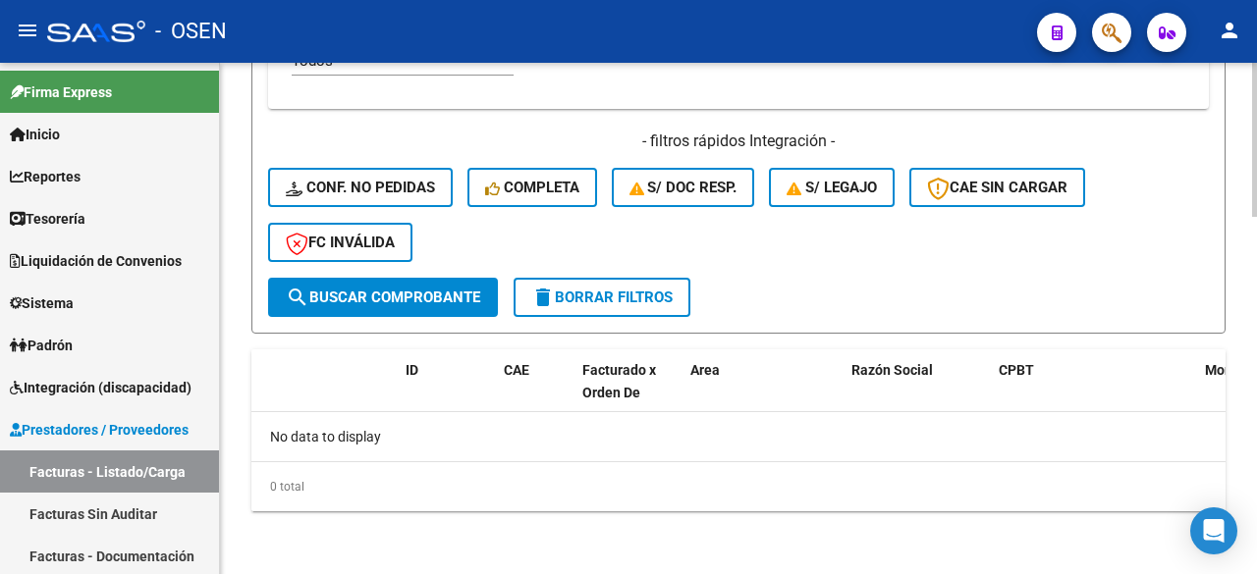
scroll to position [202, 0]
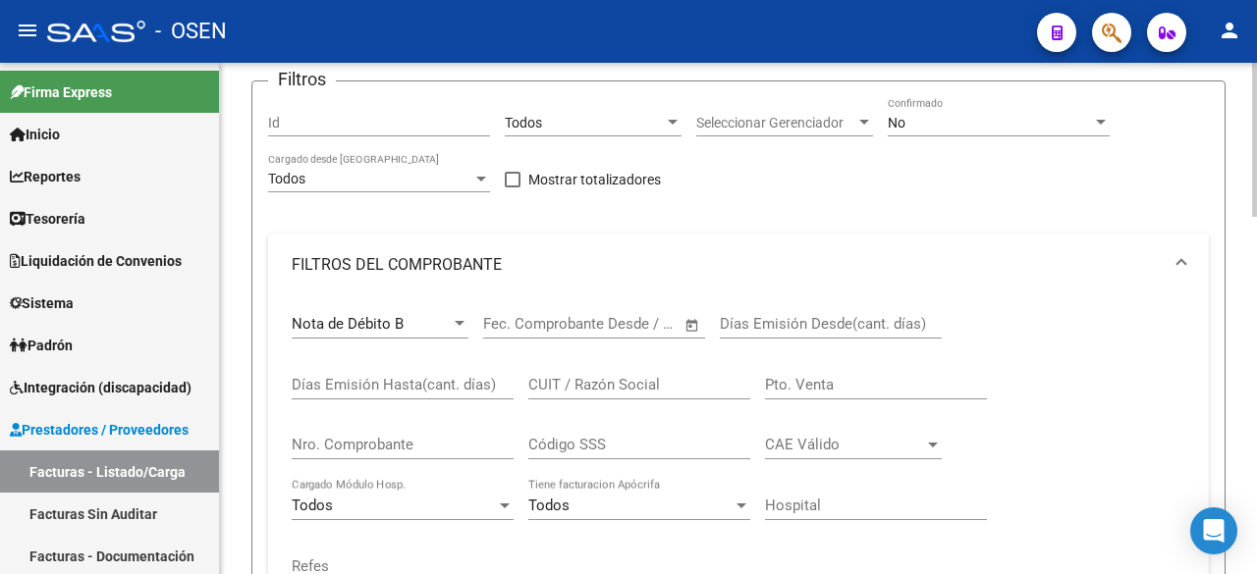
click at [438, 291] on mat-expansion-panel-header "FILTROS DEL COMPROBANTE" at bounding box center [738, 265] width 941 height 63
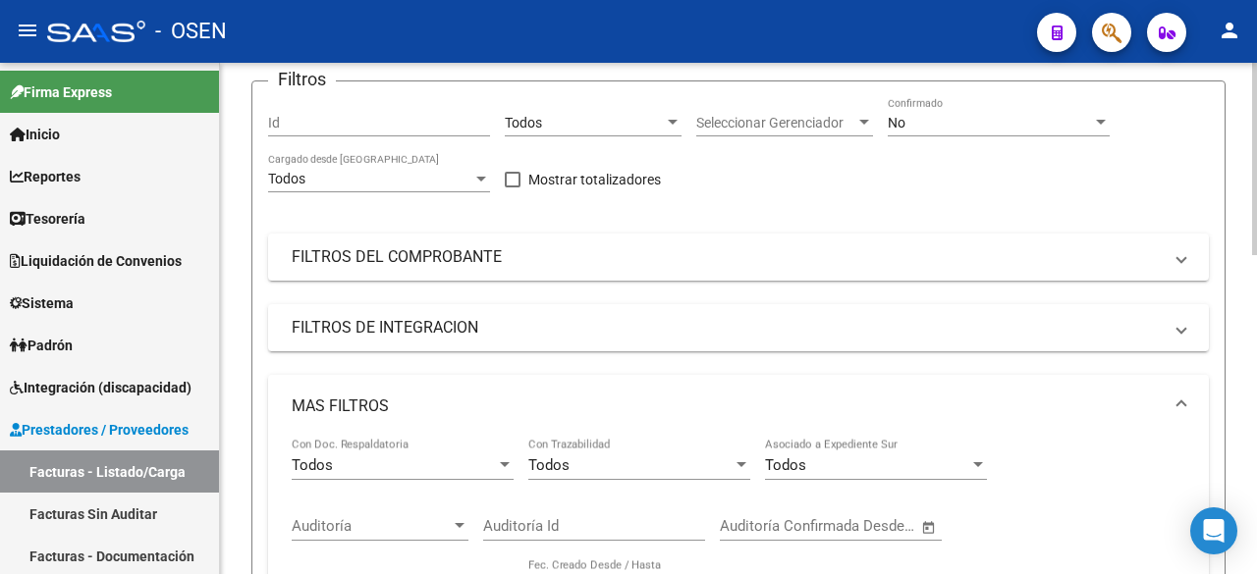
click at [449, 281] on div "Filtros Id Todos Area Seleccionar Gerenciador Seleccionar Gerenciador No Confir…" at bounding box center [738, 511] width 941 height 829
drag, startPoint x: 454, startPoint y: 256, endPoint x: 442, endPoint y: 301, distance: 46.7
click at [454, 259] on mat-panel-title "FILTROS DEL COMPROBANTE" at bounding box center [727, 257] width 870 height 22
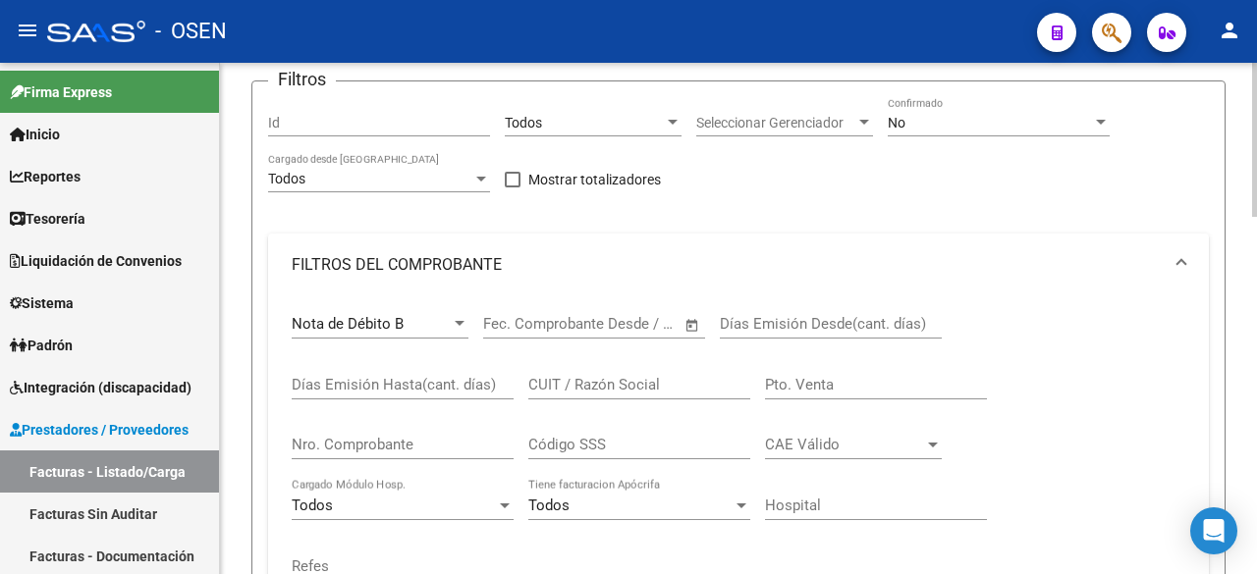
click at [441, 332] on div "Nota de Débito B" at bounding box center [371, 324] width 159 height 18
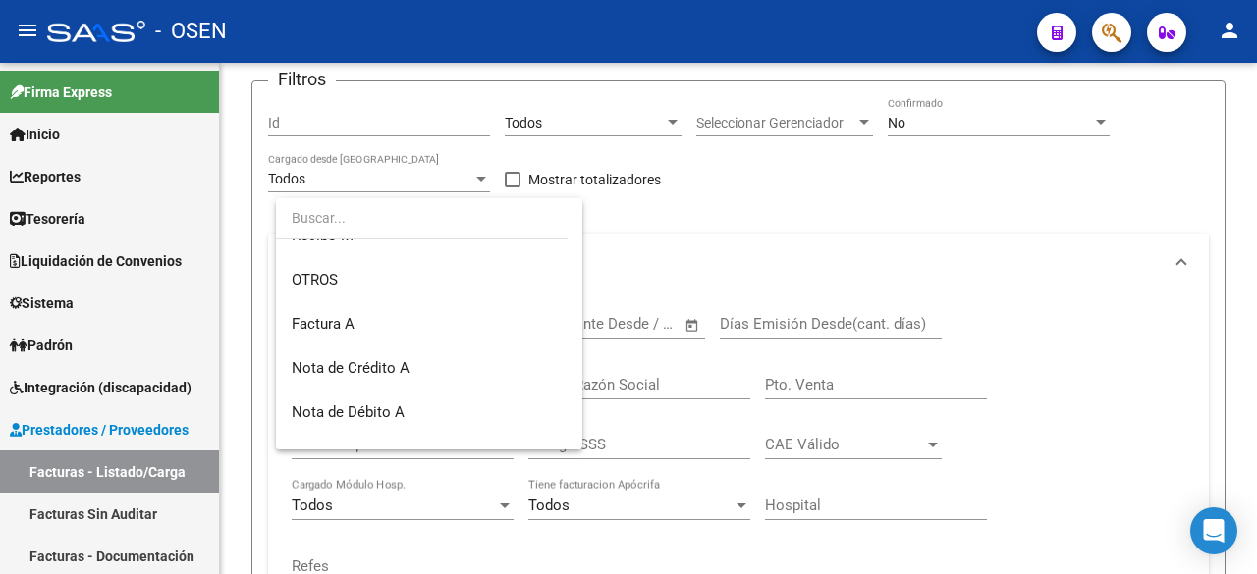
scroll to position [558, 0]
click at [455, 326] on span "Nota de Crédito A" at bounding box center [429, 325] width 275 height 44
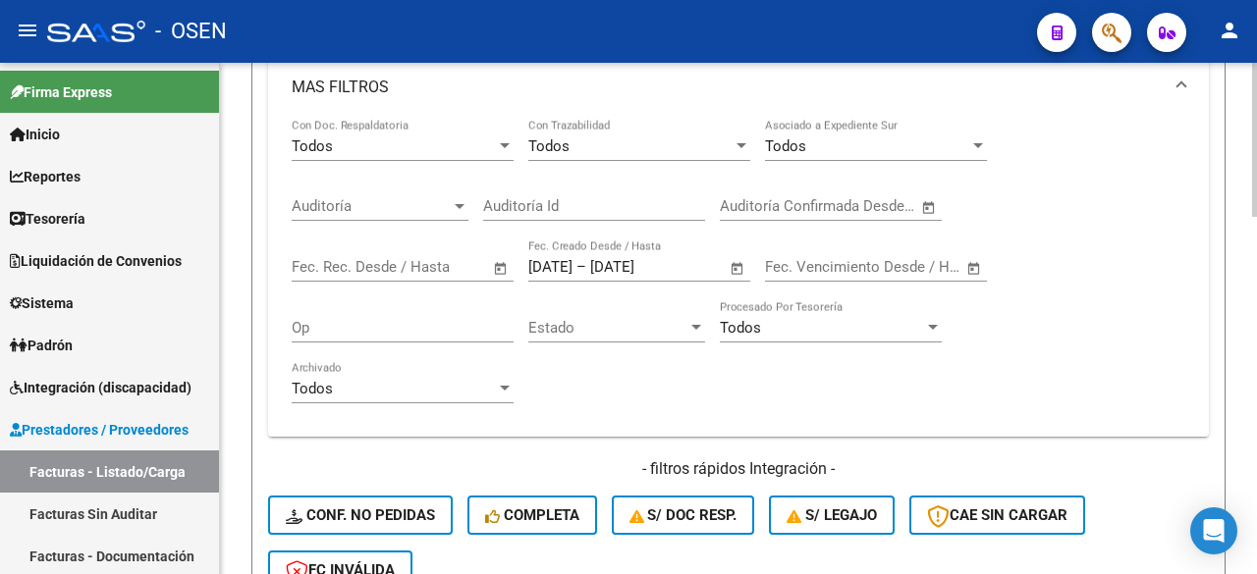
scroll to position [1184, 0]
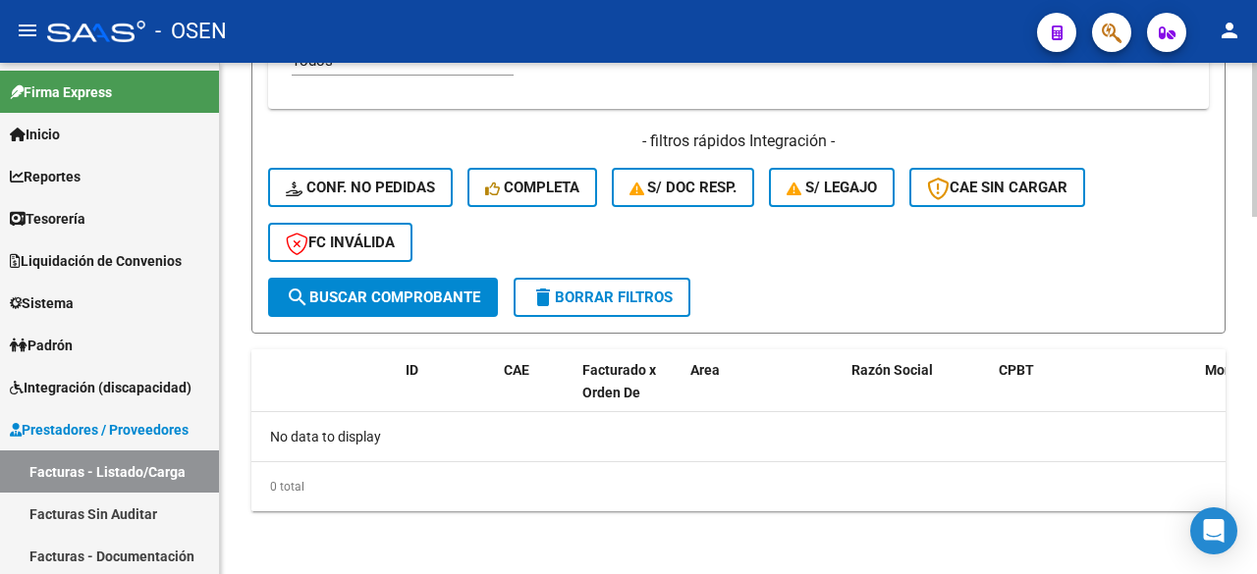
click at [422, 308] on button "search Buscar Comprobante" at bounding box center [383, 297] width 230 height 39
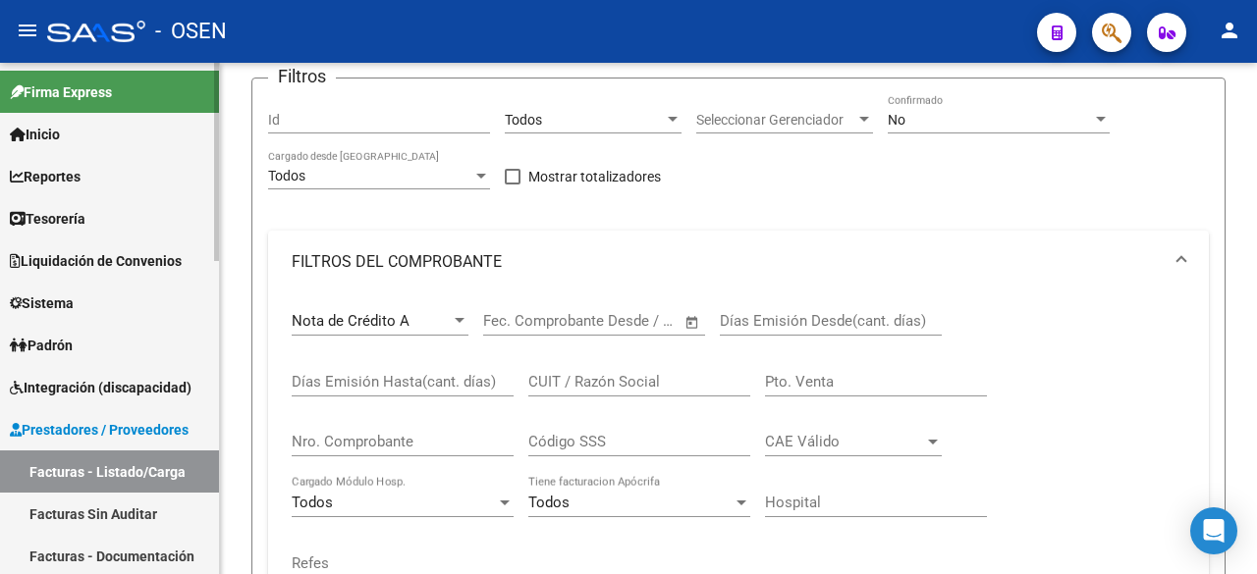
scroll to position [202, 0]
click at [57, 211] on span "Tesorería" at bounding box center [48, 219] width 76 height 22
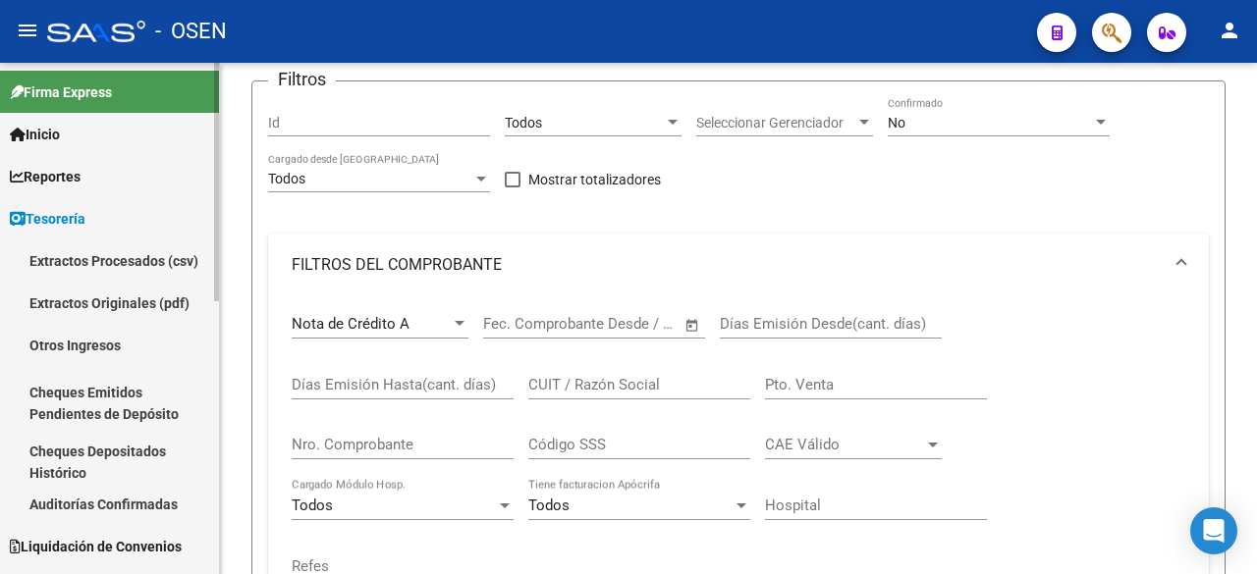
click at [101, 507] on link "Auditorías Confirmadas" at bounding box center [109, 504] width 219 height 42
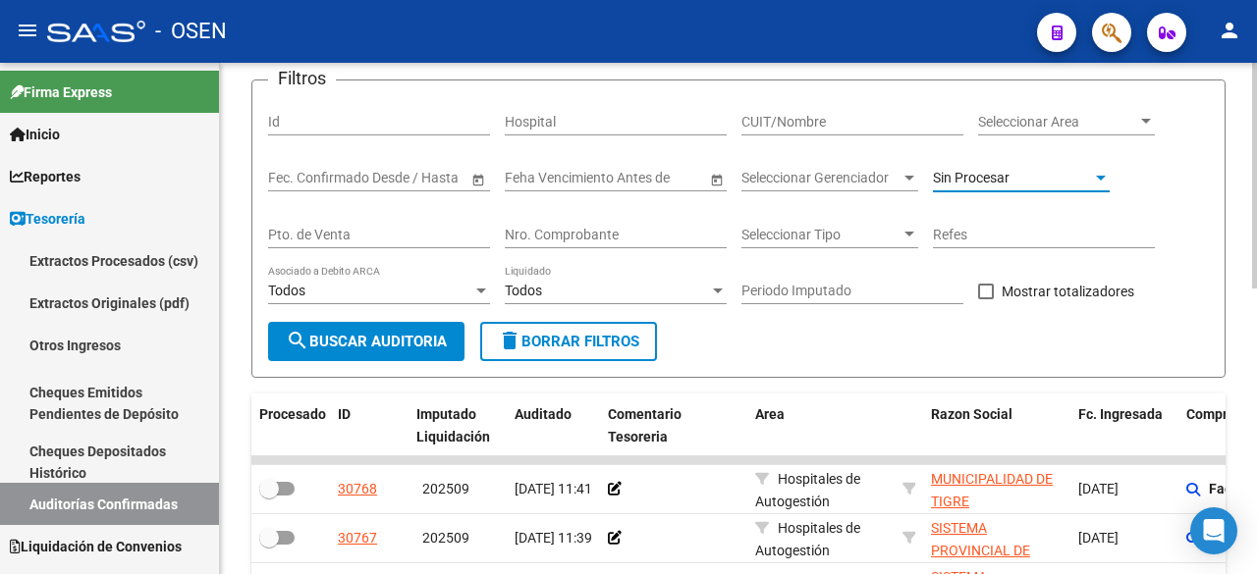
scroll to position [202, 0]
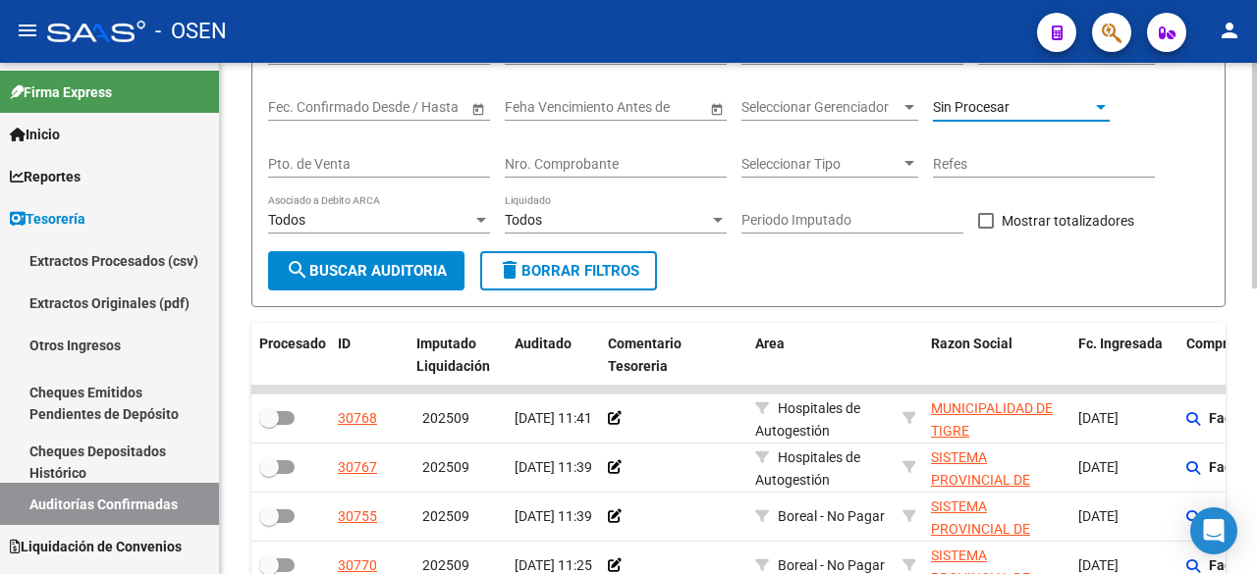
click at [998, 107] on span "Sin Procesar" at bounding box center [971, 107] width 77 height 16
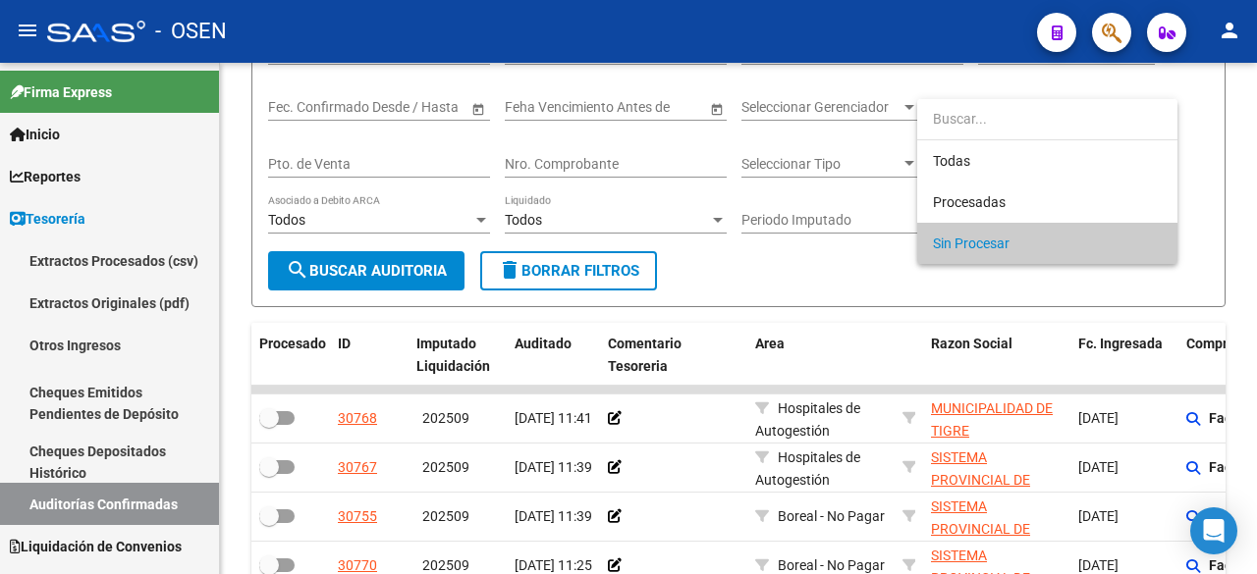
click at [786, 285] on div at bounding box center [628, 287] width 1257 height 574
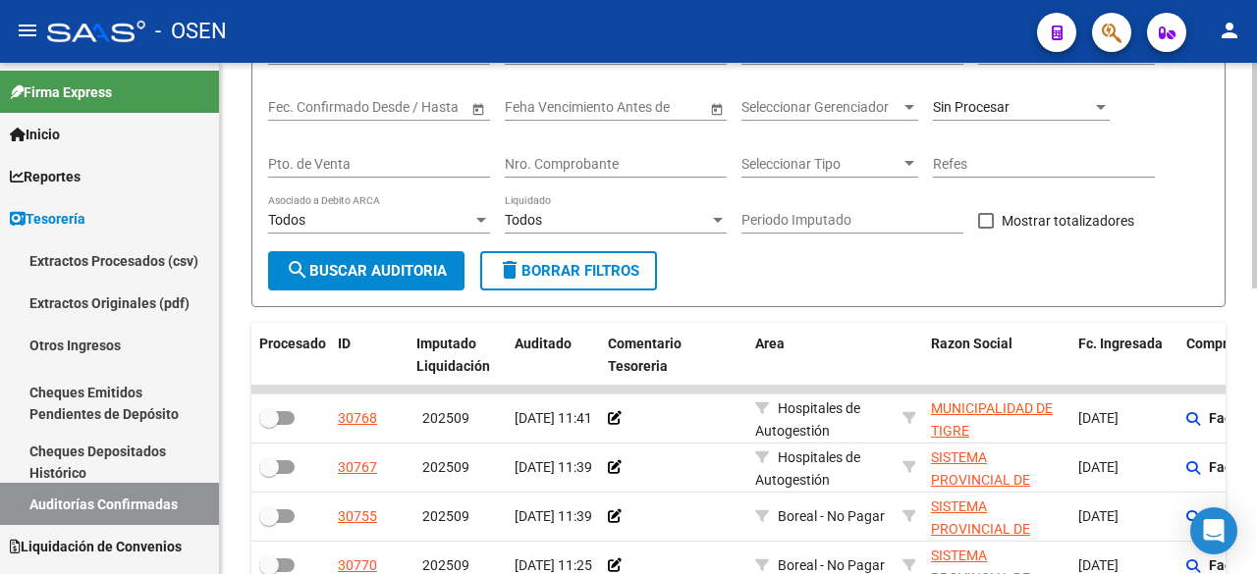
scroll to position [0, 0]
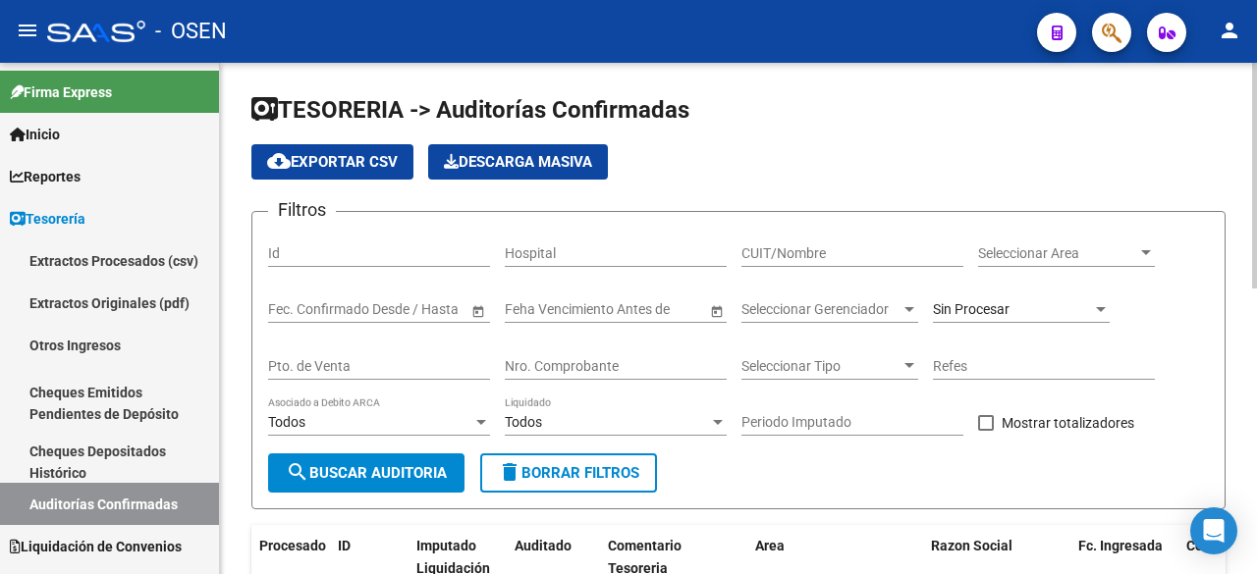
click at [1112, 264] on div "Seleccionar Area Seleccionar Area" at bounding box center [1066, 247] width 177 height 39
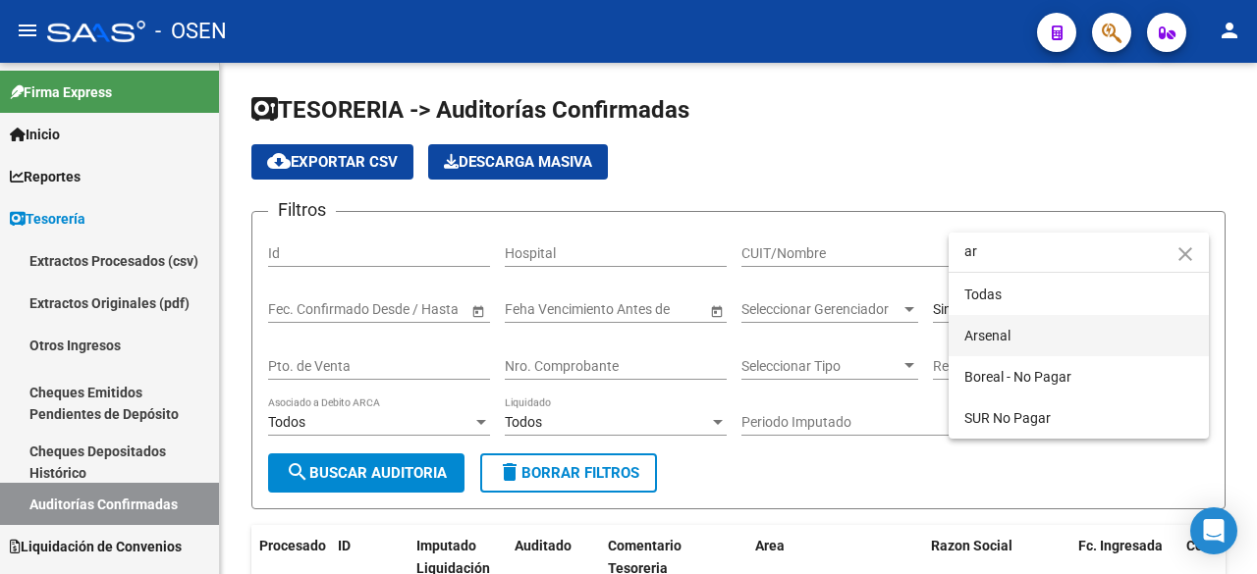
type input "ar"
click at [1028, 320] on span "Arsenal" at bounding box center [1078, 335] width 229 height 41
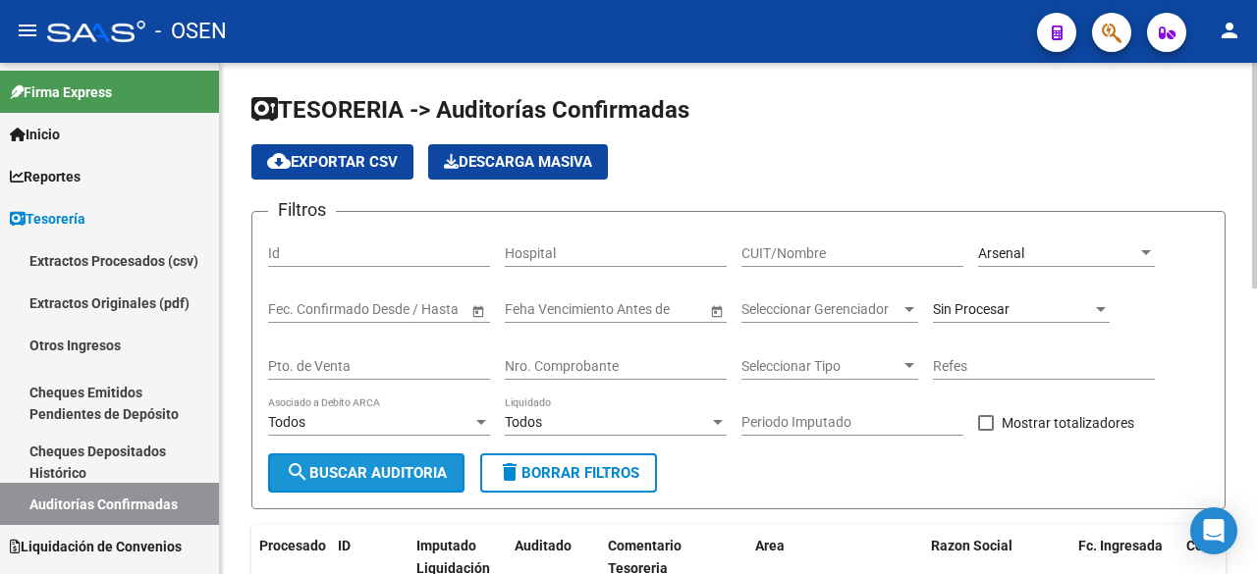
click at [375, 472] on span "search Buscar Auditoria" at bounding box center [366, 473] width 161 height 18
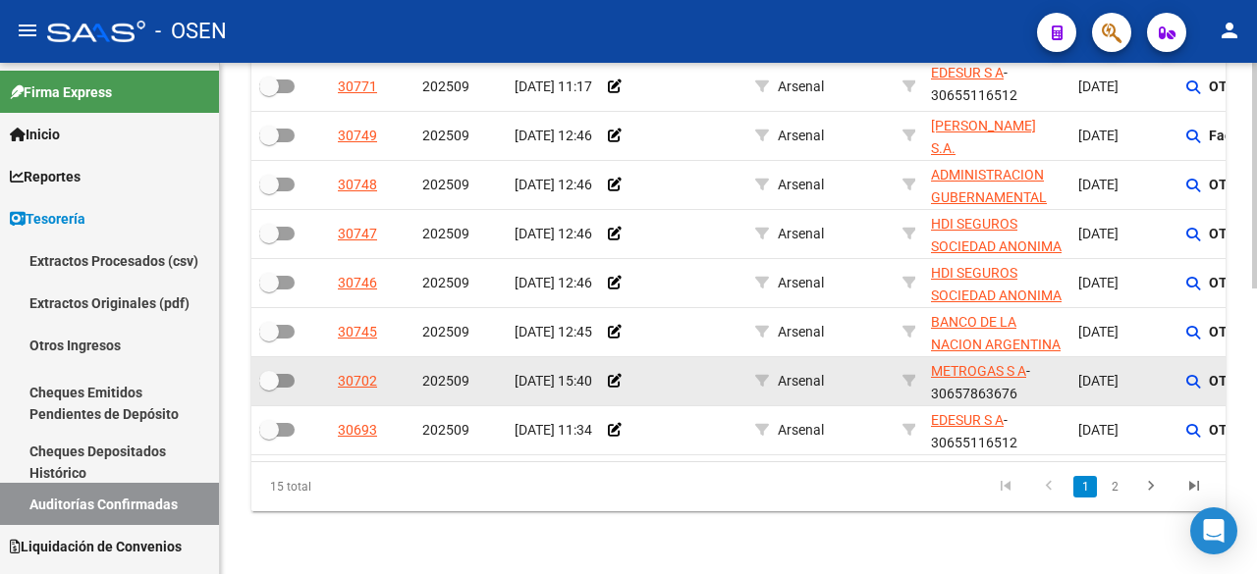
scroll to position [321, 0]
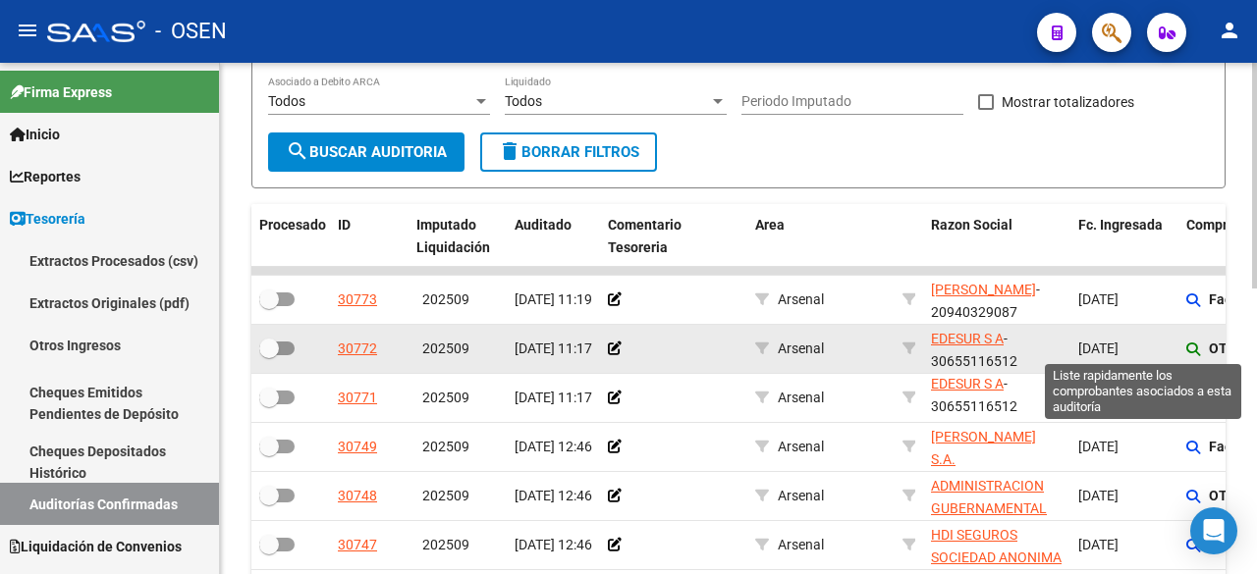
click at [1190, 350] on icon at bounding box center [1193, 350] width 14 height 14
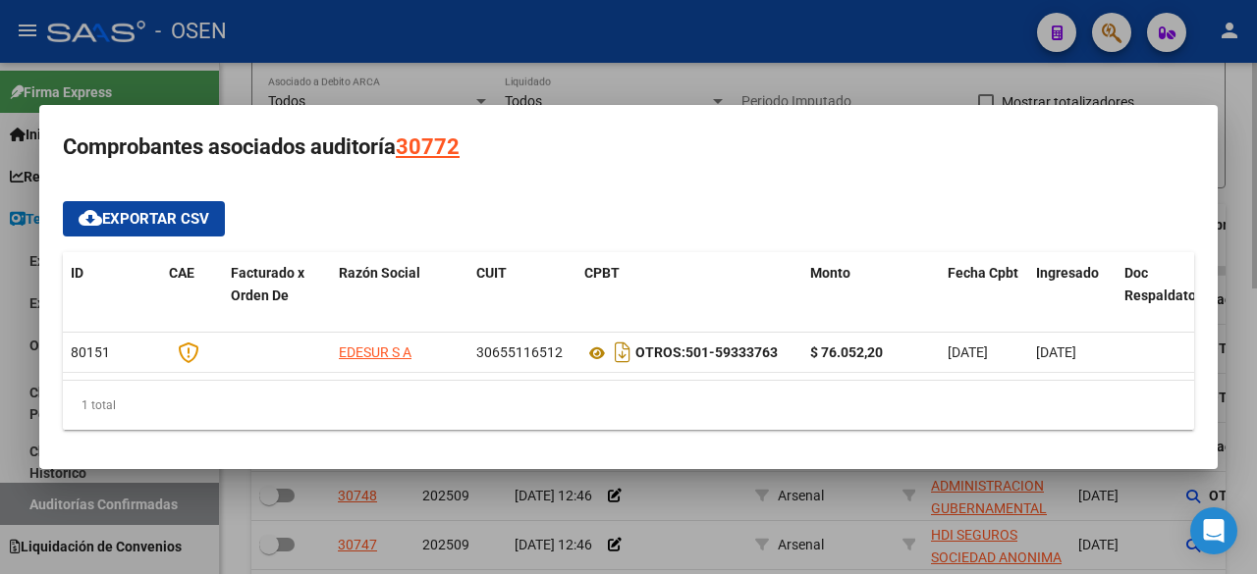
click at [912, 81] on div at bounding box center [628, 287] width 1257 height 574
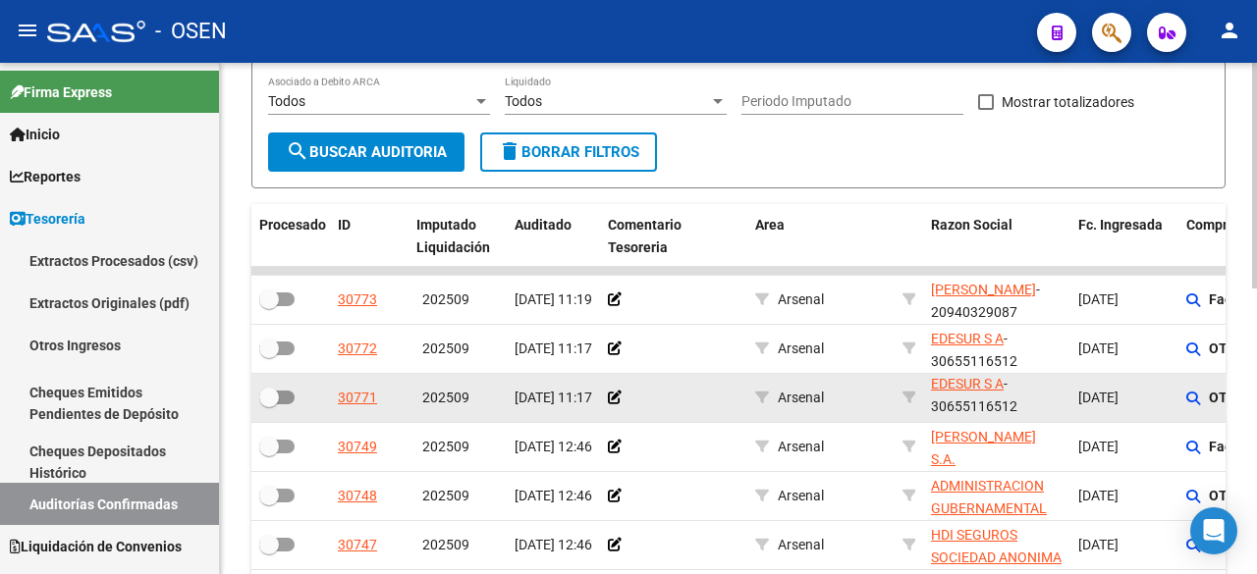
click at [1191, 406] on app-auditoria-comprobantes-asociados at bounding box center [1193, 399] width 14 height 16
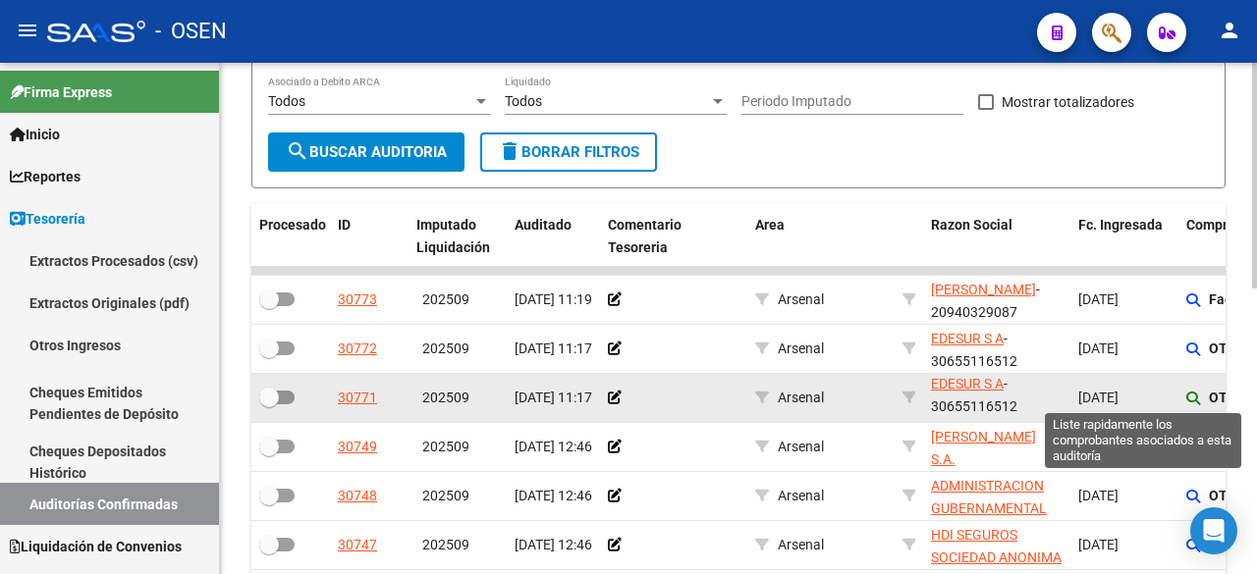
click at [1191, 396] on icon at bounding box center [1193, 399] width 14 height 14
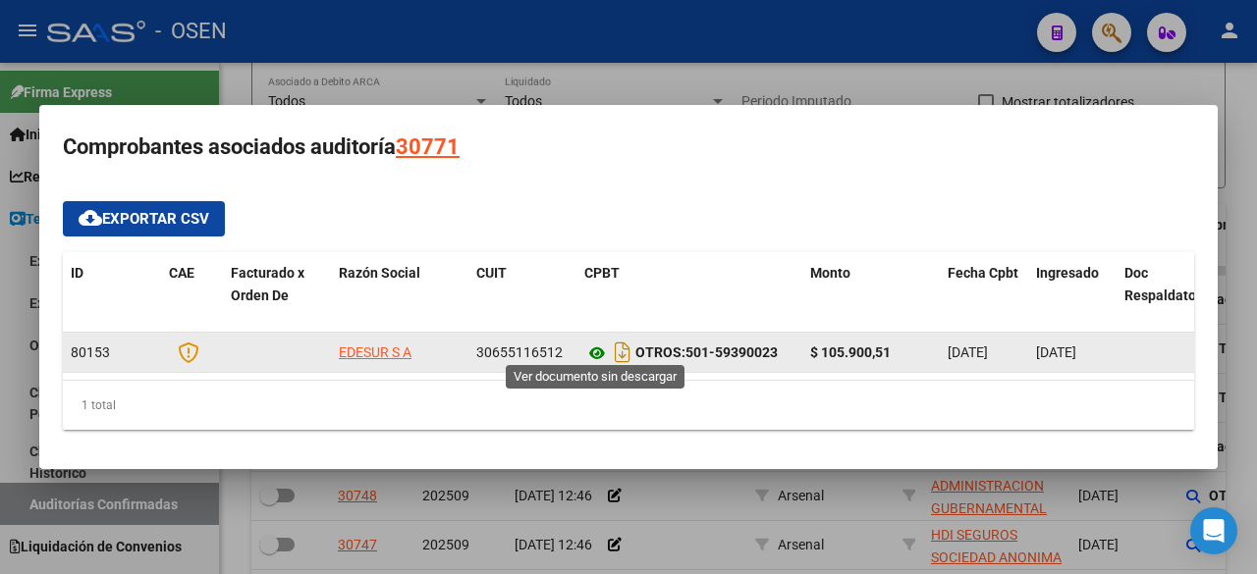
click at [596, 343] on icon at bounding box center [597, 354] width 26 height 24
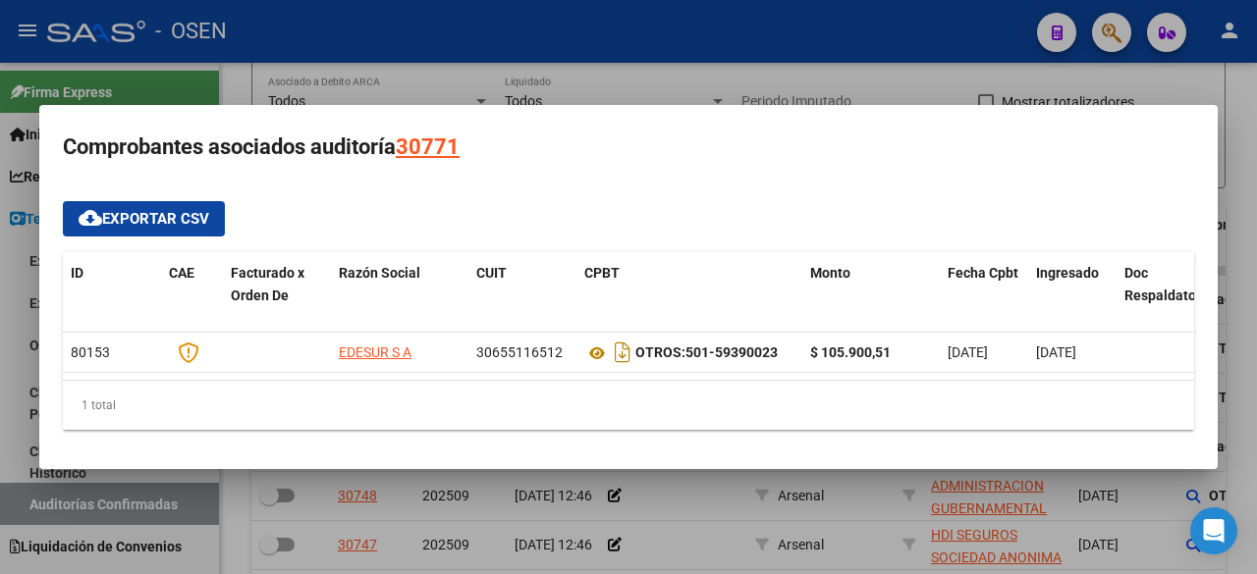
click at [721, 221] on div "cloud_download Exportar CSV ID CAE Facturado x Orden De Razón Social CUIT CPBT …" at bounding box center [628, 315] width 1131 height 229
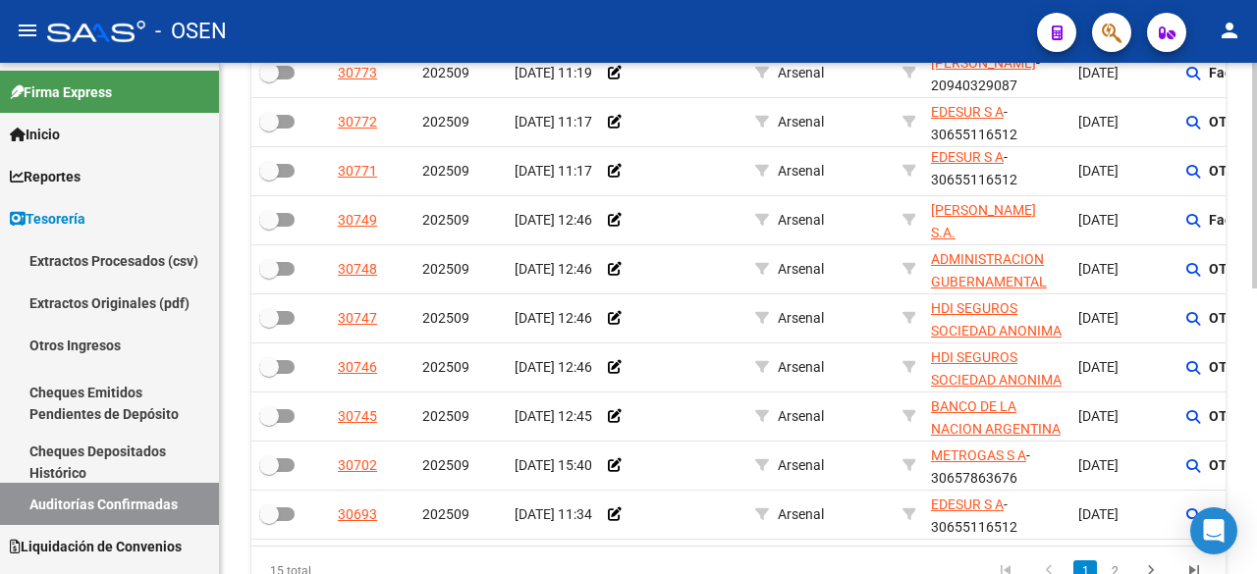
scroll to position [562, 0]
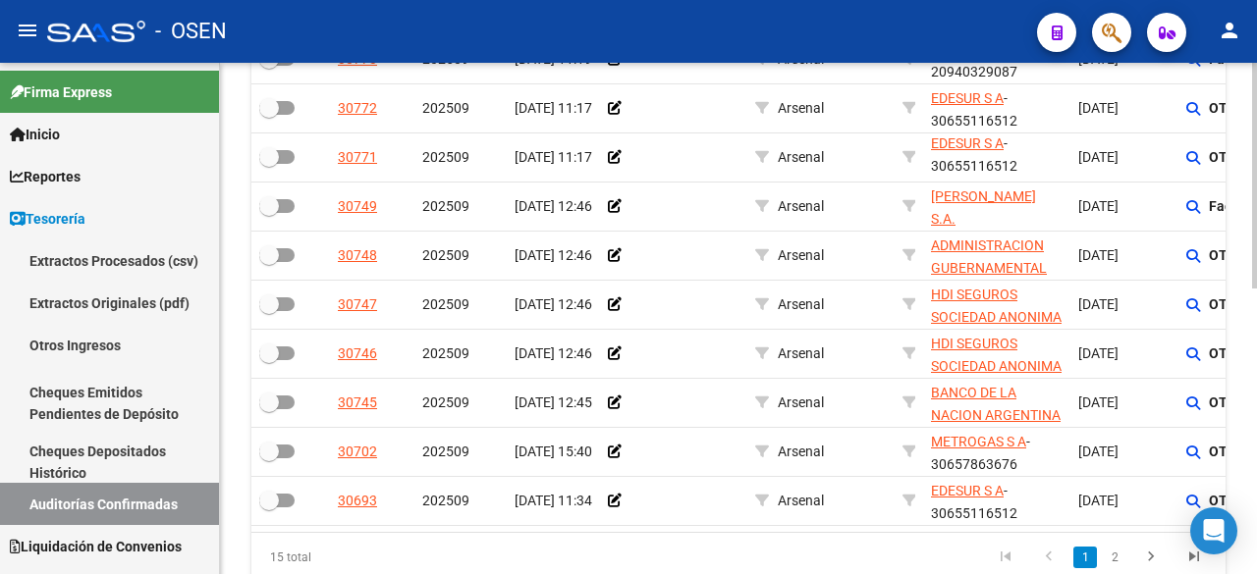
click at [1256, 345] on div at bounding box center [1254, 430] width 5 height 226
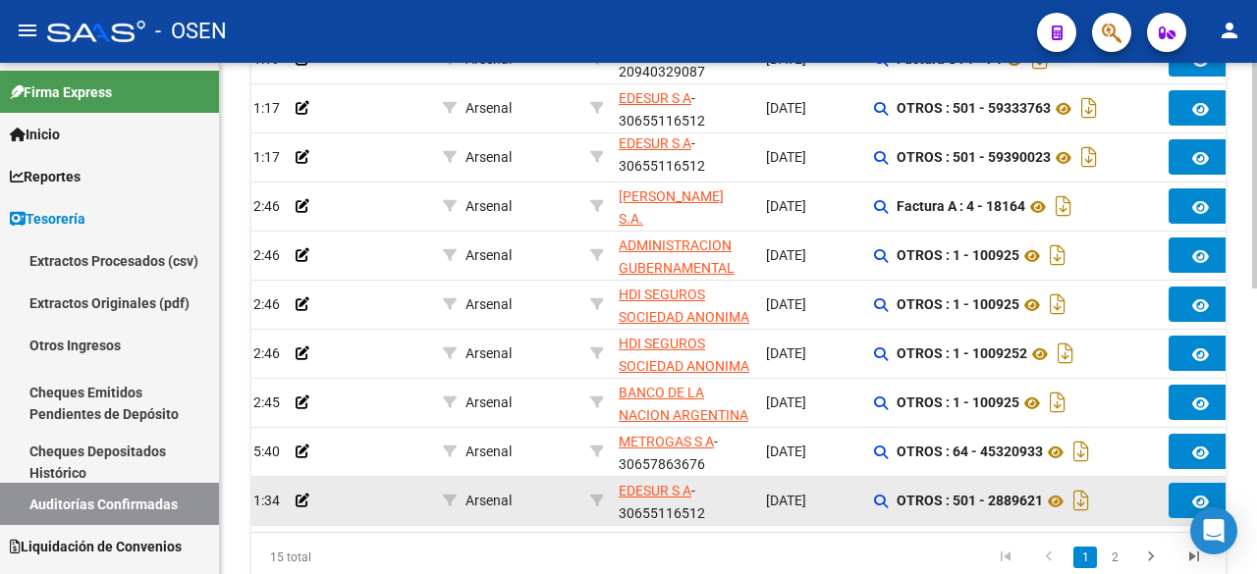
scroll to position [0, 318]
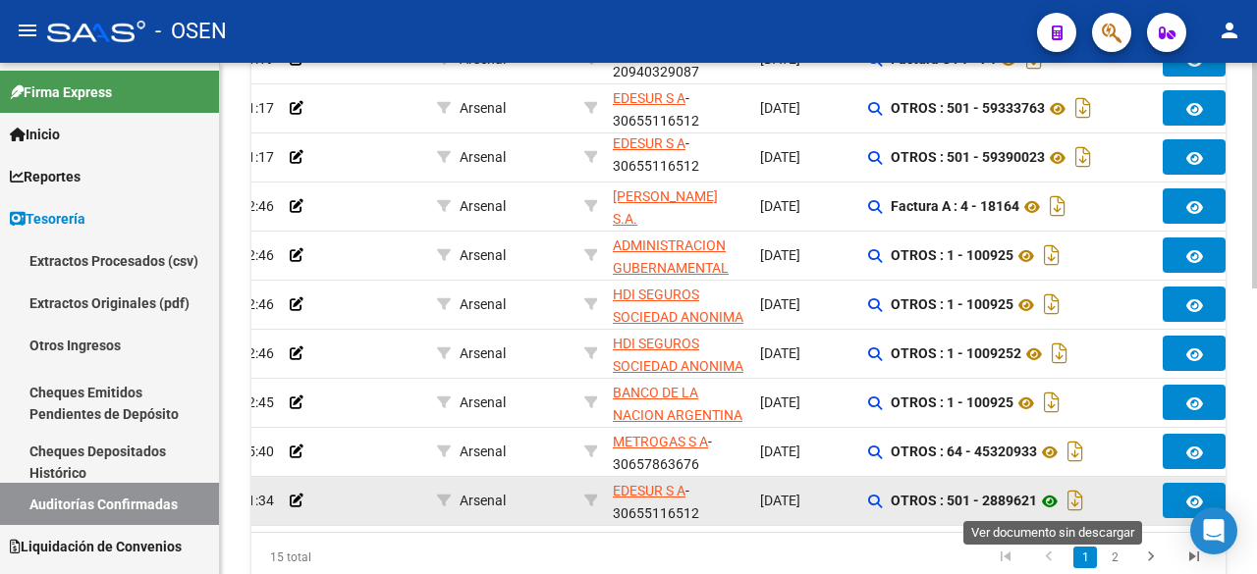
click at [1053, 510] on icon at bounding box center [1050, 502] width 26 height 24
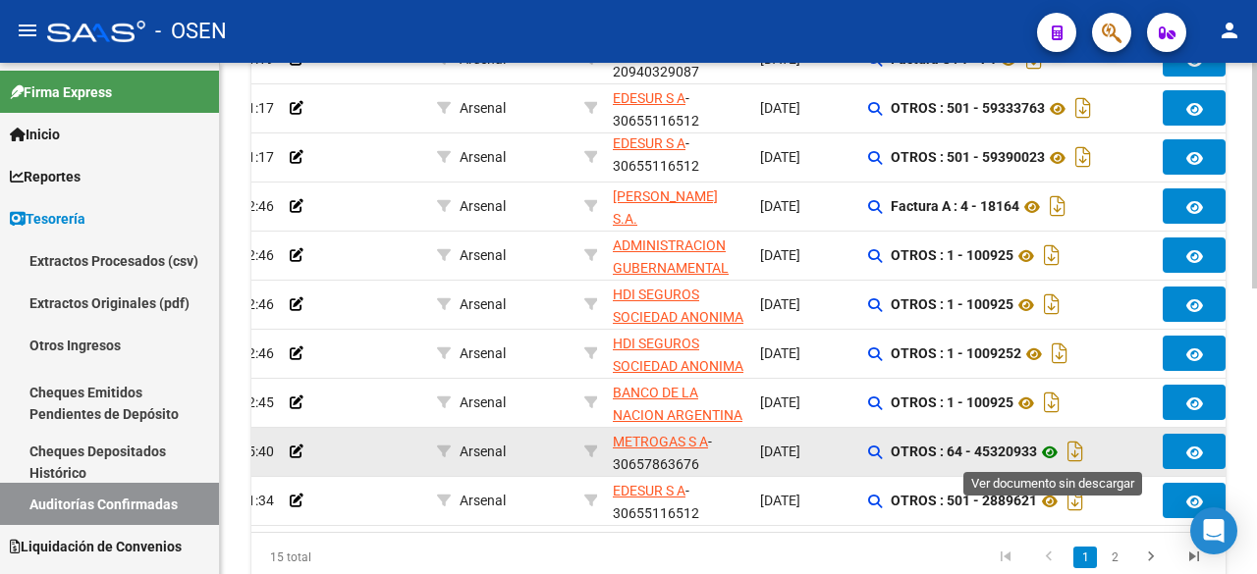
click at [1049, 447] on icon at bounding box center [1050, 453] width 26 height 24
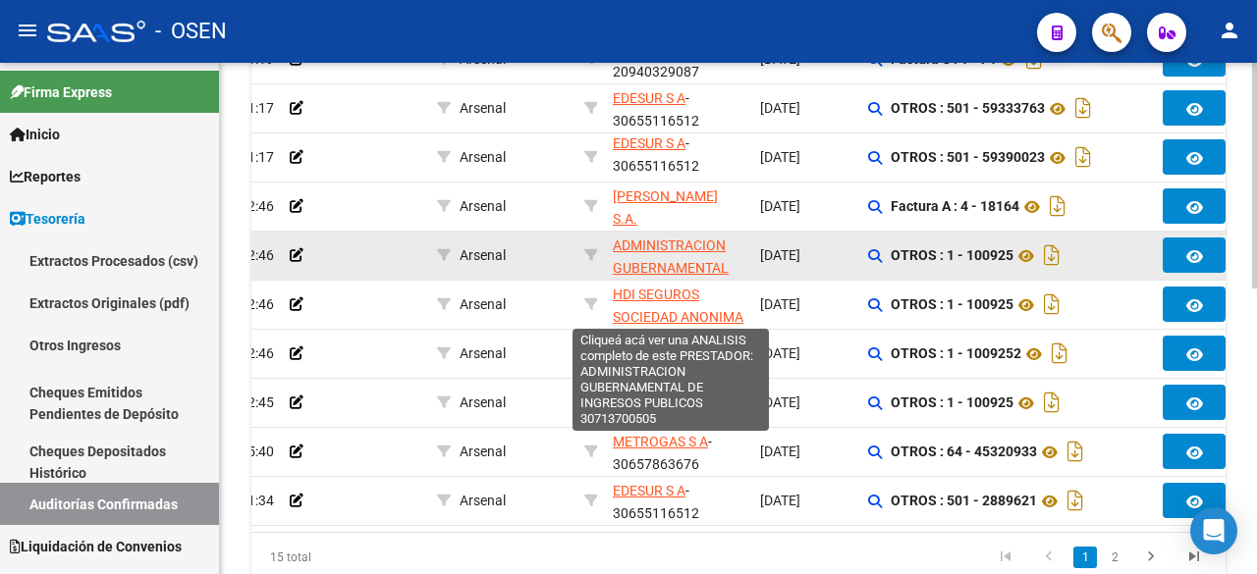
scroll to position [234, 0]
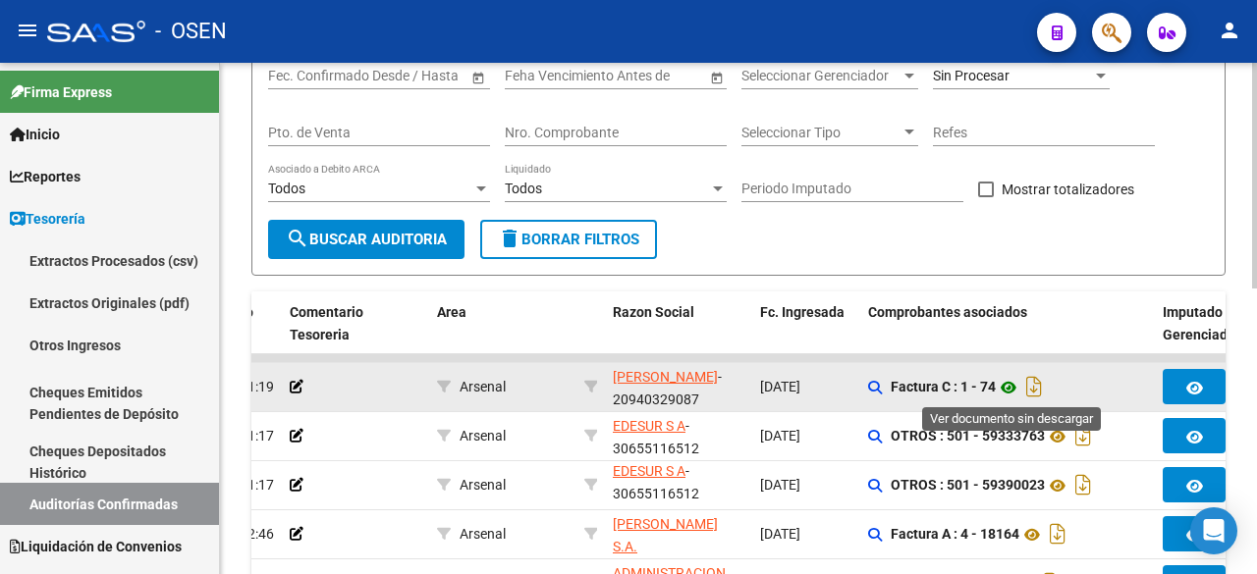
click at [1015, 383] on icon at bounding box center [1009, 388] width 26 height 24
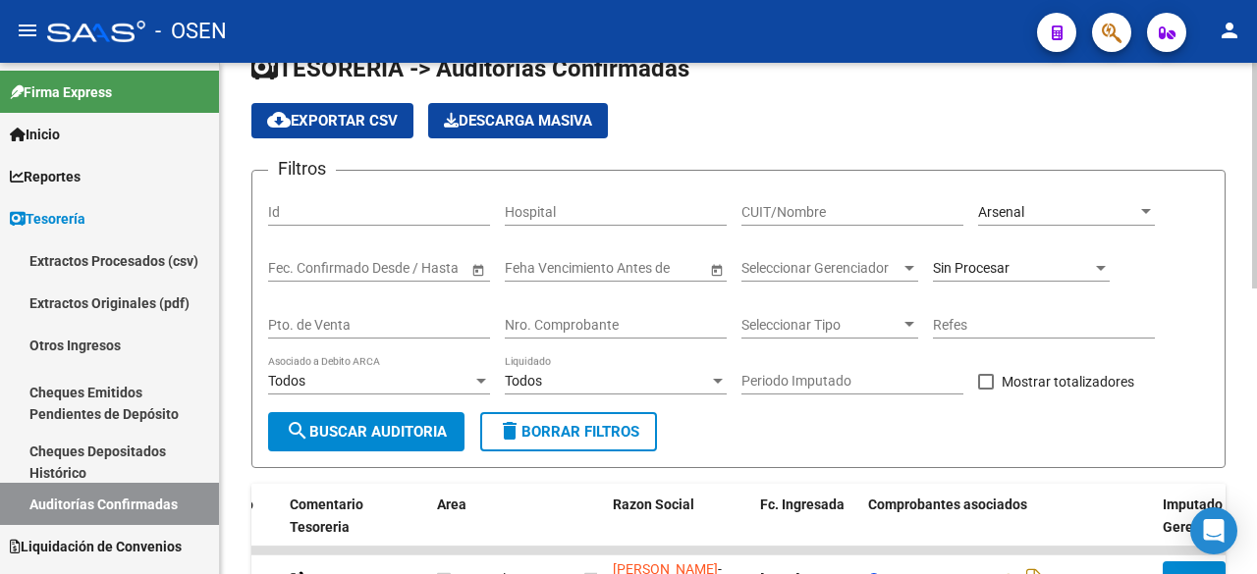
scroll to position [0, 0]
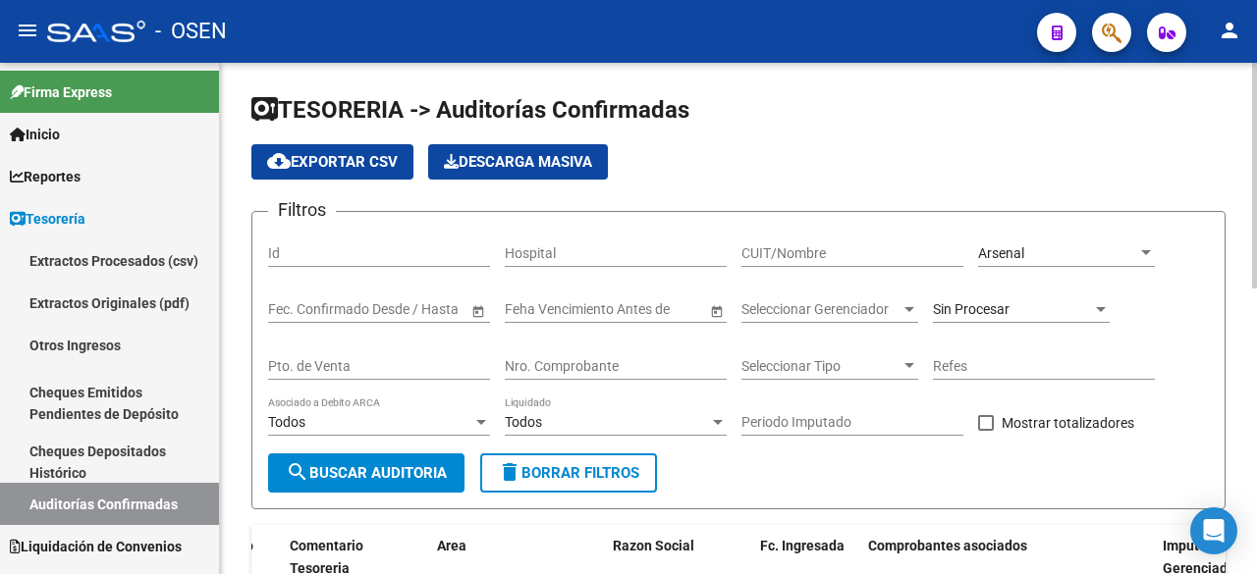
click at [1111, 244] on div "Arsenal Seleccionar Area" at bounding box center [1066, 247] width 177 height 39
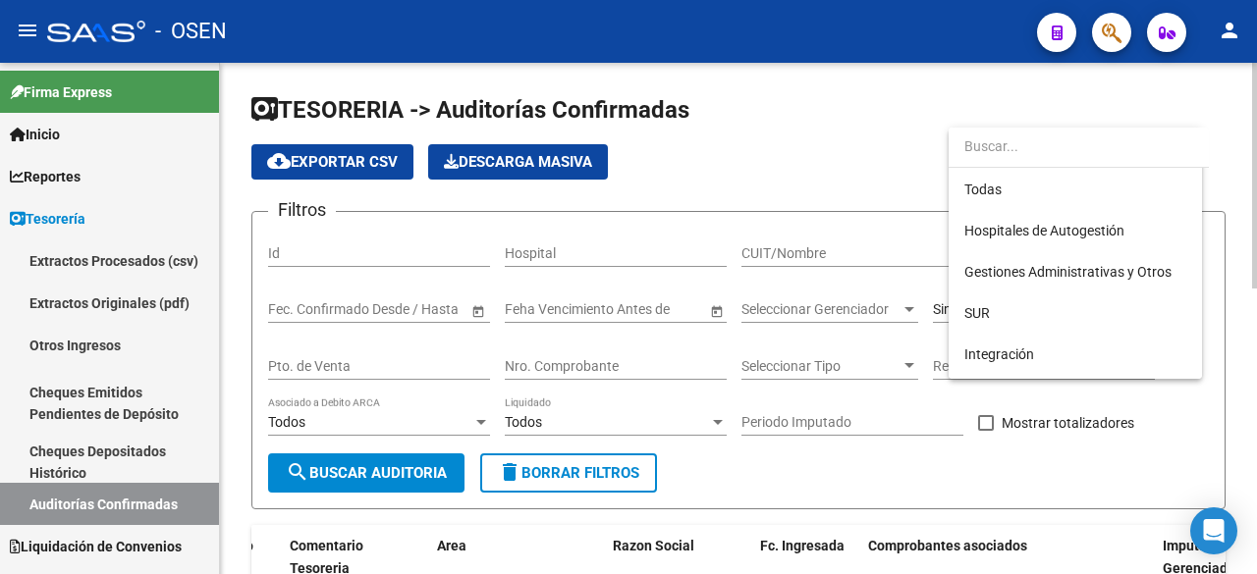
scroll to position [555, 0]
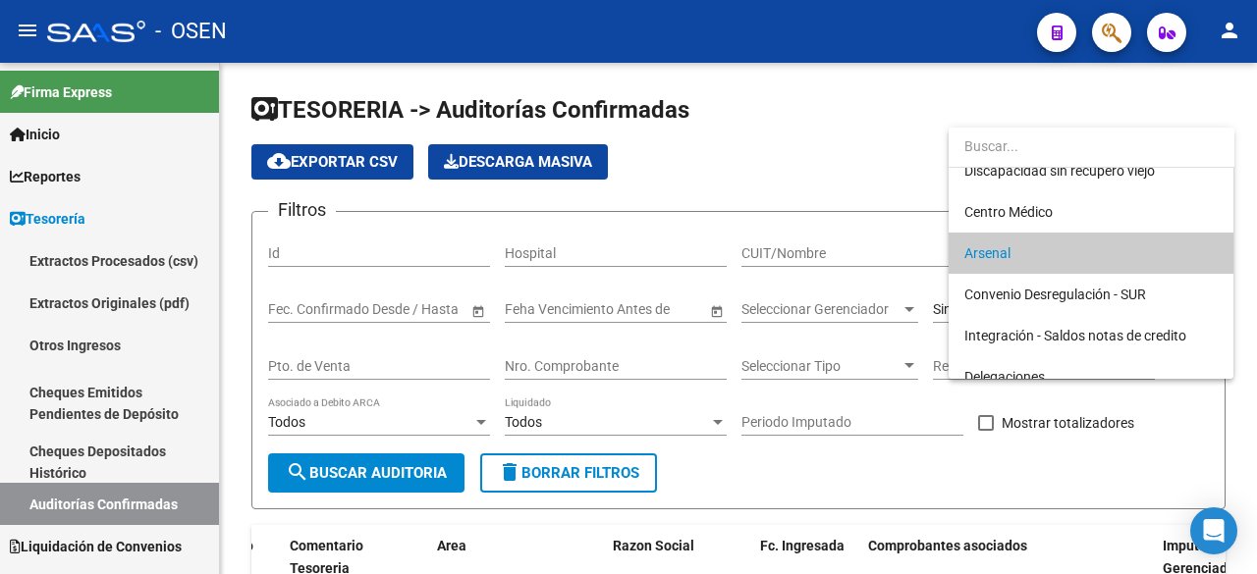
click at [957, 468] on div at bounding box center [628, 287] width 1257 height 574
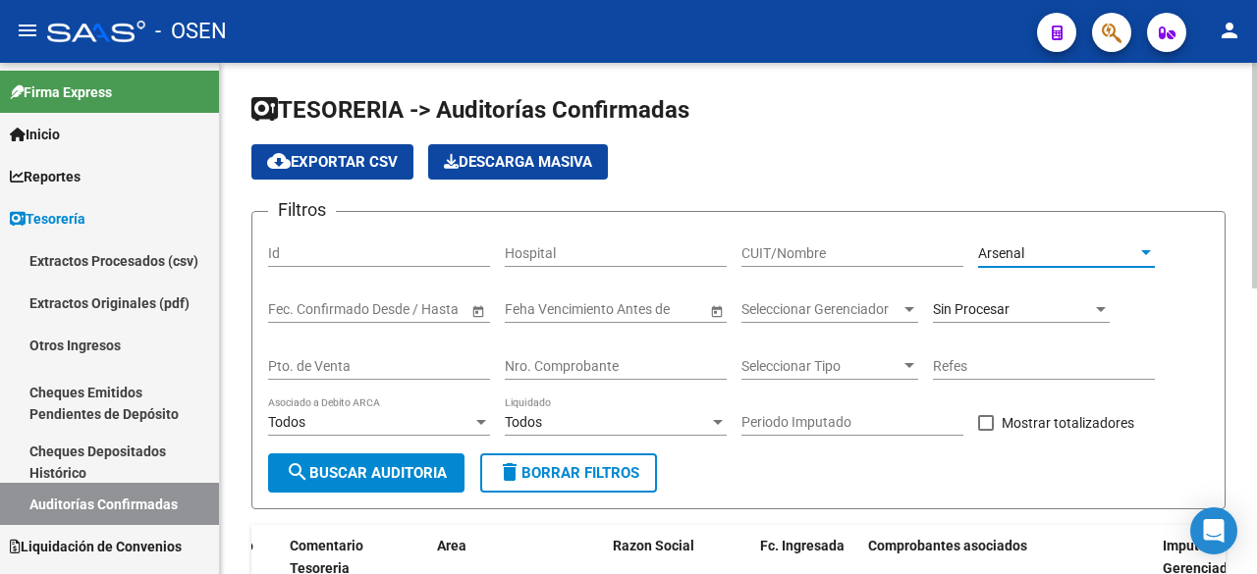
click at [1078, 255] on div "Arsenal" at bounding box center [1057, 253] width 159 height 17
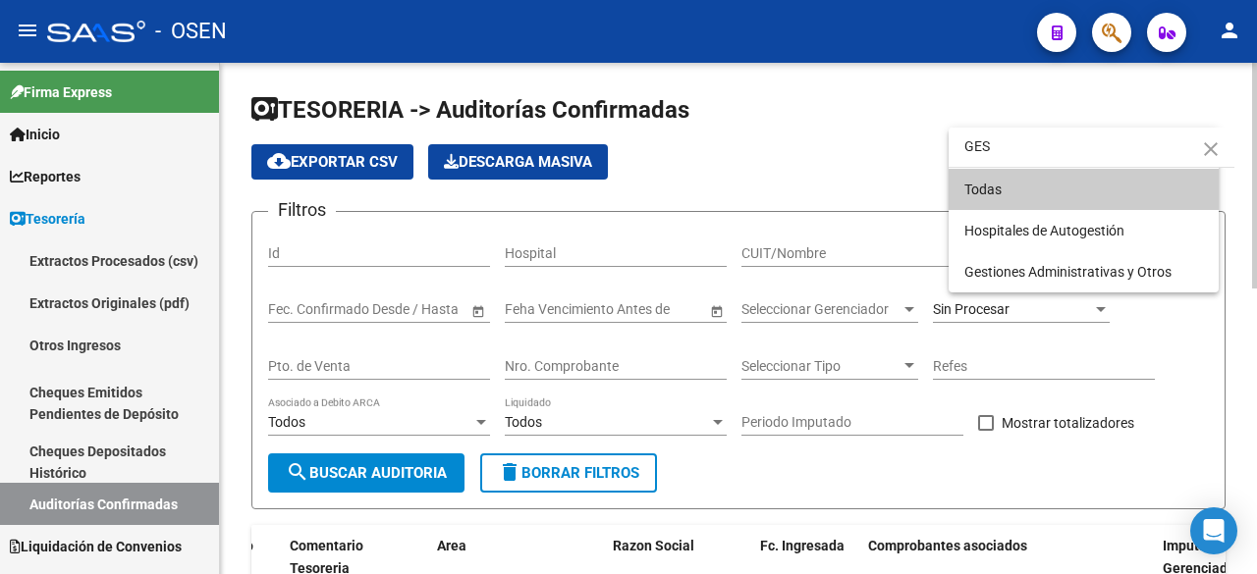
scroll to position [0, 0]
type input "GES"
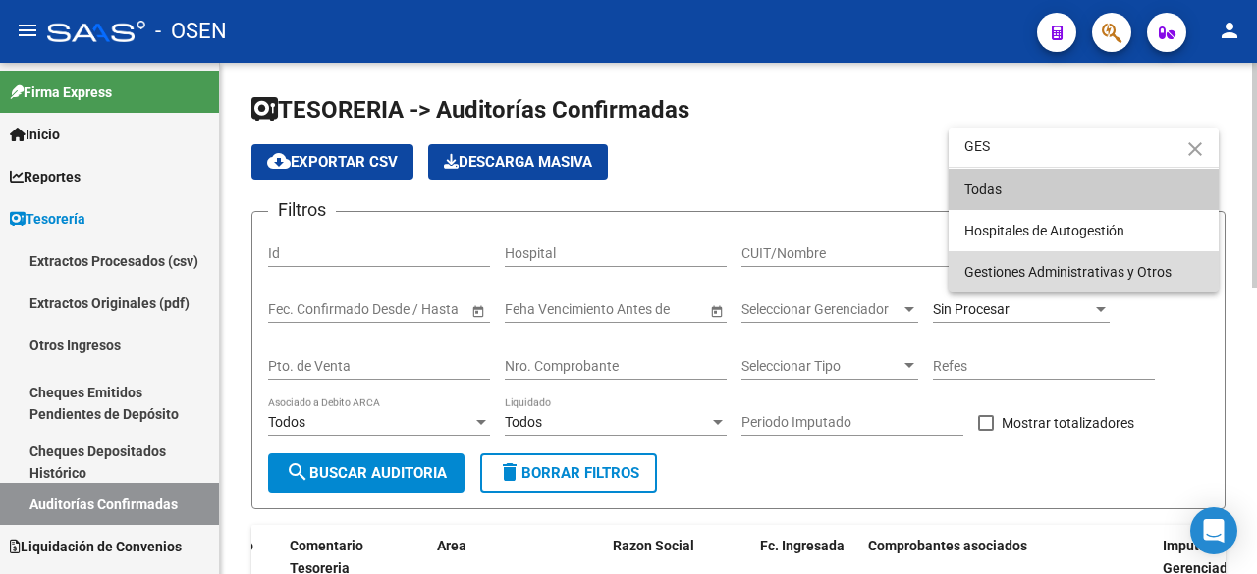
drag, startPoint x: 1078, startPoint y: 259, endPoint x: 658, endPoint y: 373, distance: 435.4
click at [1078, 260] on span "Gestiones Administrativas y Otros" at bounding box center [1083, 271] width 239 height 41
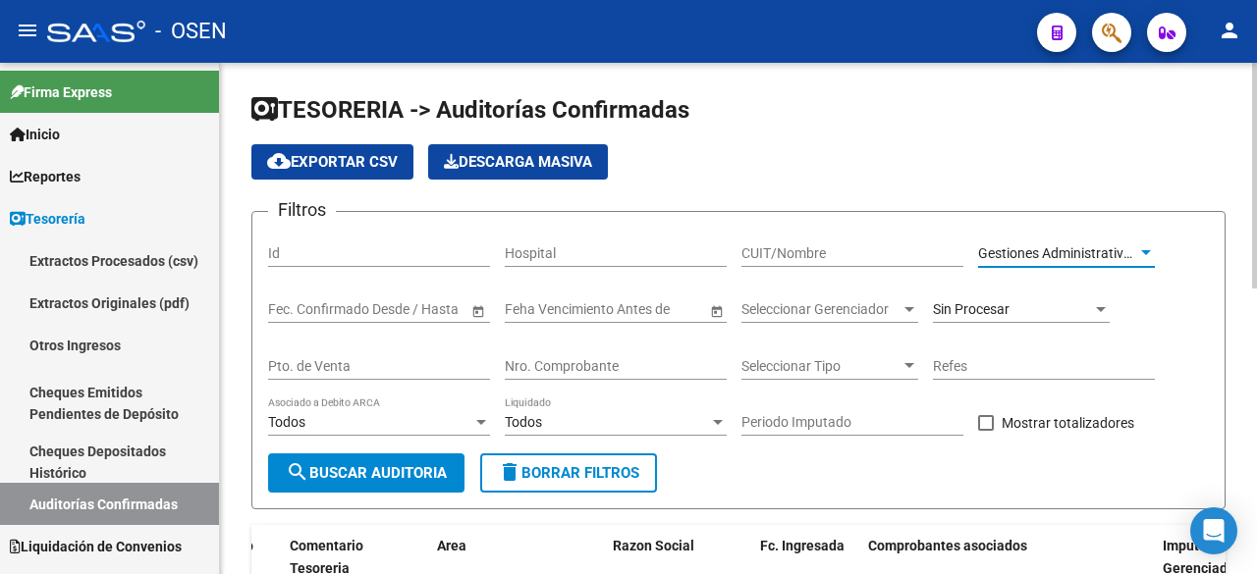
click at [408, 470] on span "search Buscar Auditoria" at bounding box center [366, 473] width 161 height 18
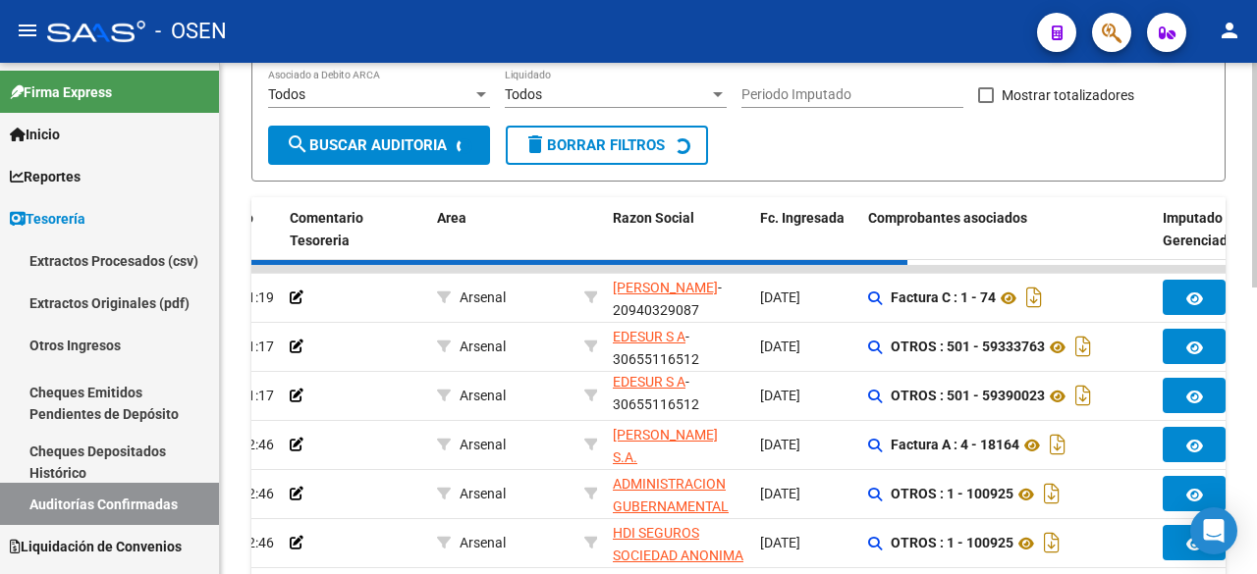
scroll to position [326, 0]
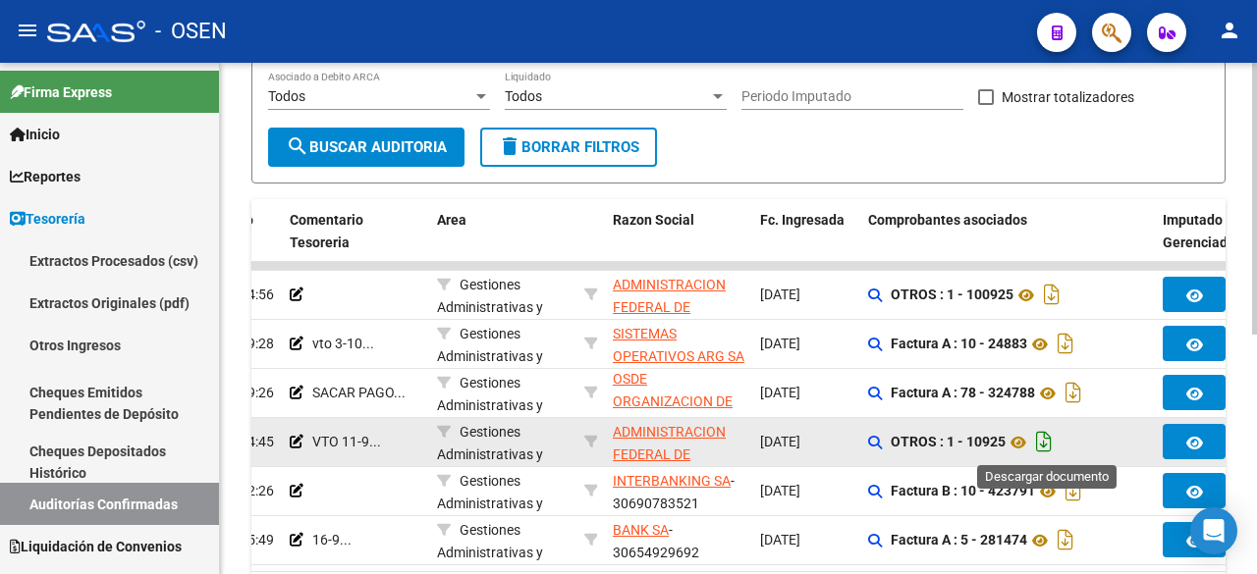
click at [1052, 435] on icon "Descargar documento" at bounding box center [1044, 441] width 26 height 31
drag, startPoint x: 1251, startPoint y: 331, endPoint x: 1253, endPoint y: 342, distance: 11.0
click at [1253, 342] on div "TESORERIA -> Auditorías Confirmadas cloud_download Exportar CSV Descarga Masiva…" at bounding box center [741, 211] width 1042 height 948
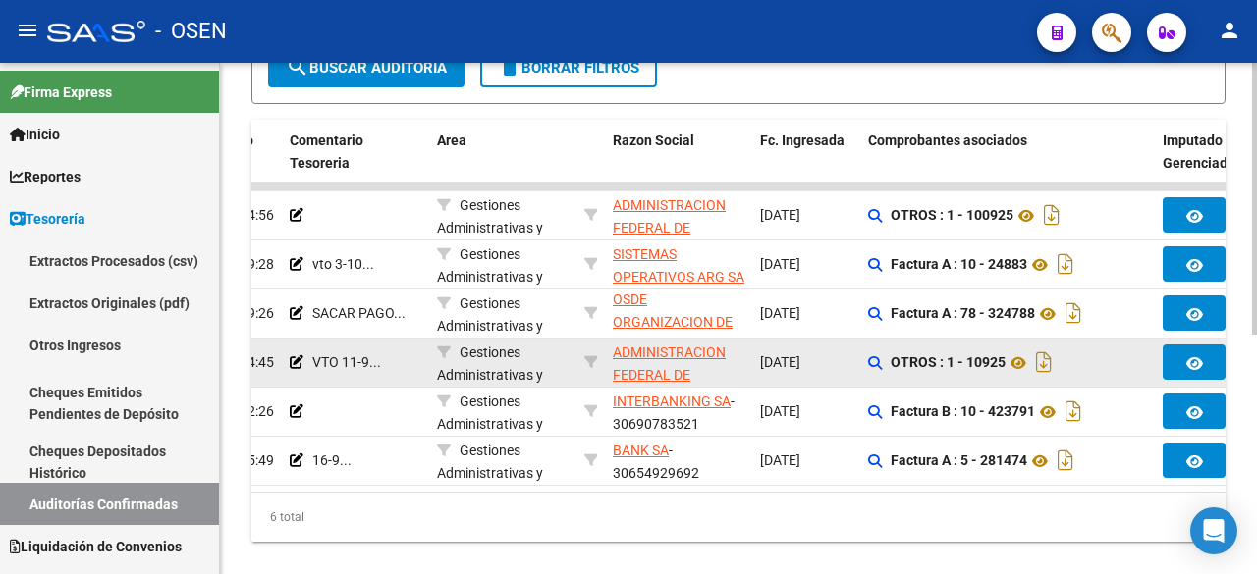
scroll to position [420, 0]
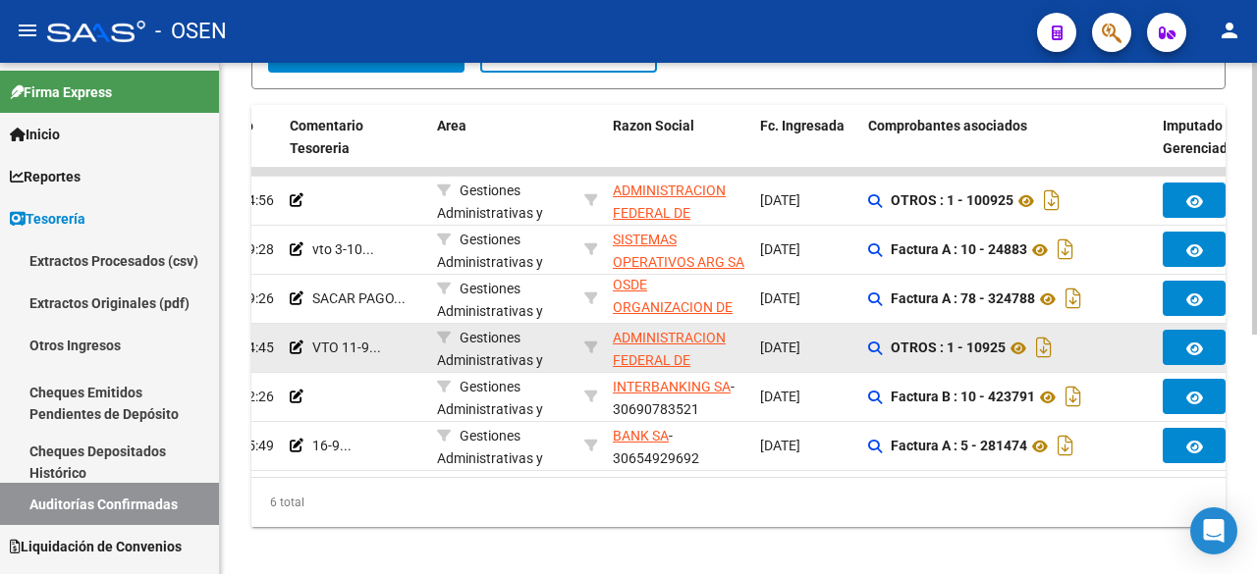
click at [1251, 413] on div "TESORERIA -> Auditorías Confirmadas cloud_download Exportar CSV Descarga Masiva…" at bounding box center [741, 117] width 1042 height 948
click at [1053, 345] on icon "Descargar documento" at bounding box center [1044, 347] width 26 height 31
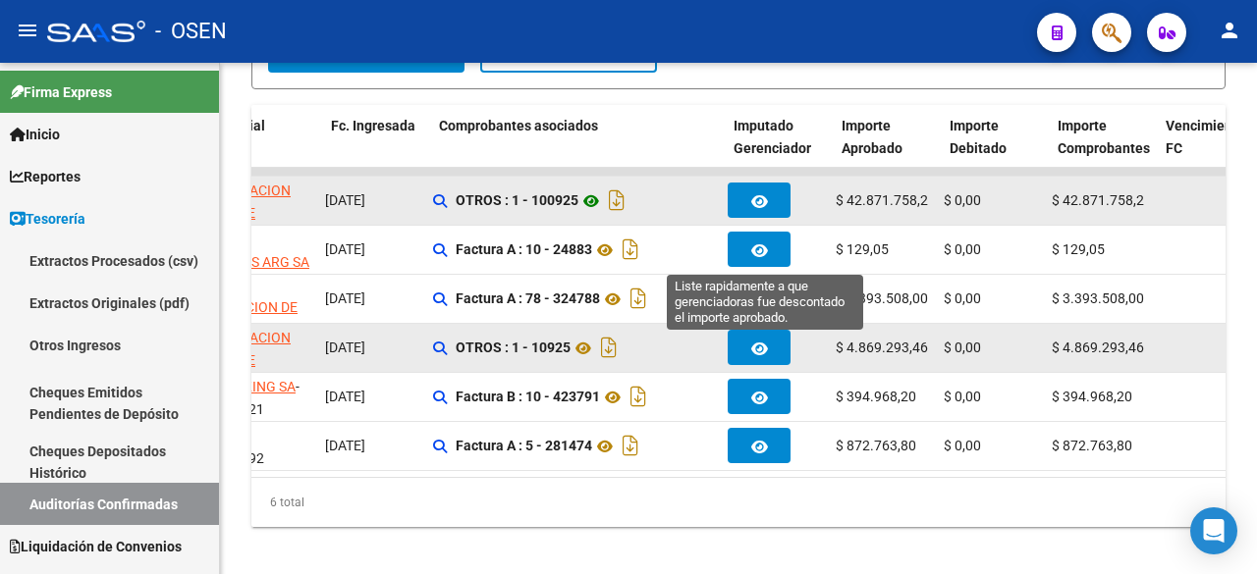
scroll to position [0, 747]
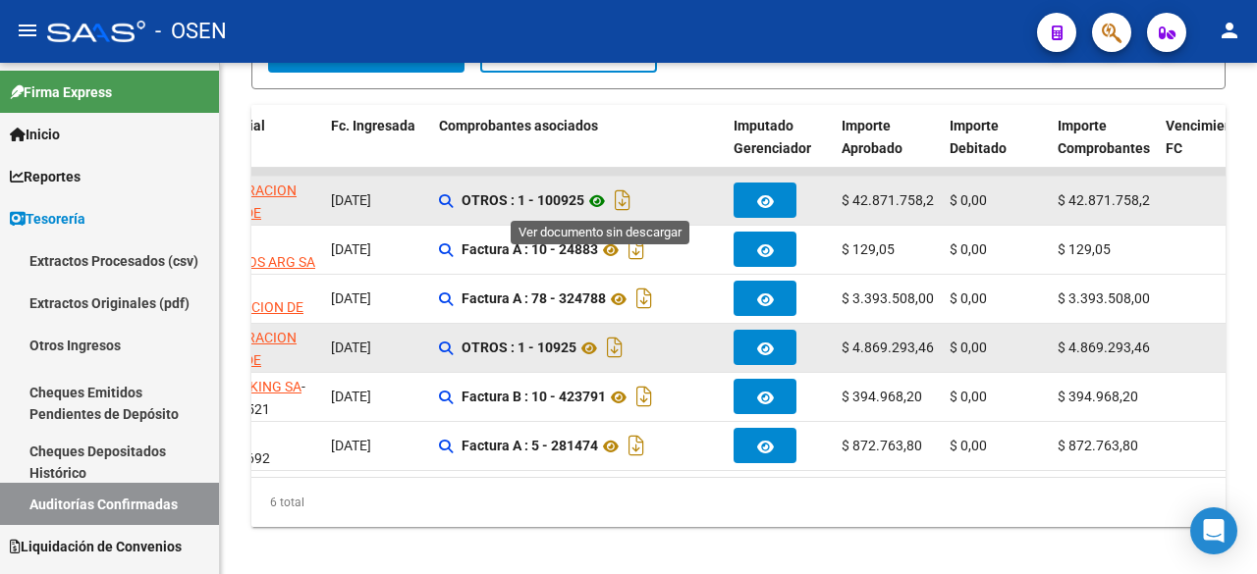
click at [607, 204] on icon at bounding box center [597, 202] width 26 height 24
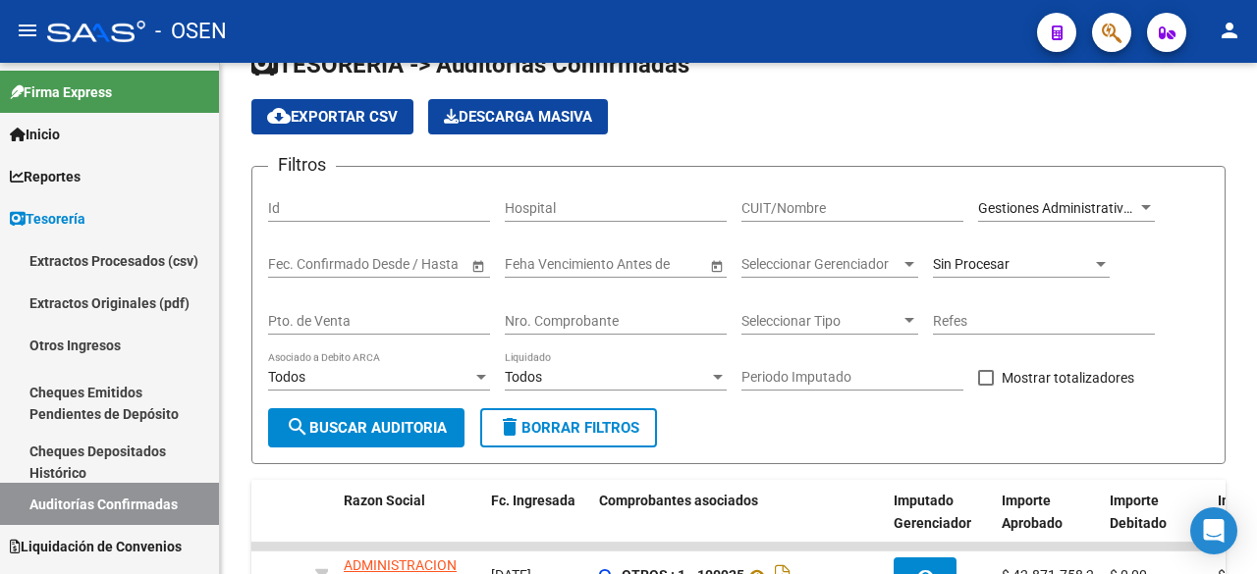
scroll to position [0, 0]
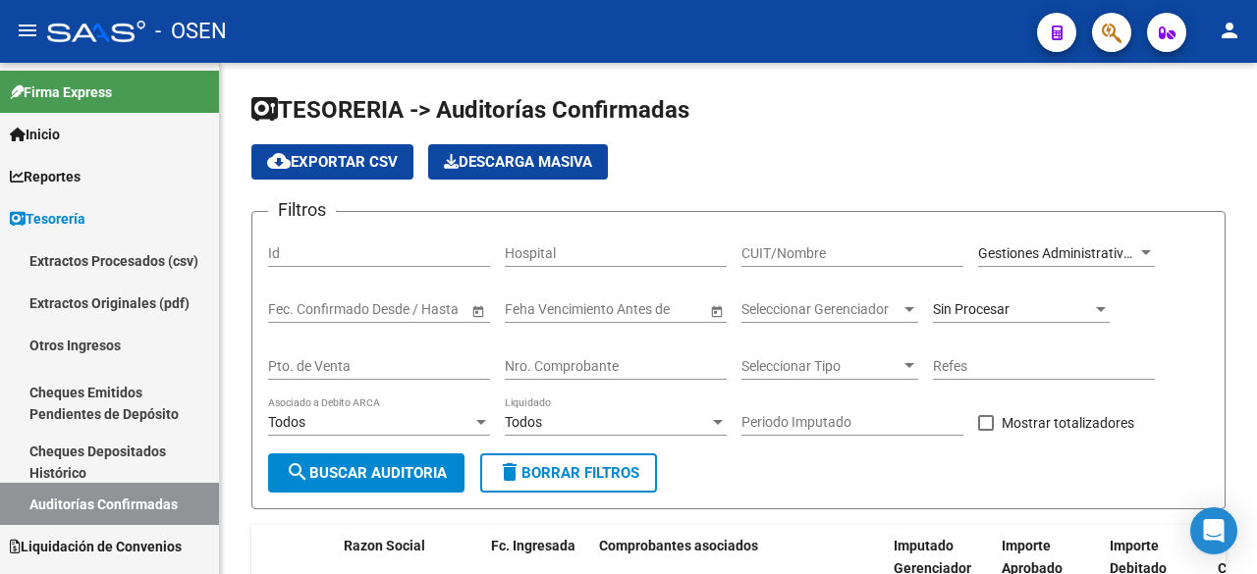
click at [1083, 244] on div "Gestiones Administrativas y Otros Seleccionar Area" at bounding box center [1066, 247] width 177 height 39
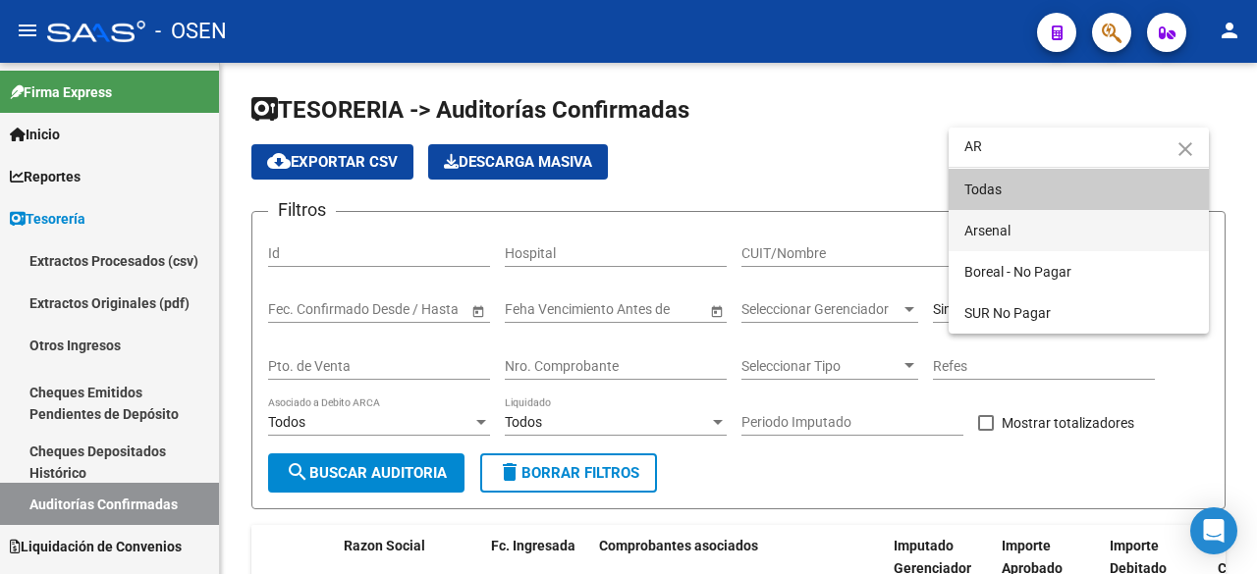
type input "AR"
click at [1083, 232] on span "Arsenal" at bounding box center [1078, 230] width 229 height 41
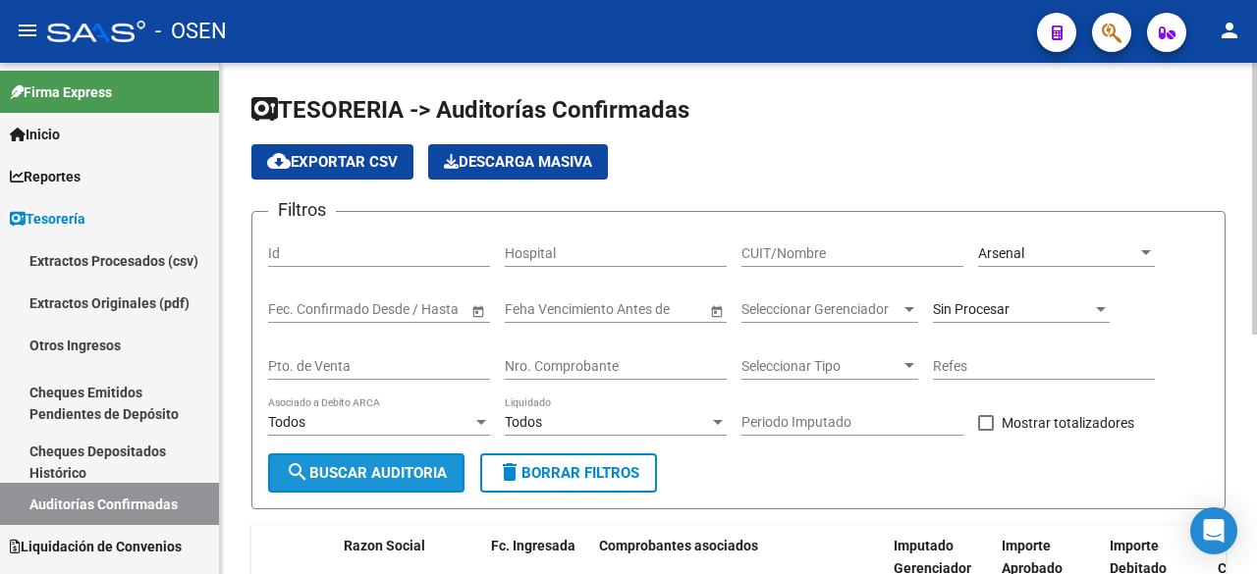
click at [464, 471] on button "search Buscar Auditoria" at bounding box center [366, 473] width 196 height 39
click at [1049, 248] on div "Arsenal" at bounding box center [1057, 253] width 159 height 17
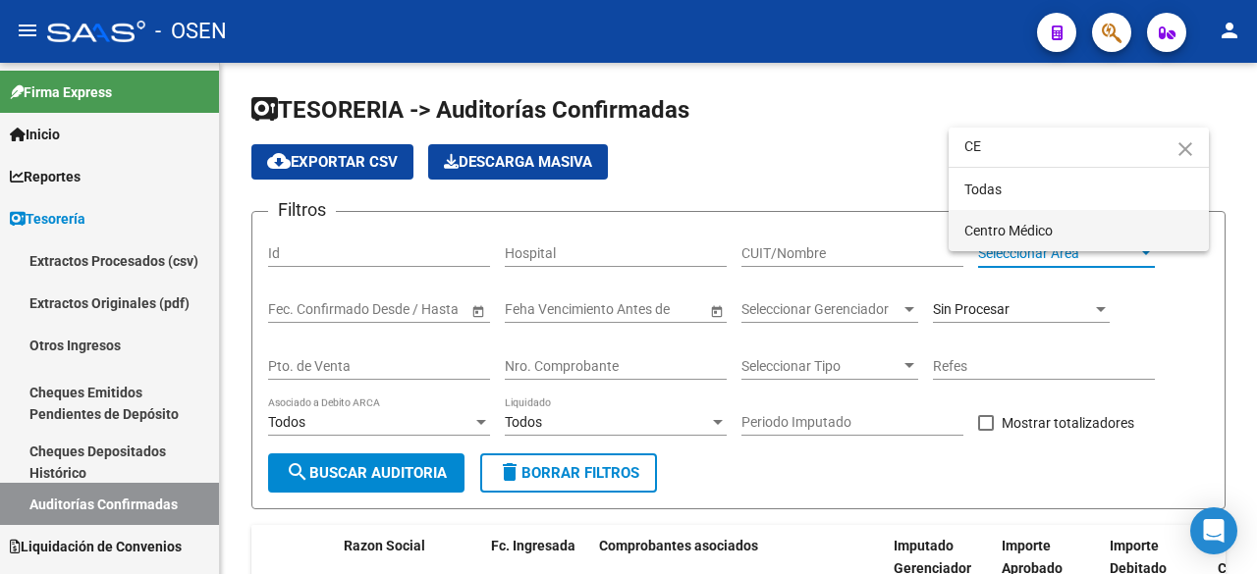
type input "CE"
click at [1033, 220] on span "Centro Médico" at bounding box center [1078, 230] width 229 height 41
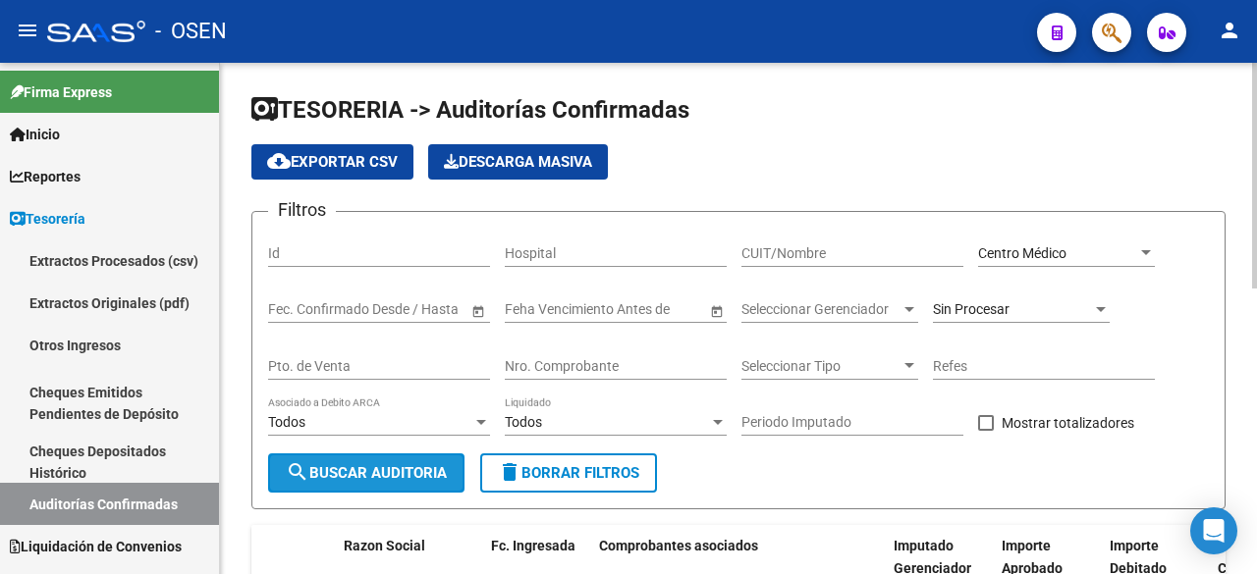
click at [393, 474] on span "search Buscar Auditoria" at bounding box center [366, 473] width 161 height 18
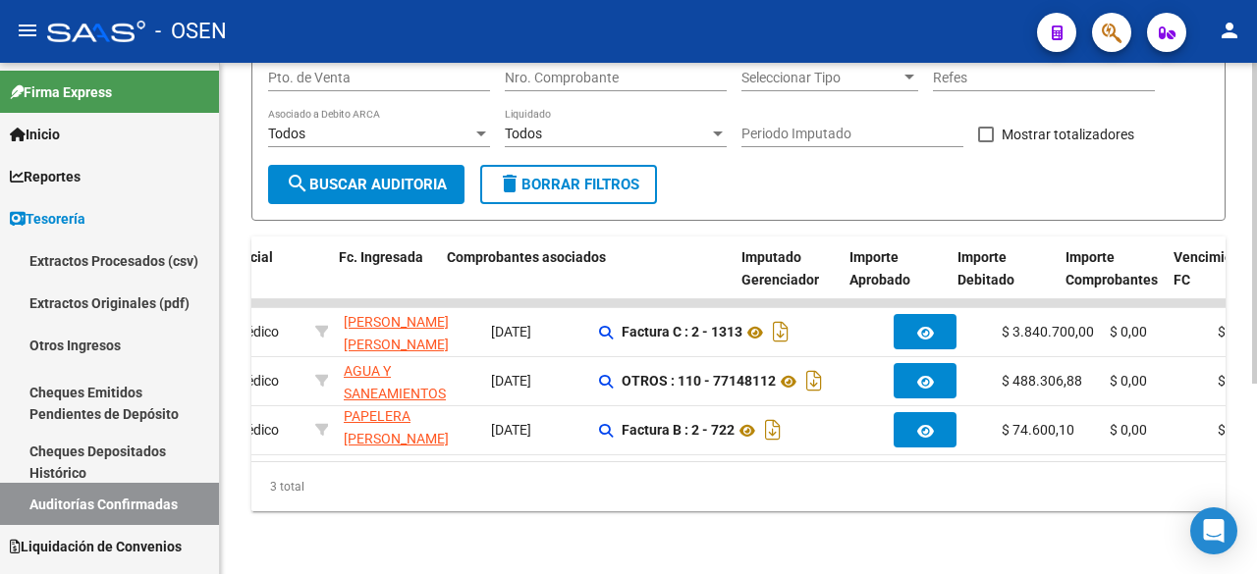
scroll to position [0, 739]
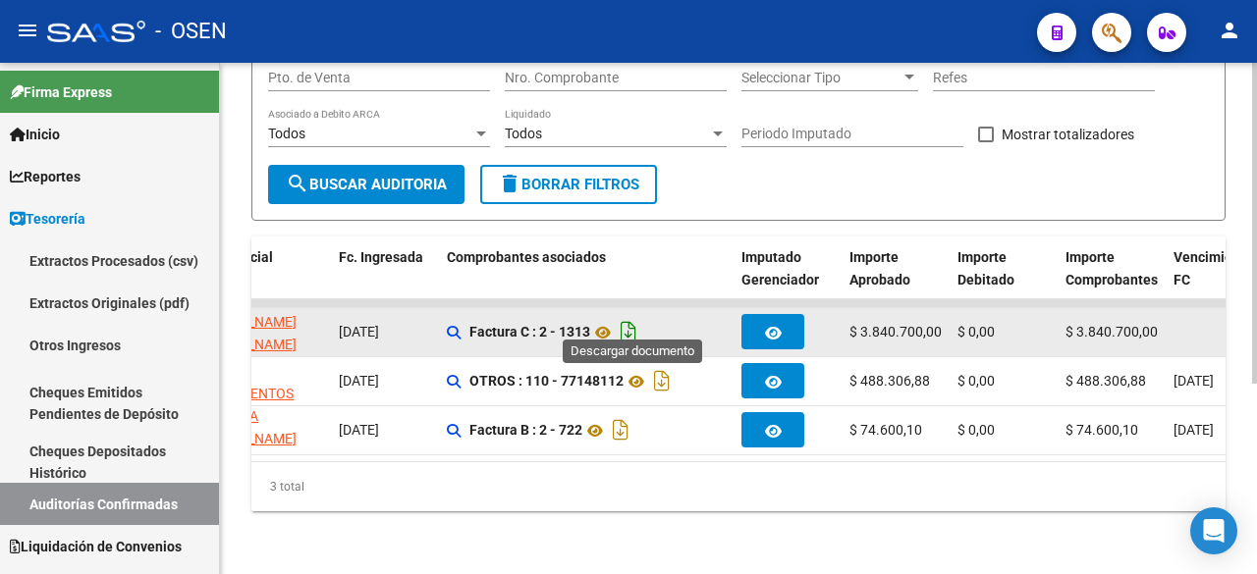
click at [634, 321] on icon "Descargar documento" at bounding box center [629, 331] width 26 height 31
click at [605, 321] on icon at bounding box center [603, 333] width 26 height 24
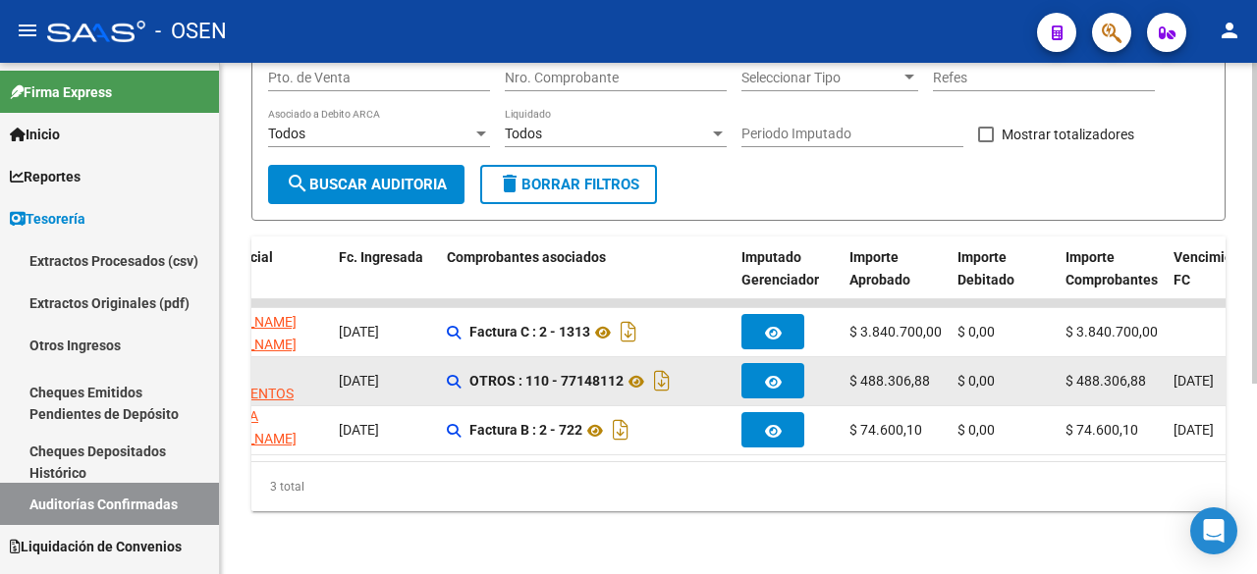
scroll to position [0, 0]
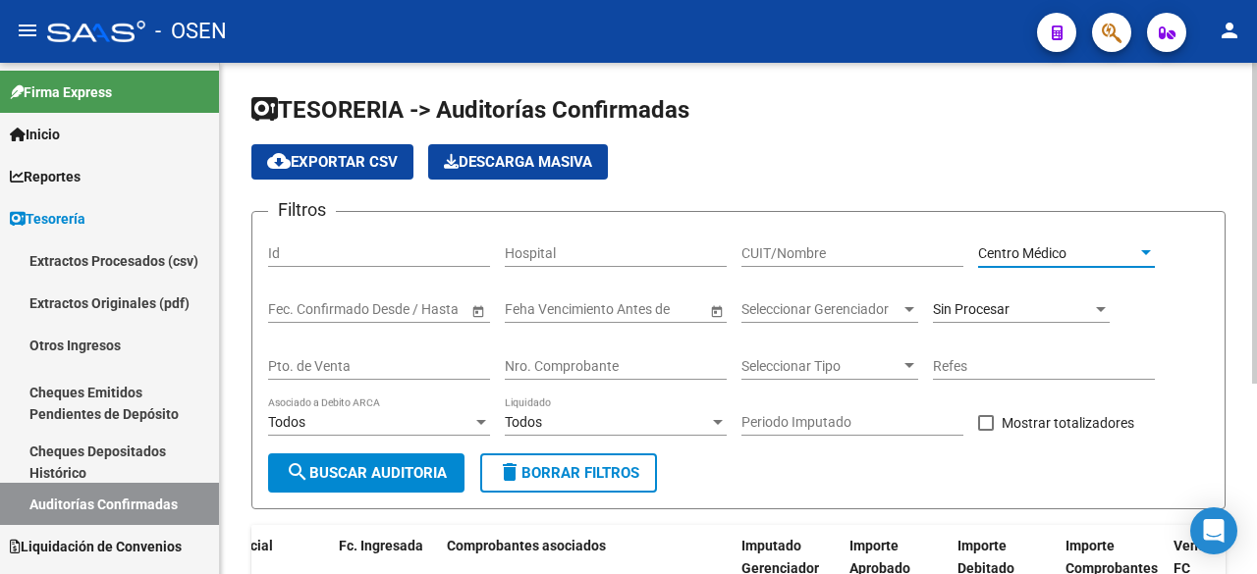
click at [994, 254] on span "Centro Médico" at bounding box center [1022, 253] width 88 height 16
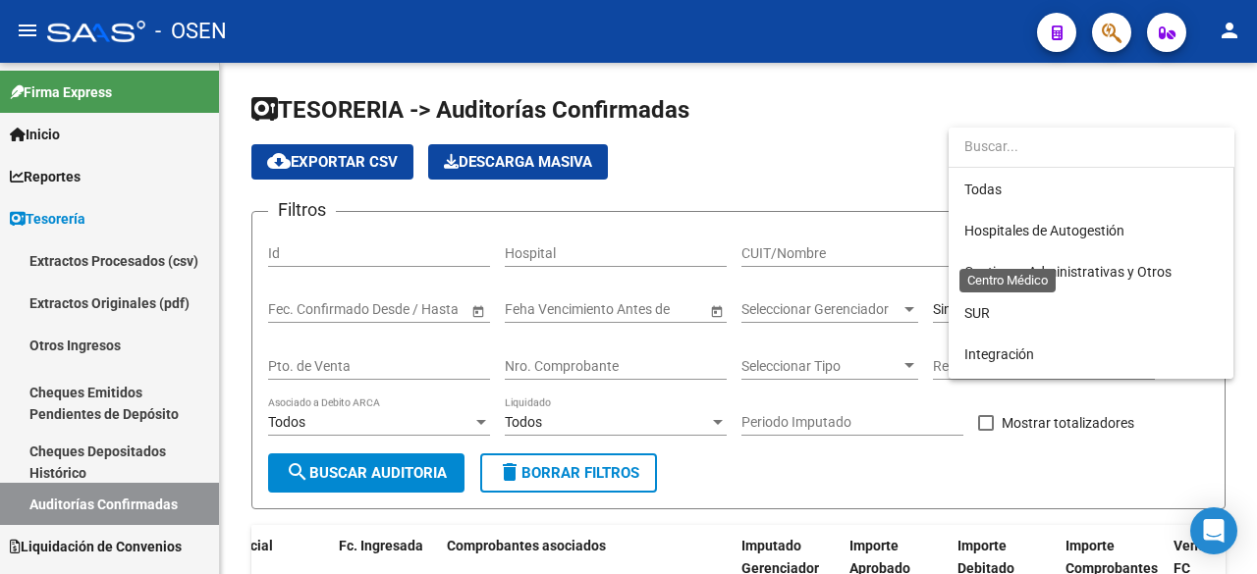
scroll to position [514, 0]
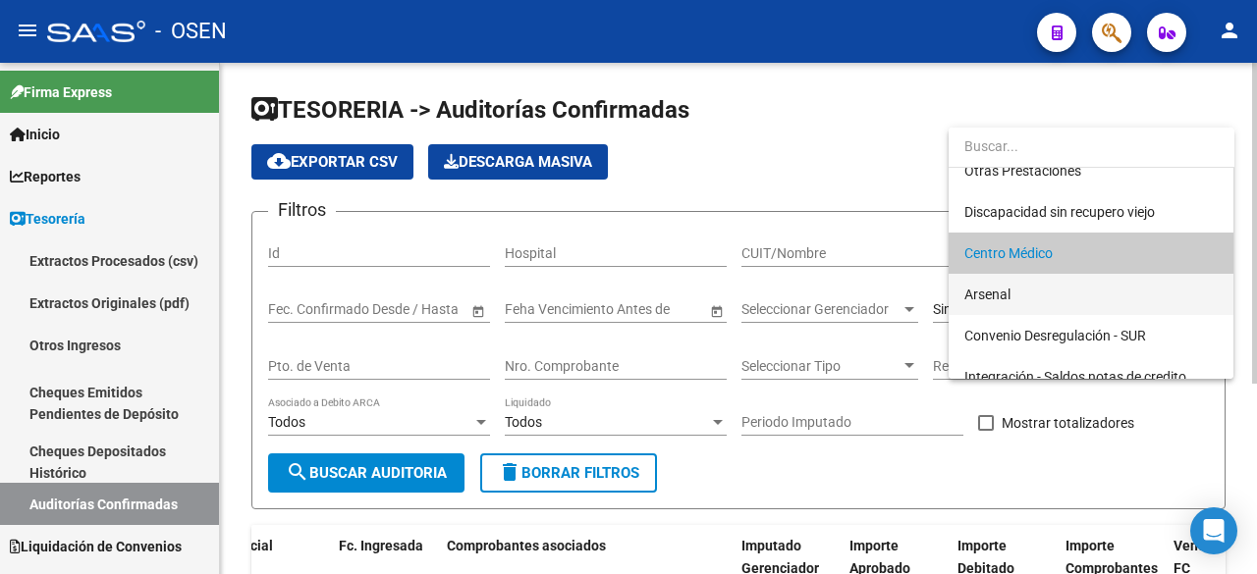
click at [1086, 295] on span "Arsenal" at bounding box center [1090, 294] width 253 height 41
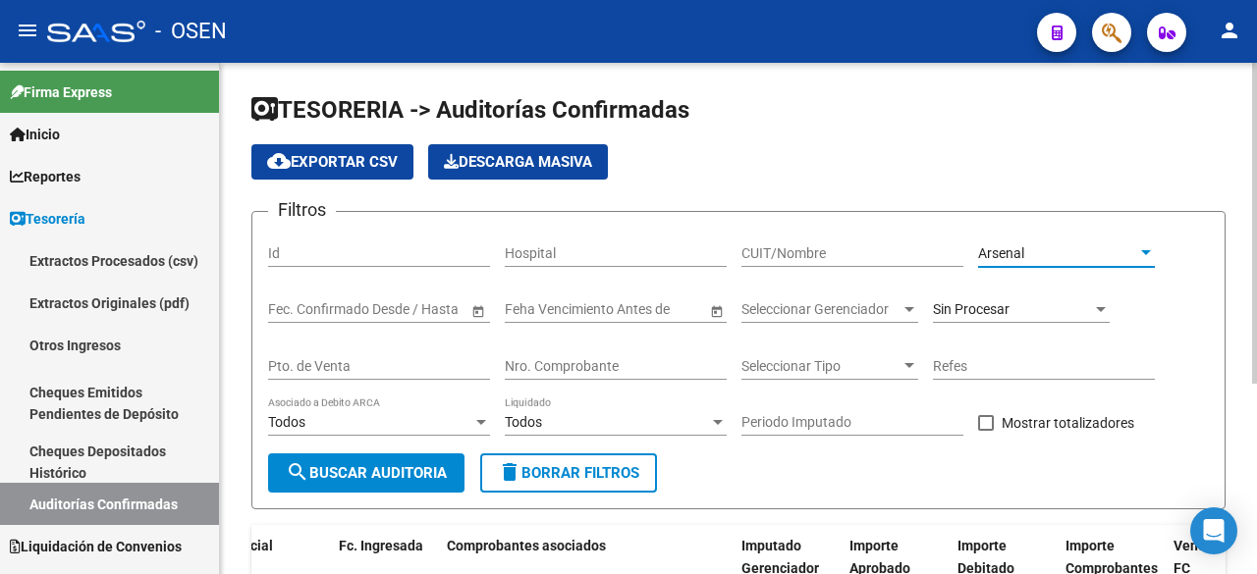
drag, startPoint x: 404, startPoint y: 462, endPoint x: 570, endPoint y: 411, distance: 173.6
click at [404, 461] on button "search Buscar Auditoria" at bounding box center [366, 473] width 196 height 39
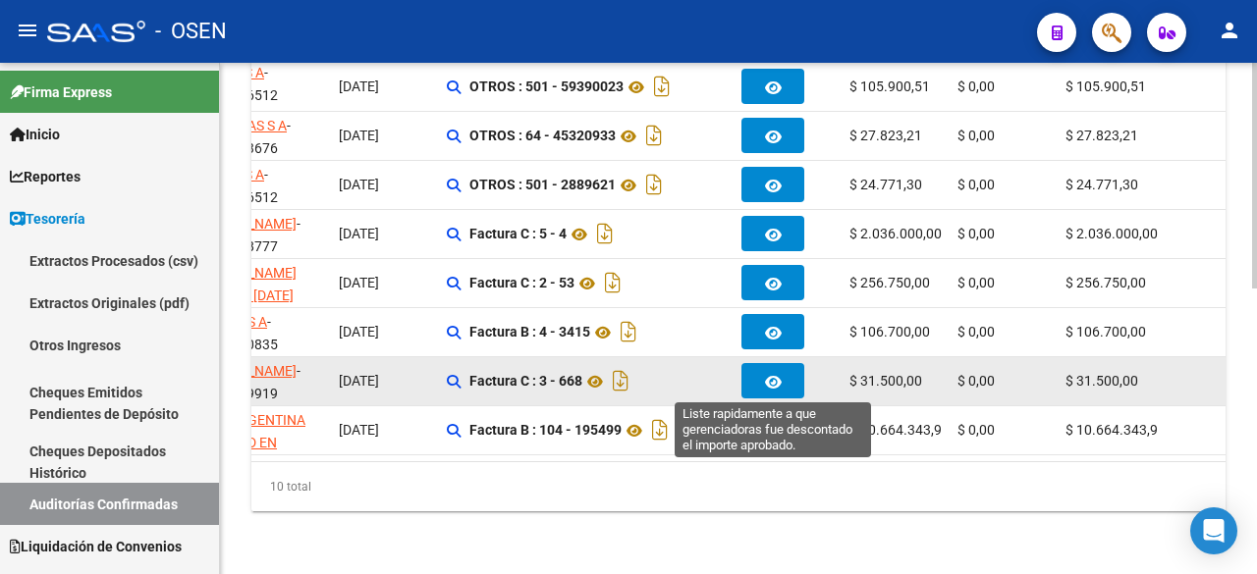
scroll to position [309, 0]
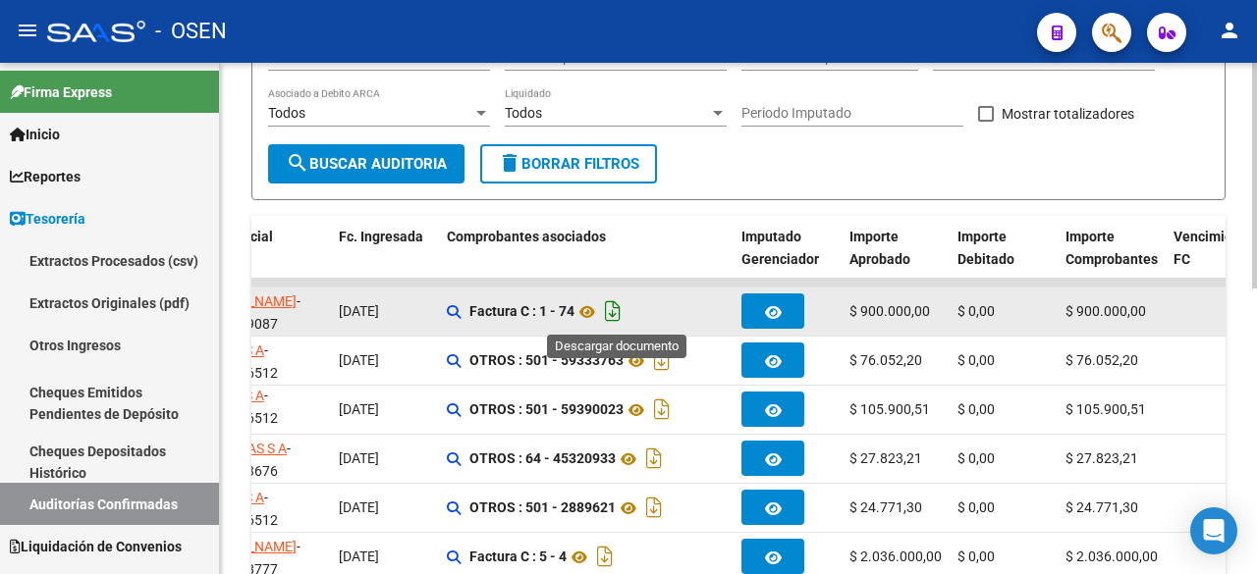
click at [617, 310] on icon "Descargar documento" at bounding box center [613, 311] width 26 height 31
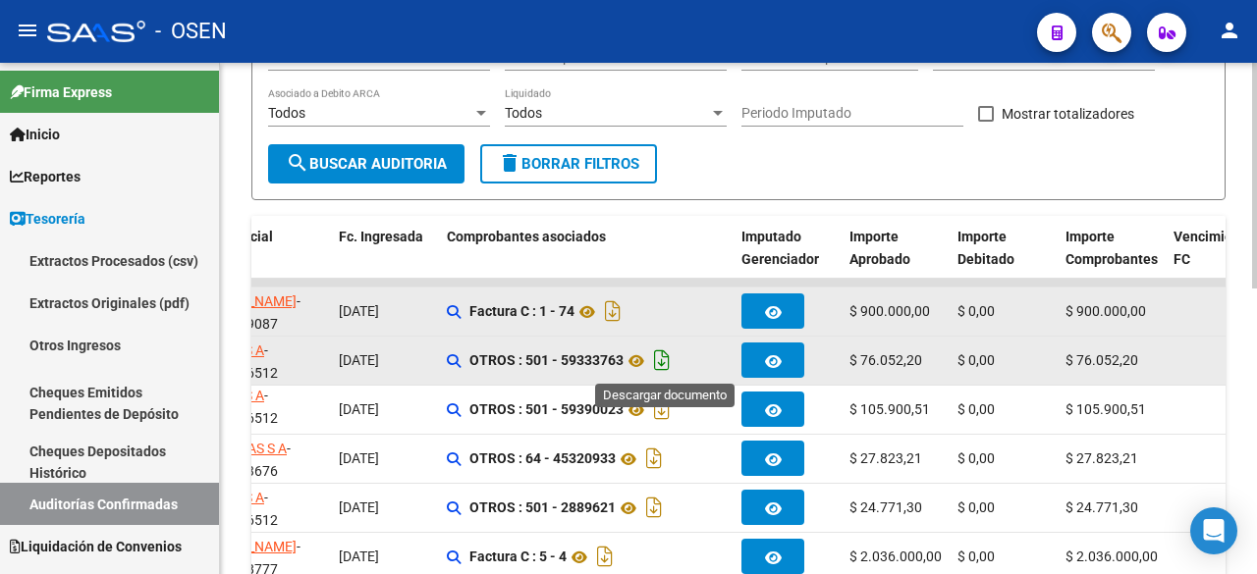
click at [657, 356] on icon "Descargar documento" at bounding box center [662, 360] width 26 height 31
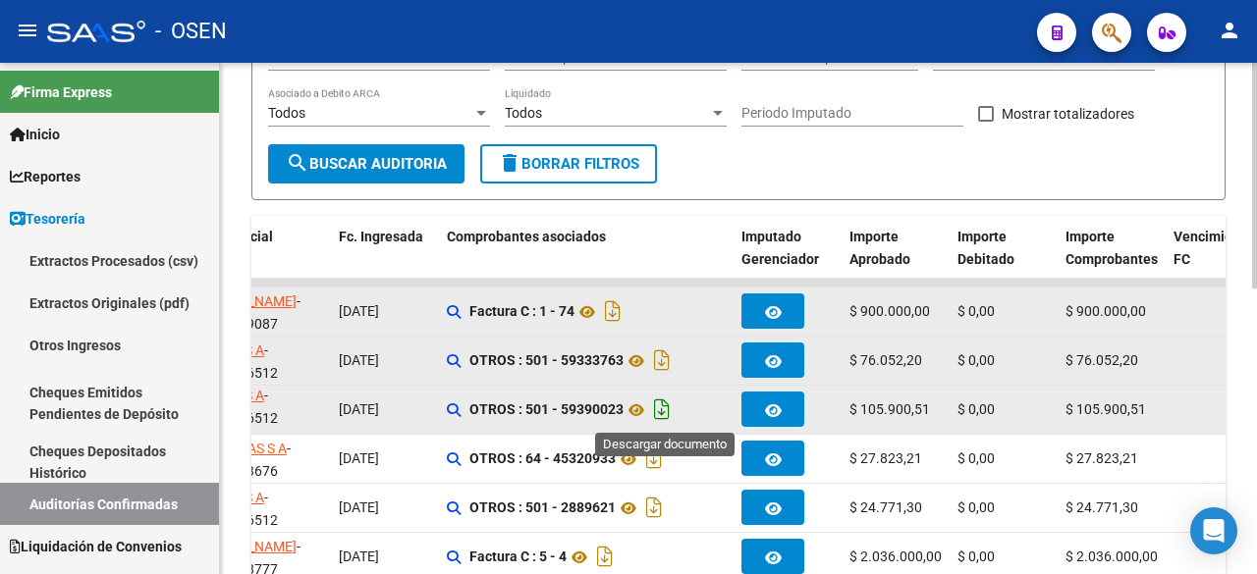
click at [668, 410] on icon "Descargar documento" at bounding box center [662, 409] width 26 height 31
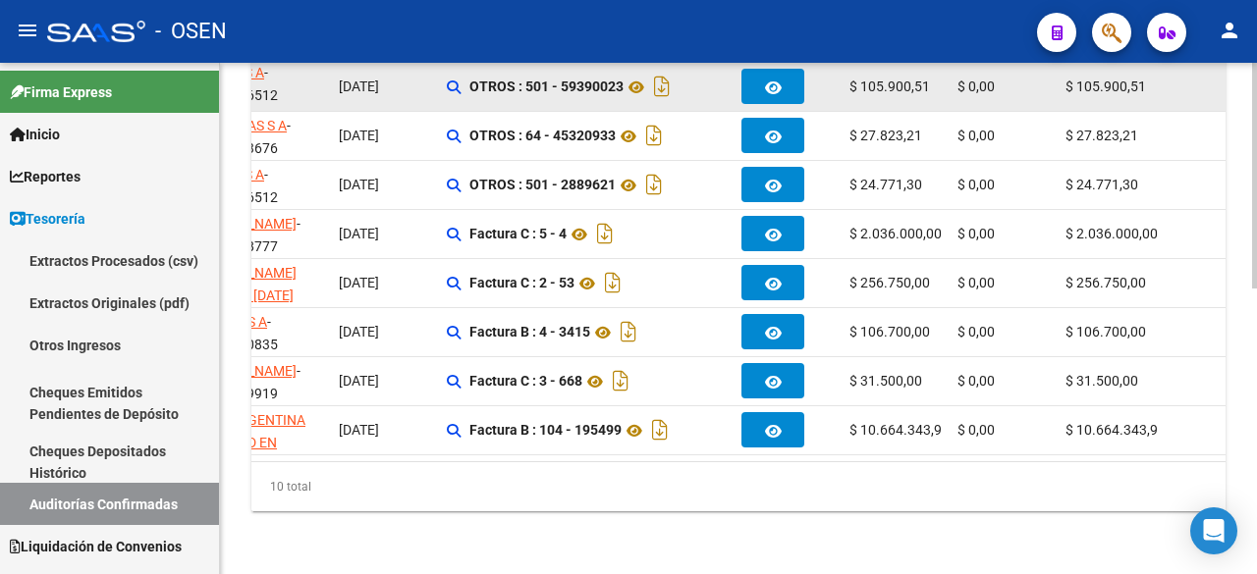
scroll to position [0, 601]
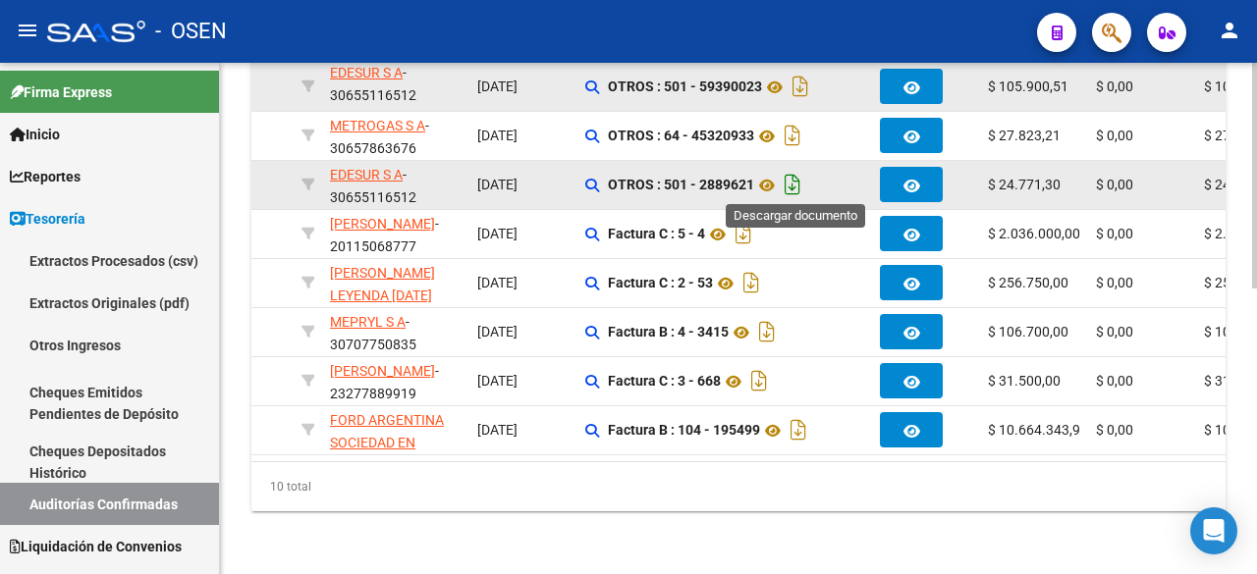
click at [799, 179] on icon "Descargar documento" at bounding box center [793, 184] width 26 height 31
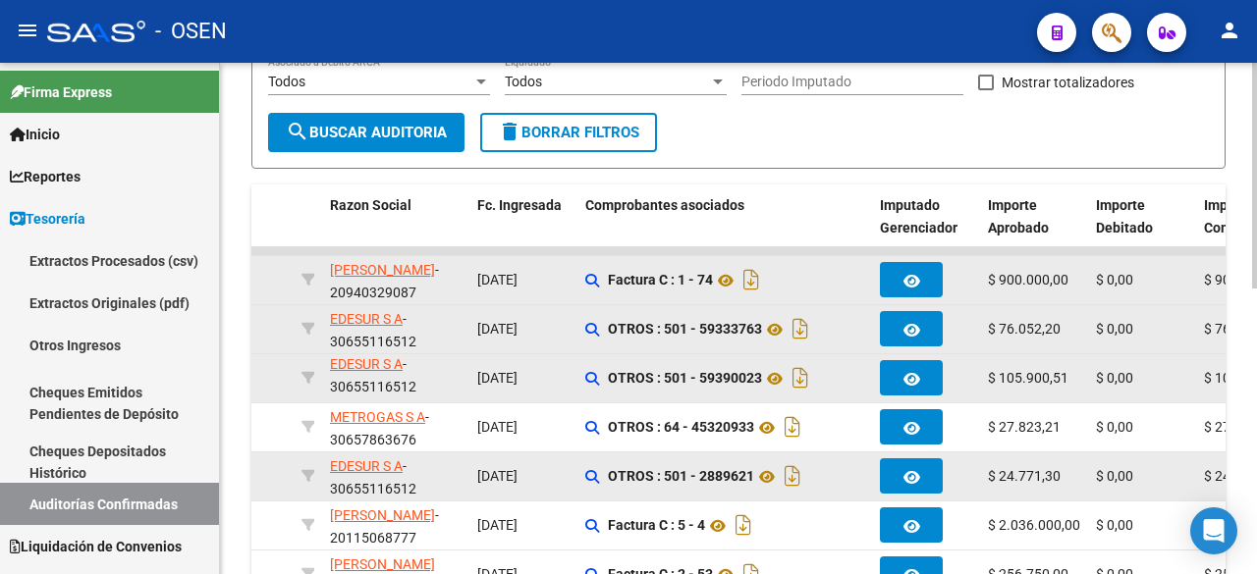
scroll to position [309, 0]
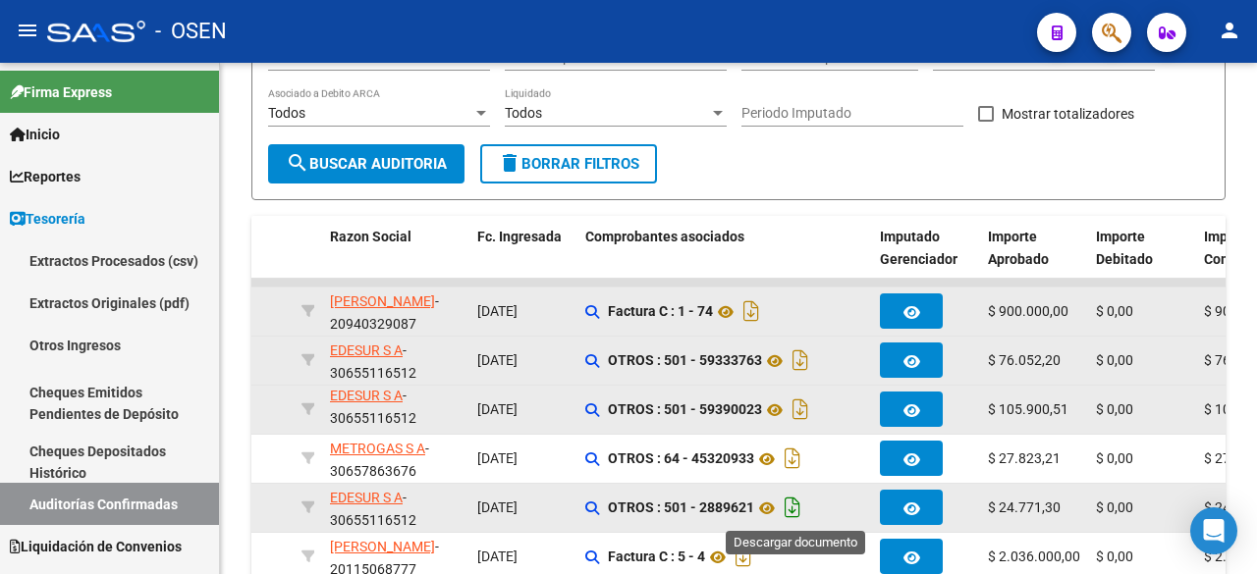
click at [800, 512] on icon "Descargar documento" at bounding box center [793, 507] width 26 height 31
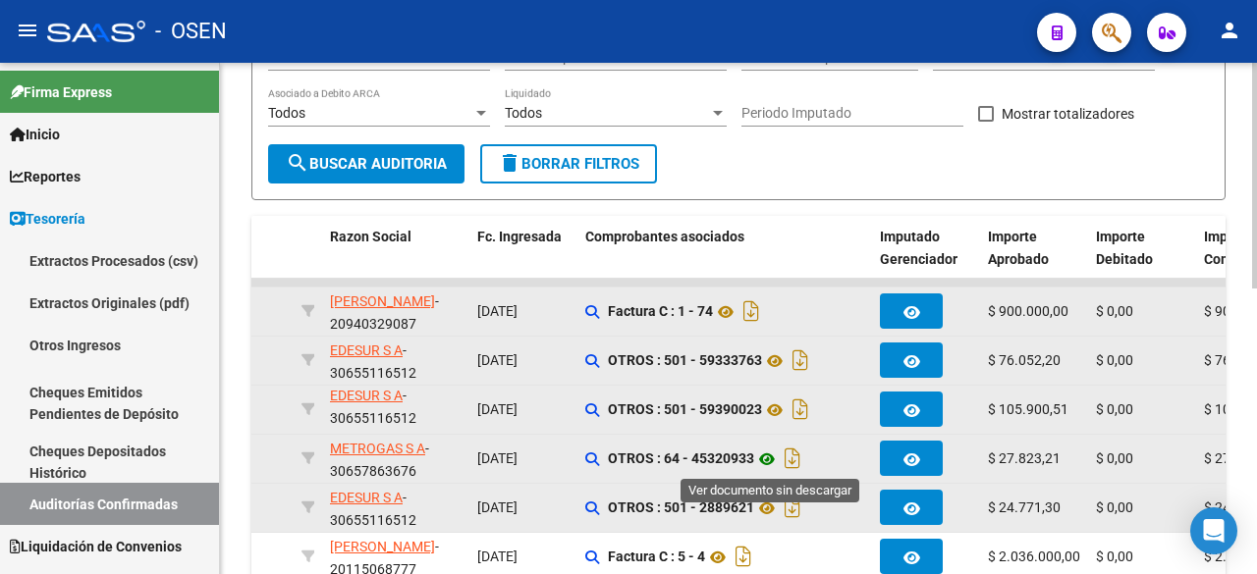
click at [772, 462] on icon at bounding box center [767, 460] width 26 height 24
